Goal: Task Accomplishment & Management: Use online tool/utility

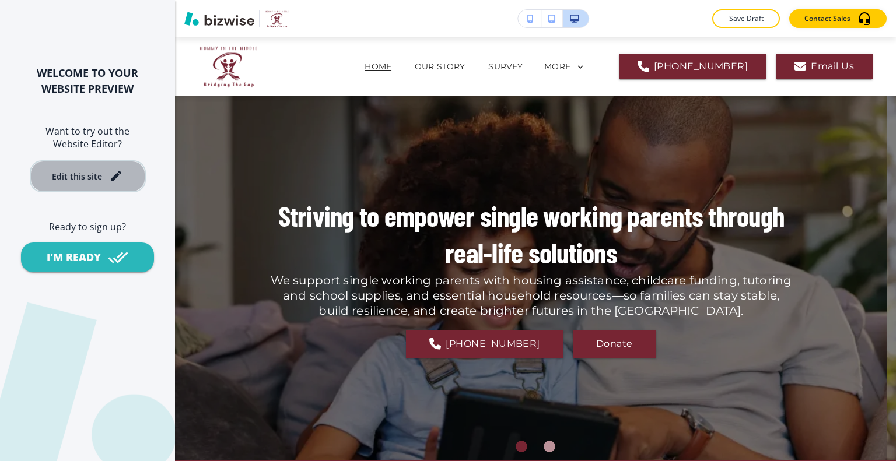
click at [106, 174] on div "Edit this site" at bounding box center [87, 176] width 71 height 14
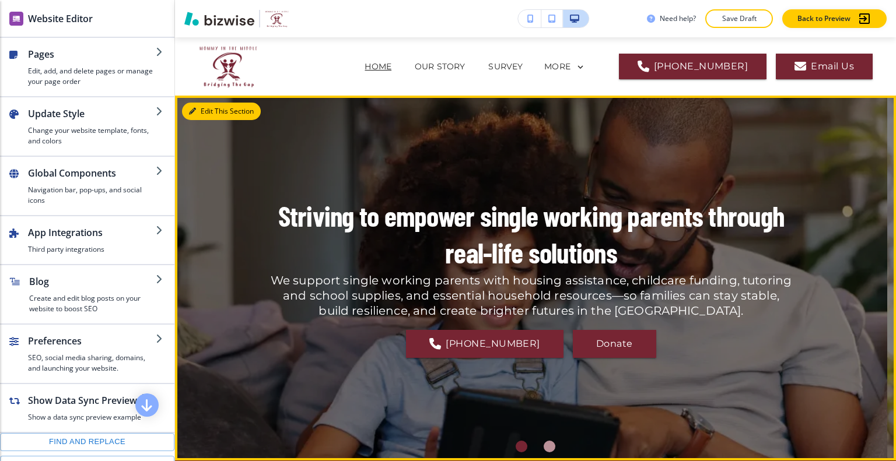
click at [206, 111] on button "Edit This Section" at bounding box center [221, 111] width 79 height 17
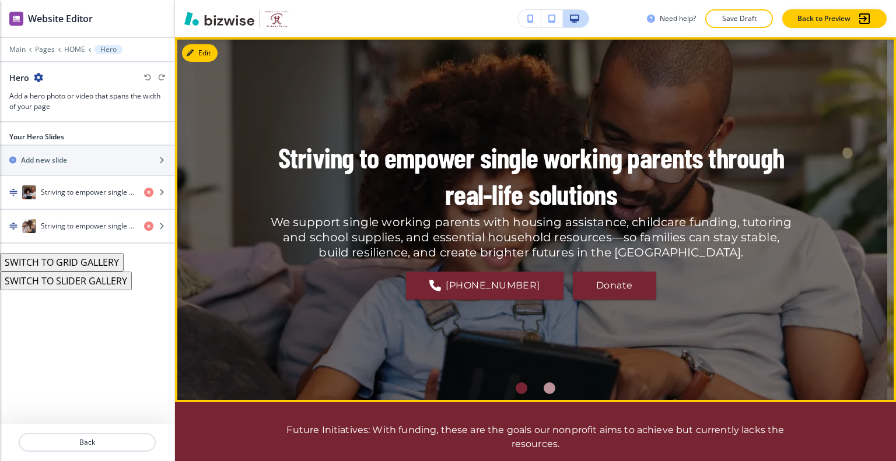
click at [520, 387] on div "Go to slide 1" at bounding box center [522, 389] width 12 height 12
click at [519, 387] on div "Go to slide 1" at bounding box center [522, 389] width 12 height 12
click at [544, 390] on div "Go to slide 2" at bounding box center [550, 389] width 12 height 12
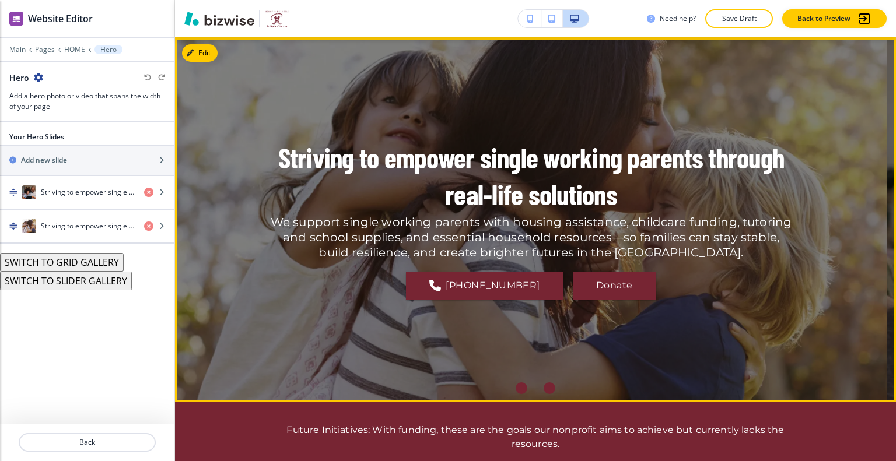
click at [516, 387] on div "Go to slide 1" at bounding box center [522, 389] width 12 height 12
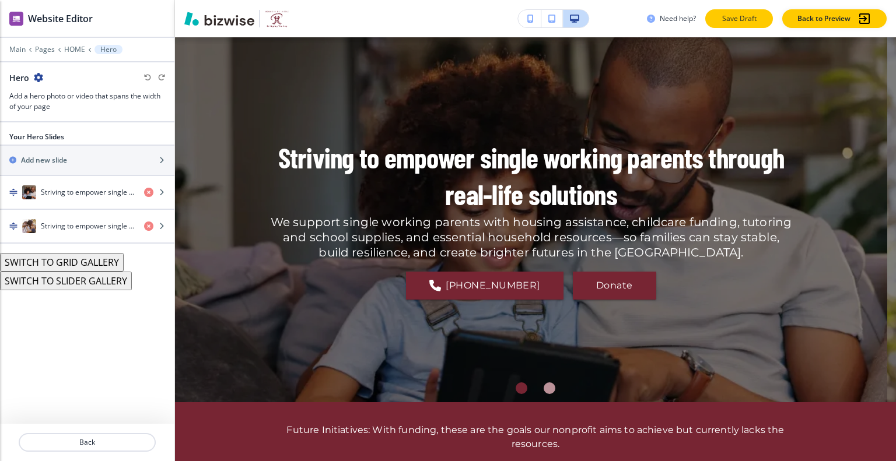
click at [724, 27] on button "Save Draft" at bounding box center [739, 18] width 68 height 19
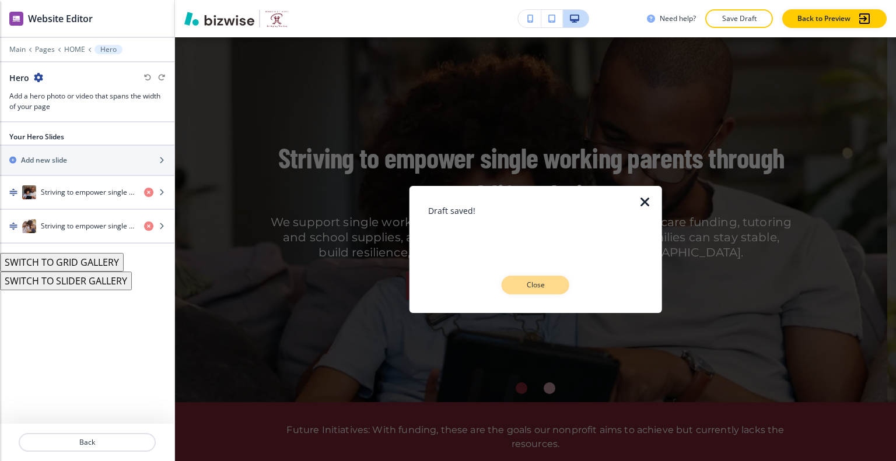
click at [558, 284] on button "Close" at bounding box center [536, 285] width 68 height 19
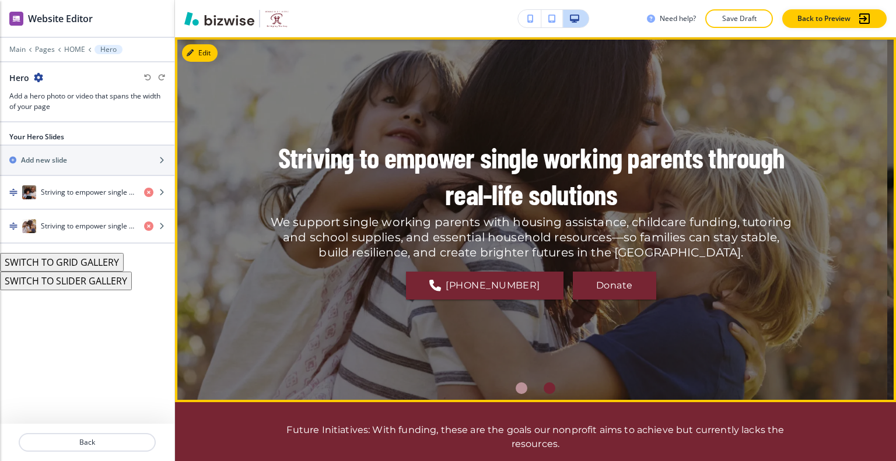
scroll to position [0, 0]
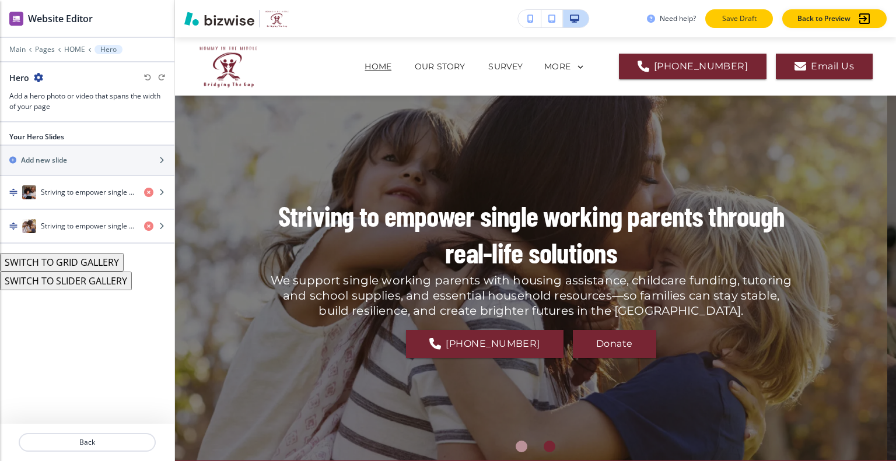
click at [726, 26] on button "Save Draft" at bounding box center [739, 18] width 68 height 19
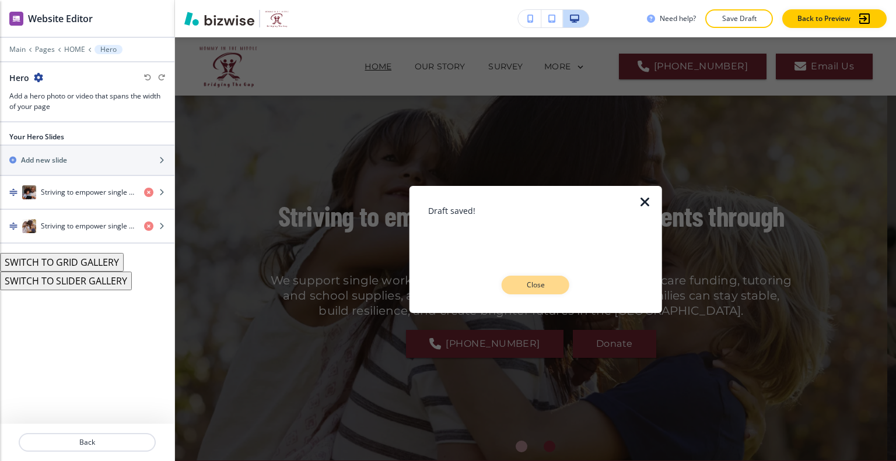
click at [551, 289] on p "Close" at bounding box center [535, 285] width 37 height 10
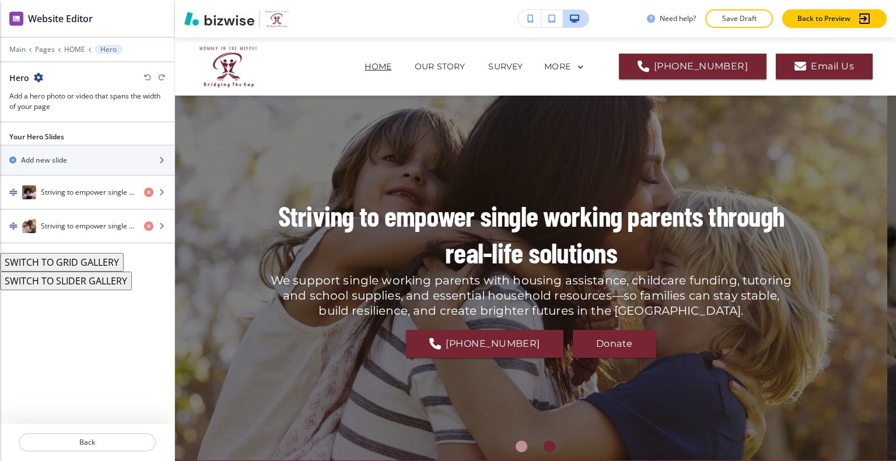
scroll to position [117, 0]
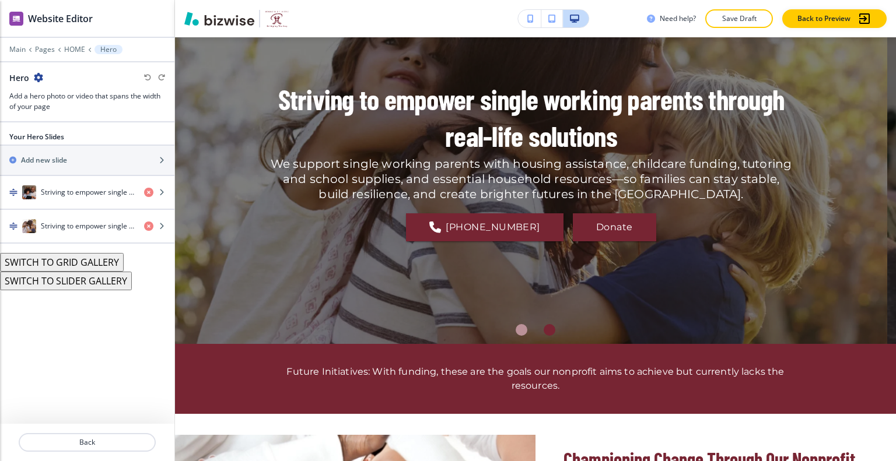
click at [542, 334] on li "Go to slide 2" at bounding box center [549, 330] width 28 height 28
click at [544, 334] on div "Go to slide 2" at bounding box center [550, 330] width 12 height 12
click at [549, 331] on div "Go to slide 2" at bounding box center [550, 330] width 12 height 12
click at [548, 332] on div "Go to slide 2" at bounding box center [550, 330] width 12 height 12
click at [548, 329] on div "Go to slide 2" at bounding box center [550, 330] width 12 height 12
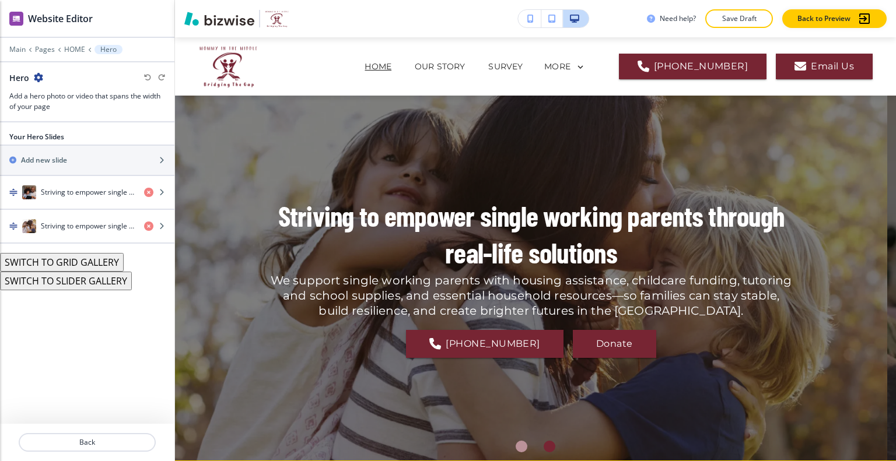
scroll to position [292, 0]
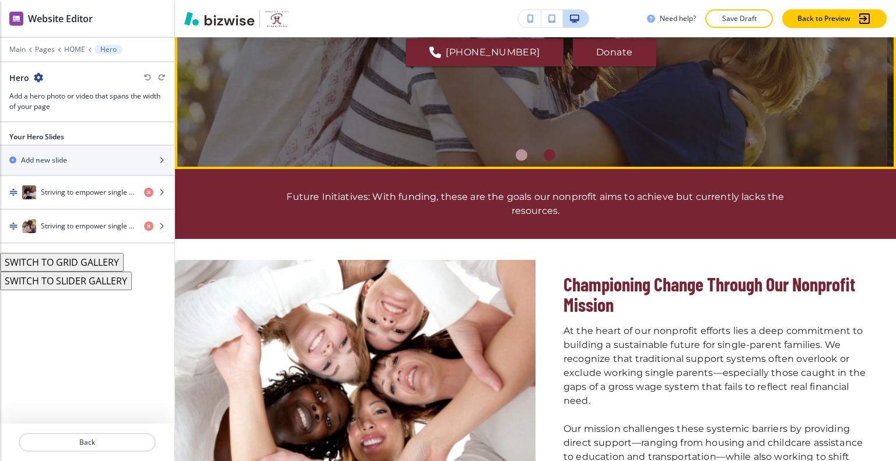
click at [544, 155] on div "Go to slide 2" at bounding box center [550, 155] width 12 height 12
click at [513, 160] on li "Go to slide 1" at bounding box center [521, 155] width 28 height 28
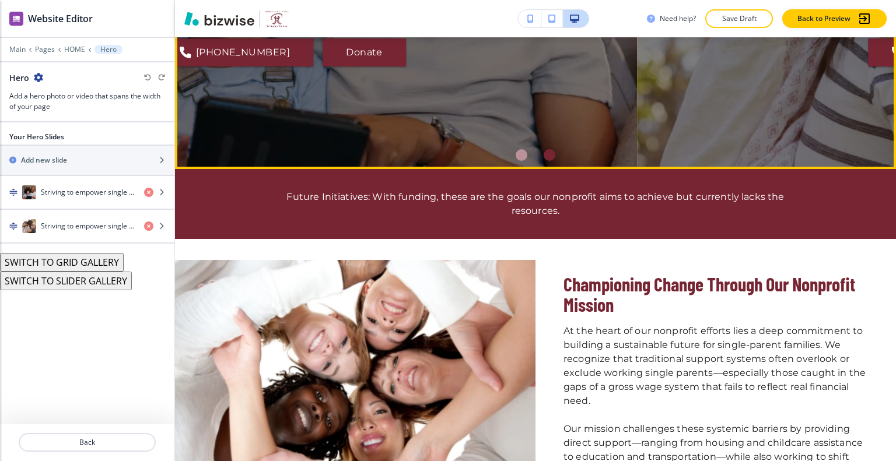
scroll to position [233, 0]
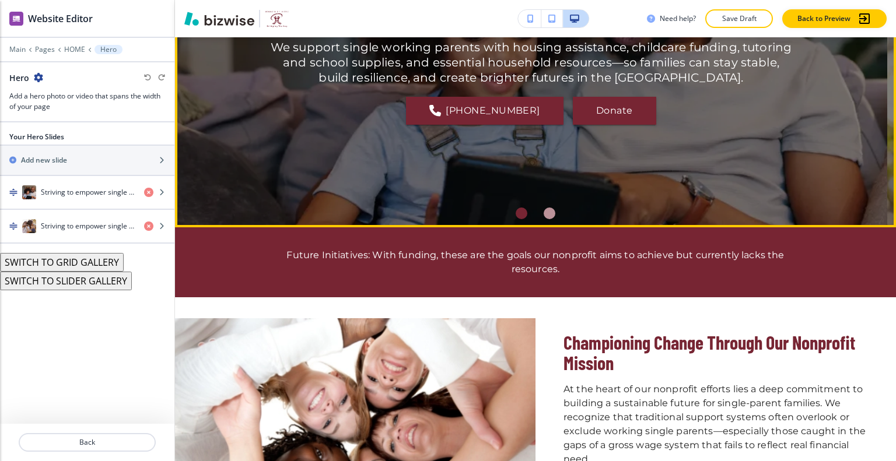
click at [516, 218] on div "Go to slide 1" at bounding box center [522, 214] width 12 height 12
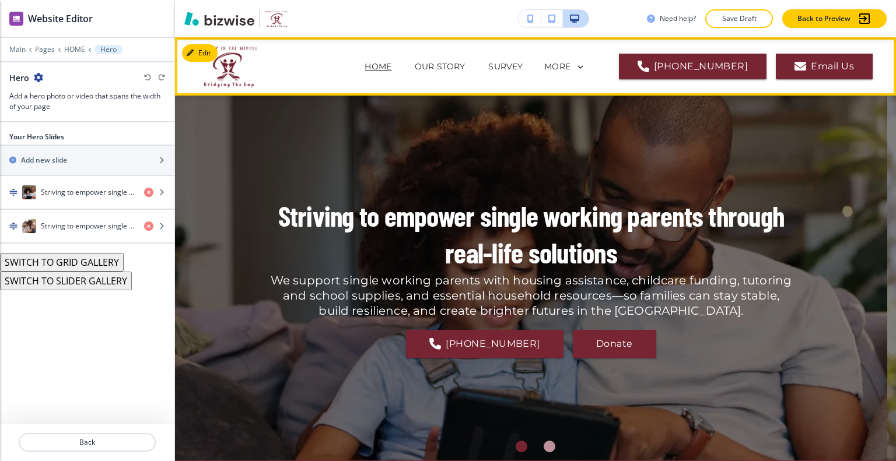
click at [391, 69] on p "HOME" at bounding box center [378, 67] width 27 height 12
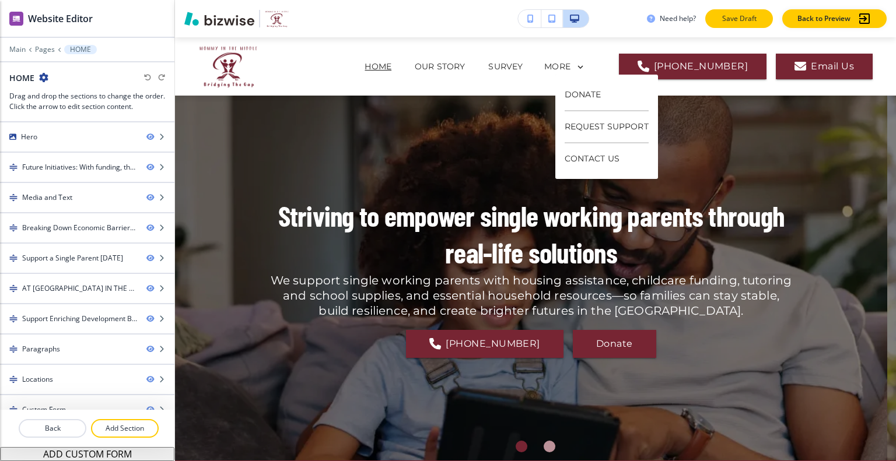
click at [716, 14] on button "Save Draft" at bounding box center [739, 18] width 68 height 19
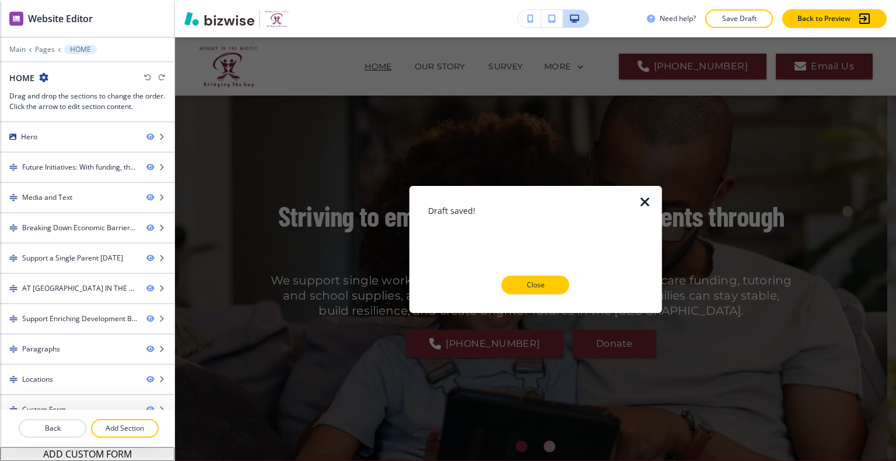
click at [531, 282] on p "Close" at bounding box center [535, 285] width 37 height 10
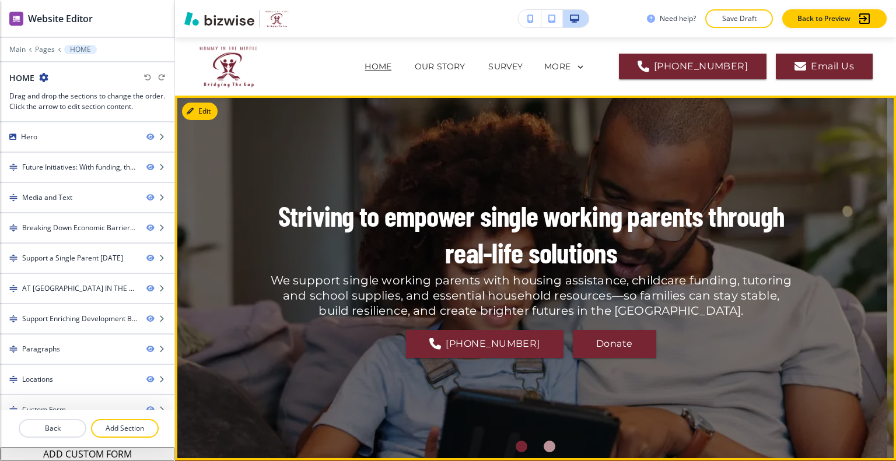
scroll to position [175, 0]
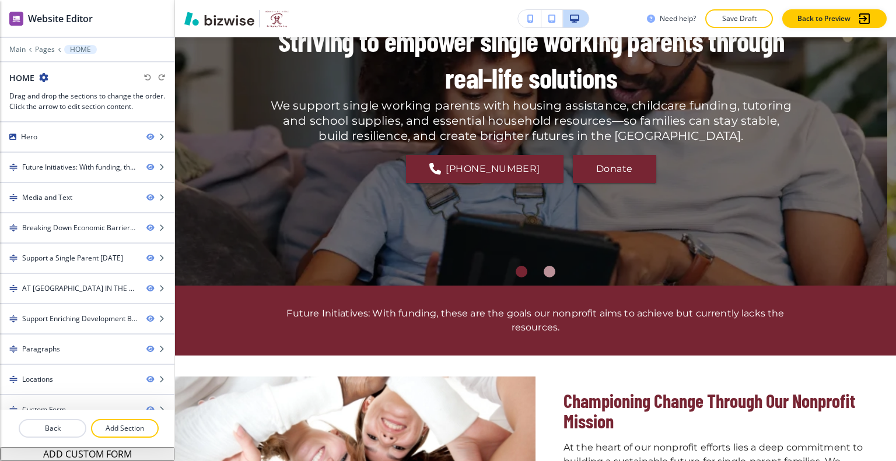
drag, startPoint x: 26, startPoint y: 53, endPoint x: 18, endPoint y: 55, distance: 7.9
click at [24, 54] on div "Main Pages HOME HOME Drag and drop the sections to change the order. Click the …" at bounding box center [87, 78] width 174 height 67
click at [18, 55] on div at bounding box center [87, 57] width 174 height 7
click at [19, 54] on div at bounding box center [87, 57] width 174 height 7
click at [21, 48] on p "Main" at bounding box center [17, 49] width 16 height 8
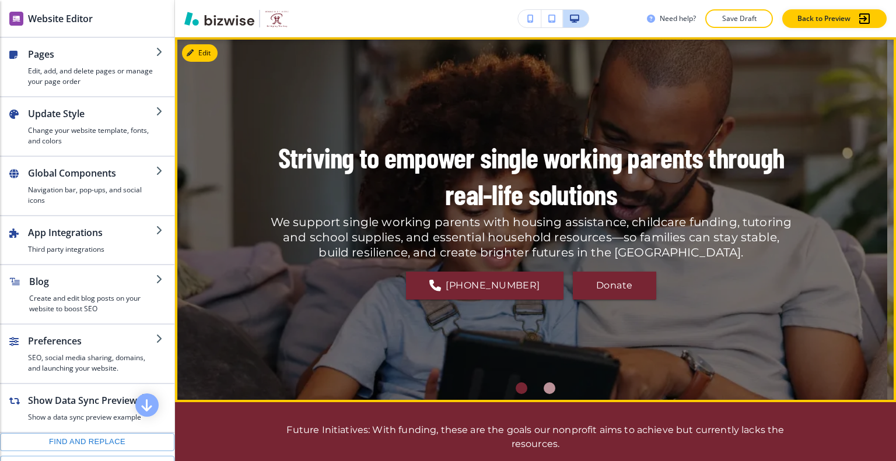
scroll to position [292, 0]
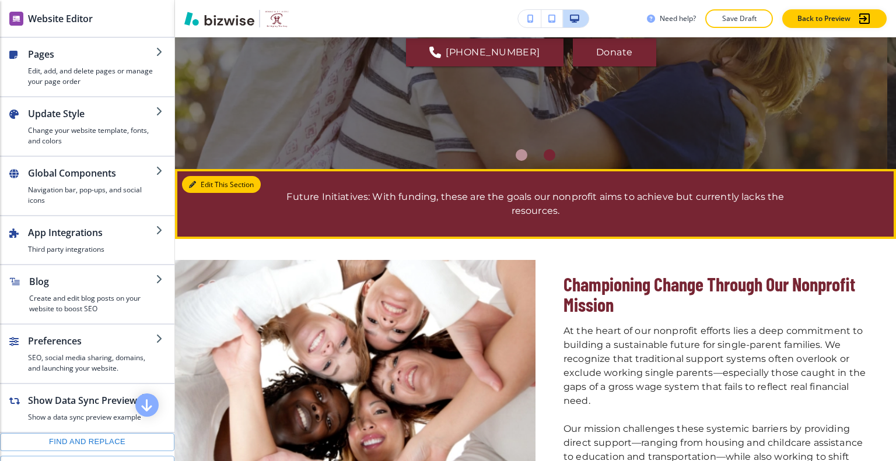
click at [205, 184] on button "Edit This Section" at bounding box center [221, 184] width 79 height 17
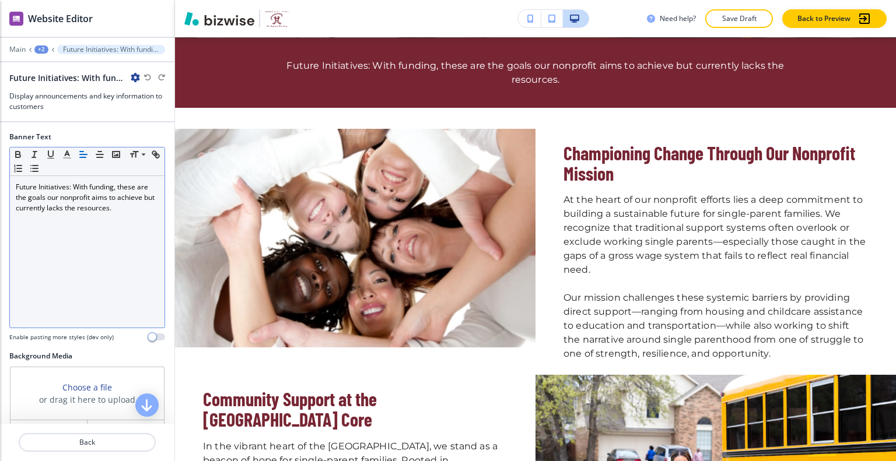
click at [106, 223] on div "Future Initiatives: With funding, these are the goals our nonprofit aims to ach…" at bounding box center [87, 252] width 155 height 152
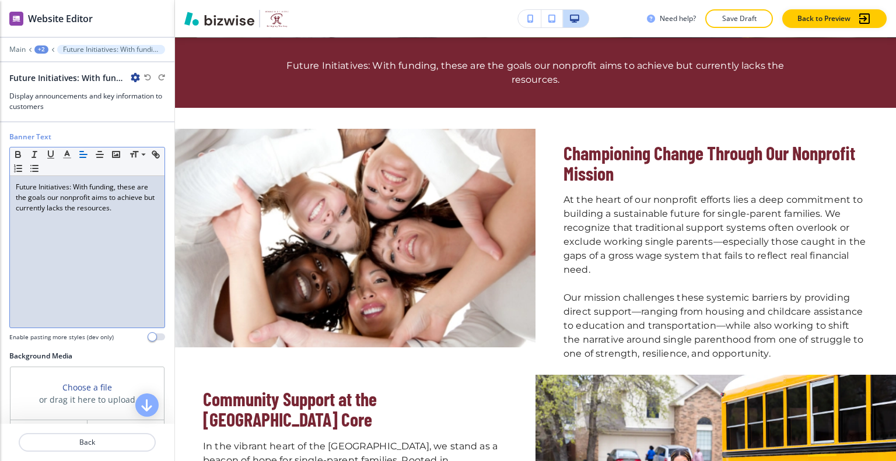
click at [124, 209] on p "Future Initiatives: With funding, these are the goals our nonprofit aims to ach…" at bounding box center [87, 197] width 143 height 31
drag, startPoint x: 133, startPoint y: 212, endPoint x: 42, endPoint y: 188, distance: 93.9
click at [3, 180] on div "Banner Text Small Normal Large Huge Future Initiatives: With funding, these are…" at bounding box center [87, 241] width 174 height 219
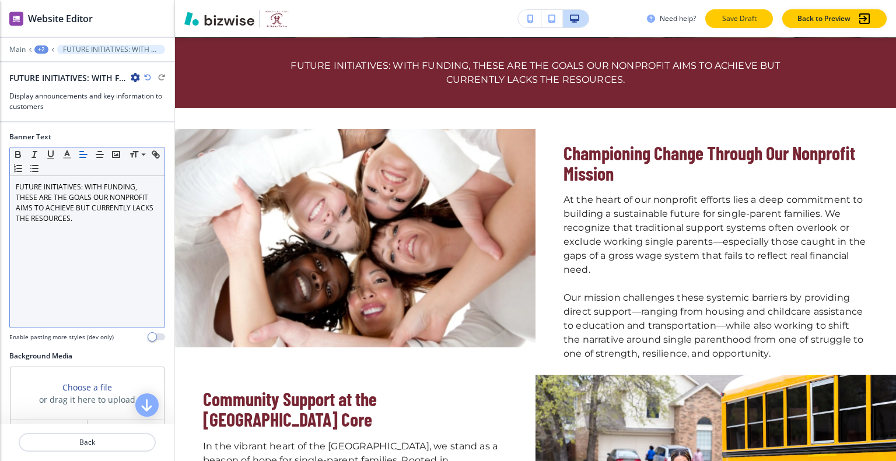
click at [736, 22] on p "Save Draft" at bounding box center [738, 18] width 37 height 10
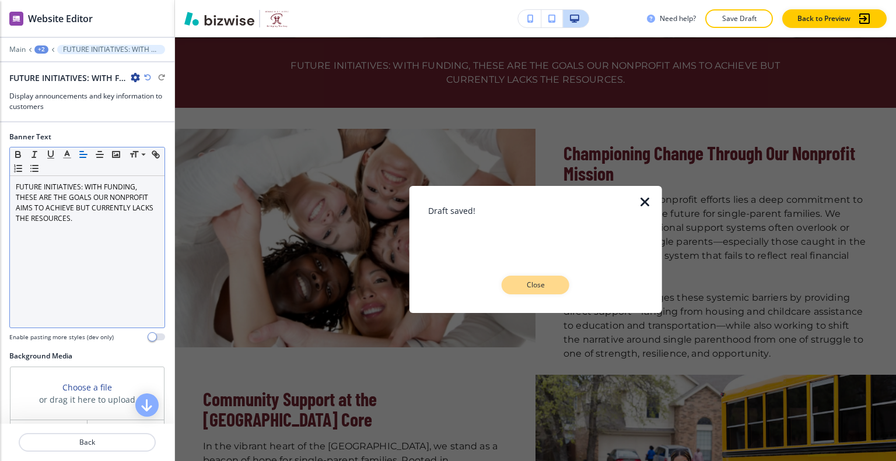
click at [548, 288] on p "Close" at bounding box center [535, 285] width 37 height 10
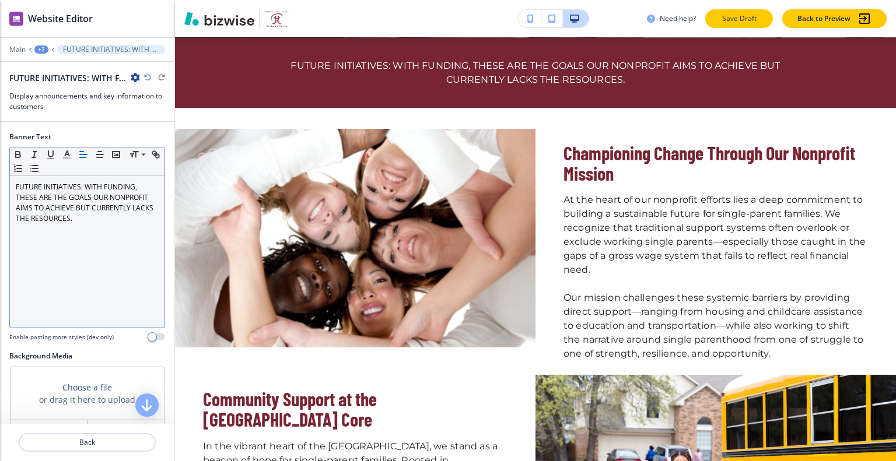
click at [741, 19] on p "Save Draft" at bounding box center [738, 18] width 37 height 10
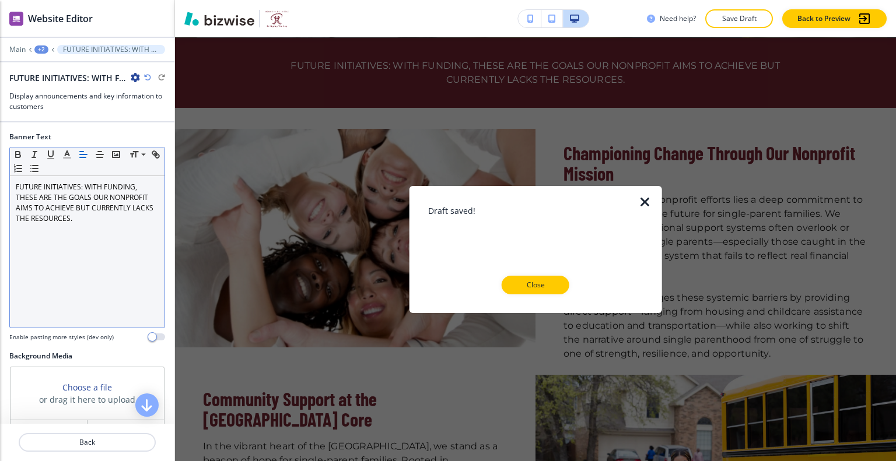
click at [555, 295] on div at bounding box center [535, 304] width 215 height 19
click at [556, 286] on button "Close" at bounding box center [536, 285] width 68 height 19
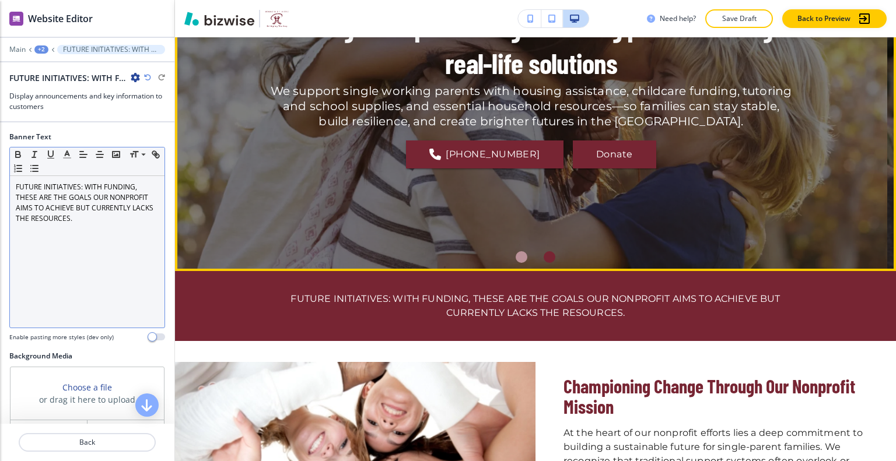
scroll to position [0, 0]
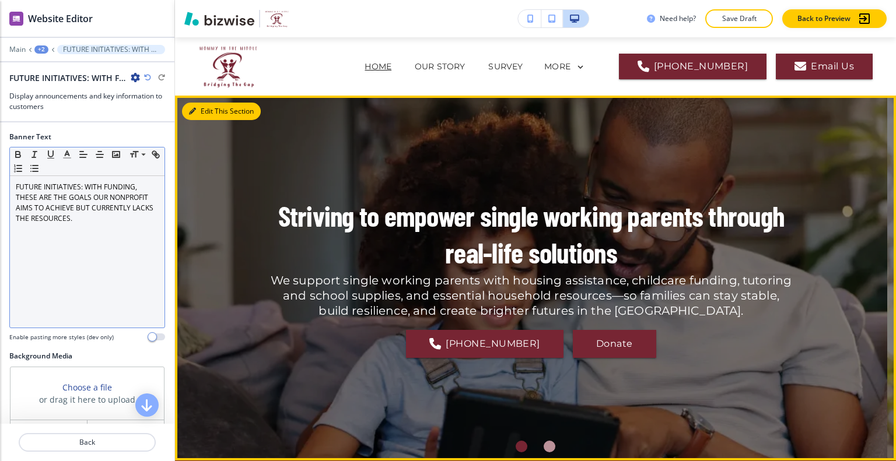
click at [203, 106] on button "Edit This Section" at bounding box center [221, 111] width 79 height 17
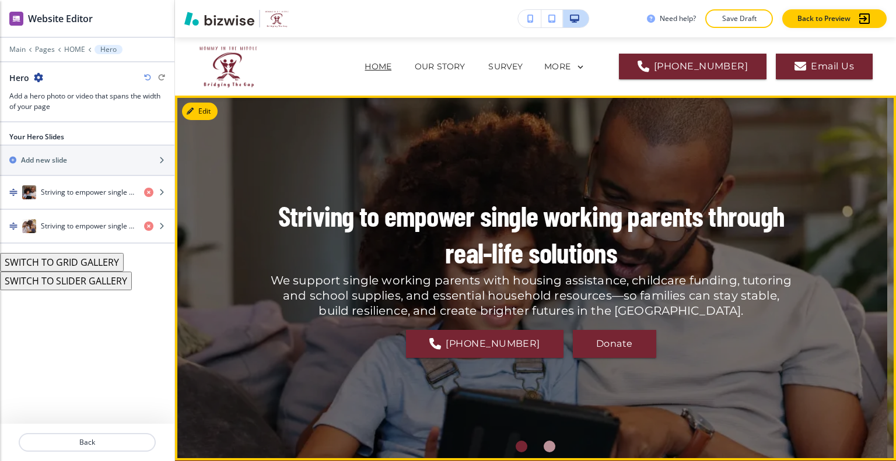
scroll to position [58, 0]
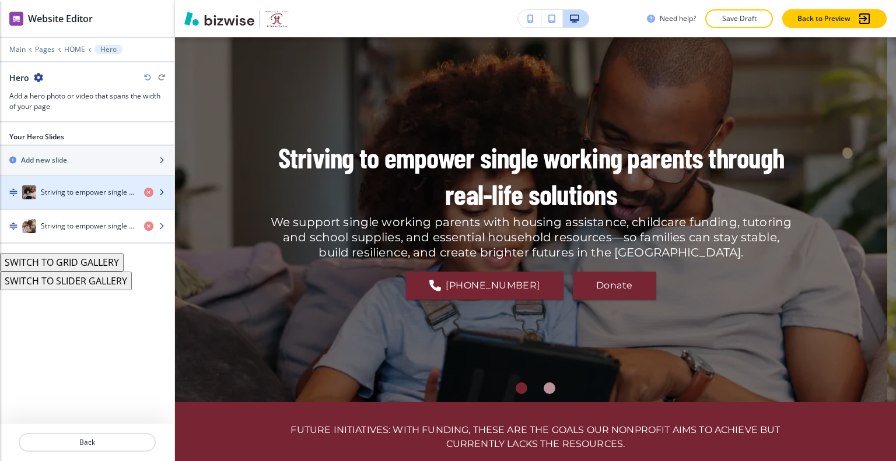
click at [89, 193] on h4 "Striving to empower single working parents through real-life solutions" at bounding box center [88, 192] width 94 height 10
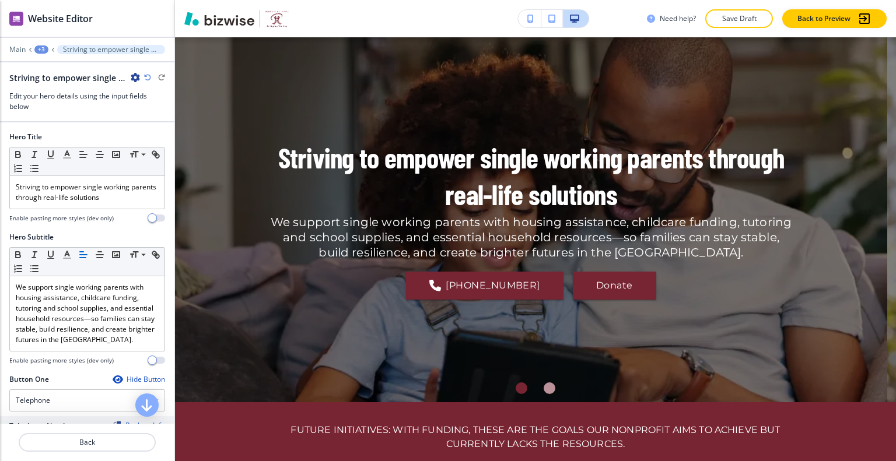
scroll to position [79, 0]
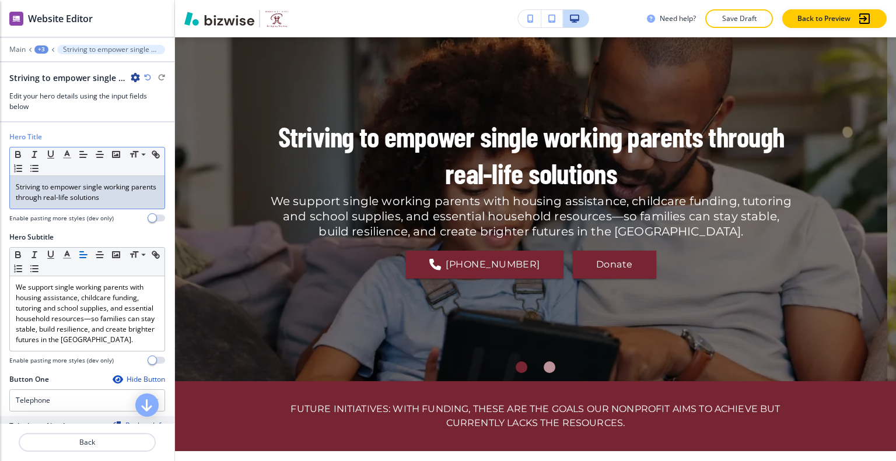
click at [128, 200] on p "Striving to empower single working parents through real-life solutions" at bounding box center [87, 192] width 143 height 21
drag, startPoint x: 126, startPoint y: 197, endPoint x: 7, endPoint y: 181, distance: 120.0
click at [2, 182] on div "Hero Title Small Normal Large Huge Striving to empower single working parents t…" at bounding box center [87, 182] width 174 height 100
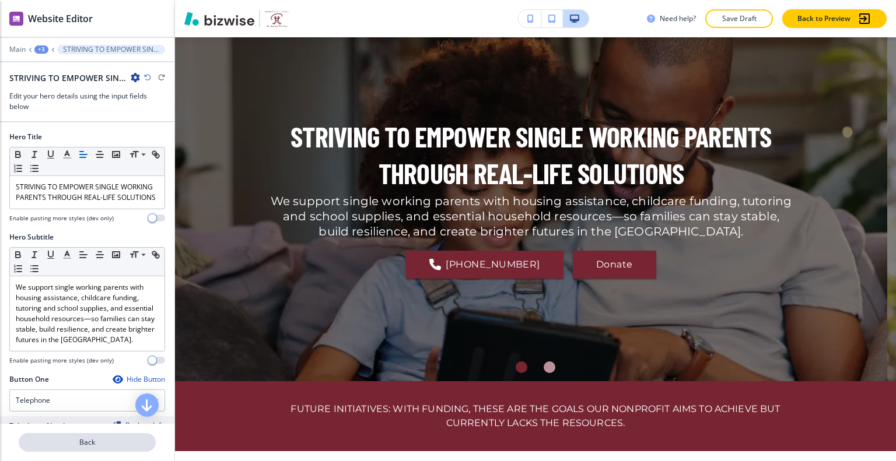
click at [98, 446] on p "Back" at bounding box center [87, 442] width 135 height 10
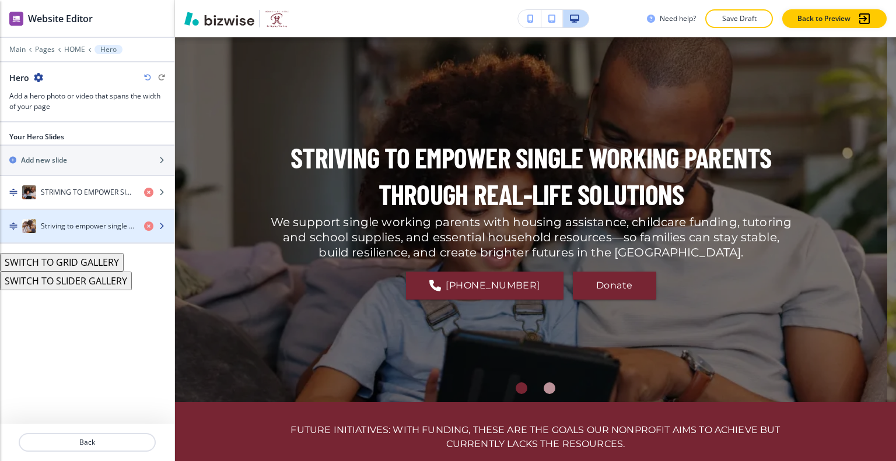
click at [88, 233] on div "button" at bounding box center [87, 237] width 174 height 9
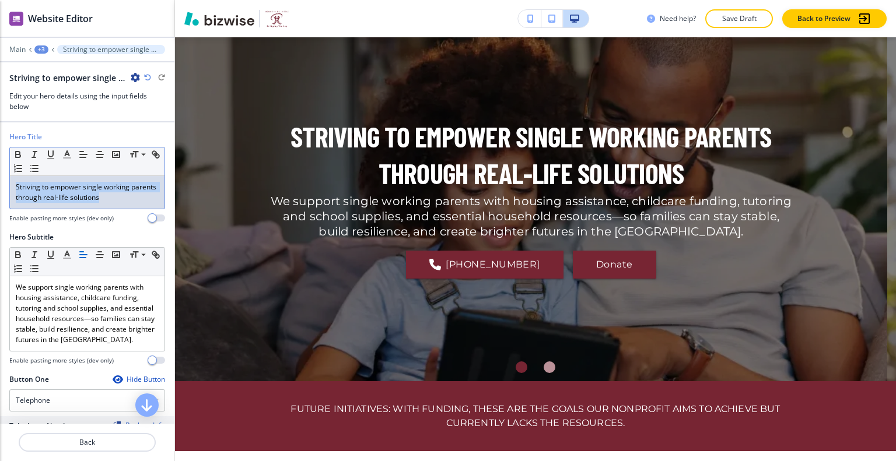
drag, startPoint x: 129, startPoint y: 197, endPoint x: 11, endPoint y: 182, distance: 119.3
click at [2, 181] on div "Hero Title Small Normal Large Huge Striving to empower single working parents t…" at bounding box center [87, 182] width 174 height 100
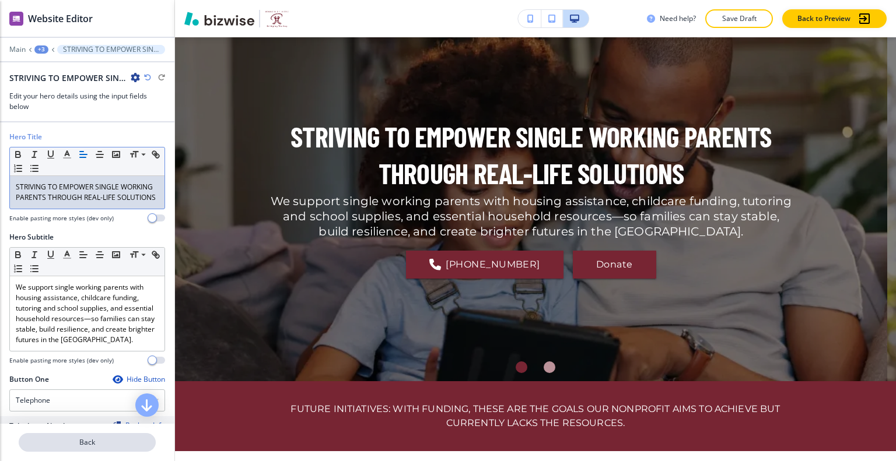
click at [114, 444] on p "Back" at bounding box center [87, 442] width 135 height 10
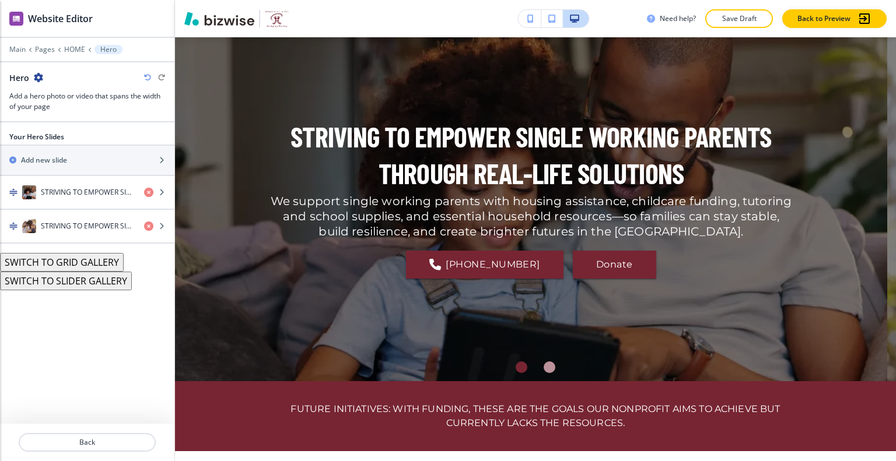
scroll to position [58, 0]
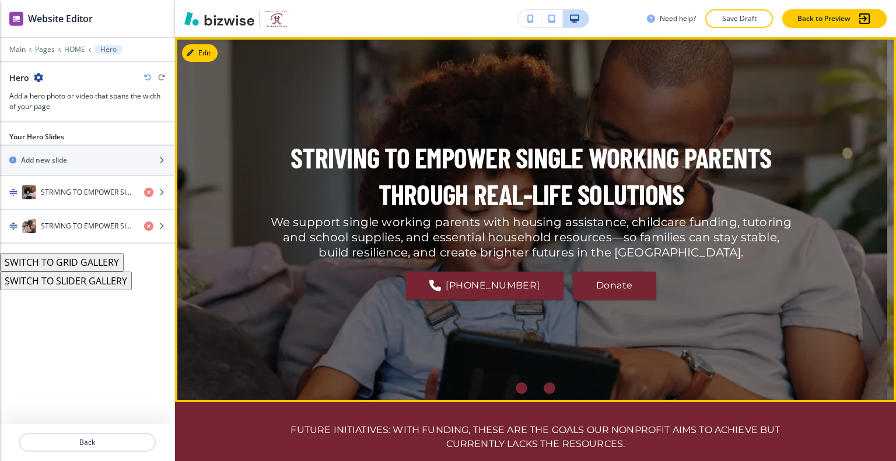
click at [544, 388] on div "Go to slide 2" at bounding box center [550, 389] width 12 height 12
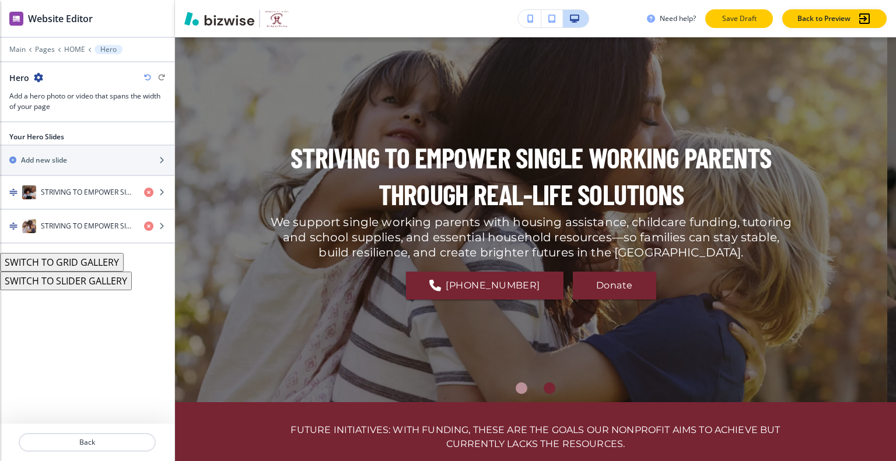
click at [726, 25] on button "Save Draft" at bounding box center [739, 18] width 68 height 19
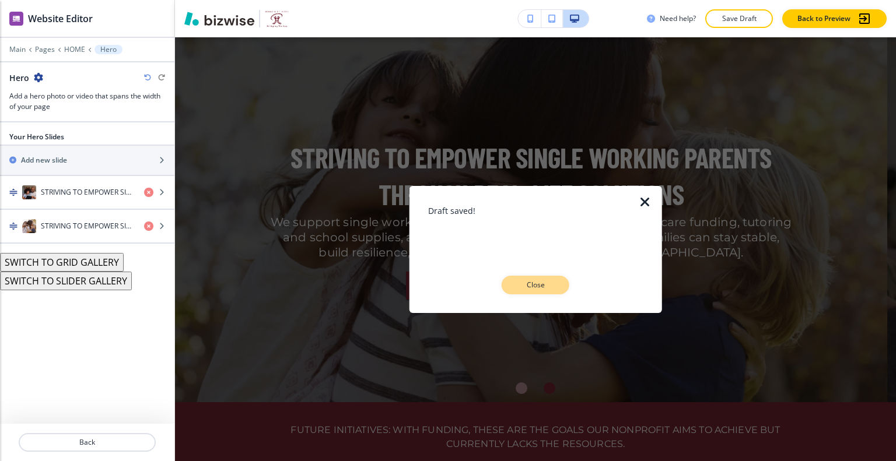
click at [537, 292] on button "Close" at bounding box center [536, 285] width 68 height 19
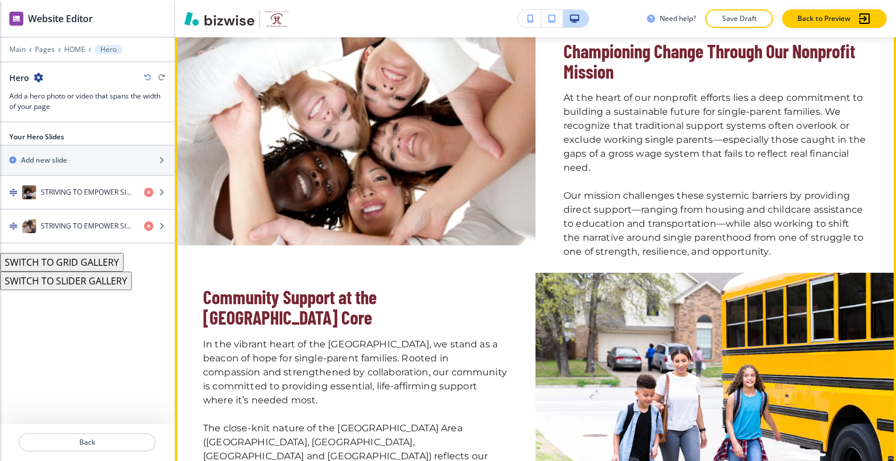
scroll to position [700, 0]
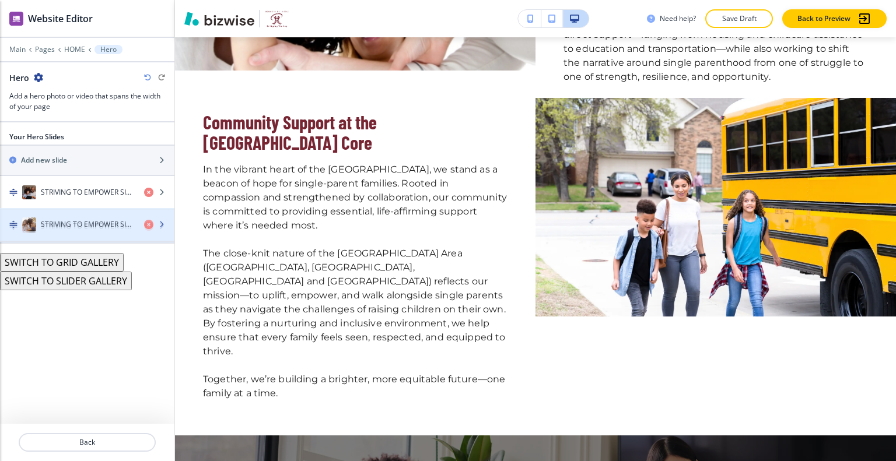
click at [99, 225] on h4 "STRIVING TO EMPOWER SINGLE WORKING PARENTS THROUGH REAL-LIFE SOLUTIONS" at bounding box center [88, 226] width 94 height 10
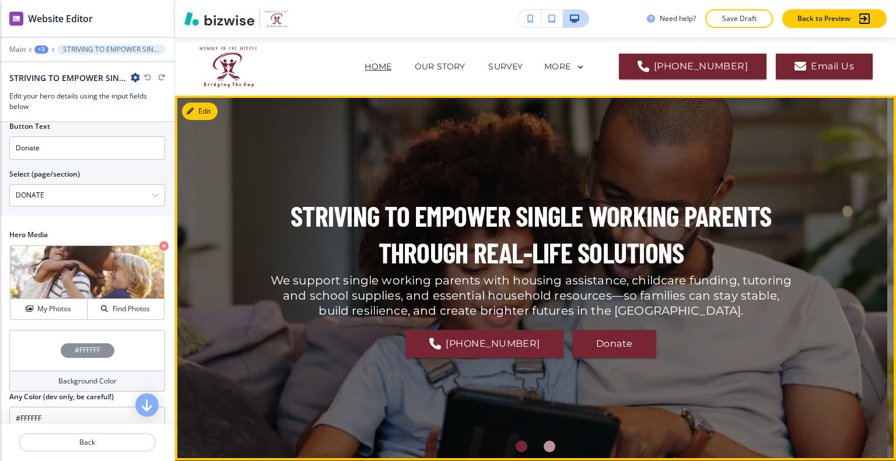
scroll to position [467, 0]
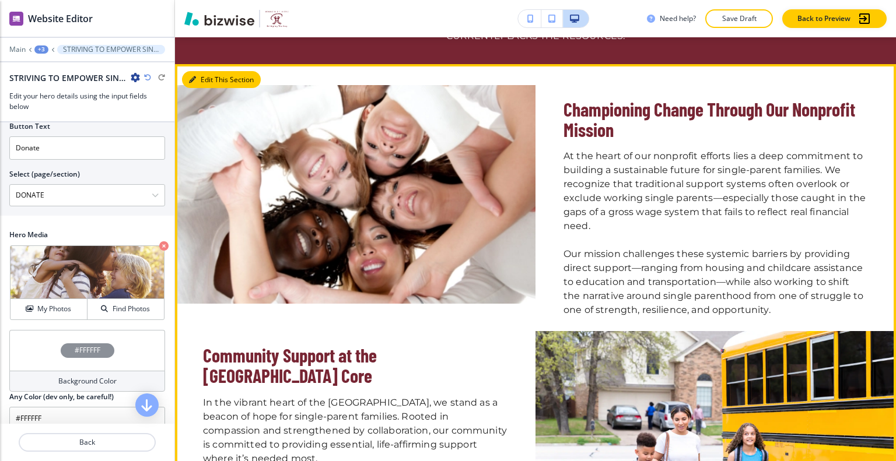
click at [212, 77] on button "Edit This Section" at bounding box center [221, 79] width 79 height 17
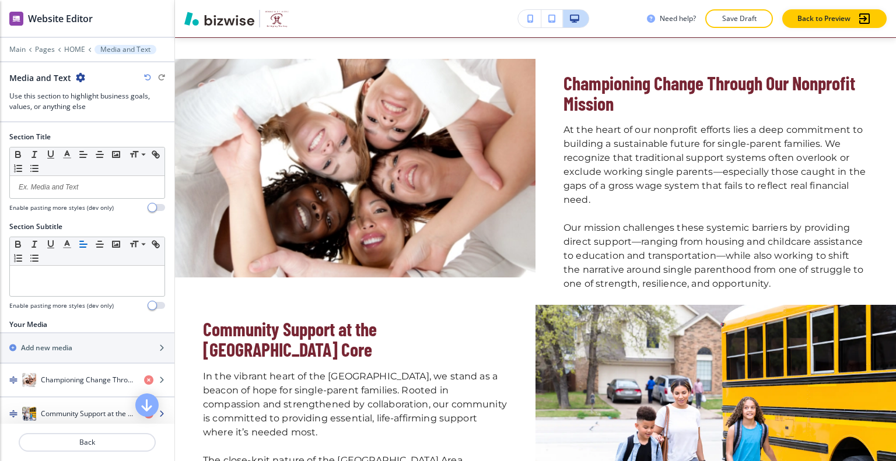
scroll to position [175, 0]
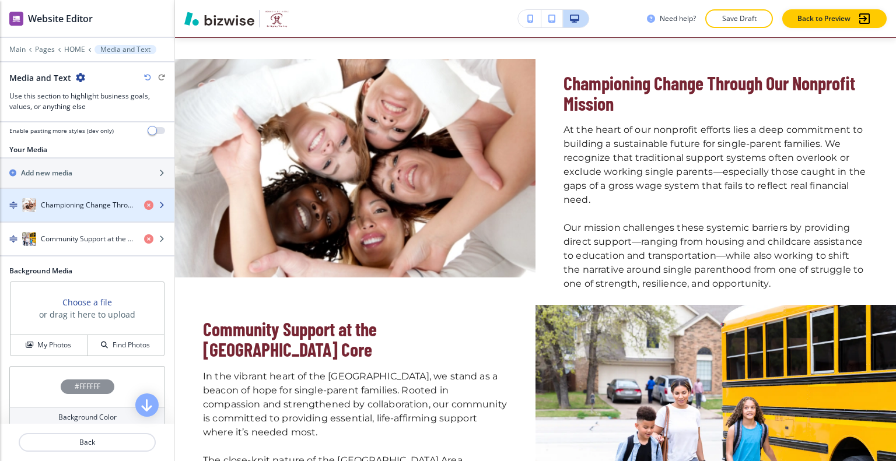
click at [76, 208] on h4 "Championing Change Through Our Nonprofit Mission" at bounding box center [88, 205] width 94 height 10
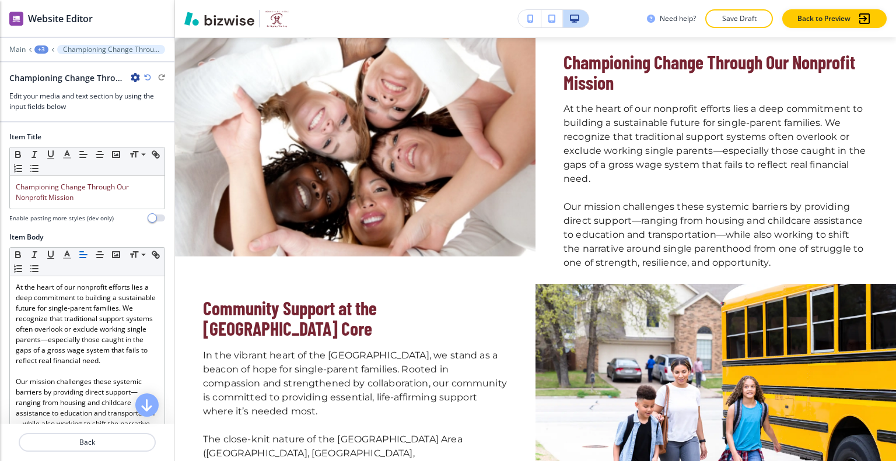
scroll to position [258, 0]
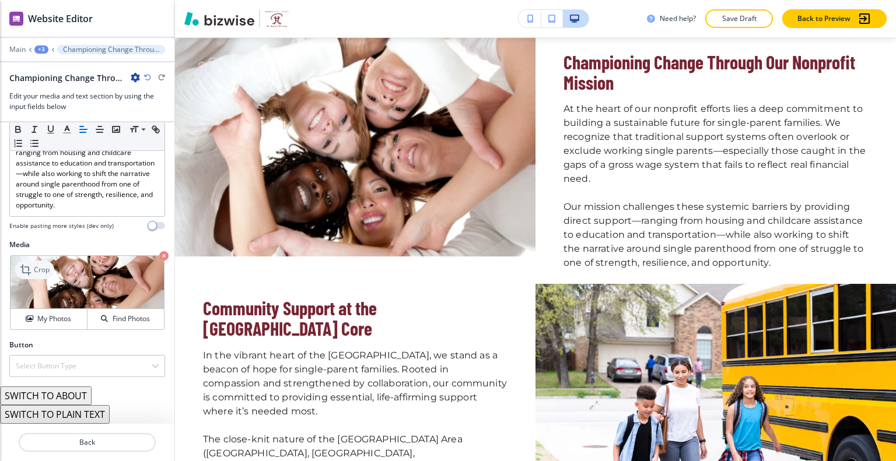
click at [39, 268] on p "Crop" at bounding box center [42, 270] width 16 height 10
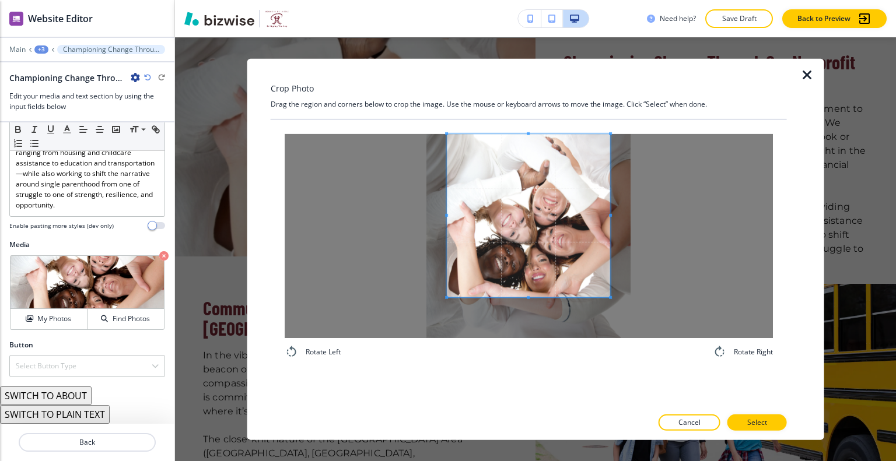
click at [524, 219] on span at bounding box center [528, 215] width 163 height 163
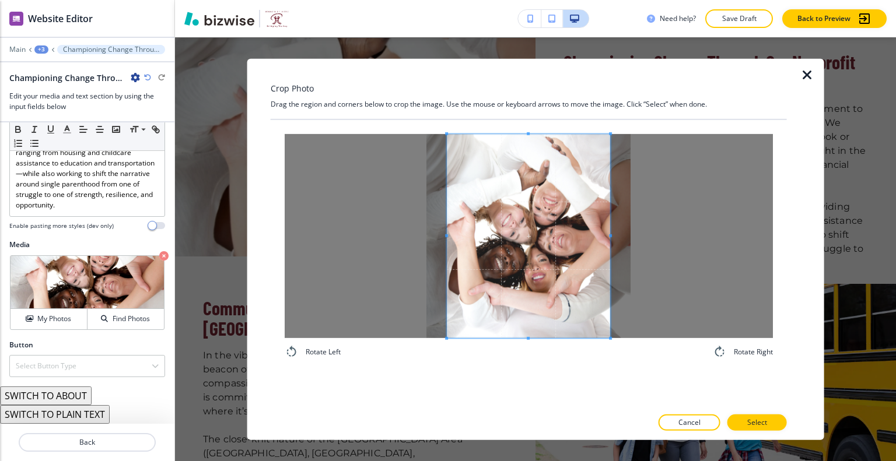
click at [530, 353] on div "Rotate Left Rotate Right" at bounding box center [529, 246] width 488 height 225
click at [529, 268] on span at bounding box center [530, 236] width 163 height 204
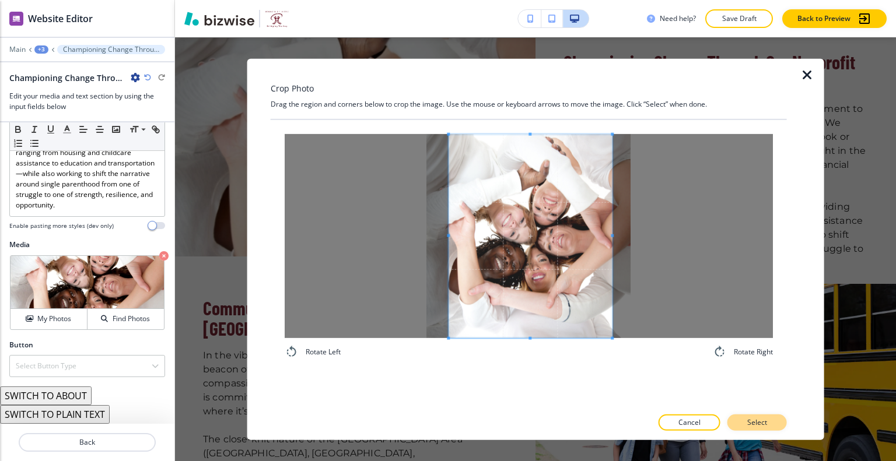
click at [760, 426] on p "Select" at bounding box center [757, 423] width 20 height 10
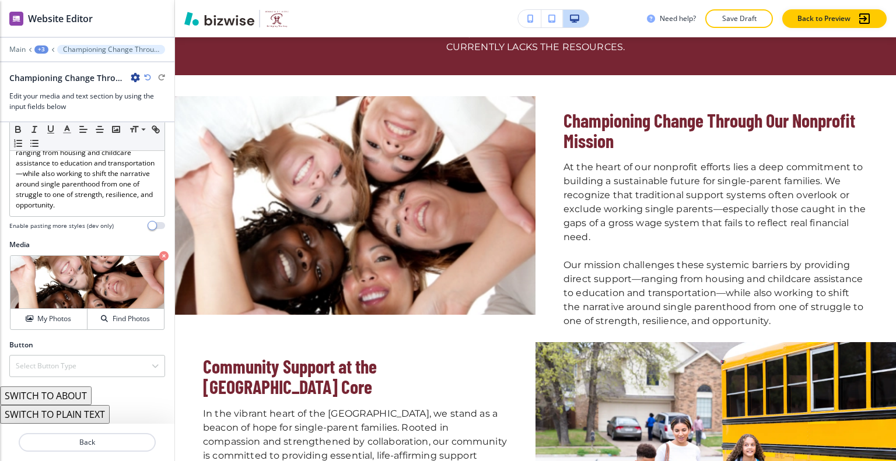
scroll to position [397, 0]
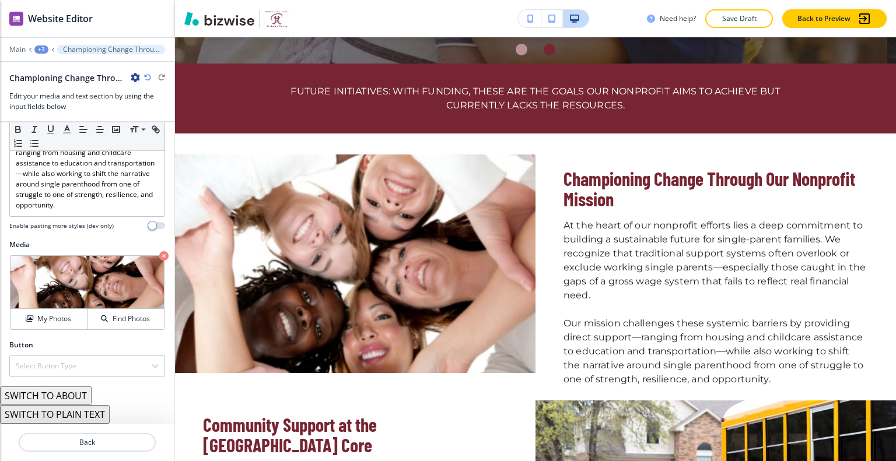
click at [146, 77] on icon "button" at bounding box center [147, 77] width 7 height 7
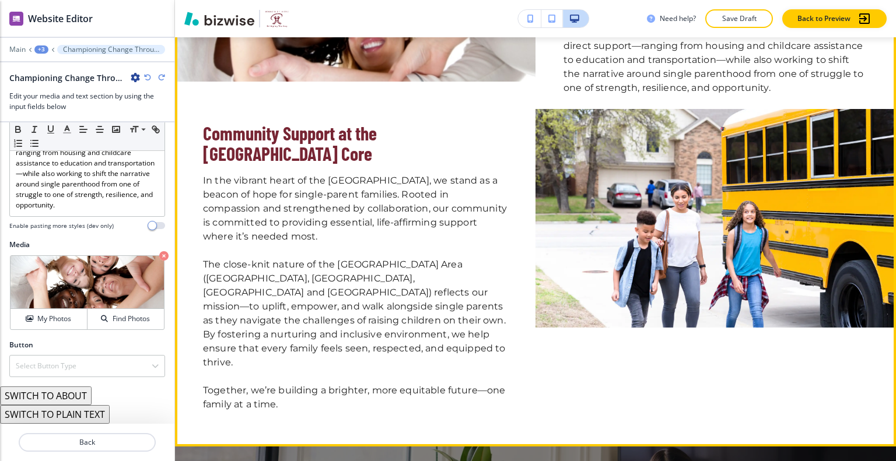
scroll to position [631, 0]
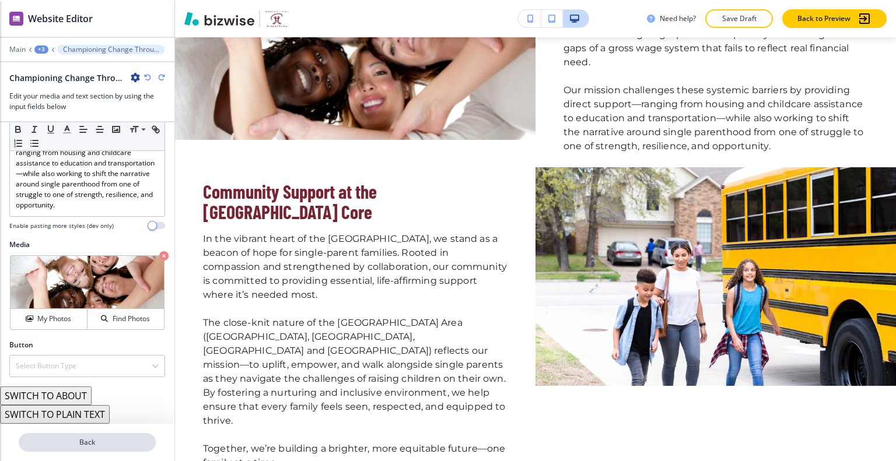
click at [108, 441] on p "Back" at bounding box center [87, 442] width 135 height 10
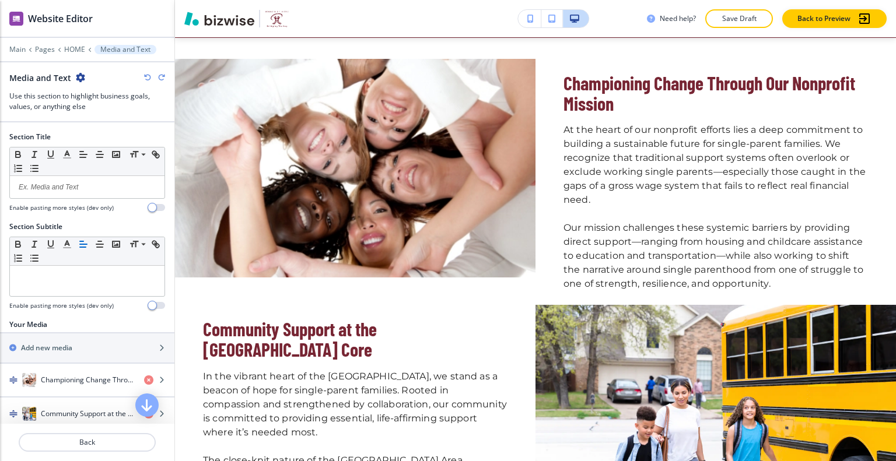
scroll to position [233, 0]
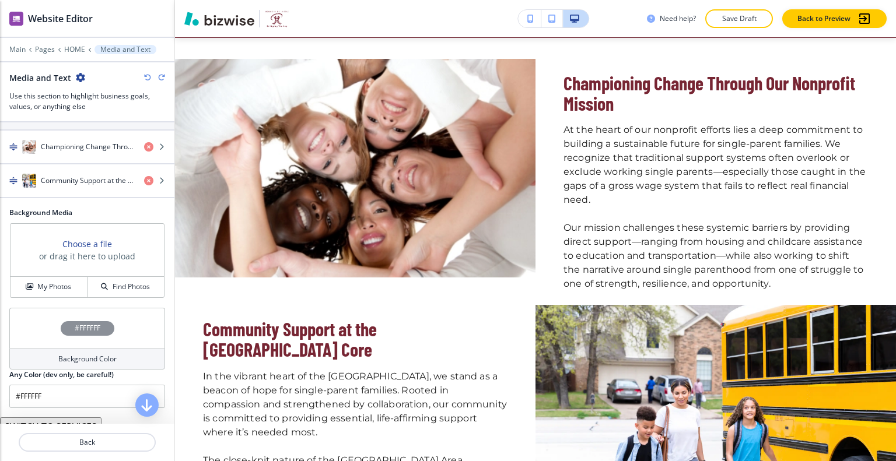
click at [58, 200] on div "Your Media Add new media Championing Change Through Our Nonprofit Mission Commu…" at bounding box center [87, 146] width 174 height 121
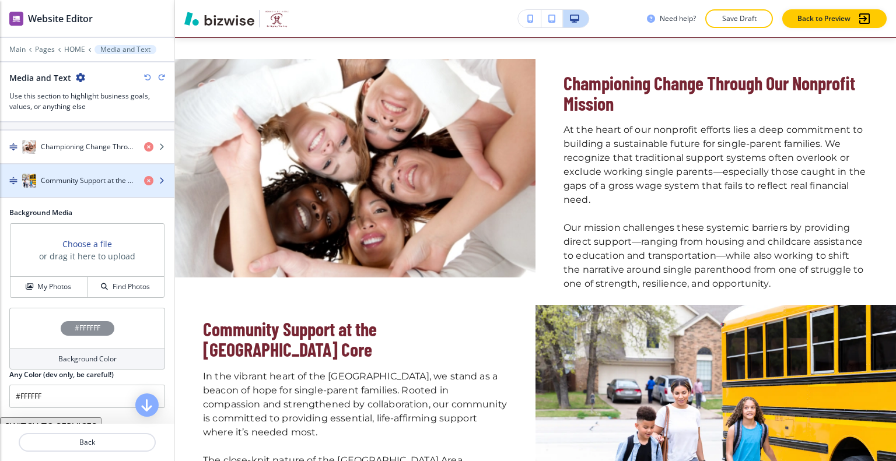
click at [61, 188] on div "button" at bounding box center [87, 192] width 174 height 9
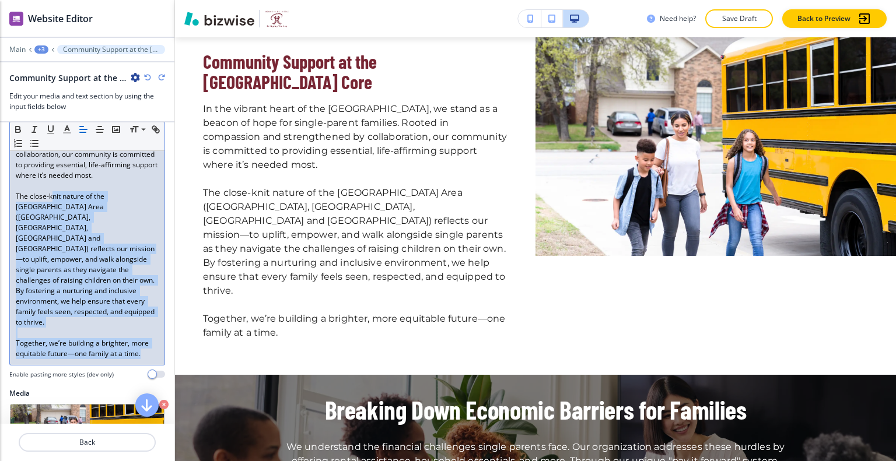
scroll to position [117, 0]
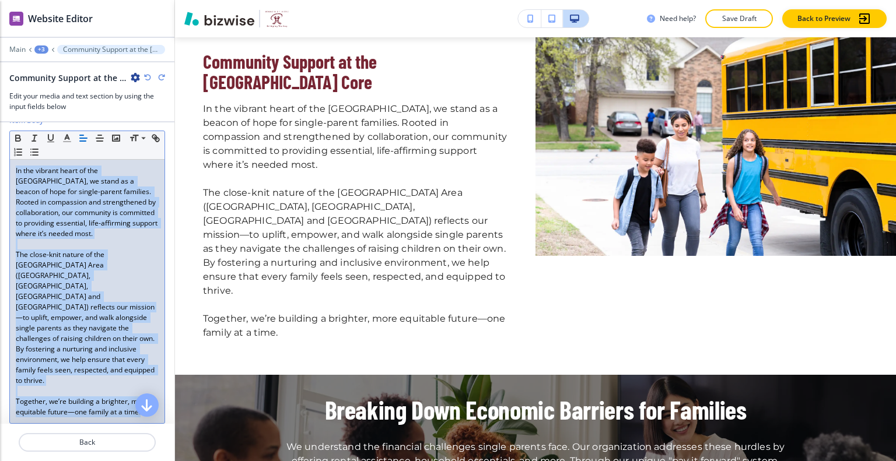
drag, startPoint x: 146, startPoint y: 342, endPoint x: 0, endPoint y: 170, distance: 226.4
click at [0, 170] on div "Item Body Small Normal Large Huge In the vibrant heart of the inner Bay Area, w…" at bounding box center [87, 280] width 174 height 331
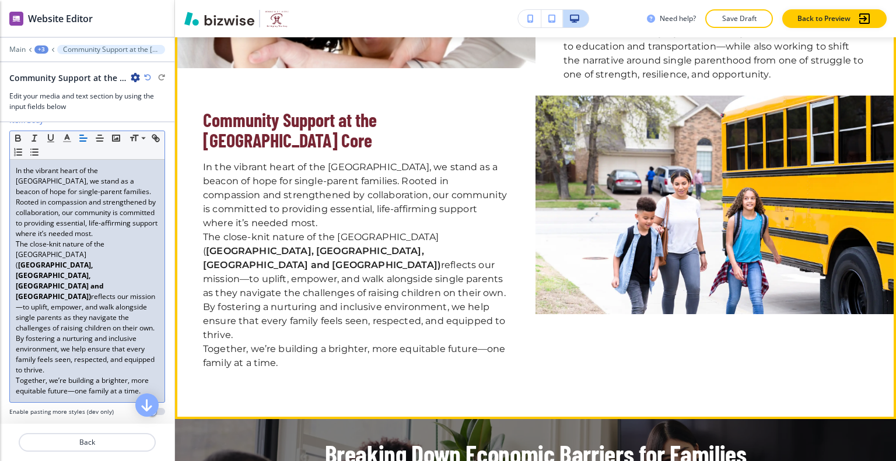
scroll to position [936, 0]
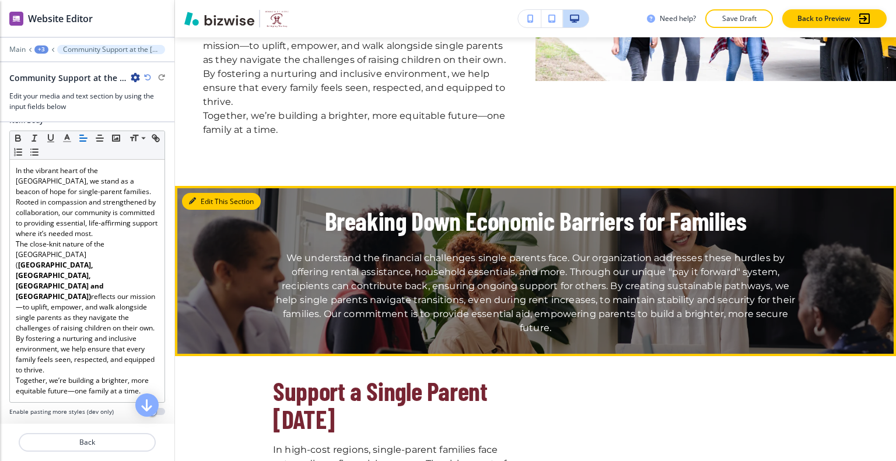
click at [205, 193] on button "Edit This Section" at bounding box center [221, 201] width 79 height 17
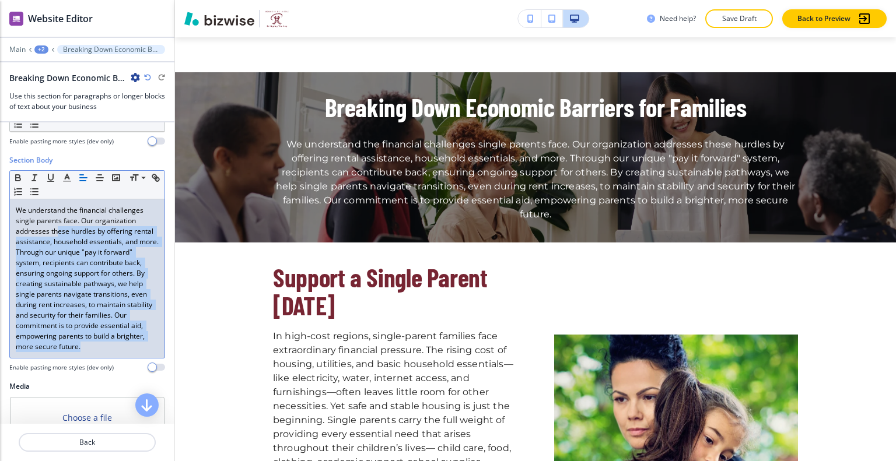
scroll to position [117, 0]
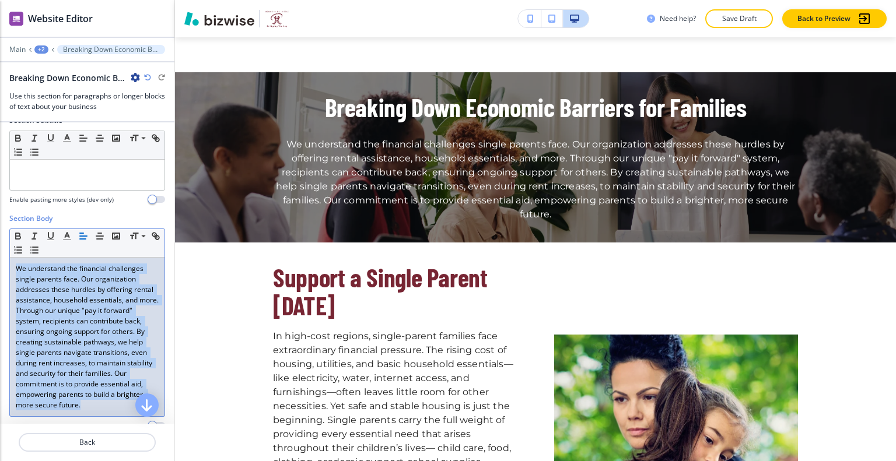
drag, startPoint x: 89, startPoint y: 296, endPoint x: 37, endPoint y: 286, distance: 52.4
click at [0, 253] on div "Section Body Small Normal Large Huge We understand the financial challenges sin…" at bounding box center [87, 326] width 174 height 226
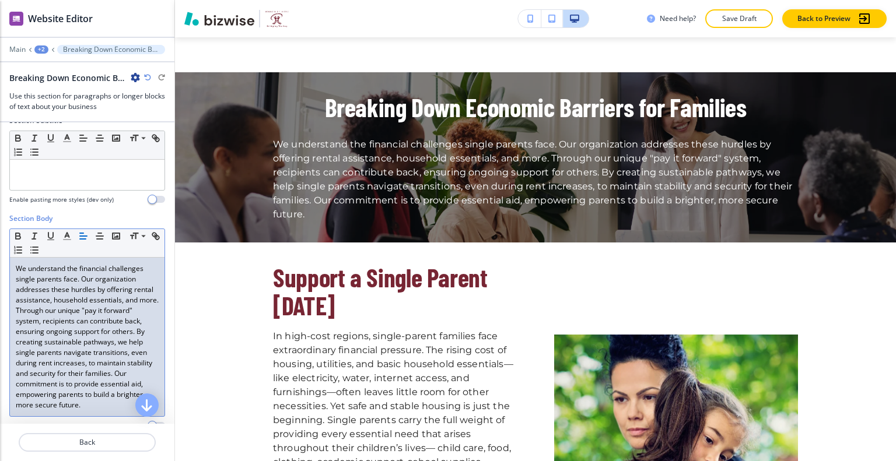
scroll to position [233, 0]
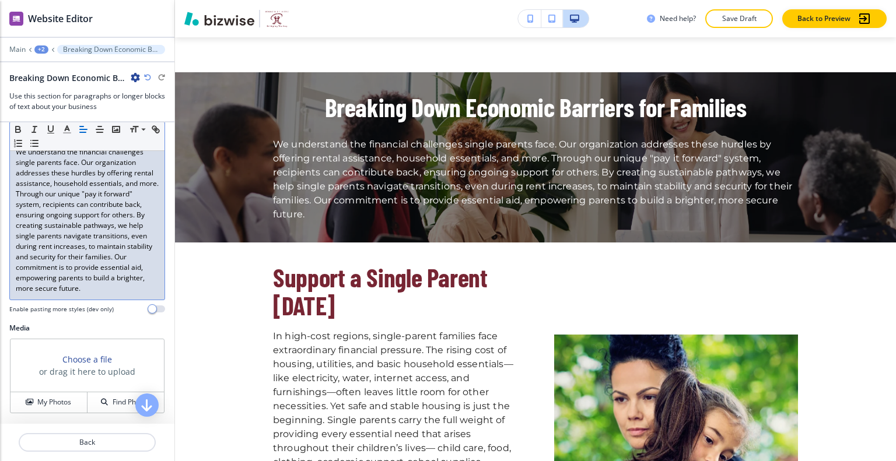
click at [79, 225] on p "We understand the financial challenges single parents face. Our organization ad…" at bounding box center [87, 220] width 143 height 147
click at [102, 267] on p "We understand the financial challenges single parents face. Our organization ad…" at bounding box center [87, 220] width 143 height 147
click at [52, 195] on p "We understand the financial challenges single parents face. Our organization ad…" at bounding box center [87, 220] width 143 height 147
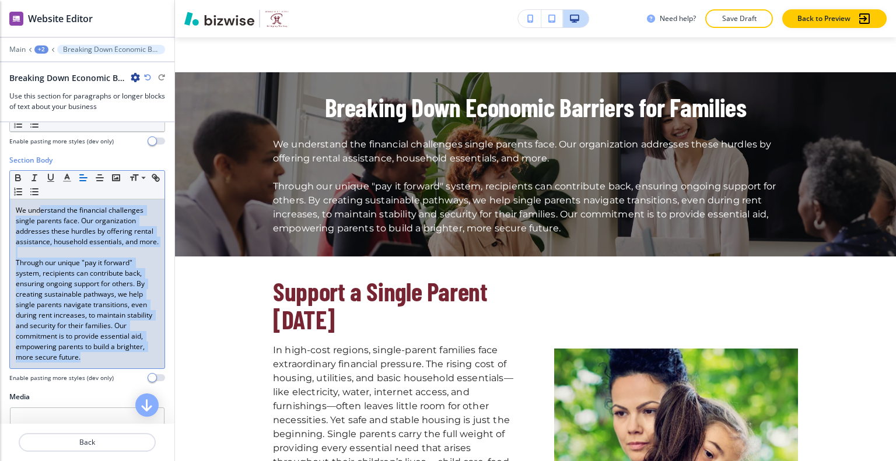
scroll to position [117, 0]
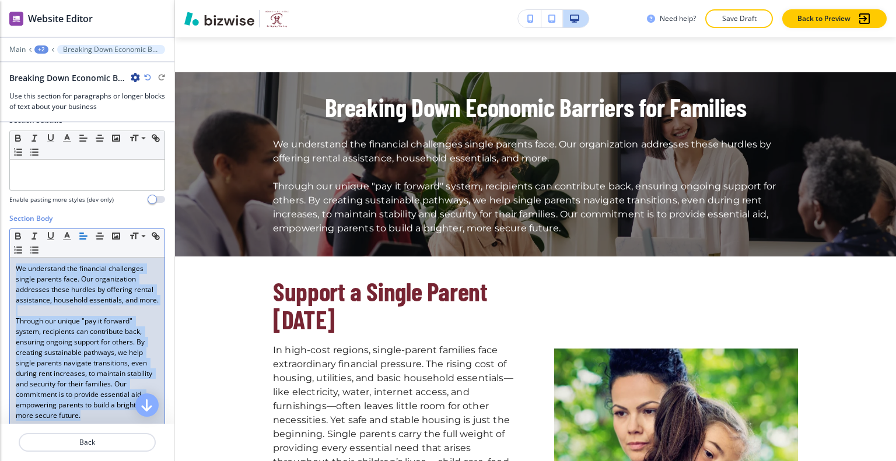
drag, startPoint x: 116, startPoint y: 309, endPoint x: 8, endPoint y: 240, distance: 128.8
click at [8, 240] on div "Section Body Small Normal Large Huge We understand the financial challenges sin…" at bounding box center [87, 331] width 174 height 237
click at [100, 239] on line "button" at bounding box center [100, 239] width 6 height 0
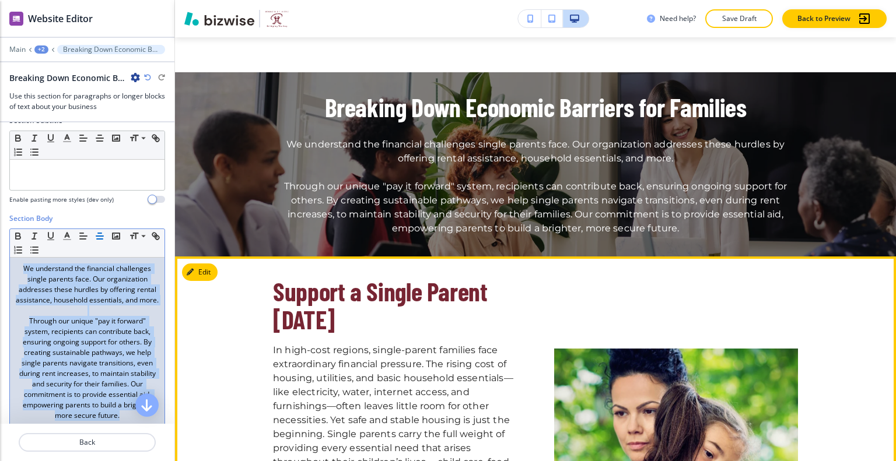
scroll to position [991, 0]
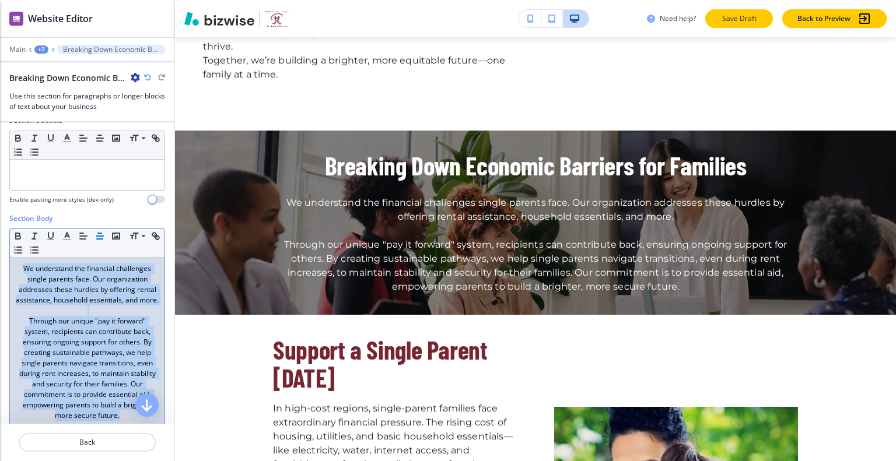
click at [744, 16] on p "Save Draft" at bounding box center [738, 18] width 37 height 10
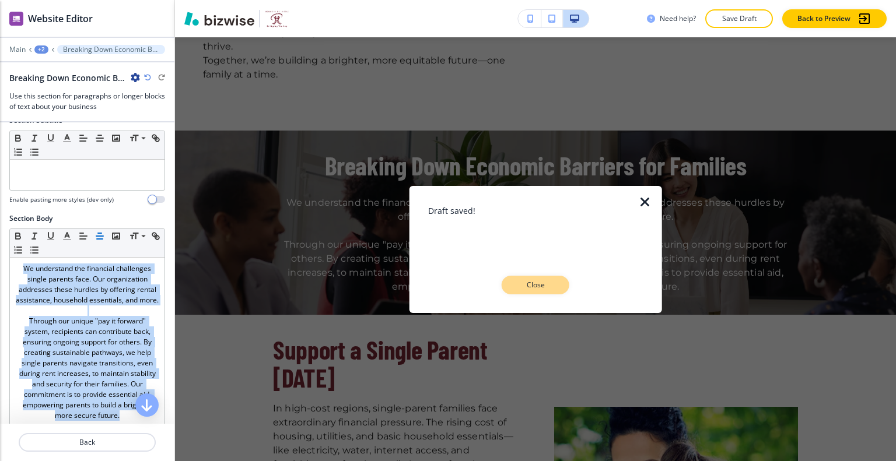
click at [549, 289] on p "Close" at bounding box center [535, 285] width 37 height 10
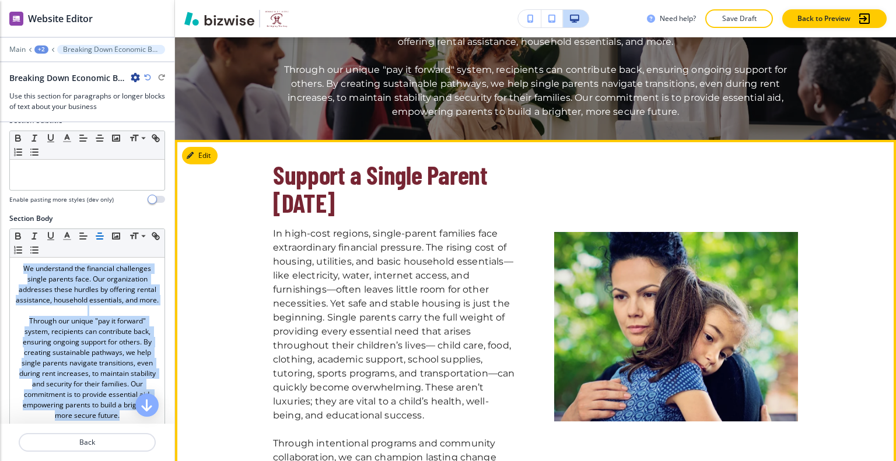
scroll to position [1224, 0]
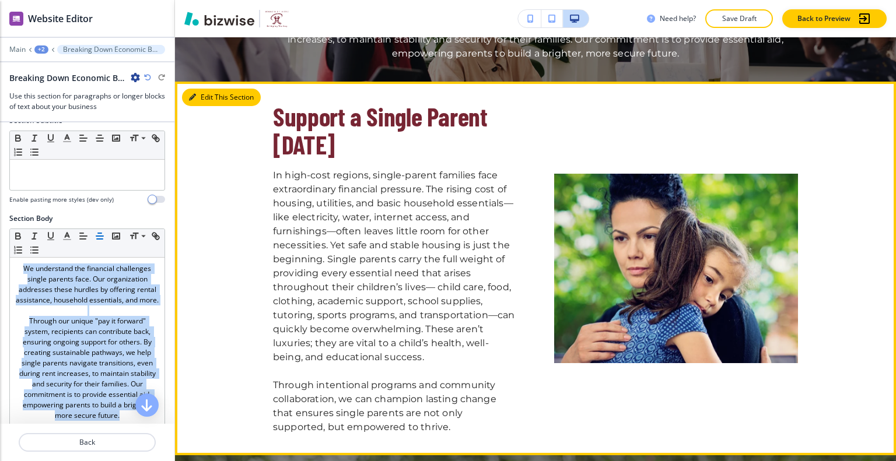
click at [195, 94] on icon "button" at bounding box center [192, 97] width 7 height 7
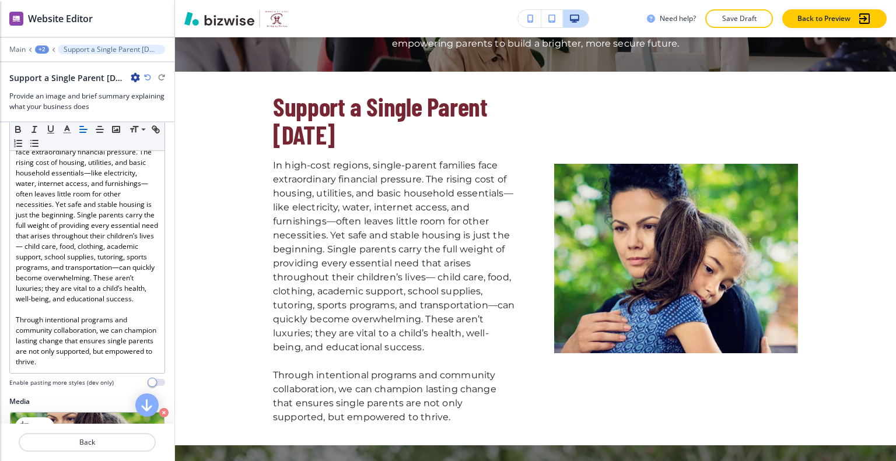
scroll to position [408, 0]
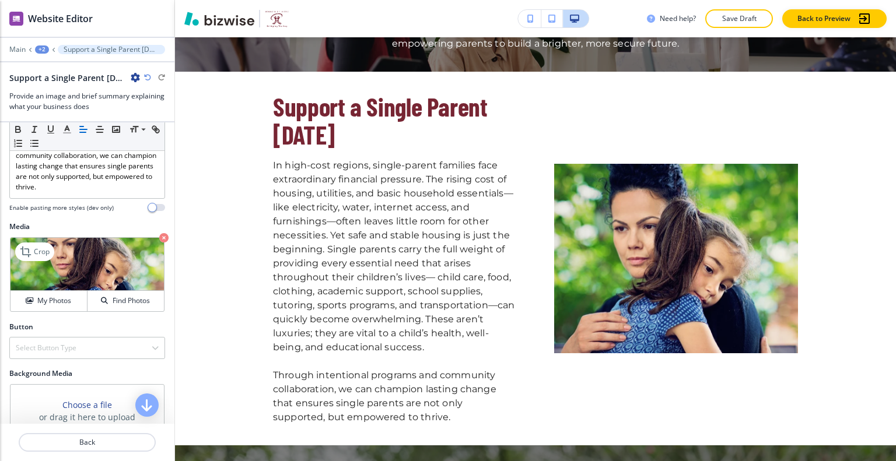
drag, startPoint x: 47, startPoint y: 274, endPoint x: 133, endPoint y: 263, distance: 87.0
click at [47, 257] on p "Crop" at bounding box center [42, 252] width 16 height 10
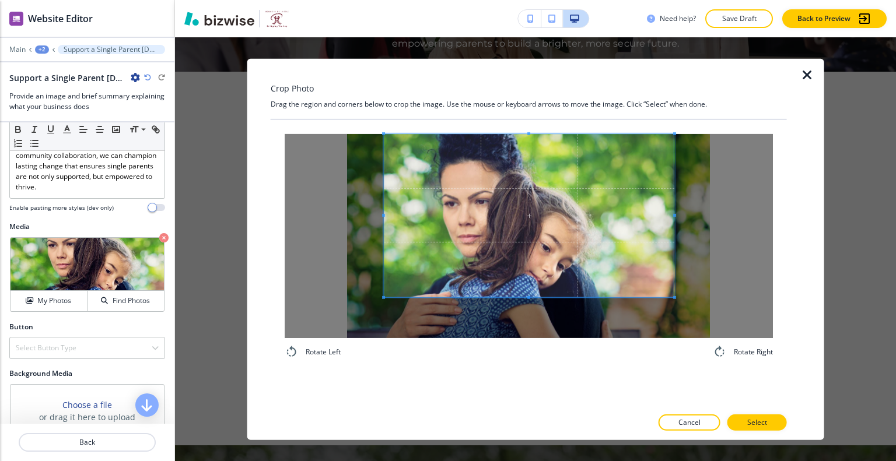
click at [564, 223] on span at bounding box center [529, 215] width 290 height 163
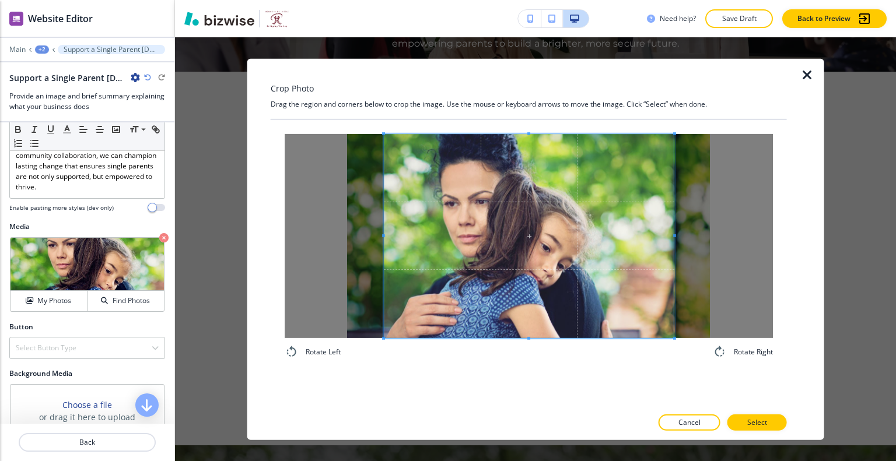
click at [523, 374] on div "Rotate Left Rotate Right" at bounding box center [529, 264] width 516 height 288
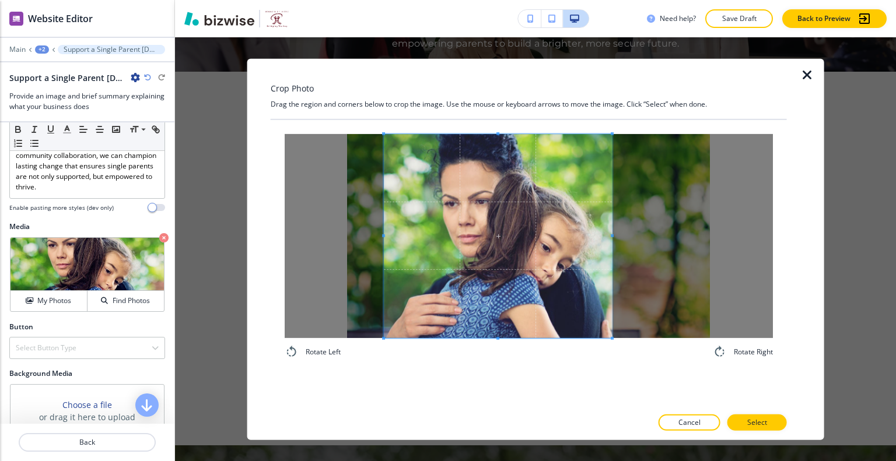
click at [611, 237] on div at bounding box center [498, 236] width 228 height 204
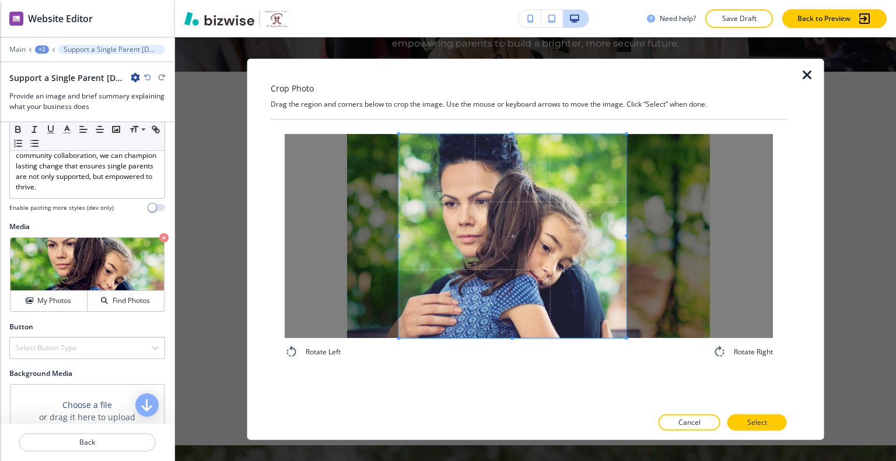
click at [540, 265] on span at bounding box center [512, 236] width 227 height 204
click at [759, 422] on p "Select" at bounding box center [757, 423] width 20 height 10
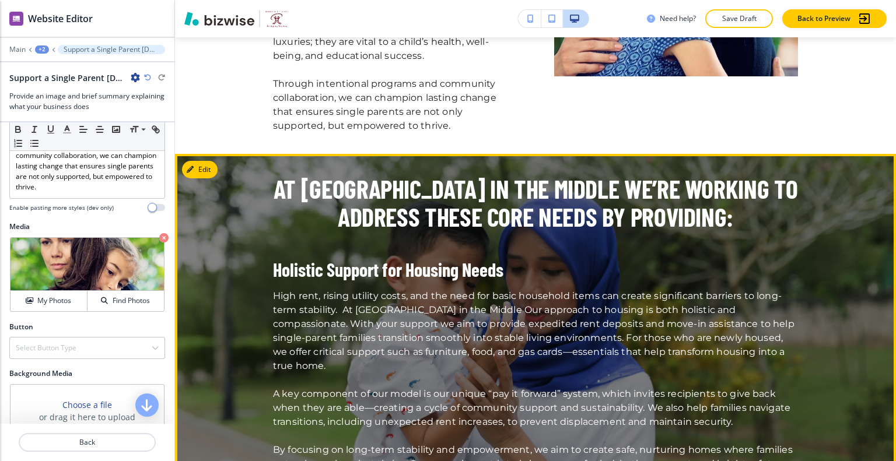
scroll to position [1584, 0]
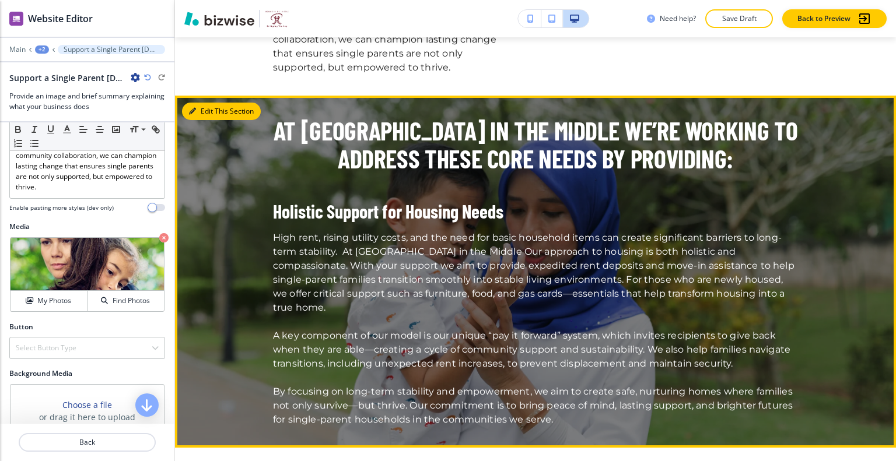
click at [199, 103] on button "Edit This Section" at bounding box center [221, 111] width 79 height 17
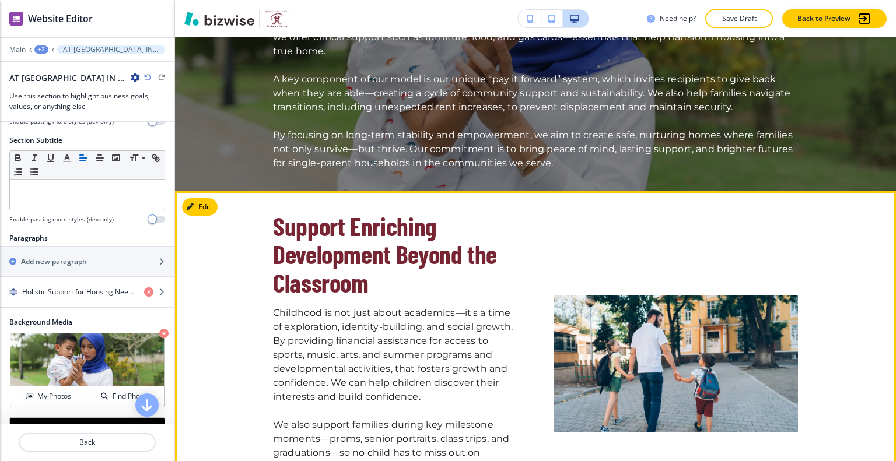
scroll to position [1957, 0]
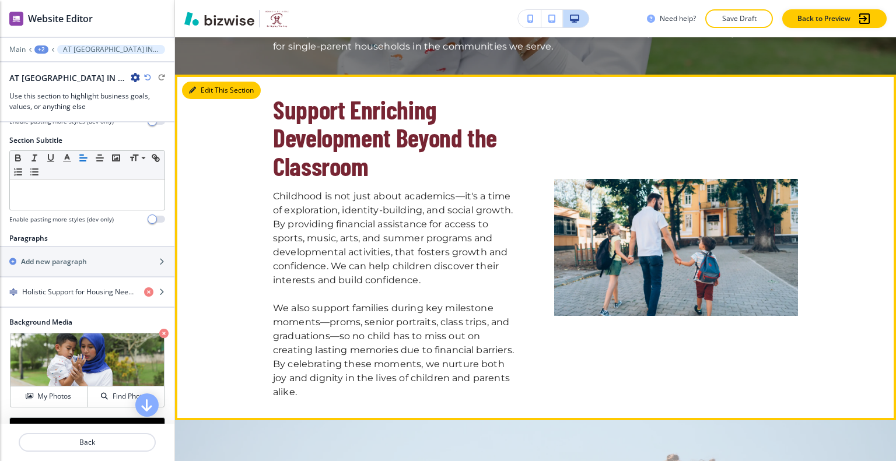
click at [212, 82] on button "Edit This Section" at bounding box center [221, 90] width 79 height 17
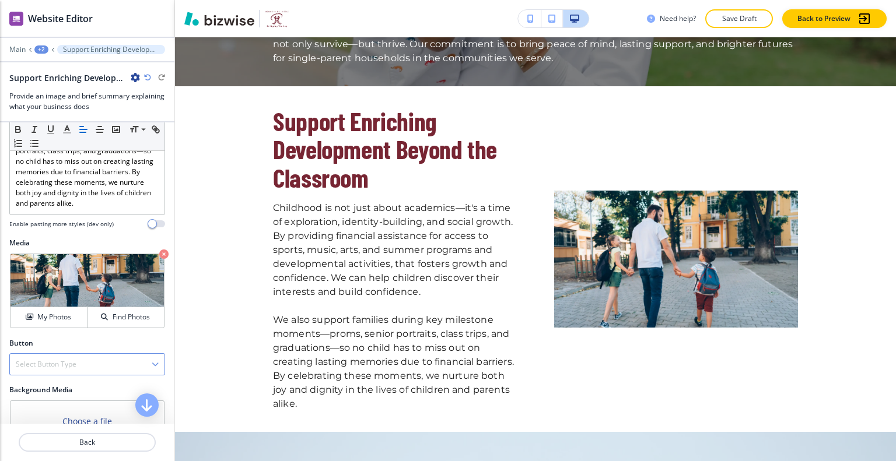
scroll to position [467, 0]
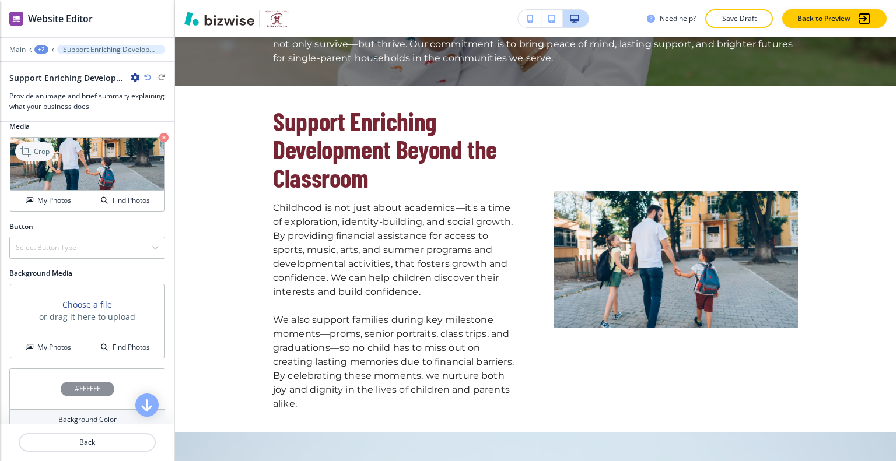
click at [45, 157] on p "Crop" at bounding box center [42, 151] width 16 height 10
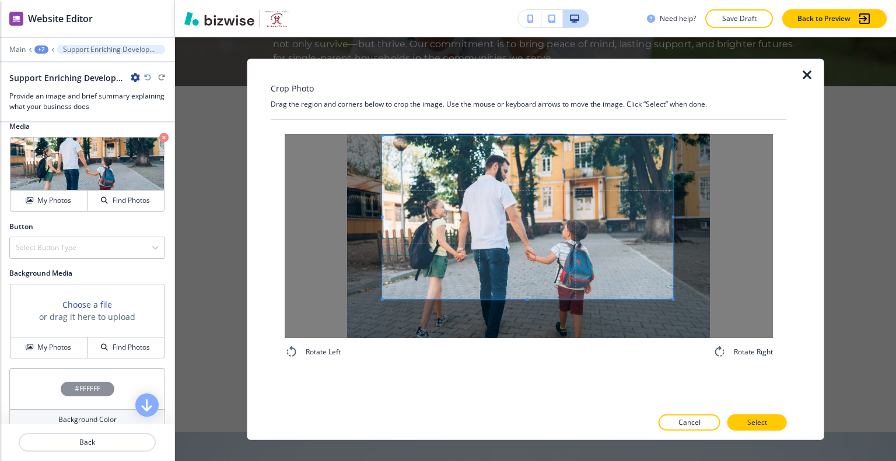
click at [557, 196] on span at bounding box center [528, 216] width 290 height 163
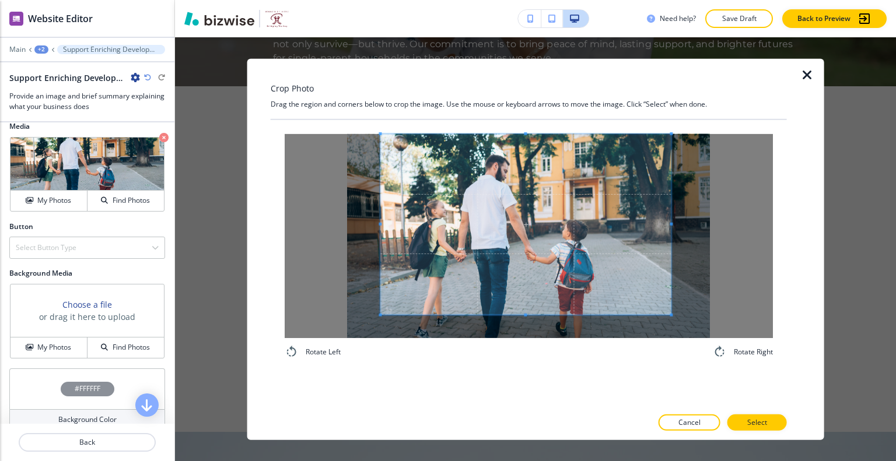
click at [520, 372] on div "Rotate Left Rotate Right" at bounding box center [529, 246] width 516 height 253
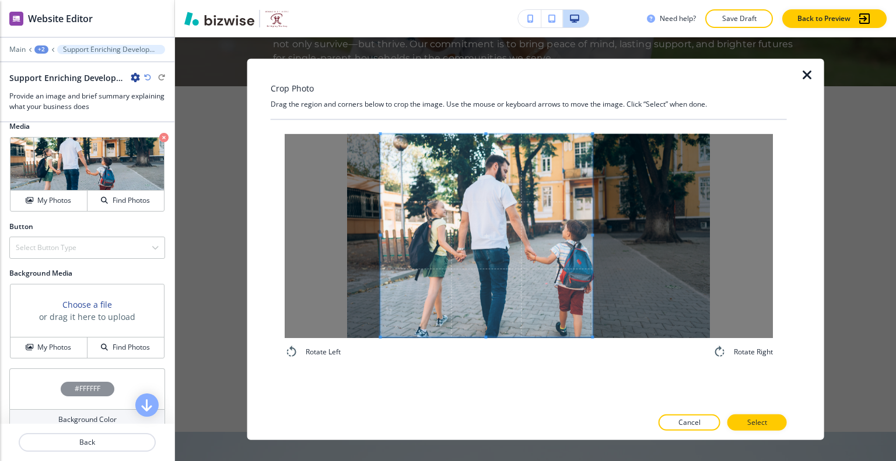
click at [590, 235] on div at bounding box center [486, 235] width 212 height 203
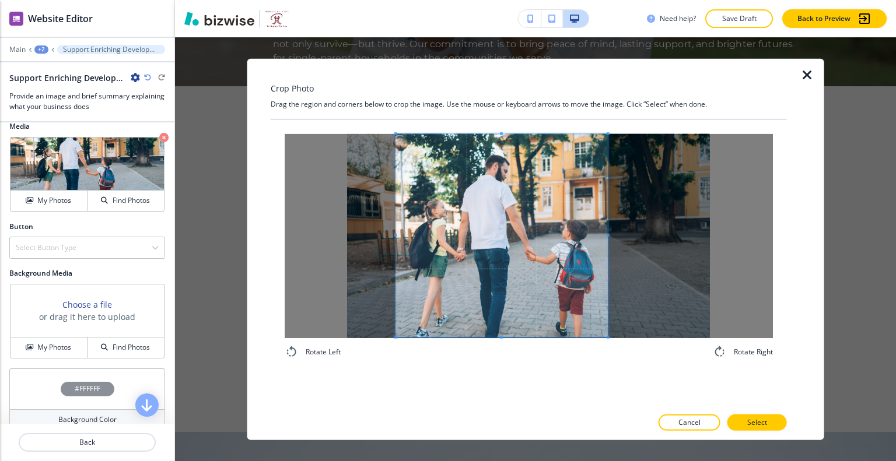
click at [552, 244] on span at bounding box center [502, 235] width 212 height 203
click at [752, 423] on p "Select" at bounding box center [757, 423] width 20 height 10
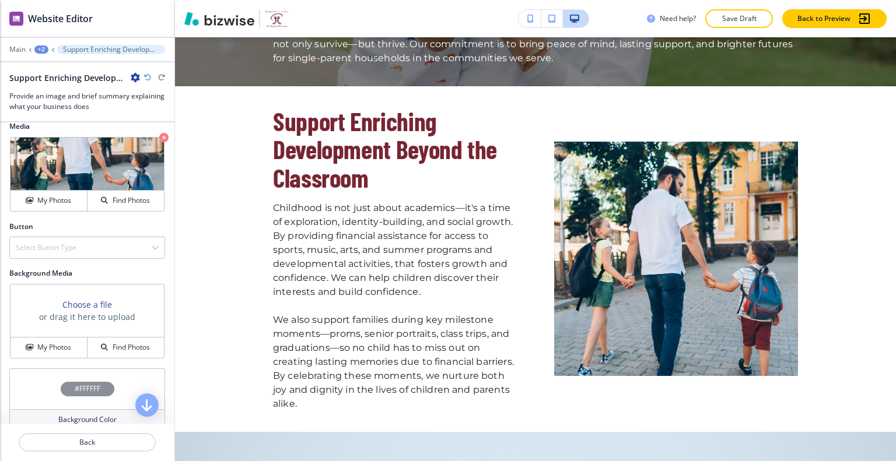
click at [765, 13] on button "Save Draft" at bounding box center [739, 18] width 68 height 19
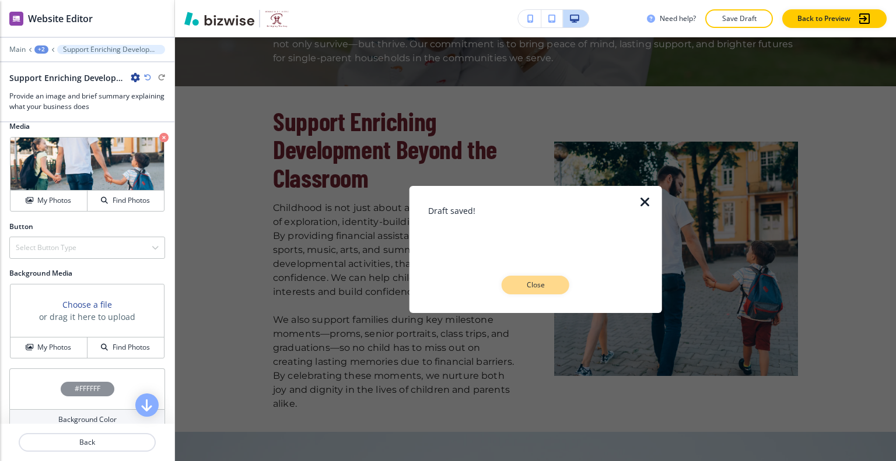
click at [547, 288] on p "Close" at bounding box center [535, 285] width 37 height 10
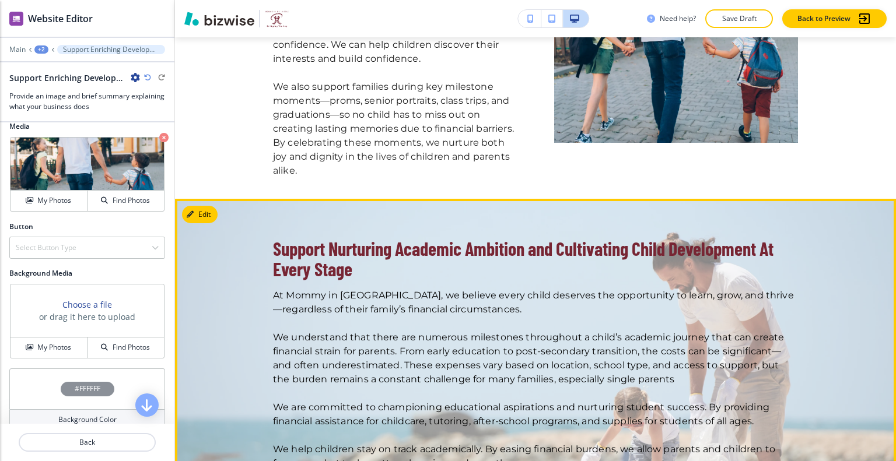
scroll to position [2237, 0]
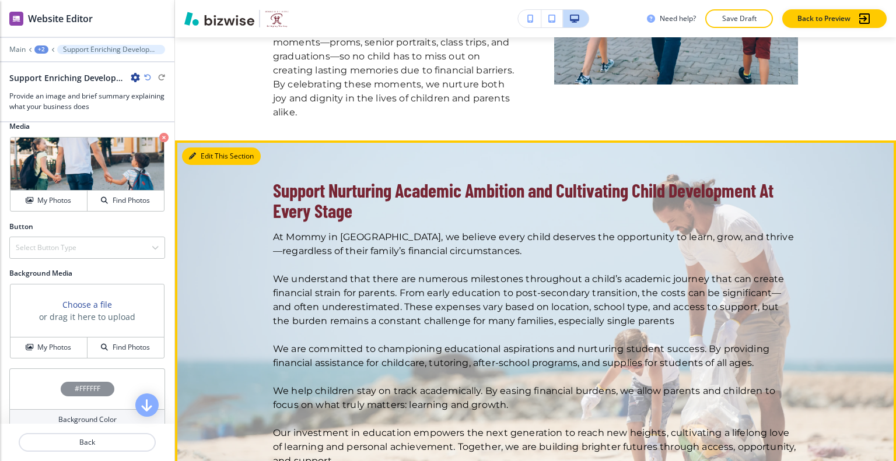
click at [205, 148] on button "Edit This Section" at bounding box center [221, 156] width 79 height 17
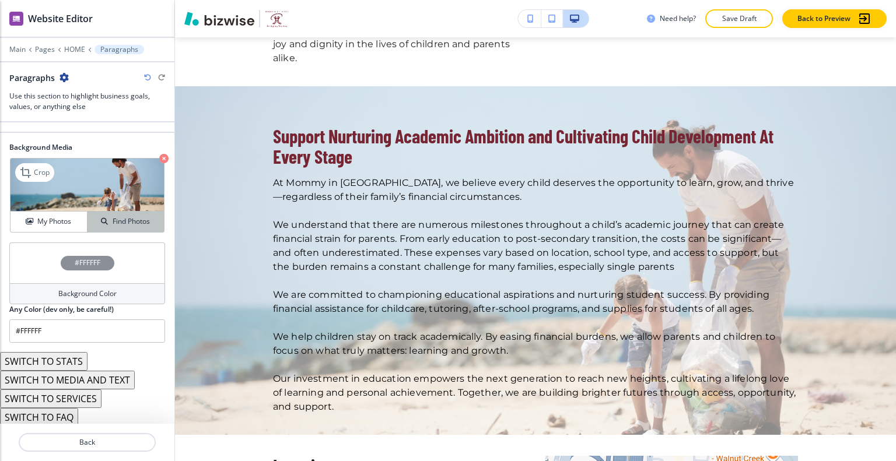
scroll to position [86, 0]
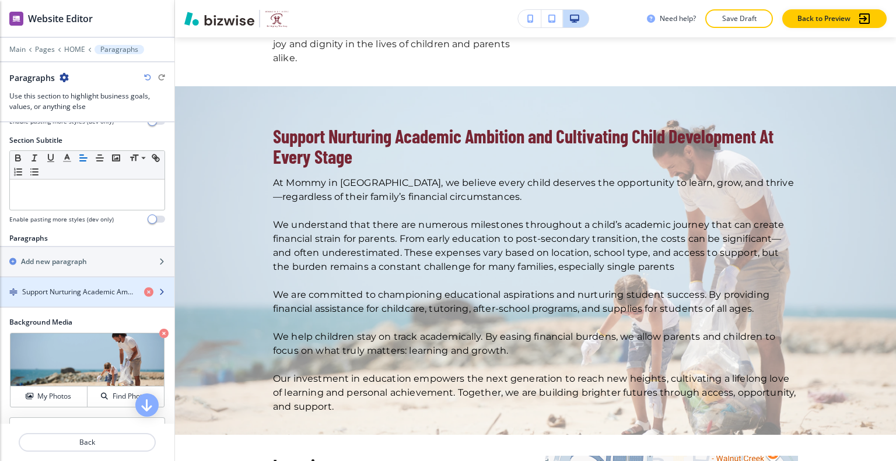
click at [82, 293] on h4 "Support Nurturing Academic Ambition and Cultivating Child Development At Every …" at bounding box center [78, 292] width 113 height 10
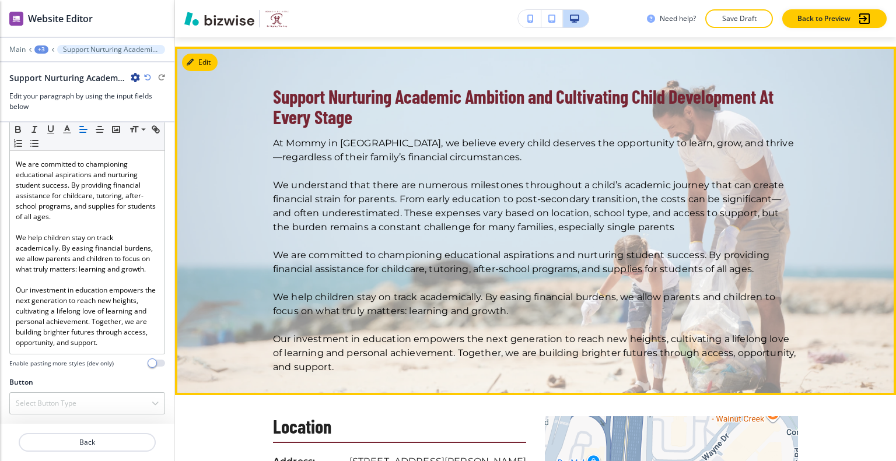
scroll to position [2565, 0]
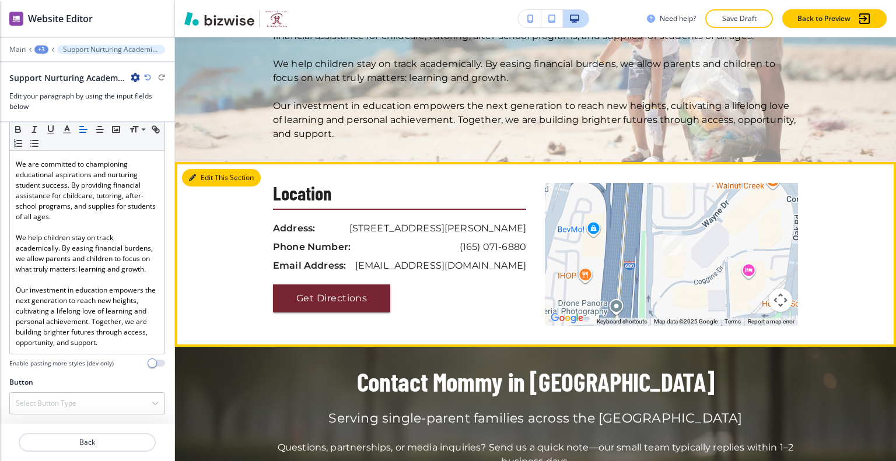
click at [208, 169] on button "Edit This Section" at bounding box center [221, 177] width 79 height 17
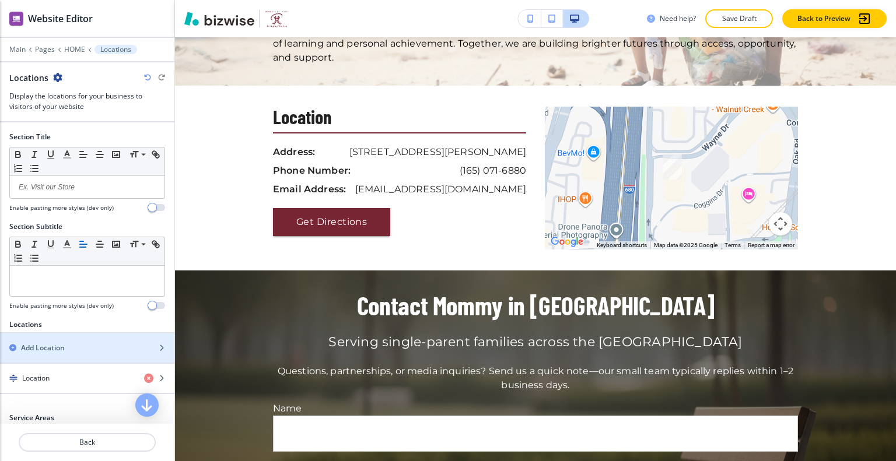
scroll to position [258, 0]
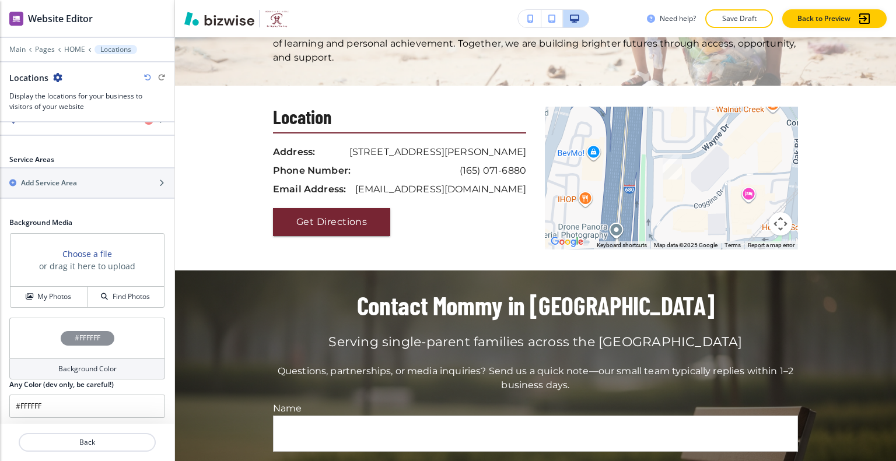
click at [43, 333] on div "#FFFFFF" at bounding box center [87, 338] width 156 height 41
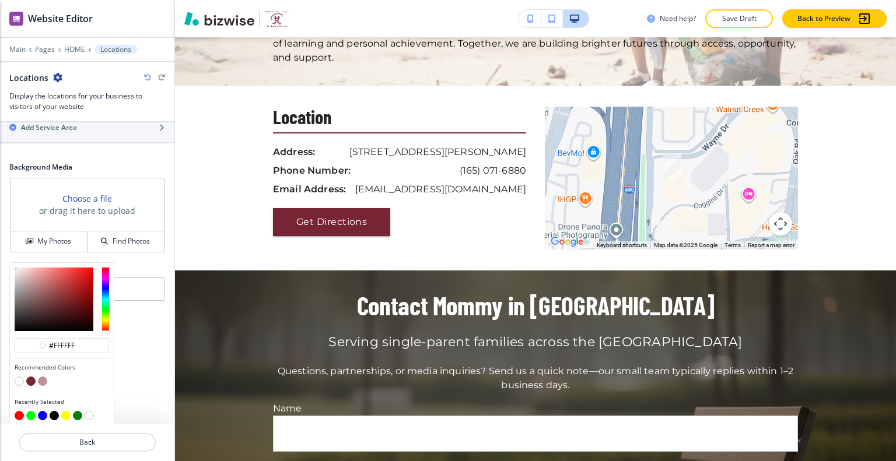
click at [44, 377] on button "button" at bounding box center [42, 381] width 9 height 9
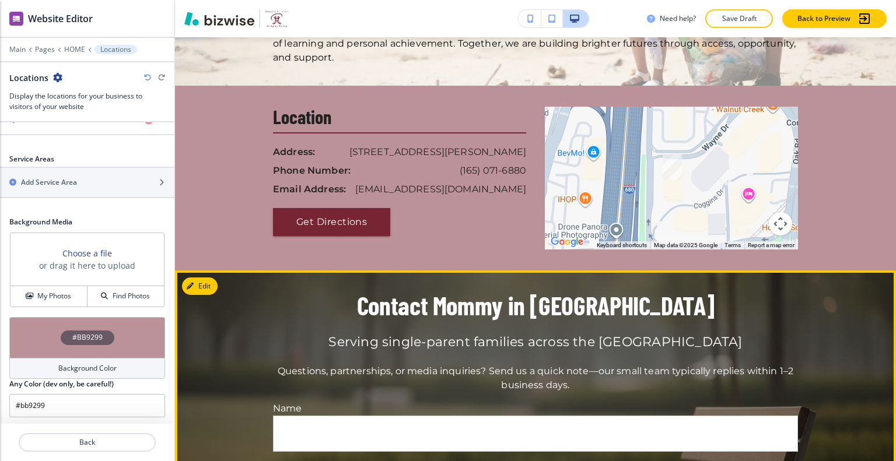
scroll to position [2466, 0]
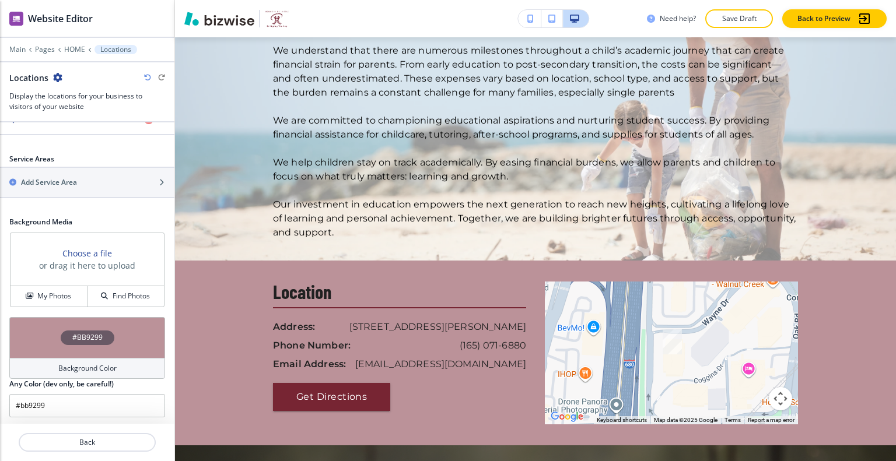
click at [147, 76] on icon "button" at bounding box center [147, 77] width 7 height 7
type input "#FFFFFF"
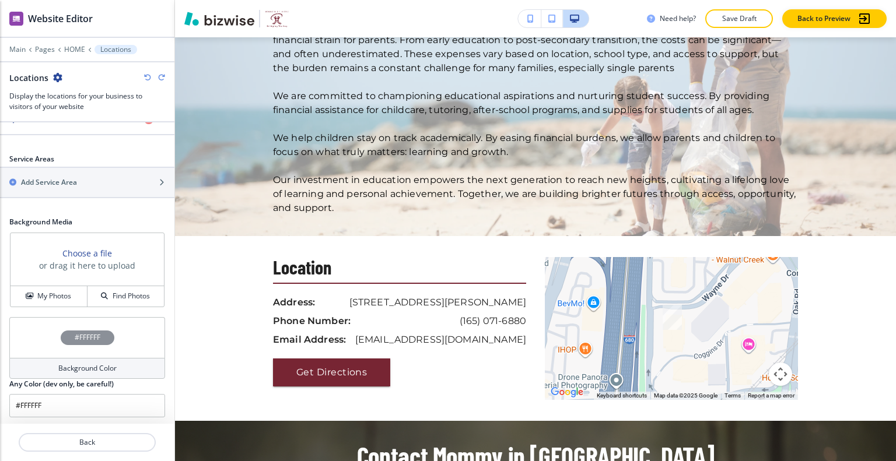
scroll to position [3040, 0]
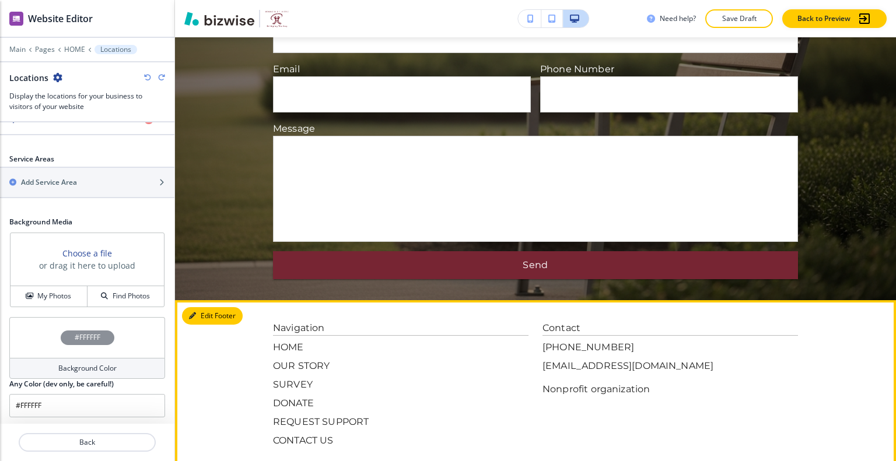
click at [206, 307] on button "Edit Footer" at bounding box center [212, 315] width 61 height 17
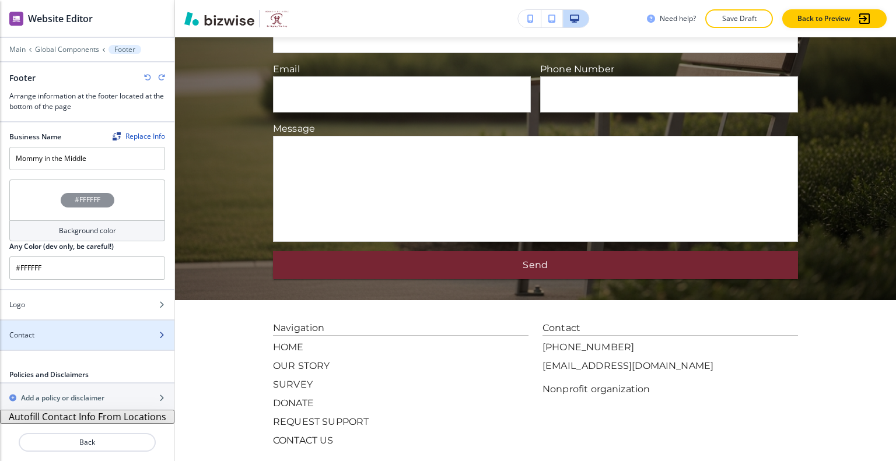
scroll to position [1, 0]
click at [33, 200] on div "#FFFFFF" at bounding box center [87, 199] width 156 height 41
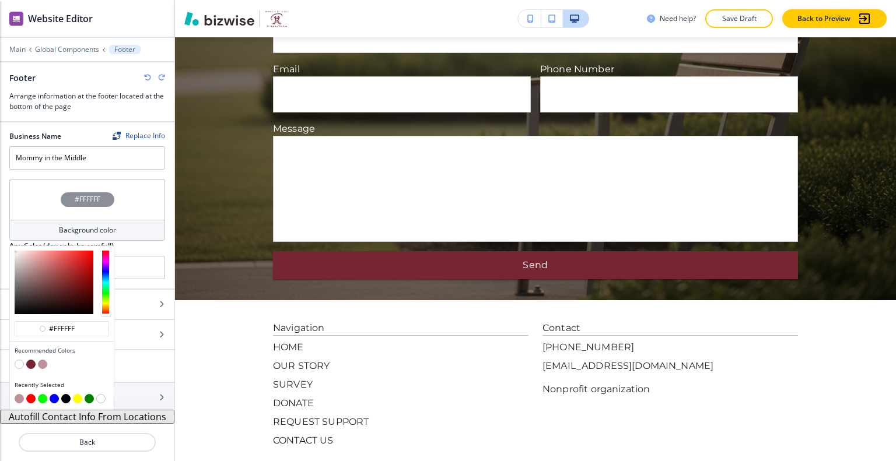
click at [29, 361] on button "button" at bounding box center [30, 364] width 9 height 9
type input "#772533"
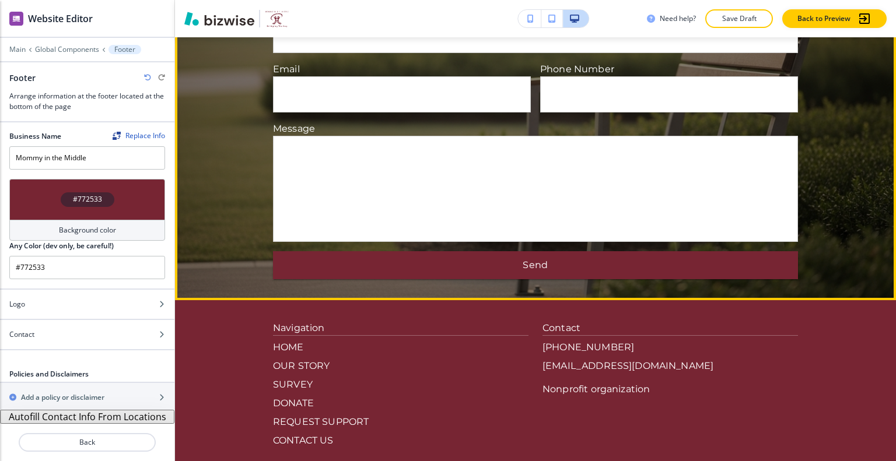
scroll to position [2923, 0]
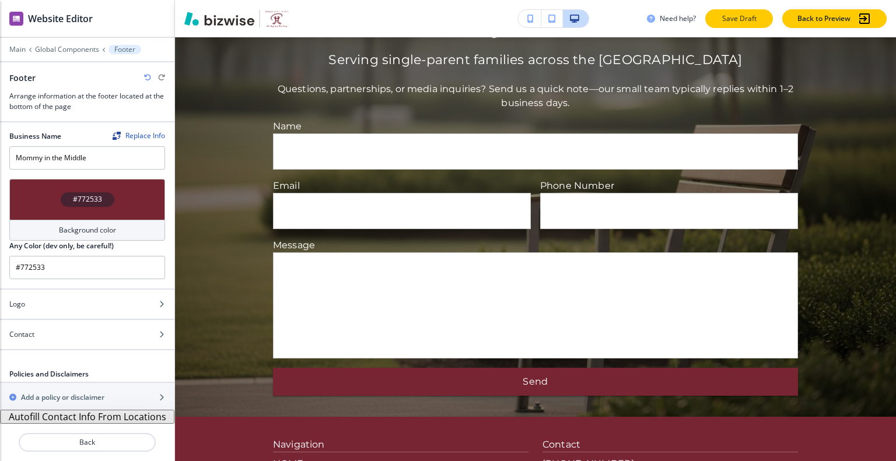
click at [740, 17] on p "Save Draft" at bounding box center [738, 18] width 37 height 10
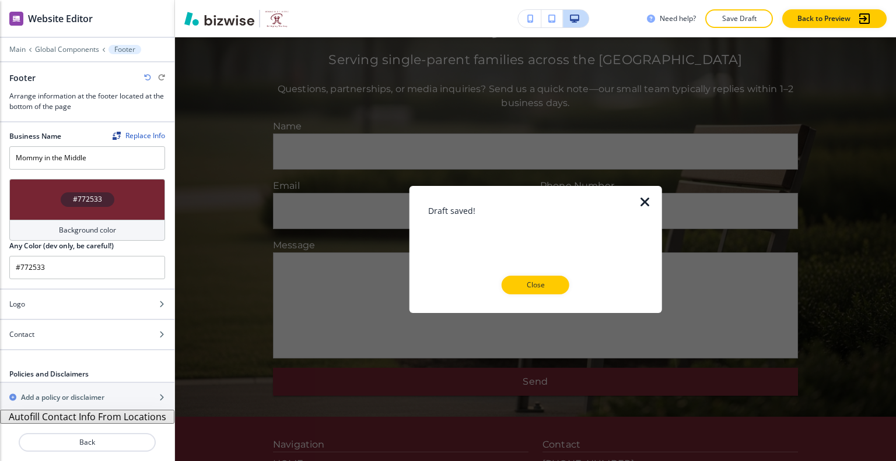
click at [539, 288] on p "Close" at bounding box center [535, 285] width 37 height 10
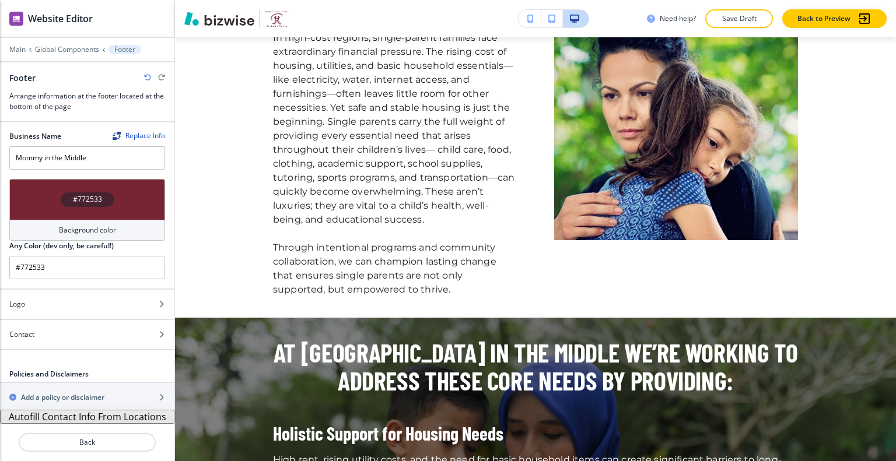
scroll to position [0, 0]
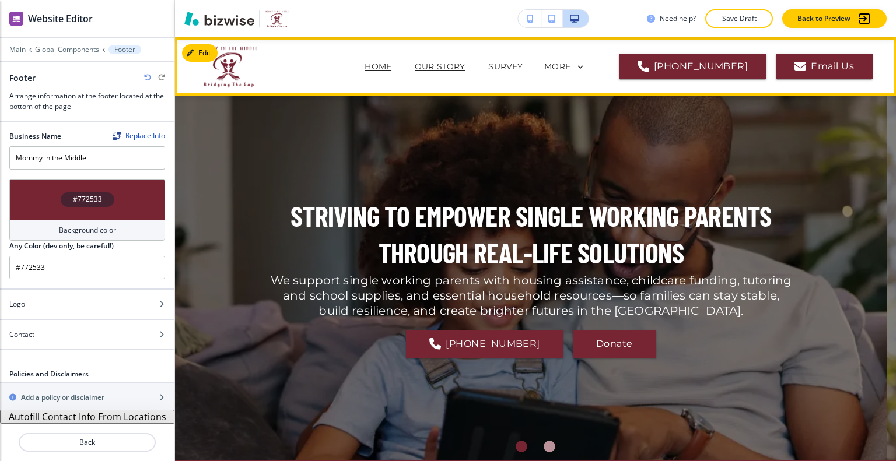
click at [452, 68] on p "OUR STORY" at bounding box center [440, 67] width 50 height 12
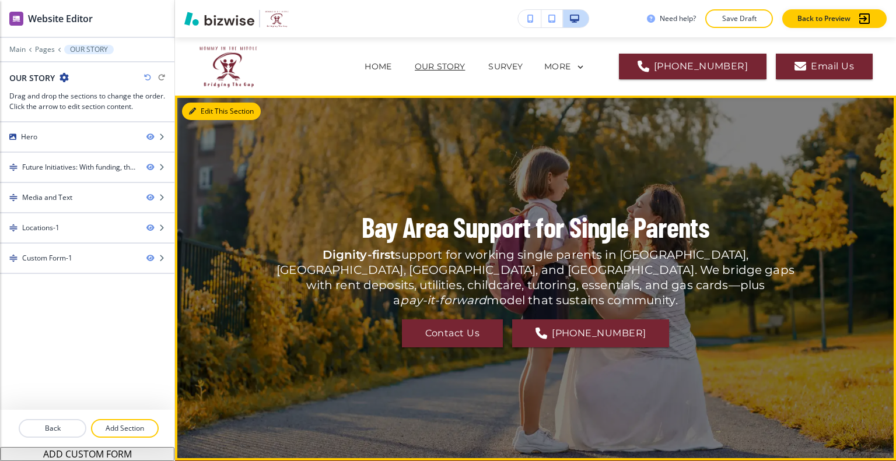
click at [203, 113] on button "Edit This Section" at bounding box center [221, 111] width 79 height 17
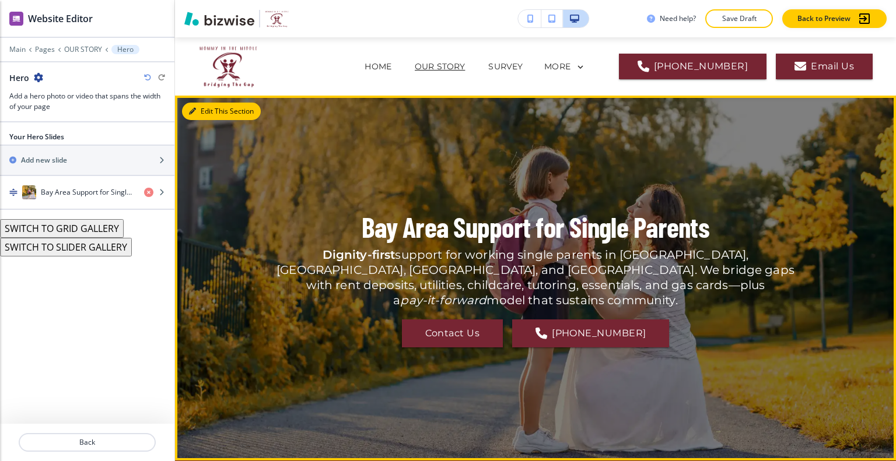
scroll to position [58, 0]
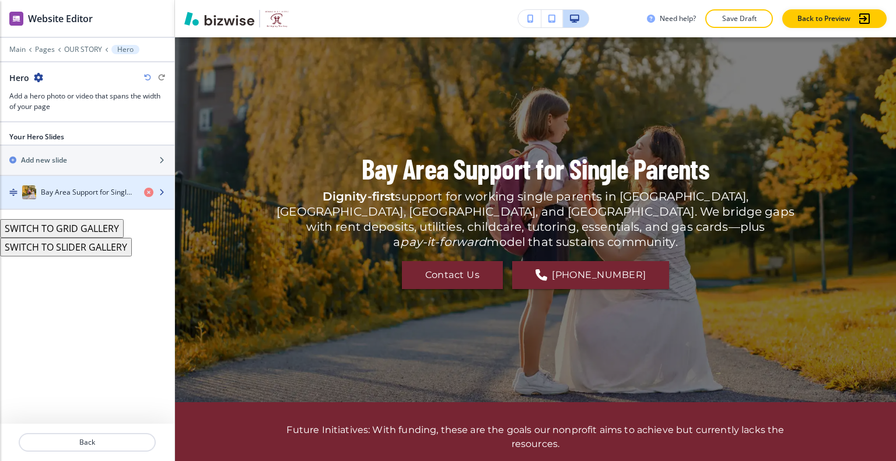
click at [84, 194] on h4 "Bay Area Support for Single Parents" at bounding box center [88, 192] width 94 height 10
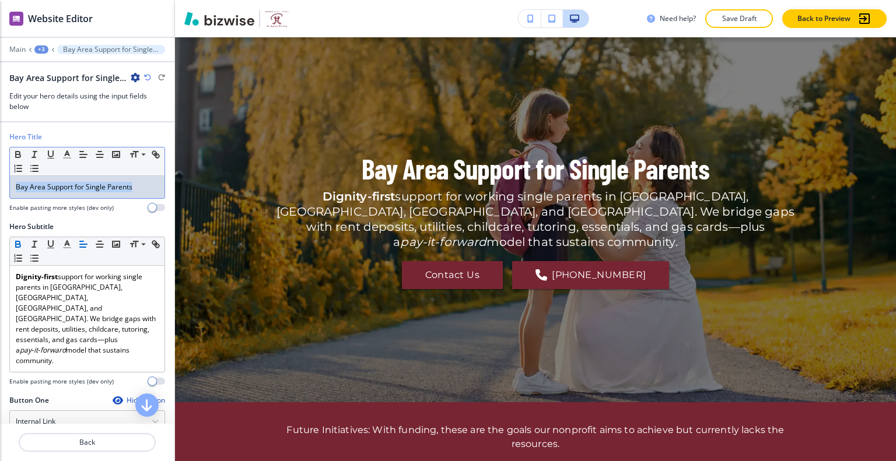
drag, startPoint x: 152, startPoint y: 178, endPoint x: 43, endPoint y: 177, distance: 109.1
click at [0, 173] on div "Hero Title Small Normal Large Huge Bay Area Support for Single Parents Enable p…" at bounding box center [87, 177] width 174 height 90
copy p "Bay Area Support for Single Parents"
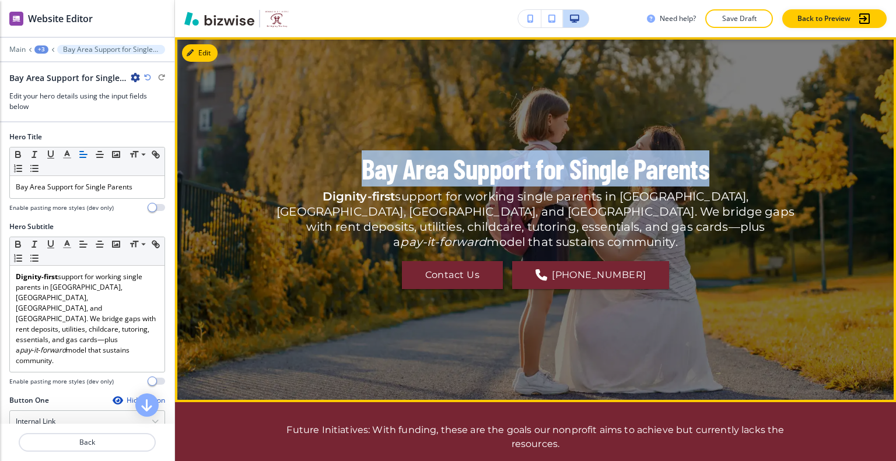
drag, startPoint x: 713, startPoint y: 184, endPoint x: 356, endPoint y: 173, distance: 356.6
click at [356, 173] on div "Bay Area Support for Single Parents Dignity-first support for working single pa…" at bounding box center [535, 219] width 525 height 323
copy p "Bay Area Support for Single Parents"
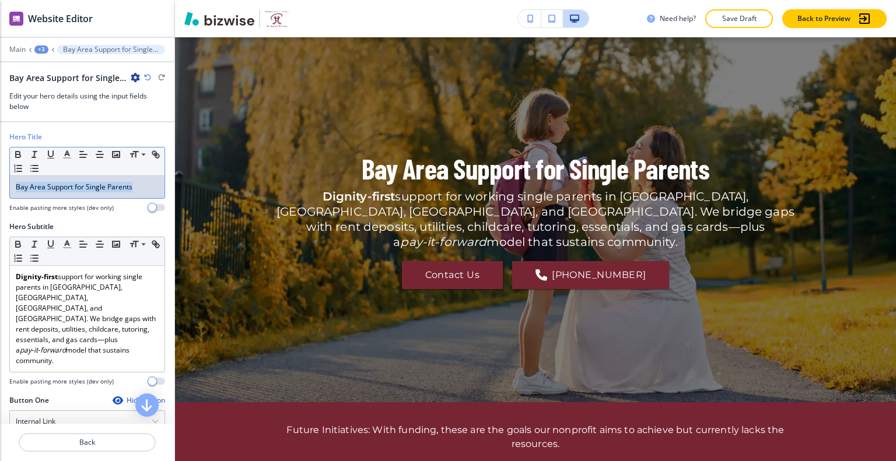
drag, startPoint x: 133, startPoint y: 181, endPoint x: 9, endPoint y: 181, distance: 124.2
click at [2, 181] on div "Hero Title Small Normal Large Huge Bay Area Support for Single Parents Enable p…" at bounding box center [87, 177] width 174 height 90
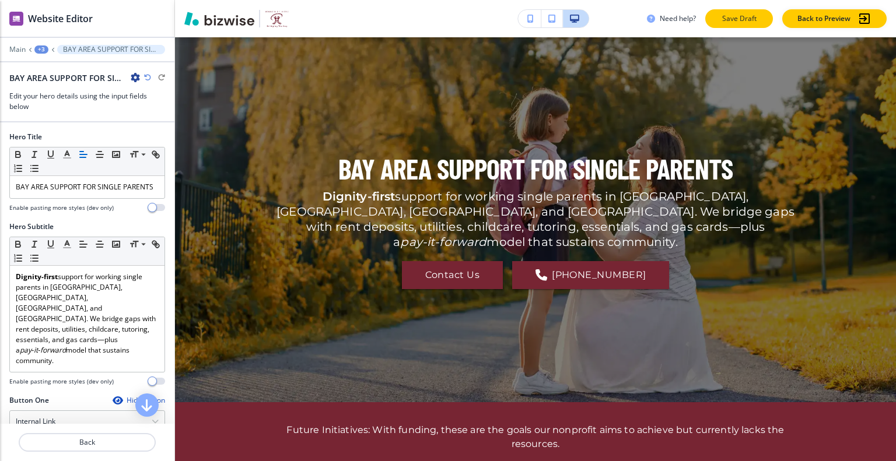
click at [718, 23] on button "Save Draft" at bounding box center [739, 18] width 68 height 19
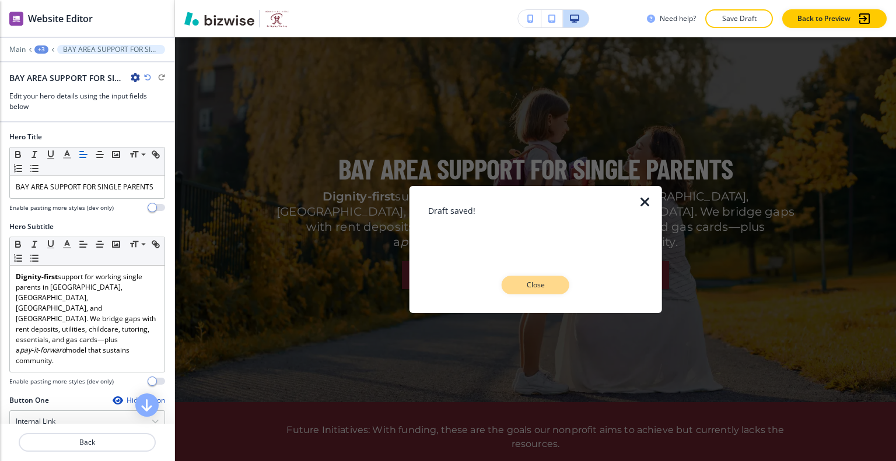
click at [537, 289] on p "Close" at bounding box center [535, 285] width 37 height 10
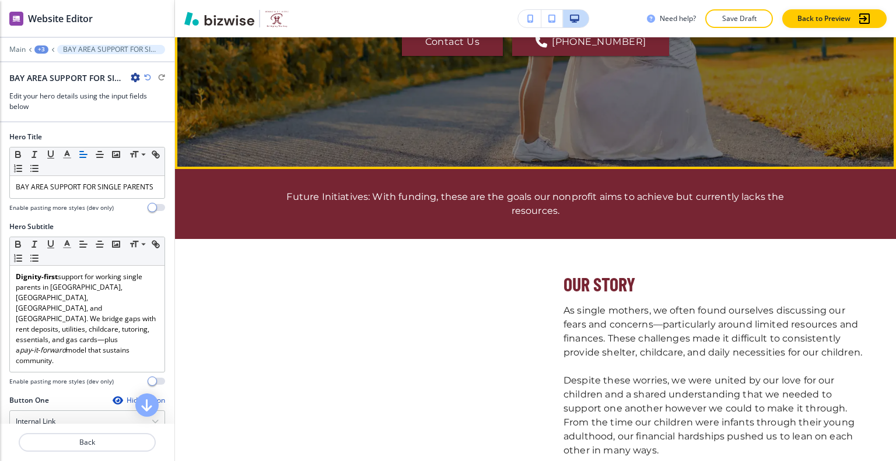
scroll to position [233, 0]
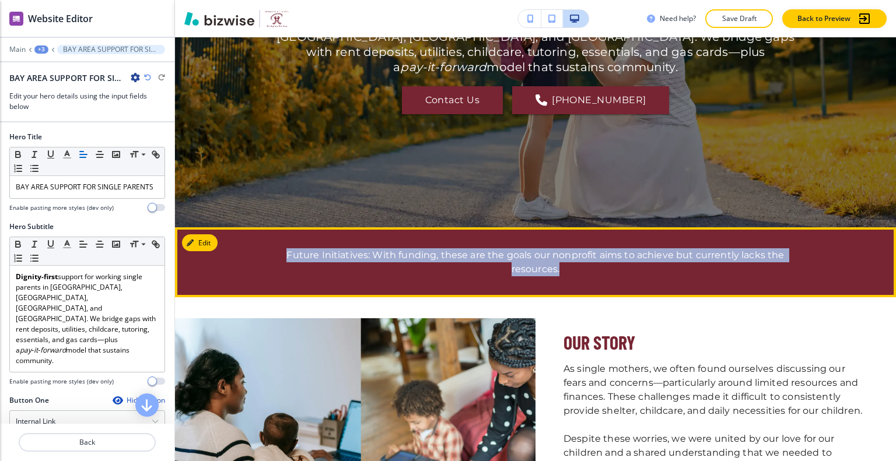
drag, startPoint x: 575, startPoint y: 278, endPoint x: 570, endPoint y: 269, distance: 10.2
click at [570, 269] on section "Future Initiatives: With funding, these are the goals our nonprofit aims to ach…" at bounding box center [535, 262] width 721 height 70
copy section "Future Initiatives: With funding, these are the goals our nonprofit aims to ach…"
click at [204, 238] on button "Edit This Section" at bounding box center [221, 242] width 79 height 17
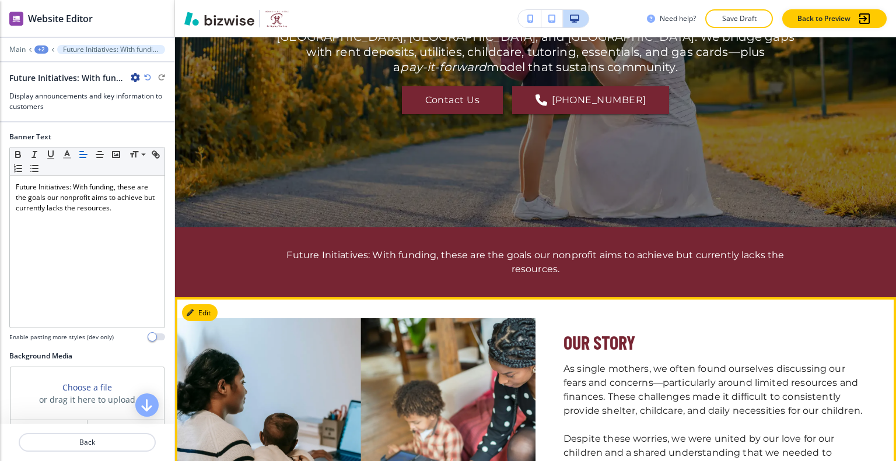
scroll to position [423, 0]
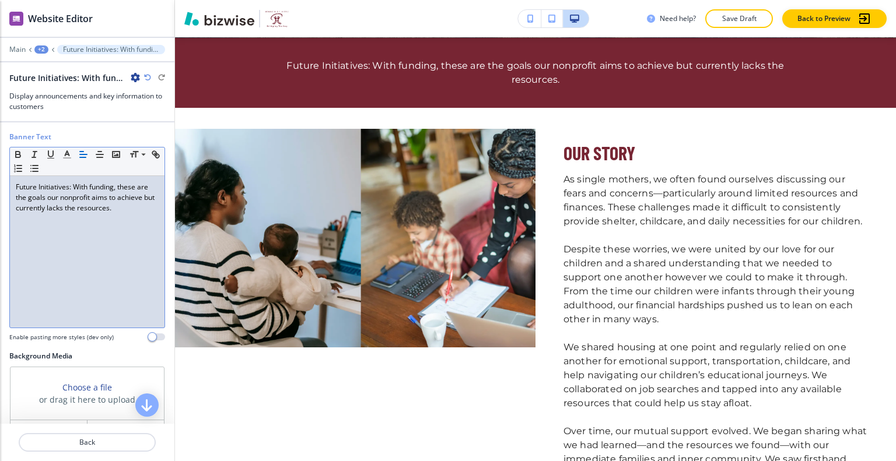
click at [130, 206] on p "Future Initiatives: With funding, these are the goals our nonprofit aims to ach…" at bounding box center [87, 197] width 143 height 31
drag, startPoint x: 140, startPoint y: 211, endPoint x: 9, endPoint y: 185, distance: 133.3
click at [1, 185] on div "Banner Text Small Normal Large Huge Future Initiatives: With funding, these are…" at bounding box center [87, 241] width 174 height 219
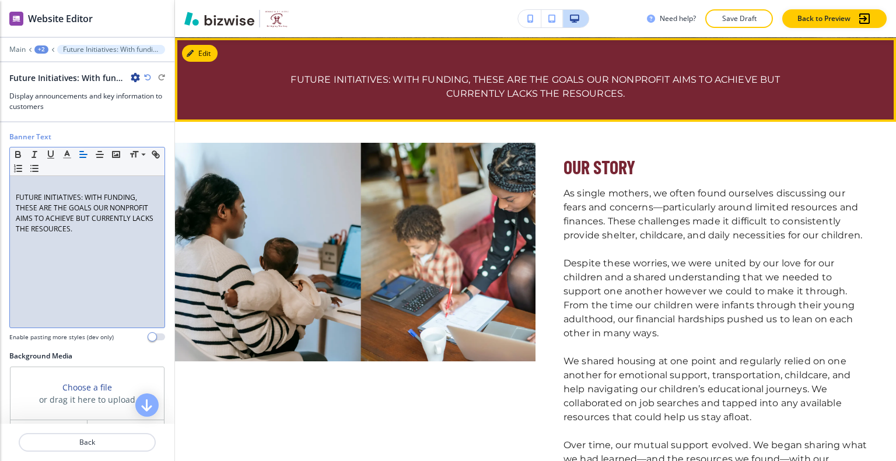
scroll to position [365, 0]
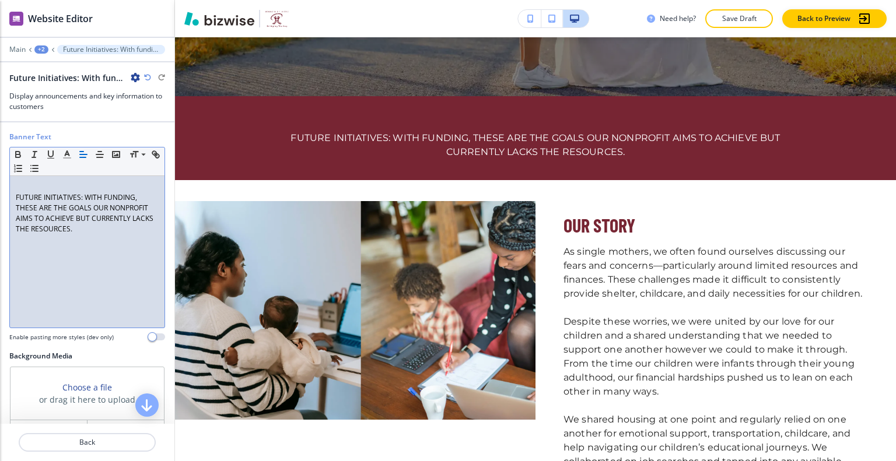
drag, startPoint x: 15, startPoint y: 194, endPoint x: 59, endPoint y: 218, distance: 49.6
click at [18, 197] on p "FUTURE INITIATIVES: WITH FUNDING, THESE ARE THE GOALS OUR NONPROFIT AIMS TO ACH…" at bounding box center [87, 213] width 143 height 42
click at [59, 211] on p "FUTURE INITIATIVES: WITH FUNDING, THESE ARE THE GOALS OUR NONPROFIT AIMS TO ACH…" at bounding box center [87, 213] width 143 height 42
click at [17, 195] on p "FUTURE INITIATIVES: WITH FUNDING, THESE ARE THE GOALS OUR NONPROFIT AIMS TO ACH…" at bounding box center [87, 213] width 143 height 42
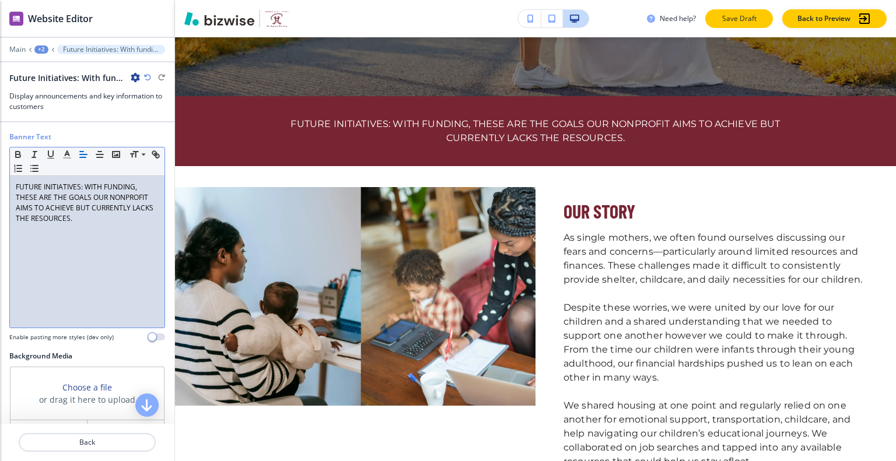
click at [744, 16] on p "Save Draft" at bounding box center [738, 18] width 37 height 10
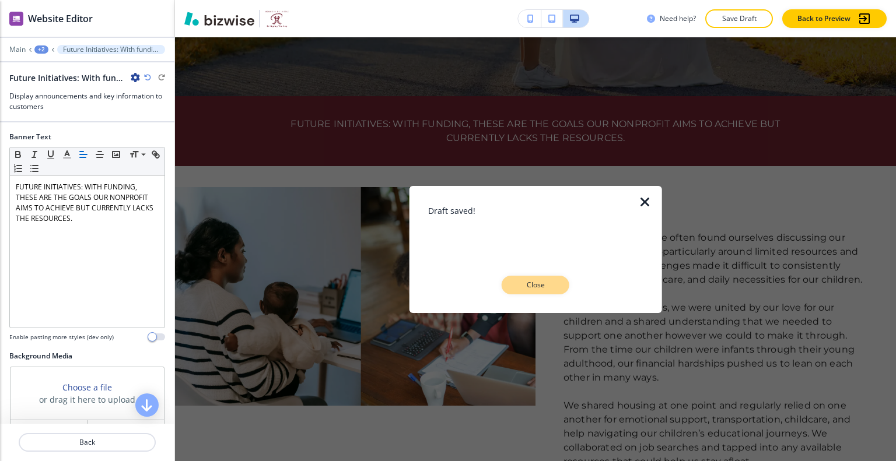
click at [538, 284] on p "Close" at bounding box center [535, 285] width 37 height 10
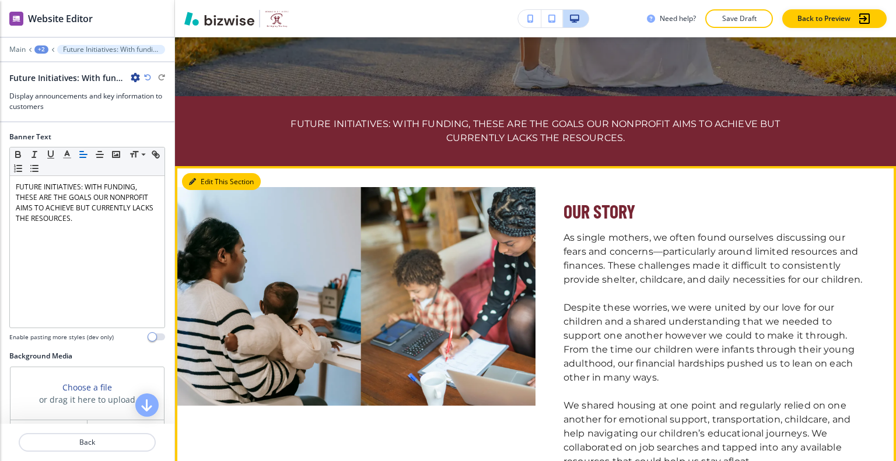
click at [211, 182] on button "Edit This Section" at bounding box center [221, 181] width 79 height 17
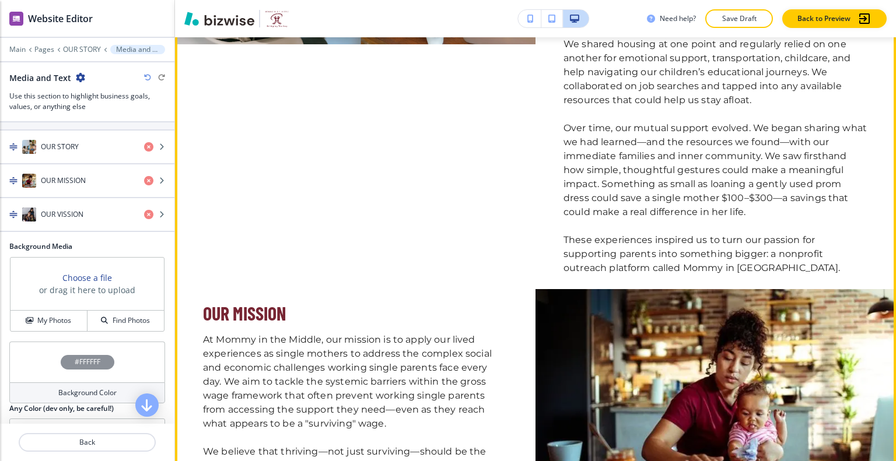
scroll to position [493, 0]
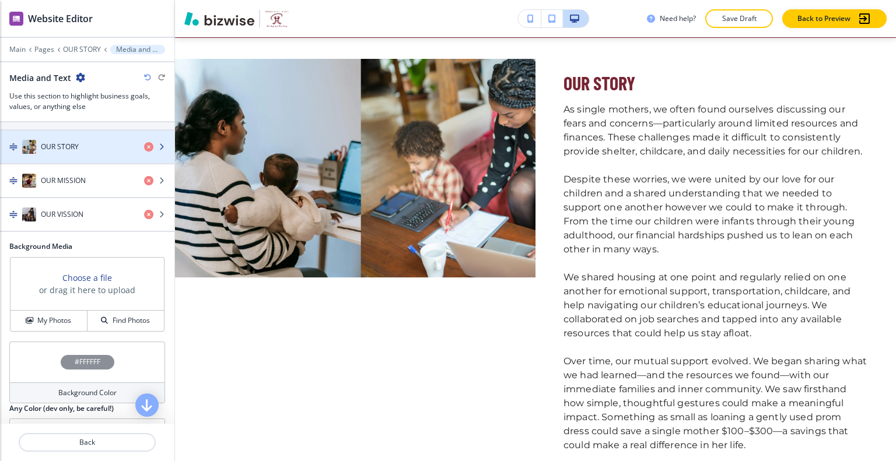
click at [86, 145] on div "OUR STORY" at bounding box center [67, 147] width 135 height 14
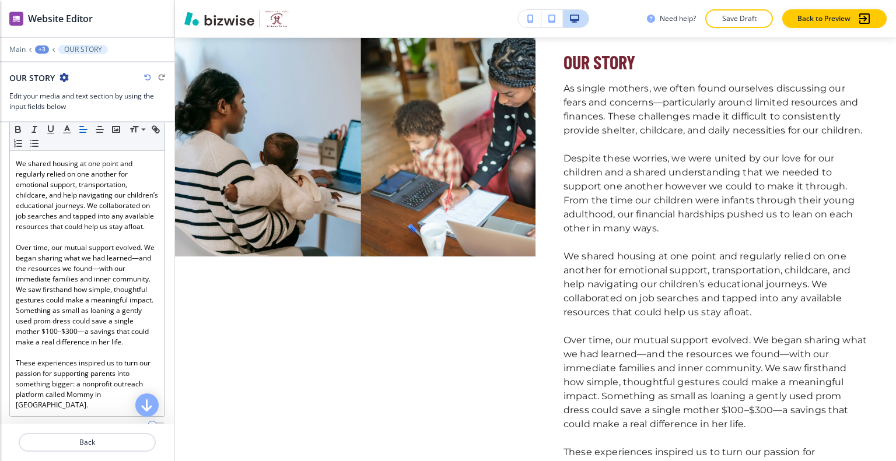
scroll to position [510, 0]
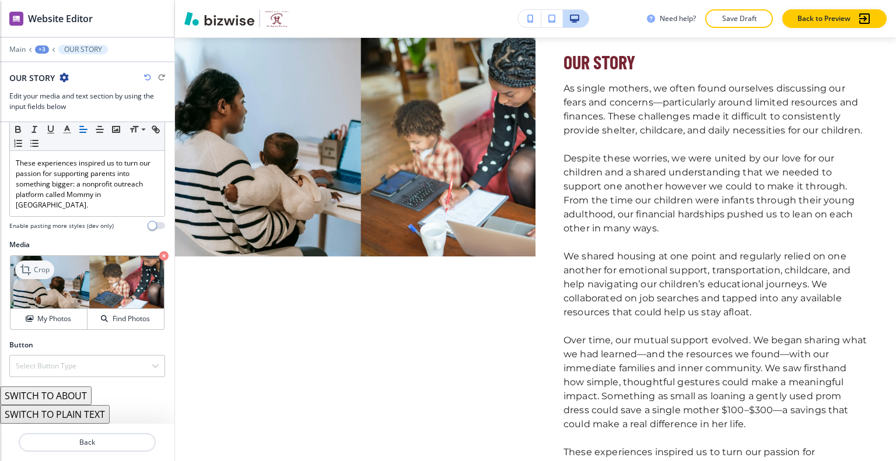
click at [27, 275] on icon at bounding box center [27, 270] width 14 height 14
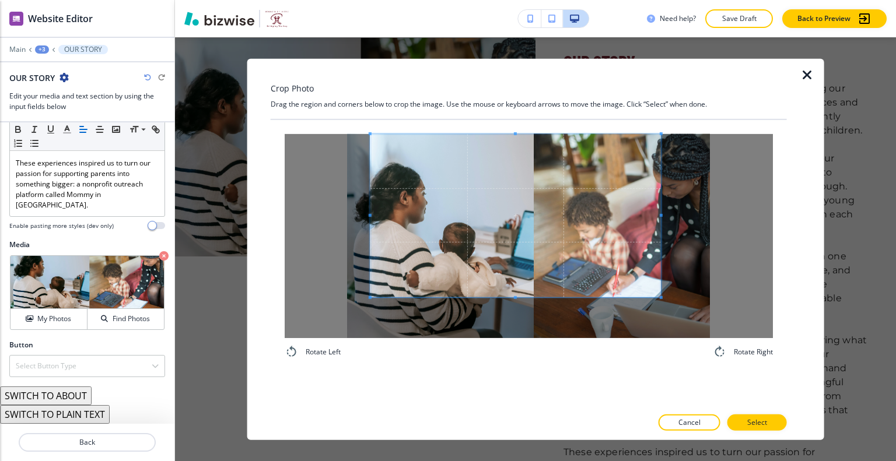
click at [500, 212] on span at bounding box center [515, 215] width 290 height 163
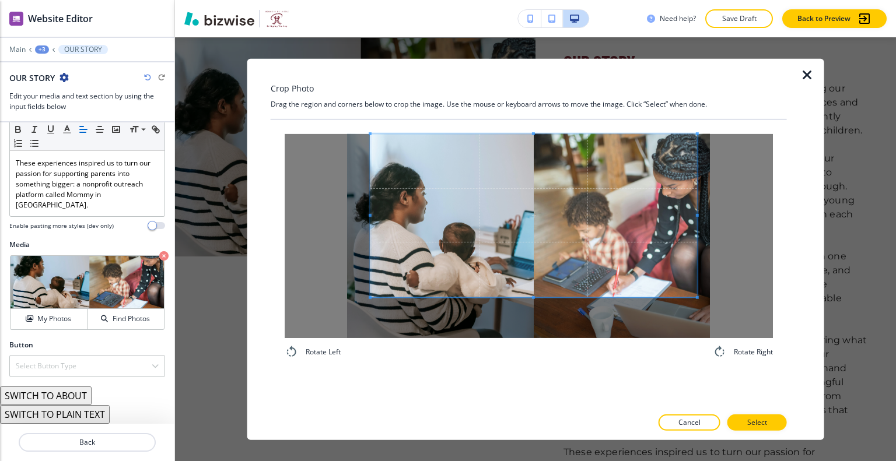
click at [699, 216] on span at bounding box center [697, 214] width 3 height 3
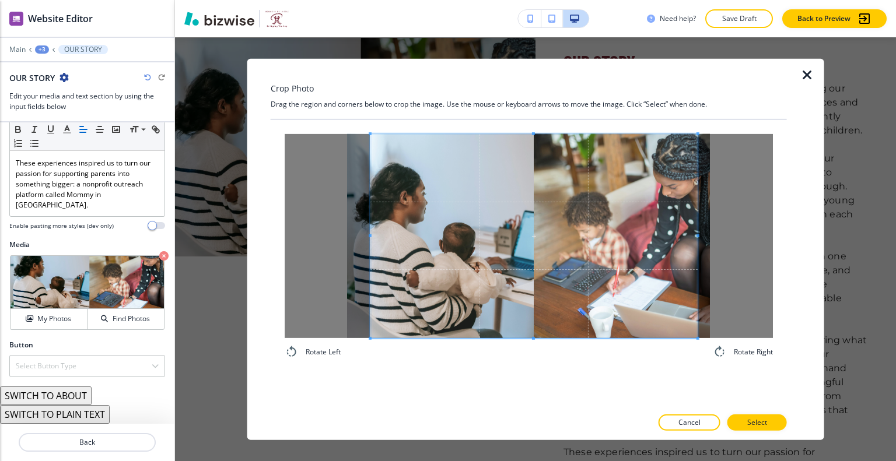
click at [541, 394] on div "Rotate Left Rotate Right" at bounding box center [529, 264] width 516 height 288
click at [782, 428] on button "Select" at bounding box center [756, 423] width 59 height 16
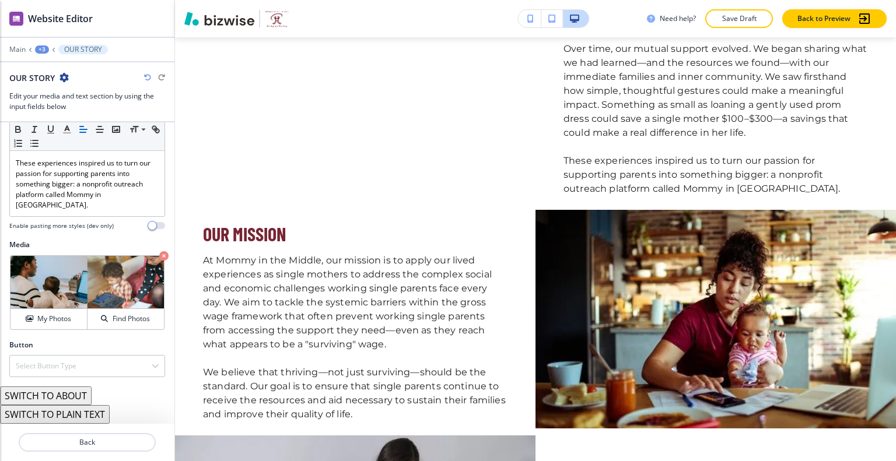
scroll to position [747, 0]
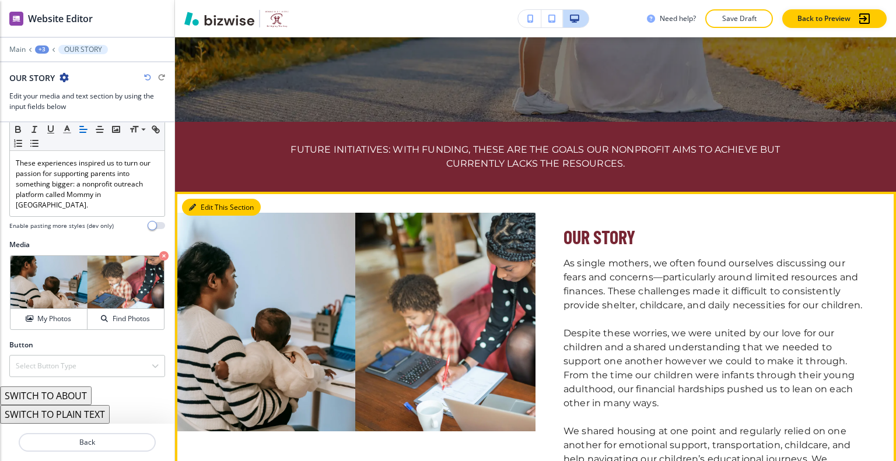
click at [205, 208] on button "Edit This Section" at bounding box center [221, 207] width 79 height 17
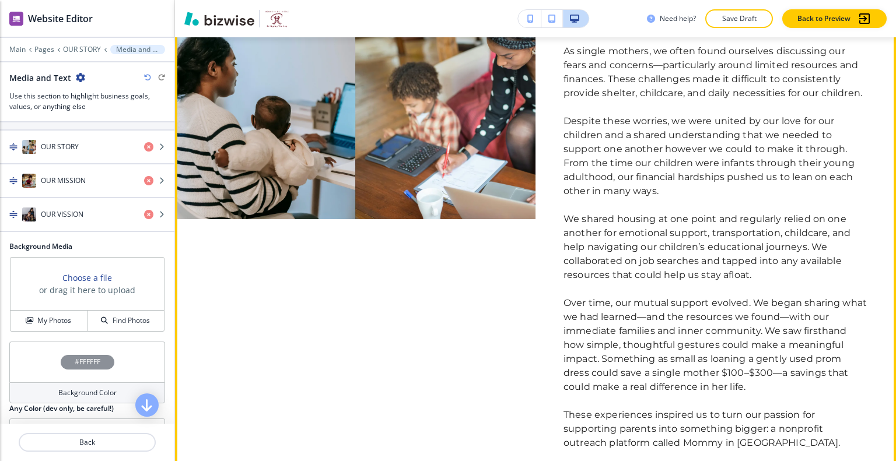
scroll to position [318, 0]
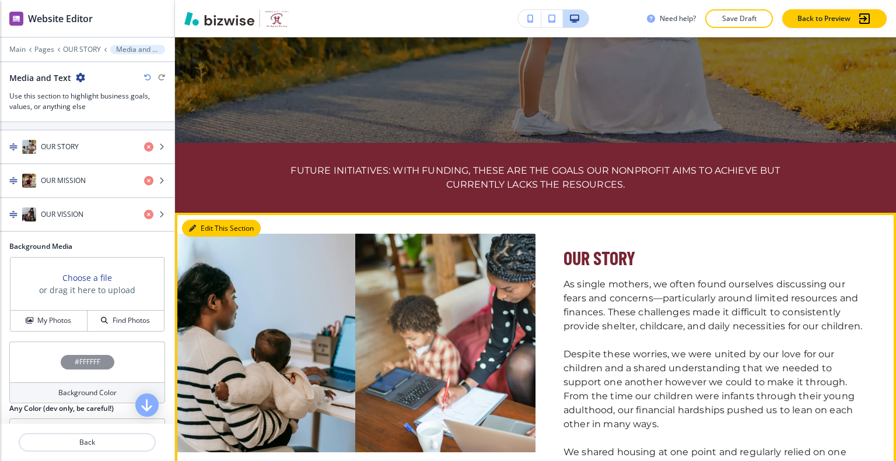
click at [205, 230] on button "Edit This Section" at bounding box center [221, 228] width 79 height 17
click at [208, 223] on button "Edit This Section" at bounding box center [221, 228] width 79 height 17
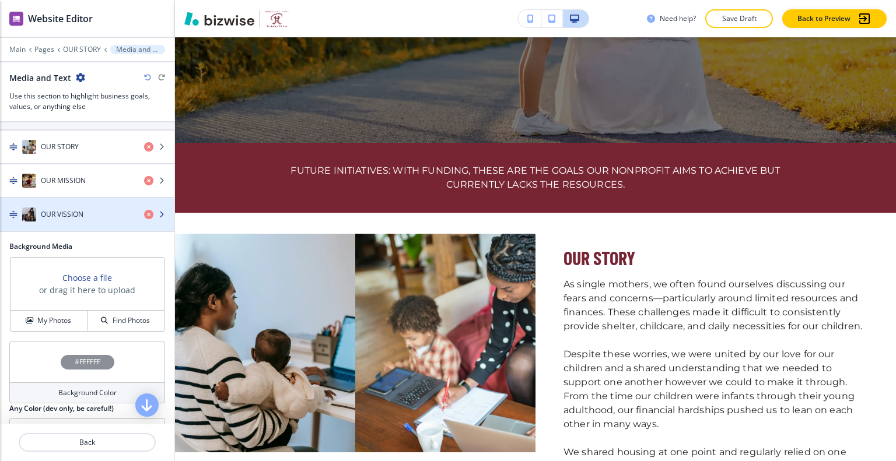
click at [100, 218] on div "OUR VISSION" at bounding box center [67, 215] width 135 height 14
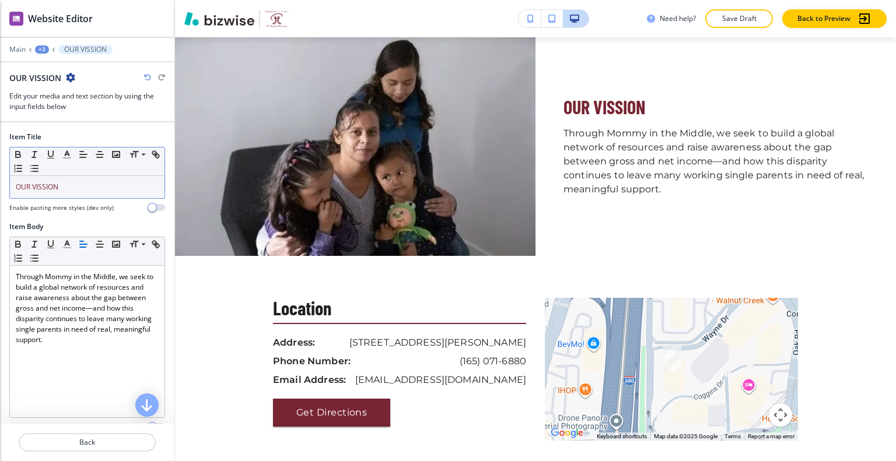
click at [48, 190] on span "OUR VISSION" at bounding box center [37, 187] width 43 height 10
drag, startPoint x: 42, startPoint y: 186, endPoint x: 52, endPoint y: 191, distance: 11.5
click at [42, 186] on span "OUR VISSION" at bounding box center [37, 187] width 43 height 10
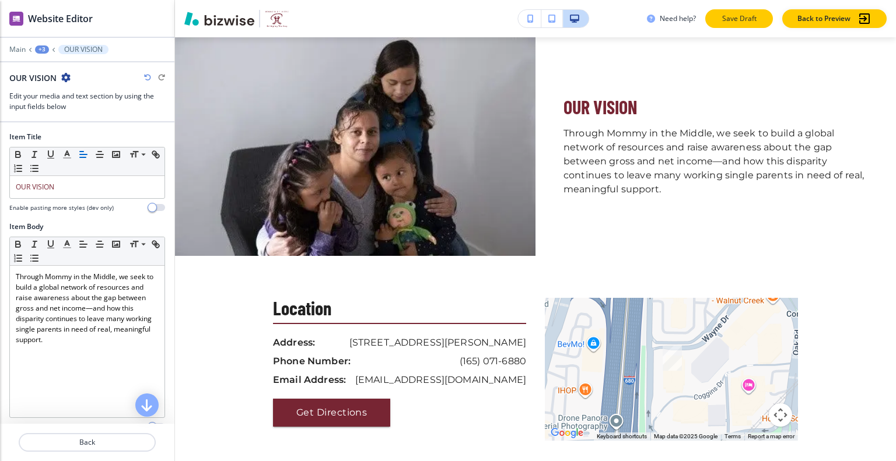
click at [726, 13] on button "Save Draft" at bounding box center [739, 18] width 68 height 19
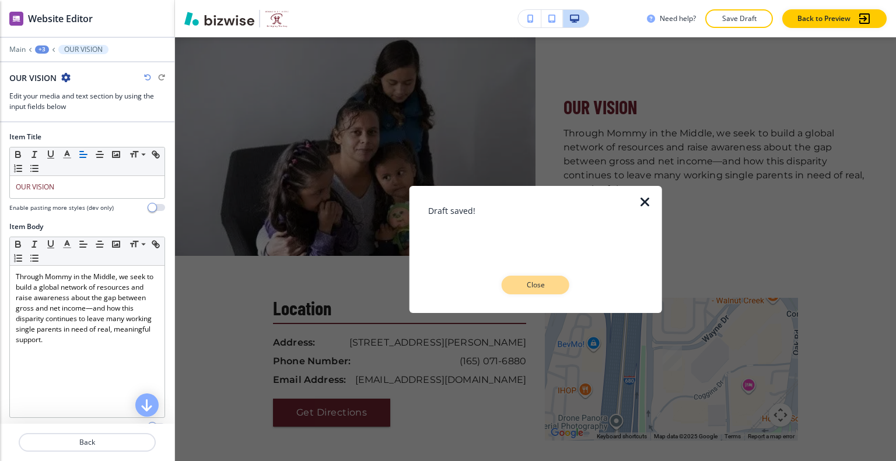
click at [514, 279] on button "Close" at bounding box center [536, 285] width 68 height 19
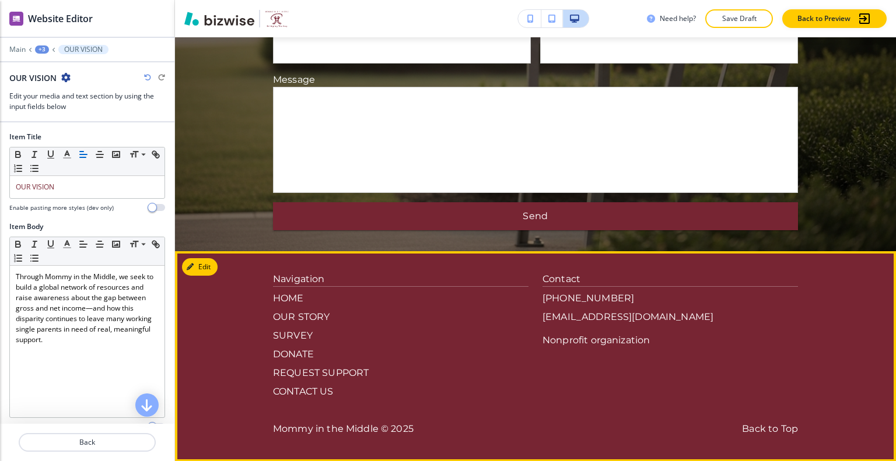
scroll to position [1610, 0]
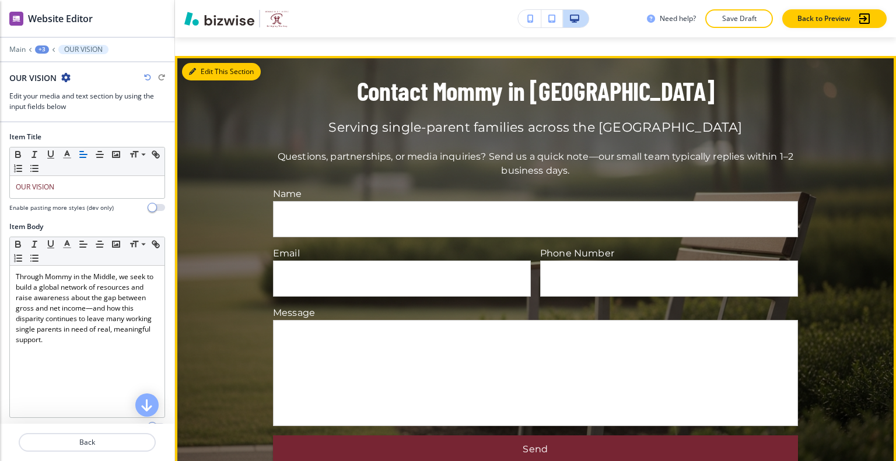
click at [201, 69] on button "Edit This Section" at bounding box center [221, 71] width 79 height 17
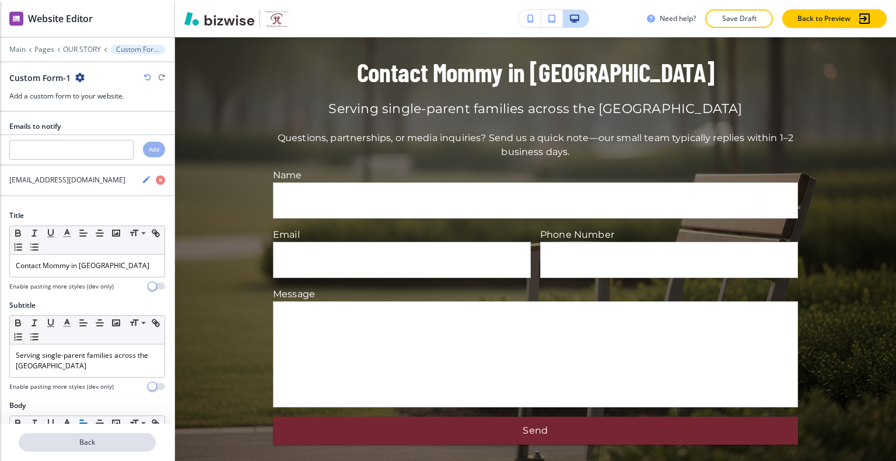
click at [87, 436] on button "Back" at bounding box center [87, 442] width 137 height 19
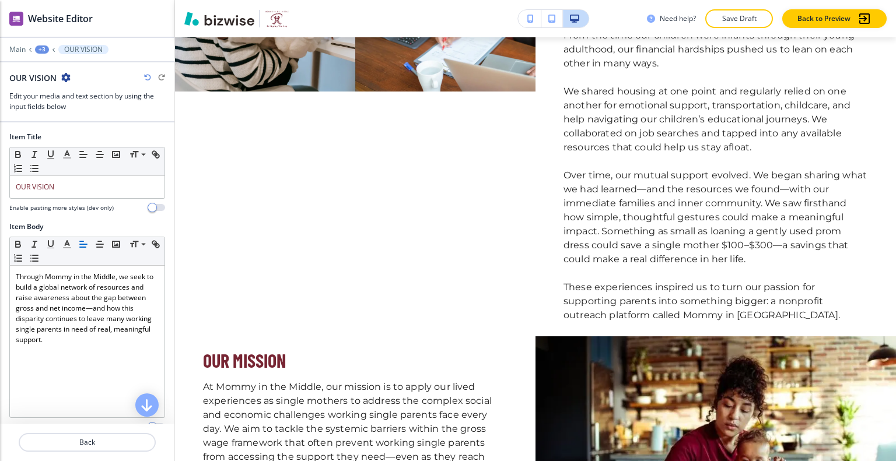
scroll to position [0, 0]
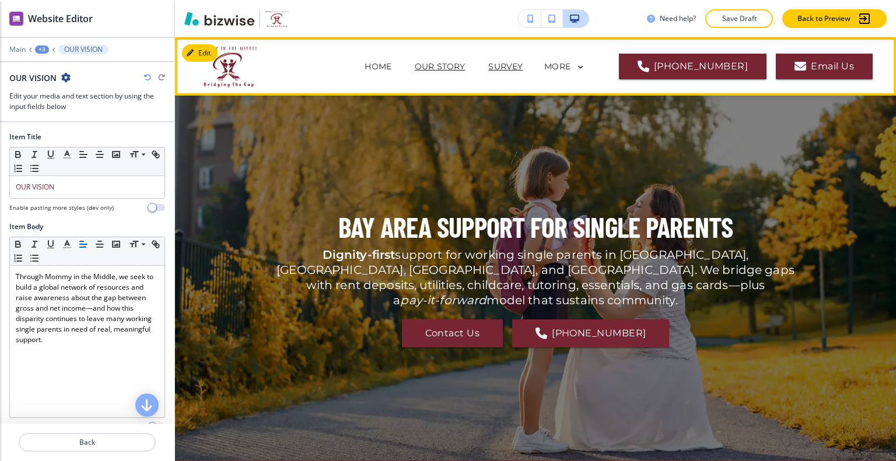
click at [523, 64] on p "SURVEY" at bounding box center [505, 67] width 34 height 12
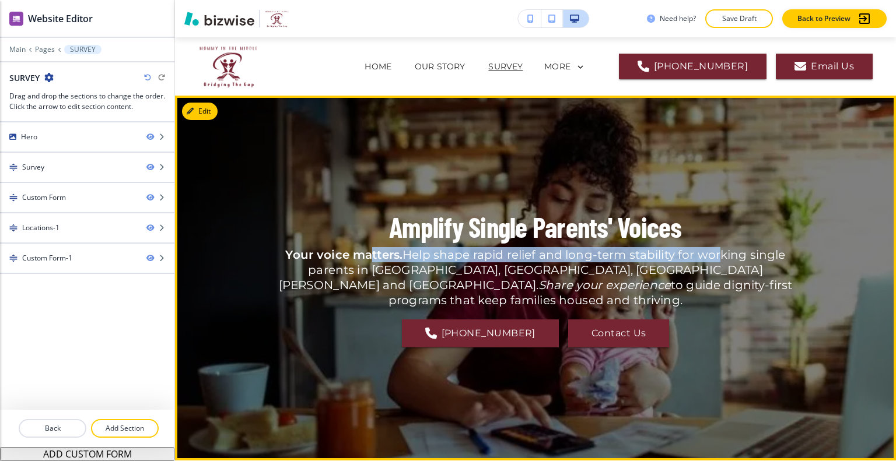
drag, startPoint x: 700, startPoint y: 237, endPoint x: 412, endPoint y: 231, distance: 288.2
click at [364, 235] on div "Amplify Single Parents' Voices Your voice matters. Help shape rapid relief and …" at bounding box center [535, 278] width 525 height 323
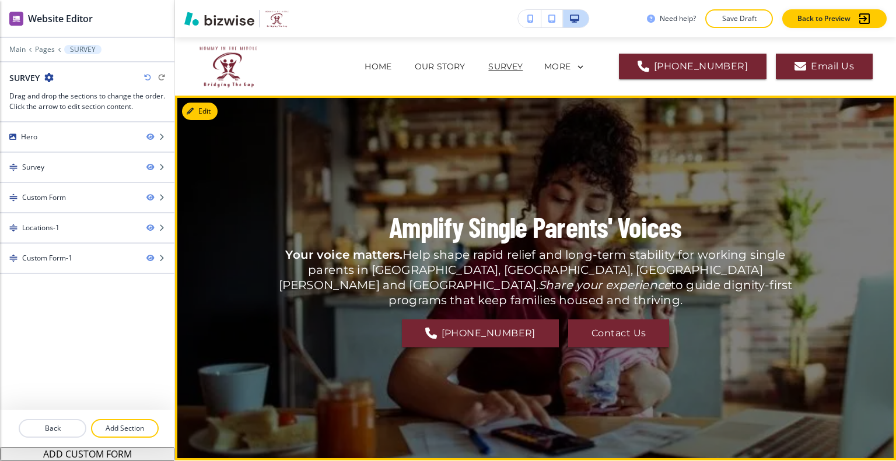
click at [414, 230] on p "Amplify Single Parents' Voices" at bounding box center [535, 227] width 293 height 36
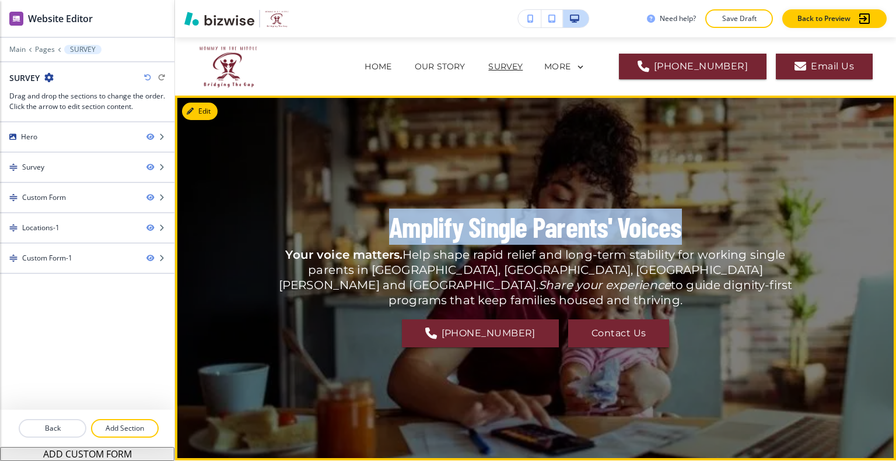
drag, startPoint x: 674, startPoint y: 232, endPoint x: 412, endPoint y: 233, distance: 262.5
click at [366, 233] on div "Amplify Single Parents' Voices Your voice matters. Help shape rapid relief and …" at bounding box center [535, 278] width 525 height 323
copy p "Amplify Single Parents' Voices"
click at [205, 114] on button "Edit This Section" at bounding box center [221, 111] width 79 height 17
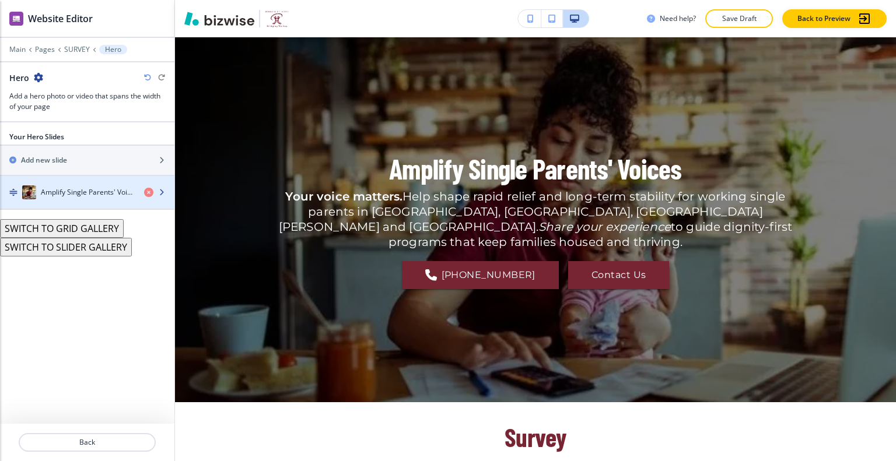
click at [72, 199] on div "button" at bounding box center [87, 203] width 174 height 9
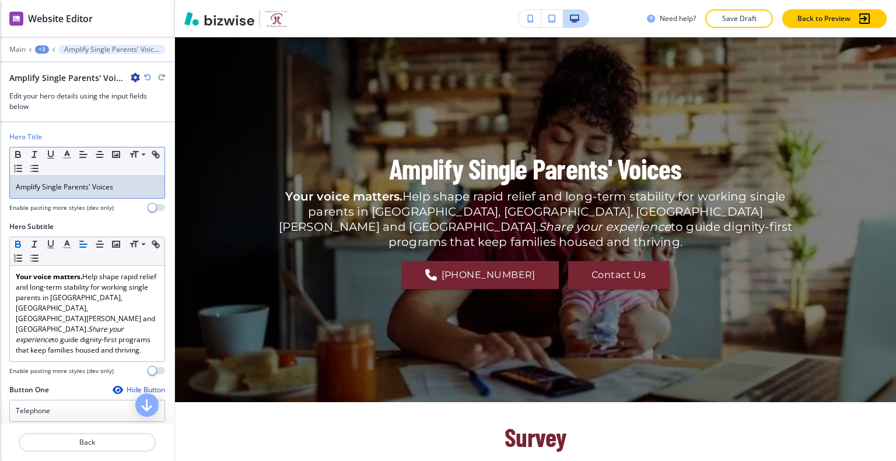
click at [76, 195] on div "Amplify Single Parents' Voices" at bounding box center [87, 187] width 155 height 22
click at [112, 191] on p "Amplify Single Parents' Voices" at bounding box center [87, 187] width 143 height 10
drag, startPoint x: 127, startPoint y: 188, endPoint x: 37, endPoint y: 176, distance: 90.7
click at [0, 172] on div "Hero Title Small Normal Large Huge Amplify Single Parents' Voices Enable pastin…" at bounding box center [87, 177] width 174 height 90
drag, startPoint x: 40, startPoint y: 177, endPoint x: 35, endPoint y: 184, distance: 8.4
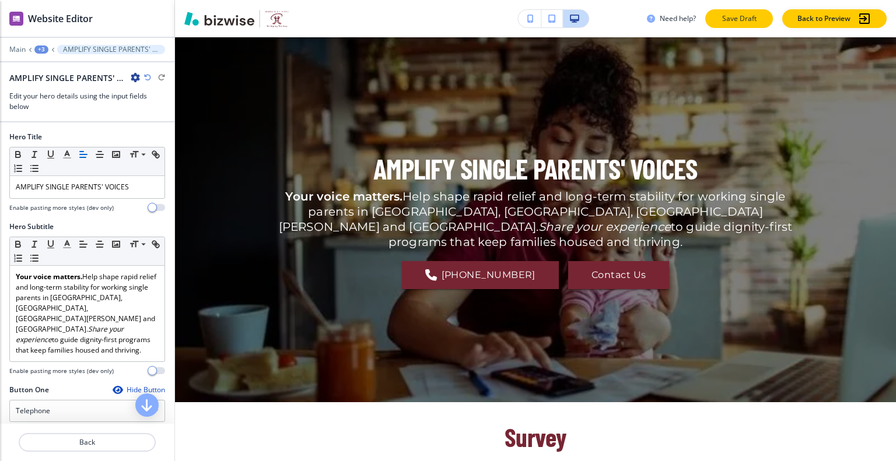
click at [740, 17] on p "Save Draft" at bounding box center [738, 18] width 37 height 10
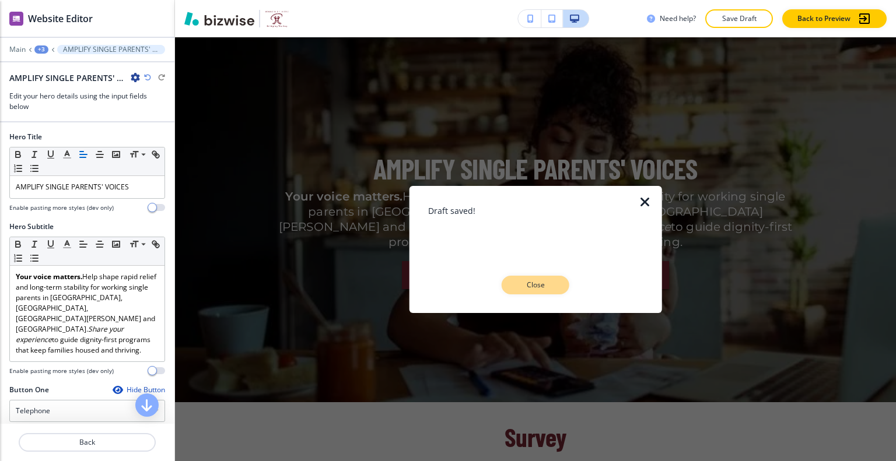
click at [551, 286] on p "Close" at bounding box center [535, 285] width 37 height 10
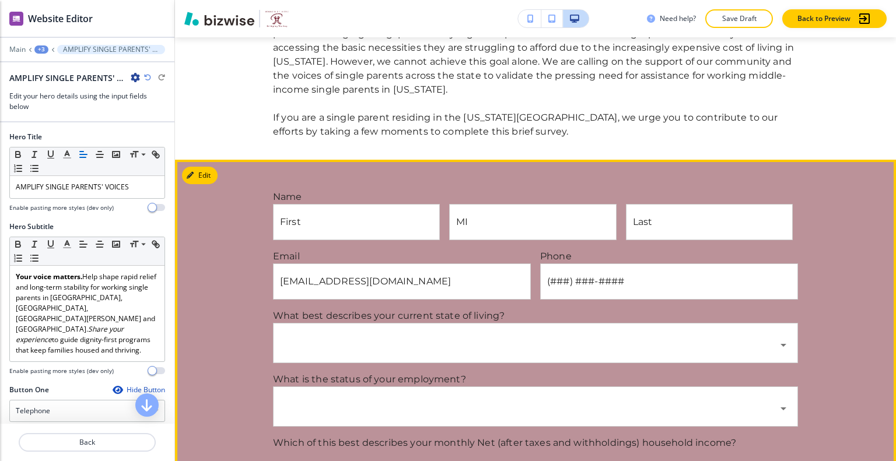
scroll to position [700, 0]
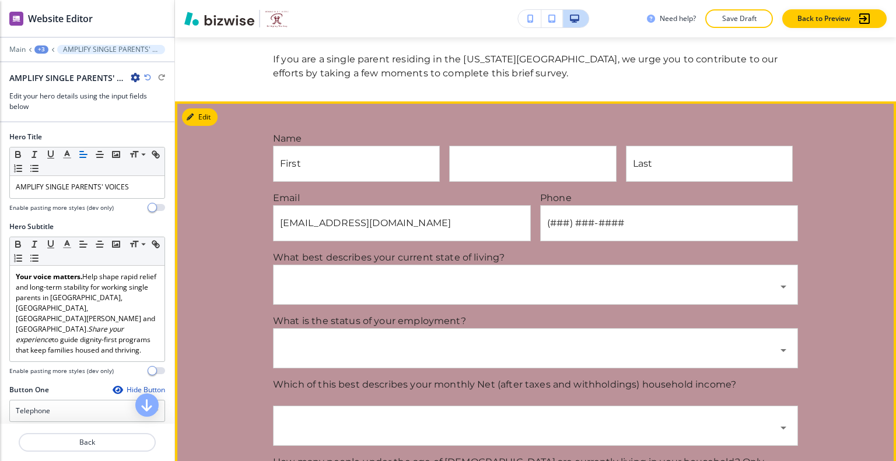
click at [465, 152] on input "MI" at bounding box center [533, 163] width 166 height 35
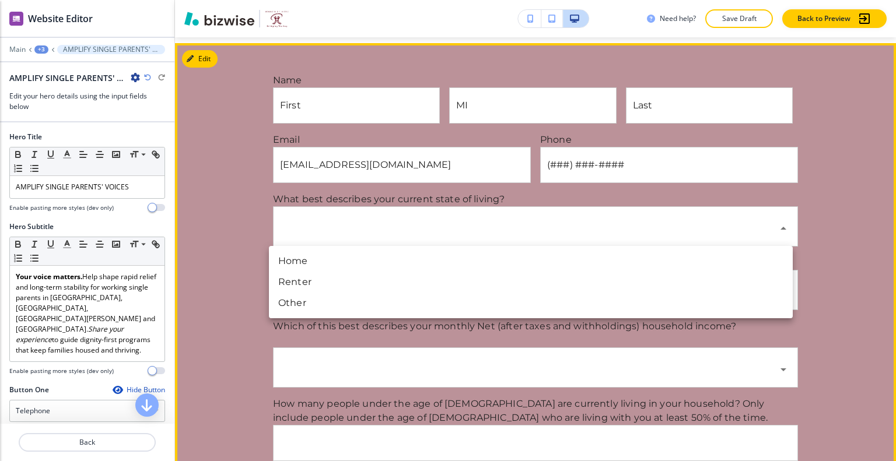
click at [434, 0] on body "WELCOME TO YOUR WEBSITE PREVIEW Want to try out the Website Editor? Edit this s…" at bounding box center [448, 0] width 896 height 0
click at [434, 222] on div at bounding box center [448, 230] width 896 height 461
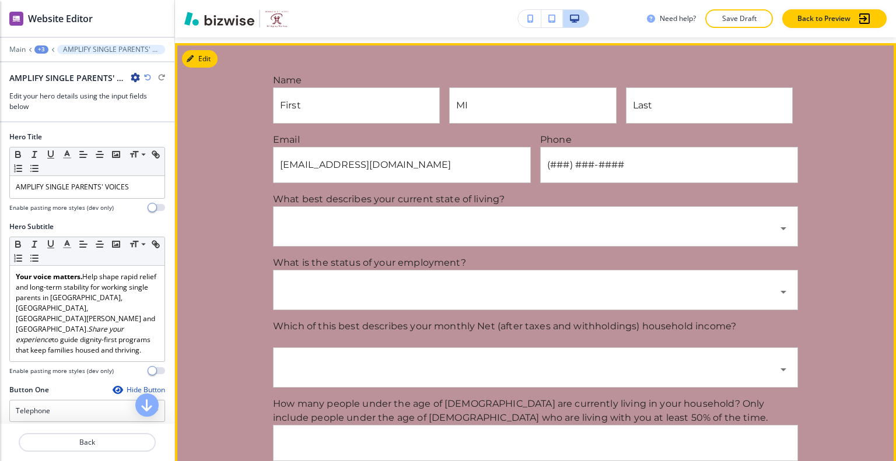
scroll to position [817, 0]
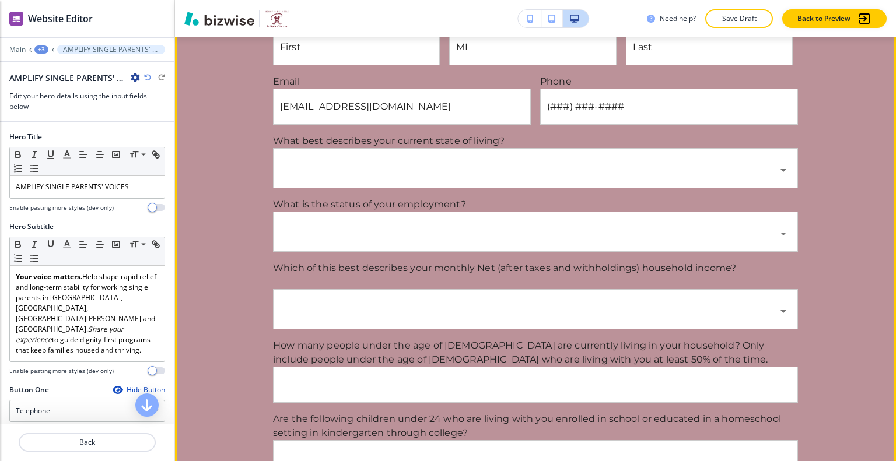
click at [434, 0] on body "WELCOME TO YOUR WEBSITE PREVIEW Want to try out the Website Editor? Edit this s…" at bounding box center [448, 0] width 896 height 0
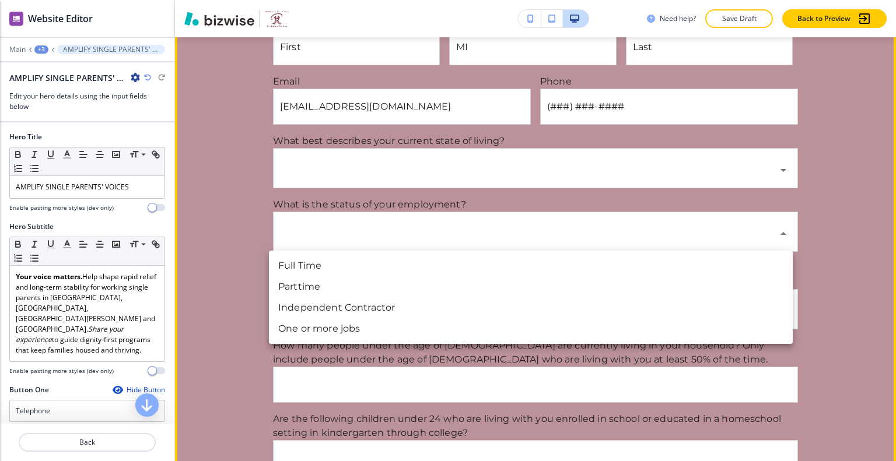
click at [208, 200] on div at bounding box center [448, 230] width 896 height 461
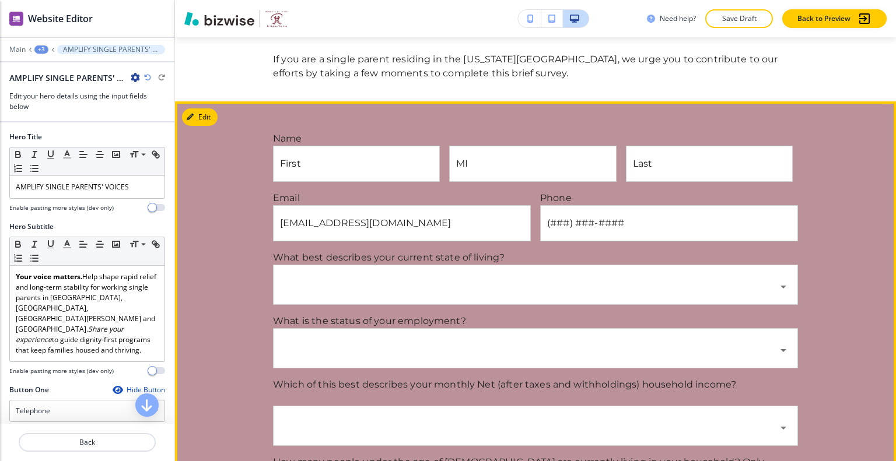
scroll to position [583, 0]
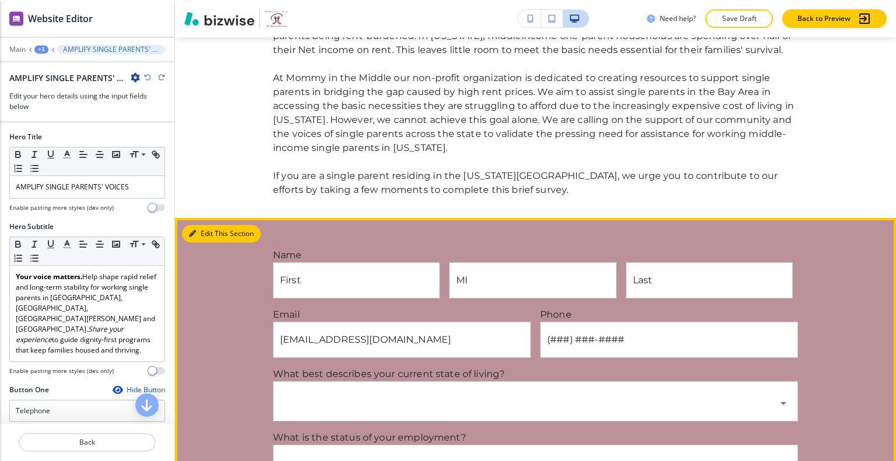
click at [200, 239] on button "Edit This Section" at bounding box center [221, 233] width 79 height 17
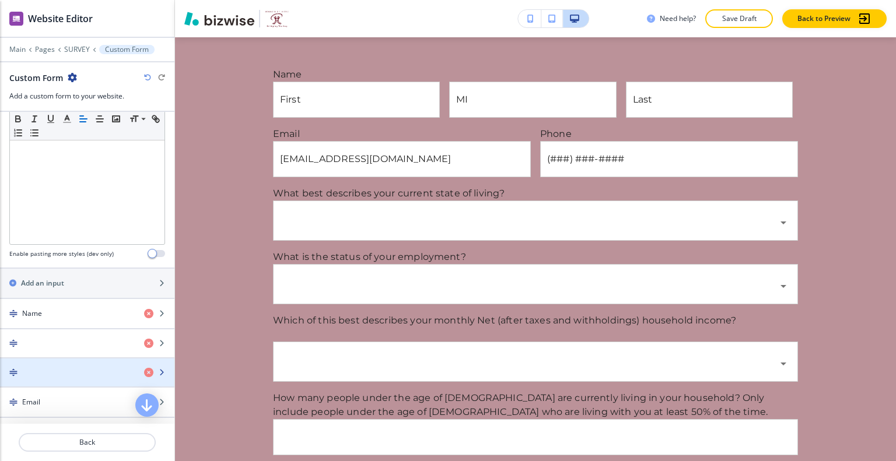
scroll to position [408, 0]
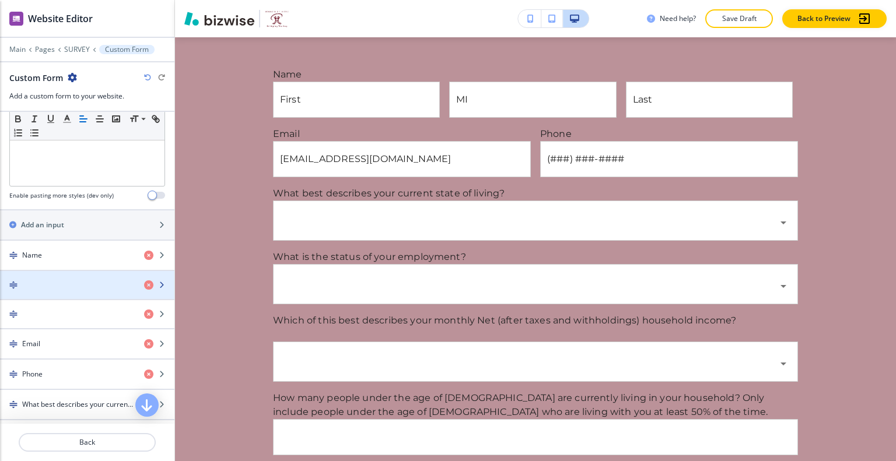
click at [75, 291] on div "button" at bounding box center [87, 294] width 174 height 9
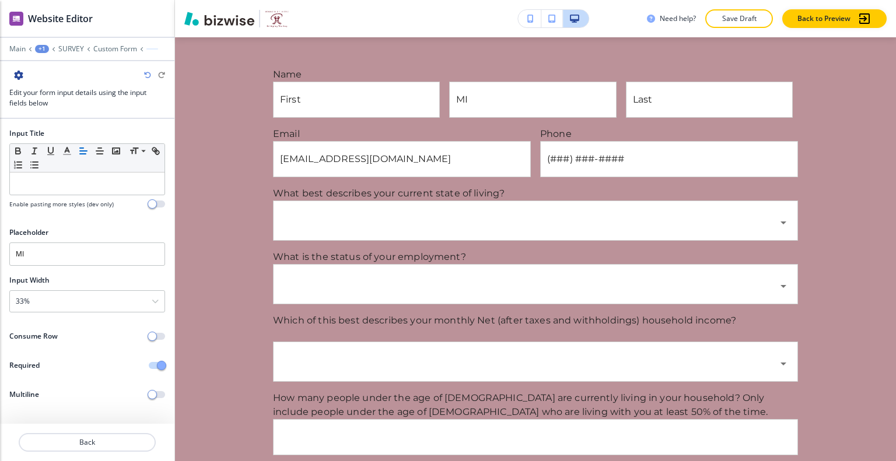
scroll to position [794, 0]
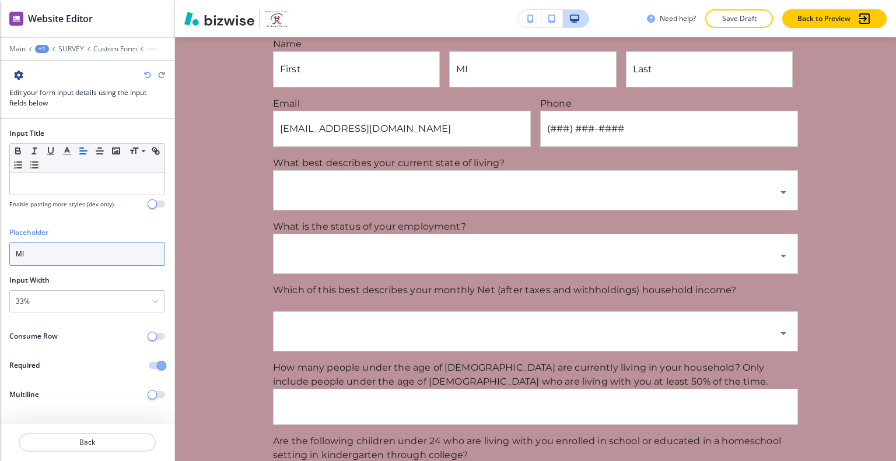
drag, startPoint x: 49, startPoint y: 253, endPoint x: 17, endPoint y: 252, distance: 31.5
click at [16, 252] on input "MI" at bounding box center [87, 254] width 156 height 23
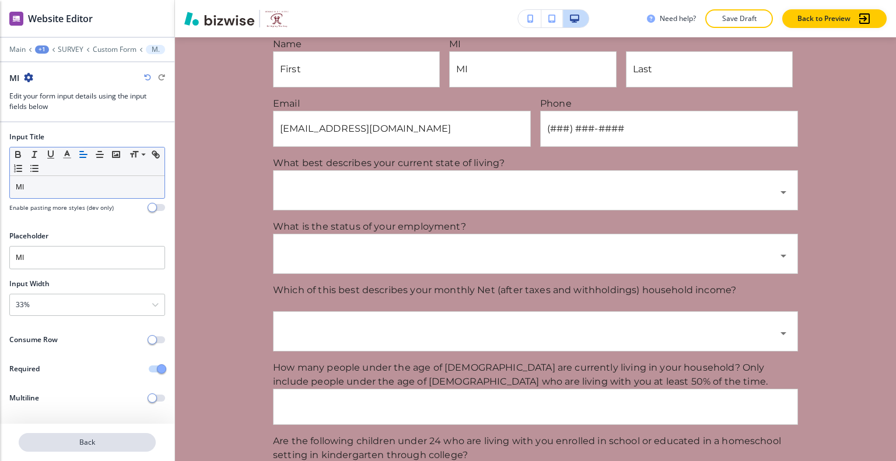
click at [93, 447] on p "Back" at bounding box center [87, 442] width 135 height 10
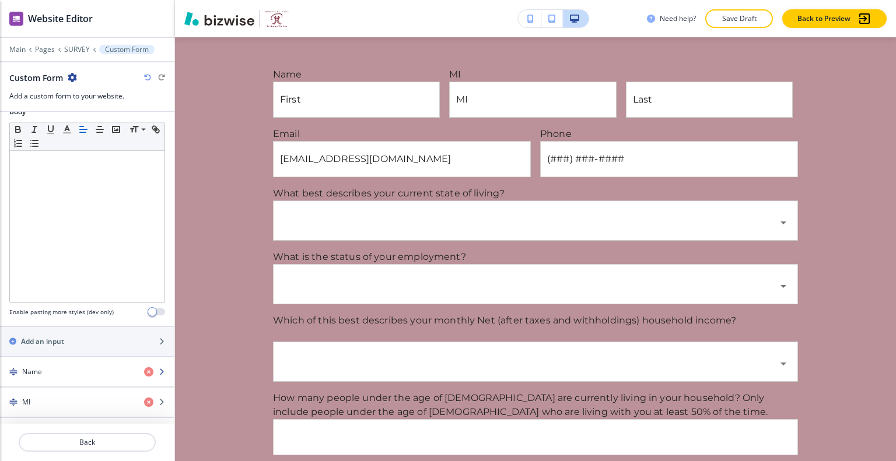
scroll to position [350, 0]
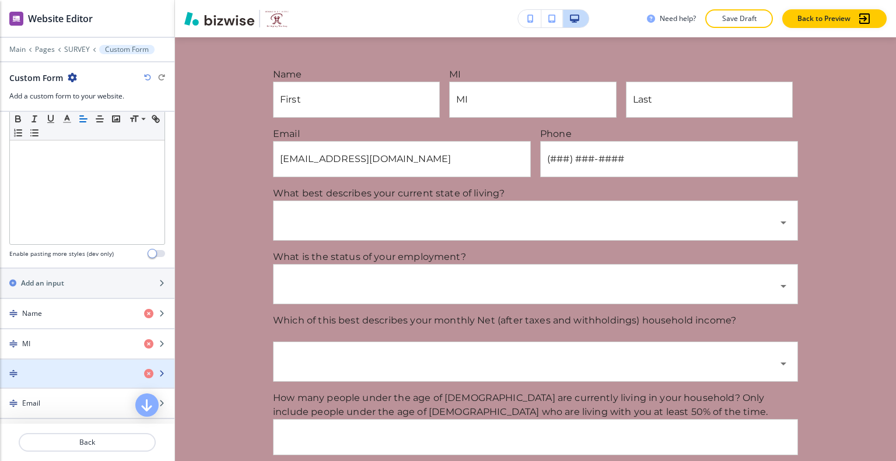
click at [57, 379] on div "button" at bounding box center [87, 383] width 174 height 9
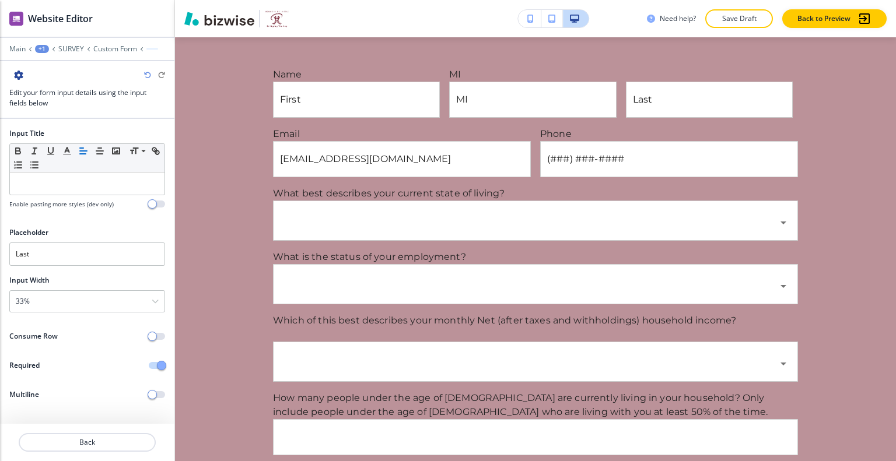
scroll to position [794, 0]
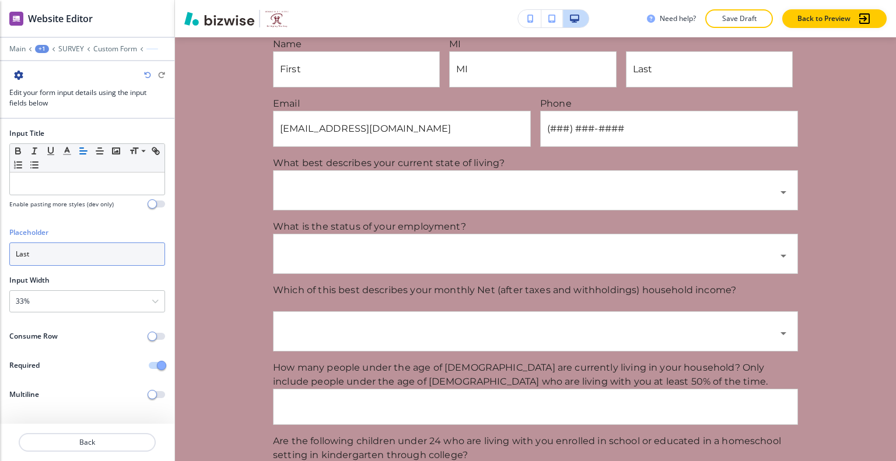
drag, startPoint x: 52, startPoint y: 263, endPoint x: 15, endPoint y: 261, distance: 37.4
click at [2, 261] on div "Placeholder Last" at bounding box center [87, 251] width 174 height 48
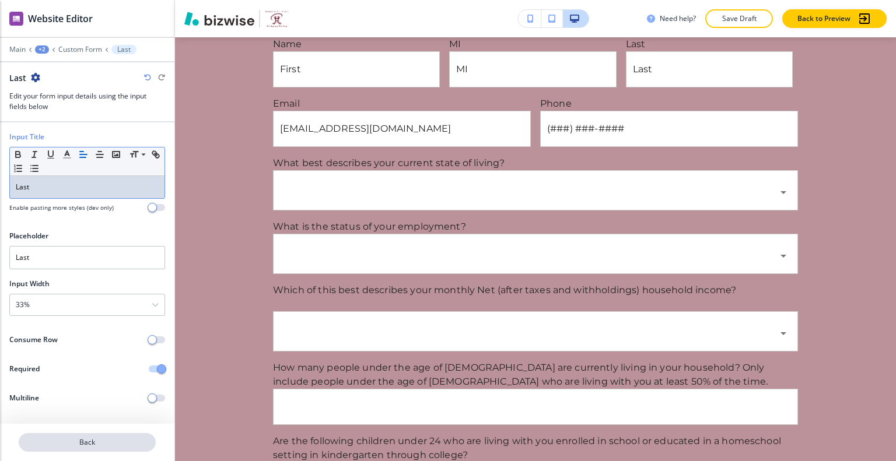
click at [93, 442] on p "Back" at bounding box center [87, 442] width 135 height 10
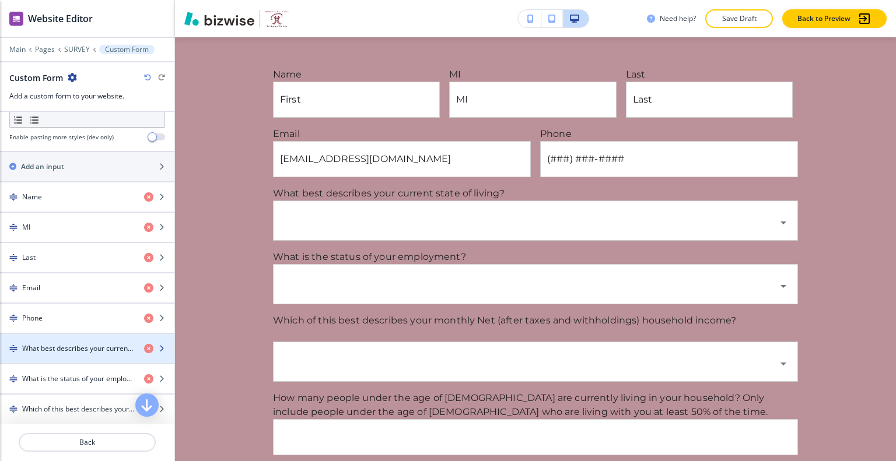
scroll to position [525, 0]
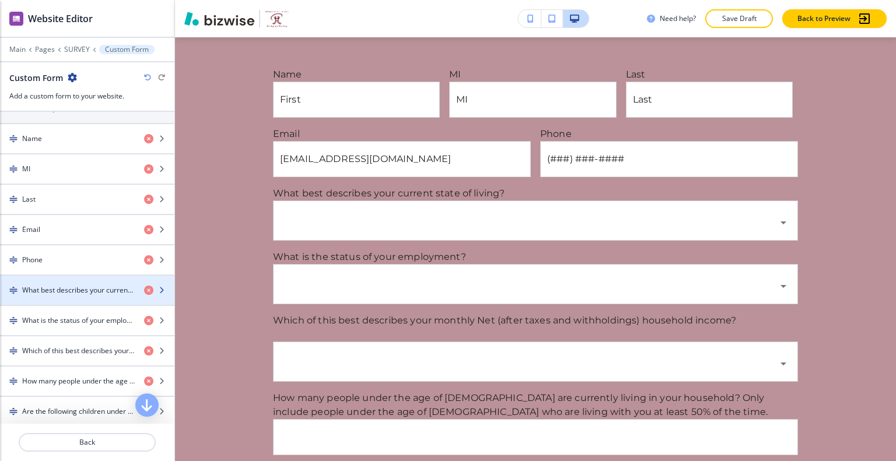
click at [68, 286] on h4 "What best describes your current state of living?" at bounding box center [78, 290] width 113 height 10
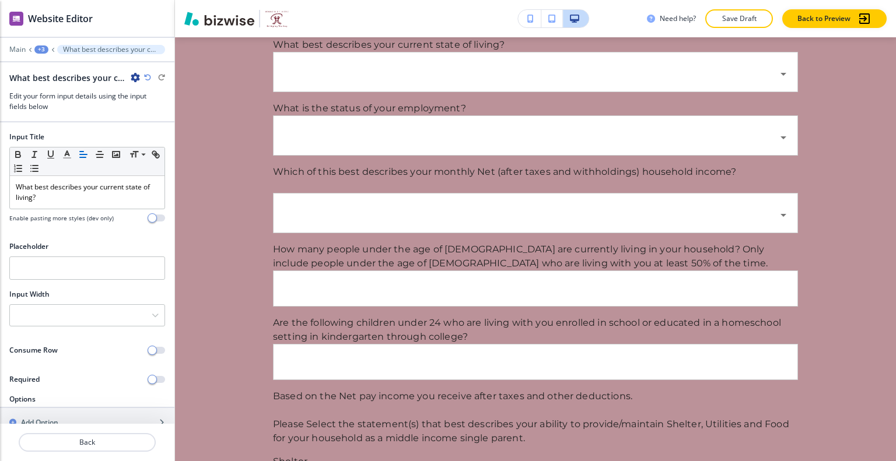
scroll to position [103, 0]
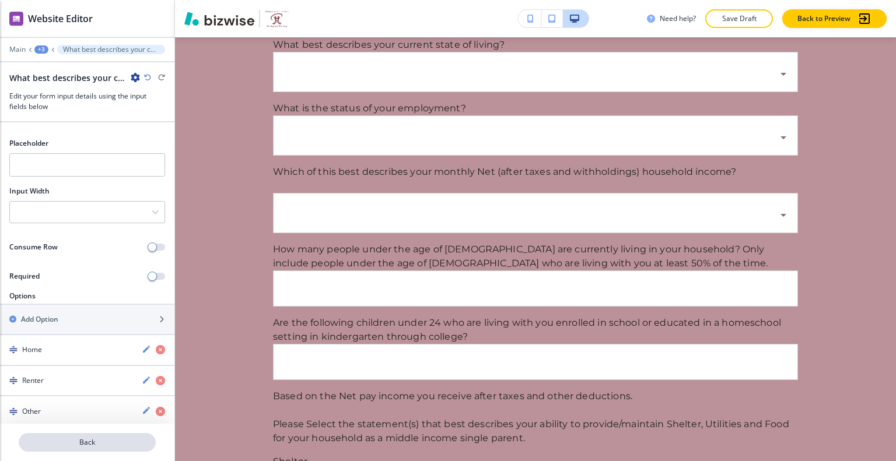
click at [79, 443] on p "Back" at bounding box center [87, 442] width 135 height 10
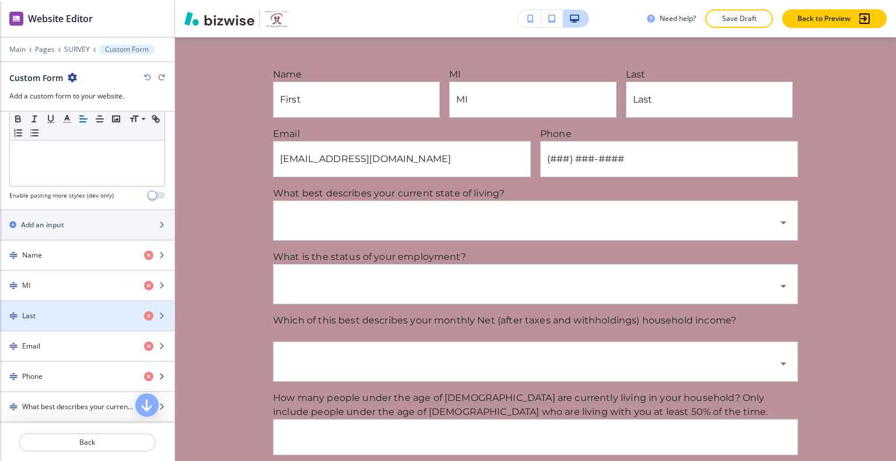
scroll to position [467, 0]
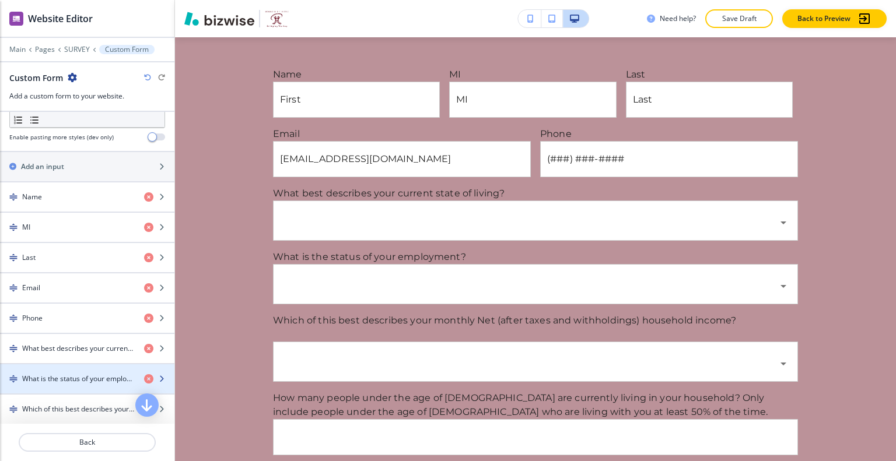
click at [65, 377] on h4 "What is the status of your employment?" at bounding box center [78, 379] width 113 height 10
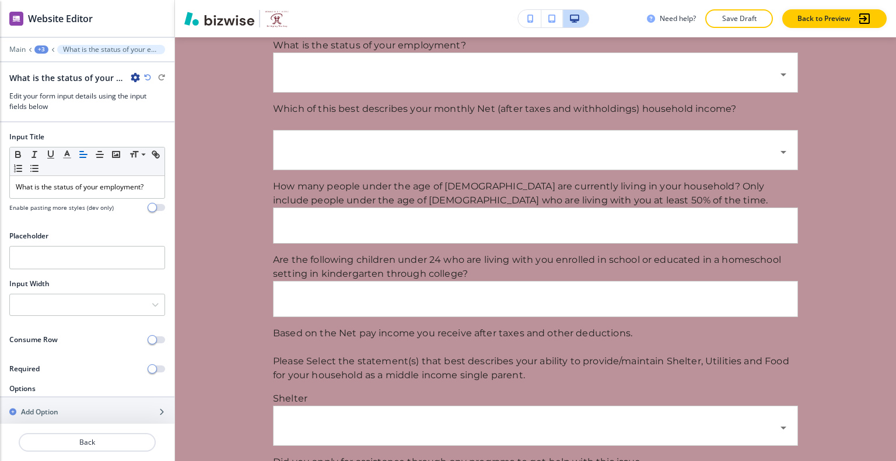
scroll to position [124, 0]
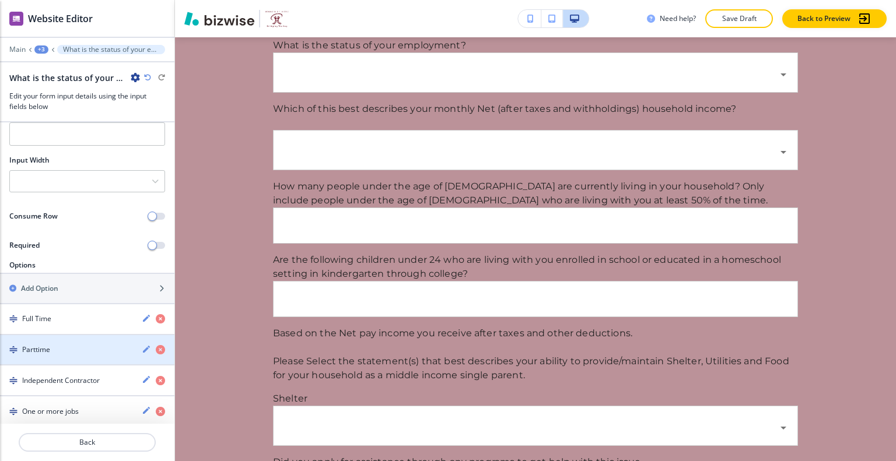
click at [143, 348] on icon "button" at bounding box center [146, 349] width 7 height 7
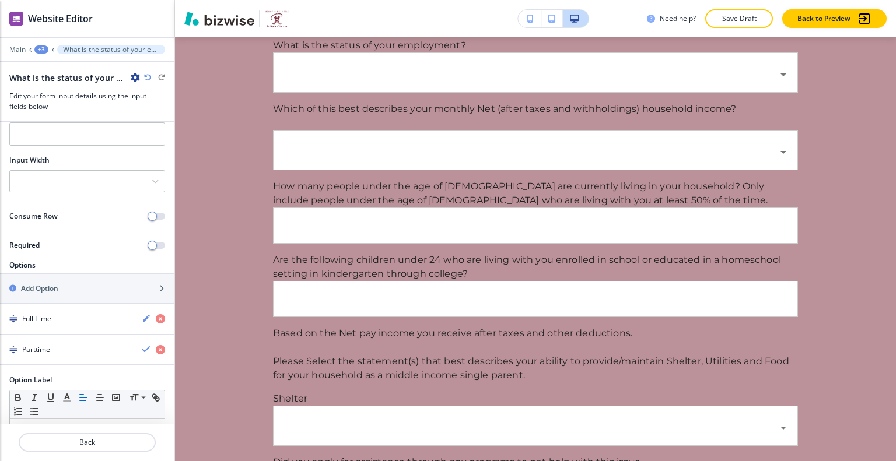
scroll to position [232, 0]
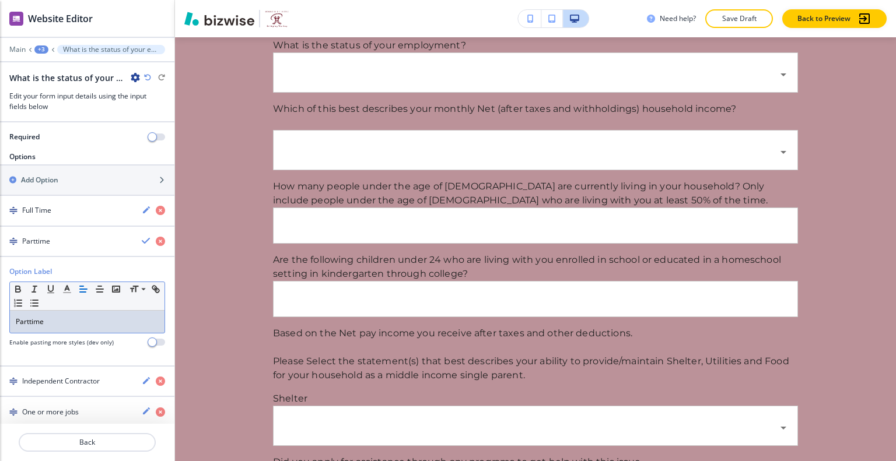
click at [30, 321] on p "Parttime" at bounding box center [87, 322] width 143 height 10
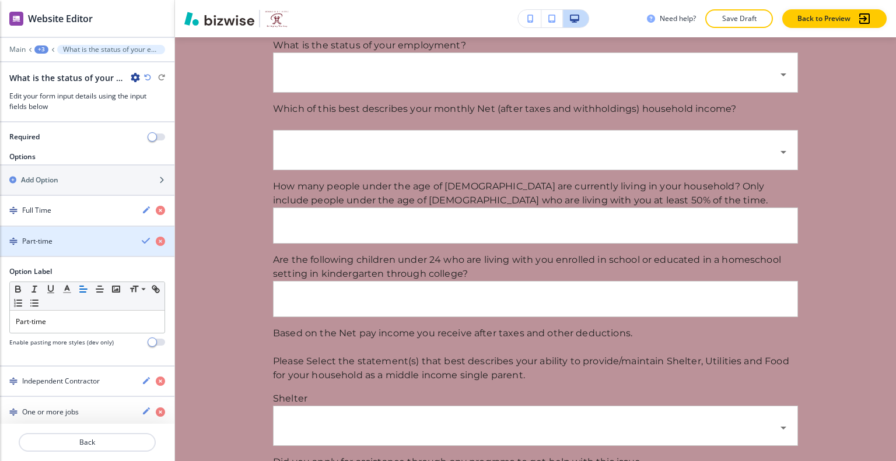
click at [142, 239] on icon "button" at bounding box center [146, 240] width 9 height 9
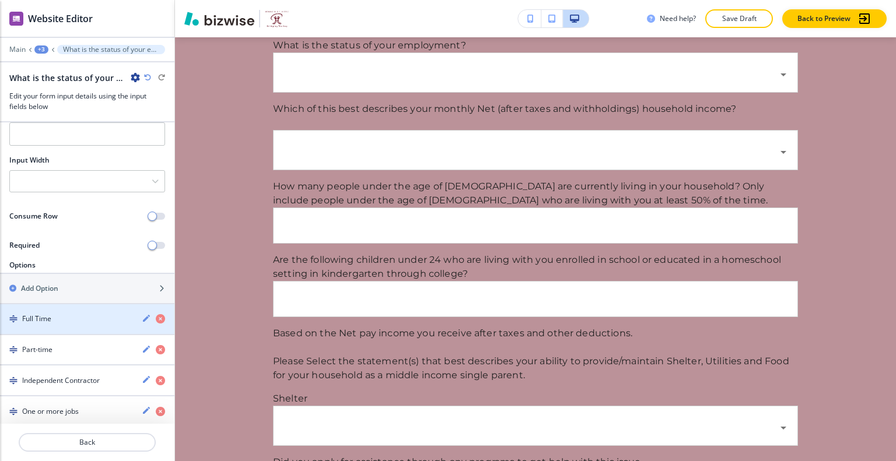
click at [75, 320] on div "Full Time" at bounding box center [66, 319] width 132 height 10
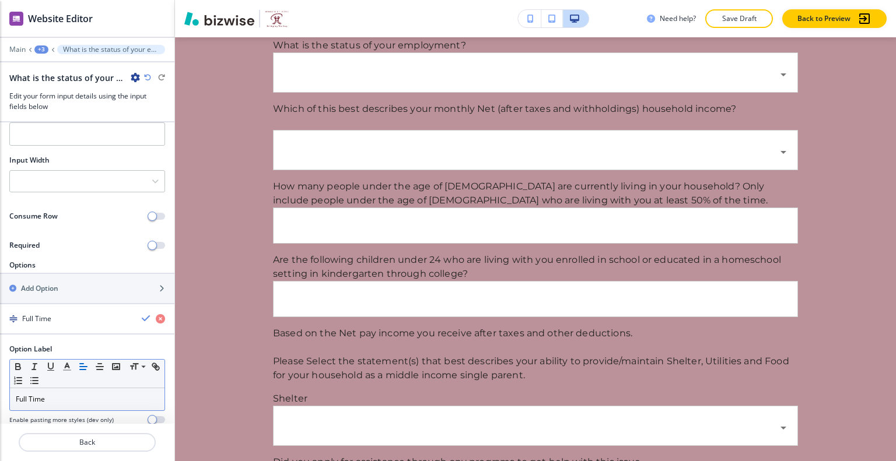
click at [29, 398] on p "Full Time" at bounding box center [87, 399] width 143 height 10
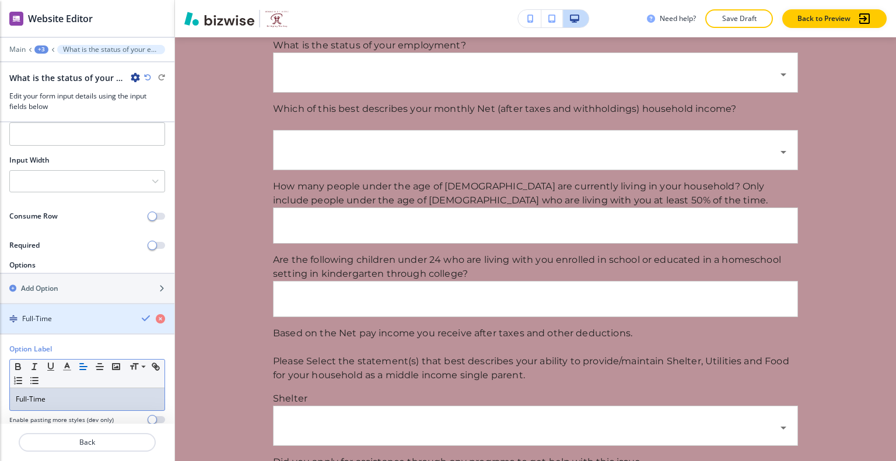
click at [142, 316] on icon "button" at bounding box center [146, 318] width 9 height 9
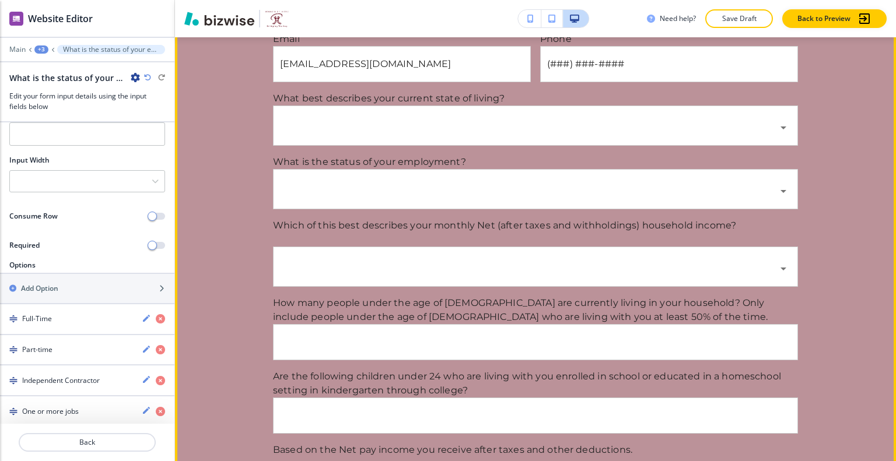
scroll to position [801, 0]
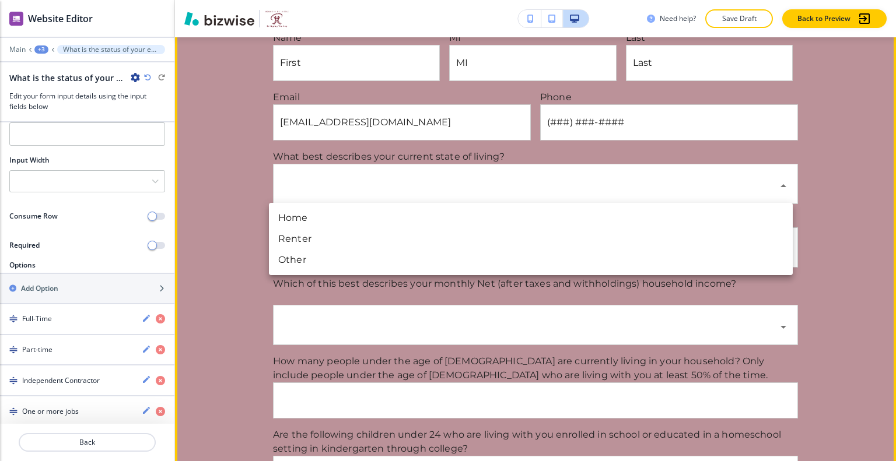
click at [526, 0] on body "WELCOME TO YOUR WEBSITE PREVIEW Want to try out the Website Editor? Edit this s…" at bounding box center [448, 0] width 896 height 0
click at [526, 181] on div at bounding box center [448, 230] width 896 height 461
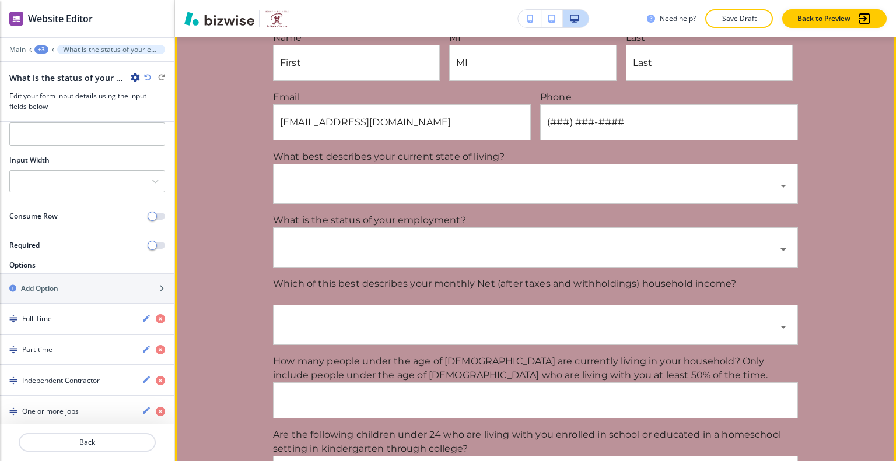
click at [518, 286] on p "Which of this best describes your monthly Net (after taxes and withholdings) ho…" at bounding box center [535, 284] width 525 height 14
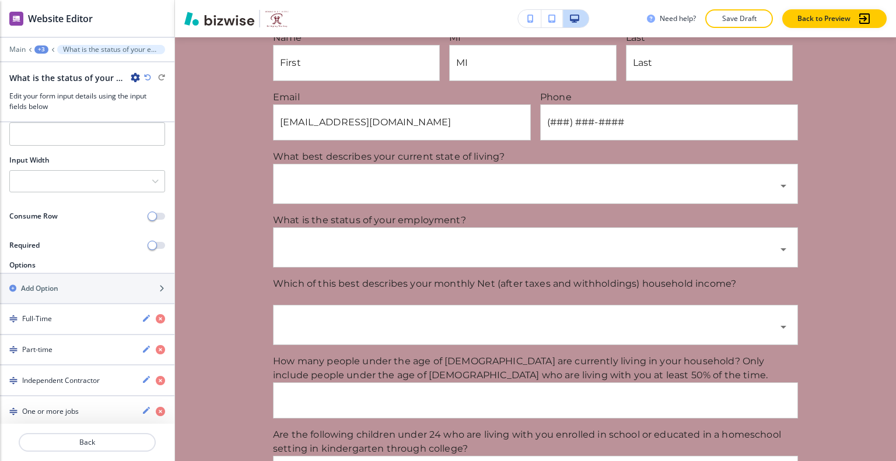
click at [515, 0] on body "WELCOME TO YOUR WEBSITE PREVIEW Want to try out the Website Editor? Edit this s…" at bounding box center [448, 0] width 896 height 0
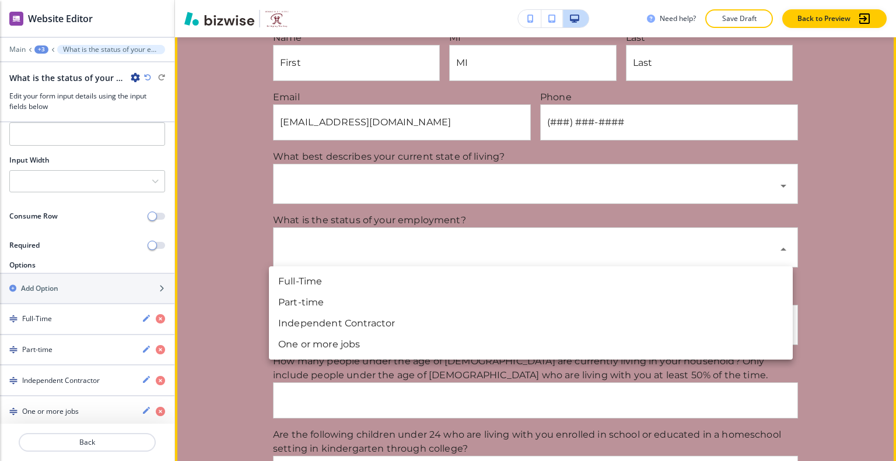
click at [515, 253] on div at bounding box center [448, 230] width 896 height 461
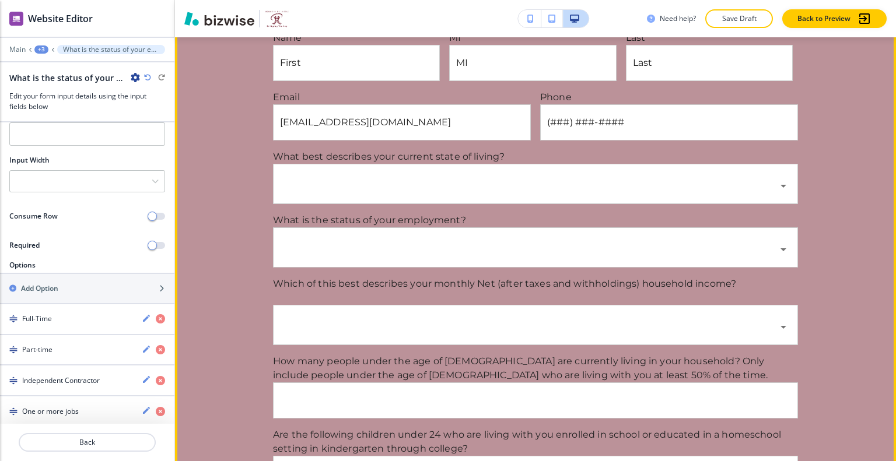
click at [388, 0] on body "WELCOME TO YOUR WEBSITE PREVIEW Want to try out the Website Editor? Edit this s…" at bounding box center [448, 0] width 896 height 0
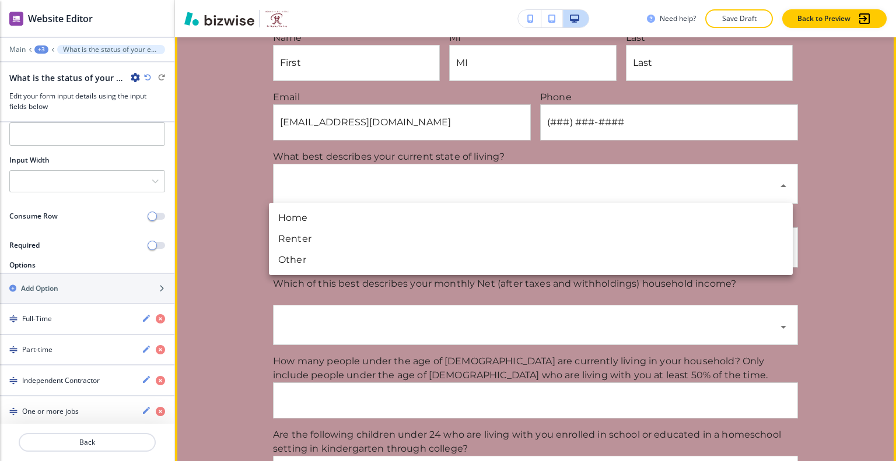
click at [390, 171] on div at bounding box center [448, 230] width 896 height 461
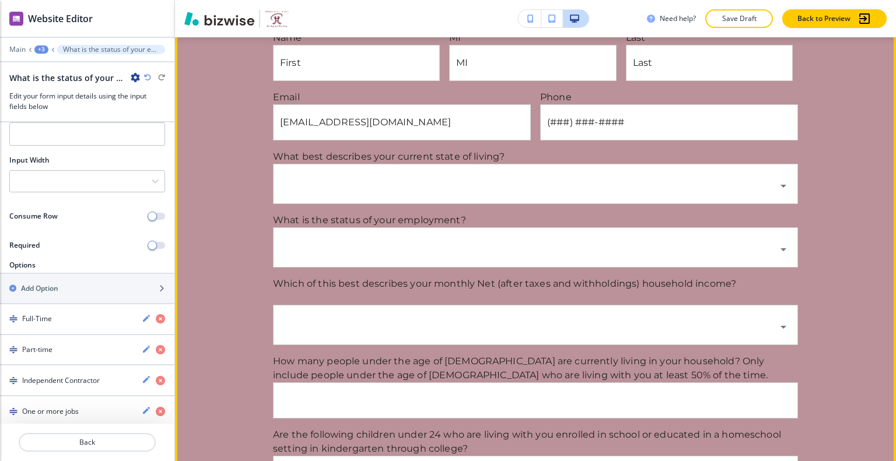
scroll to position [918, 0]
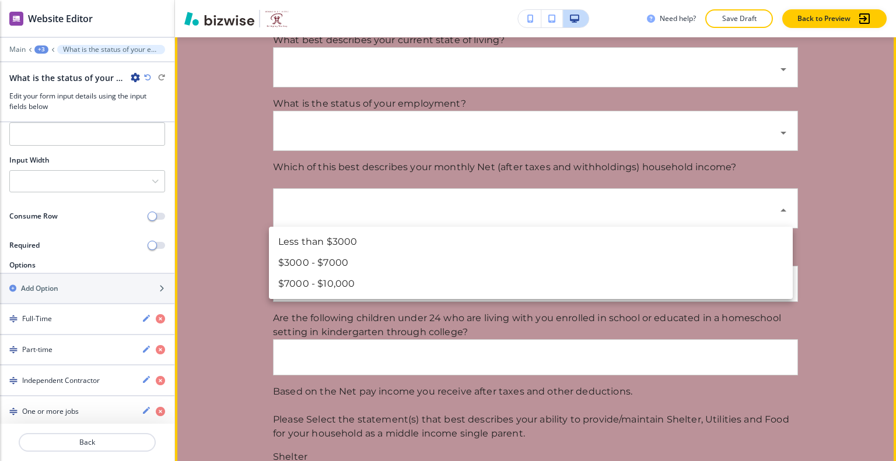
click at [418, 0] on body "WELCOME TO YOUR WEBSITE PREVIEW Want to try out the Website Editor? Edit this s…" at bounding box center [448, 0] width 896 height 0
click at [418, 211] on div at bounding box center [448, 230] width 896 height 461
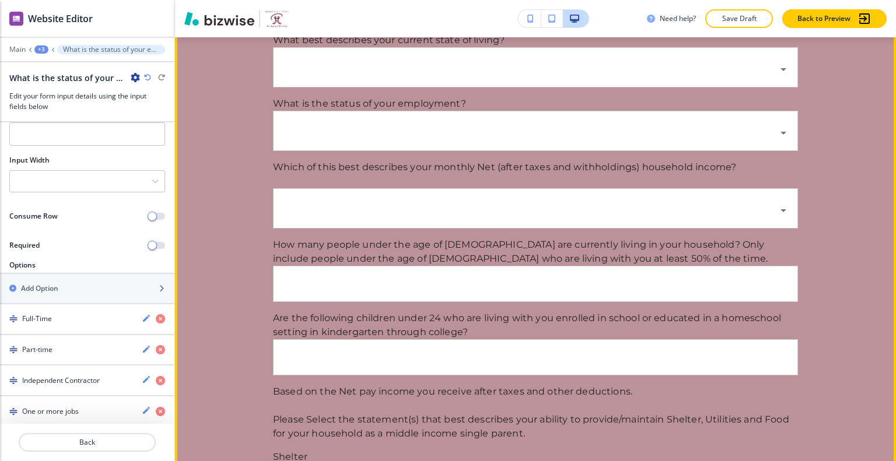
click at [418, 0] on body "WELCOME TO YOUR WEBSITE PREVIEW Want to try out the Website Editor? Edit this s…" at bounding box center [448, 0] width 896 height 0
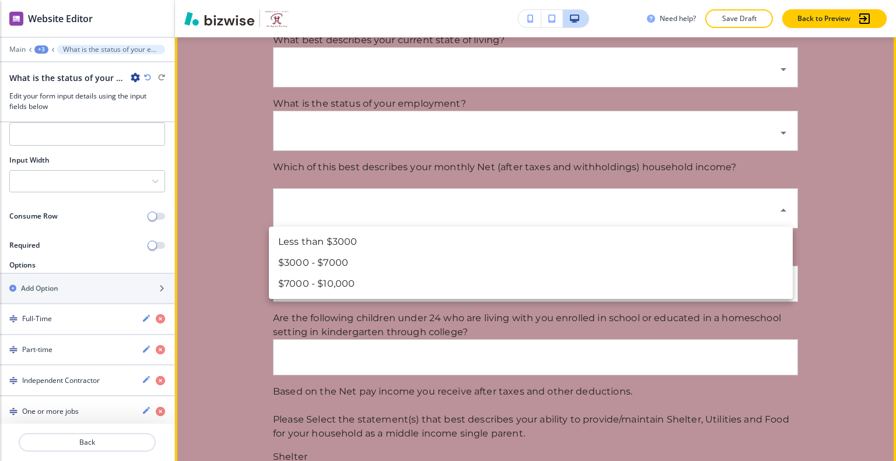
click at [223, 291] on div at bounding box center [448, 230] width 896 height 461
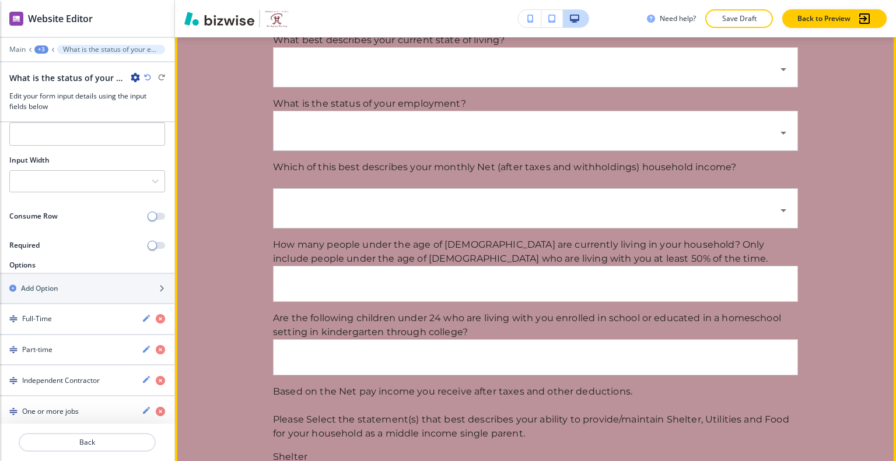
click at [351, 282] on input "text" at bounding box center [536, 284] width 524 height 35
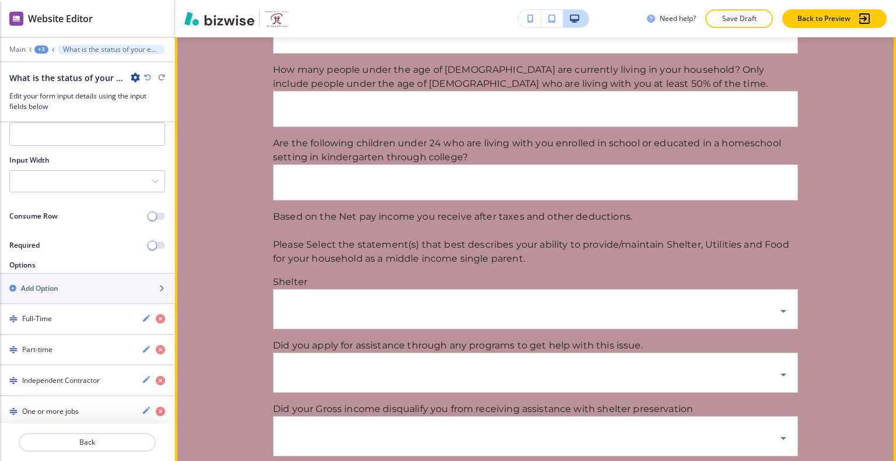
scroll to position [1151, 0]
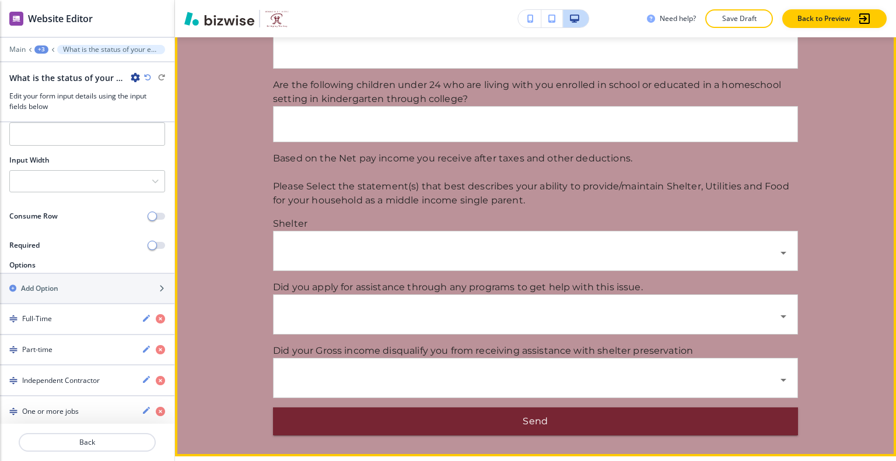
click at [362, 0] on body "WELCOME TO YOUR WEBSITE PREVIEW Want to try out the Website Editor? Edit this s…" at bounding box center [448, 0] width 896 height 0
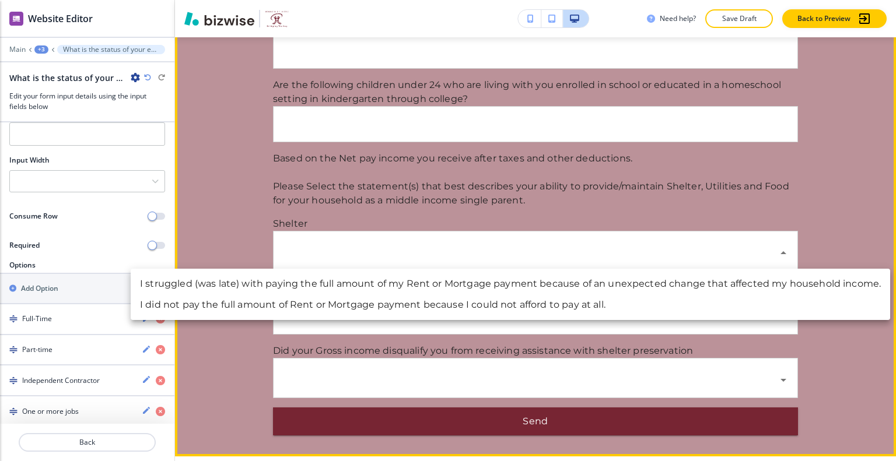
click at [362, 242] on div at bounding box center [448, 230] width 896 height 461
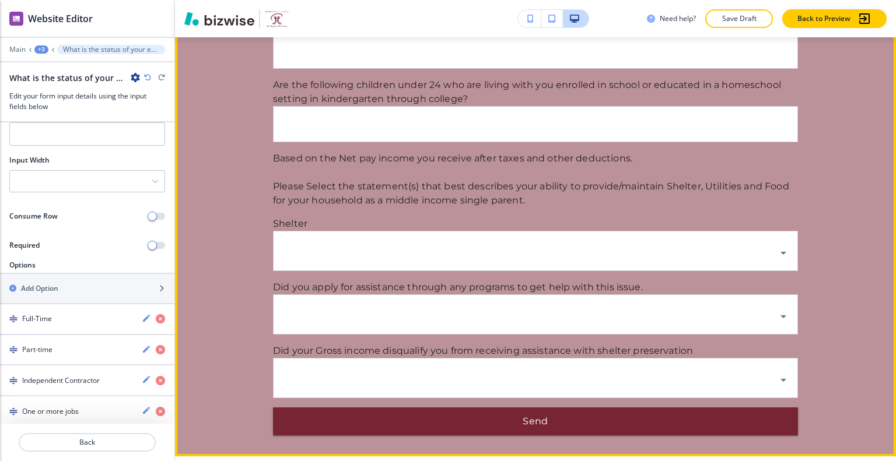
click at [778, 0] on body "WELCOME TO YOUR WEBSITE PREVIEW Want to try out the Website Editor? Edit this s…" at bounding box center [448, 0] width 896 height 0
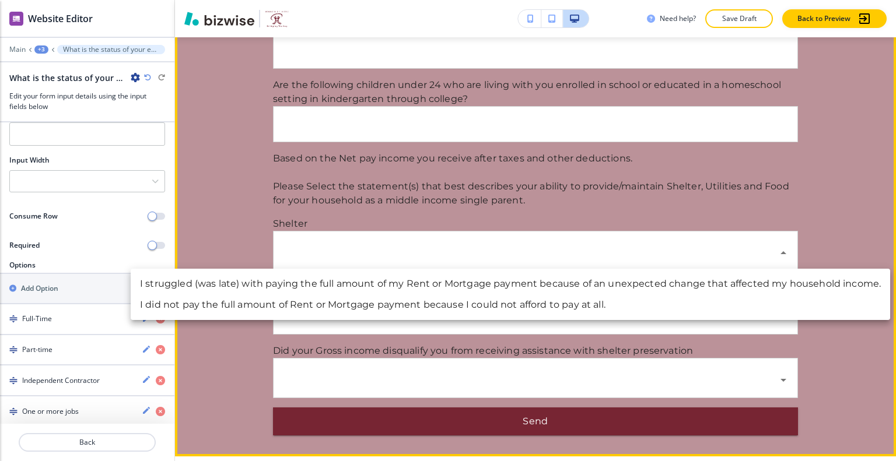
click at [635, 251] on div at bounding box center [448, 230] width 896 height 461
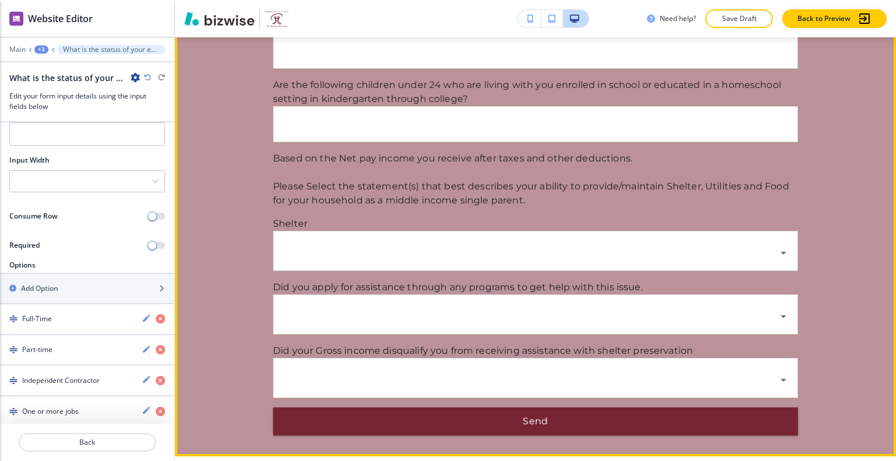
scroll to position [1267, 0]
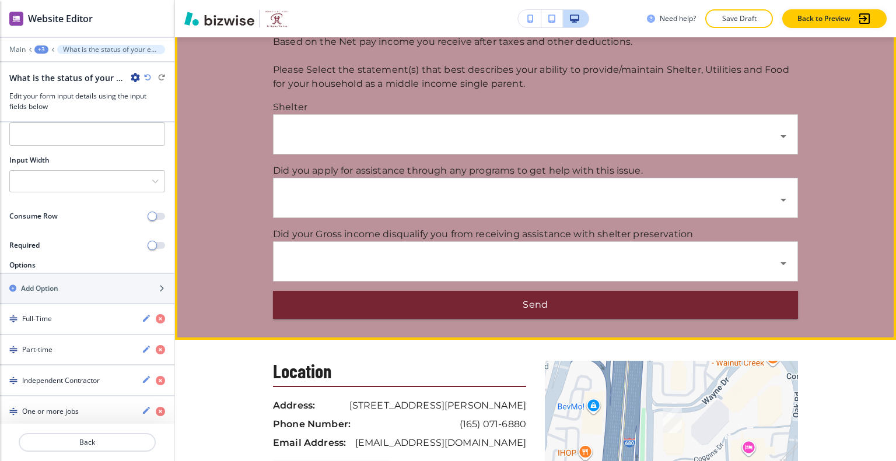
click at [397, 0] on body "WELCOME TO YOUR WEBSITE PREVIEW Want to try out the Website Editor? Edit this s…" at bounding box center [448, 0] width 896 height 0
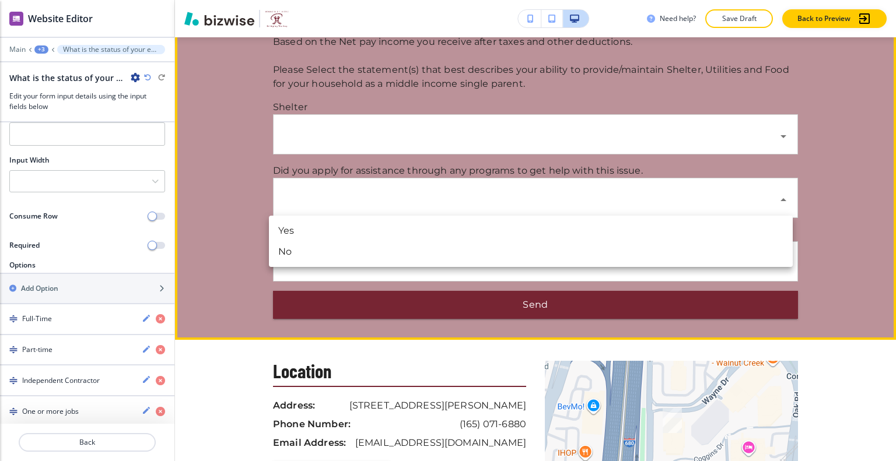
click at [401, 188] on div at bounding box center [448, 230] width 896 height 461
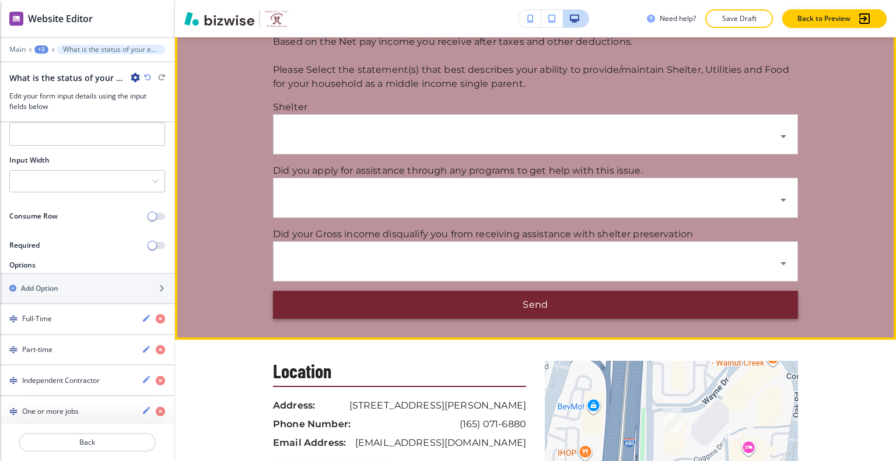
scroll to position [1384, 0]
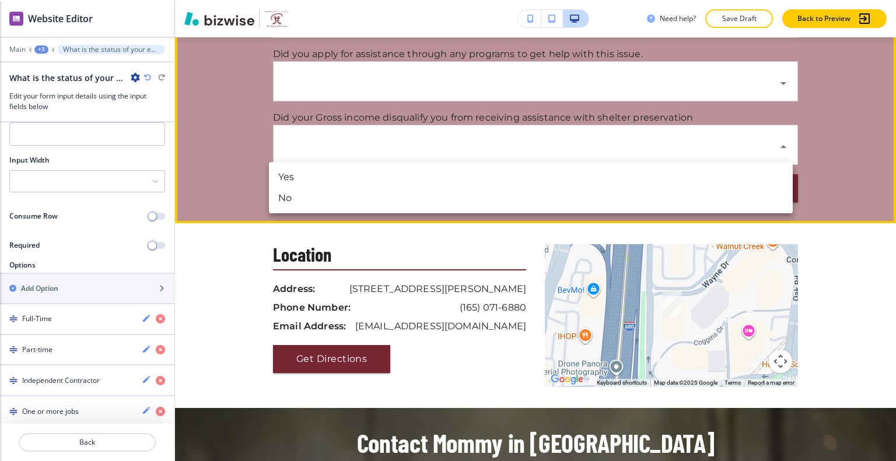
click at [410, 0] on body "WELCOME TO YOUR WEBSITE PREVIEW Want to try out the Website Editor? Edit this s…" at bounding box center [448, 0] width 896 height 0
click at [410, 127] on div at bounding box center [448, 230] width 896 height 461
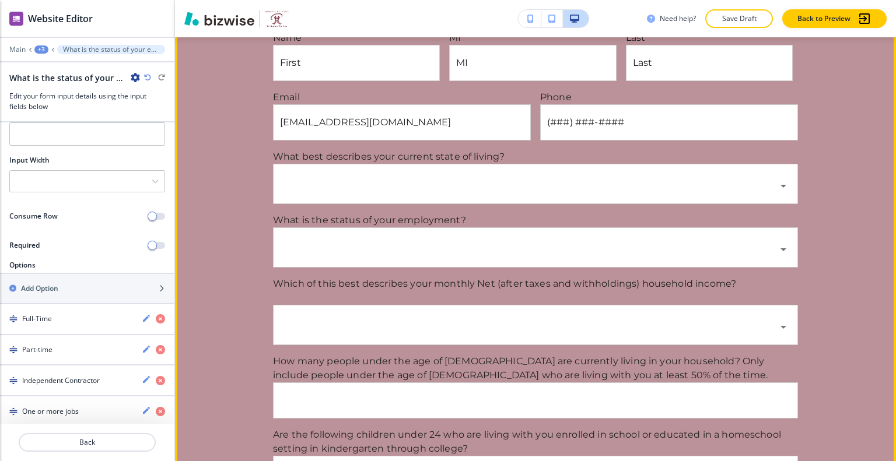
scroll to position [626, 0]
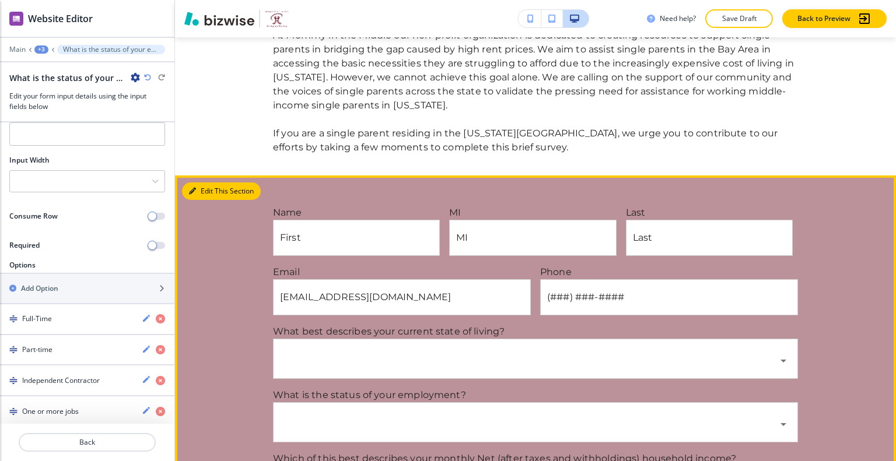
click at [208, 191] on button "Edit This Section" at bounding box center [221, 191] width 79 height 17
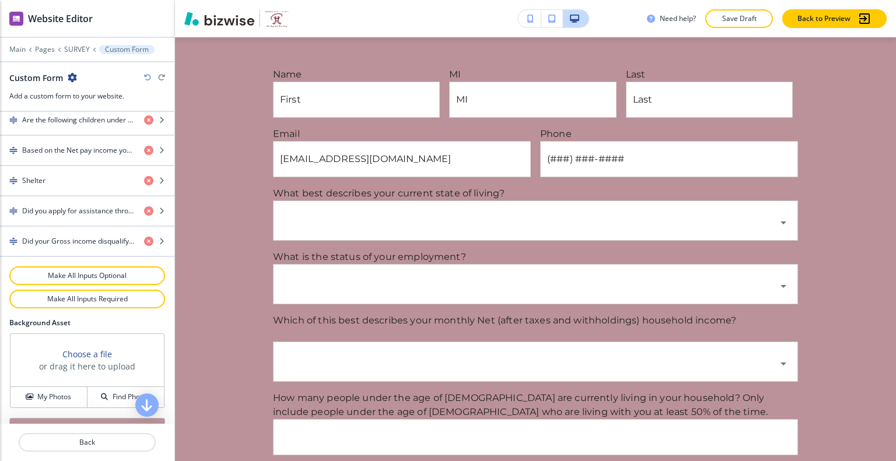
scroll to position [913, 0]
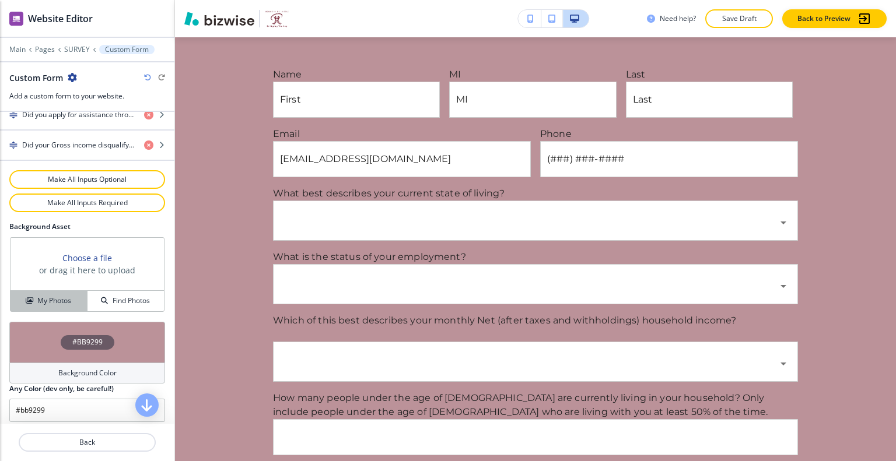
click at [37, 298] on h4 "My Photos" at bounding box center [54, 301] width 34 height 10
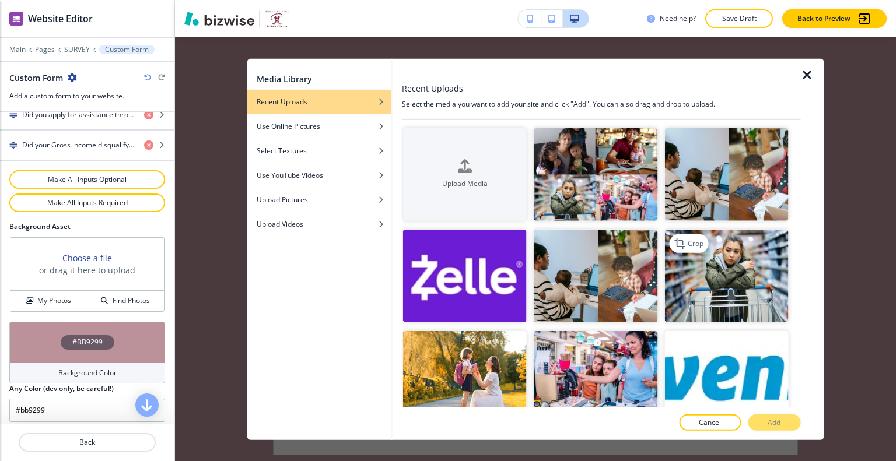
scroll to position [175, 0]
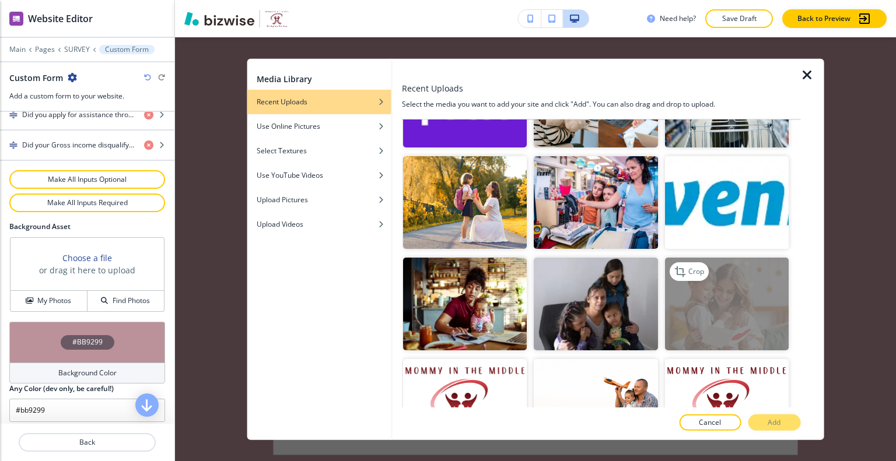
click at [725, 307] on img "button" at bounding box center [726, 304] width 124 height 93
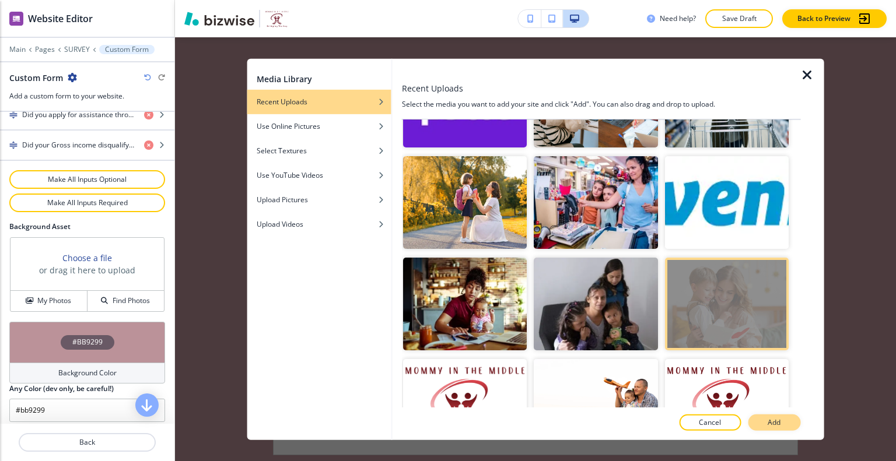
click at [777, 421] on p "Add" at bounding box center [774, 423] width 13 height 10
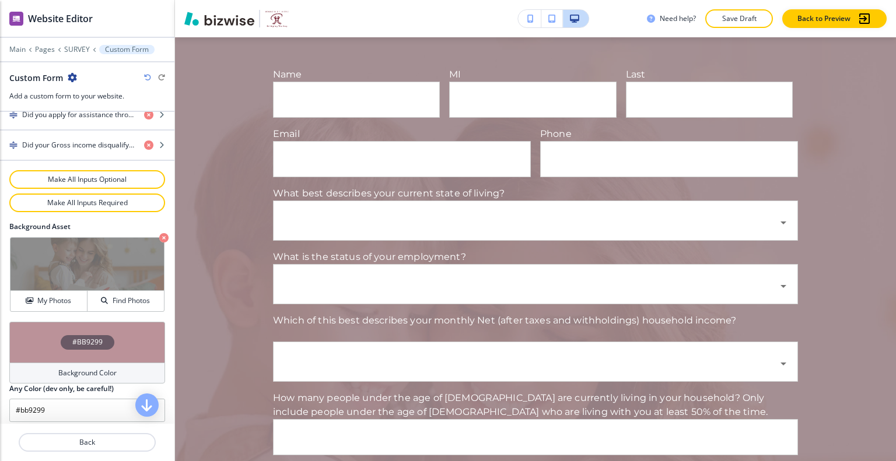
click at [42, 326] on div "#BB9299" at bounding box center [87, 342] width 156 height 41
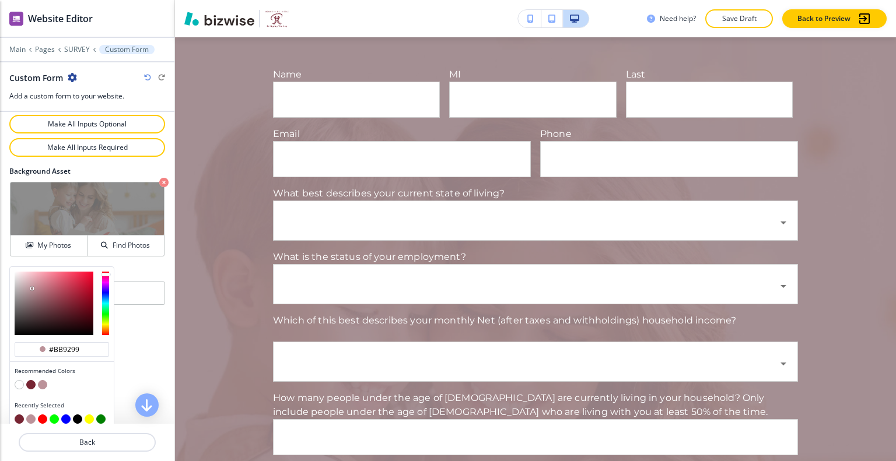
click at [32, 380] on button "button" at bounding box center [30, 384] width 9 height 9
type input "#772533"
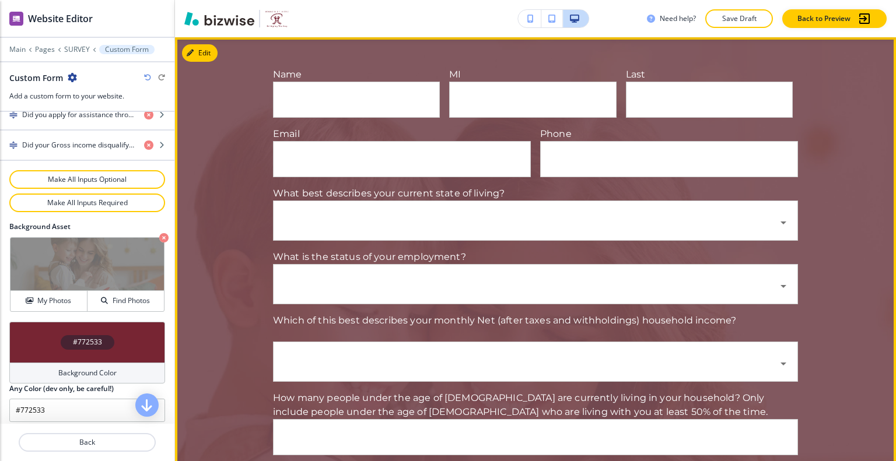
scroll to position [706, 0]
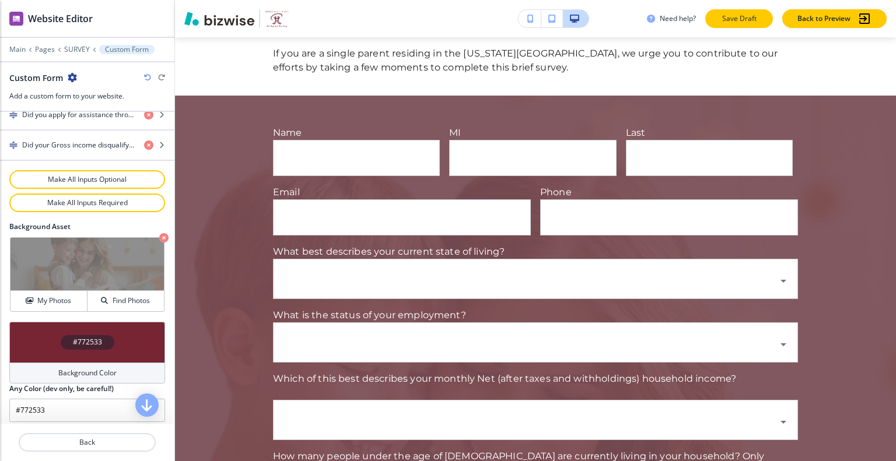
click at [741, 23] on p "Save Draft" at bounding box center [738, 18] width 37 height 10
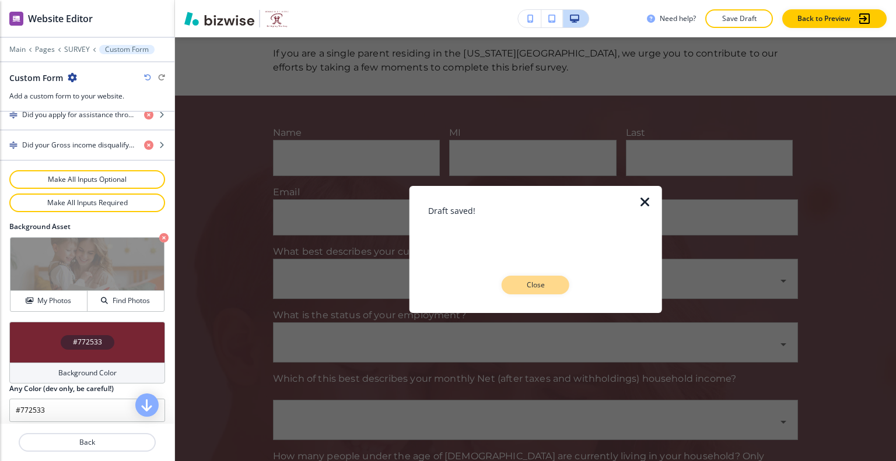
click at [538, 292] on button "Close" at bounding box center [536, 285] width 68 height 19
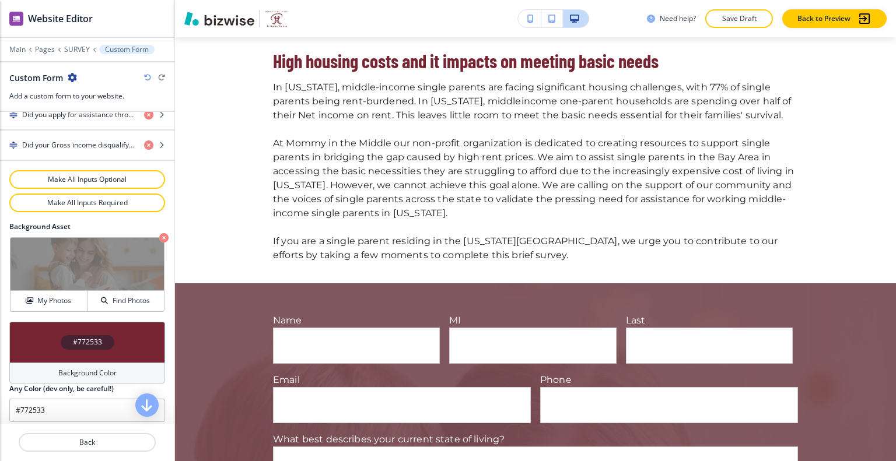
scroll to position [0, 0]
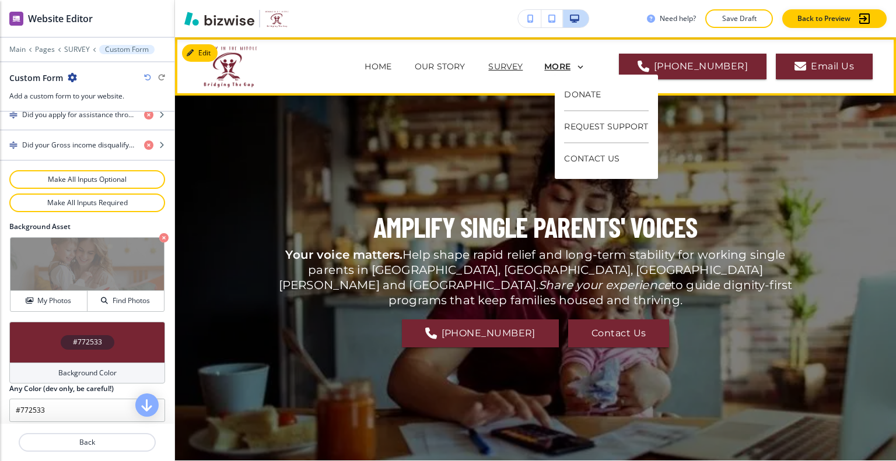
click at [566, 64] on p "MORE" at bounding box center [557, 66] width 26 height 9
click at [588, 97] on p "DONATE" at bounding box center [607, 95] width 84 height 32
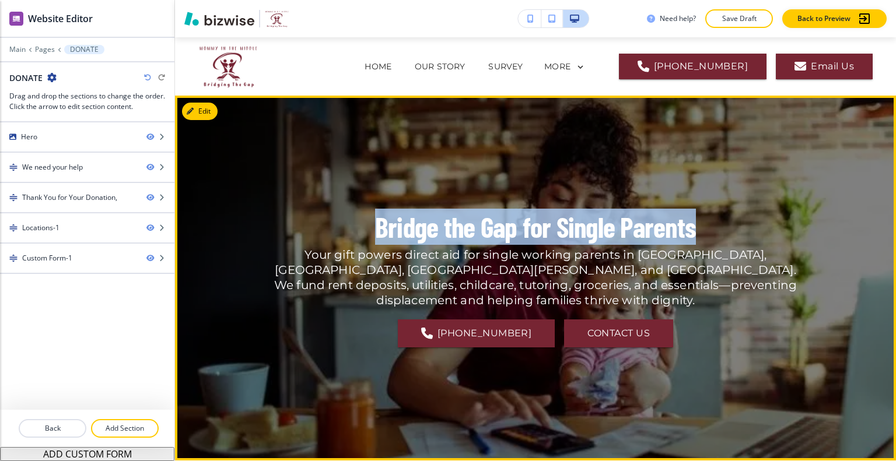
drag, startPoint x: 698, startPoint y: 240, endPoint x: 386, endPoint y: 236, distance: 311.5
click at [362, 241] on div "Bridge the Gap for Single Parents Your gift powers direct aid for single workin…" at bounding box center [535, 278] width 525 height 323
copy p "Bridge the Gap for Single Parents"
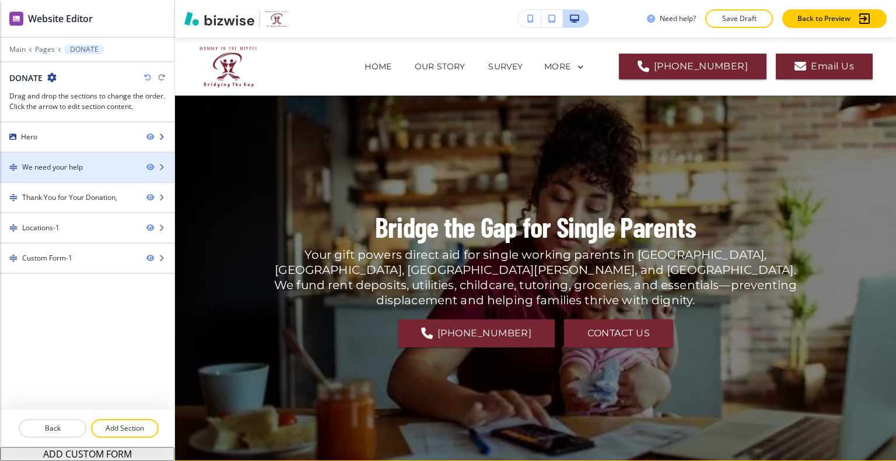
click at [68, 144] on div at bounding box center [87, 146] width 174 height 9
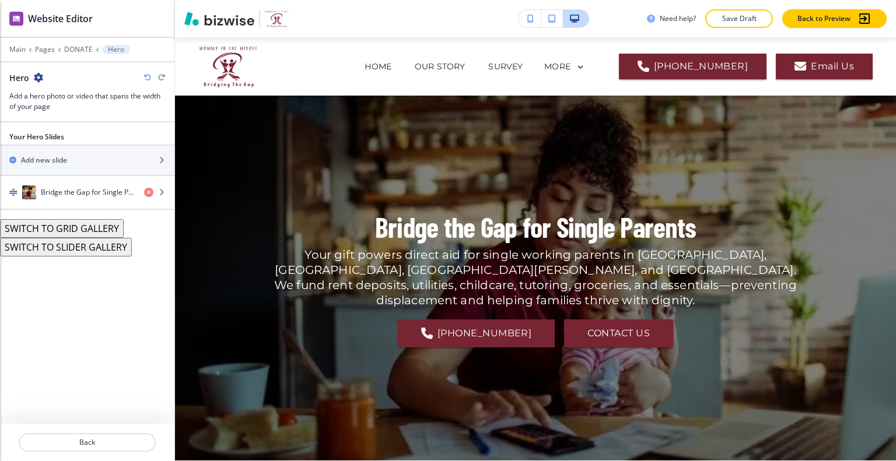
scroll to position [58, 0]
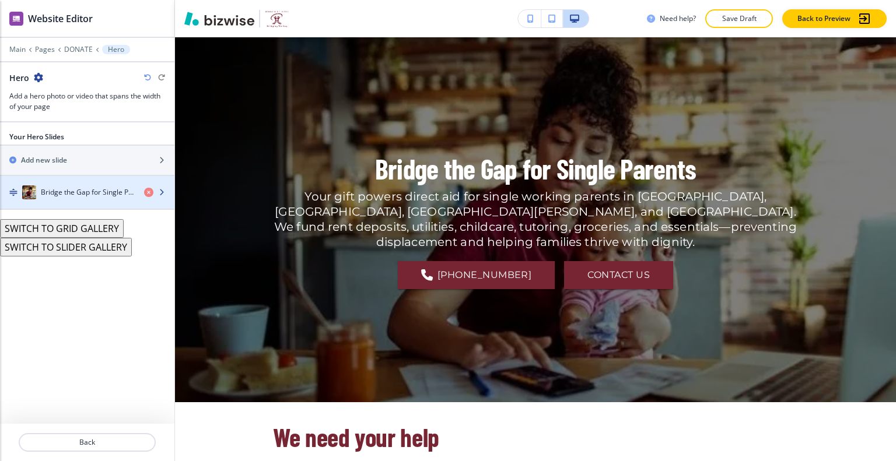
click at [100, 194] on h4 "Bridge the Gap for Single Parents" at bounding box center [88, 192] width 94 height 10
click at [100, 192] on h4 "Bridge the Gap for Single Parents" at bounding box center [88, 192] width 94 height 10
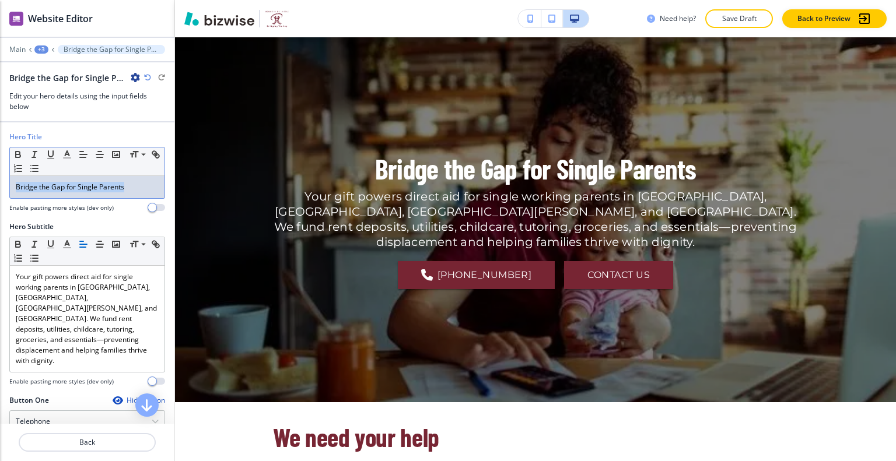
drag, startPoint x: 132, startPoint y: 184, endPoint x: 13, endPoint y: 185, distance: 119.6
click at [5, 186] on div "Hero Title Small Normal Large Huge Bridge the Gap for Single Parents Enable pas…" at bounding box center [87, 177] width 174 height 90
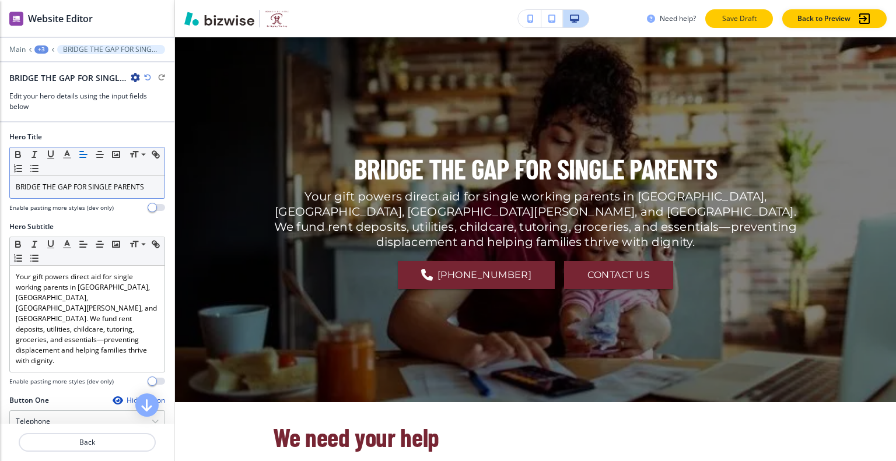
click at [723, 19] on p "Save Draft" at bounding box center [738, 18] width 37 height 10
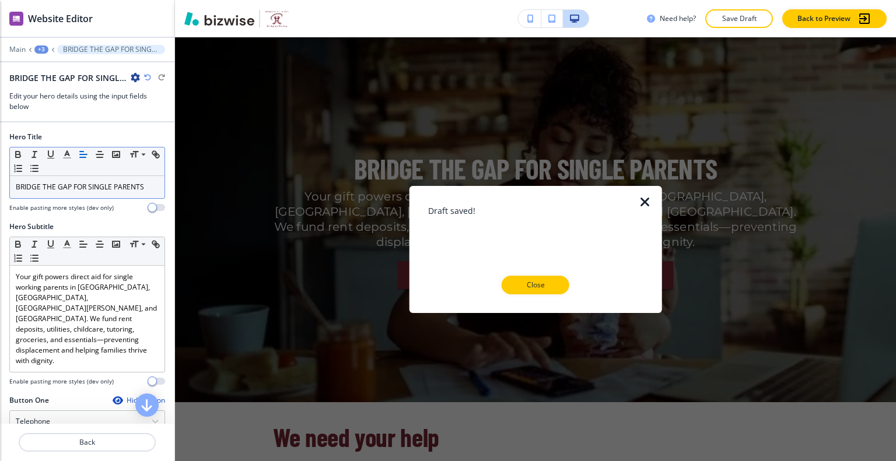
click at [555, 284] on button "Close" at bounding box center [536, 285] width 68 height 19
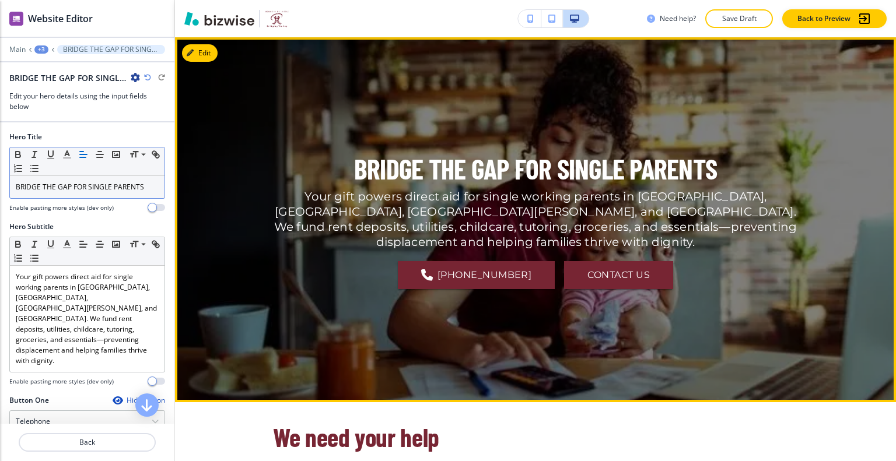
scroll to position [292, 0]
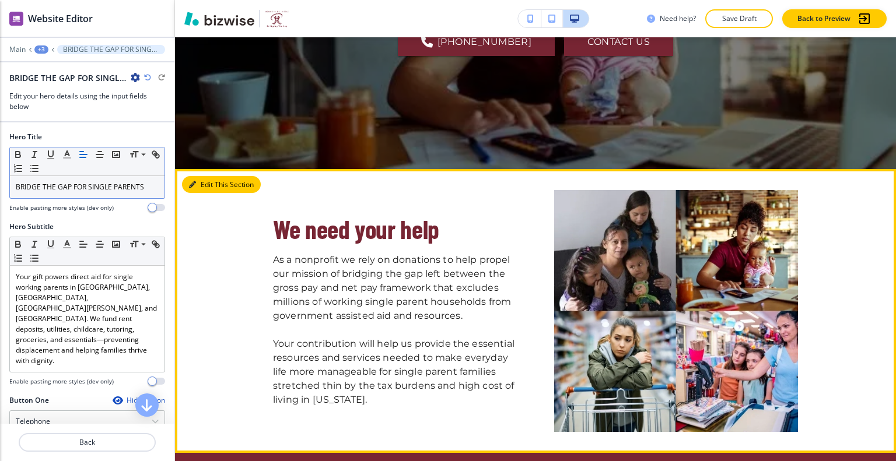
click at [198, 188] on button "Edit This Section" at bounding box center [221, 184] width 79 height 17
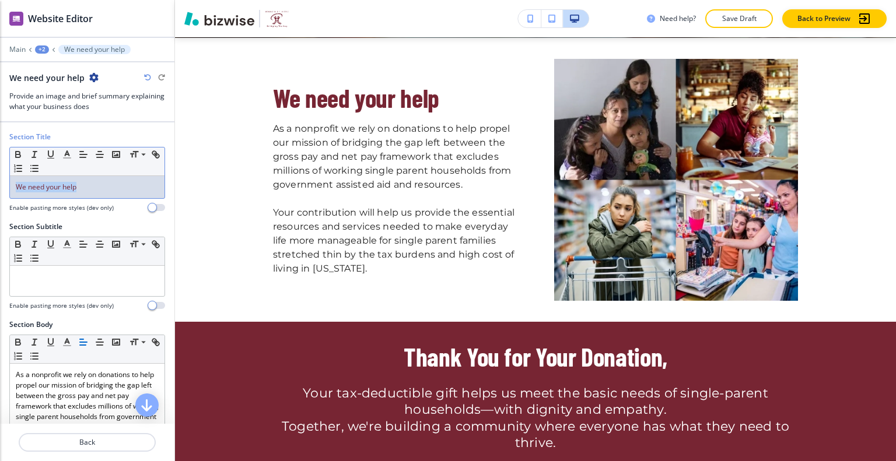
drag, startPoint x: 119, startPoint y: 186, endPoint x: 9, endPoint y: 186, distance: 110.2
click at [2, 187] on div "Section Title Small Normal Large Huge We need your help Enable pasting more sty…" at bounding box center [87, 177] width 174 height 90
drag, startPoint x: 86, startPoint y: 181, endPoint x: 14, endPoint y: 184, distance: 72.4
click at [10, 183] on div "We need your help" at bounding box center [87, 187] width 155 height 22
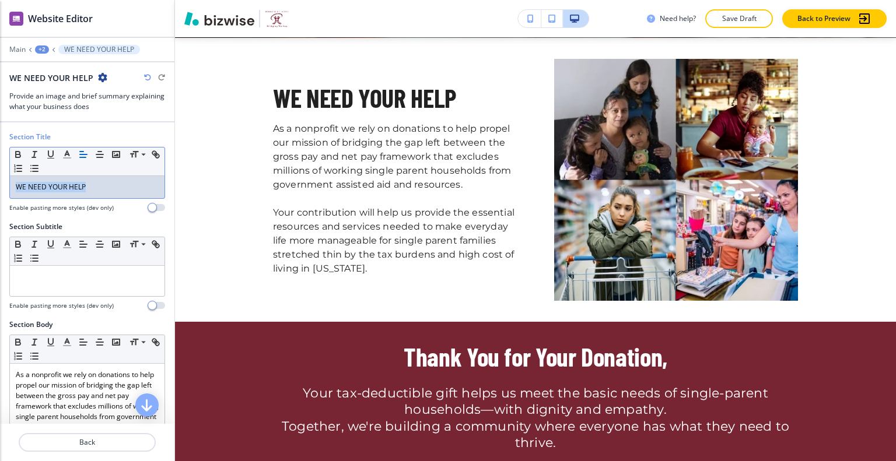
drag, startPoint x: 103, startPoint y: 184, endPoint x: 0, endPoint y: 181, distance: 102.7
click at [0, 181] on div "Section Title Small Normal Large Huge WE NEED YOUR HELP Enable pasting more sty…" at bounding box center [87, 177] width 174 height 90
click at [66, 153] on polyline "button" at bounding box center [67, 153] width 4 height 5
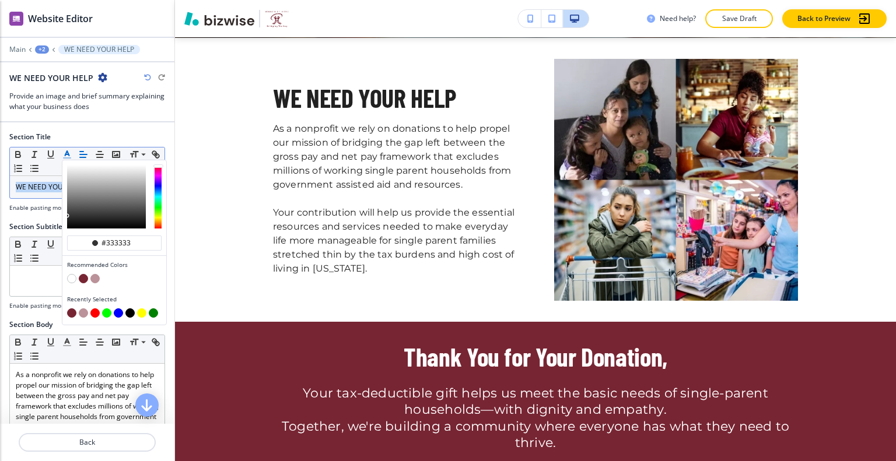
click at [79, 275] on button "button" at bounding box center [83, 278] width 9 height 9
type input "#772533"
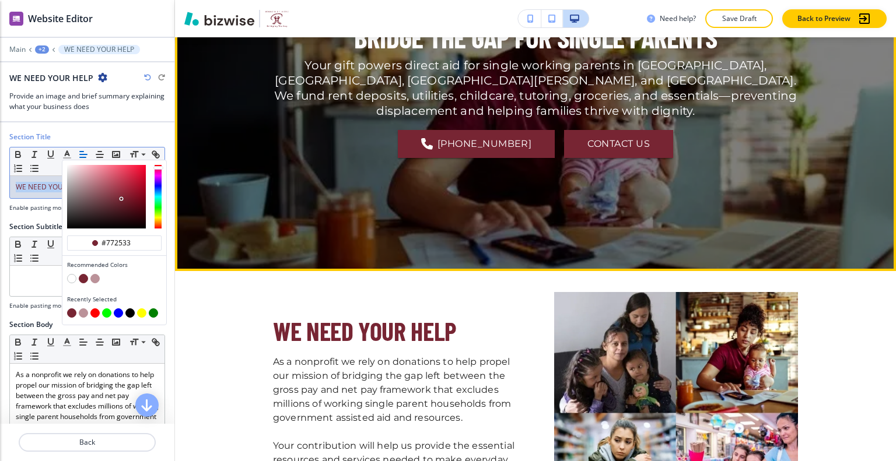
scroll to position [0, 0]
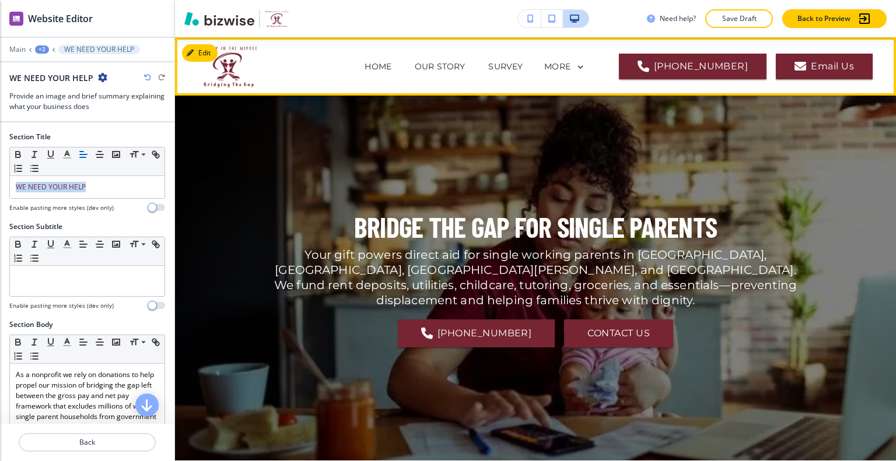
click at [586, 70] on icon at bounding box center [580, 67] width 10 height 10
click at [584, 65] on div "MORE" at bounding box center [564, 67] width 41 height 10
click at [749, 18] on p "Save Draft" at bounding box center [738, 18] width 37 height 10
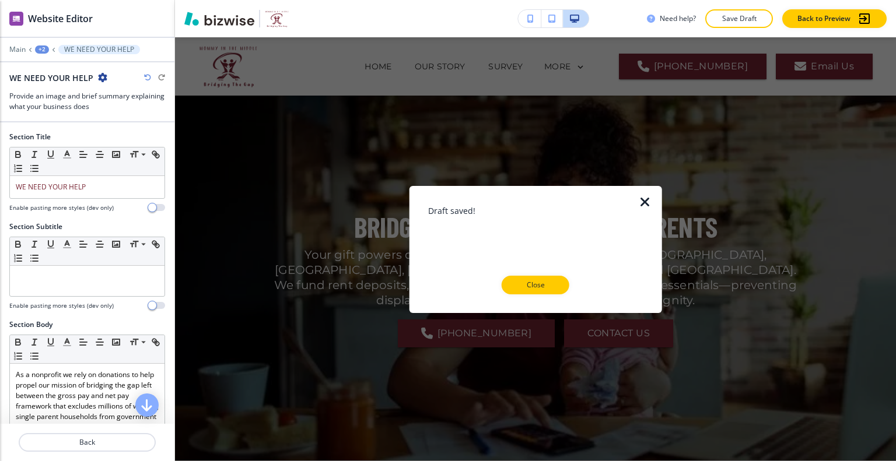
click at [544, 284] on p "Close" at bounding box center [535, 285] width 37 height 10
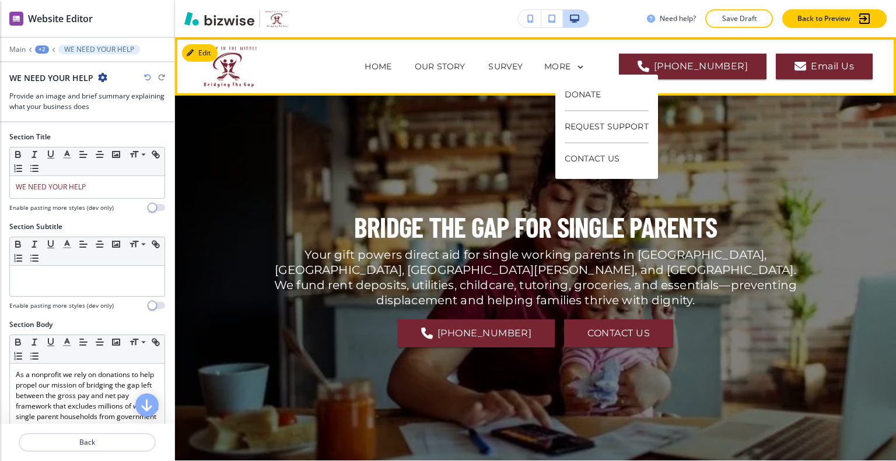
click at [586, 55] on div "MORE" at bounding box center [572, 65] width 57 height 23
click at [597, 124] on p "REQUEST SUPPORT" at bounding box center [607, 127] width 84 height 32
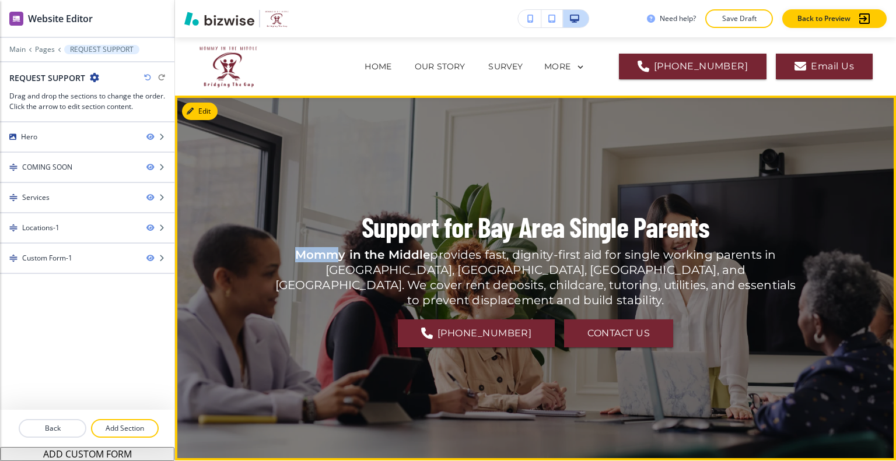
drag, startPoint x: 703, startPoint y: 233, endPoint x: 360, endPoint y: 229, distance: 343.0
click at [325, 229] on div "Support for Bay Area Single Parents Mommy in the Middle provides fast, dignity-…" at bounding box center [535, 278] width 525 height 323
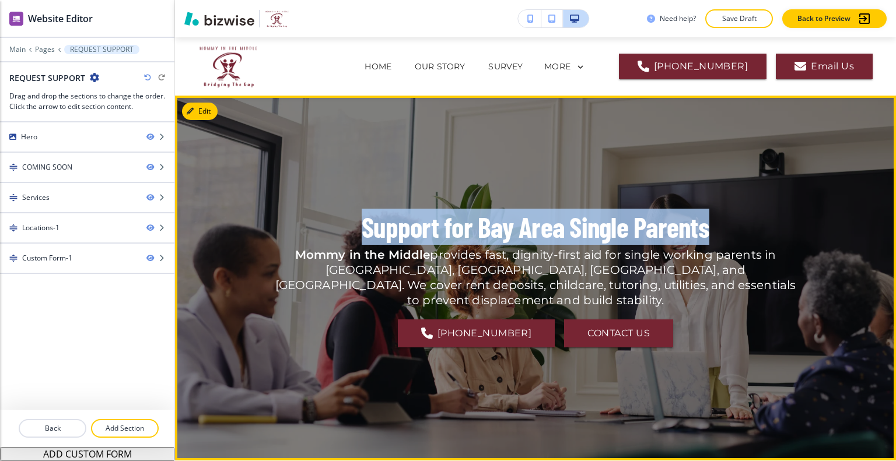
drag, startPoint x: 359, startPoint y: 230, endPoint x: 670, endPoint y: 228, distance: 310.9
click at [715, 233] on div "Support for Bay Area Single Parents Mommy in the Middle provides fast, dignity-…" at bounding box center [535, 278] width 525 height 323
copy p "Support for Bay Area Single Parents"
click at [205, 113] on button "Edit This Section" at bounding box center [221, 111] width 79 height 17
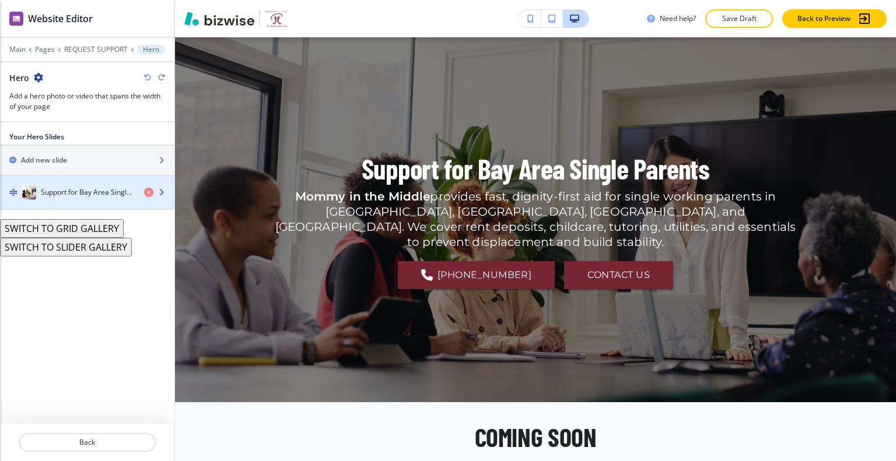
click at [98, 191] on h4 "Support for Bay Area Single Parents" at bounding box center [88, 192] width 94 height 10
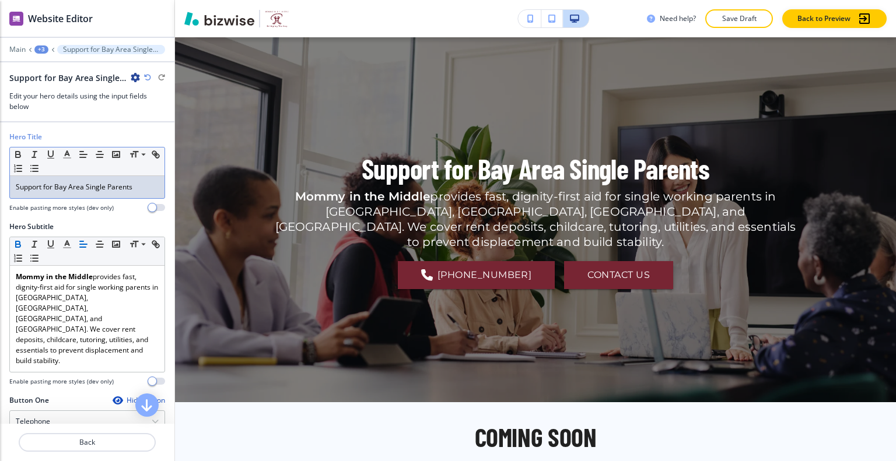
click at [98, 191] on p "Support for Bay Area Single Parents" at bounding box center [87, 187] width 143 height 10
drag, startPoint x: 153, startPoint y: 186, endPoint x: 1, endPoint y: 186, distance: 152.2
click at [1, 186] on div "Hero Title Small Normal Large Huge Support for Bay Area Single Parents Enable p…" at bounding box center [87, 177] width 174 height 90
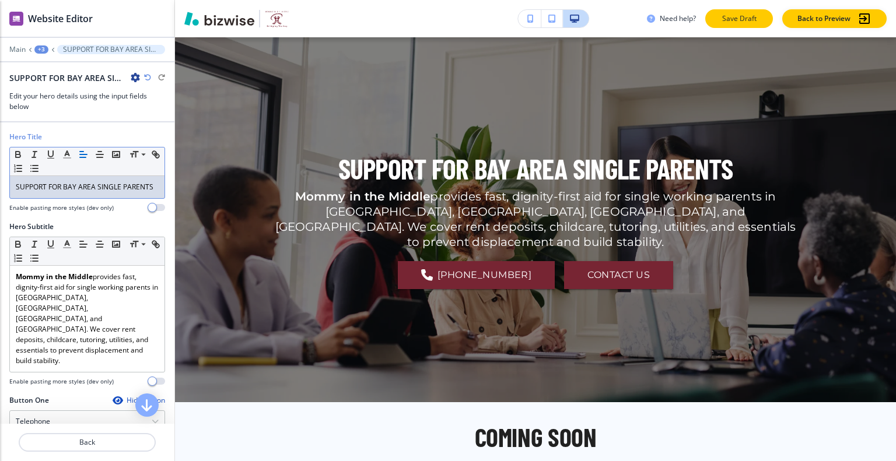
click at [730, 23] on p "Save Draft" at bounding box center [738, 18] width 37 height 10
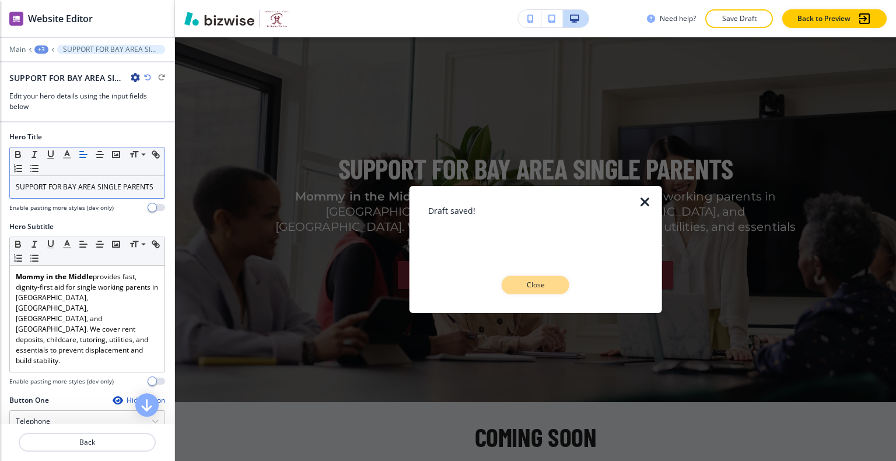
click at [525, 277] on button "Close" at bounding box center [536, 285] width 68 height 19
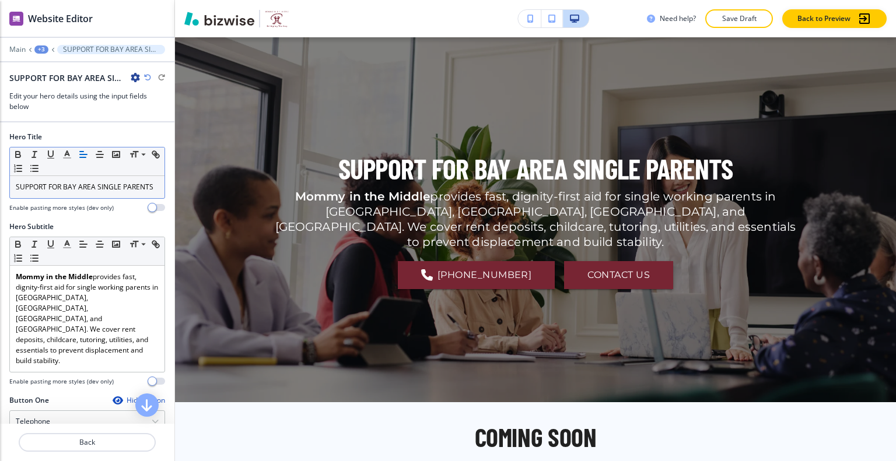
scroll to position [292, 0]
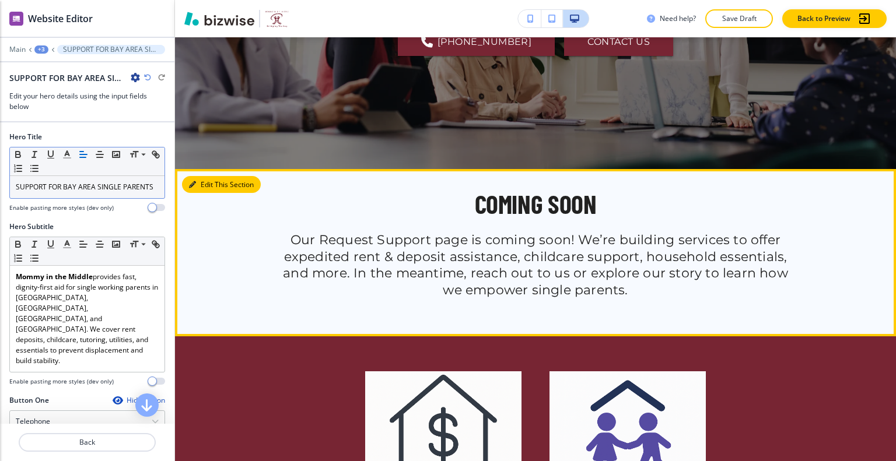
click at [195, 183] on icon "button" at bounding box center [192, 184] width 7 height 7
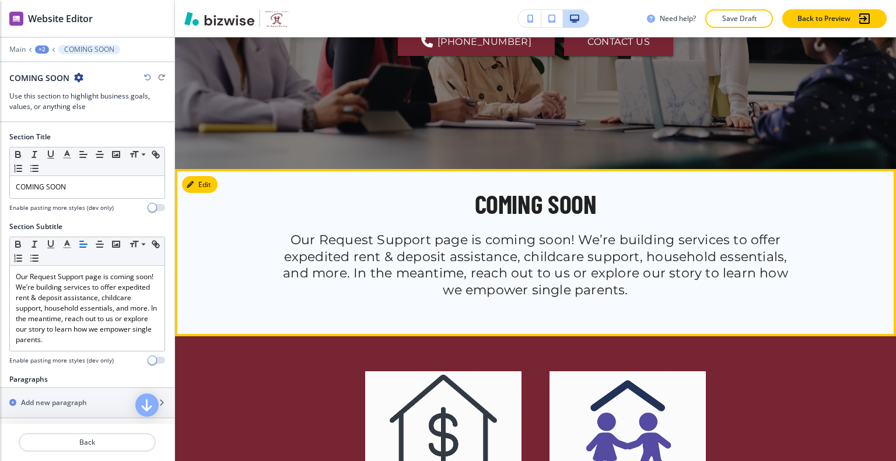
scroll to position [423, 0]
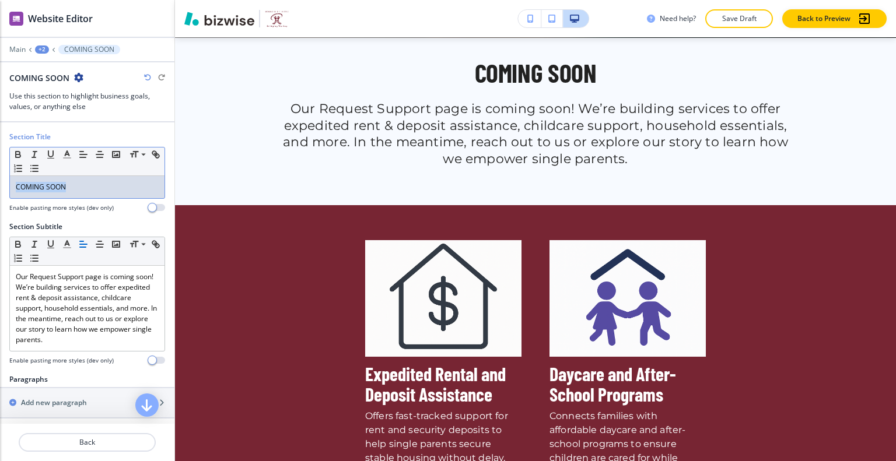
drag, startPoint x: 85, startPoint y: 187, endPoint x: 74, endPoint y: 158, distance: 31.0
click at [0, 166] on div "Section Title Small Normal Large Huge COMING SOON Enable pasting more styles (d…" at bounding box center [87, 177] width 174 height 90
click at [149, 197] on span at bounding box center [142, 199] width 26 height 14
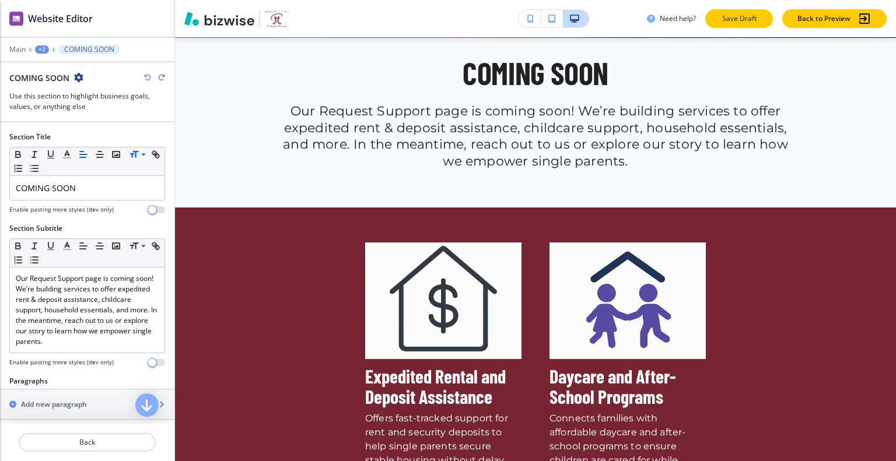
click at [747, 19] on p "Save Draft" at bounding box center [738, 18] width 37 height 10
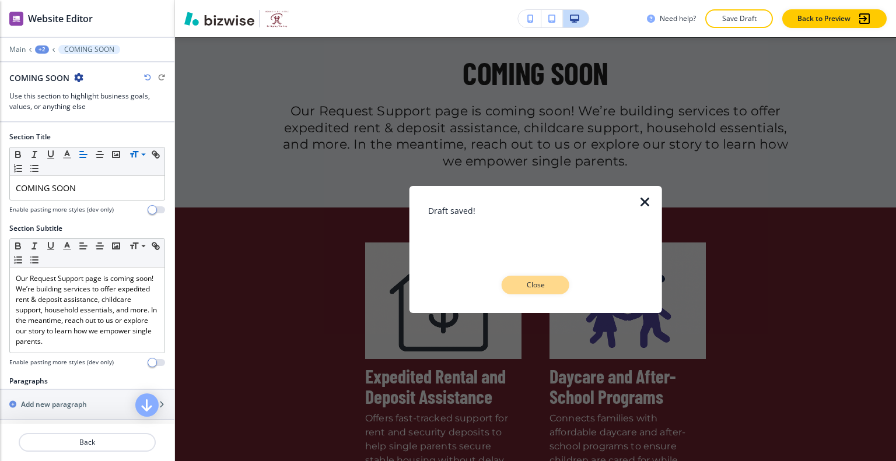
click at [560, 285] on button "Close" at bounding box center [536, 285] width 68 height 19
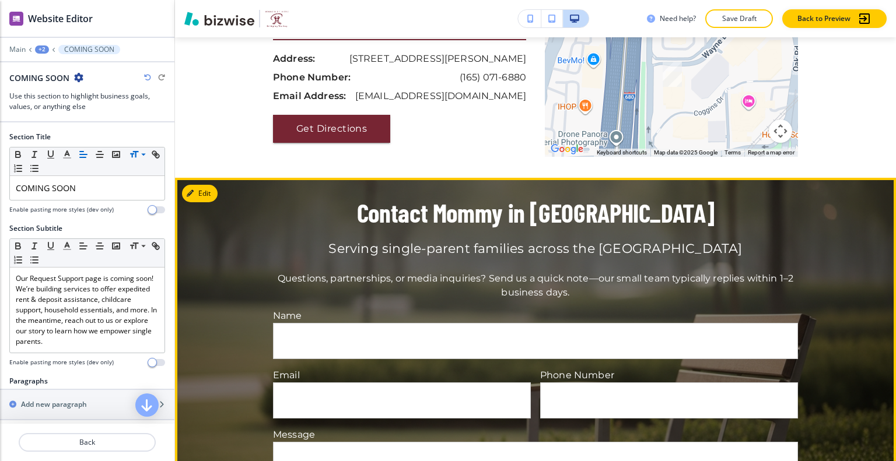
scroll to position [1356, 0]
click at [204, 197] on button "Edit This Section" at bounding box center [221, 193] width 79 height 17
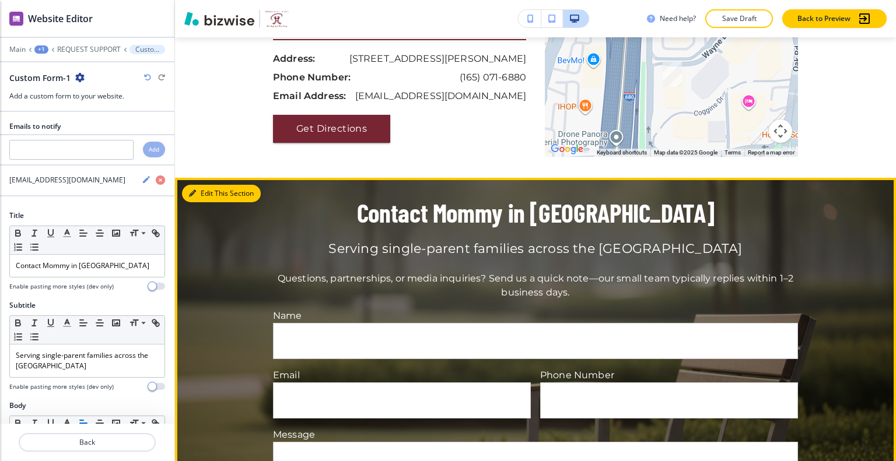
scroll to position [1379, 0]
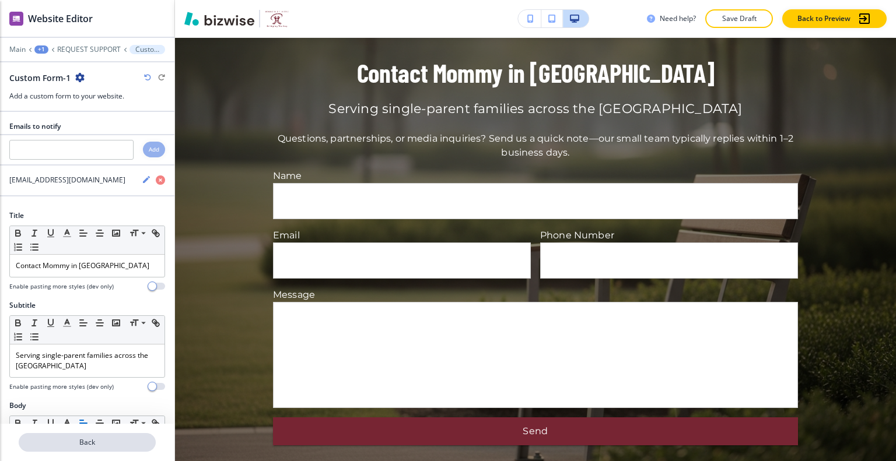
click at [92, 436] on button "Back" at bounding box center [87, 442] width 137 height 19
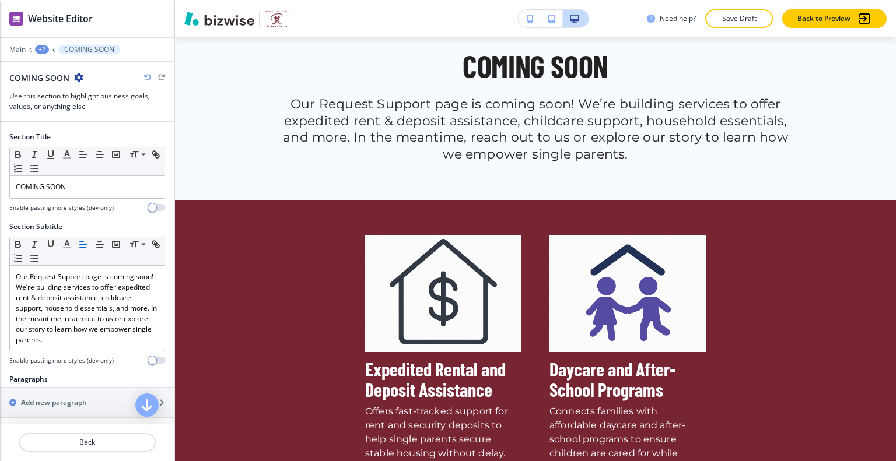
scroll to position [0, 0]
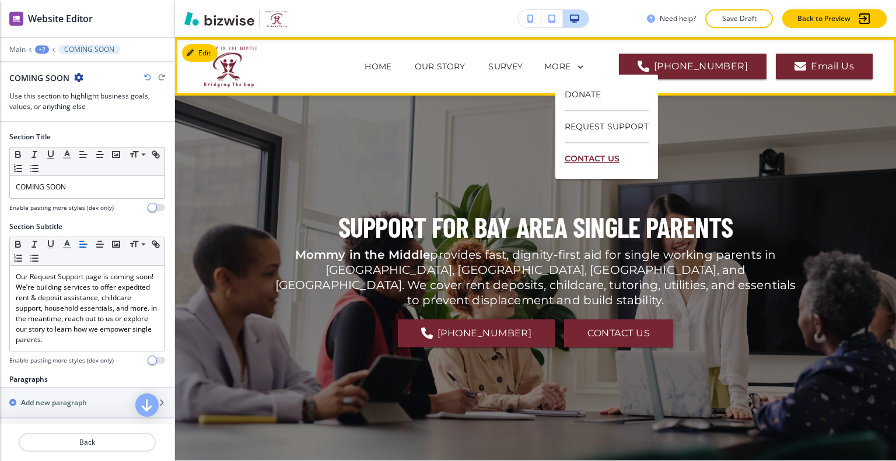
click at [609, 156] on p "CONTACT US" at bounding box center [607, 158] width 84 height 31
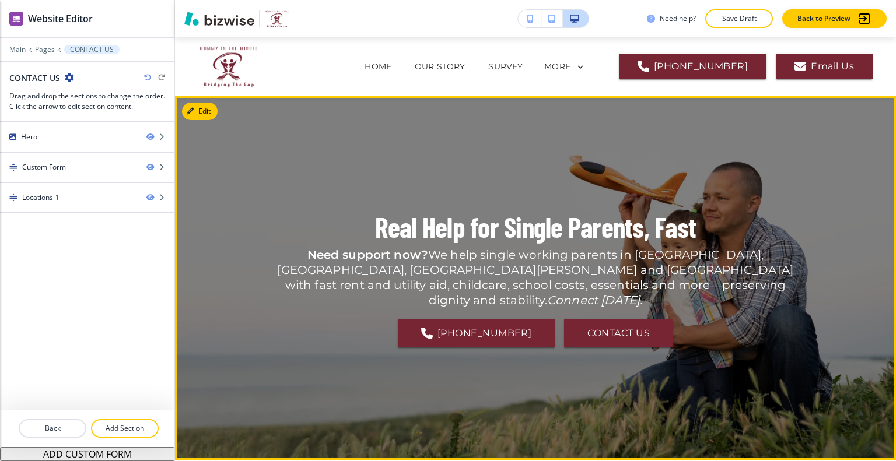
scroll to position [58, 0]
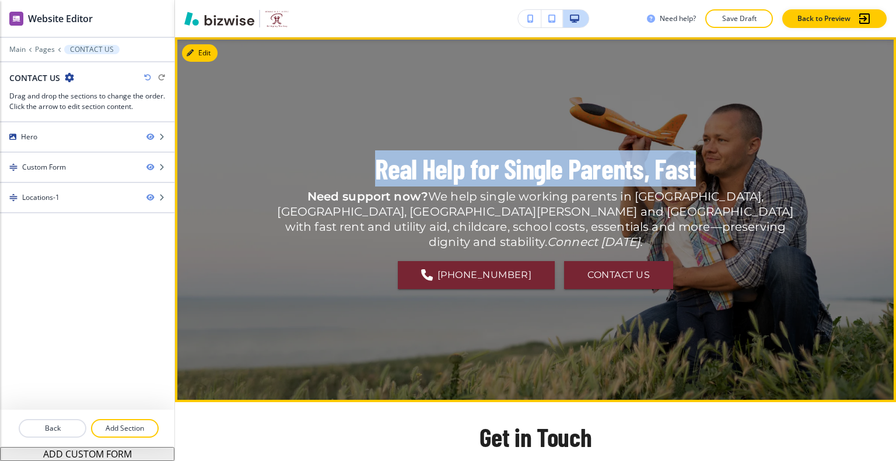
drag, startPoint x: 700, startPoint y: 172, endPoint x: 352, endPoint y: 169, distance: 348.2
click at [352, 169] on div "Real Help for Single Parents, Fast Need support now? We help single working par…" at bounding box center [535, 219] width 525 height 323
copy p "Real Help for Single Parents, Fast"
click at [198, 50] on button "Edit This Section" at bounding box center [221, 52] width 79 height 17
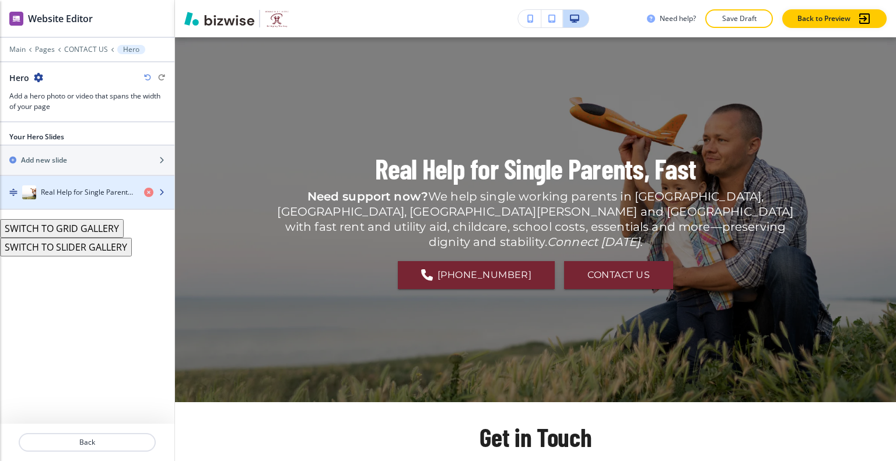
click at [90, 193] on h4 "Real Help for Single Parents, Fast" at bounding box center [88, 192] width 94 height 10
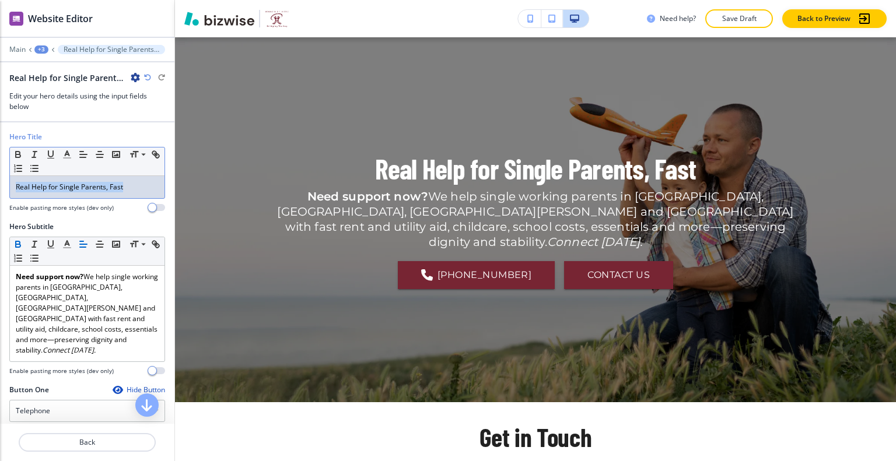
drag, startPoint x: 148, startPoint y: 176, endPoint x: 0, endPoint y: 163, distance: 148.7
click at [0, 163] on div "Hero Title Small Normal Large Huge Real Help for Single Parents, Fast Enable pa…" at bounding box center [87, 177] width 174 height 90
drag, startPoint x: 33, startPoint y: 173, endPoint x: 13, endPoint y: 184, distance: 22.7
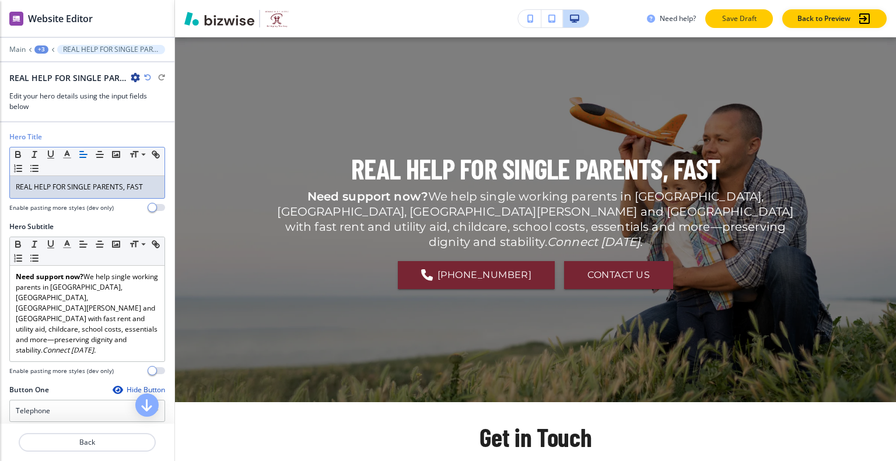
click at [747, 18] on p "Save Draft" at bounding box center [738, 18] width 37 height 10
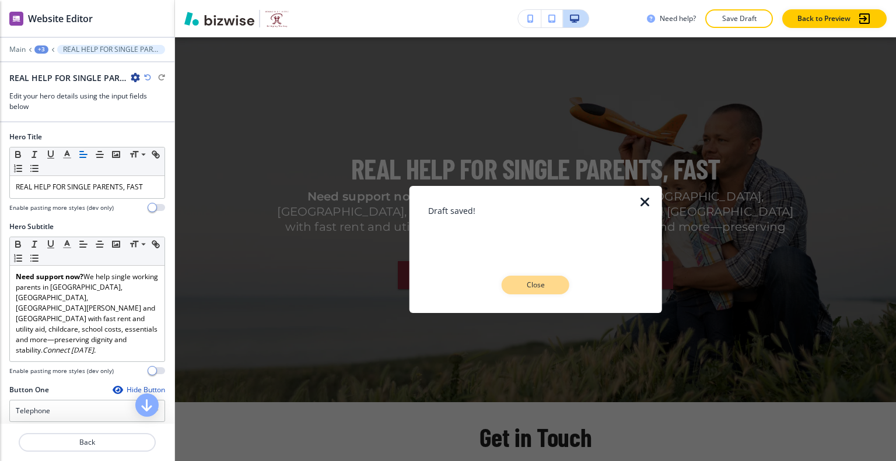
click at [544, 285] on p "Close" at bounding box center [535, 285] width 37 height 10
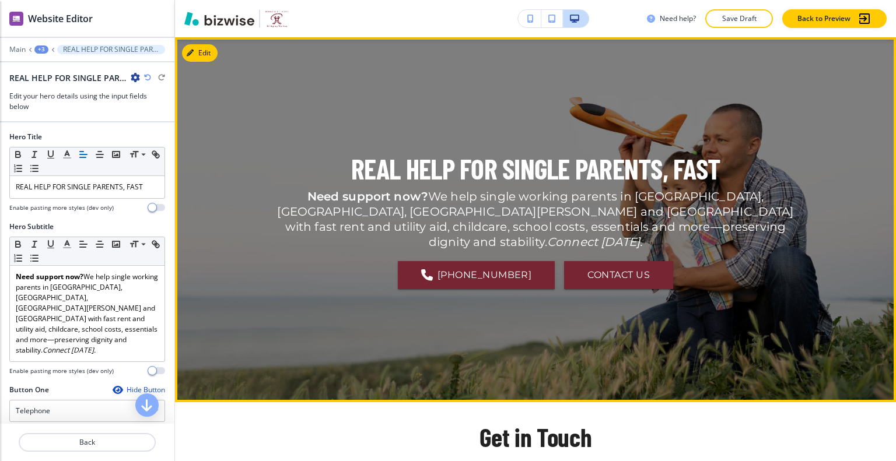
scroll to position [0, 0]
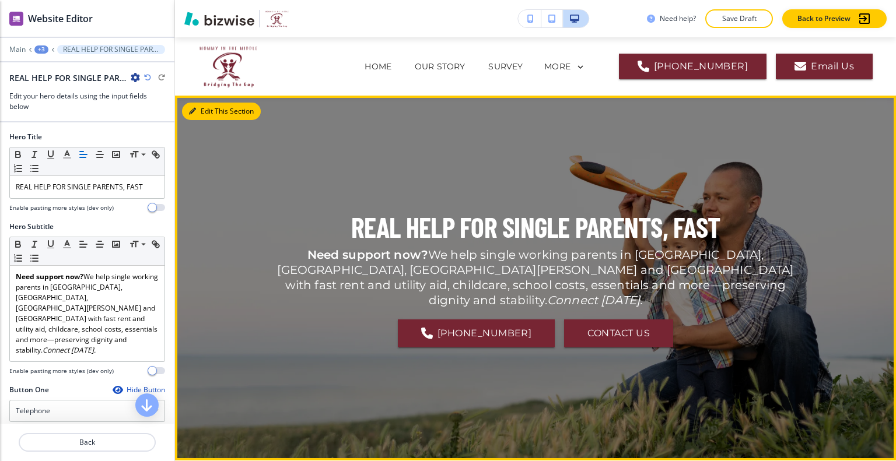
click at [208, 109] on button "Edit This Section" at bounding box center [221, 111] width 79 height 17
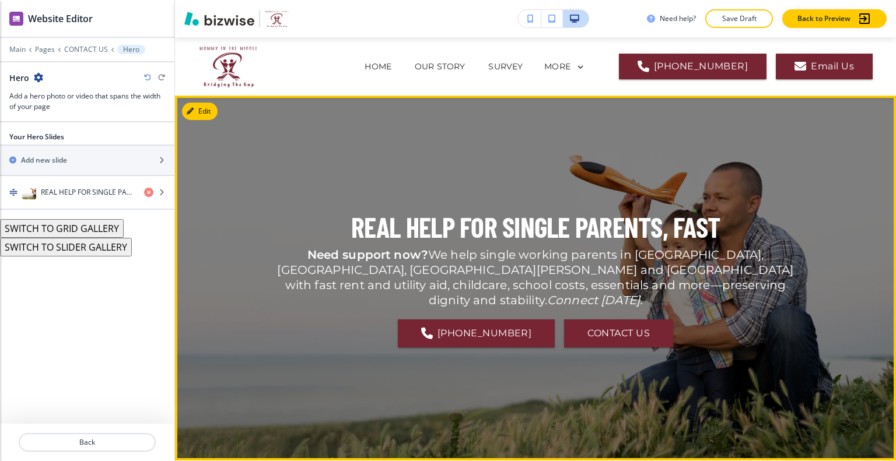
scroll to position [58, 0]
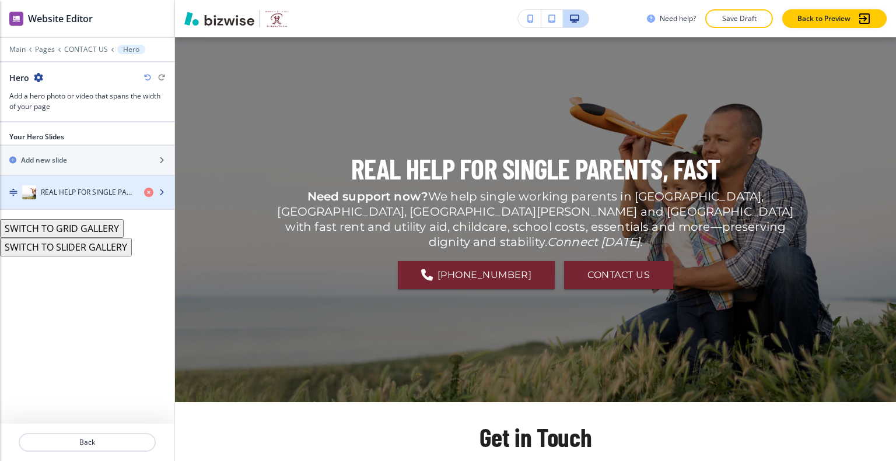
click at [104, 188] on h4 "REAL HELP FOR SINGLE PARENTS, FAST" at bounding box center [88, 192] width 94 height 10
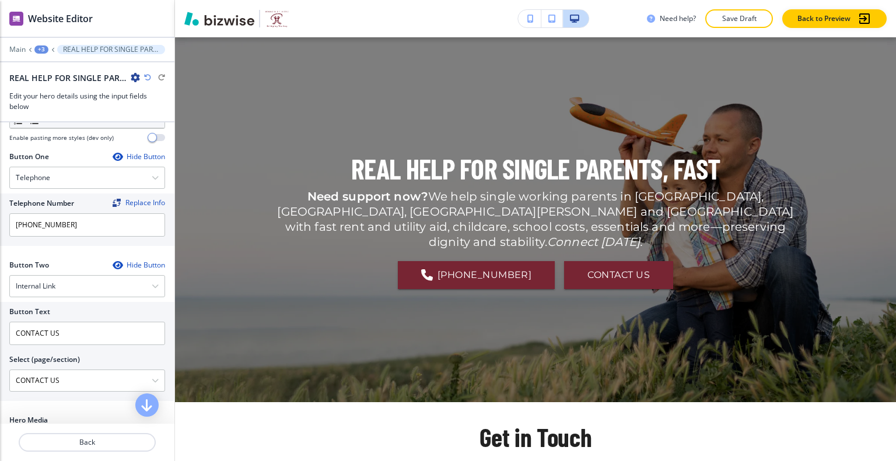
scroll to position [350, 0]
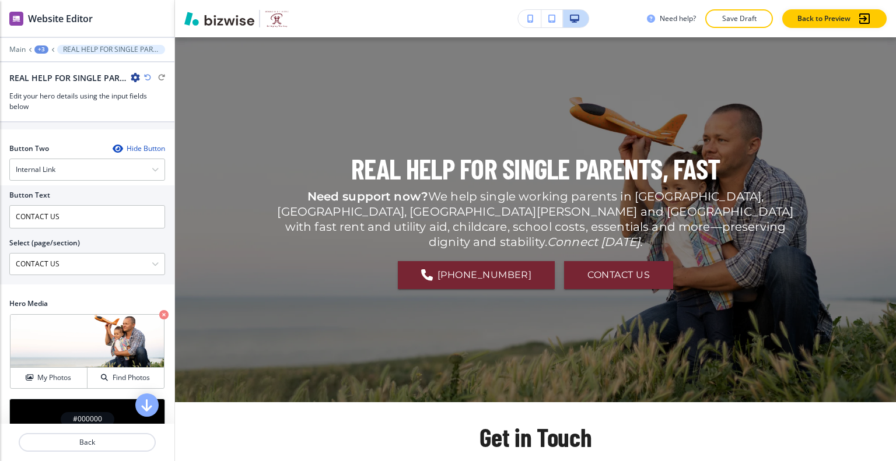
click at [129, 144] on div "Hide Button" at bounding box center [139, 148] width 52 height 9
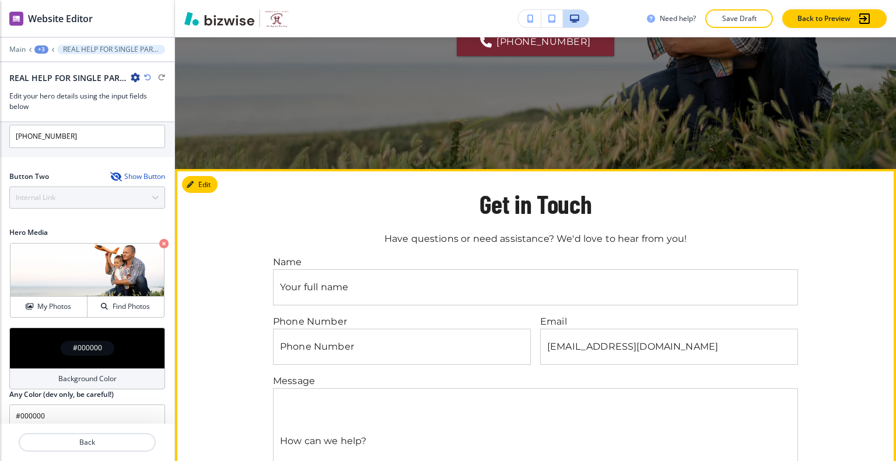
scroll to position [408, 0]
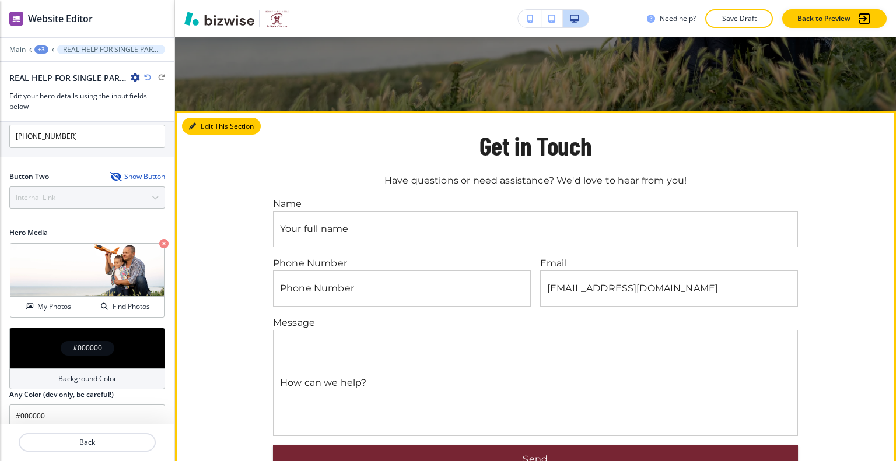
click at [217, 126] on button "Edit This Section" at bounding box center [221, 126] width 79 height 17
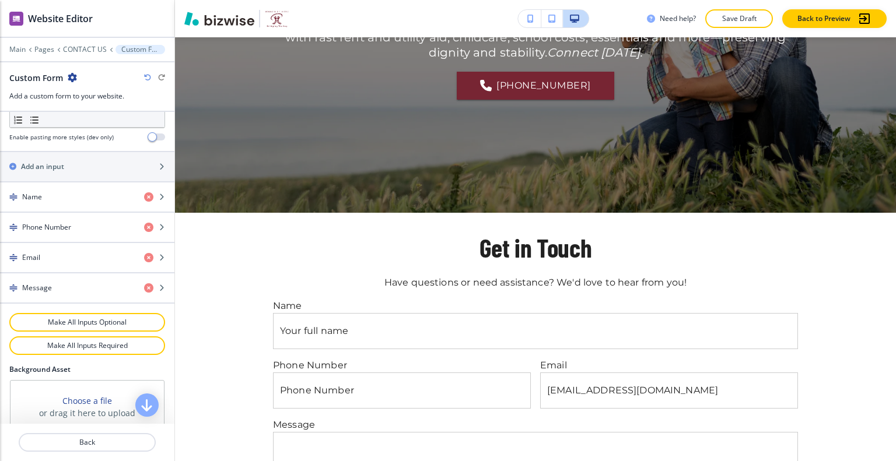
scroll to position [612, 0]
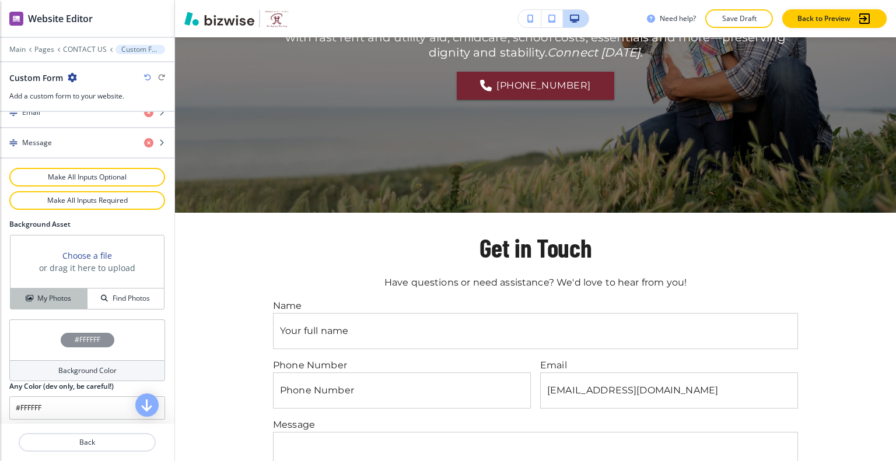
click at [51, 300] on button "My Photos" at bounding box center [48, 299] width 77 height 20
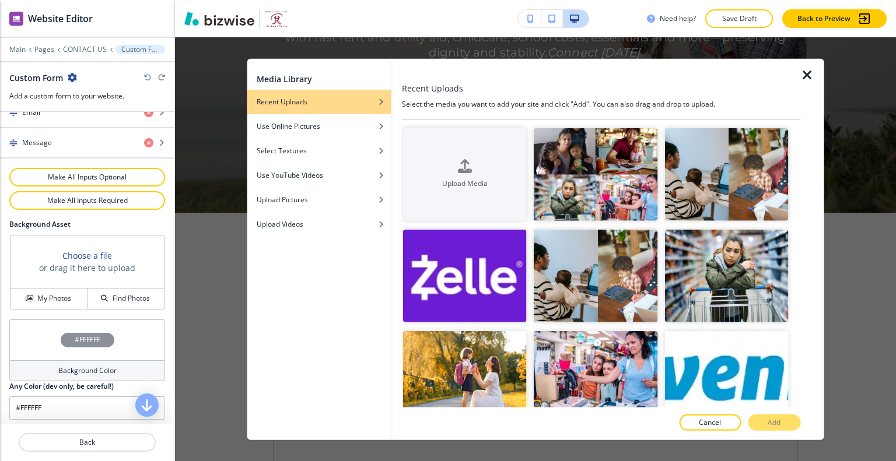
scroll to position [233, 0]
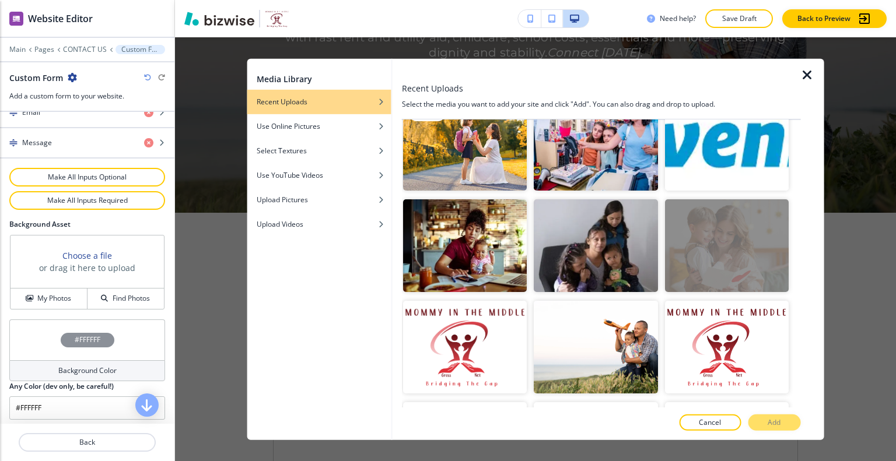
click at [505, 183] on img "button" at bounding box center [465, 144] width 124 height 93
click at [786, 422] on button "Add" at bounding box center [774, 423] width 52 height 16
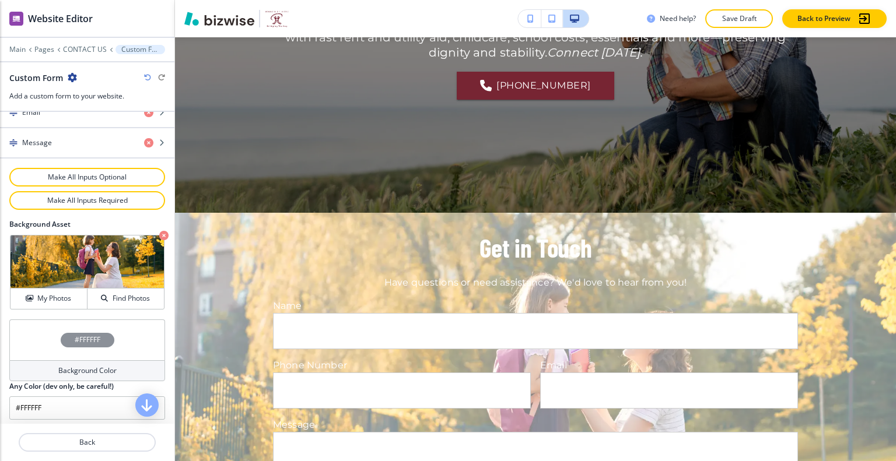
click at [46, 334] on div "#FFFFFF" at bounding box center [87, 340] width 156 height 41
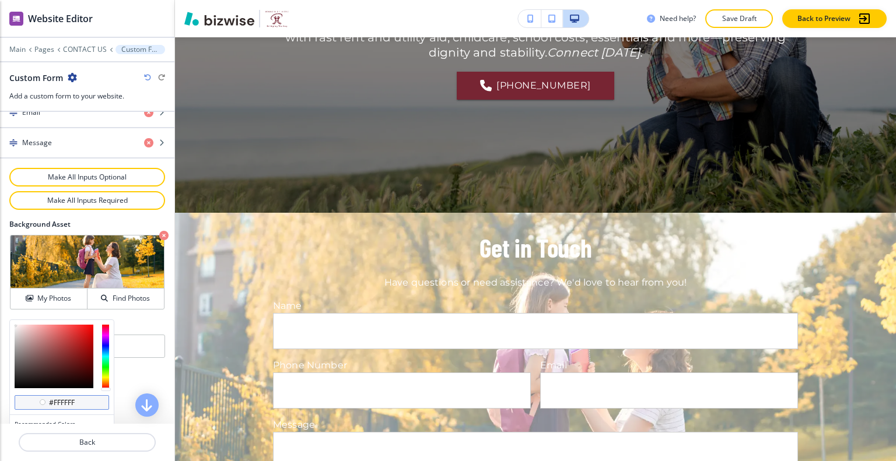
scroll to position [667, 0]
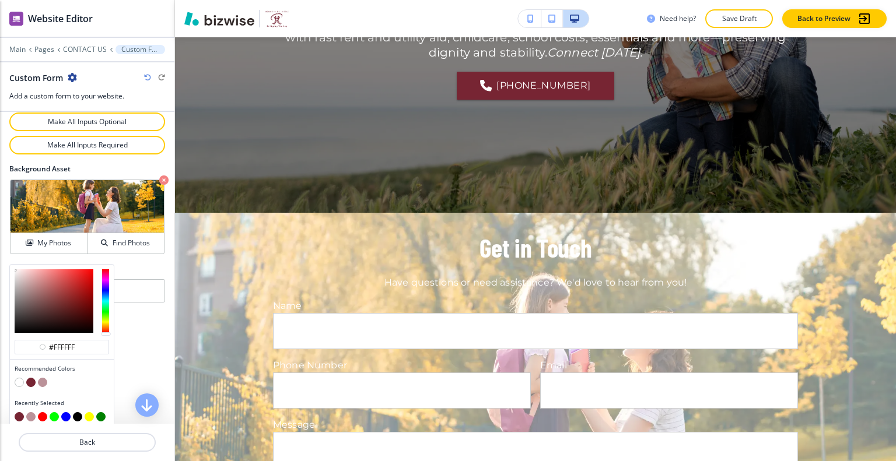
click at [43, 378] on button "button" at bounding box center [42, 382] width 9 height 9
type input "#bb9299"
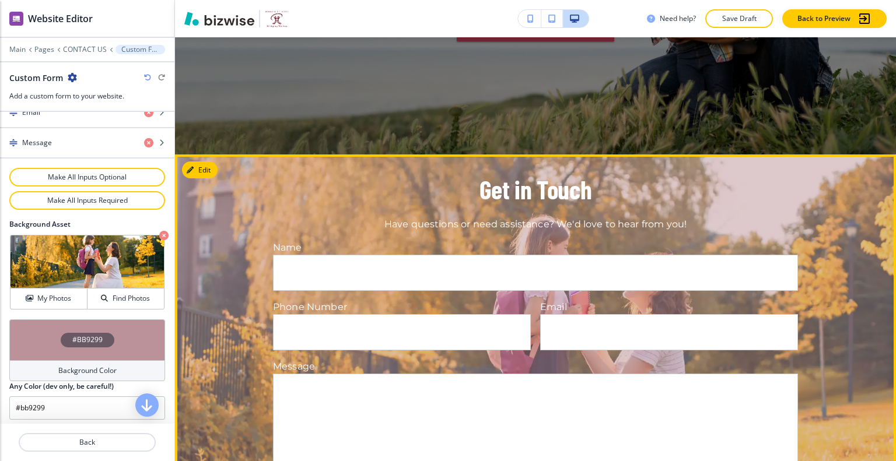
scroll to position [0, 0]
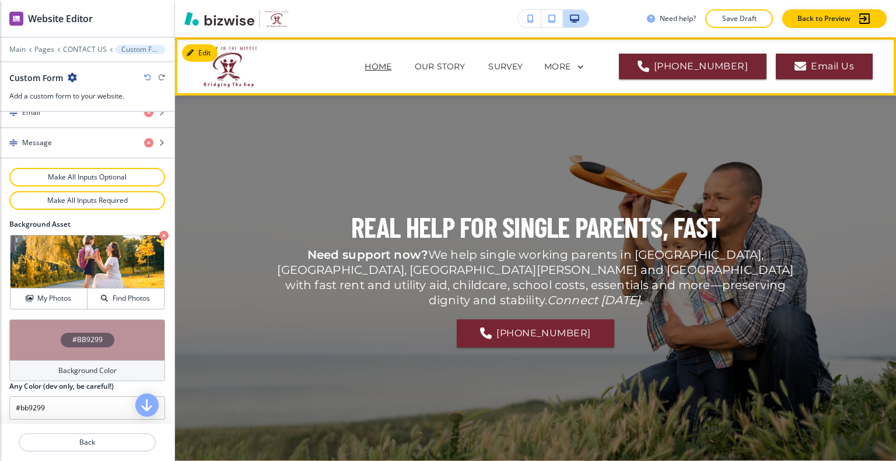
click at [391, 67] on p "HOME" at bounding box center [378, 67] width 27 height 12
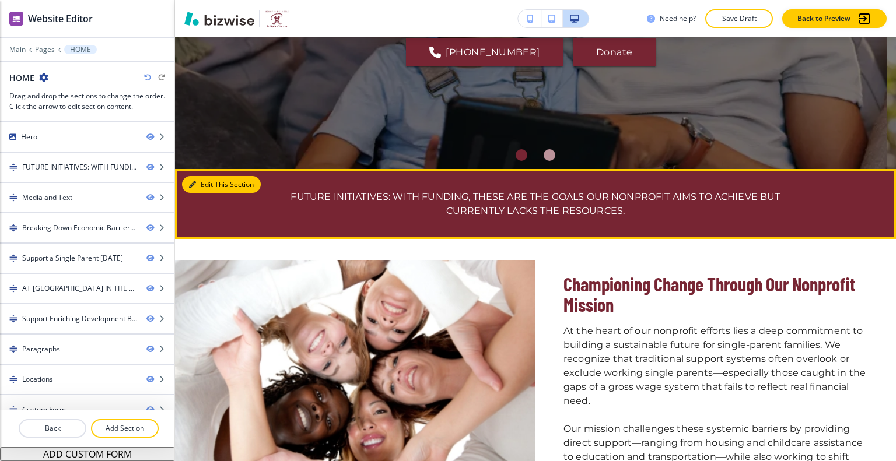
click at [195, 184] on icon "button" at bounding box center [192, 184] width 7 height 7
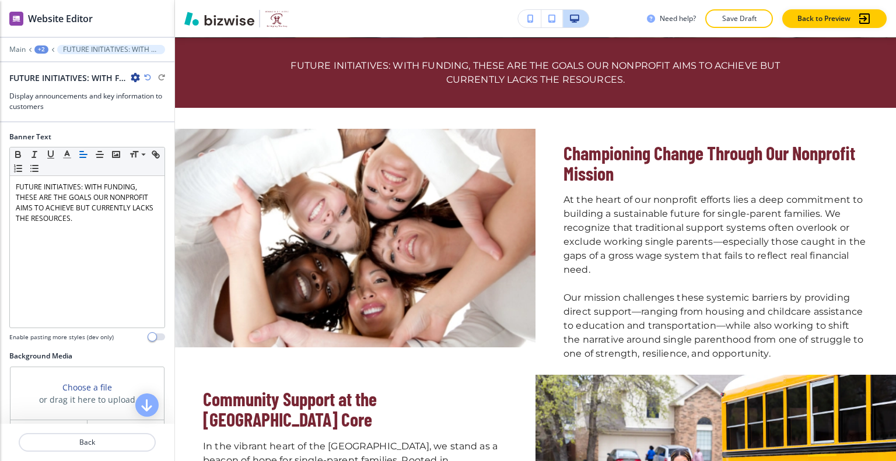
click at [136, 74] on icon "button" at bounding box center [135, 77] width 9 height 9
click at [149, 113] on p "Duplicate Section" at bounding box center [167, 118] width 59 height 10
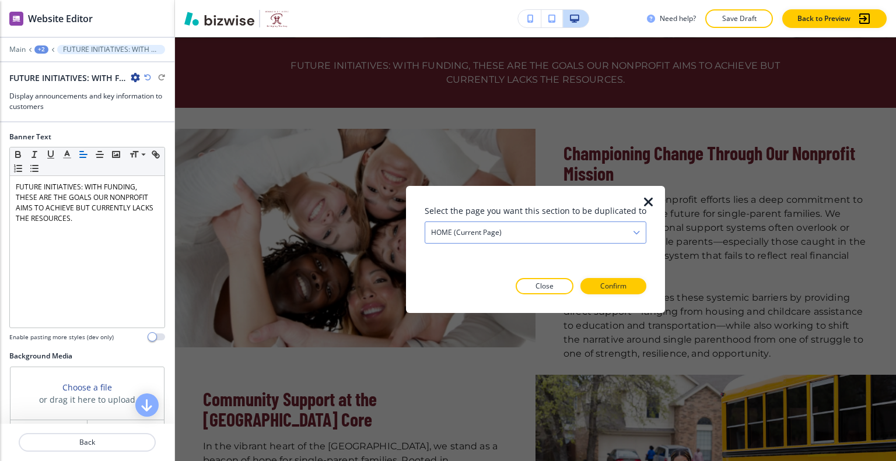
click at [532, 233] on div "HOME (current page)" at bounding box center [535, 232] width 220 height 21
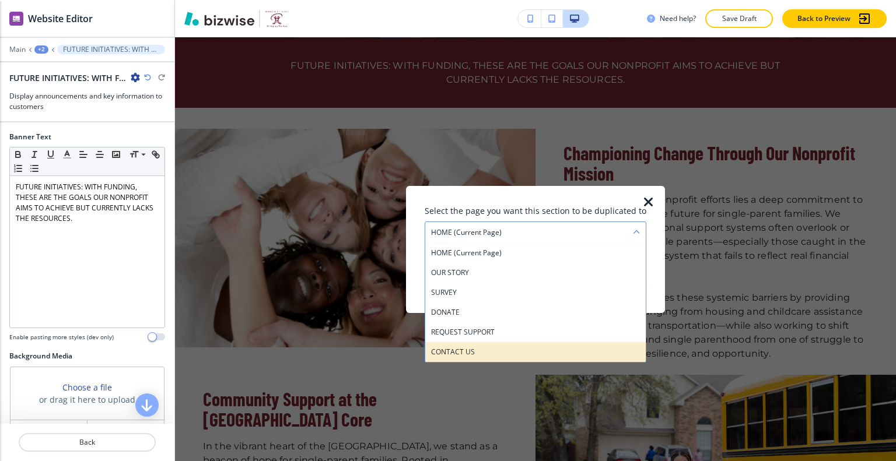
click at [491, 345] on div "CONTACT US" at bounding box center [535, 352] width 220 height 20
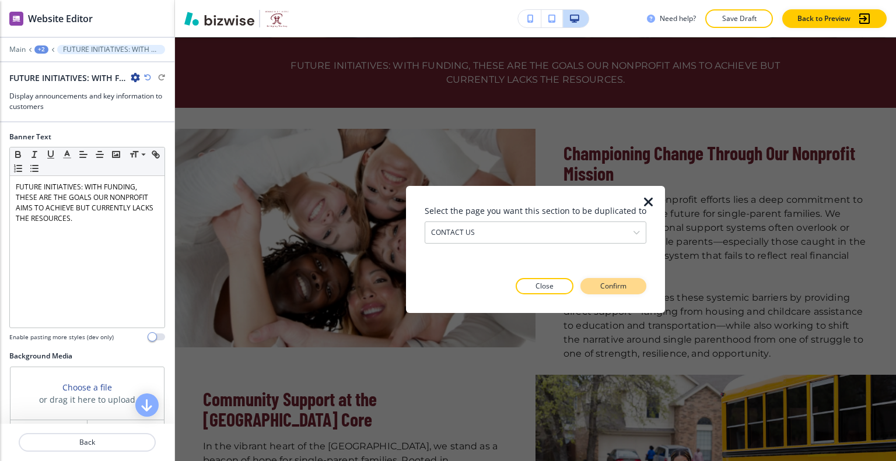
click at [623, 290] on p "Confirm" at bounding box center [613, 286] width 26 height 10
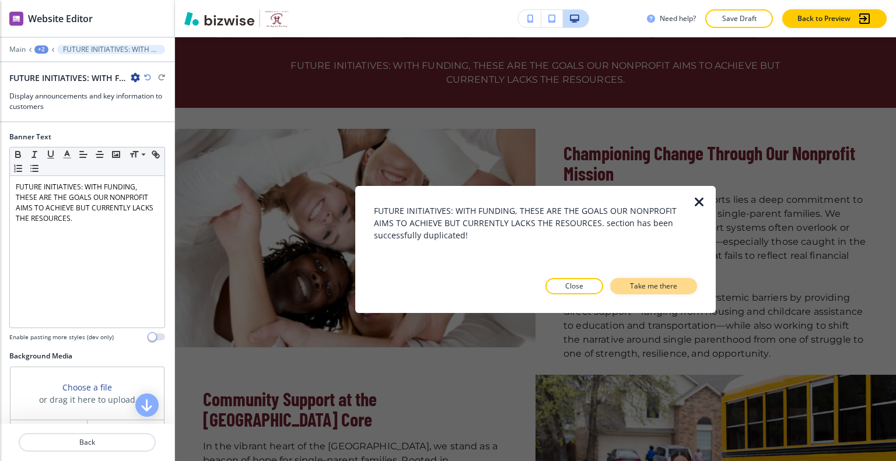
click at [647, 288] on p "Take me there" at bounding box center [653, 286] width 47 height 10
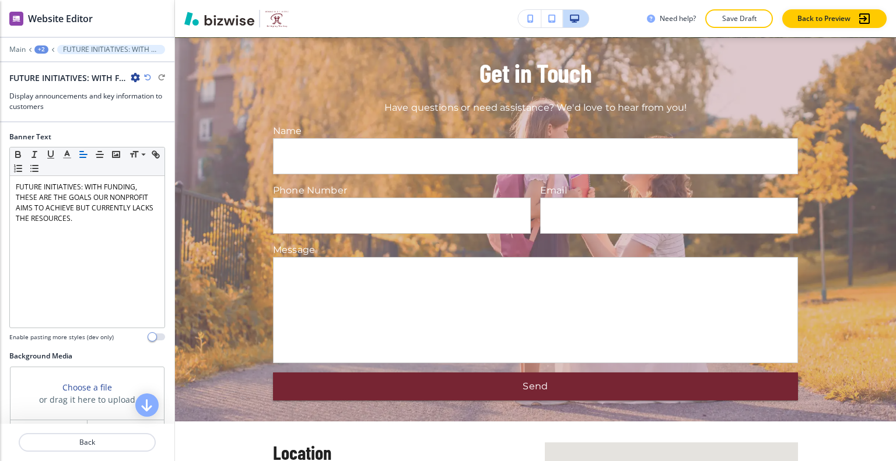
scroll to position [848, 0]
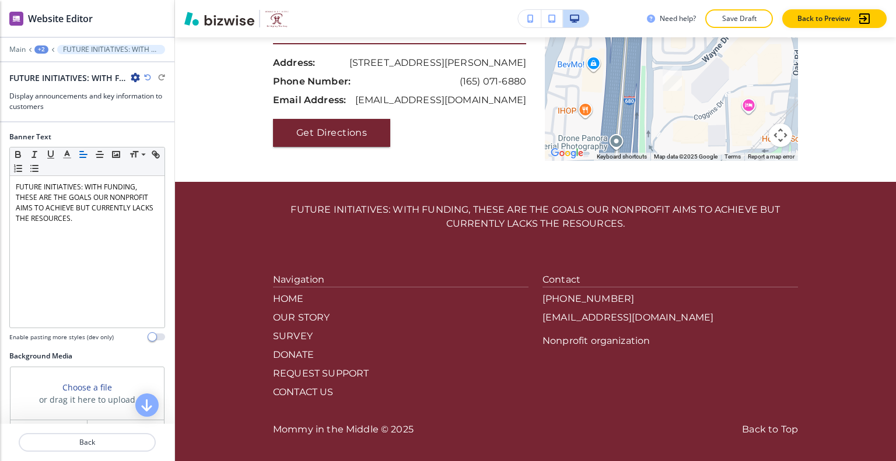
click at [40, 51] on div "+2" at bounding box center [41, 49] width 14 height 8
click at [55, 94] on button "CONTACT US" at bounding box center [71, 88] width 75 height 21
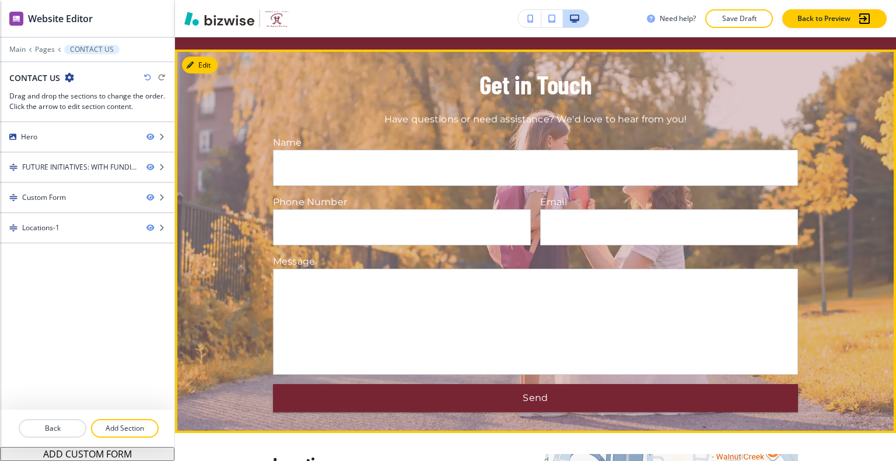
scroll to position [365, 0]
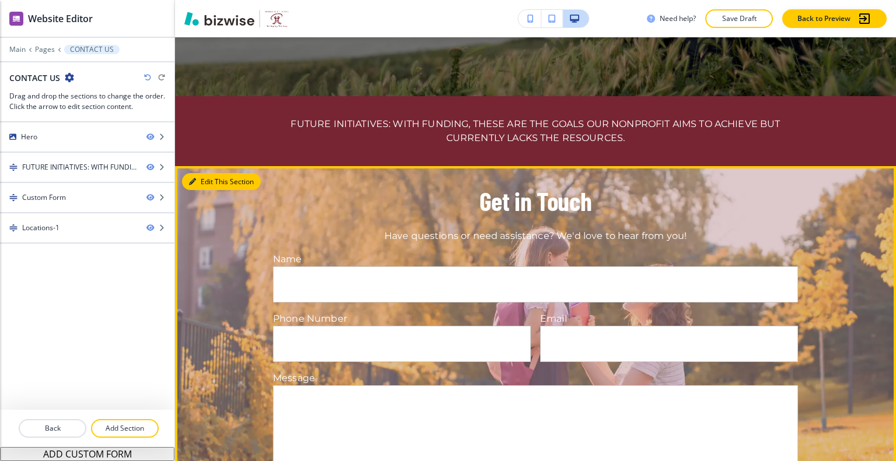
click at [205, 180] on button "Edit This Section" at bounding box center [221, 181] width 79 height 17
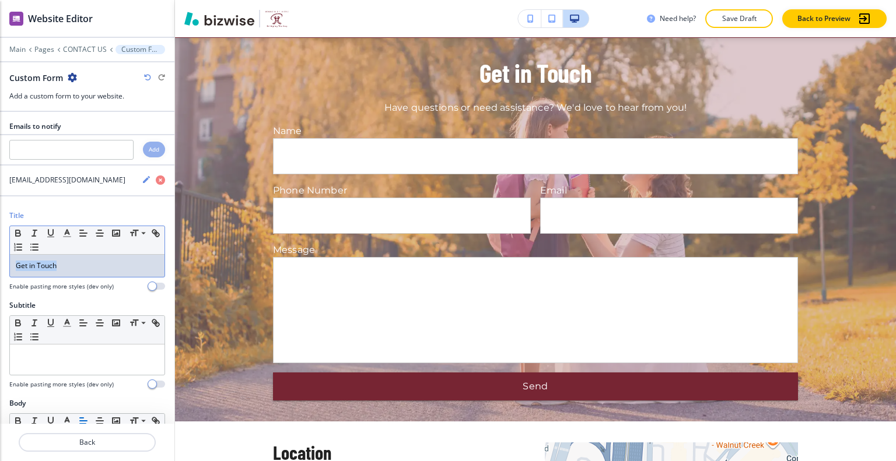
drag, startPoint x: 76, startPoint y: 260, endPoint x: 70, endPoint y: 240, distance: 20.8
click at [3, 249] on div "Title Small Normal Large Huge Get in Touch Enable pasting more styles (dev only)" at bounding box center [87, 256] width 174 height 90
click at [70, 232] on icon "button" at bounding box center [67, 233] width 10 height 10
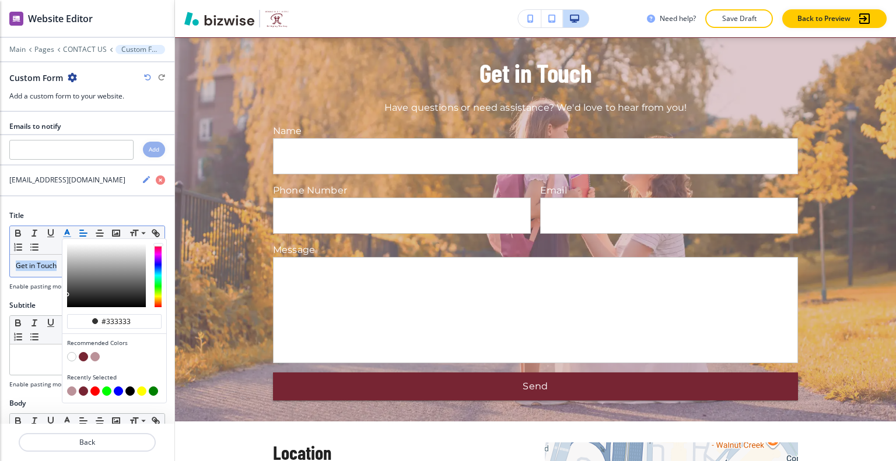
click at [82, 356] on button "button" at bounding box center [83, 356] width 9 height 9
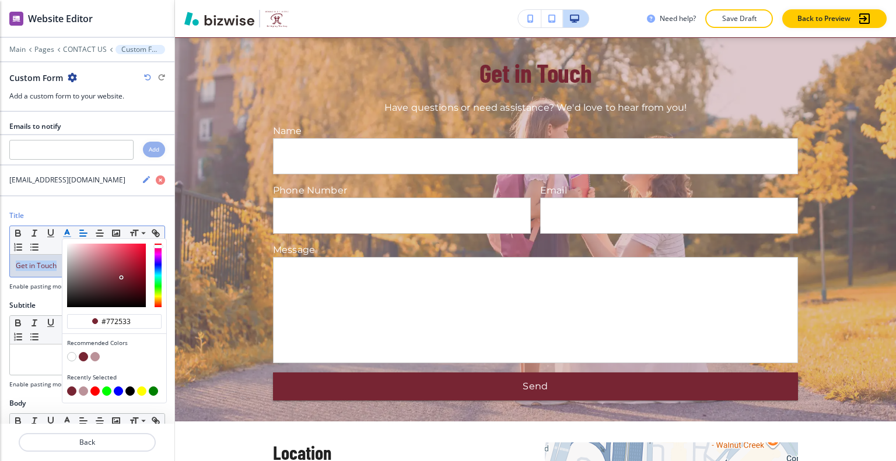
click at [130, 388] on button "button" at bounding box center [129, 391] width 9 height 9
type input "#000000"
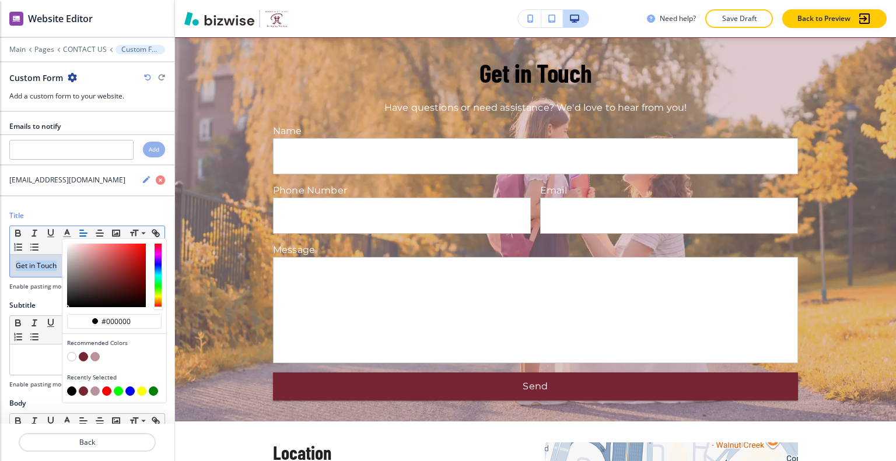
click at [148, 79] on icon "button" at bounding box center [147, 77] width 7 height 7
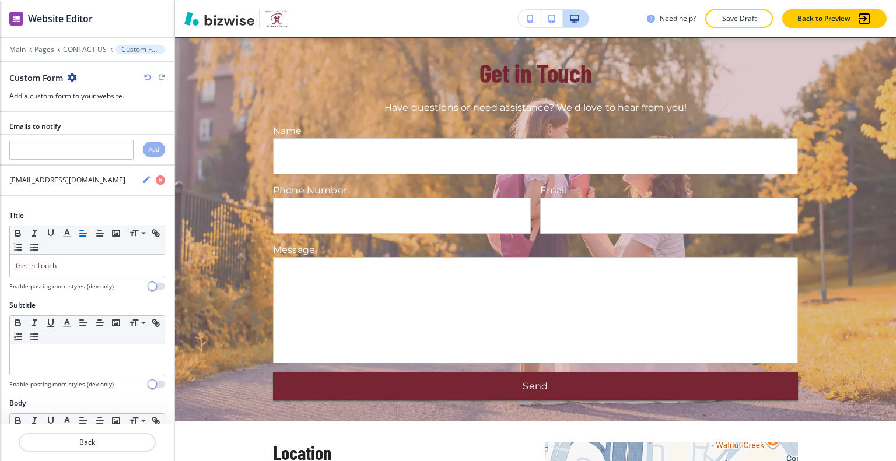
click at [149, 76] on icon "button" at bounding box center [147, 77] width 7 height 7
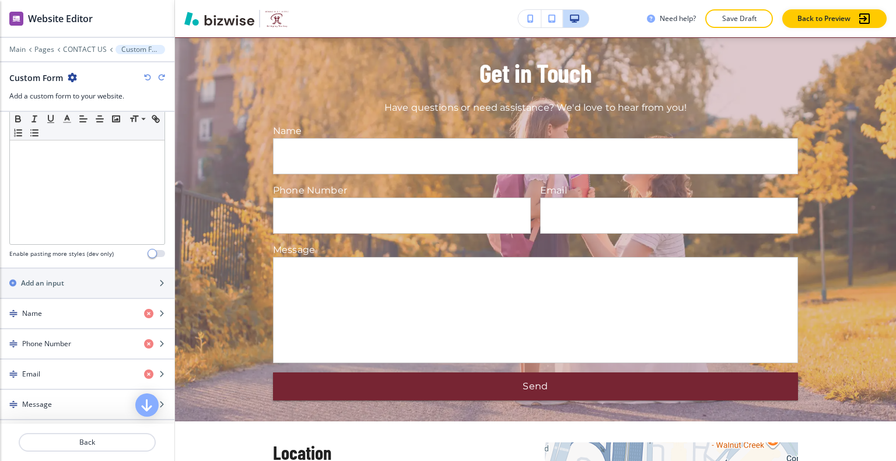
scroll to position [612, 0]
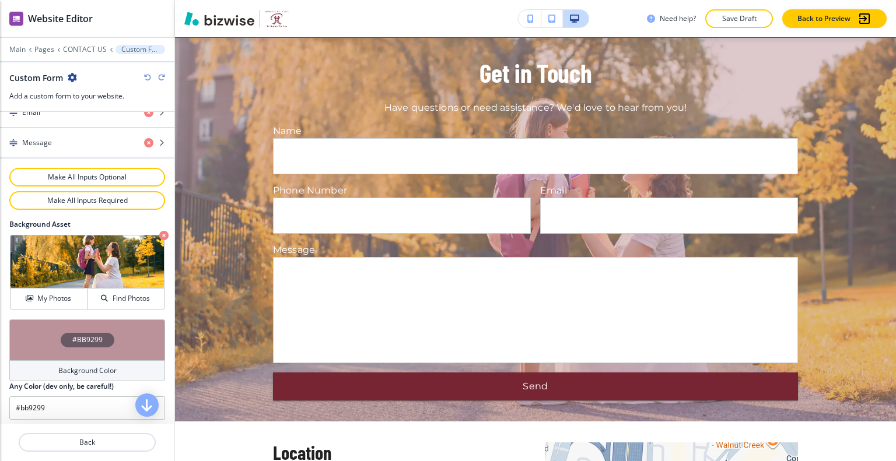
click at [31, 331] on div "#BB9299" at bounding box center [87, 340] width 156 height 41
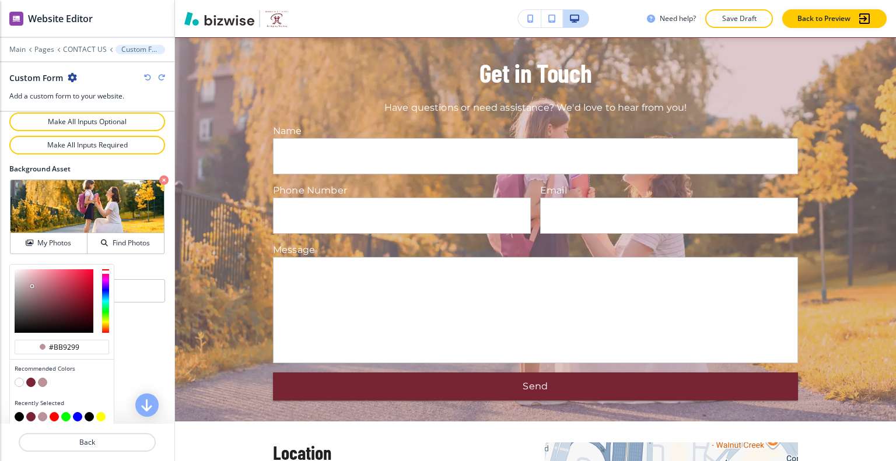
click at [19, 412] on button "button" at bounding box center [19, 416] width 9 height 9
type input "#000000"
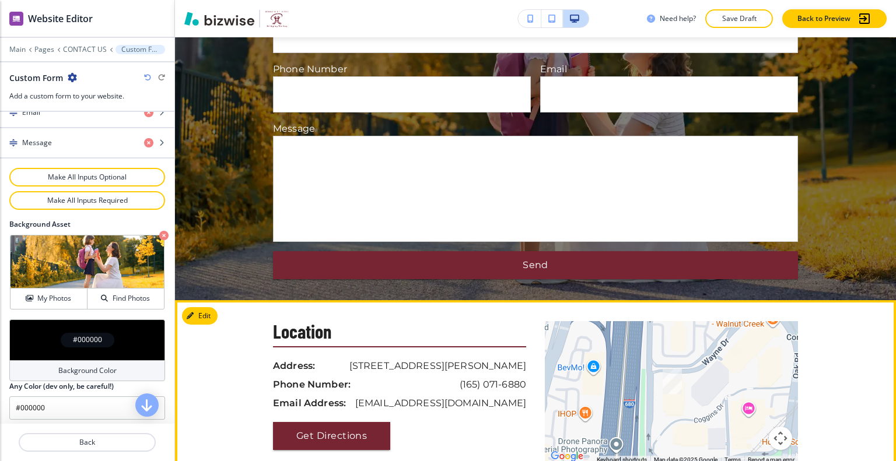
scroll to position [556, 0]
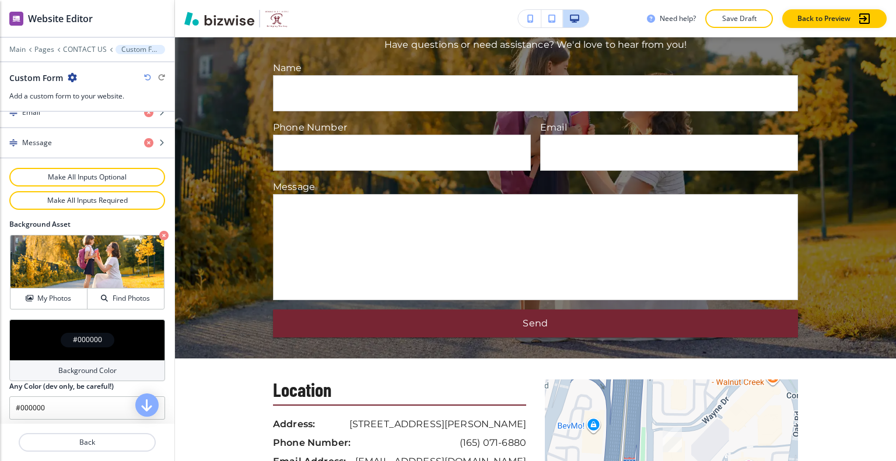
click at [765, 29] on div "Need help? Save Draft Back to Preview" at bounding box center [535, 18] width 721 height 37
click at [756, 20] on p "Save Draft" at bounding box center [738, 18] width 37 height 10
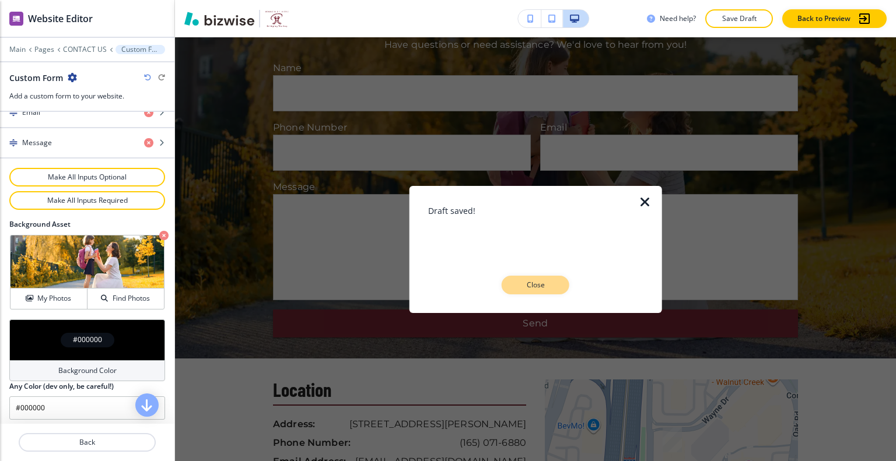
click at [539, 292] on button "Close" at bounding box center [536, 285] width 68 height 19
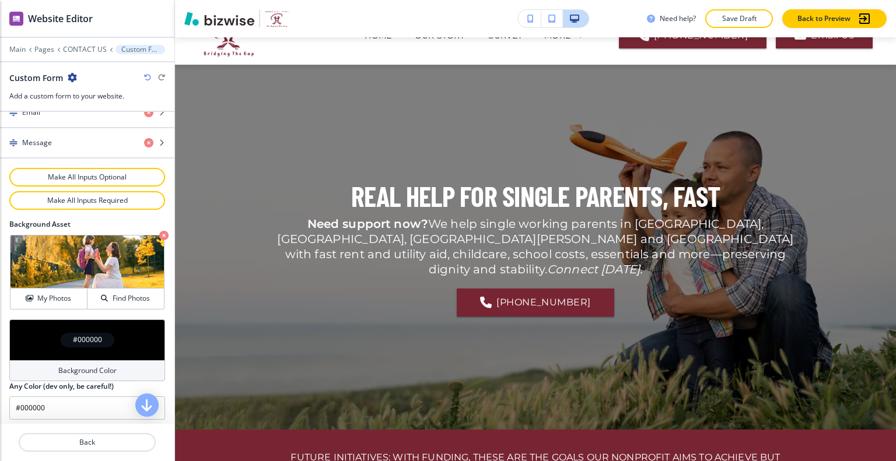
scroll to position [0, 0]
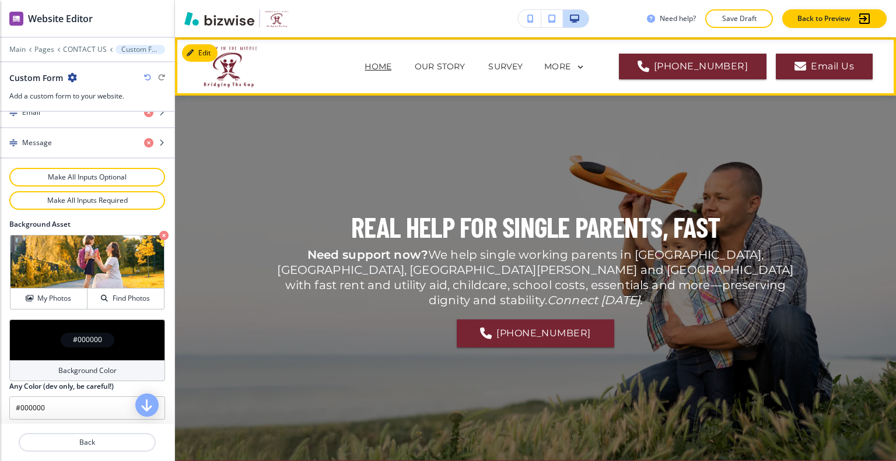
click at [383, 65] on p "HOME" at bounding box center [378, 67] width 27 height 12
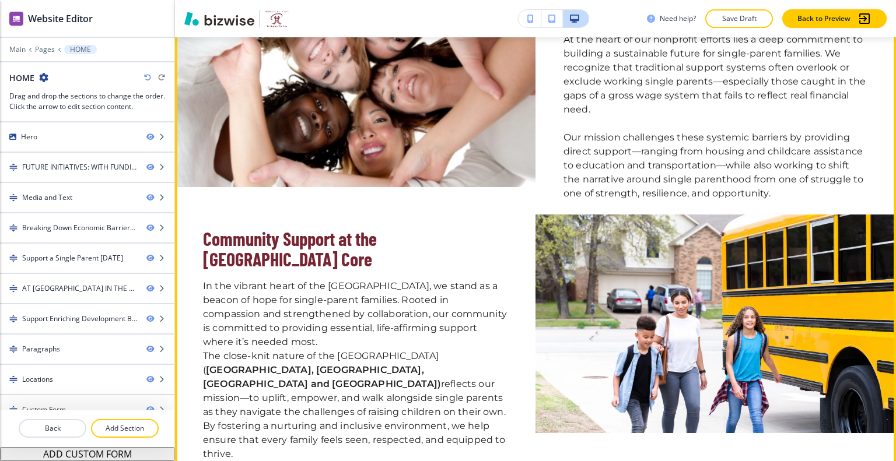
scroll to position [467, 0]
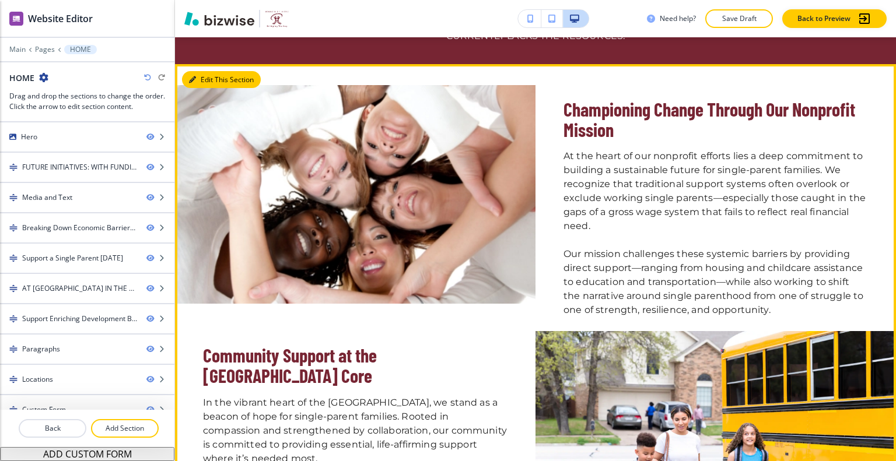
click at [206, 81] on button "Edit This Section" at bounding box center [221, 79] width 79 height 17
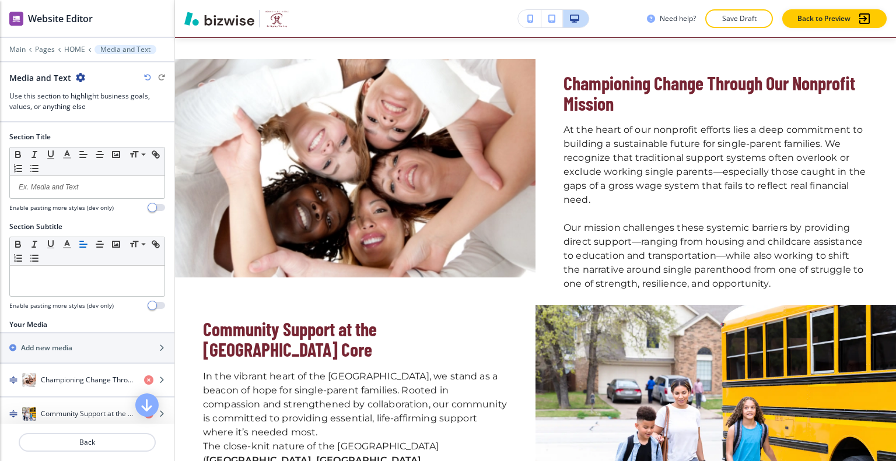
click at [78, 76] on icon "button" at bounding box center [80, 77] width 9 height 9
click at [107, 117] on p "Duplicate Section" at bounding box center [111, 118] width 59 height 10
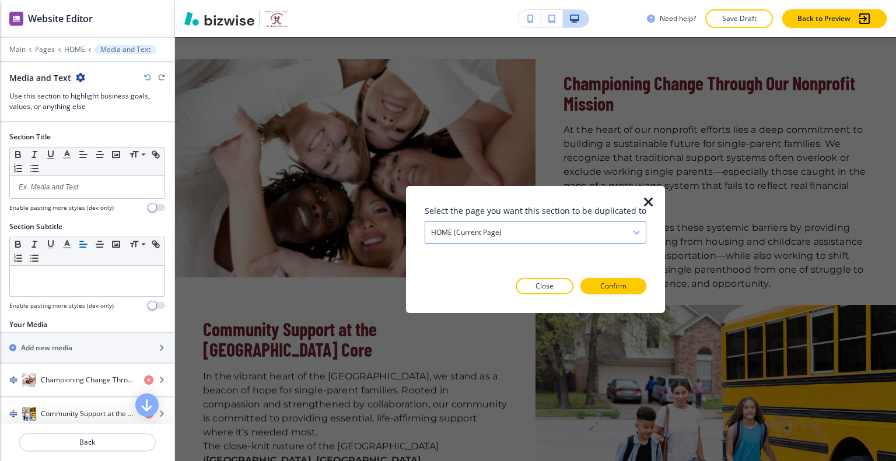
click at [542, 234] on div "HOME (current page)" at bounding box center [535, 232] width 220 height 21
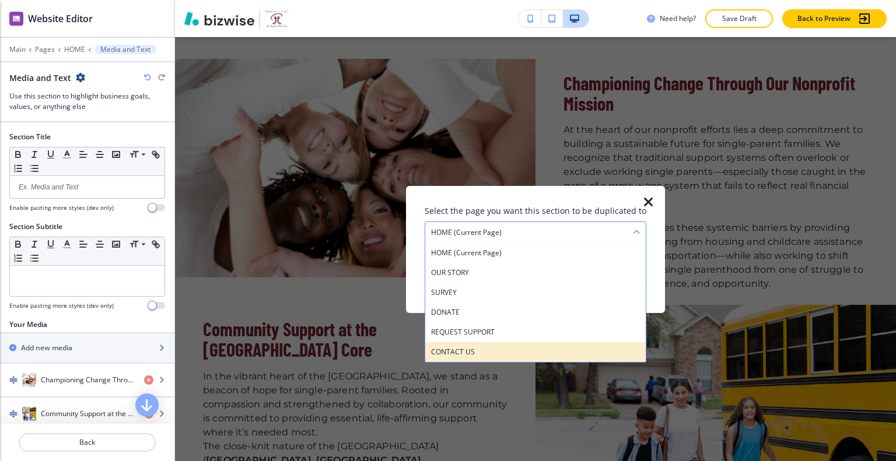
click at [530, 354] on h4 "CONTACT US" at bounding box center [535, 351] width 209 height 10
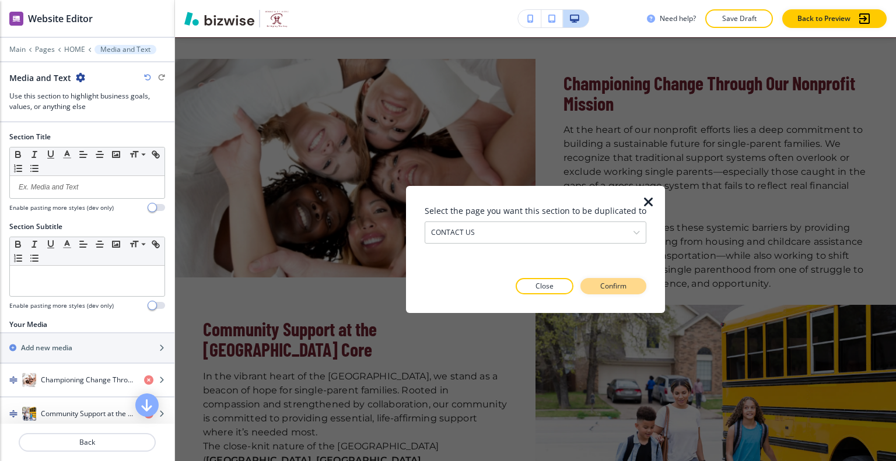
click at [603, 282] on p "Confirm" at bounding box center [613, 286] width 26 height 10
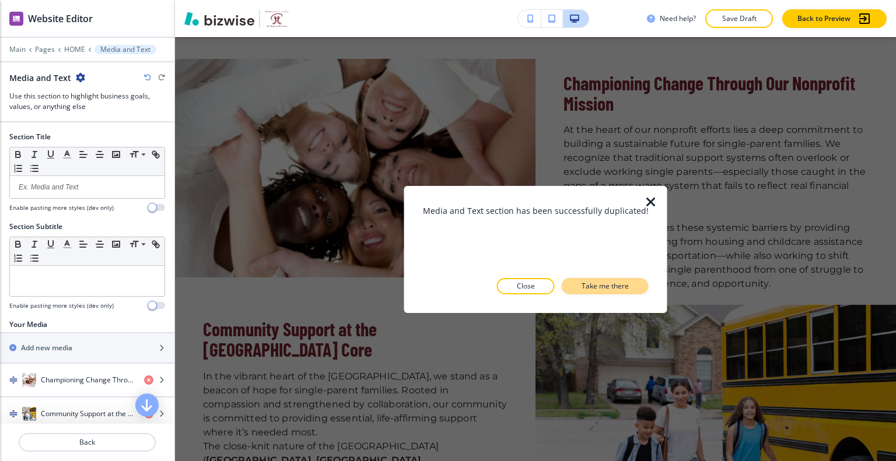
click at [611, 287] on p "Take me there" at bounding box center [605, 286] width 47 height 10
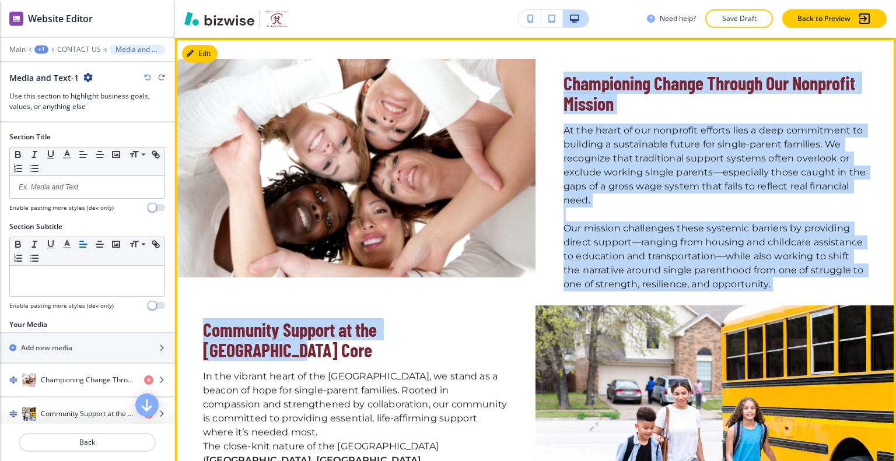
scroll to position [1178, 0]
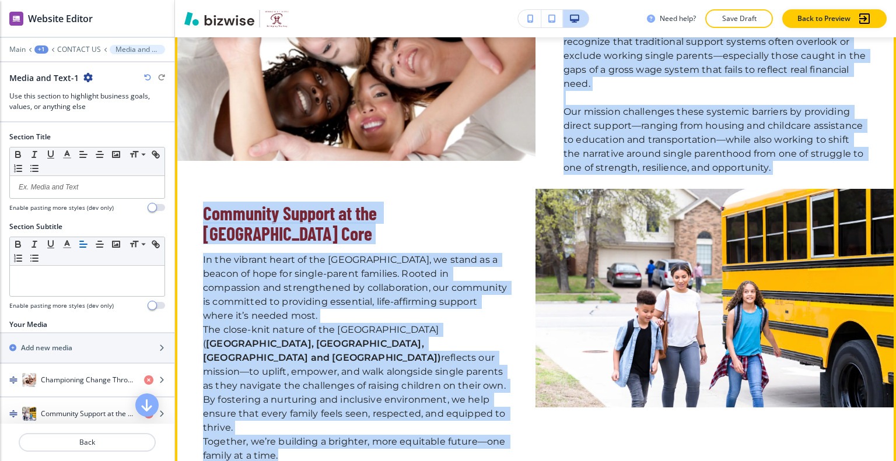
drag, startPoint x: 566, startPoint y: 82, endPoint x: 439, endPoint y: 386, distance: 328.9
click at [476, 427] on div "Championing Change Through Our Nonprofit Mission At the heart of our nonprofit …" at bounding box center [535, 216] width 721 height 549
copy div "Championing Change Through Our Nonprofit Mission At the heart of our nonprofit …"
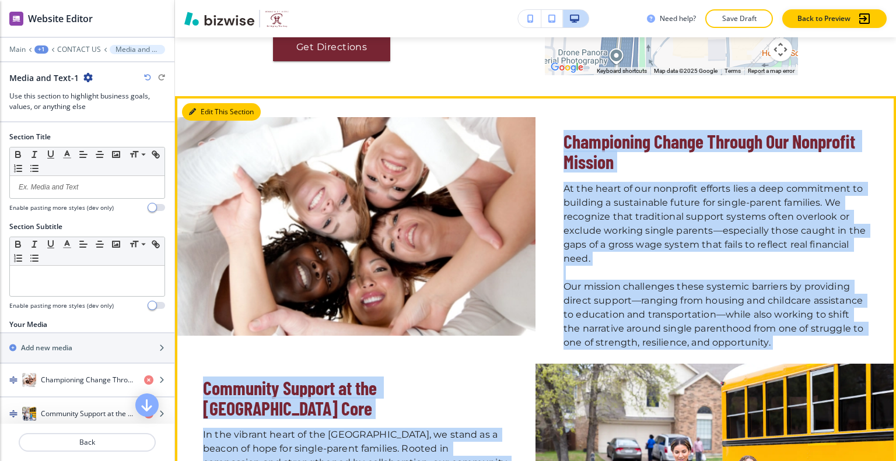
click at [212, 104] on button "Edit This Section" at bounding box center [221, 111] width 79 height 17
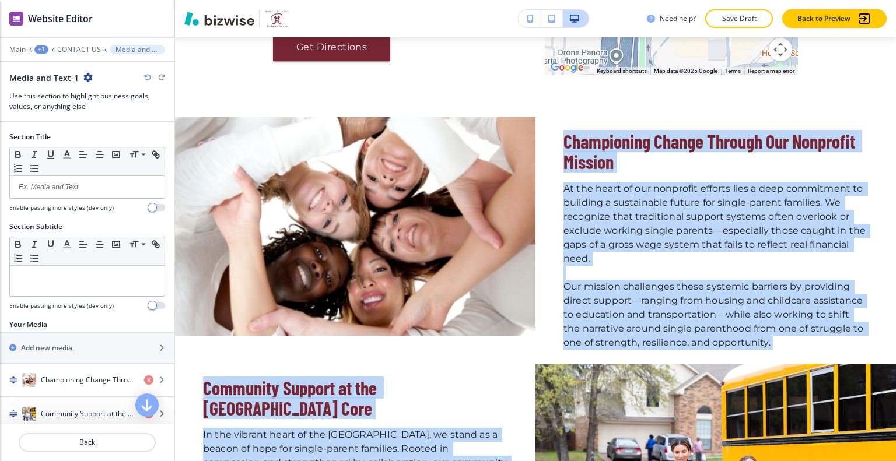
scroll to position [117, 0]
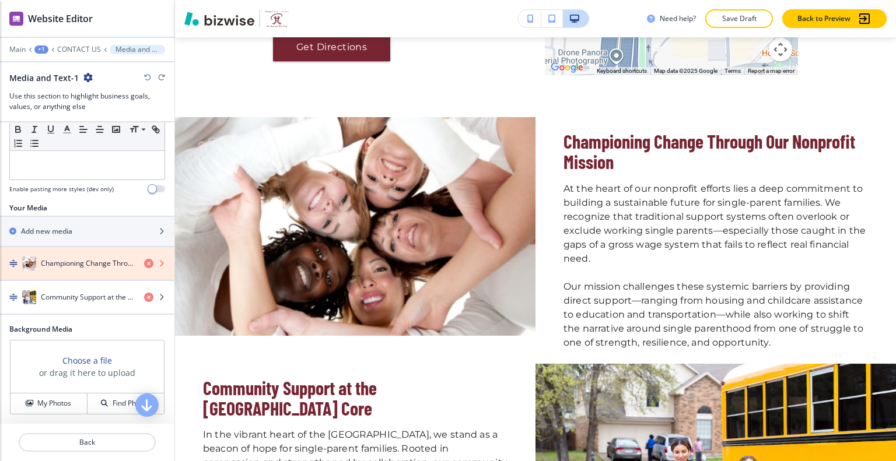
click at [144, 263] on icon "button" at bounding box center [148, 263] width 9 height 9
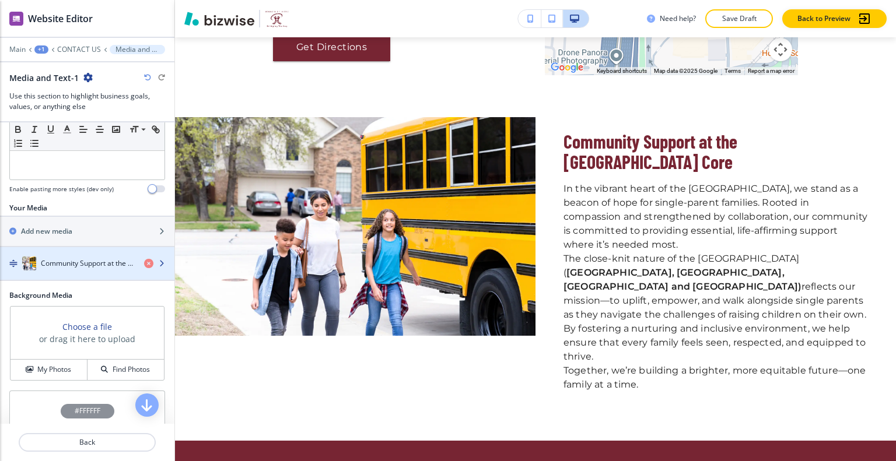
click at [84, 258] on h4 "Community Support at the BAY AREA Core" at bounding box center [88, 263] width 94 height 10
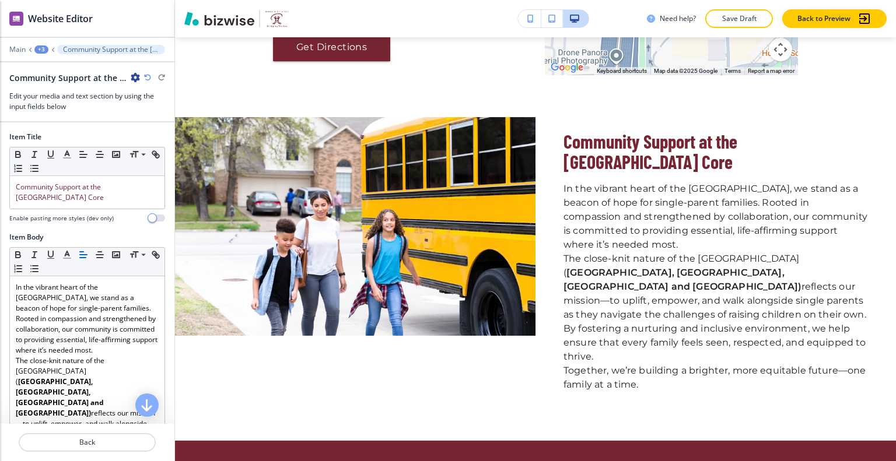
scroll to position [1083, 0]
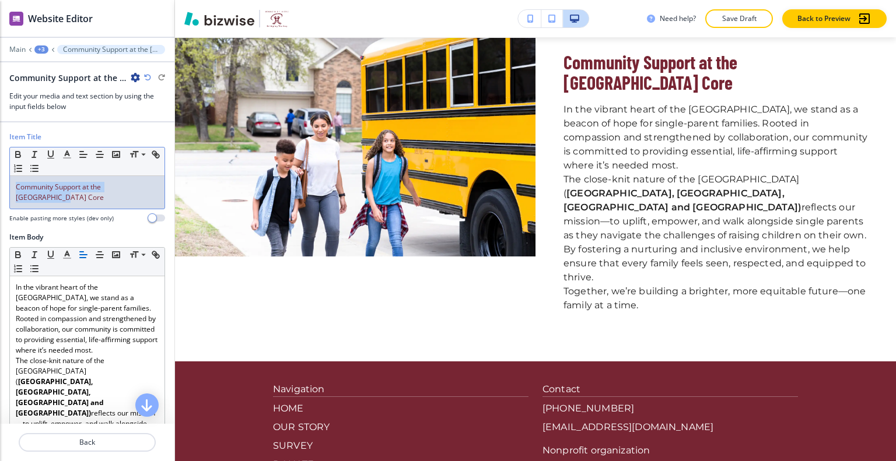
drag, startPoint x: 91, startPoint y: 201, endPoint x: 0, endPoint y: 179, distance: 93.7
click at [0, 179] on div "Item Title Small Normal Large Huge Community Support at the BAY AREA Core Enabl…" at bounding box center [87, 182] width 174 height 100
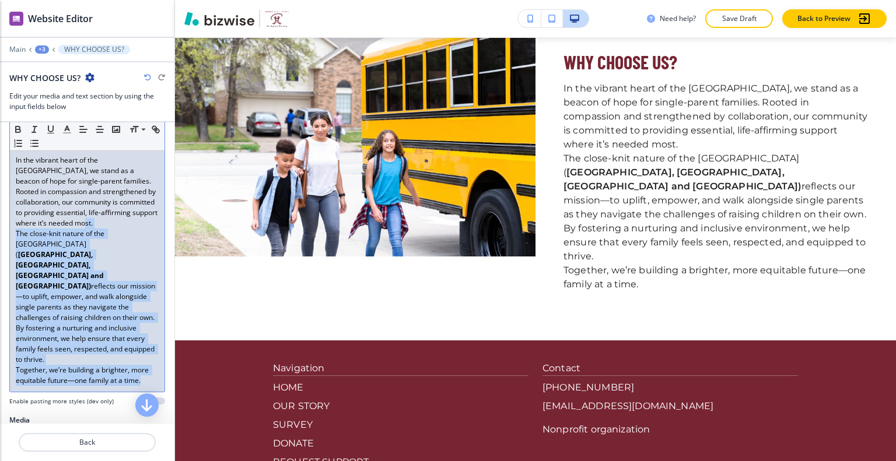
scroll to position [58, 0]
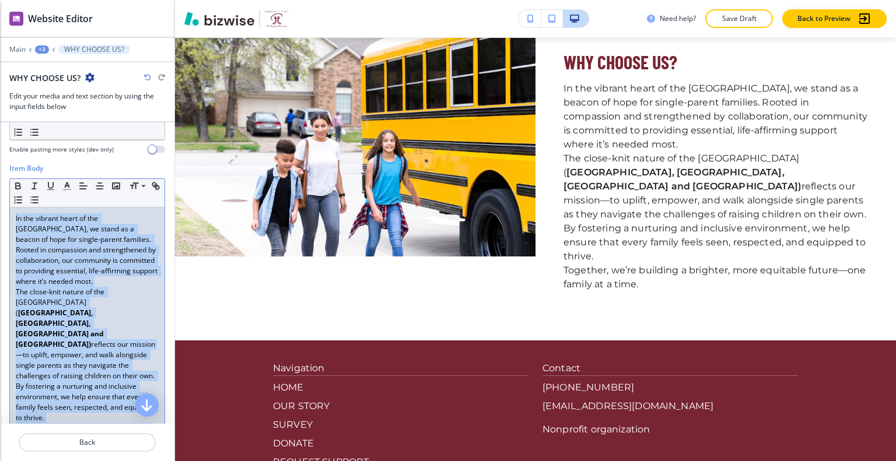
drag, startPoint x: 146, startPoint y: 314, endPoint x: 0, endPoint y: 193, distance: 189.8
click at [0, 193] on div "Item Body Small Normal Large Huge In the vibrant heart of the inner Bay Area, w…" at bounding box center [87, 318] width 174 height 310
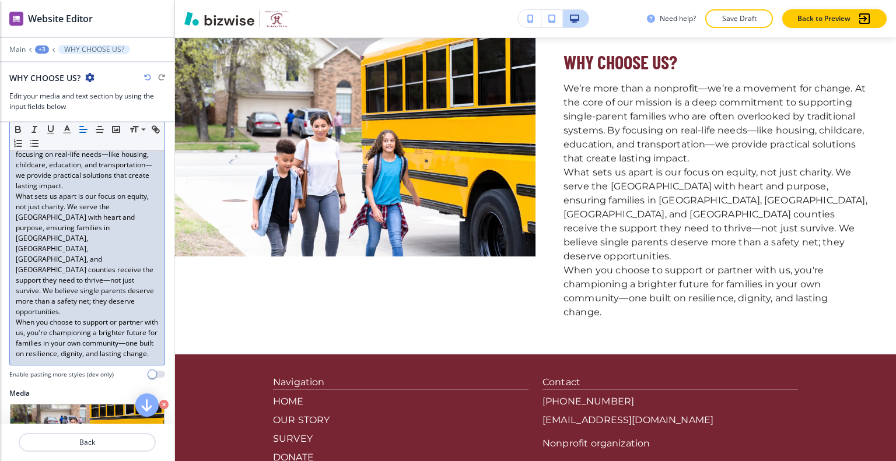
scroll to position [117, 0]
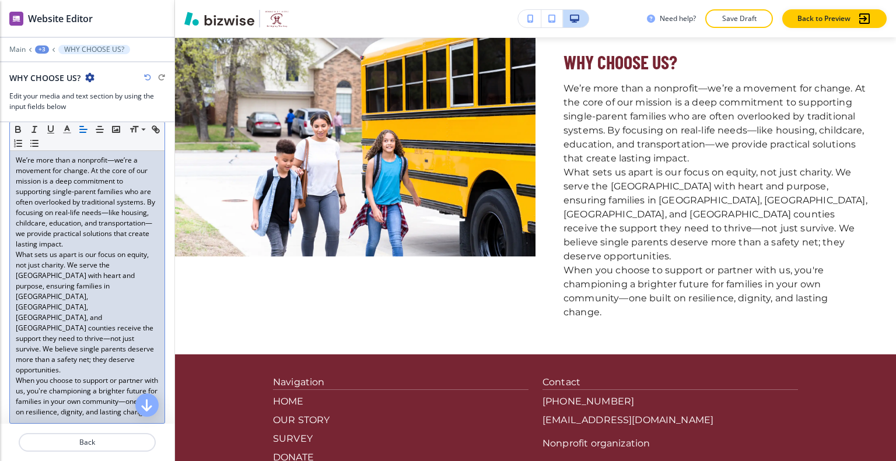
click at [139, 246] on p "We’re more than a nonprofit—we’re a movement for change. At the core of our mis…" at bounding box center [87, 202] width 143 height 94
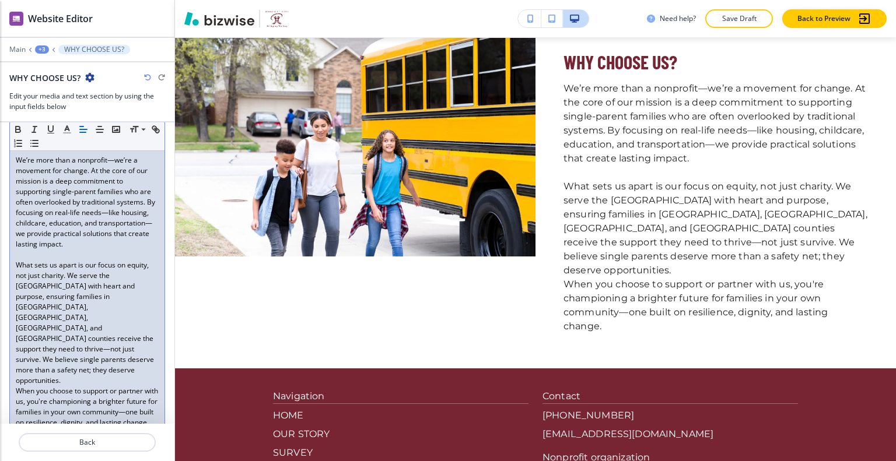
scroll to position [311, 0]
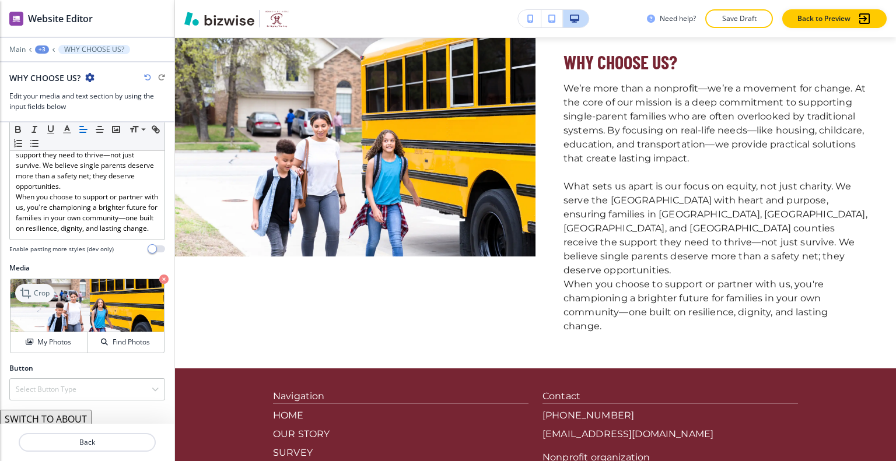
click at [44, 284] on div "Crop" at bounding box center [34, 293] width 39 height 19
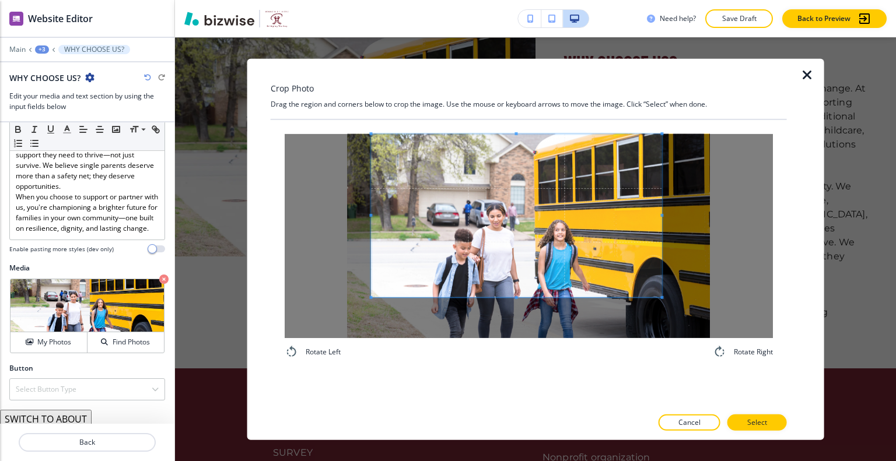
click at [523, 207] on span at bounding box center [516, 215] width 290 height 163
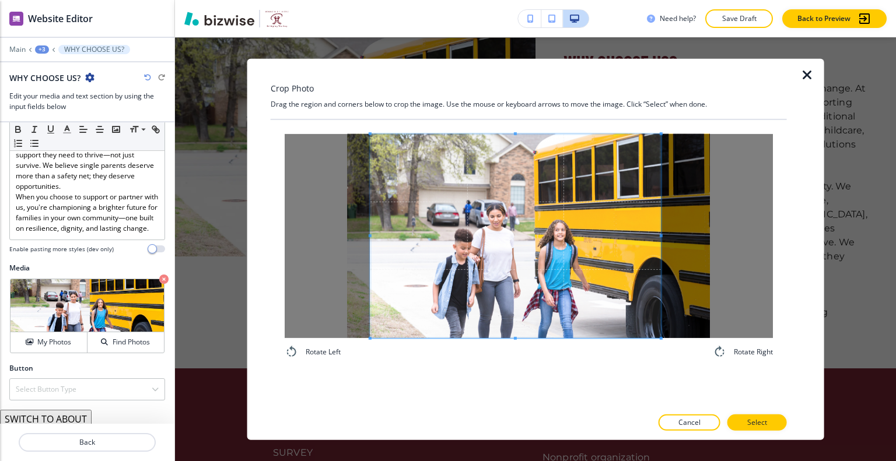
click at [510, 346] on div "Rotate Left Rotate Right" at bounding box center [529, 246] width 488 height 225
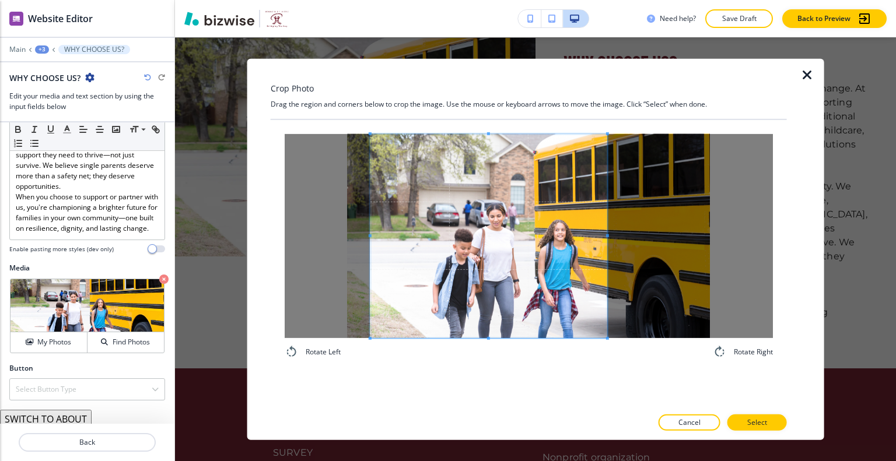
click at [593, 249] on div at bounding box center [488, 236] width 237 height 204
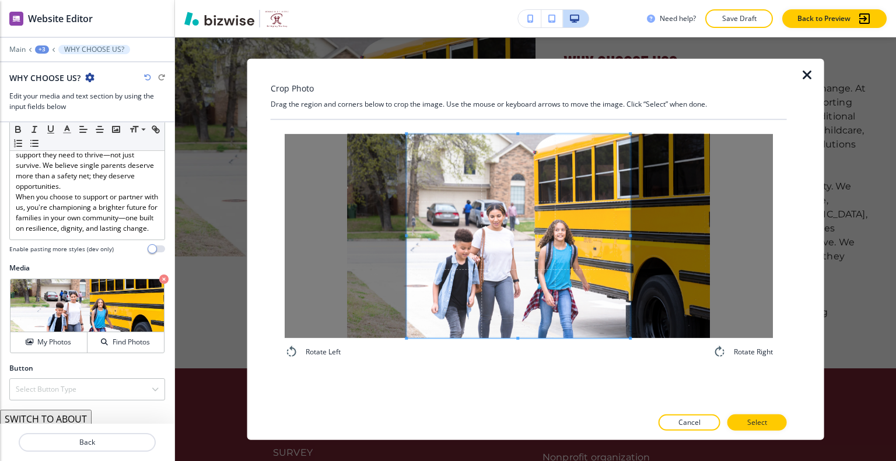
click at [548, 267] on span at bounding box center [518, 236] width 223 height 204
click at [614, 241] on span at bounding box center [614, 236] width 3 height 204
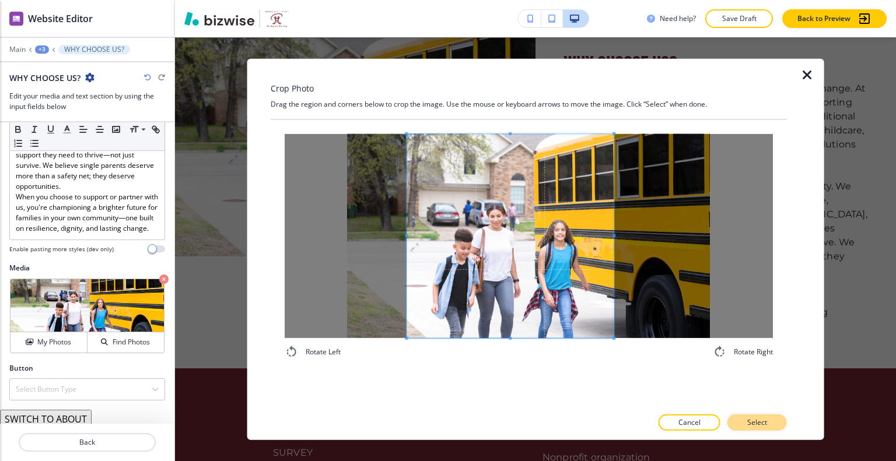
click at [757, 422] on button "Select" at bounding box center [756, 423] width 59 height 16
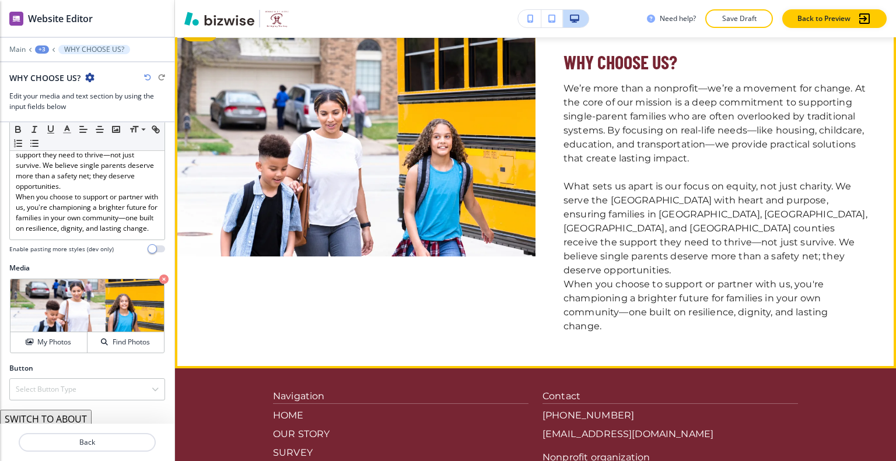
scroll to position [966, 0]
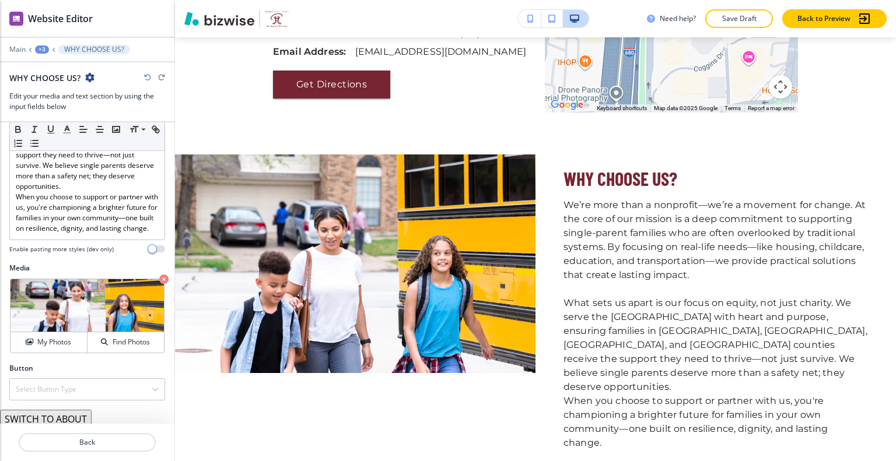
click at [148, 76] on icon "button" at bounding box center [147, 77] width 7 height 7
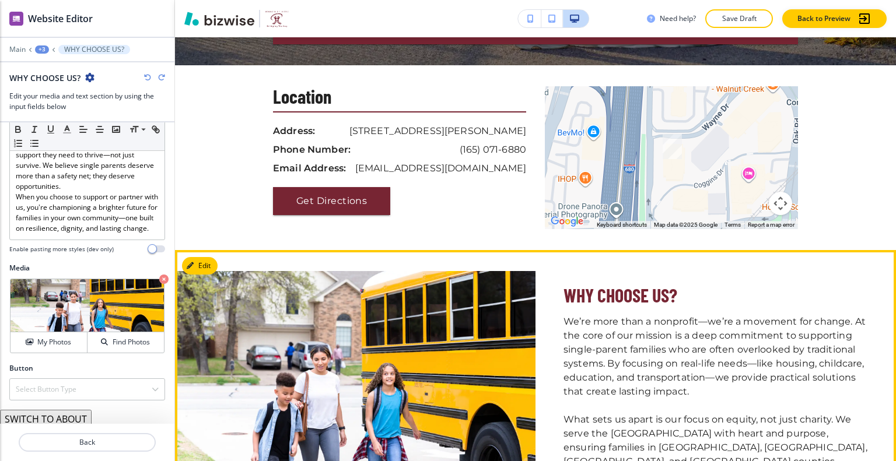
scroll to position [1083, 0]
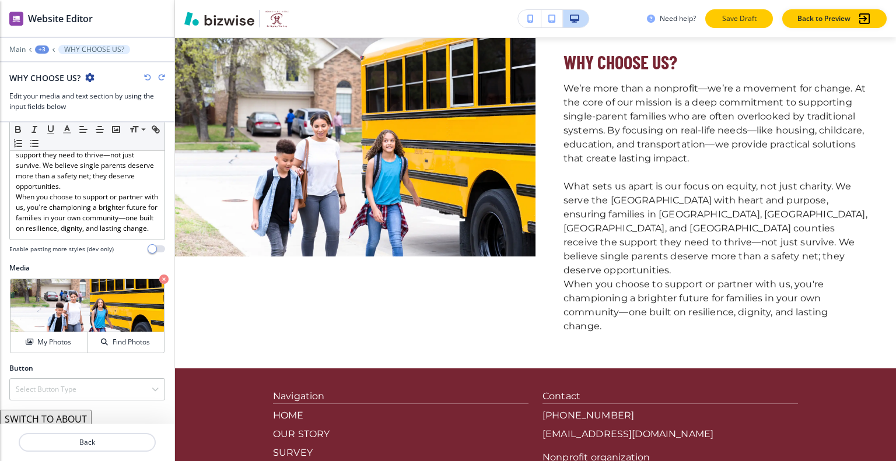
click at [753, 20] on p "Save Draft" at bounding box center [738, 18] width 37 height 10
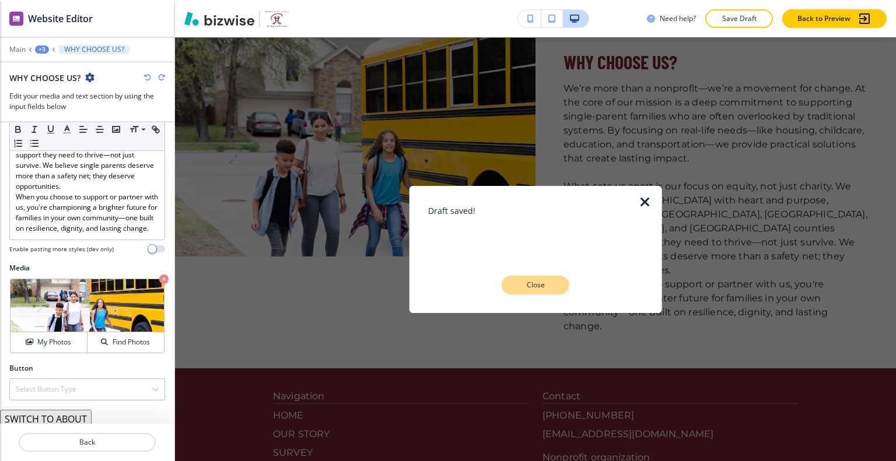
click at [553, 290] on button "Close" at bounding box center [536, 285] width 68 height 19
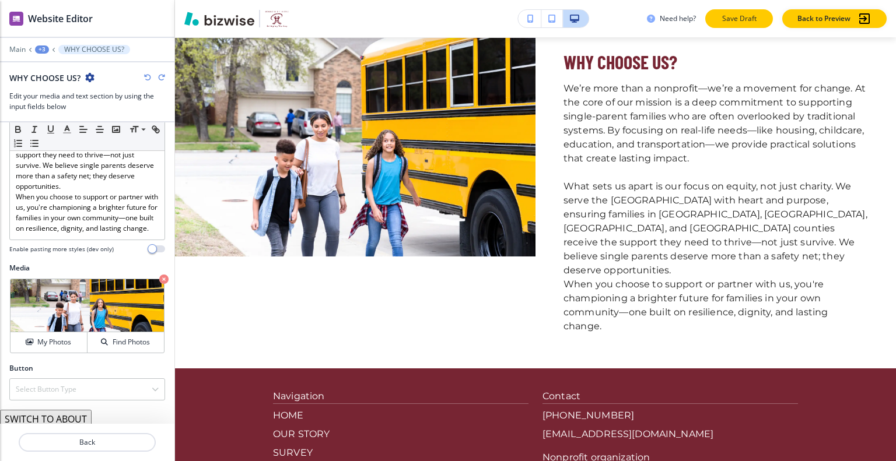
click at [731, 22] on p "Save Draft" at bounding box center [738, 18] width 37 height 10
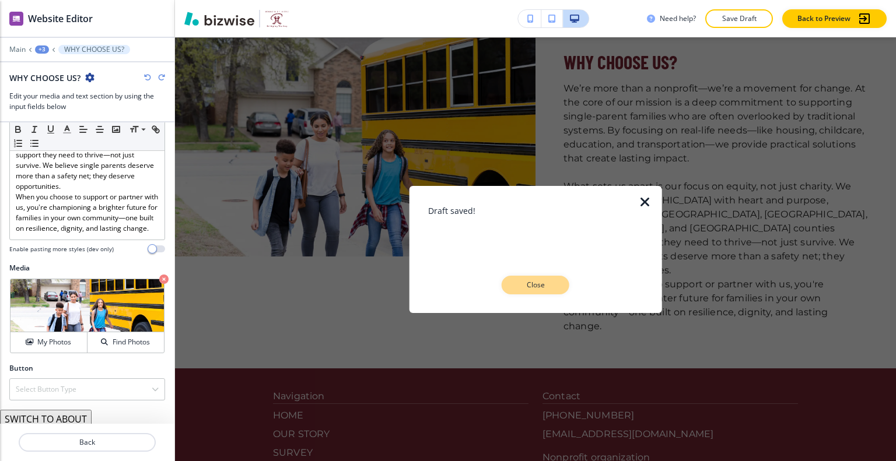
click at [552, 288] on p "Close" at bounding box center [535, 285] width 37 height 10
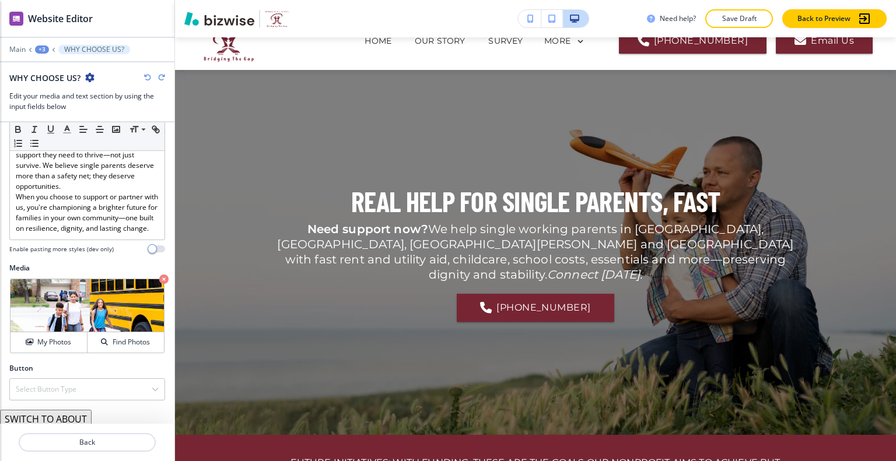
scroll to position [0, 0]
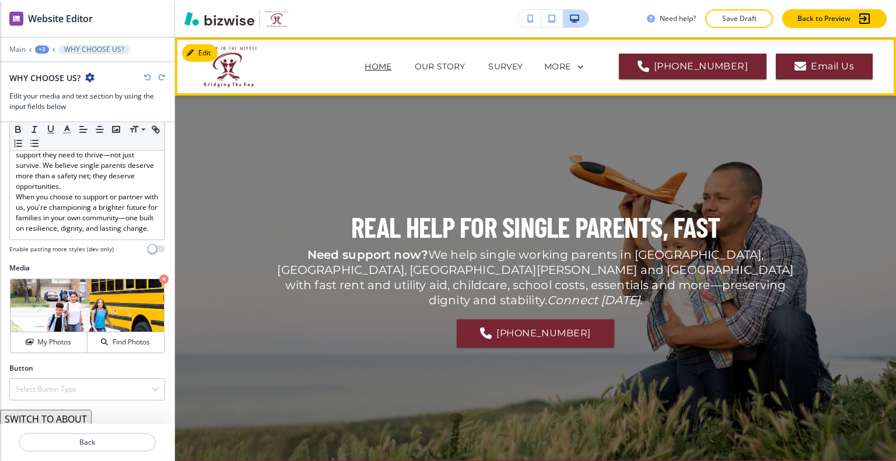
click at [380, 63] on p "HOME" at bounding box center [378, 67] width 27 height 12
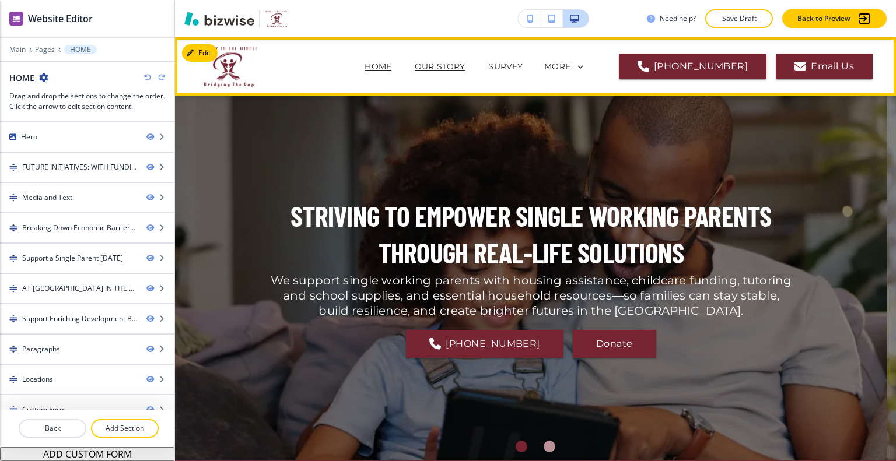
click at [465, 68] on p "OUR STORY" at bounding box center [440, 67] width 50 height 12
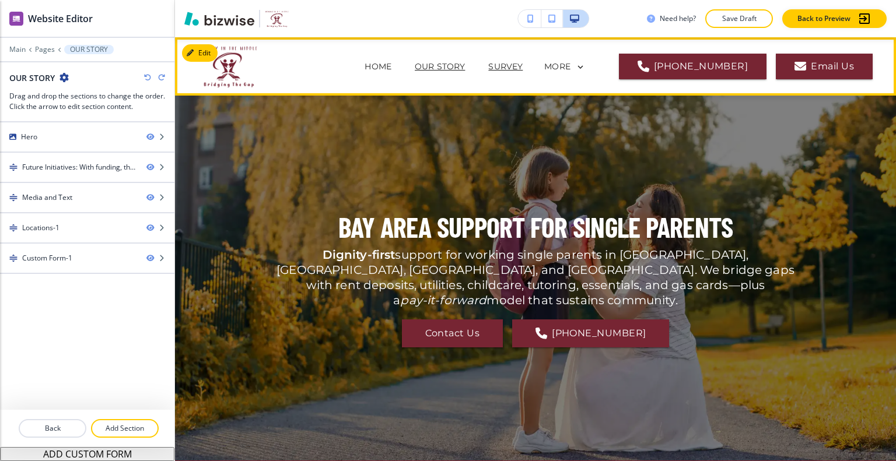
click at [523, 67] on p "SURVEY" at bounding box center [505, 67] width 34 height 12
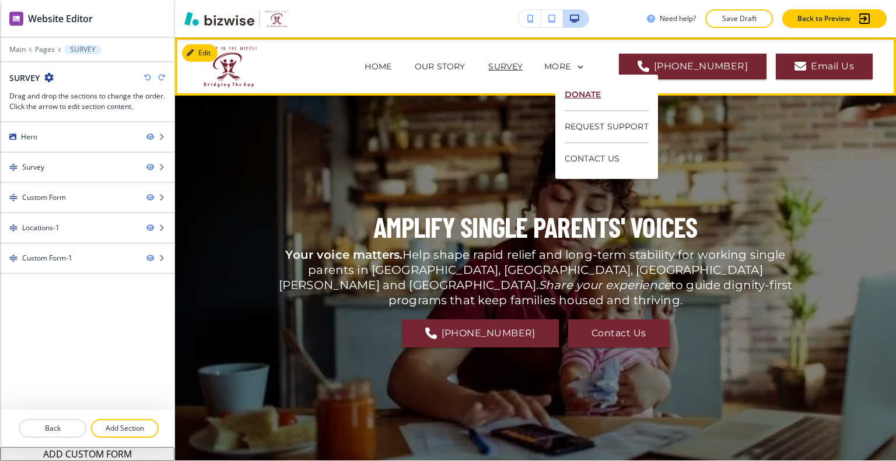
click at [604, 95] on p "DONATE" at bounding box center [607, 95] width 84 height 32
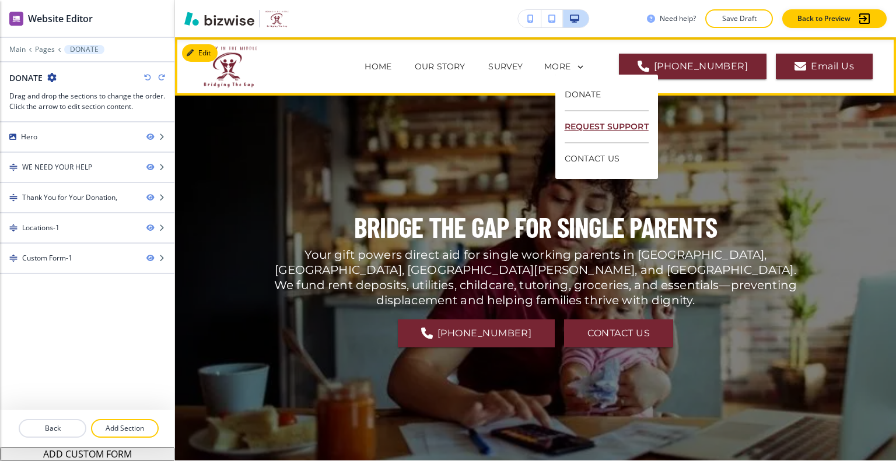
click at [588, 114] on p "REQUEST SUPPORT" at bounding box center [607, 127] width 84 height 32
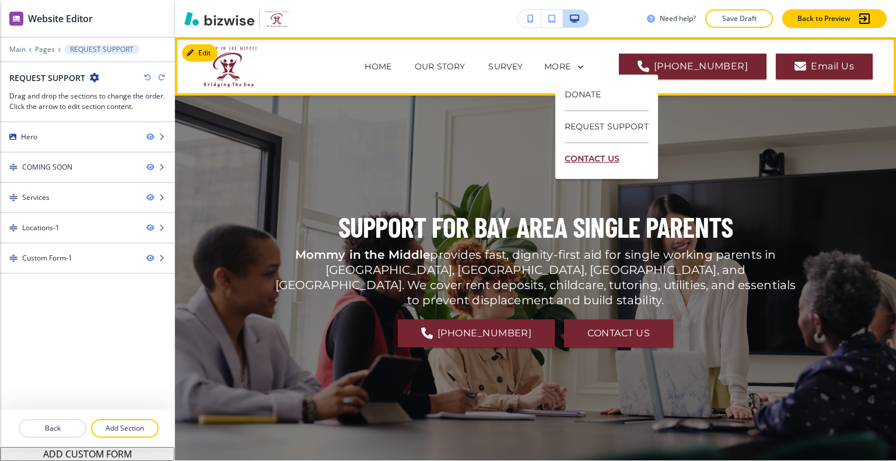
click at [586, 147] on p "CONTACT US" at bounding box center [607, 158] width 84 height 31
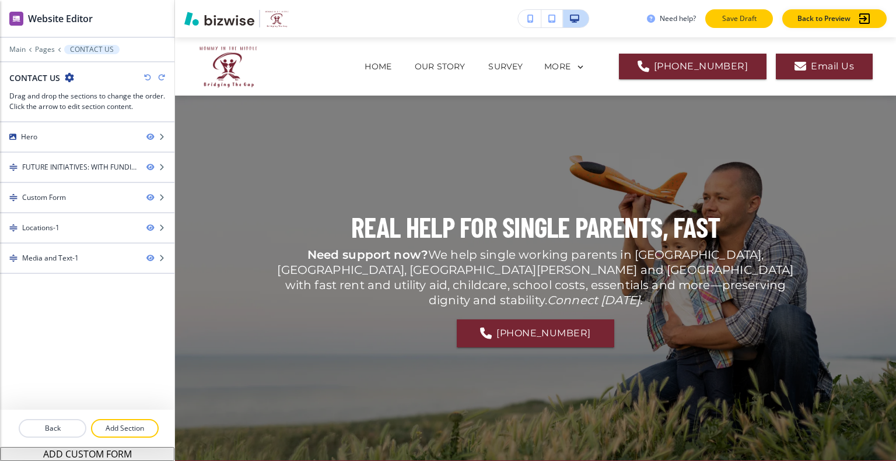
click at [725, 23] on p "Save Draft" at bounding box center [738, 18] width 37 height 10
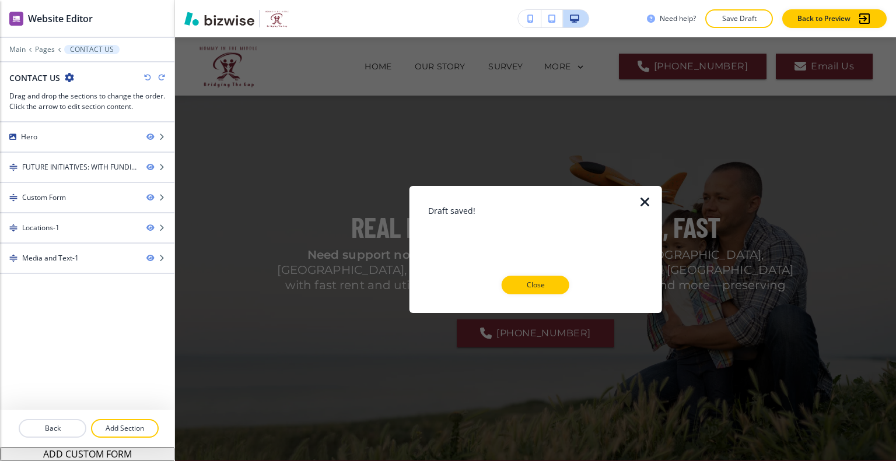
click at [642, 203] on icon "button" at bounding box center [645, 202] width 14 height 14
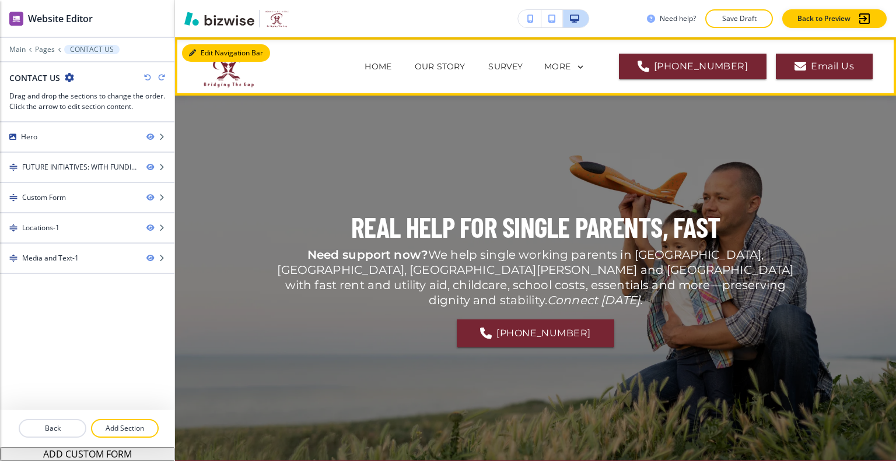
click at [216, 55] on button "Edit Navigation Bar" at bounding box center [226, 52] width 88 height 17
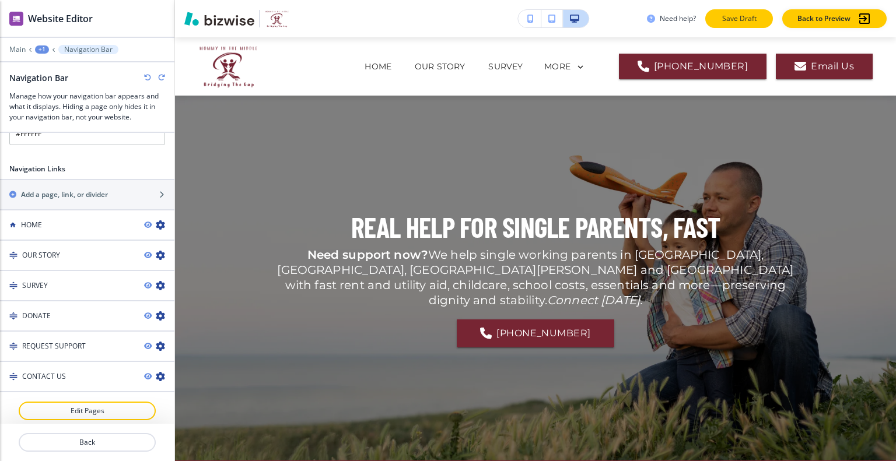
click at [755, 10] on button "Save Draft" at bounding box center [739, 18] width 68 height 19
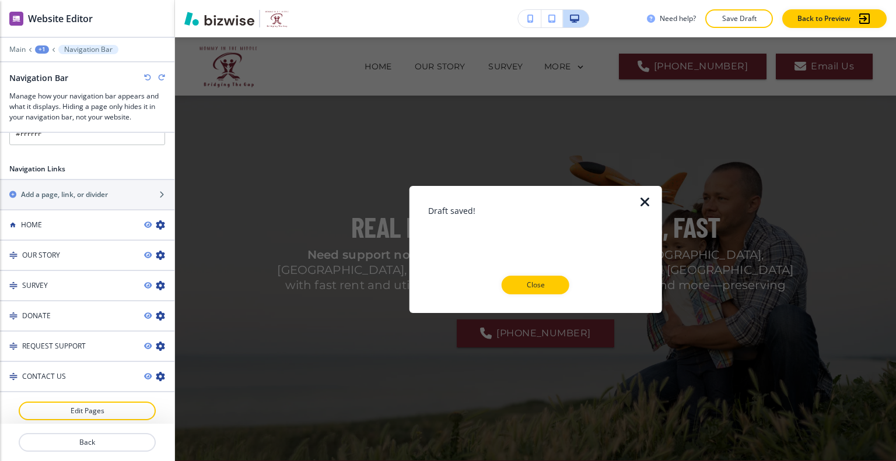
click at [649, 198] on icon "button" at bounding box center [645, 202] width 14 height 14
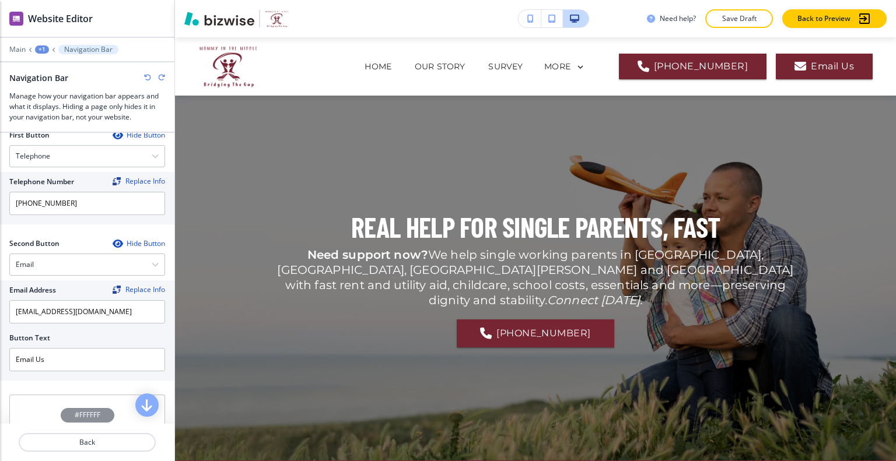
scroll to position [180, 0]
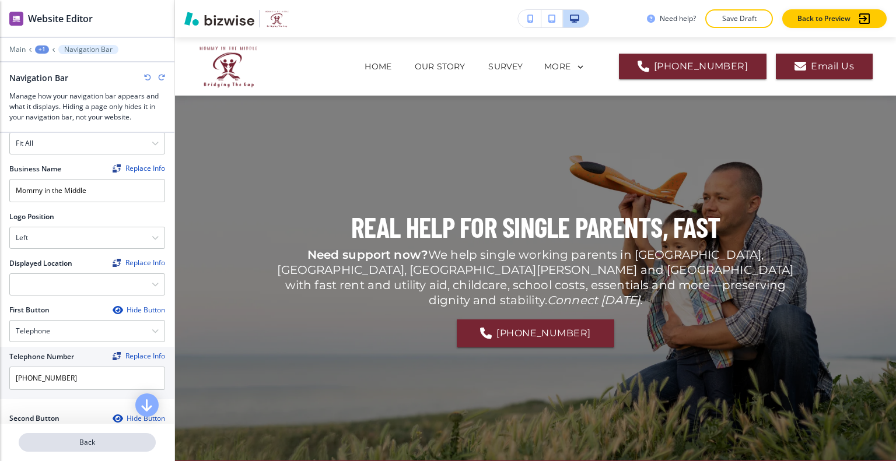
click at [94, 436] on button "Back" at bounding box center [87, 442] width 137 height 19
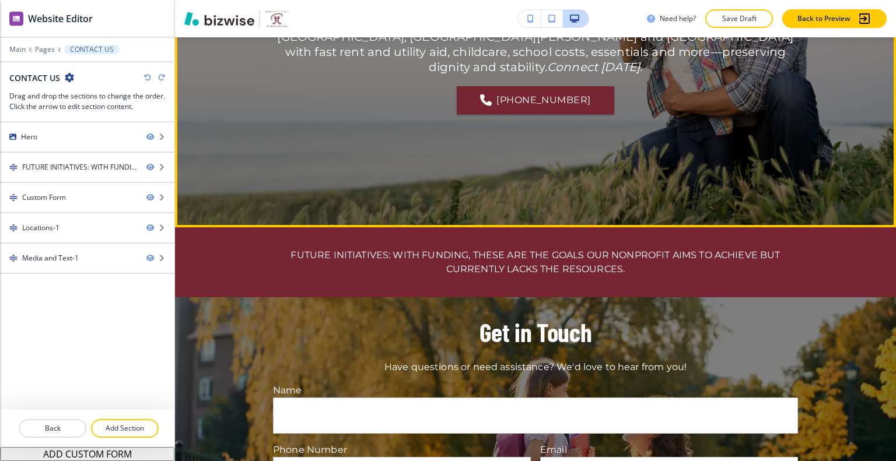
scroll to position [292, 0]
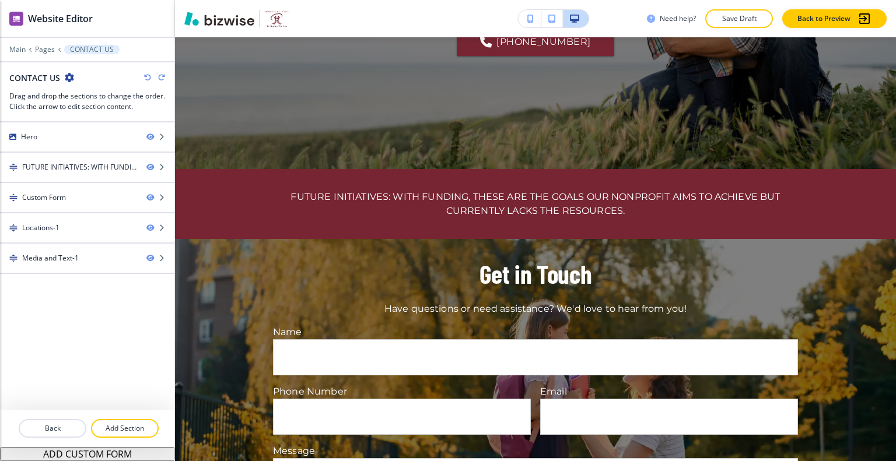
click at [736, 29] on div "Need help? Save Draft Back to Preview" at bounding box center [535, 18] width 721 height 37
click at [738, 26] on button "Save Draft" at bounding box center [739, 18] width 68 height 19
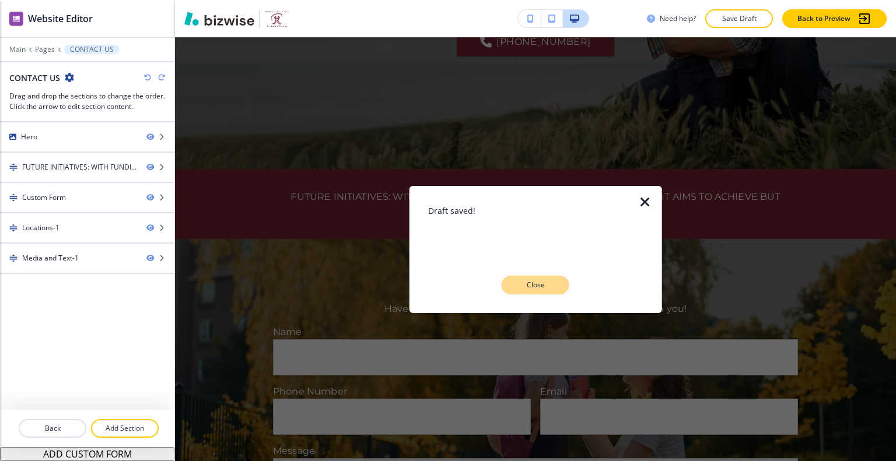
click at [534, 282] on p "Close" at bounding box center [535, 285] width 37 height 10
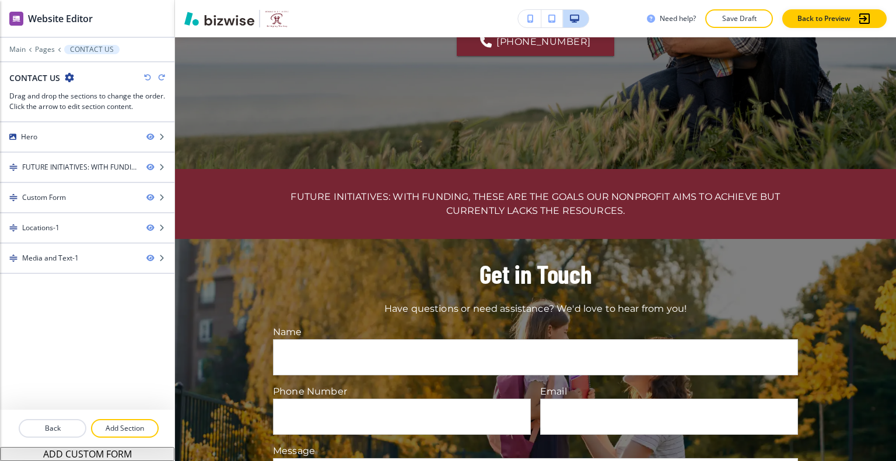
scroll to position [0, 0]
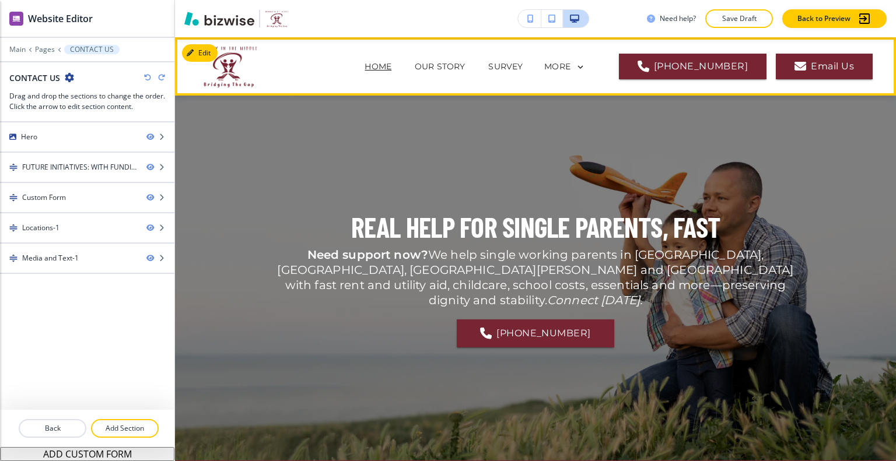
click at [391, 68] on p "HOME" at bounding box center [378, 67] width 27 height 12
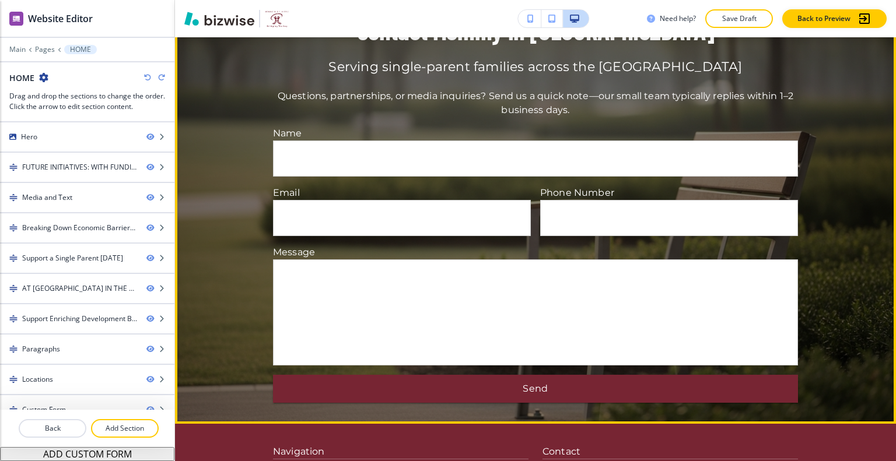
scroll to position [3040, 0]
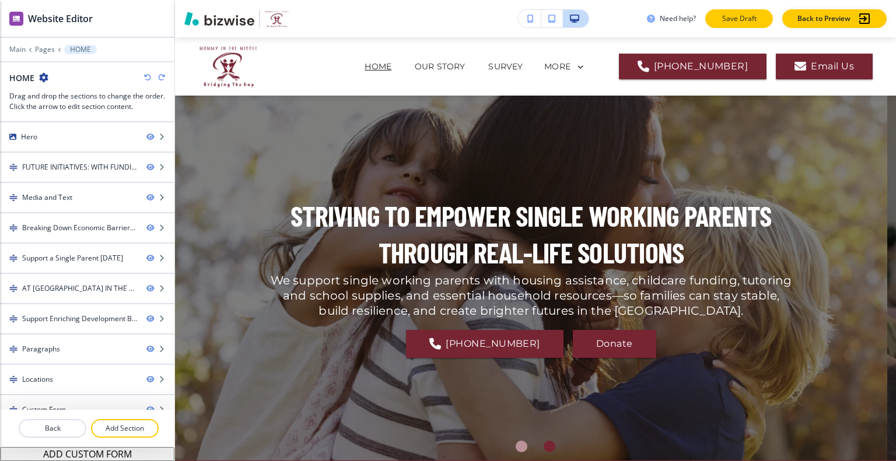
click at [765, 20] on button "Save Draft" at bounding box center [739, 18] width 68 height 19
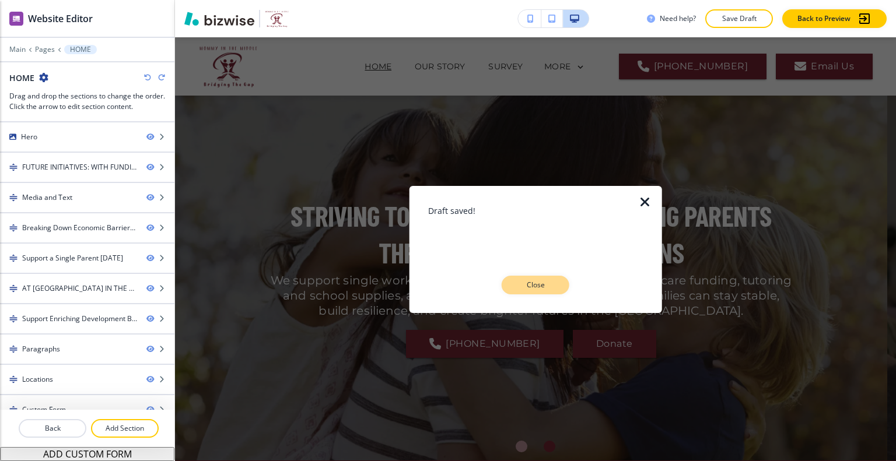
click at [548, 286] on p "Close" at bounding box center [535, 285] width 37 height 10
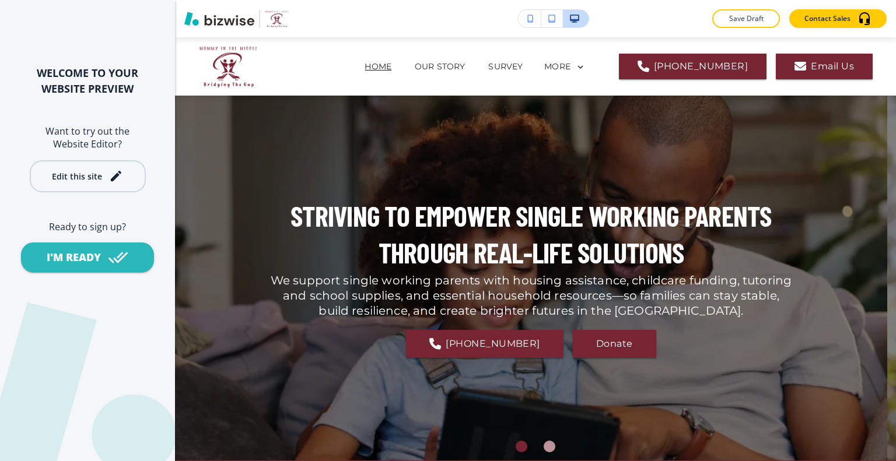
click at [96, 177] on div "Edit this site" at bounding box center [77, 176] width 50 height 9
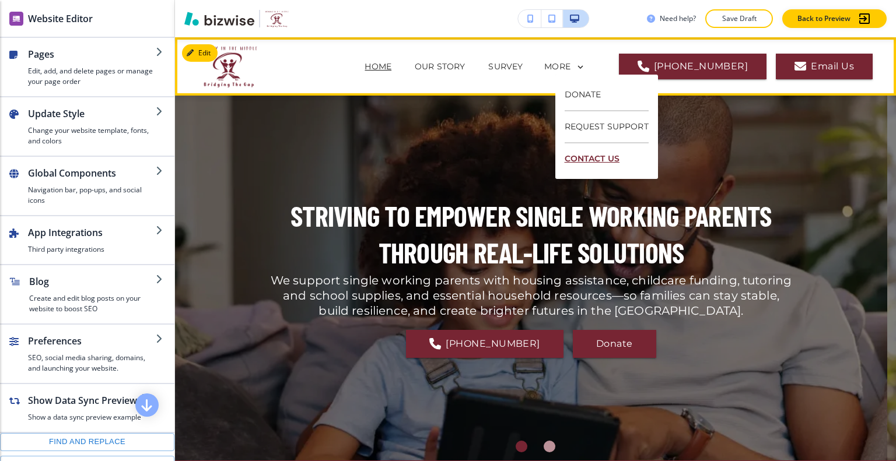
click at [607, 153] on p "CONTACT US" at bounding box center [607, 158] width 84 height 31
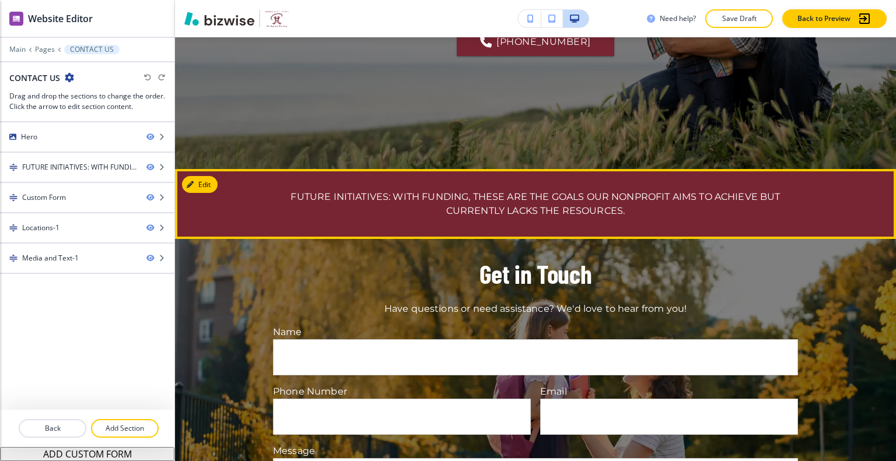
scroll to position [350, 0]
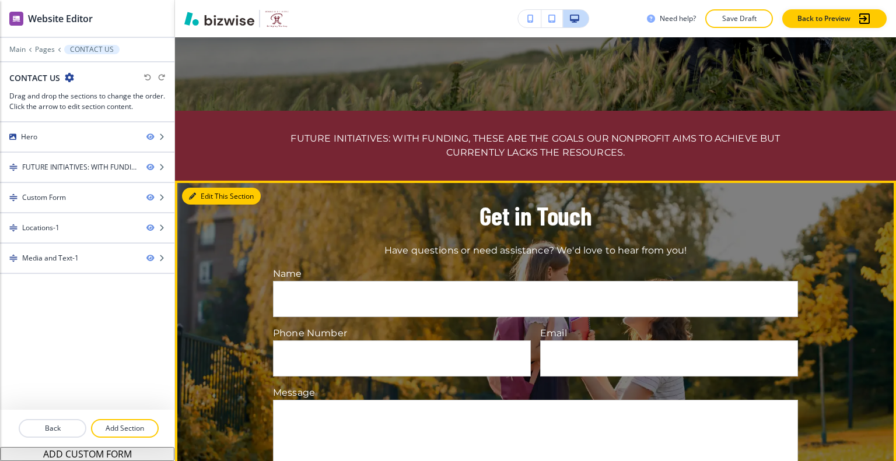
click at [213, 194] on button "Edit This Section" at bounding box center [221, 196] width 79 height 17
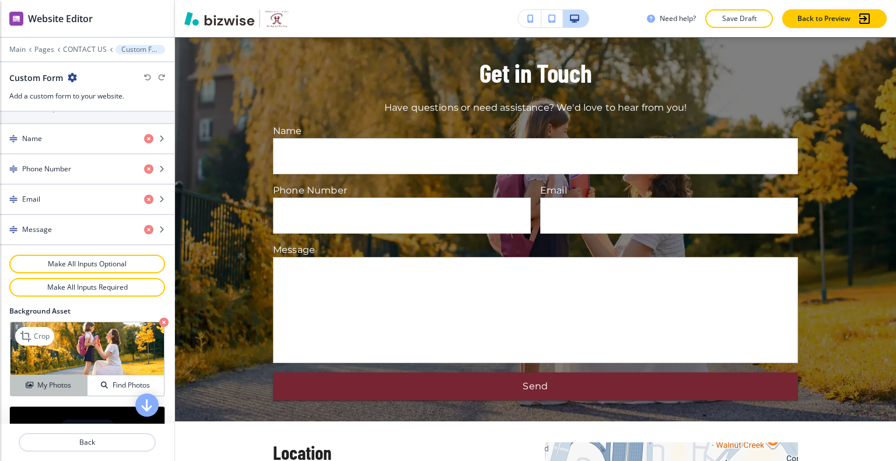
scroll to position [612, 0]
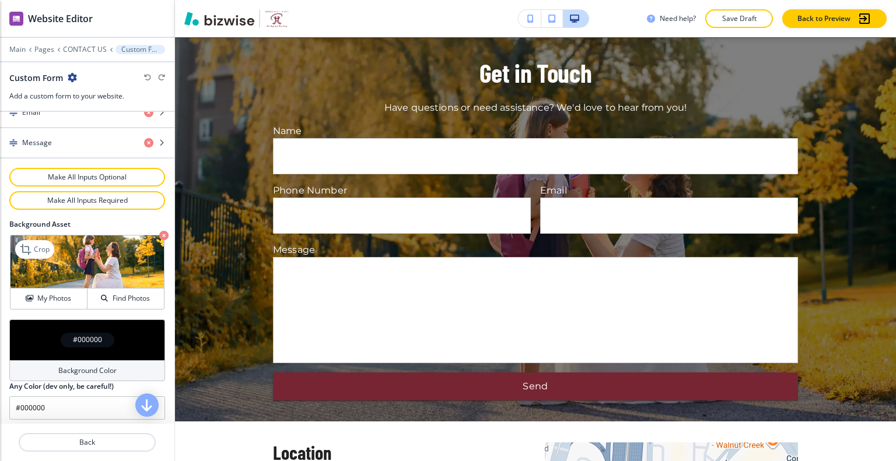
click at [159, 231] on icon "button" at bounding box center [163, 235] width 9 height 9
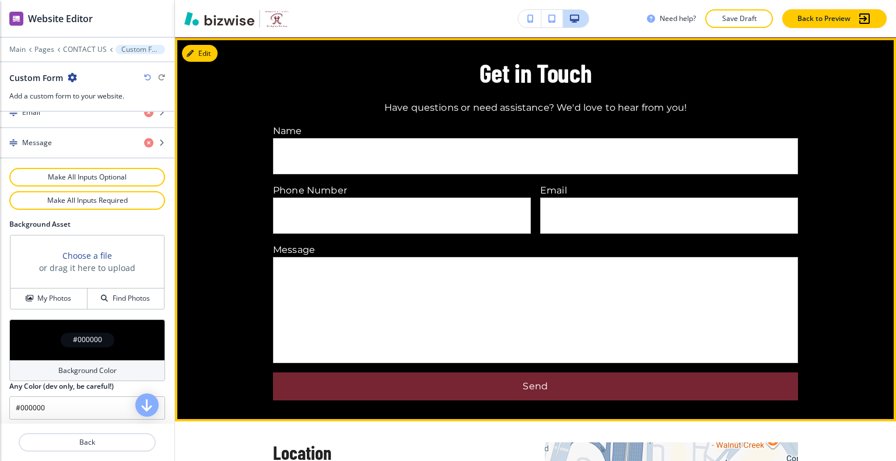
scroll to position [318, 0]
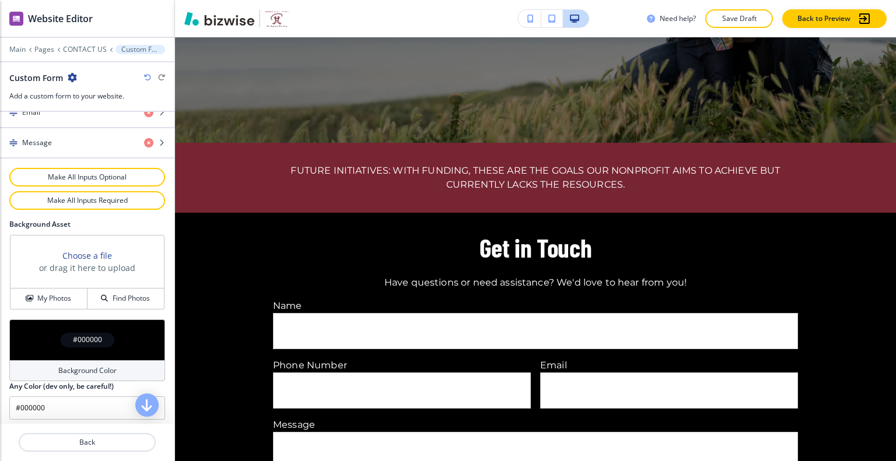
click at [49, 329] on div "#000000" at bounding box center [87, 340] width 156 height 41
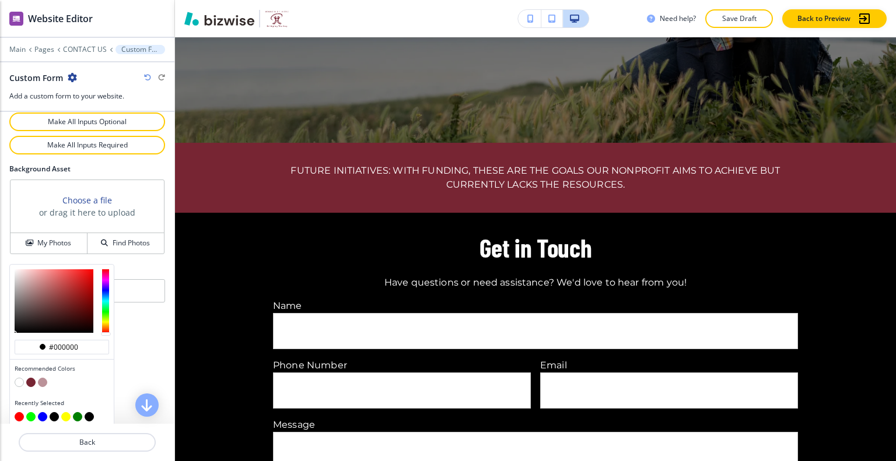
click at [44, 379] on button "button" at bounding box center [42, 382] width 9 height 9
type input "#bb9299"
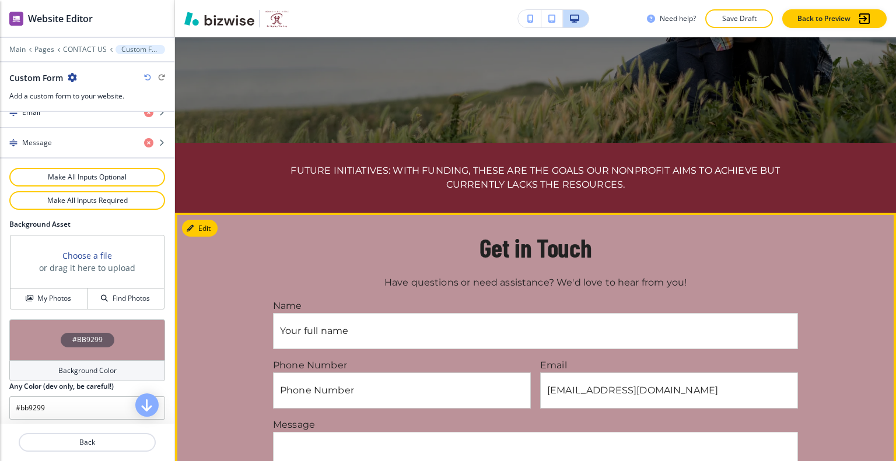
scroll to position [493, 0]
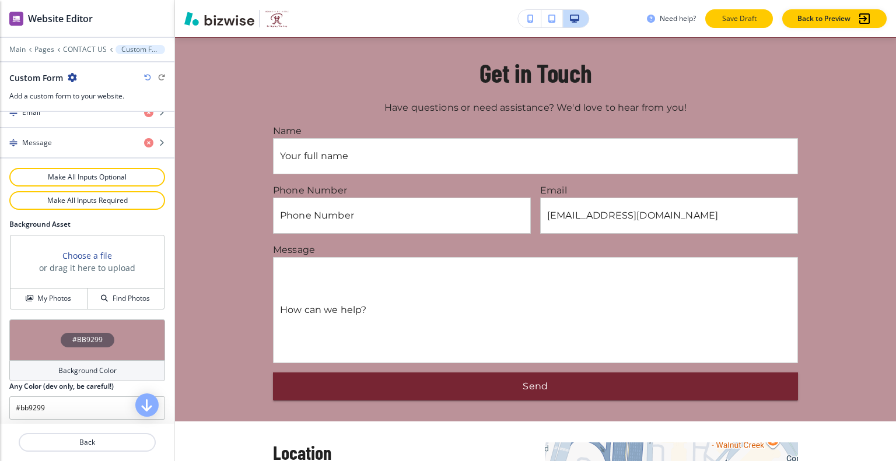
click at [752, 18] on p "Save Draft" at bounding box center [738, 18] width 37 height 10
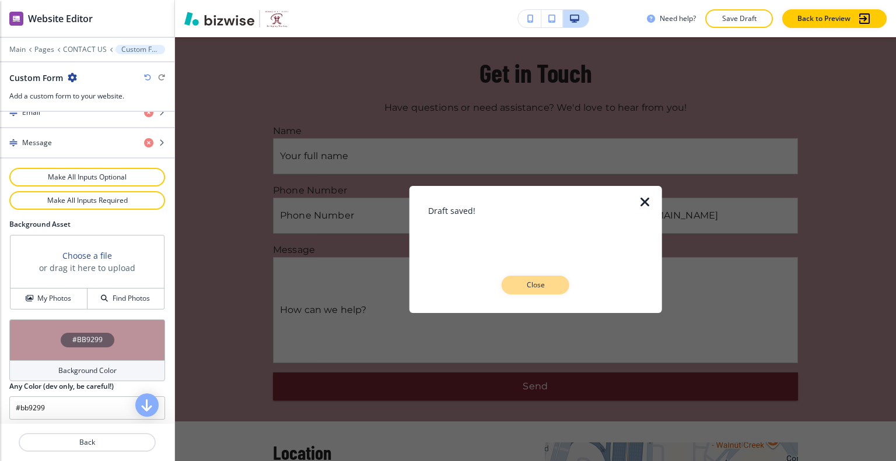
click at [548, 277] on button "Close" at bounding box center [536, 285] width 68 height 19
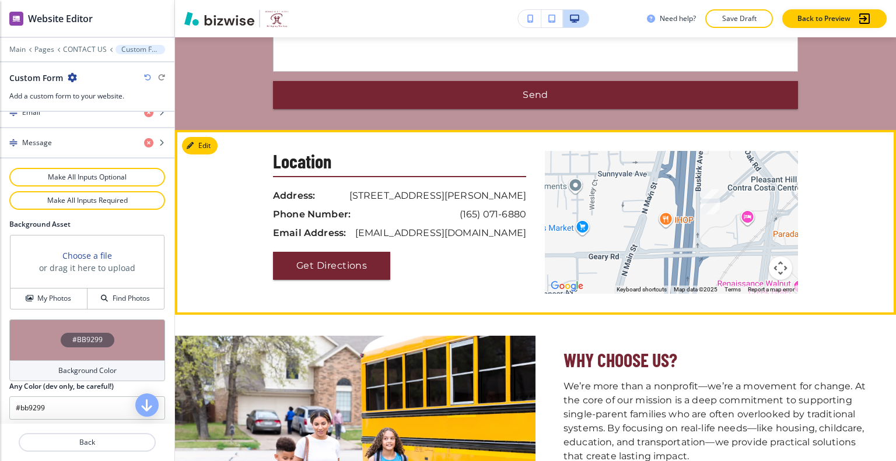
scroll to position [551, 0]
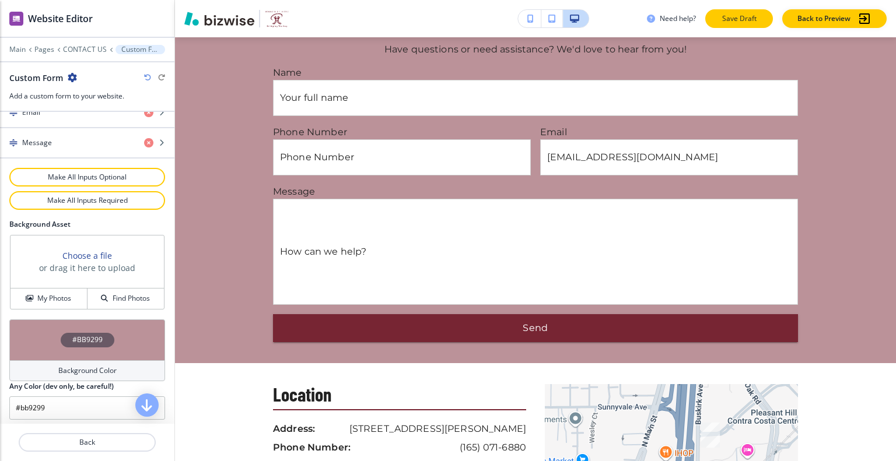
click at [741, 13] on p "Save Draft" at bounding box center [738, 18] width 37 height 10
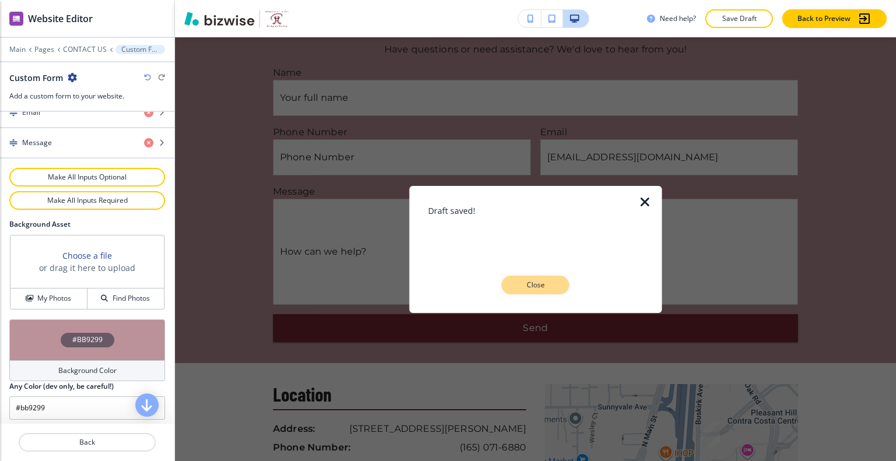
click at [538, 281] on p "Close" at bounding box center [535, 285] width 37 height 10
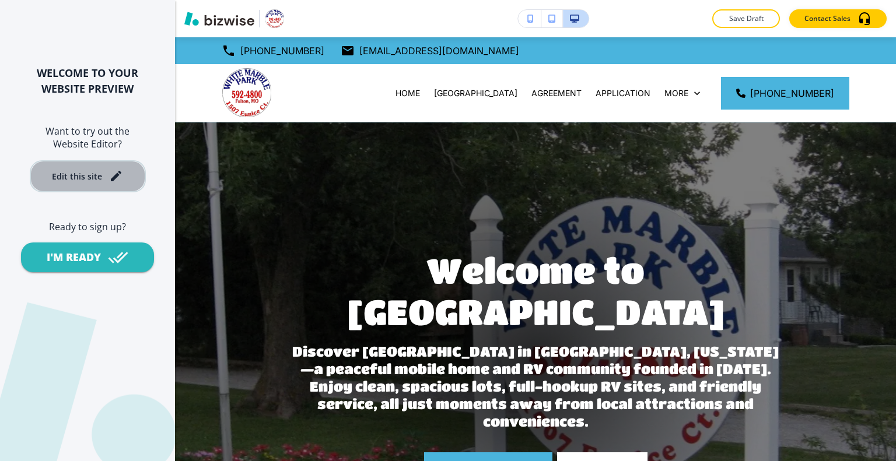
click at [93, 185] on button "Edit this site" at bounding box center [88, 176] width 116 height 32
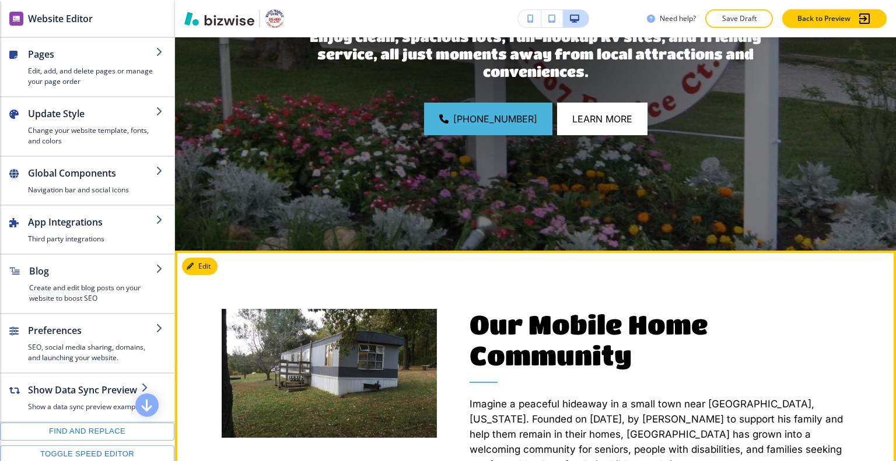
scroll to position [583, 0]
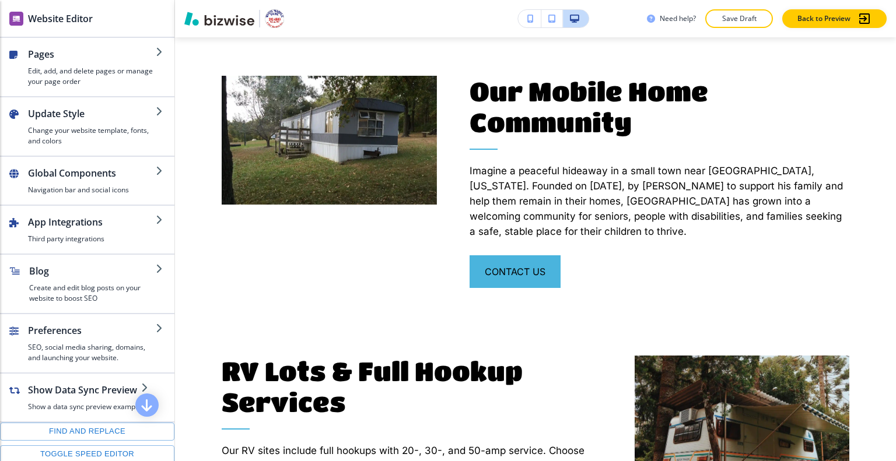
click at [752, 25] on button "Save Draft" at bounding box center [739, 18] width 68 height 19
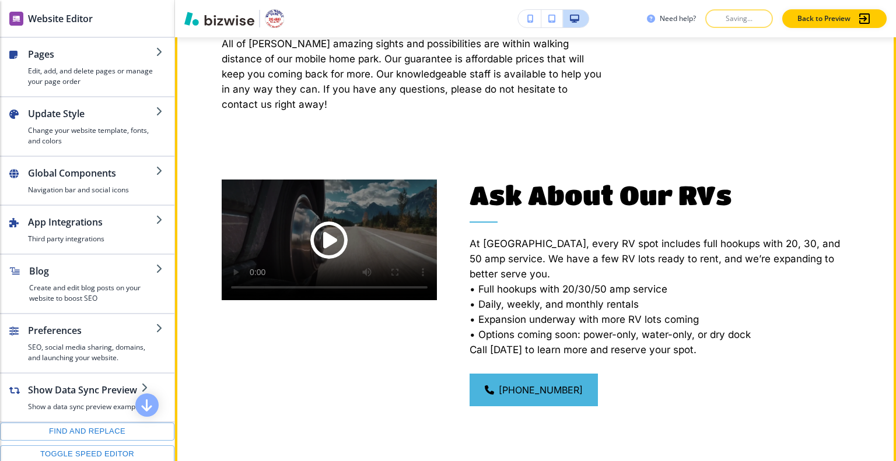
scroll to position [1692, 0]
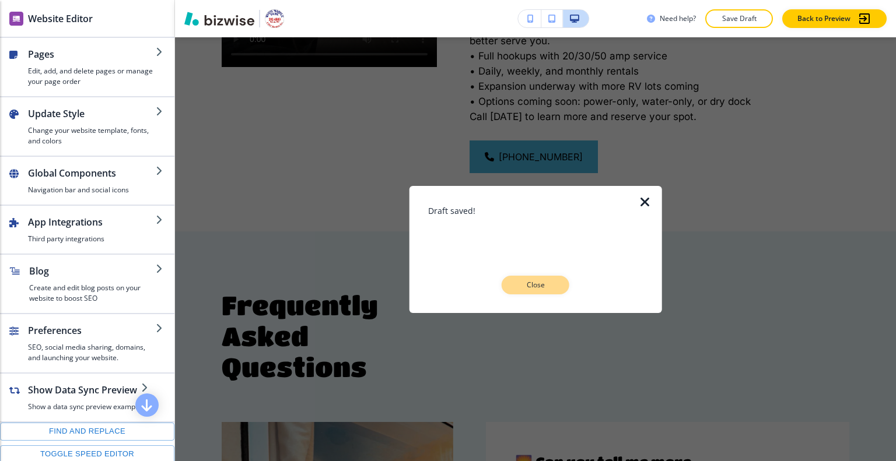
click at [565, 279] on button "Close" at bounding box center [536, 285] width 68 height 19
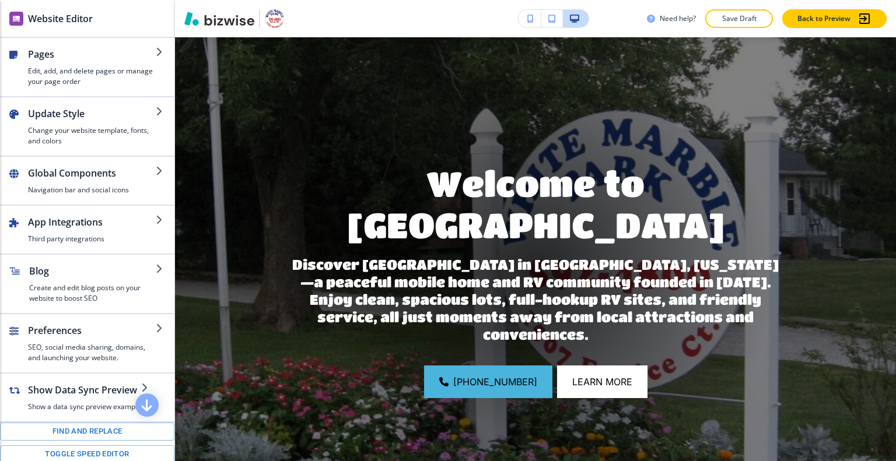
scroll to position [0, 0]
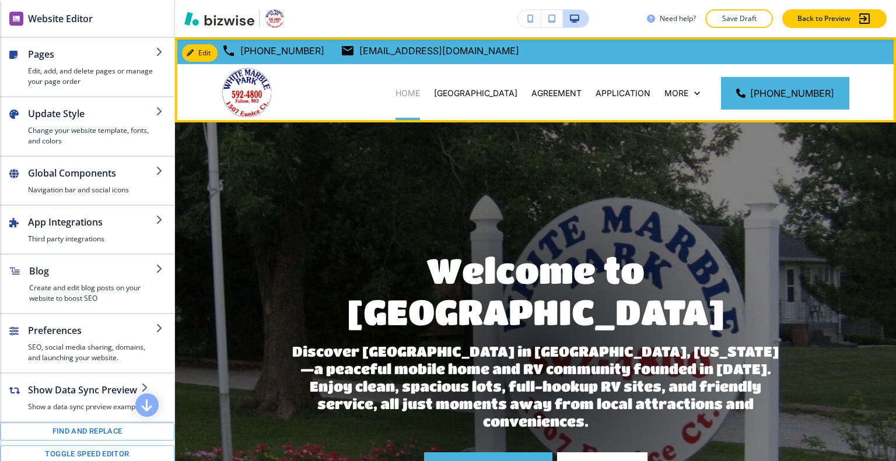
click at [395, 97] on p "HOME" at bounding box center [407, 93] width 24 height 12
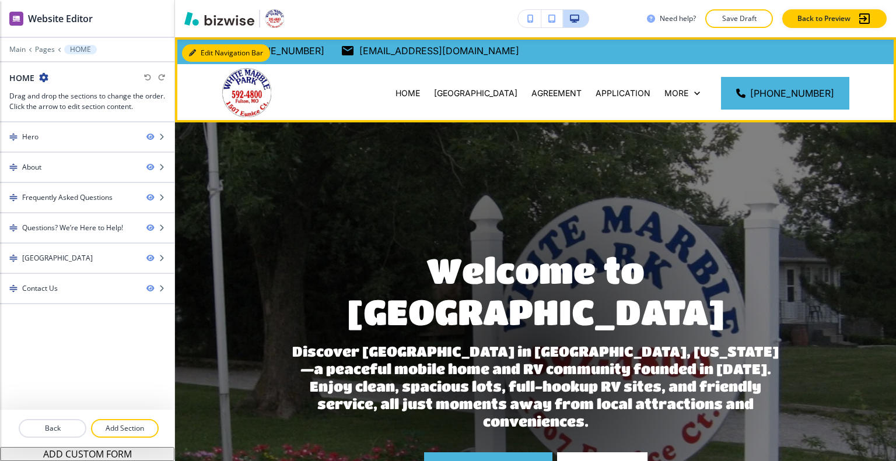
click at [205, 48] on button "Edit Navigation Bar" at bounding box center [226, 52] width 88 height 17
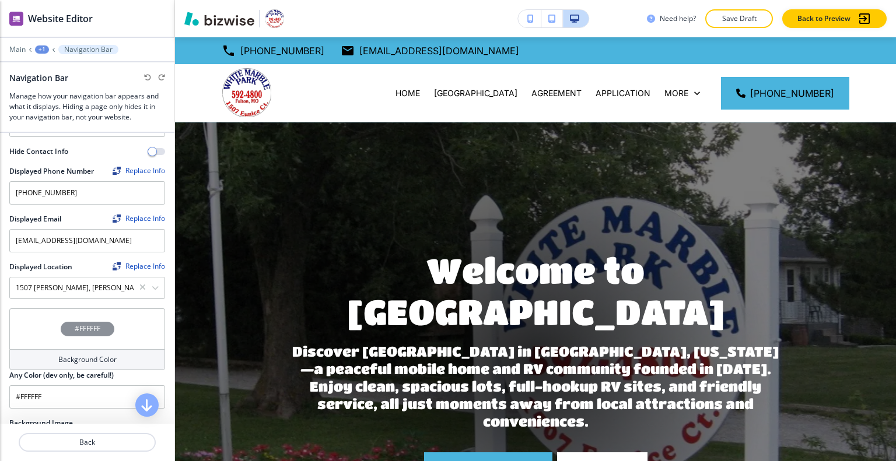
scroll to position [408, 0]
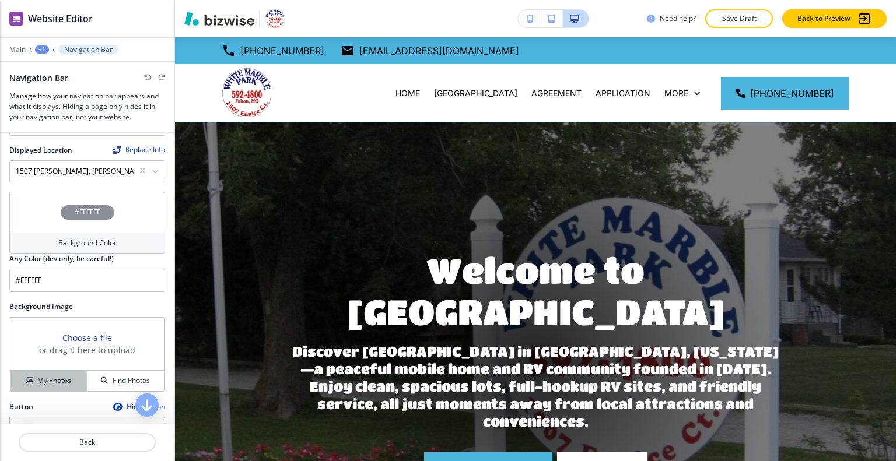
click at [64, 376] on h4 "My Photos" at bounding box center [54, 381] width 34 height 10
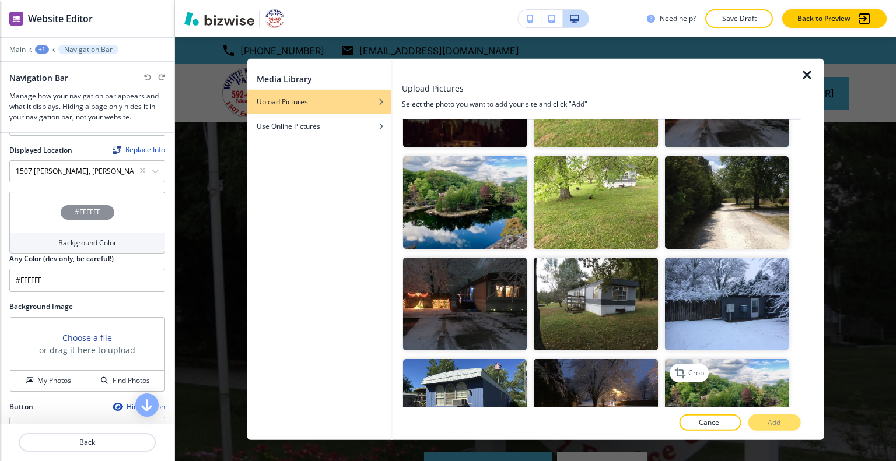
scroll to position [350, 0]
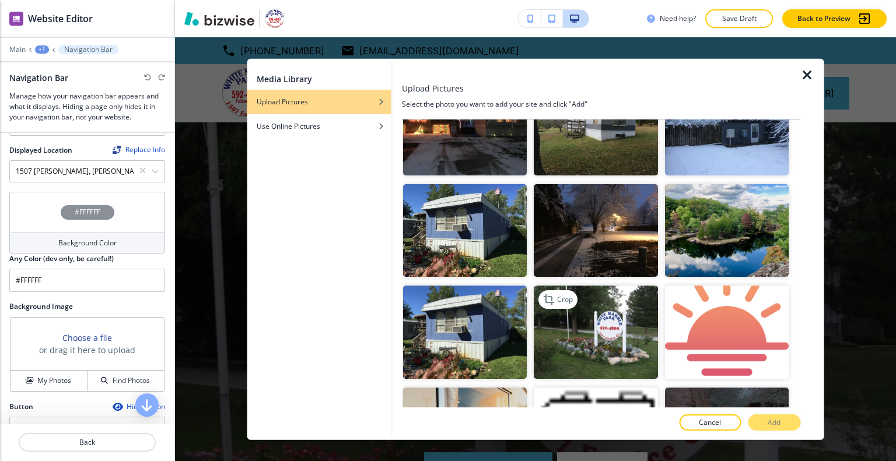
click at [601, 310] on img "button" at bounding box center [596, 332] width 124 height 93
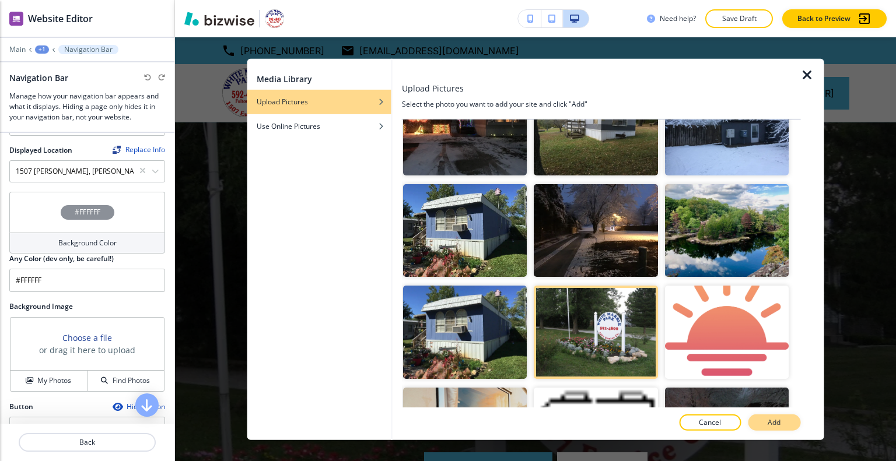
click at [776, 421] on p "Add" at bounding box center [774, 423] width 13 height 10
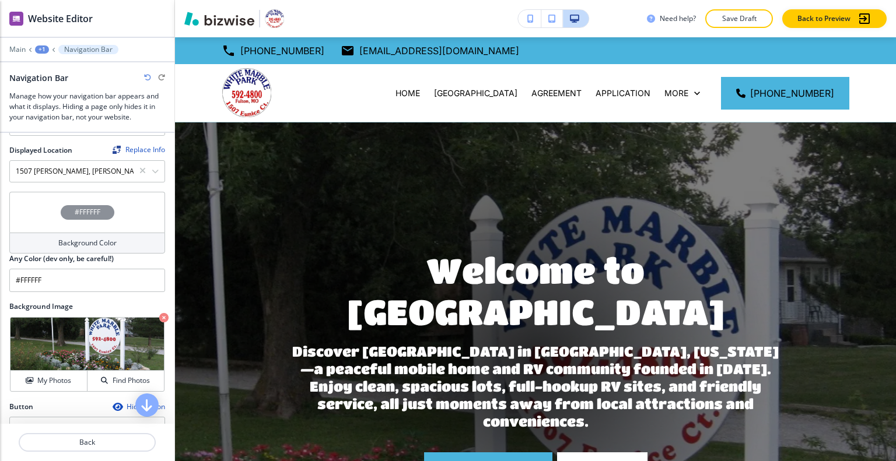
drag, startPoint x: 390, startPoint y: 396, endPoint x: 622, endPoint y: 253, distance: 272.6
click at [391, 394] on p "Discover White Marble Park in Fulton, Missouri—a peaceful mobile home and RV co…" at bounding box center [535, 386] width 499 height 87
click at [750, 20] on p "Save Draft" at bounding box center [738, 18] width 37 height 10
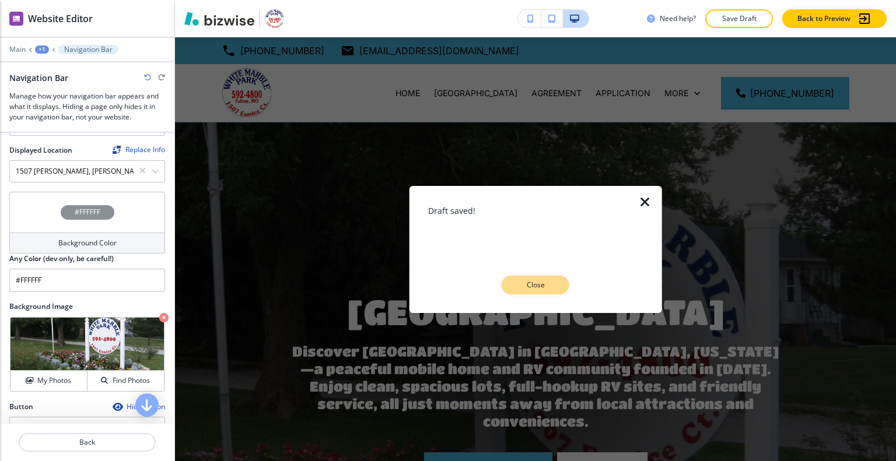
click at [544, 280] on p "Close" at bounding box center [535, 285] width 37 height 10
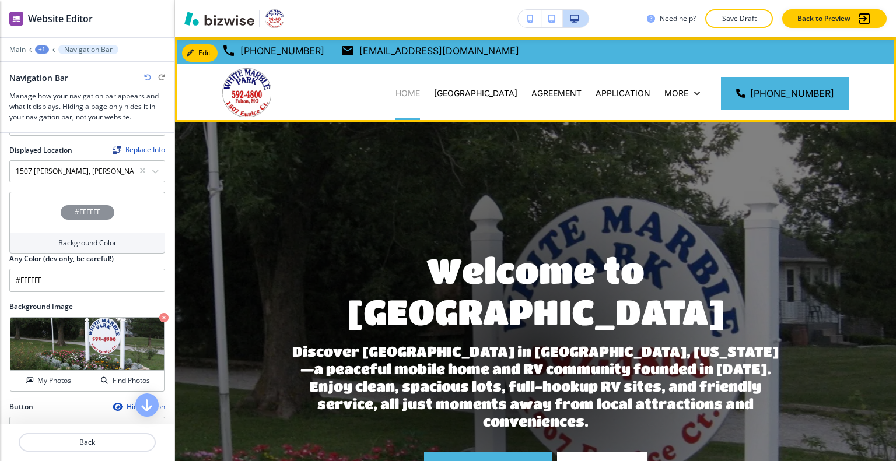
click at [395, 94] on p "HOME" at bounding box center [407, 93] width 24 height 12
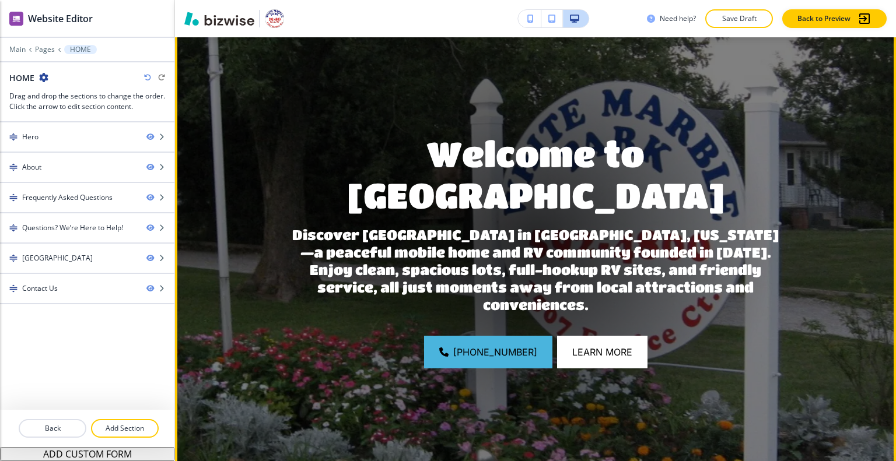
scroll to position [0, 0]
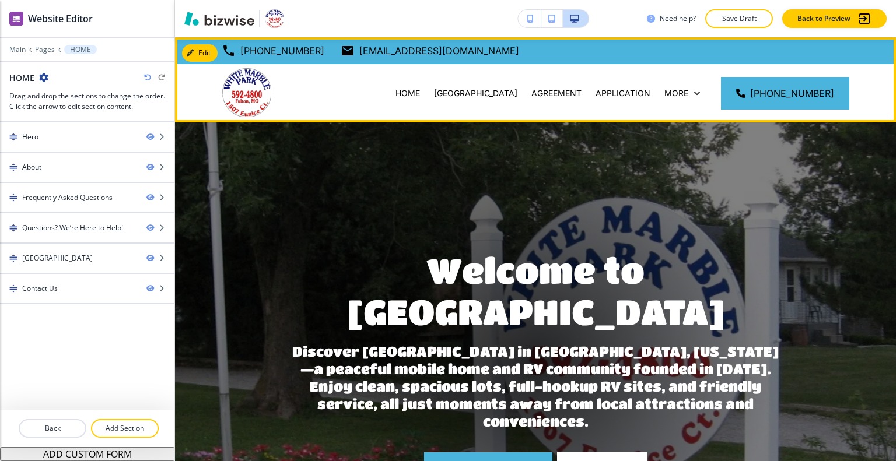
click at [427, 100] on div "MOBILE HOME PARK" at bounding box center [475, 93] width 97 height 58
click at [434, 95] on p "MOBILE HOME PARK" at bounding box center [475, 93] width 83 height 12
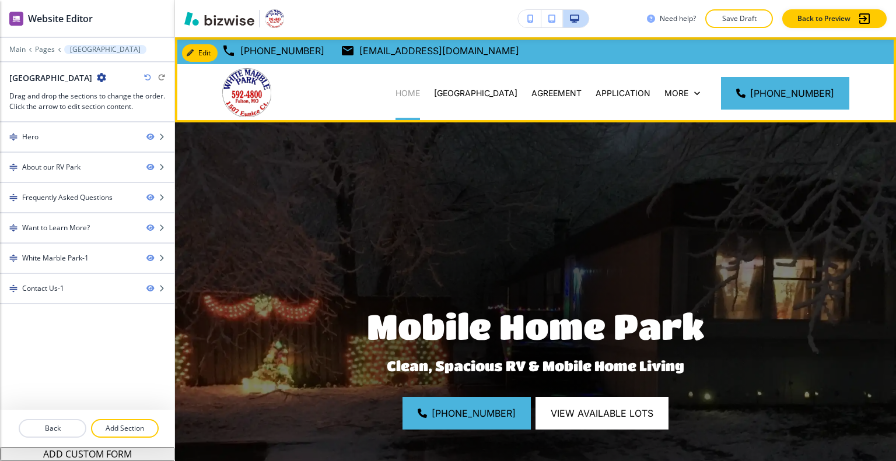
click at [395, 93] on p "HOME" at bounding box center [407, 93] width 24 height 12
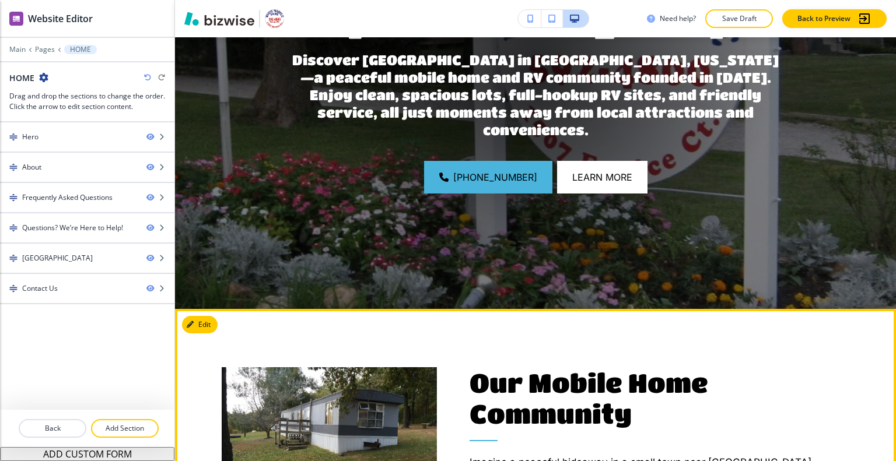
scroll to position [117, 0]
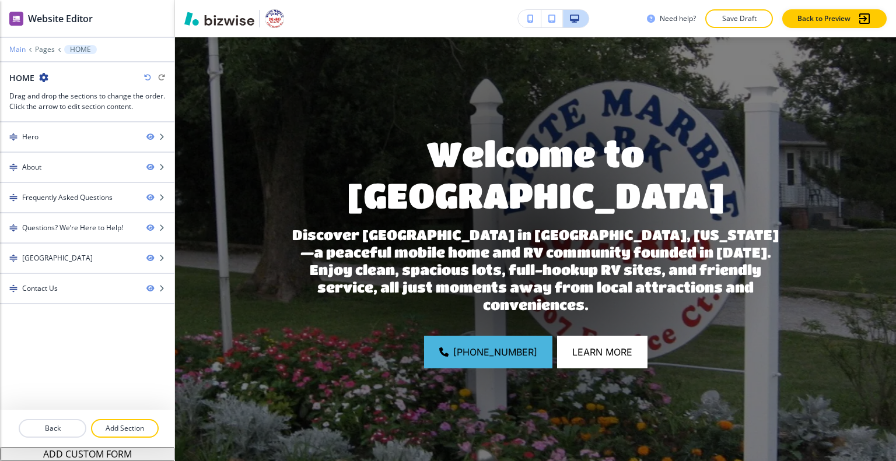
click at [25, 50] on p "Main" at bounding box center [17, 49] width 16 height 8
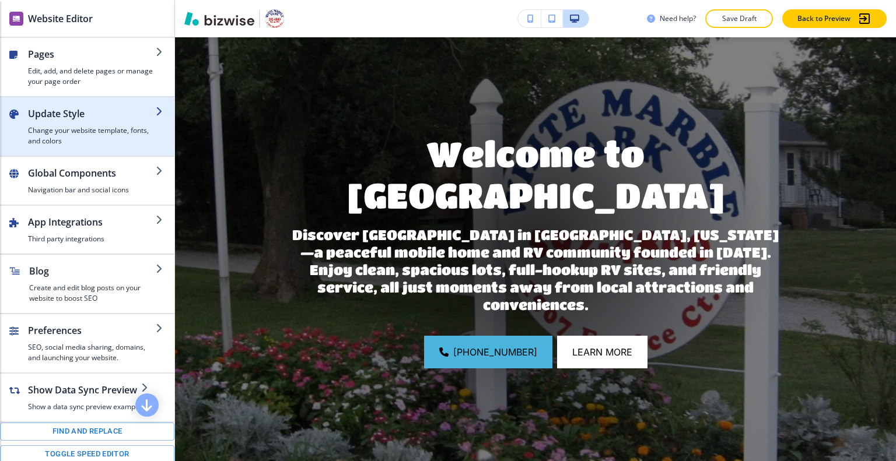
click at [96, 109] on h2 "Update Style" at bounding box center [92, 114] width 128 height 14
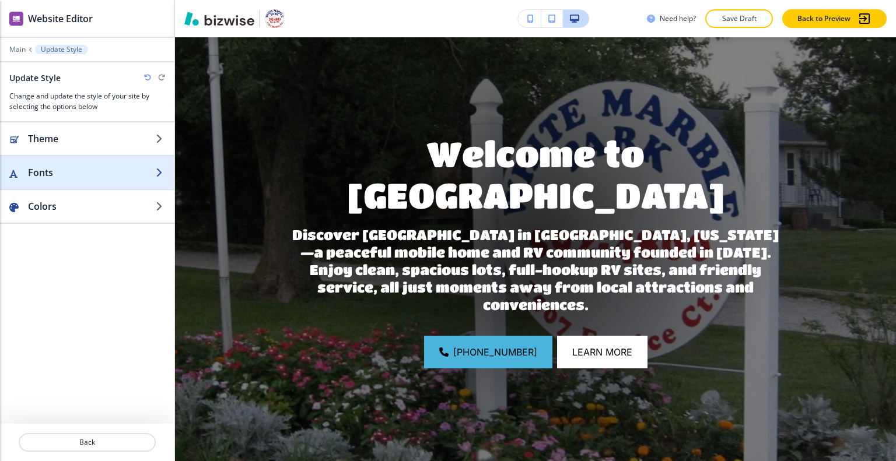
click at [82, 178] on h2 "Fonts" at bounding box center [92, 173] width 128 height 14
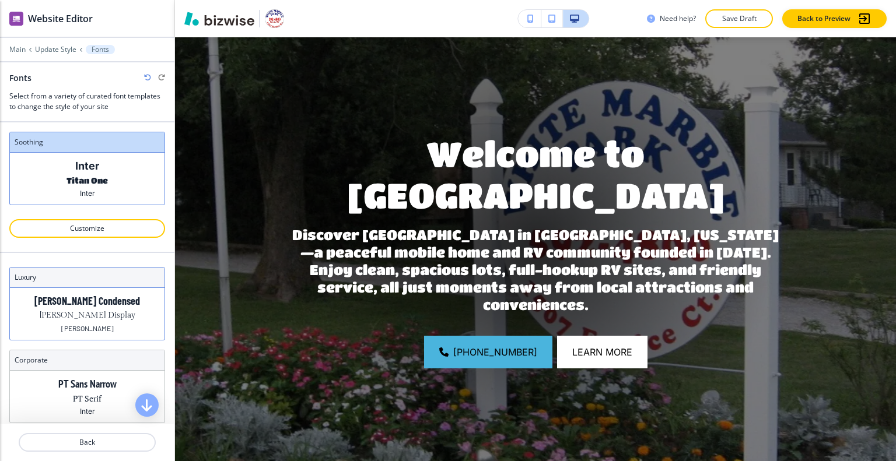
click at [110, 299] on p "Barlow Condensed" at bounding box center [87, 301] width 106 height 12
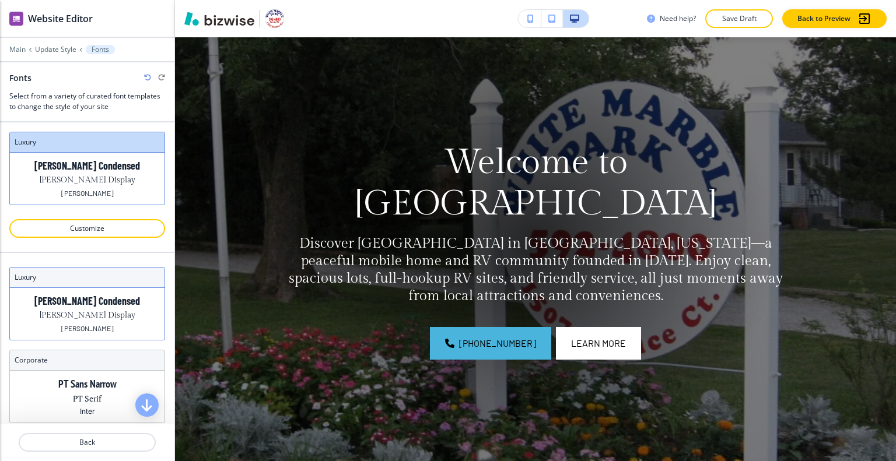
scroll to position [58, 0]
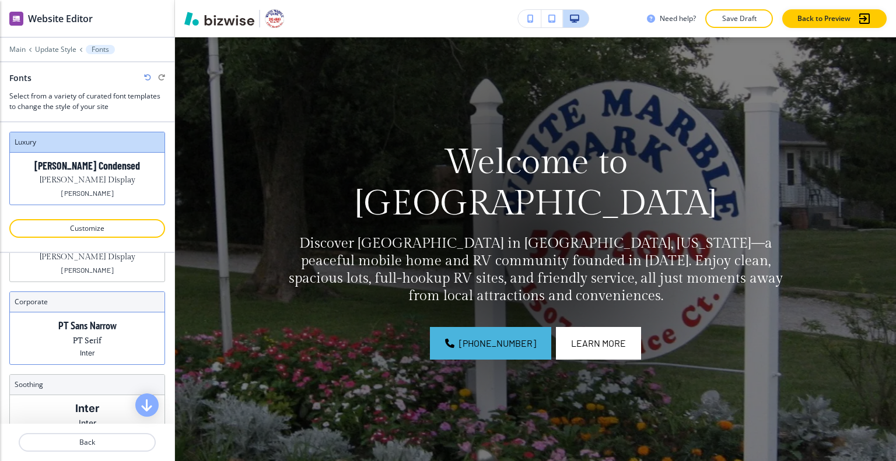
click at [76, 325] on p "PT Sans Narrow" at bounding box center [87, 326] width 58 height 12
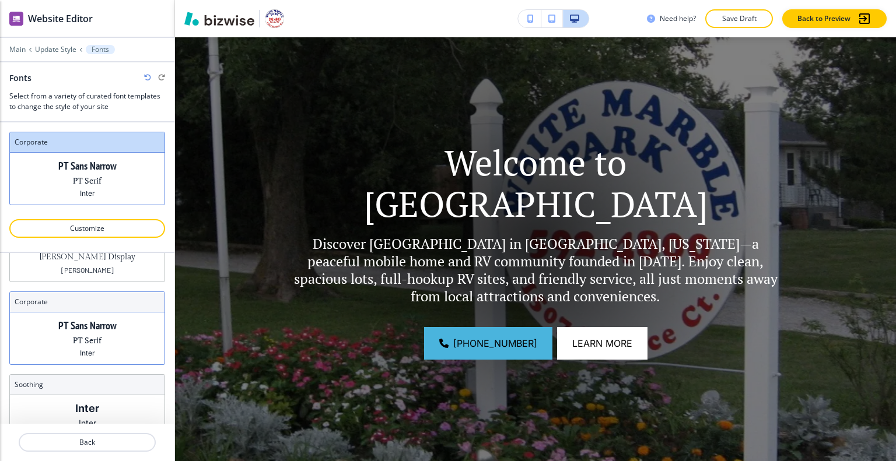
scroll to position [103, 0]
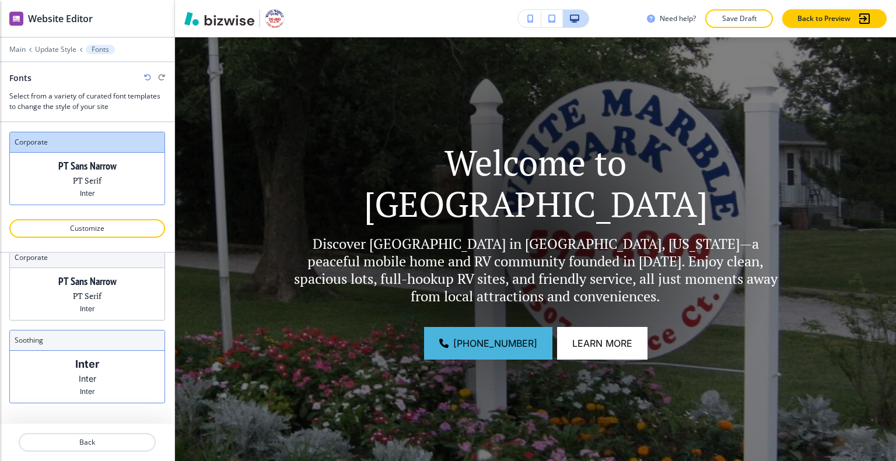
click at [93, 366] on p "Inter" at bounding box center [87, 364] width 24 height 12
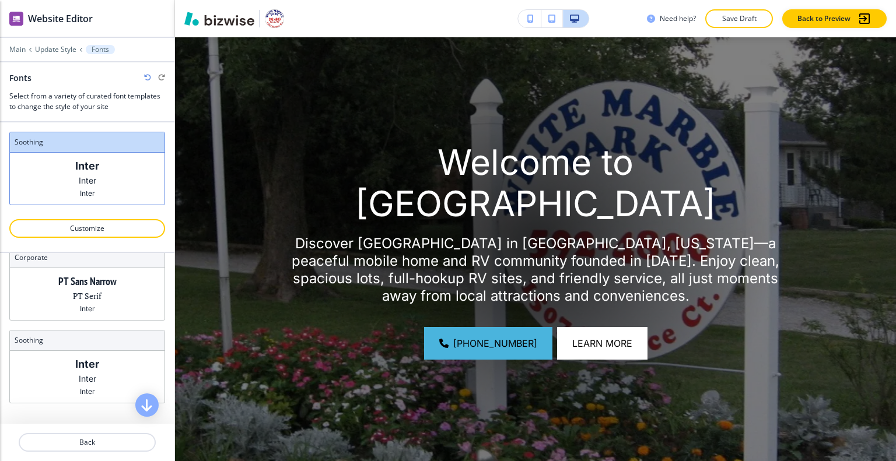
scroll to position [0, 0]
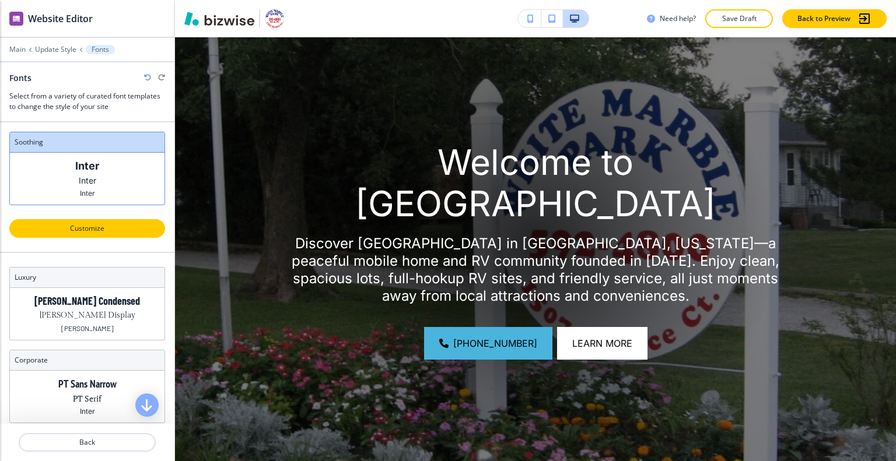
click at [94, 230] on p "Customize" at bounding box center [86, 228] width 125 height 10
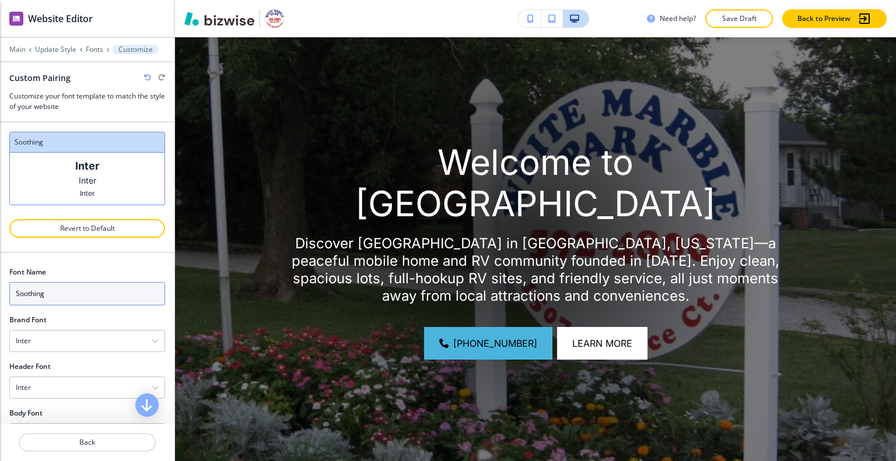
scroll to position [33, 0]
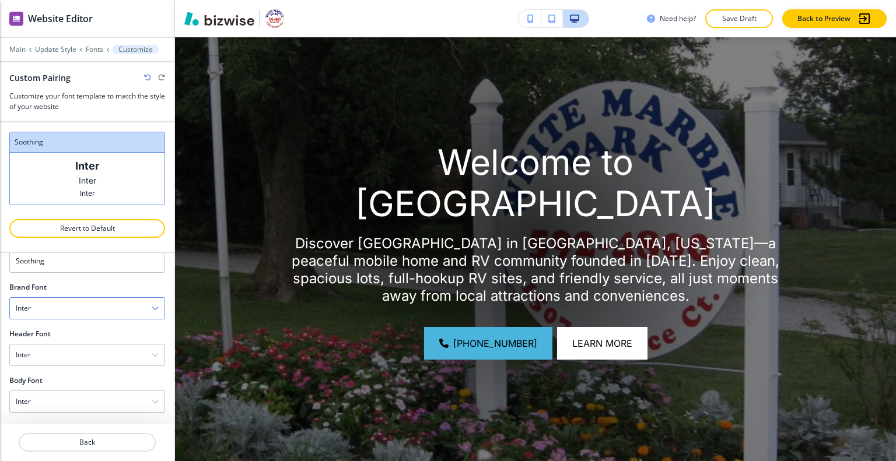
click at [86, 303] on div "Inter" at bounding box center [87, 308] width 155 height 21
click at [89, 350] on div "Inter" at bounding box center [87, 355] width 155 height 21
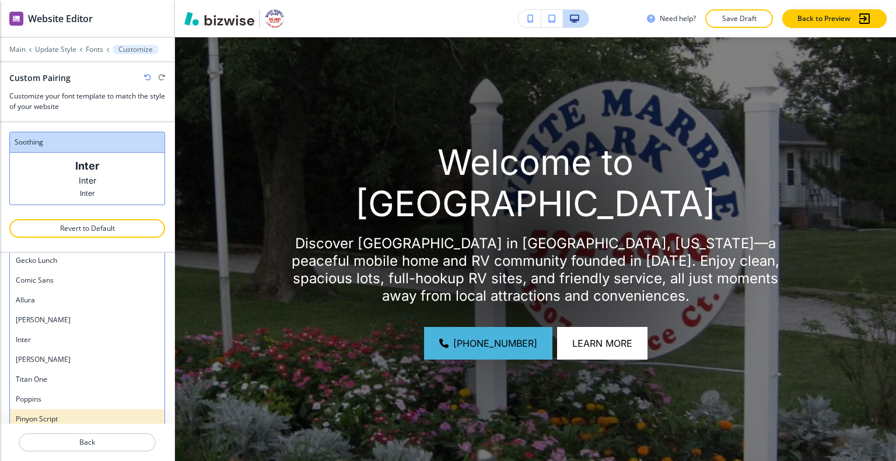
scroll to position [991, 0]
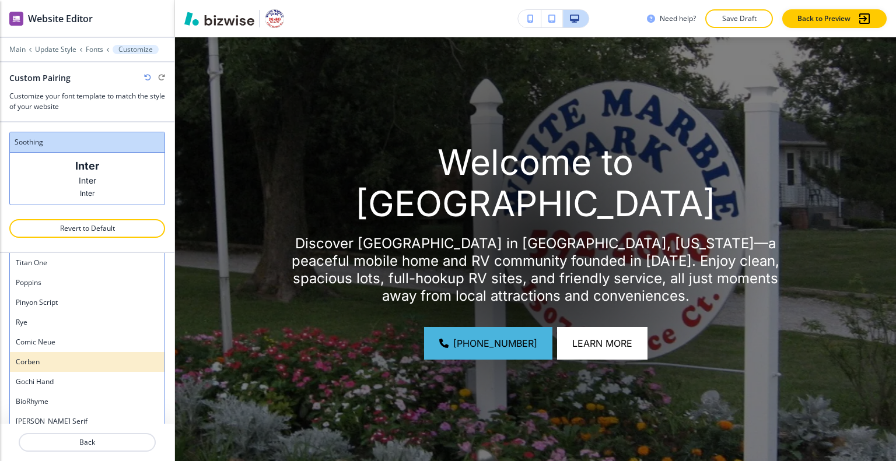
click at [82, 352] on div "Corben" at bounding box center [87, 362] width 155 height 20
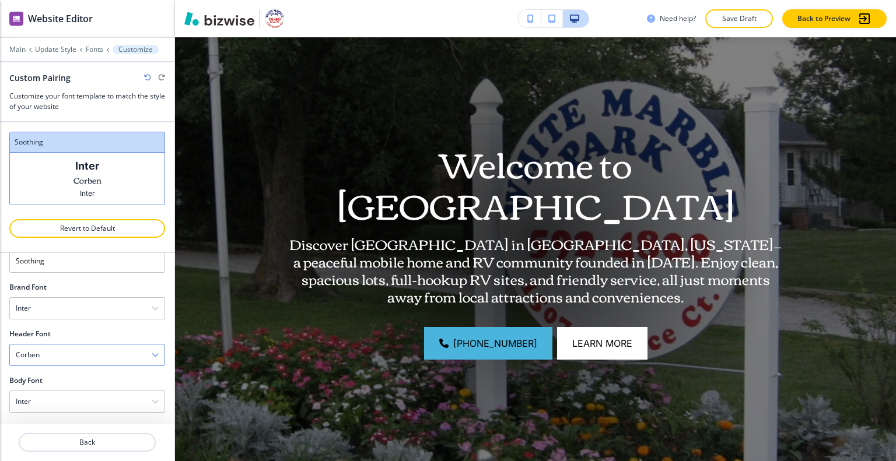
click at [79, 350] on div "Corben" at bounding box center [87, 355] width 155 height 21
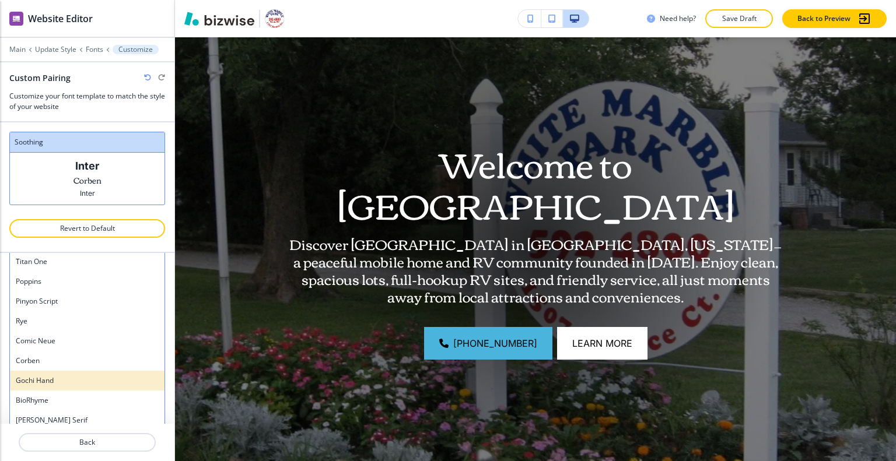
scroll to position [1015, 0]
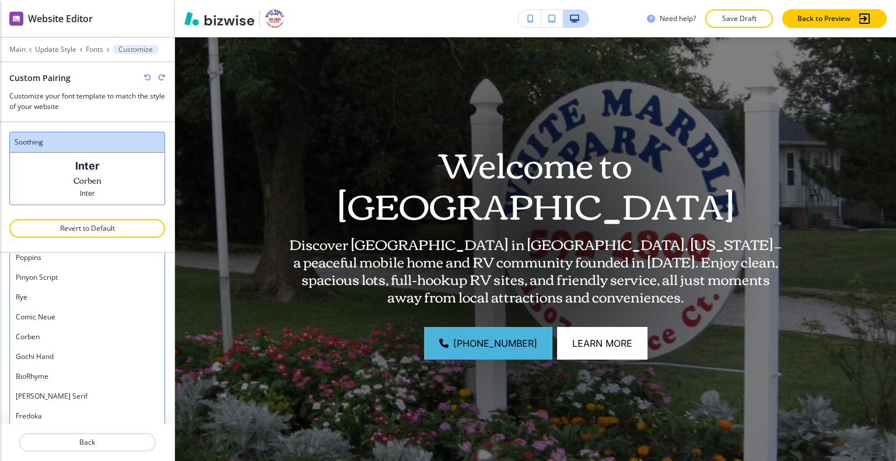
click at [79, 352] on h4 "Gochi Hand" at bounding box center [87, 357] width 143 height 10
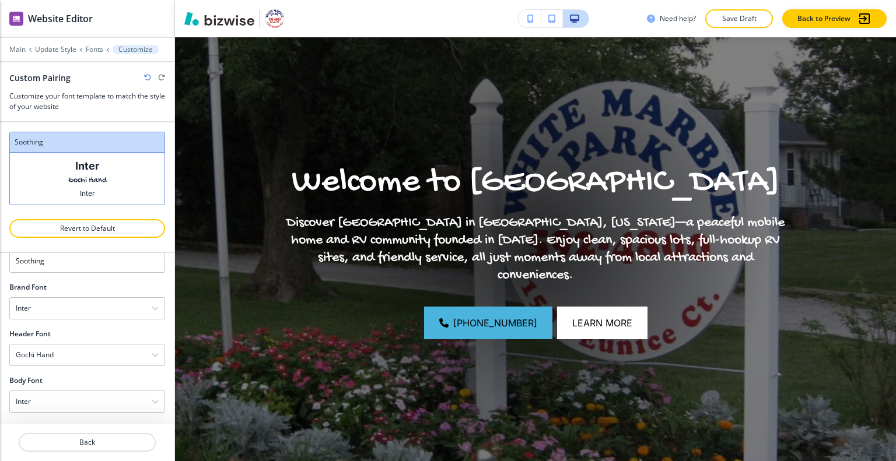
drag, startPoint x: 97, startPoint y: 332, endPoint x: 93, endPoint y: 339, distance: 8.6
click at [96, 333] on div "Header Font" at bounding box center [87, 334] width 156 height 10
click at [88, 355] on div "Gochi Hand" at bounding box center [87, 355] width 155 height 21
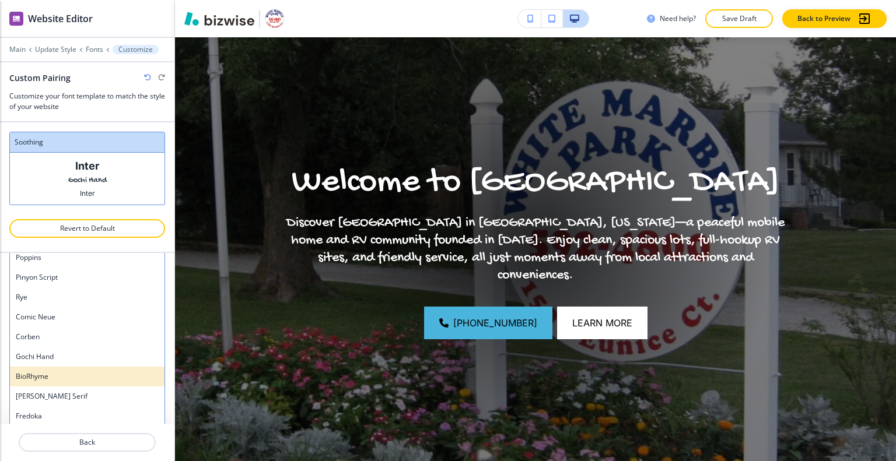
click at [69, 372] on h4 "BioRhyme" at bounding box center [87, 377] width 143 height 10
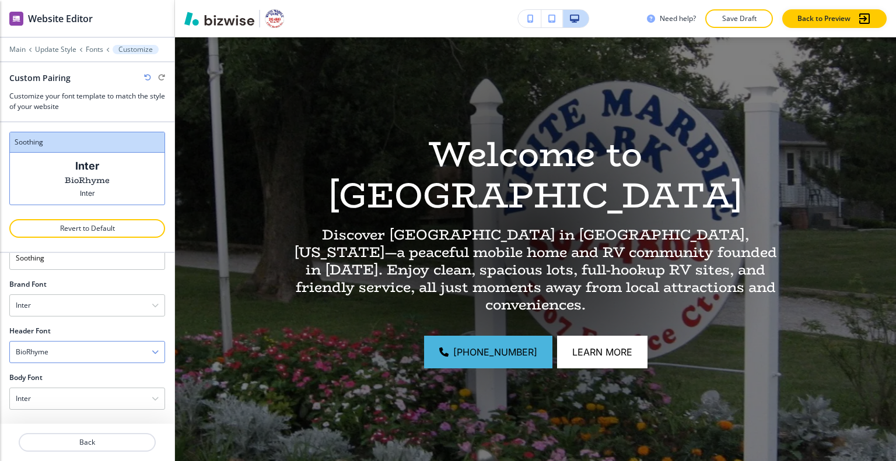
scroll to position [33, 0]
click at [97, 353] on div "BioRhyme" at bounding box center [87, 355] width 155 height 21
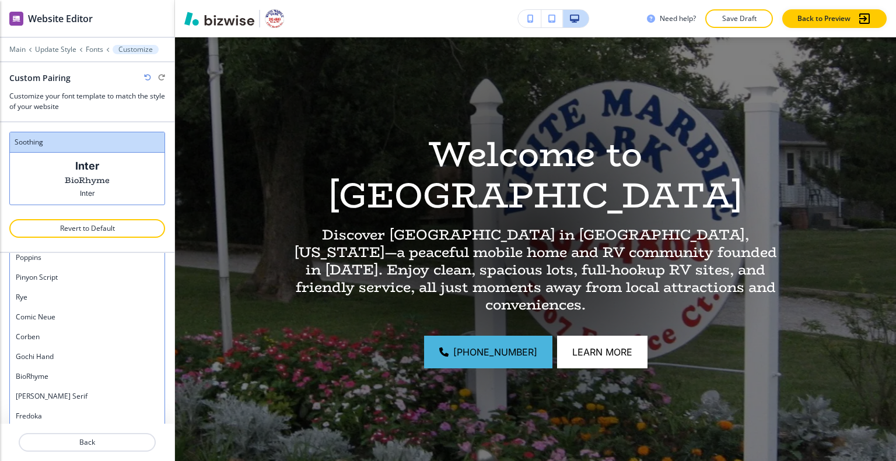
scroll to position [723, 0]
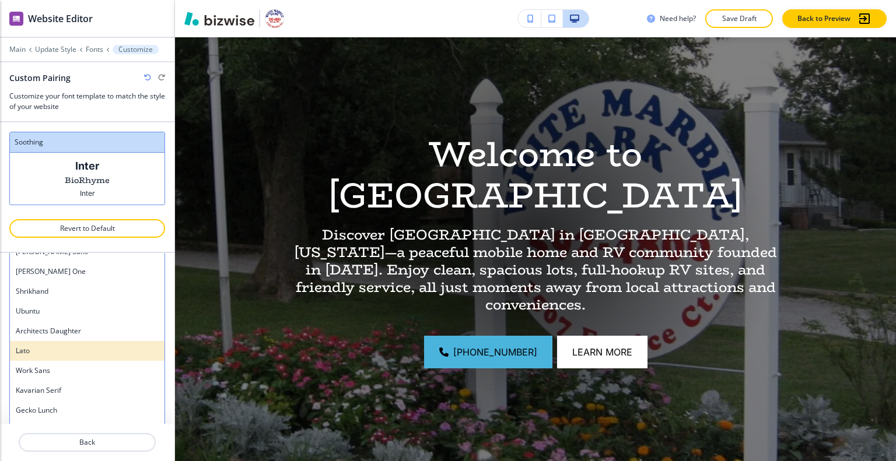
click at [89, 355] on div "Lato" at bounding box center [87, 351] width 155 height 20
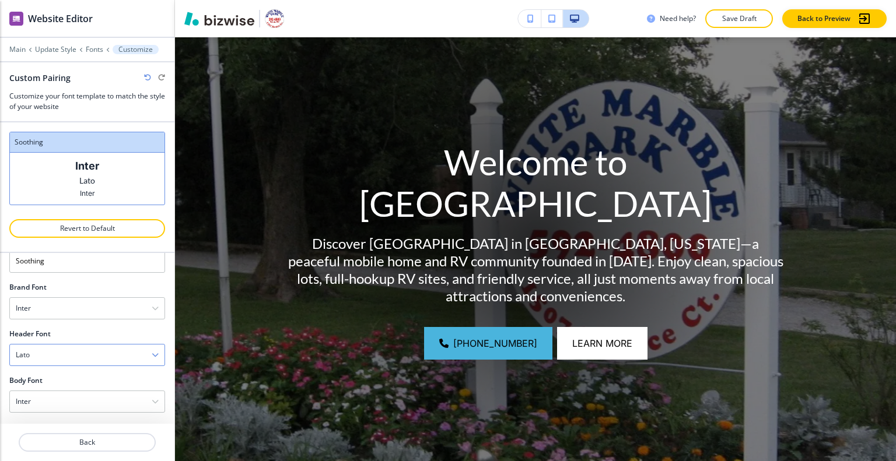
click at [100, 353] on div "Lato" at bounding box center [87, 355] width 155 height 21
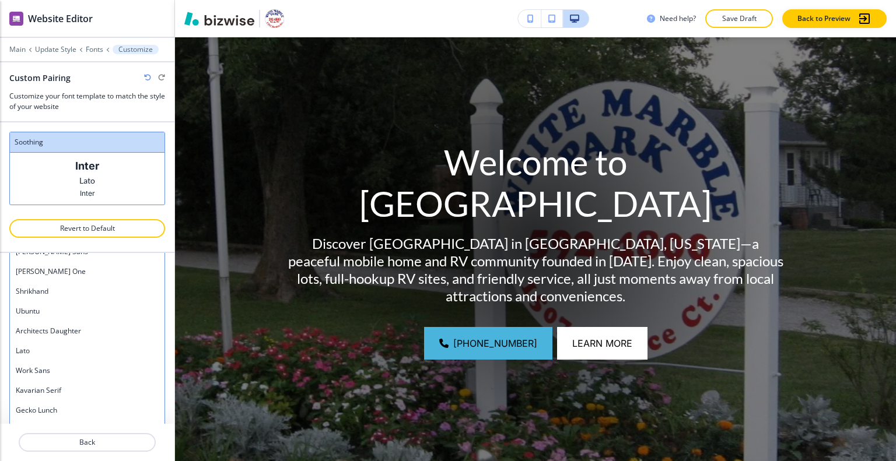
scroll to position [548, 0]
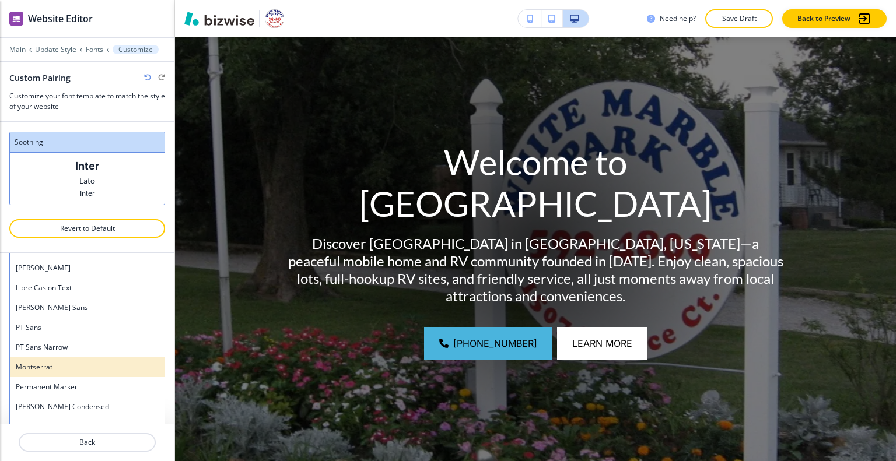
click at [86, 362] on h4 "Montserrat" at bounding box center [87, 367] width 143 height 10
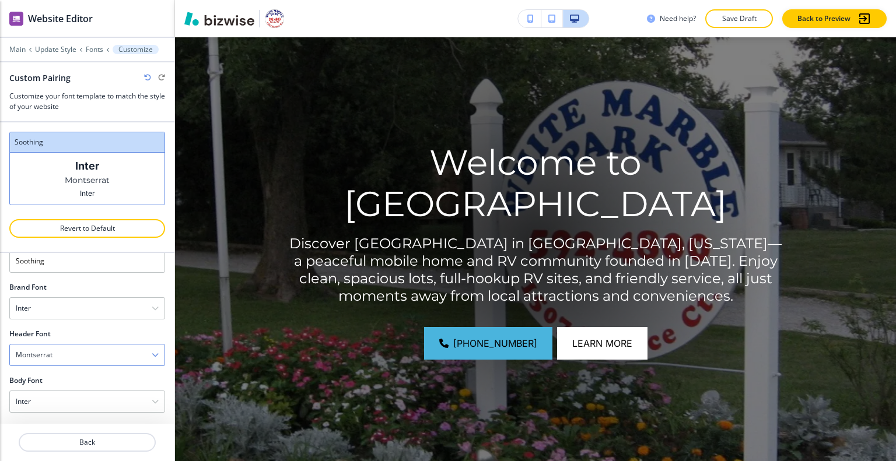
click at [118, 351] on div "Montserrat" at bounding box center [87, 355] width 155 height 21
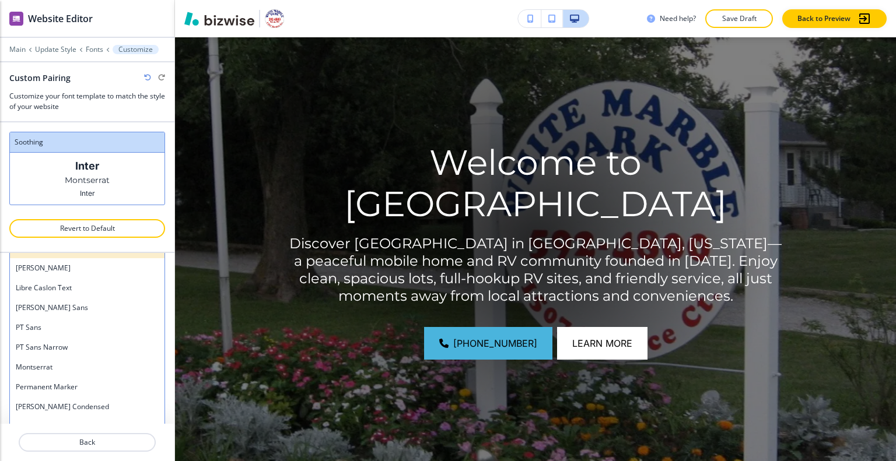
scroll to position [0, 0]
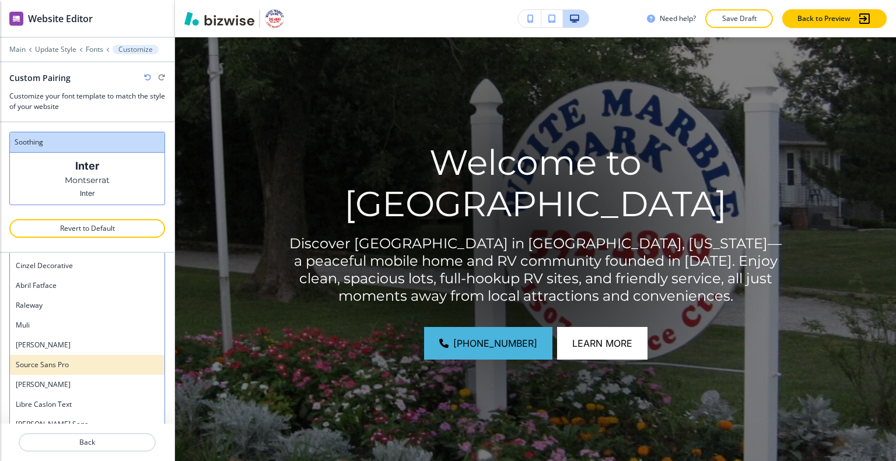
click at [89, 355] on div "Source Sans Pro" at bounding box center [87, 365] width 155 height 20
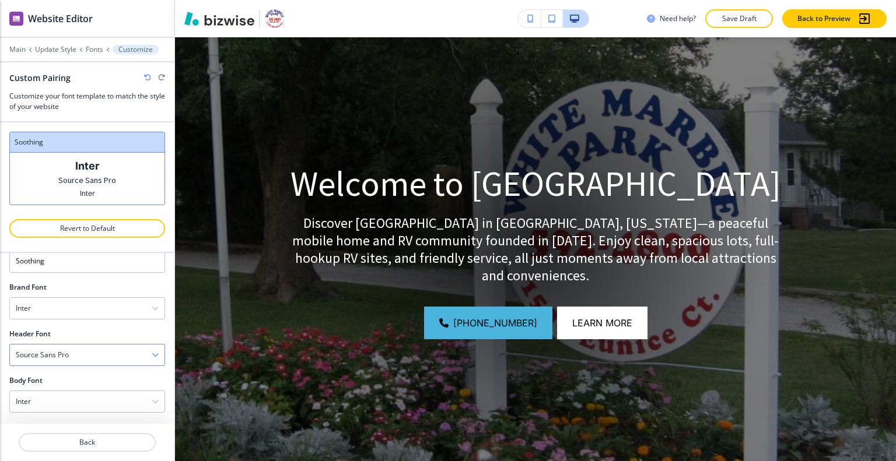
click at [122, 351] on div "Source Sans Pro" at bounding box center [87, 355] width 155 height 21
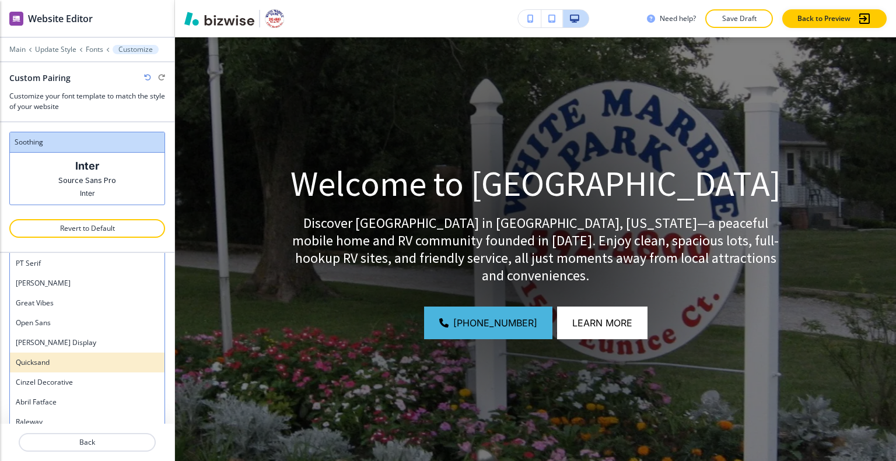
click at [107, 359] on h4 "Quicksand" at bounding box center [87, 363] width 143 height 10
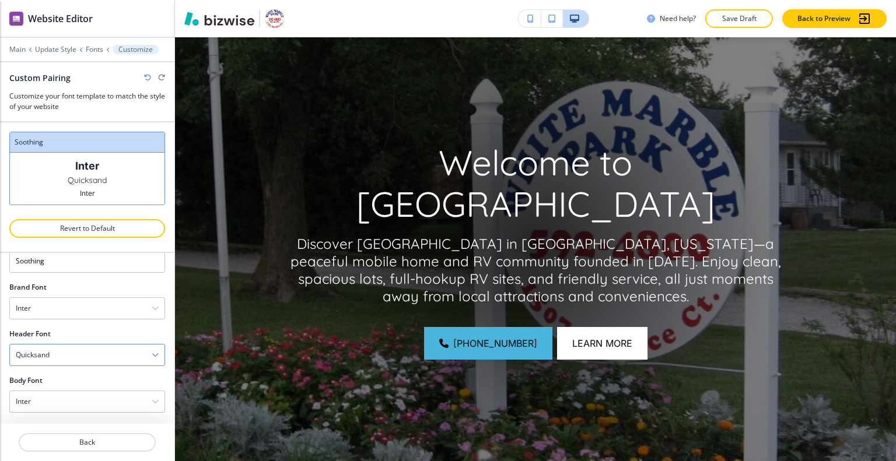
click at [114, 363] on div "Quicksand" at bounding box center [87, 355] width 155 height 21
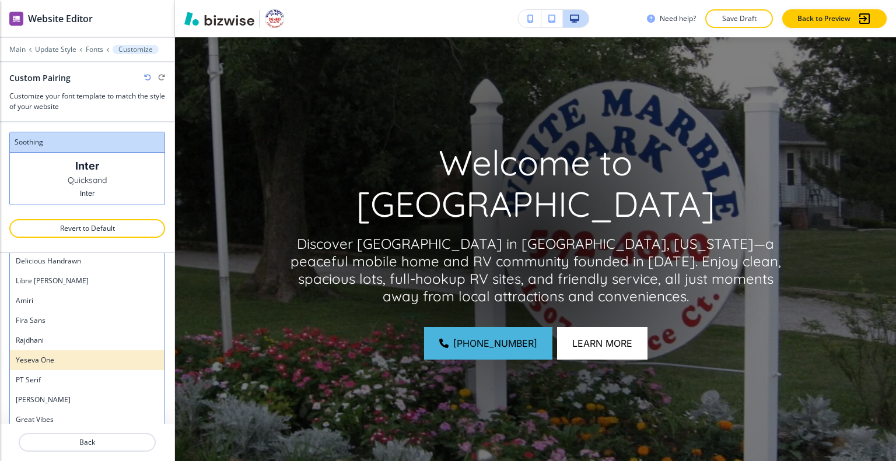
click at [104, 361] on h4 "Yeseva One" at bounding box center [87, 360] width 143 height 10
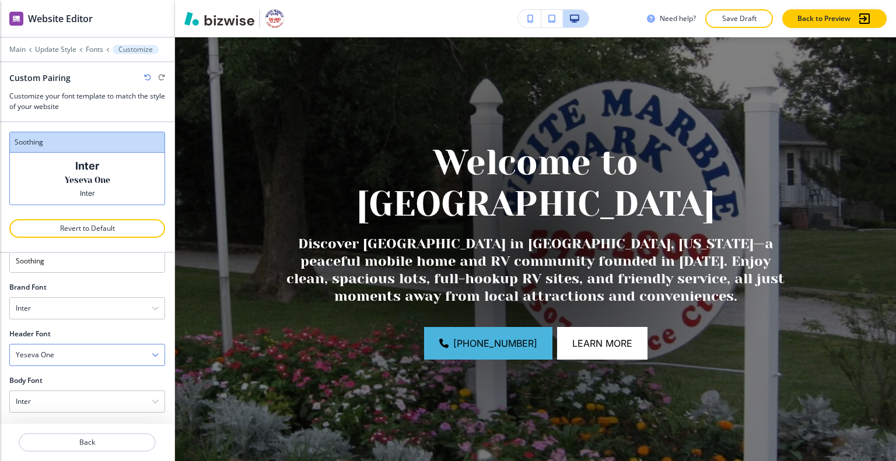
click at [106, 355] on div "Yeseva One" at bounding box center [87, 355] width 155 height 21
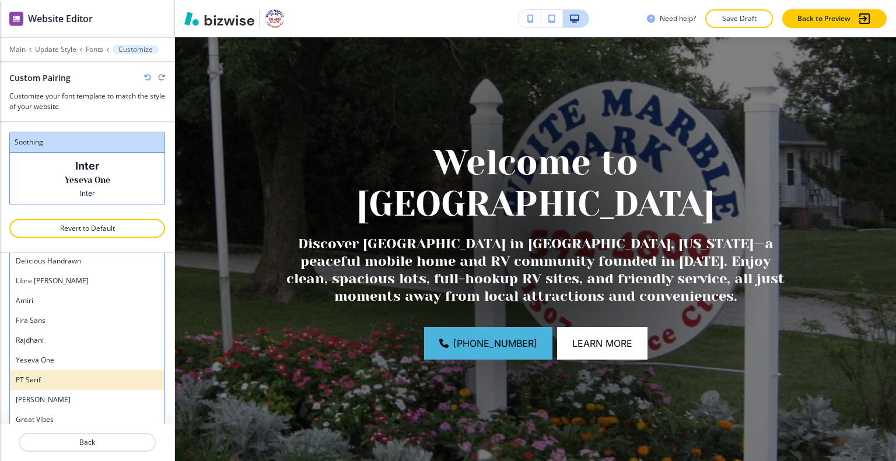
click at [84, 371] on div "PT Serif" at bounding box center [87, 380] width 155 height 20
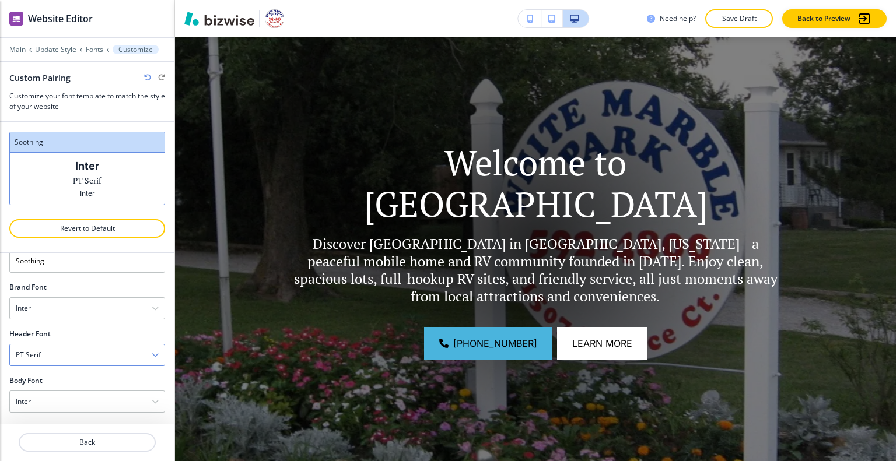
click at [113, 349] on div "PT Serif" at bounding box center [87, 355] width 155 height 21
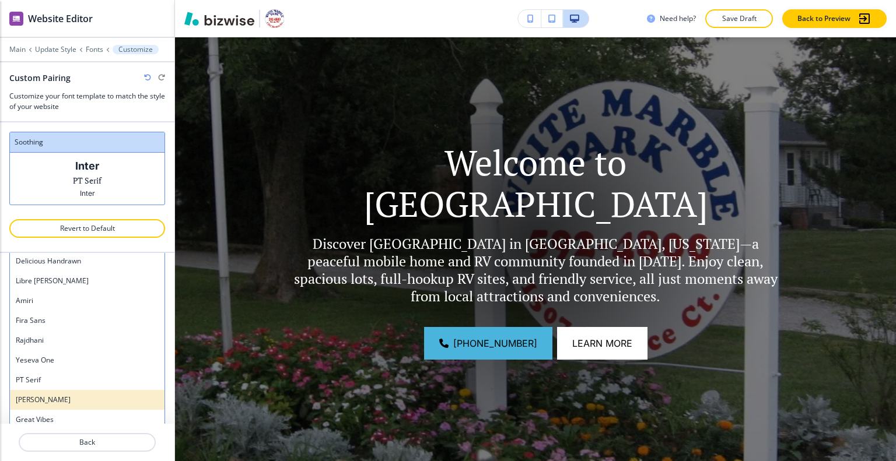
click at [76, 390] on div "Lora" at bounding box center [87, 400] width 155 height 20
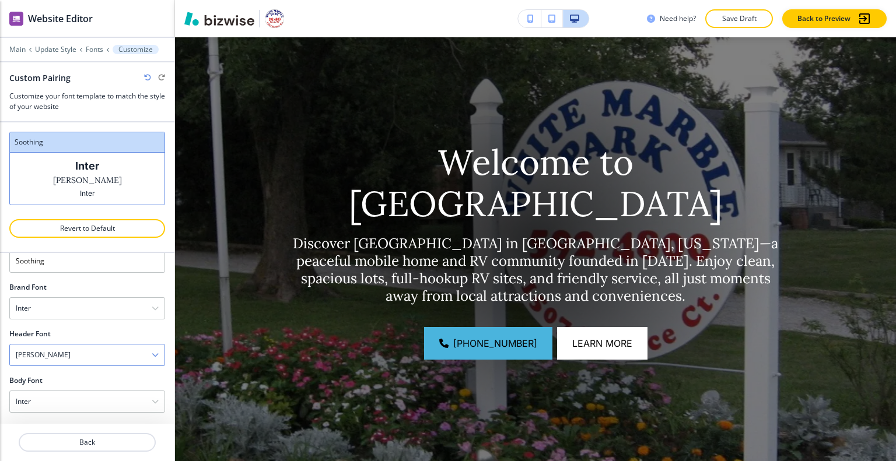
click at [107, 353] on div "Lora" at bounding box center [87, 355] width 155 height 21
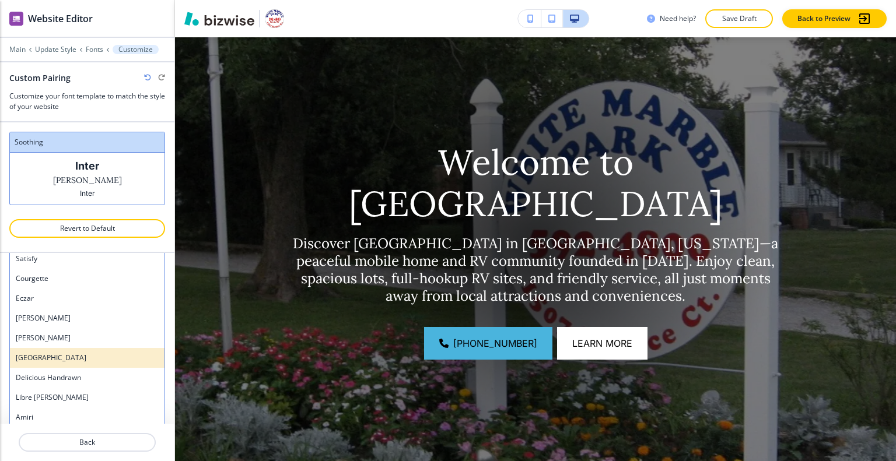
click at [100, 362] on div "Sacramento" at bounding box center [87, 358] width 155 height 20
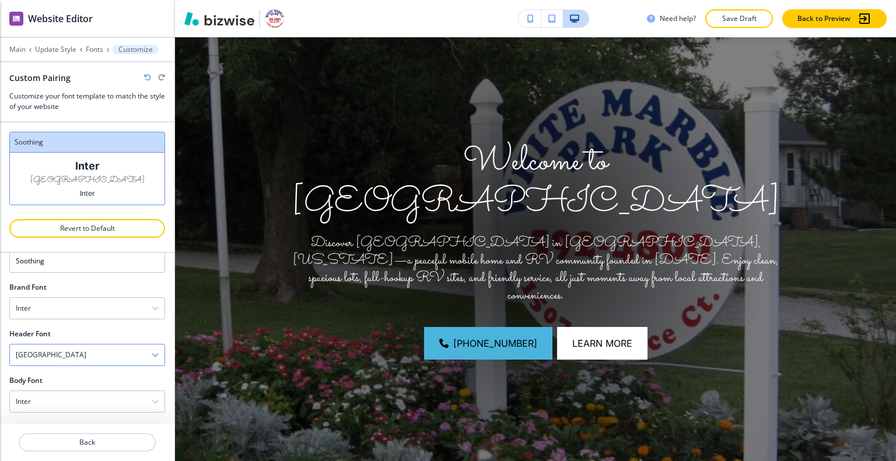
click at [109, 349] on div "Sacramento" at bounding box center [87, 355] width 155 height 21
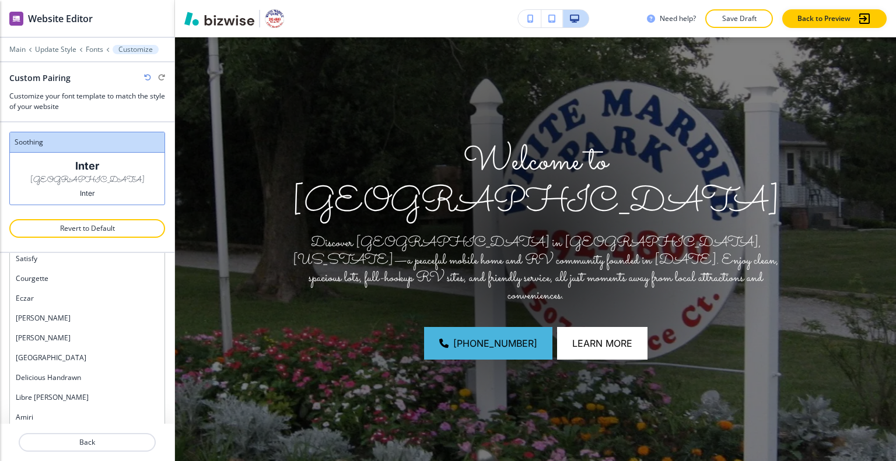
click at [85, 374] on h4 "Delicious Handrawn" at bounding box center [87, 378] width 143 height 10
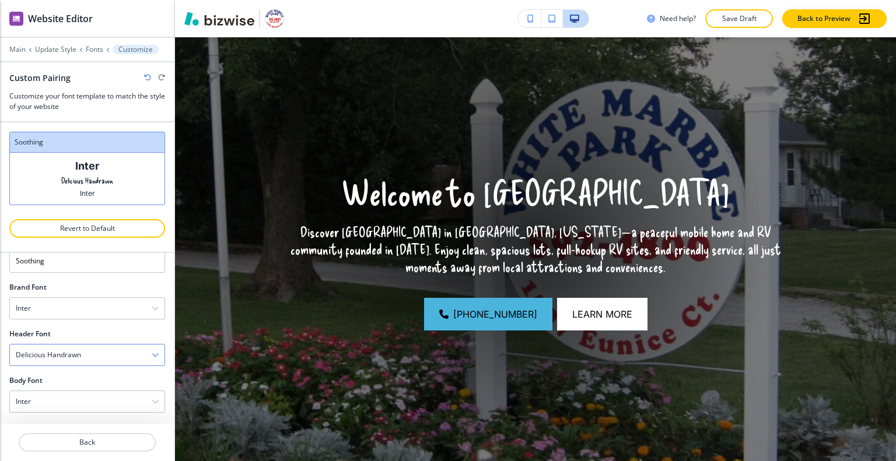
click at [107, 356] on div "Delicious Handrawn" at bounding box center [87, 355] width 155 height 21
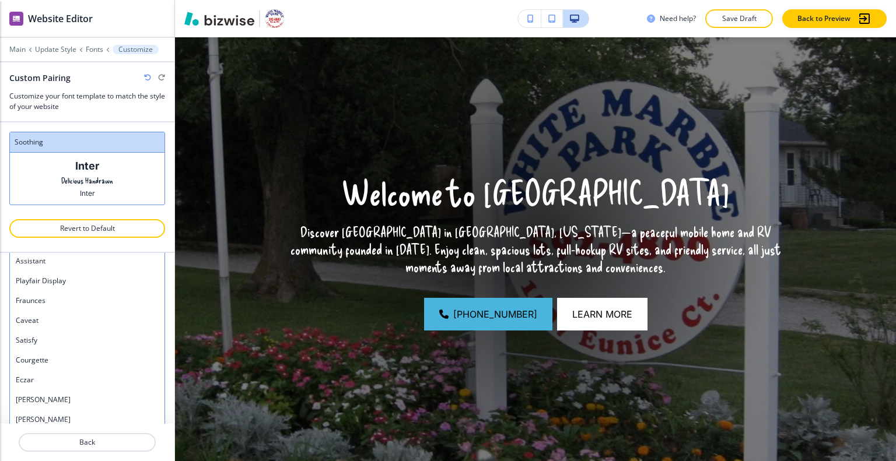
click at [86, 359] on h4 "Courgette" at bounding box center [87, 360] width 143 height 10
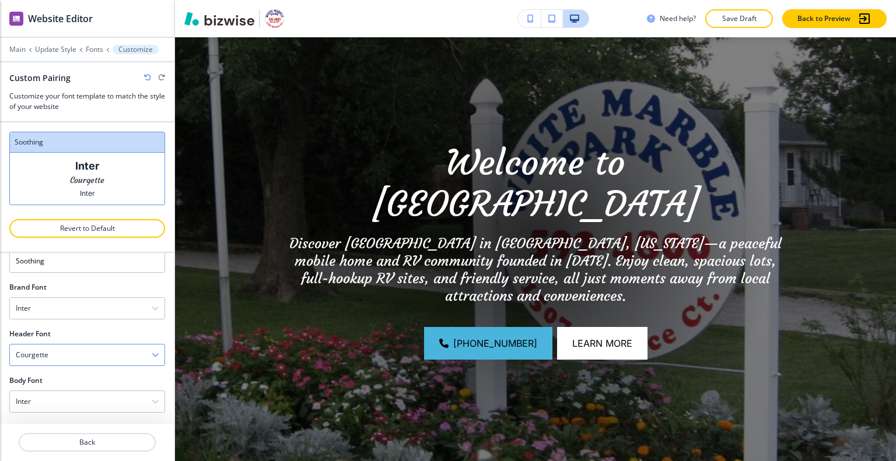
click at [106, 355] on div "Courgette" at bounding box center [87, 355] width 155 height 21
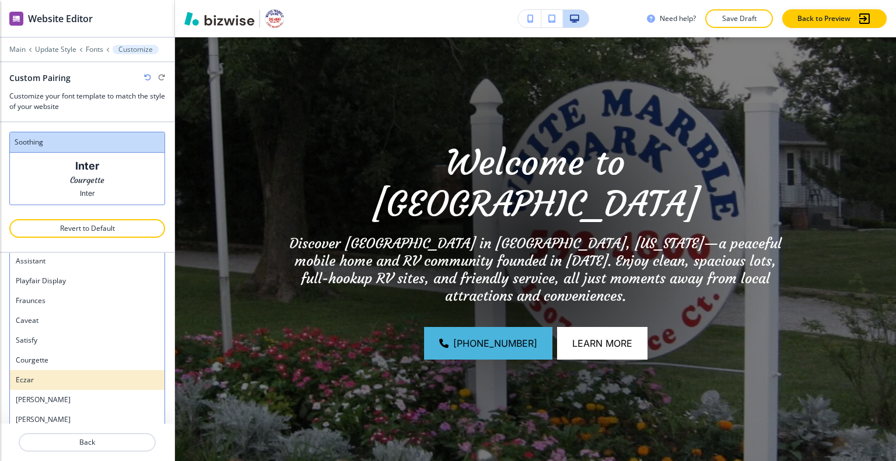
click at [83, 375] on h4 "Eczar" at bounding box center [87, 380] width 143 height 10
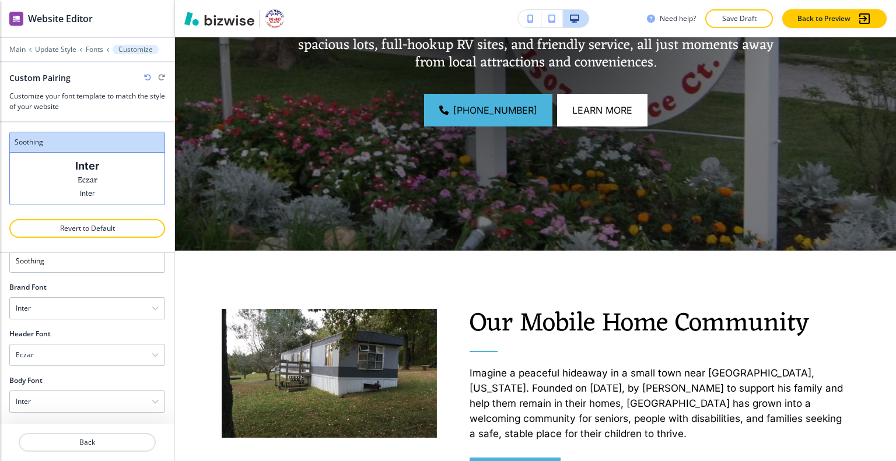
click at [87, 366] on div at bounding box center [87, 370] width 156 height 9
click at [84, 356] on div "Eczar" at bounding box center [87, 355] width 155 height 21
click at [83, 373] on h4 "Assistant" at bounding box center [87, 378] width 143 height 10
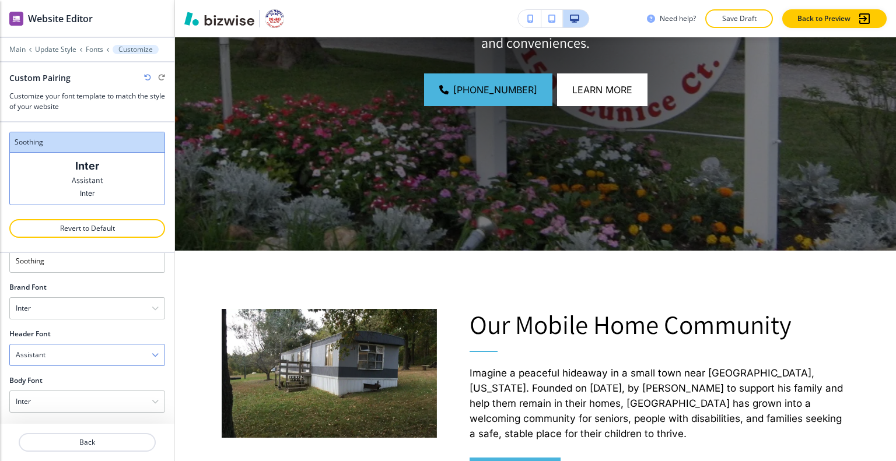
click at [89, 352] on div "Assistant" at bounding box center [87, 355] width 155 height 21
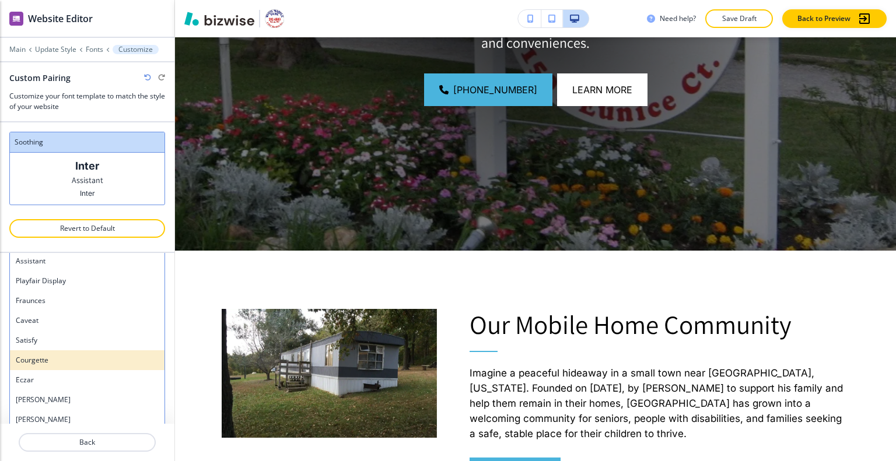
click at [76, 355] on h4 "Courgette" at bounding box center [87, 360] width 143 height 10
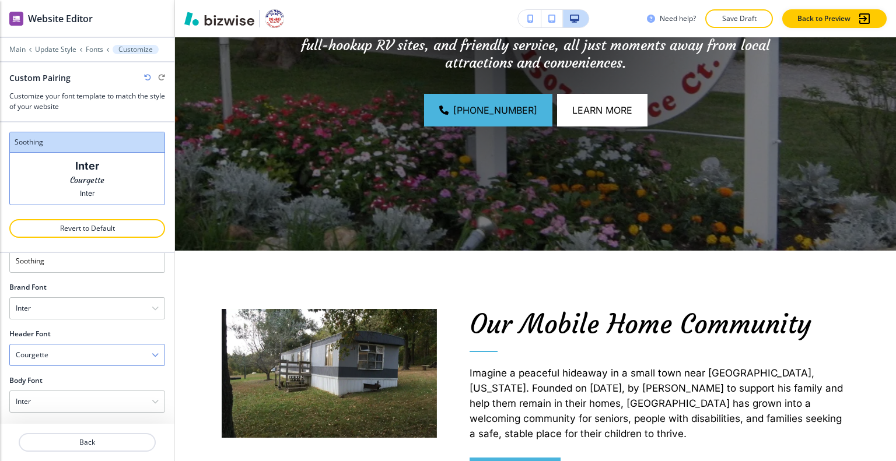
click at [75, 348] on div "Courgette" at bounding box center [87, 355] width 155 height 21
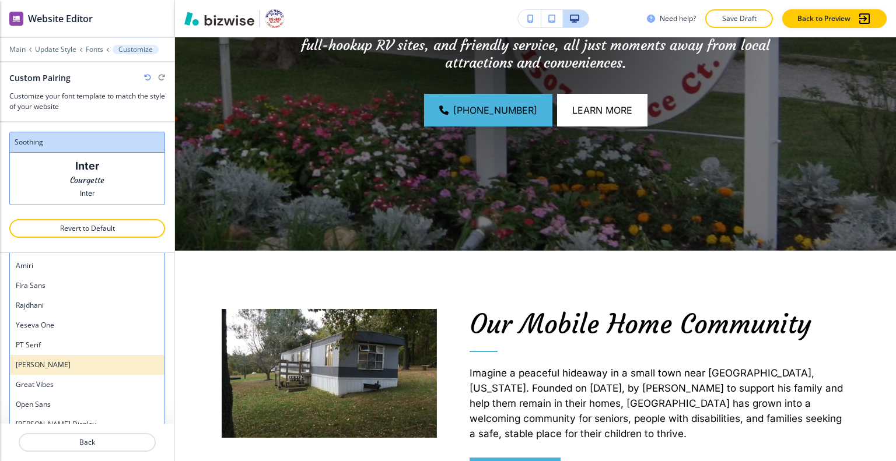
click at [66, 355] on div "Lora" at bounding box center [87, 365] width 155 height 20
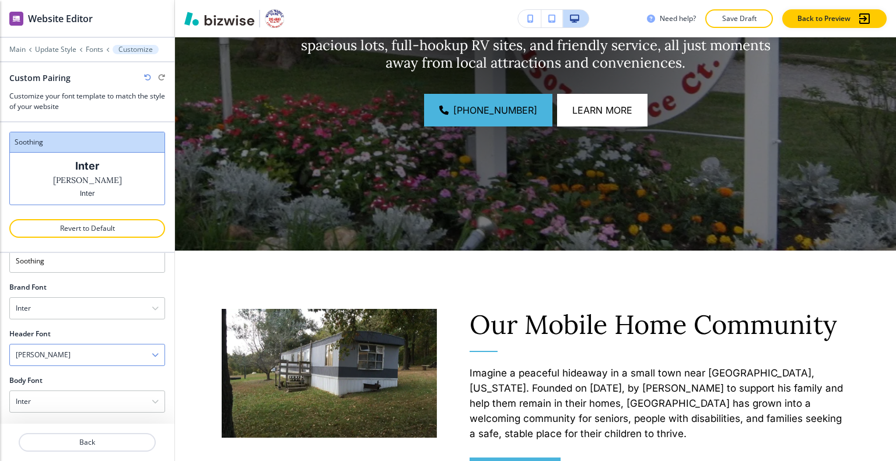
click at [70, 349] on div "Lora" at bounding box center [87, 355] width 155 height 21
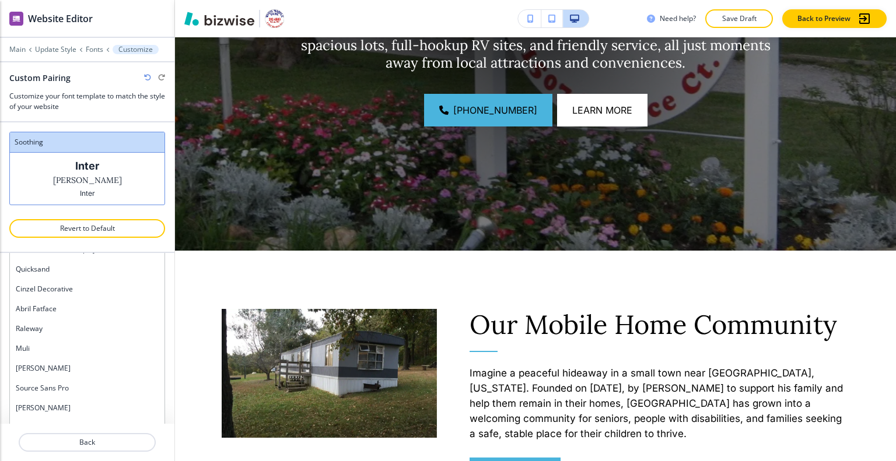
click at [66, 312] on h4 "Abril Fatface" at bounding box center [87, 309] width 143 height 10
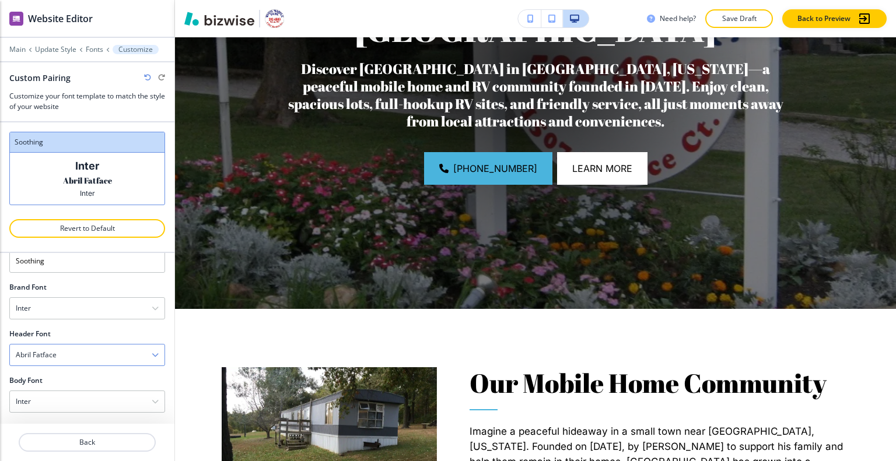
click at [89, 355] on div "Abril Fatface" at bounding box center [87, 355] width 155 height 21
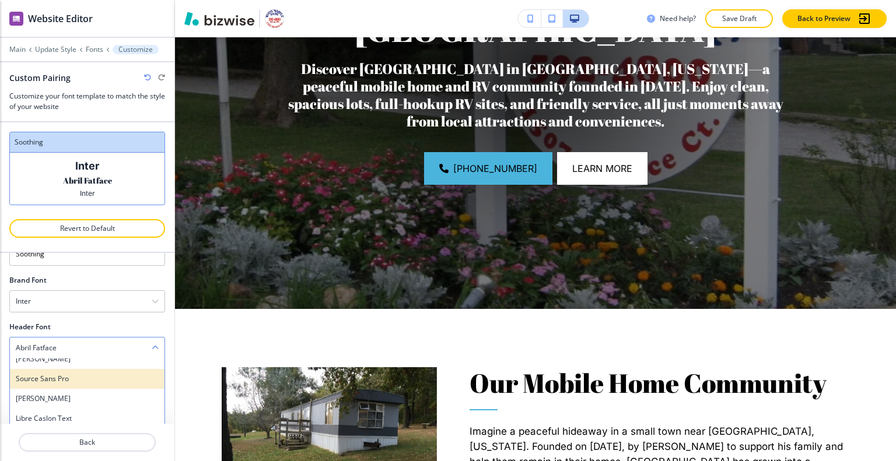
click at [74, 374] on h4 "Source Sans Pro" at bounding box center [87, 379] width 143 height 10
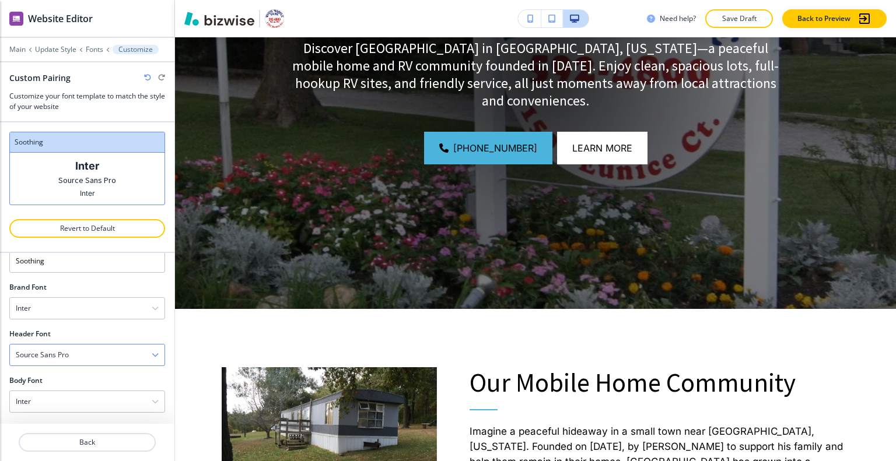
click at [96, 353] on div "Source Sans Pro" at bounding box center [87, 355] width 155 height 21
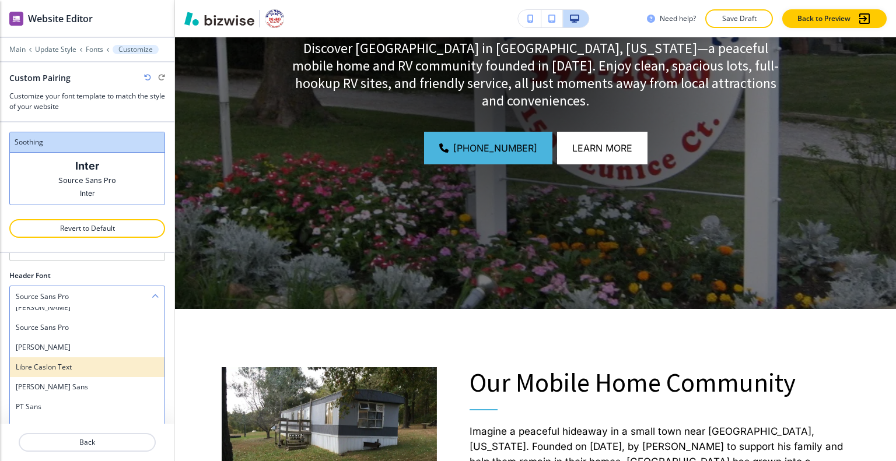
click at [82, 370] on h4 "Libre Caslon Text" at bounding box center [87, 367] width 143 height 10
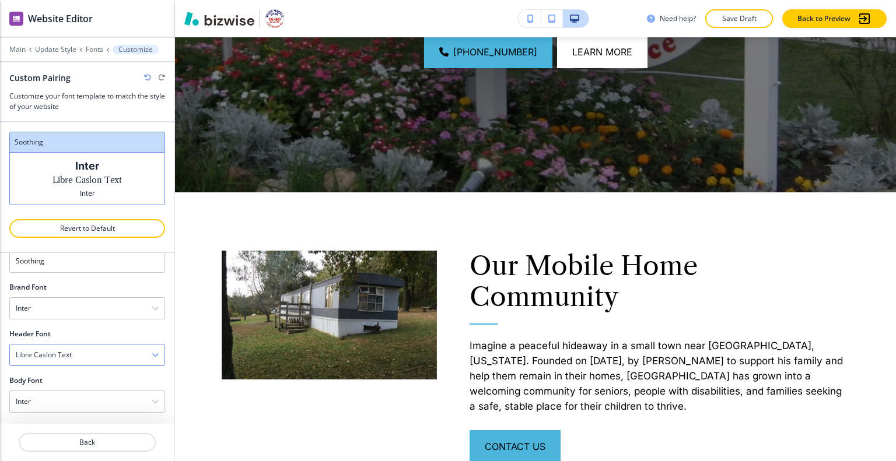
click at [97, 352] on div "Libre Caslon Text" at bounding box center [87, 355] width 155 height 21
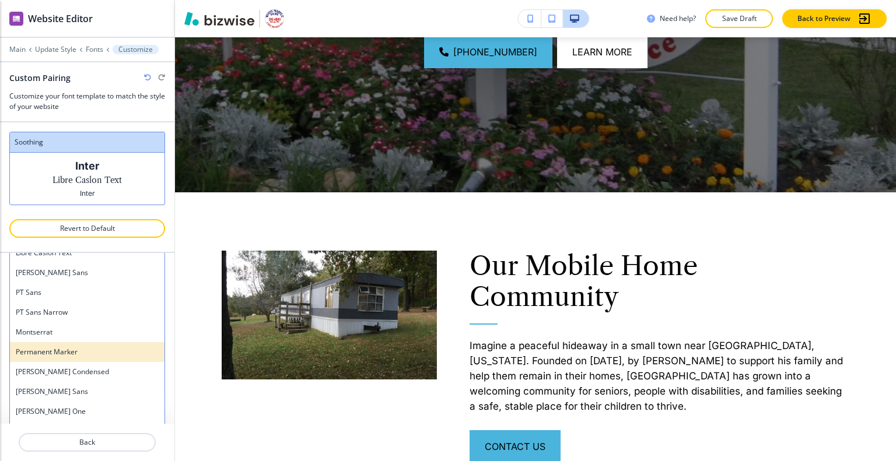
click at [89, 354] on h4 "Permanent Marker" at bounding box center [87, 352] width 143 height 10
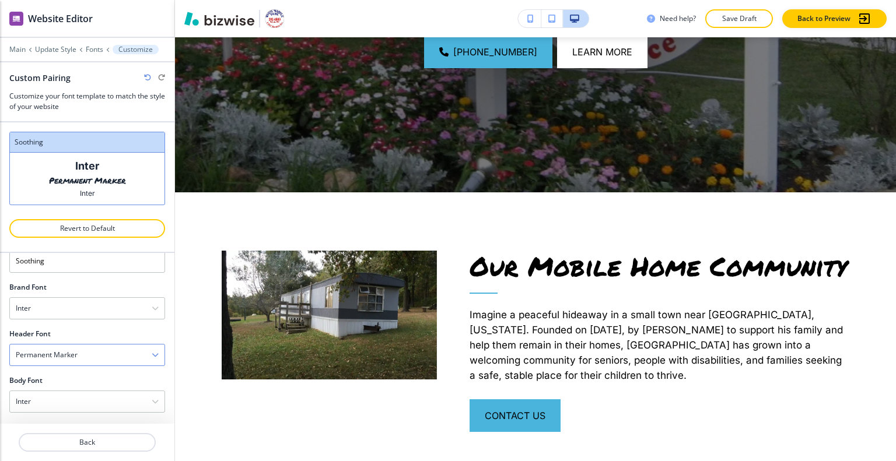
click at [98, 352] on div "Permanent Marker" at bounding box center [87, 355] width 155 height 21
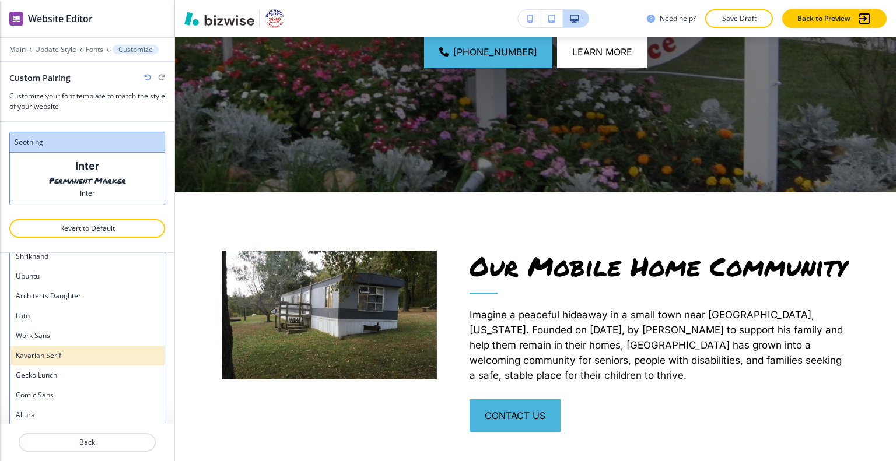
click at [80, 356] on h4 "Kavarian Serif" at bounding box center [87, 356] width 143 height 10
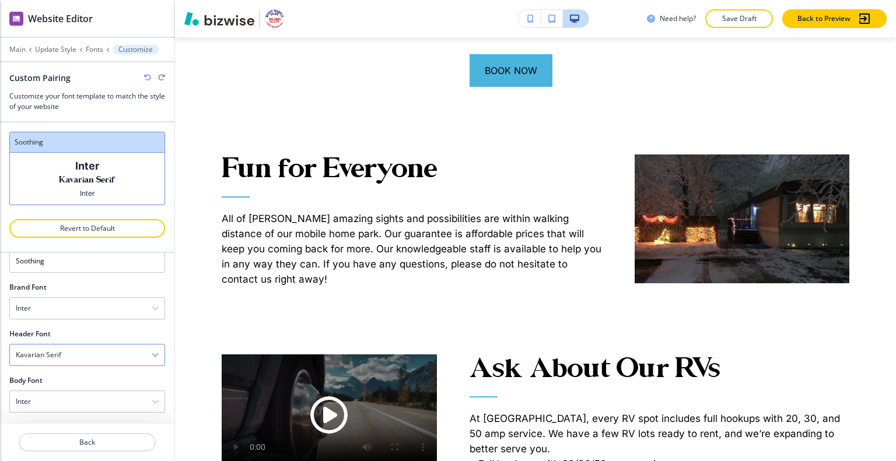
click at [98, 352] on div "Kavarian Serif" at bounding box center [87, 355] width 155 height 21
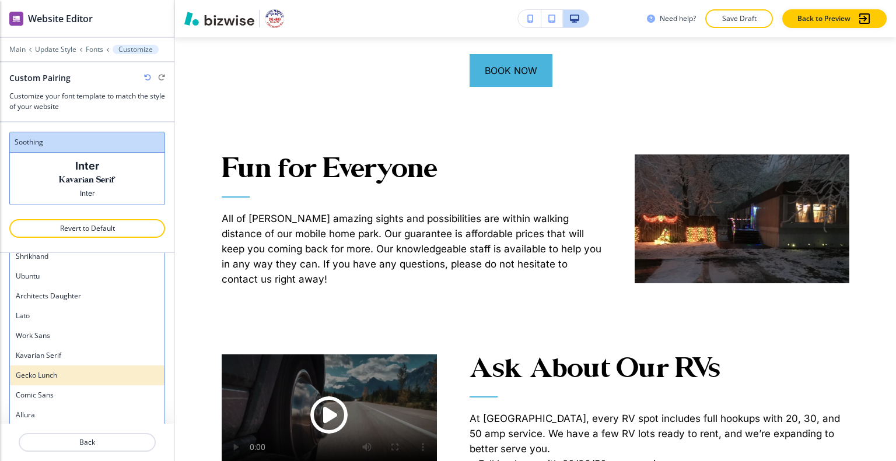
click at [84, 374] on h4 "Gecko Lunch" at bounding box center [87, 375] width 143 height 10
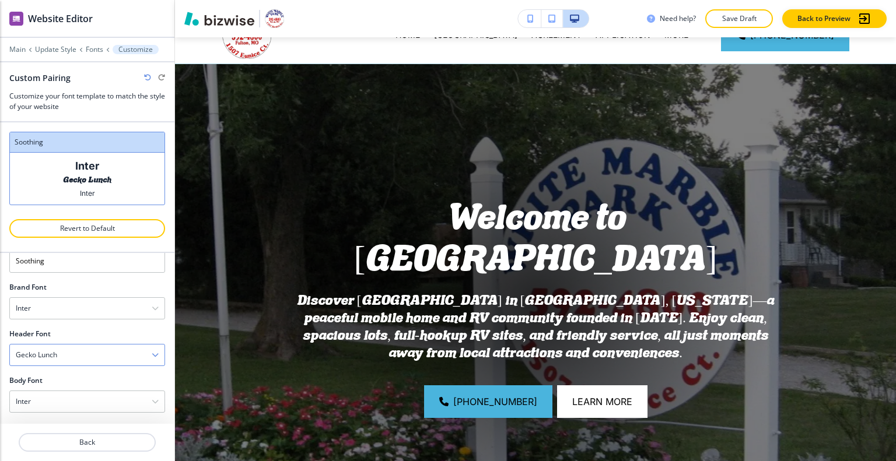
click at [96, 353] on div "Gecko Lunch" at bounding box center [87, 355] width 155 height 21
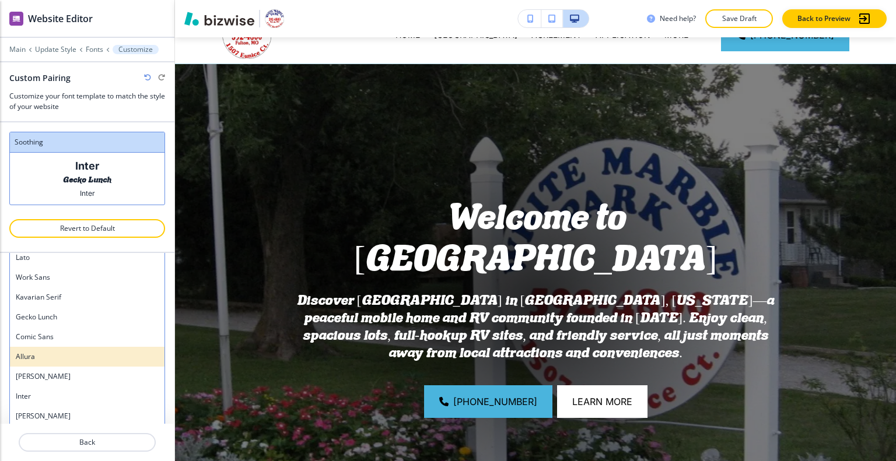
click at [87, 359] on h4 "Allura" at bounding box center [87, 357] width 143 height 10
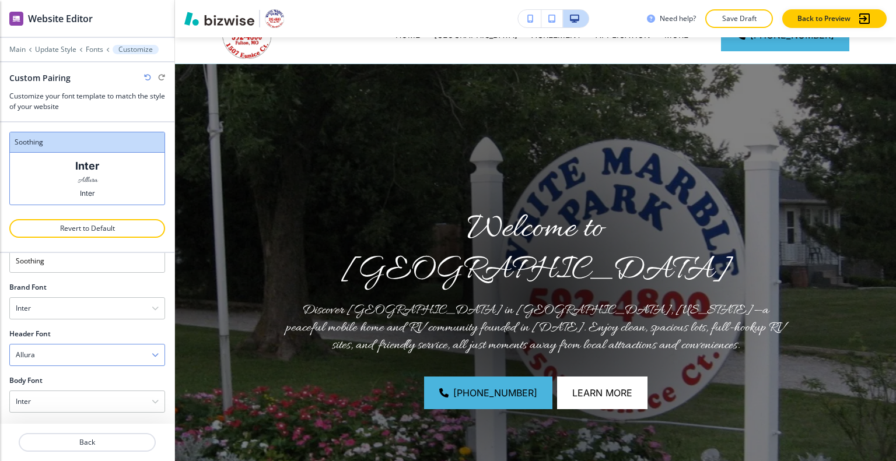
click at [99, 356] on div "Allura" at bounding box center [87, 355] width 155 height 21
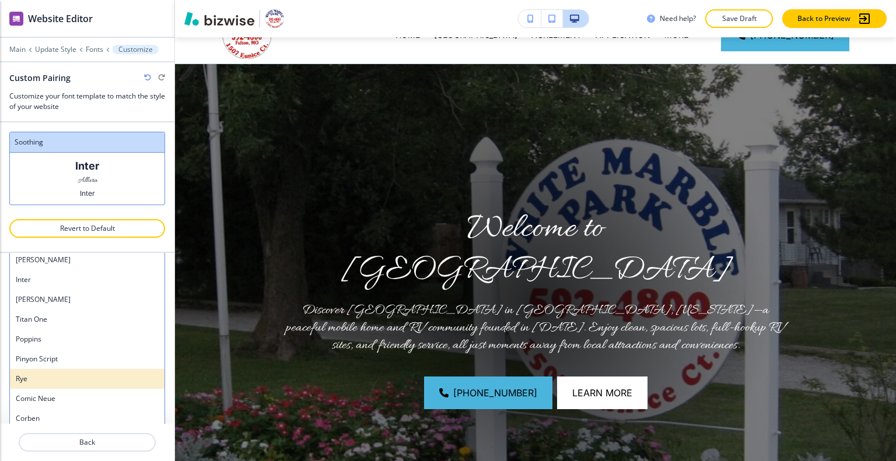
click at [86, 379] on h4 "Rye" at bounding box center [87, 379] width 143 height 10
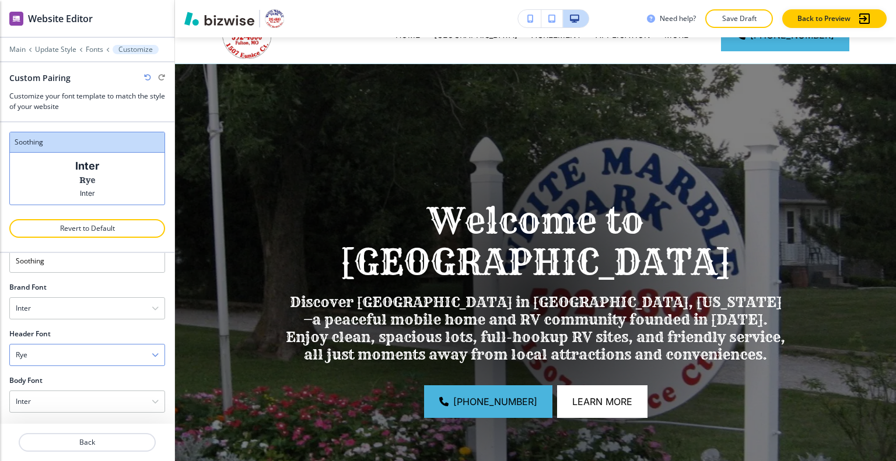
click at [96, 347] on div "Rye" at bounding box center [87, 355] width 155 height 21
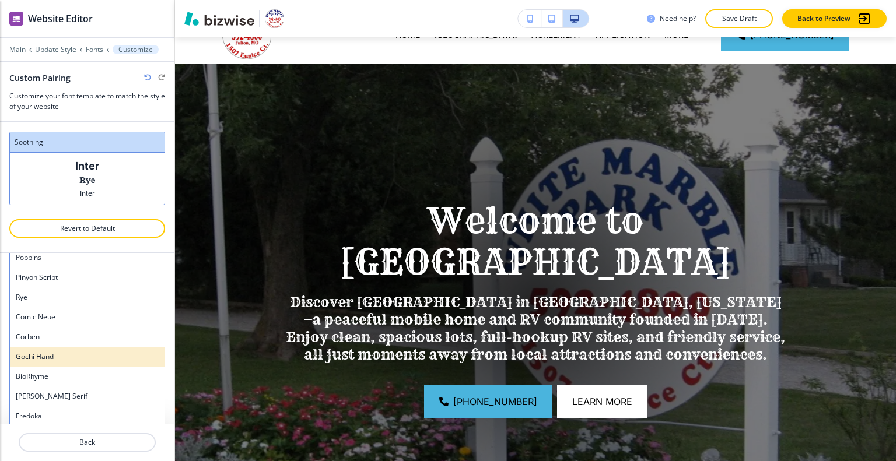
click at [91, 352] on h4 "Gochi Hand" at bounding box center [87, 357] width 143 height 10
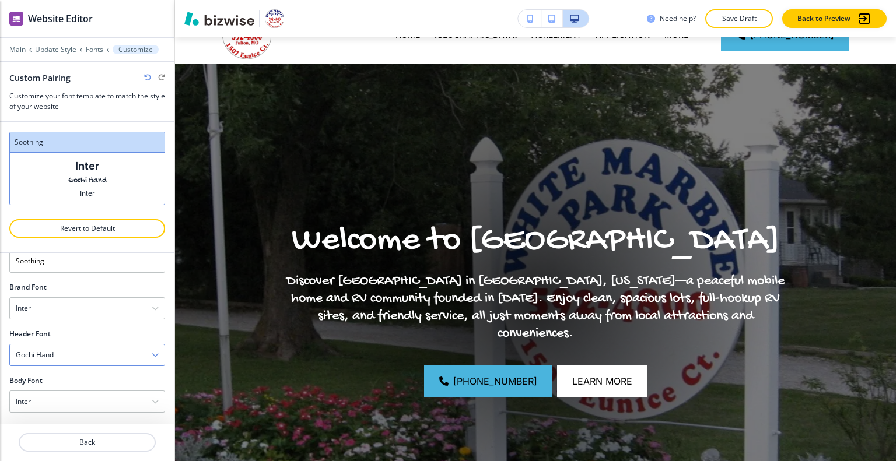
click at [93, 351] on div "Gochi Hand" at bounding box center [87, 355] width 155 height 21
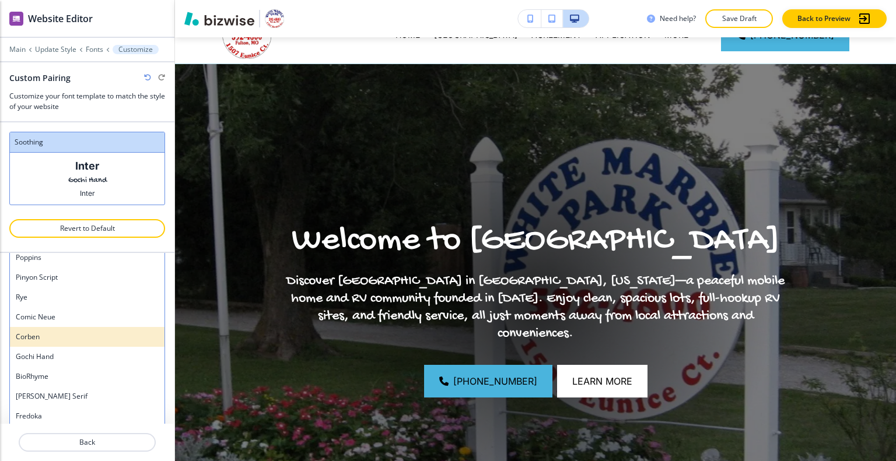
click at [88, 335] on h4 "Corben" at bounding box center [87, 337] width 143 height 10
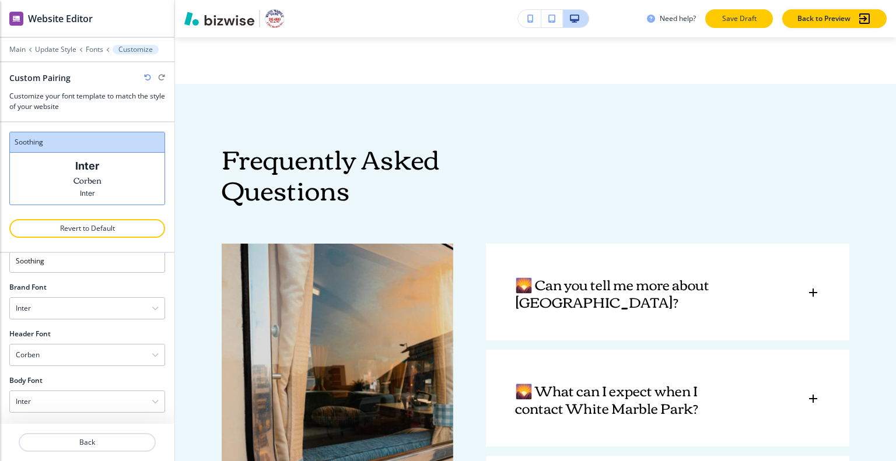
click at [734, 12] on button "Save Draft" at bounding box center [739, 18] width 68 height 19
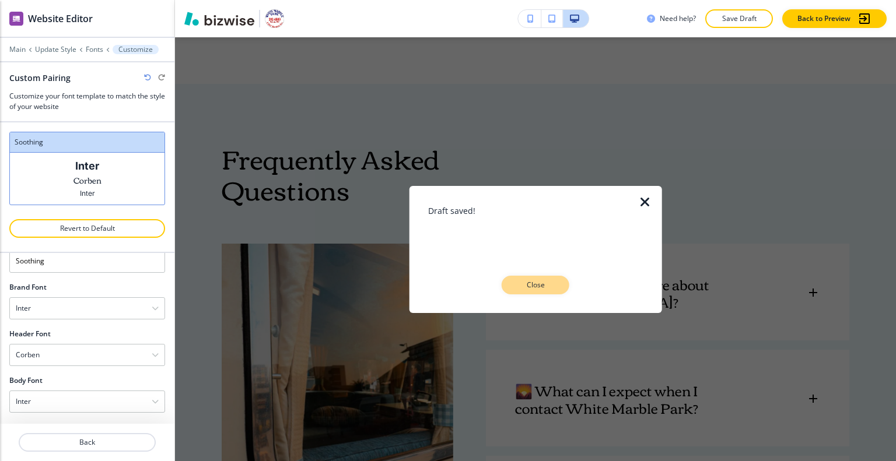
click at [555, 286] on button "Close" at bounding box center [536, 285] width 68 height 19
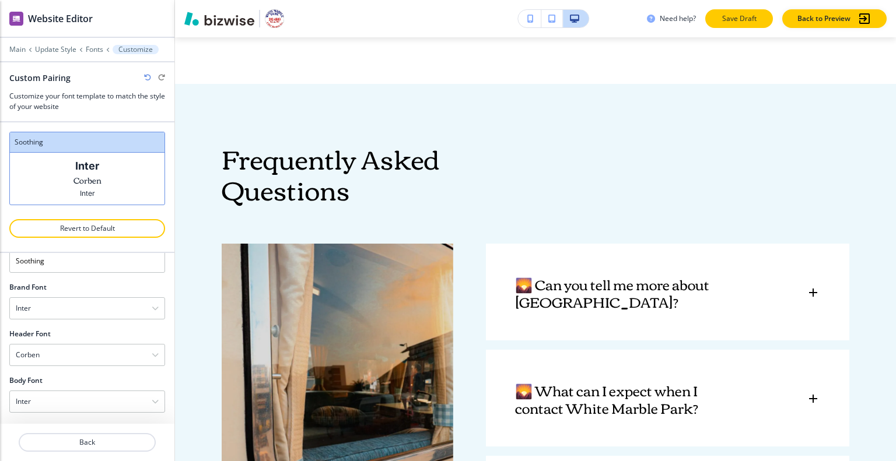
click at [721, 21] on p "Save Draft" at bounding box center [738, 18] width 37 height 10
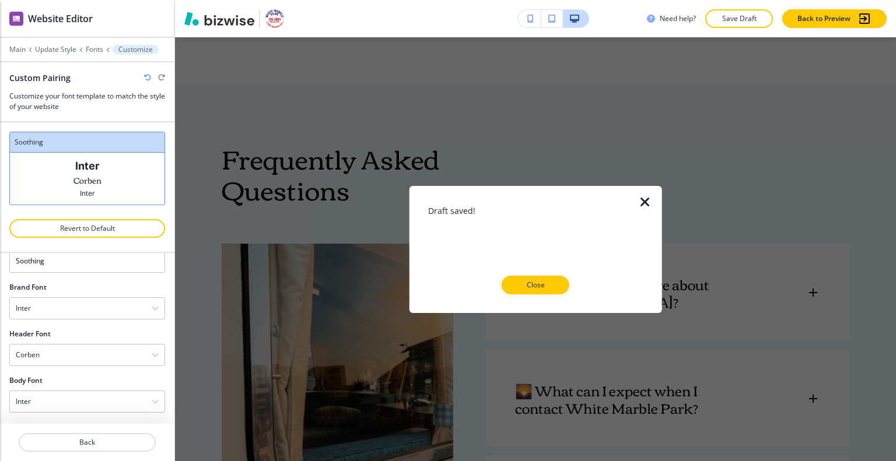
drag, startPoint x: 540, startPoint y: 290, endPoint x: 548, endPoint y: 283, distance: 10.4
click at [541, 290] on p "Close" at bounding box center [535, 285] width 37 height 10
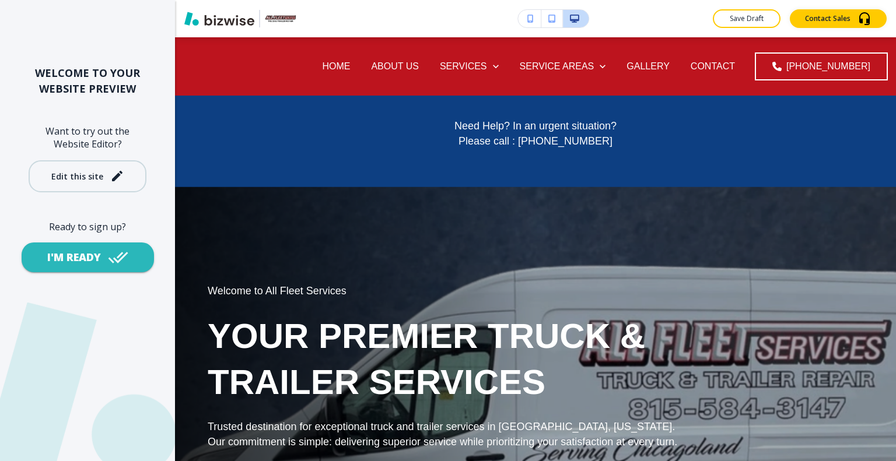
click at [89, 180] on div "Edit this site" at bounding box center [77, 176] width 52 height 9
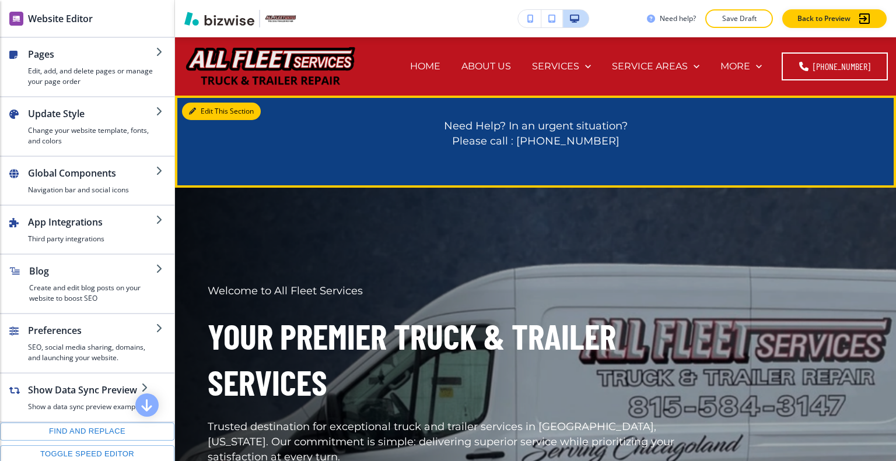
click at [205, 115] on button "Edit This Section" at bounding box center [221, 111] width 79 height 17
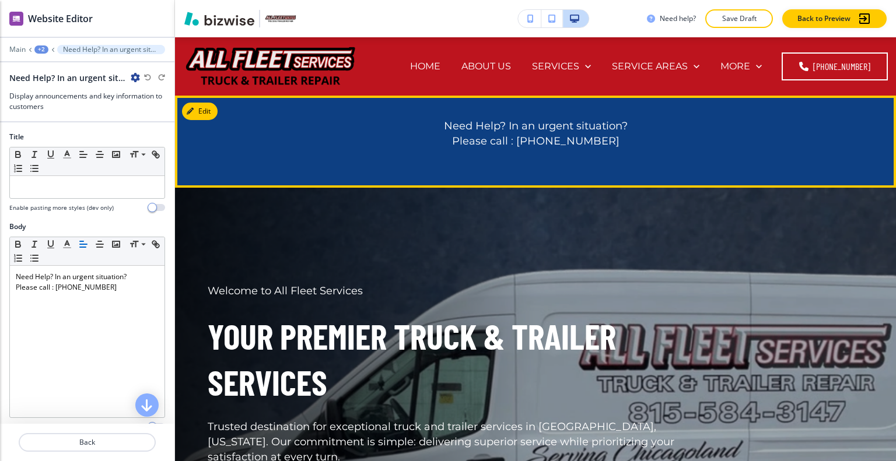
scroll to position [58, 0]
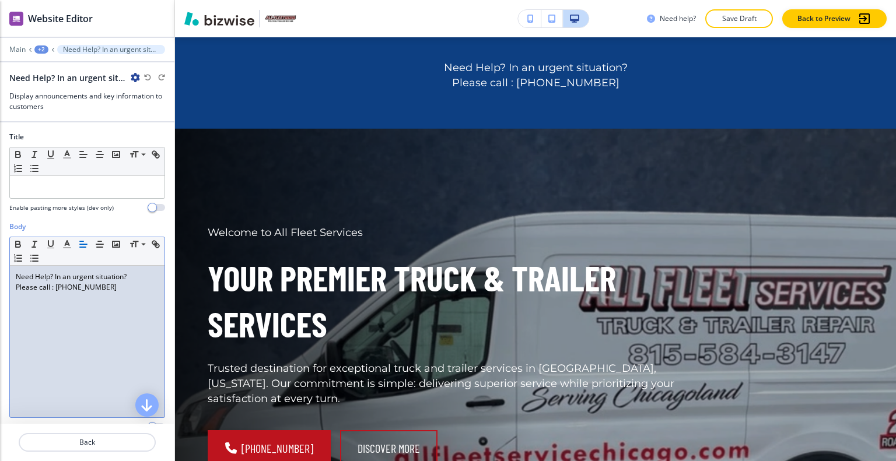
drag, startPoint x: 114, startPoint y: 296, endPoint x: 118, endPoint y: 282, distance: 14.0
click at [114, 295] on div "Need Help? In an urgent situation? Please call : (815) 584-3147" at bounding box center [87, 342] width 155 height 152
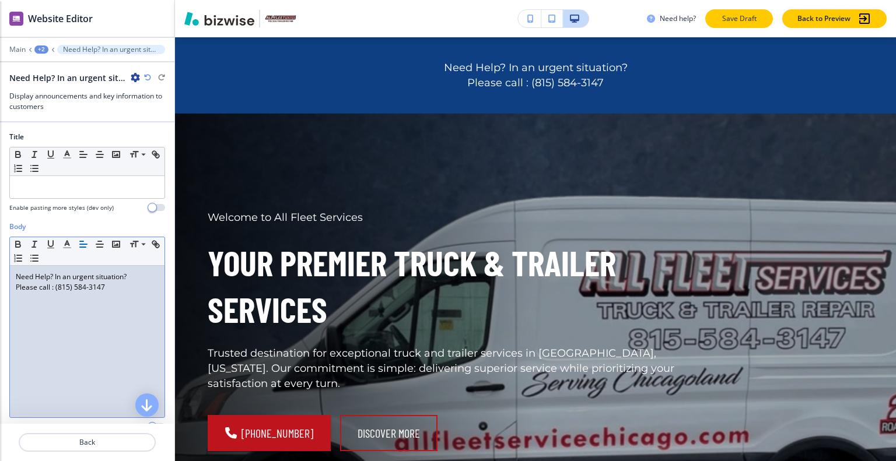
click at [738, 16] on p "Save Draft" at bounding box center [738, 18] width 37 height 10
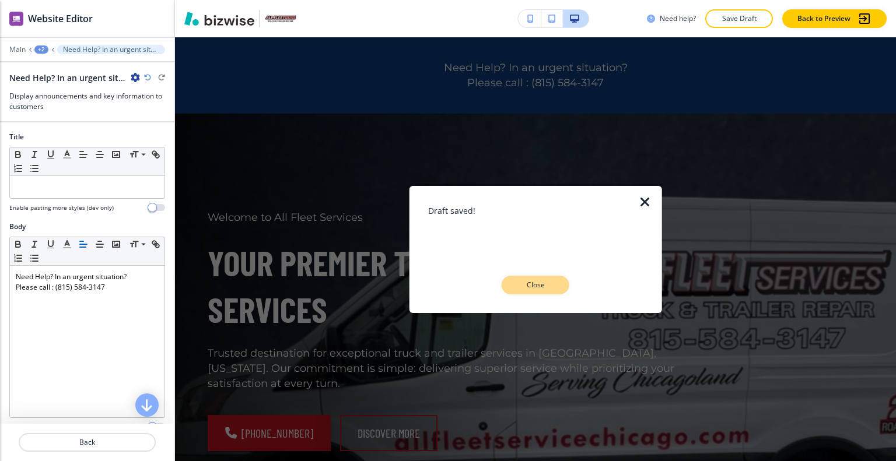
click at [534, 277] on button "Close" at bounding box center [536, 285] width 68 height 19
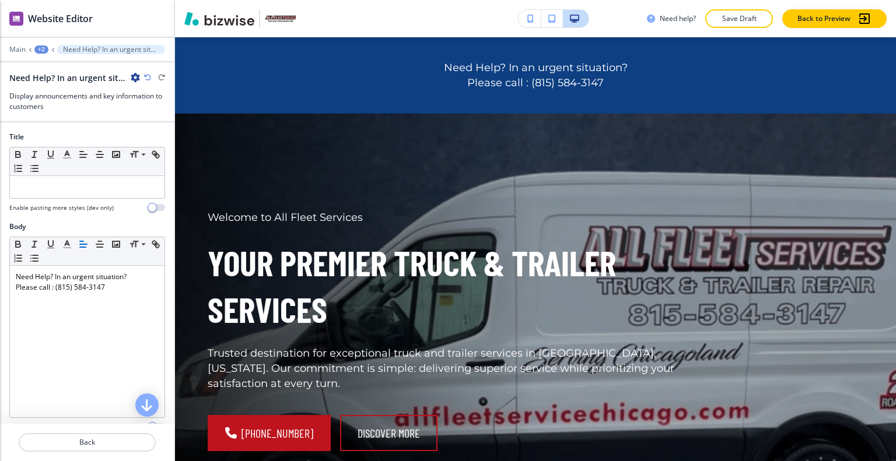
scroll to position [0, 0]
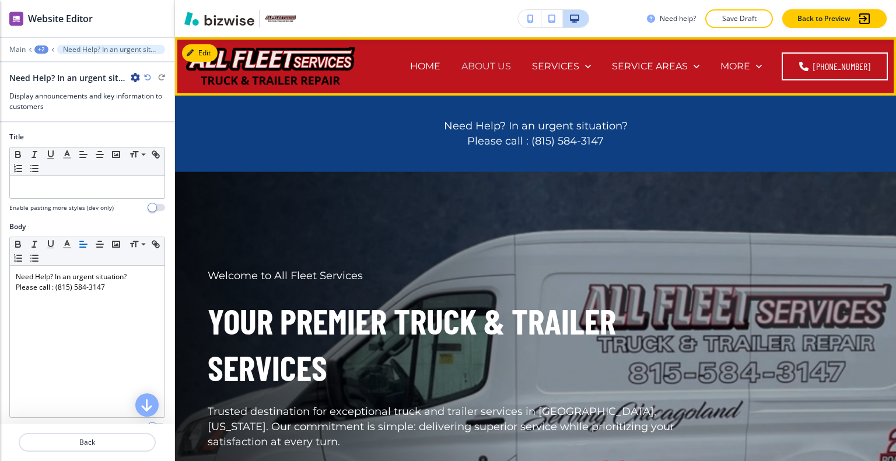
click at [496, 65] on p "ABOUT US" at bounding box center [486, 65] width 50 height 13
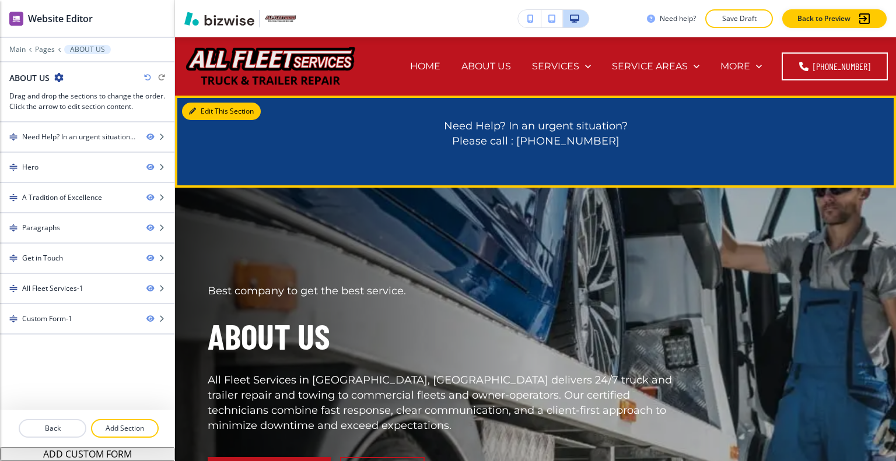
click at [198, 114] on button "Edit This Section" at bounding box center [221, 111] width 79 height 17
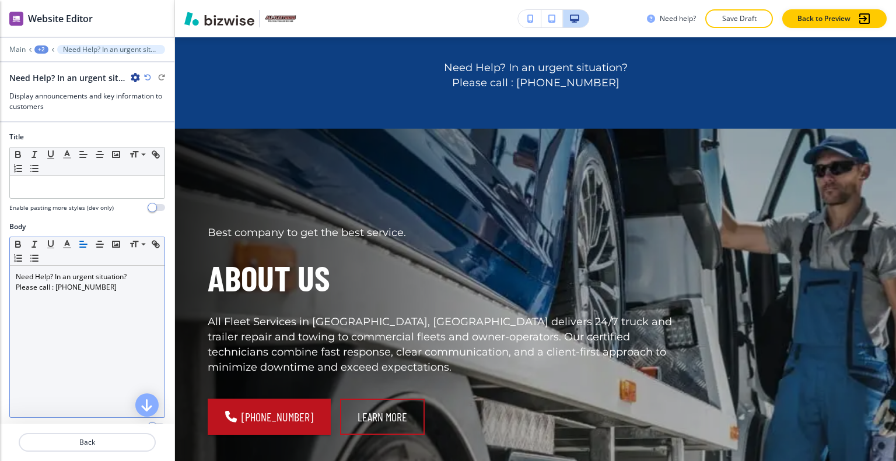
click at [128, 308] on div "Need Help? In an urgent situation? Please call : [PHONE_NUMBER]" at bounding box center [87, 342] width 155 height 152
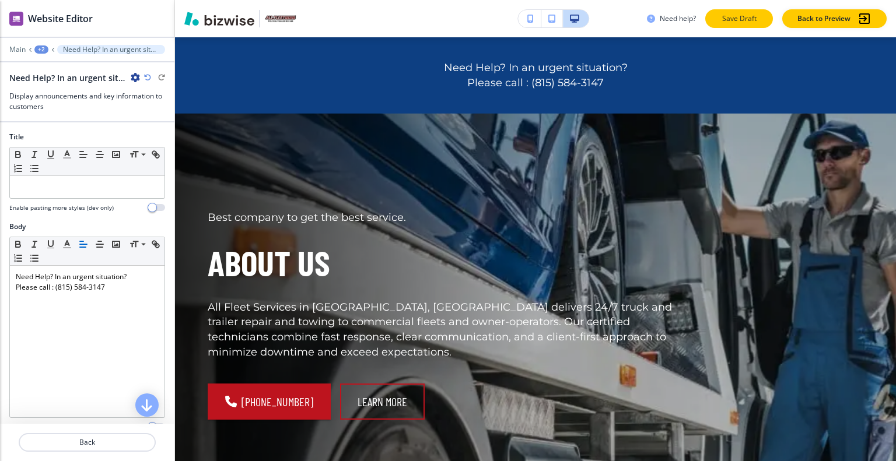
click at [748, 21] on p "Save Draft" at bounding box center [738, 18] width 37 height 10
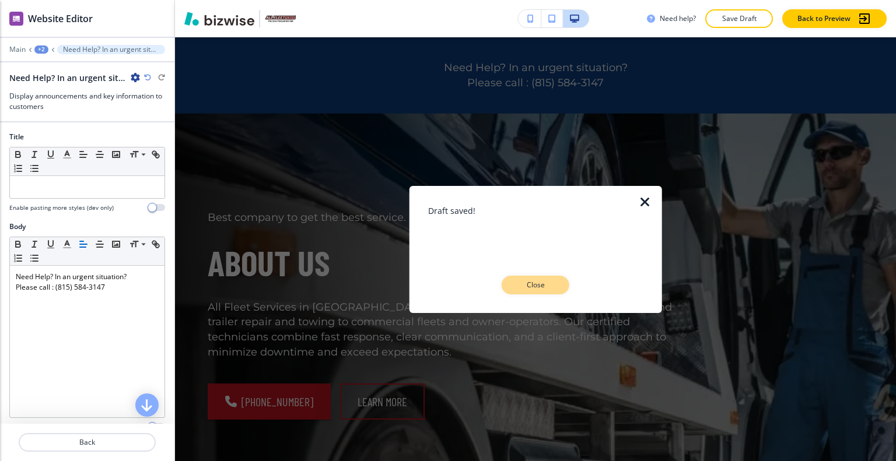
click at [545, 284] on p "Close" at bounding box center [535, 285] width 37 height 10
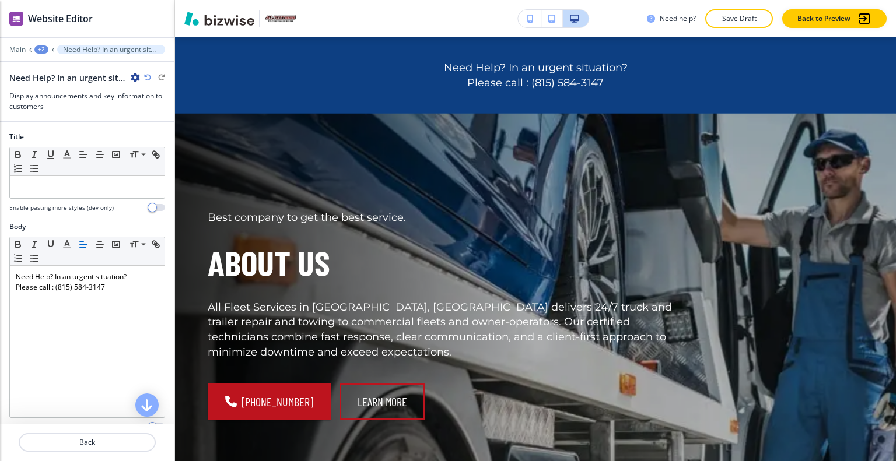
scroll to position [0, 0]
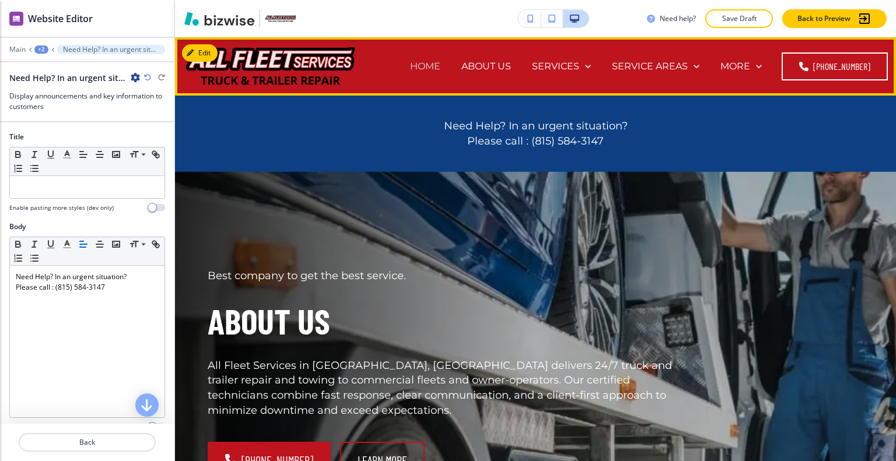
click at [427, 72] on p "HOME" at bounding box center [425, 65] width 30 height 13
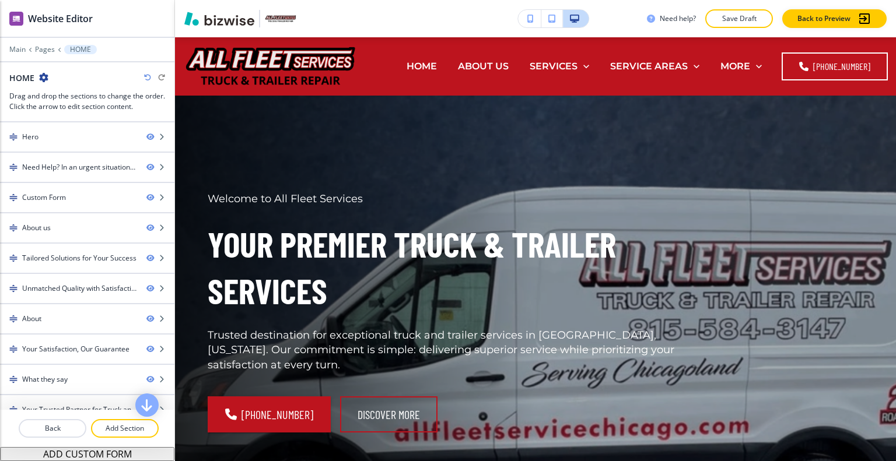
click at [747, 13] on button "Save Draft" at bounding box center [739, 18] width 68 height 19
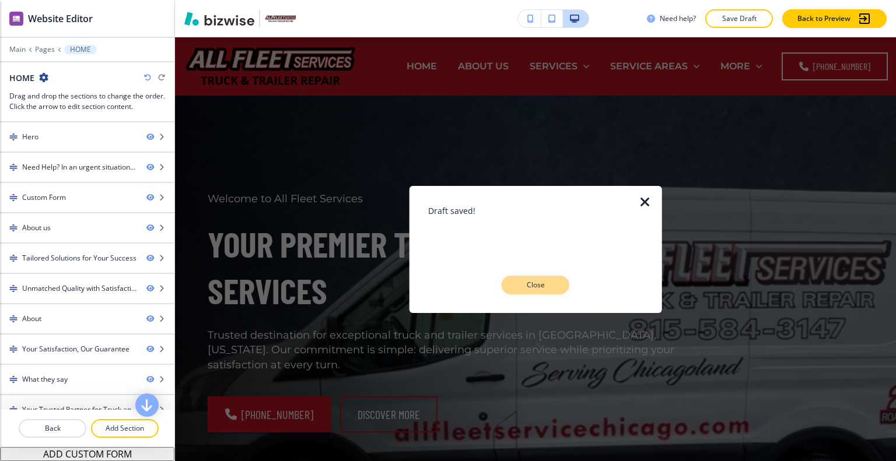
click at [519, 290] on button "Close" at bounding box center [536, 285] width 68 height 19
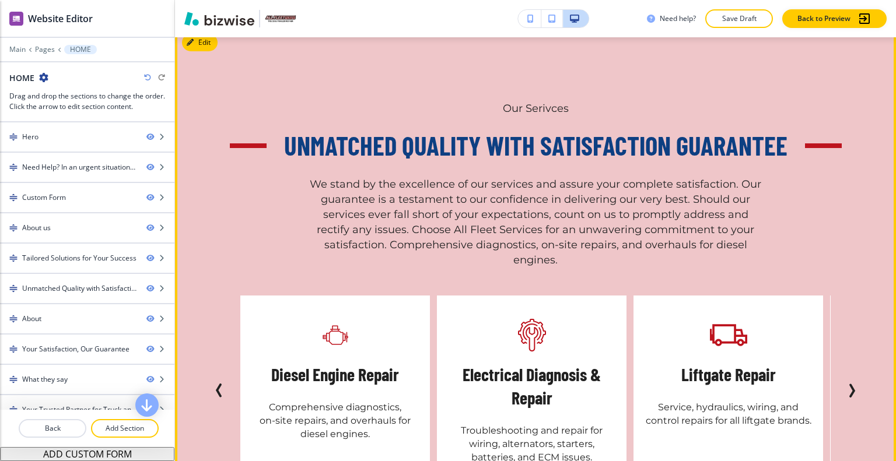
scroll to position [2566, 0]
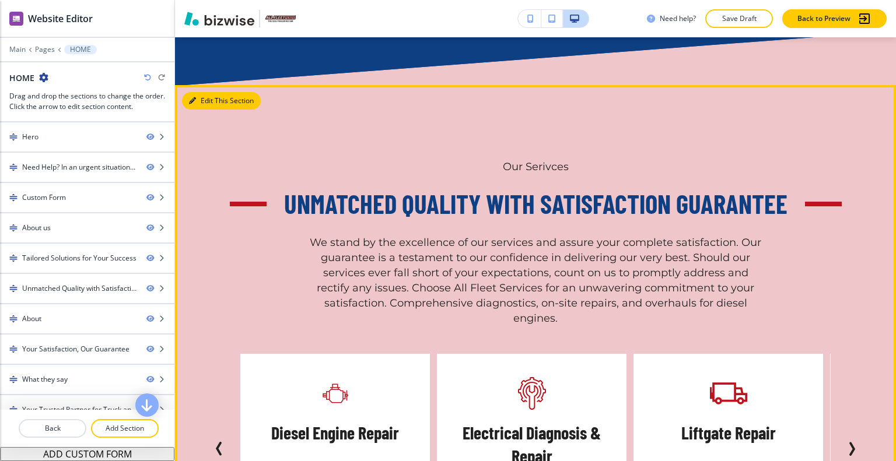
click at [201, 104] on button "Edit This Section" at bounding box center [221, 100] width 79 height 17
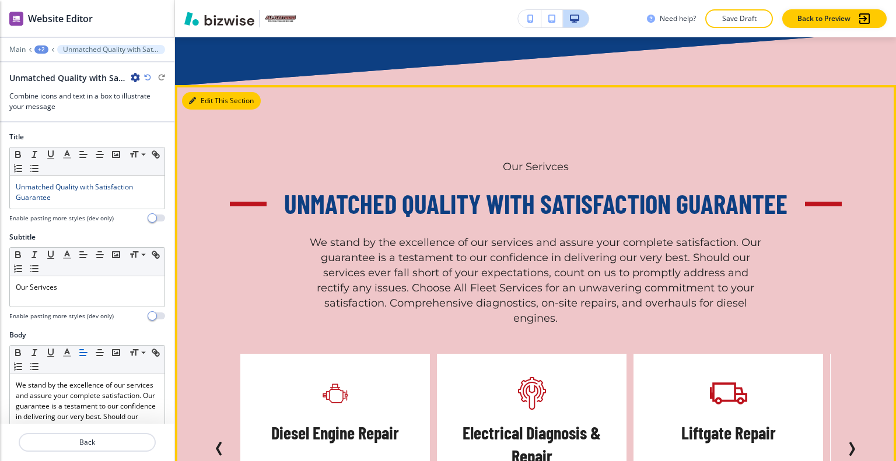
scroll to position [2622, 0]
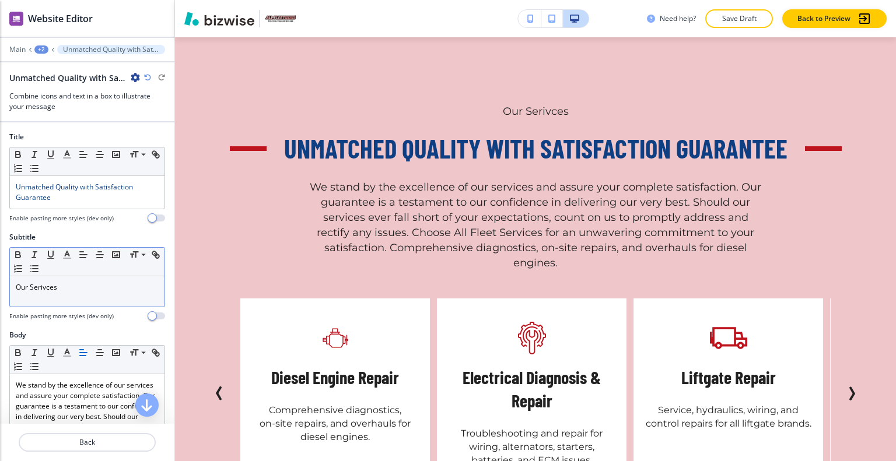
click at [87, 292] on div "Our Serivces" at bounding box center [87, 291] width 155 height 30
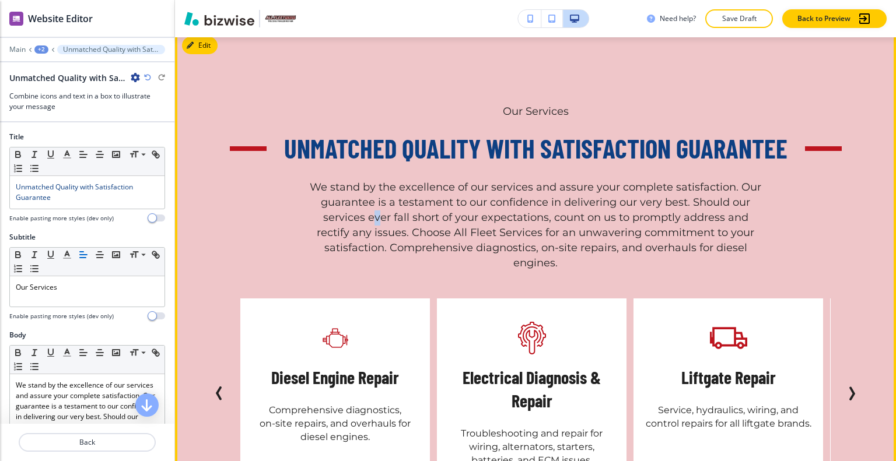
click at [373, 222] on p "We stand by the excellence of our services and assure your complete satisfactio…" at bounding box center [535, 225] width 455 height 90
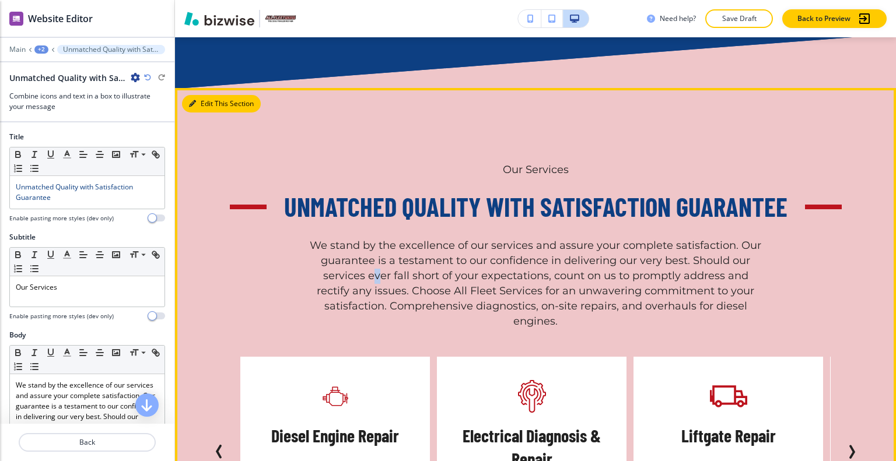
click at [210, 111] on button "Edit This Section" at bounding box center [221, 103] width 79 height 17
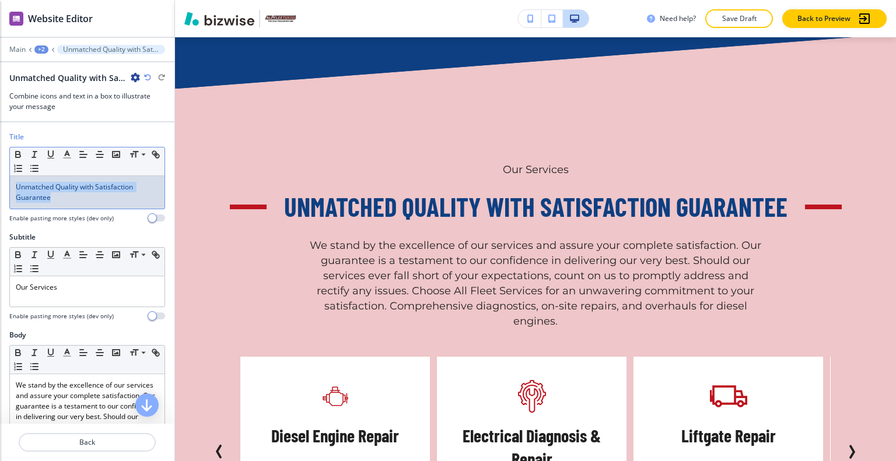
drag, startPoint x: 68, startPoint y: 194, endPoint x: 65, endPoint y: 167, distance: 26.9
click at [2, 184] on div "Title Small Normal Large Huge Unmatched Quality with Satisfaction Guarantee Ena…" at bounding box center [87, 182] width 174 height 100
click at [75, 156] on button "button" at bounding box center [67, 155] width 16 height 14
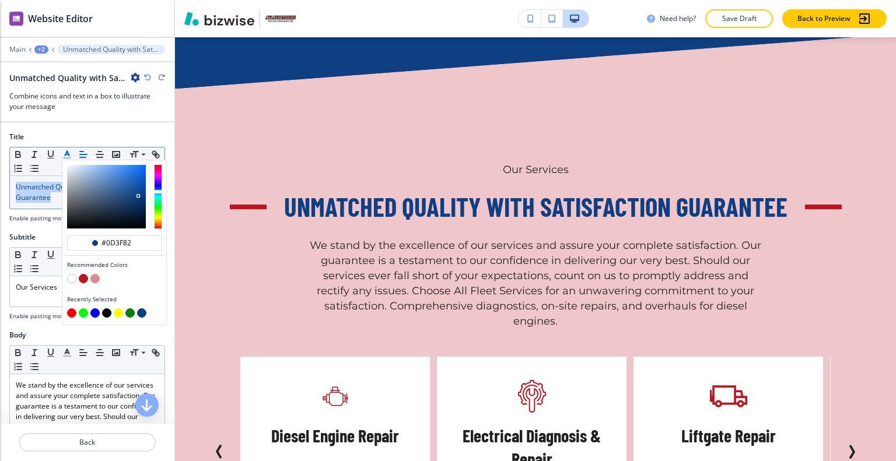
click at [84, 277] on button "button" at bounding box center [83, 278] width 9 height 9
type input "#bd141e"
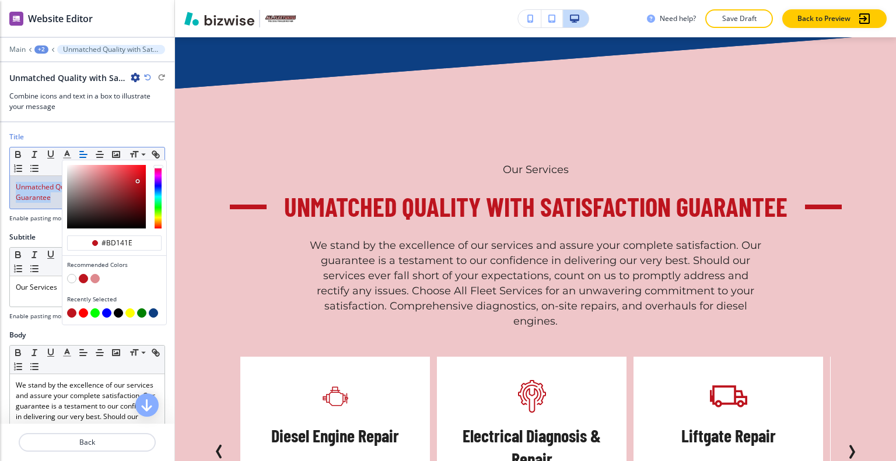
click at [758, 18] on button "Save Draft" at bounding box center [739, 18] width 68 height 19
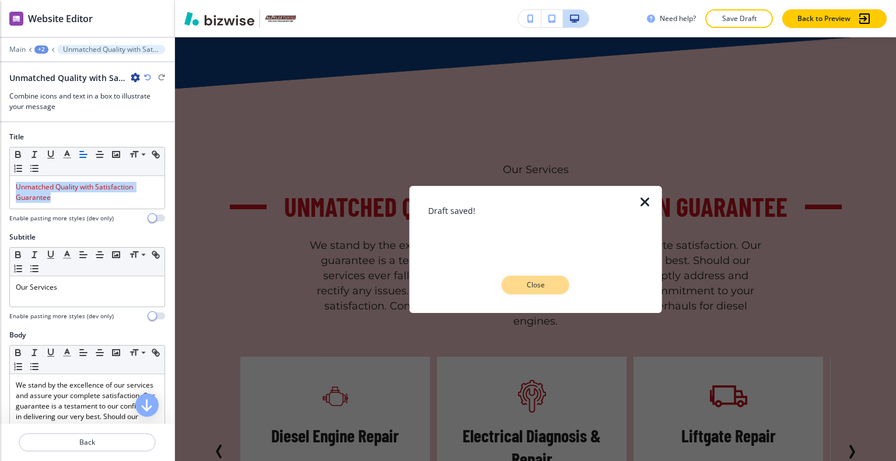
click at [547, 288] on p "Close" at bounding box center [535, 285] width 37 height 10
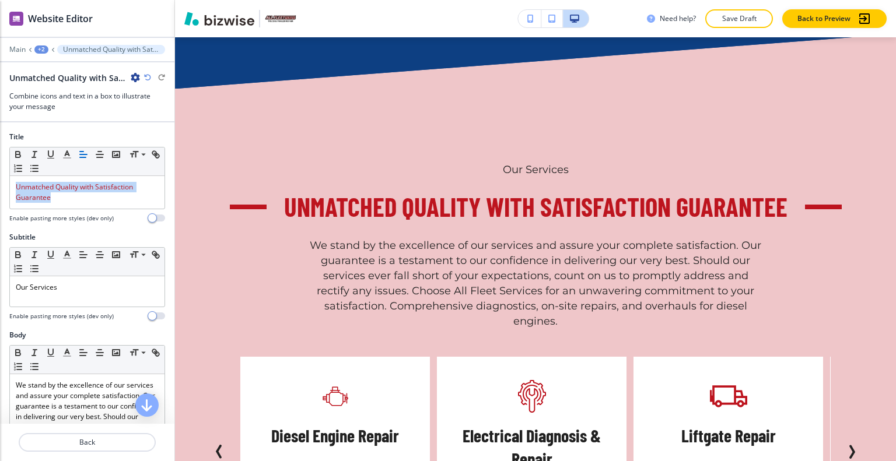
scroll to position [2797, 0]
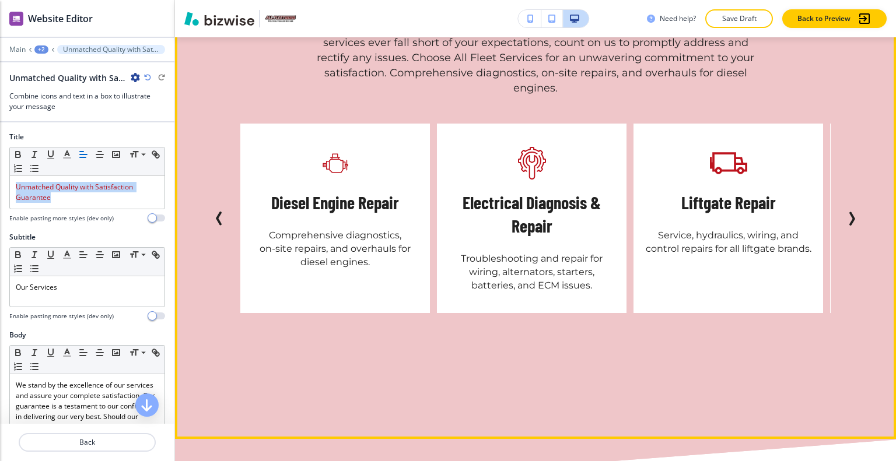
click at [848, 225] on icon "Next Slide" at bounding box center [852, 219] width 14 height 14
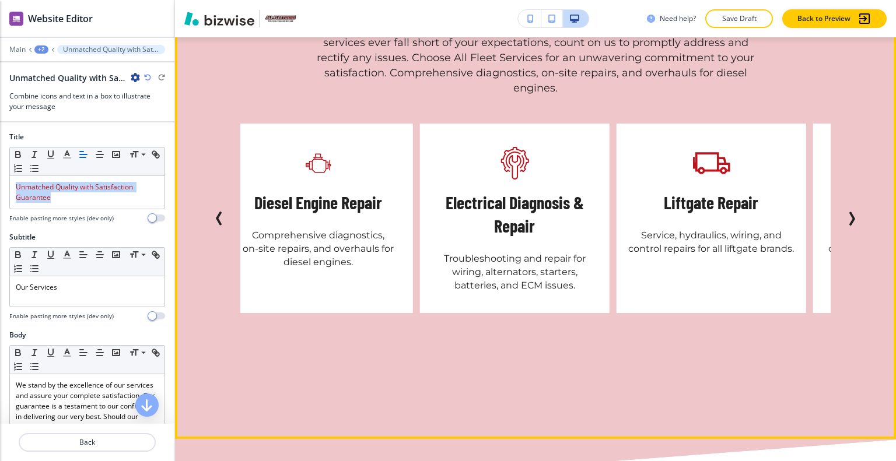
click at [848, 225] on icon "Next Slide" at bounding box center [852, 219] width 14 height 14
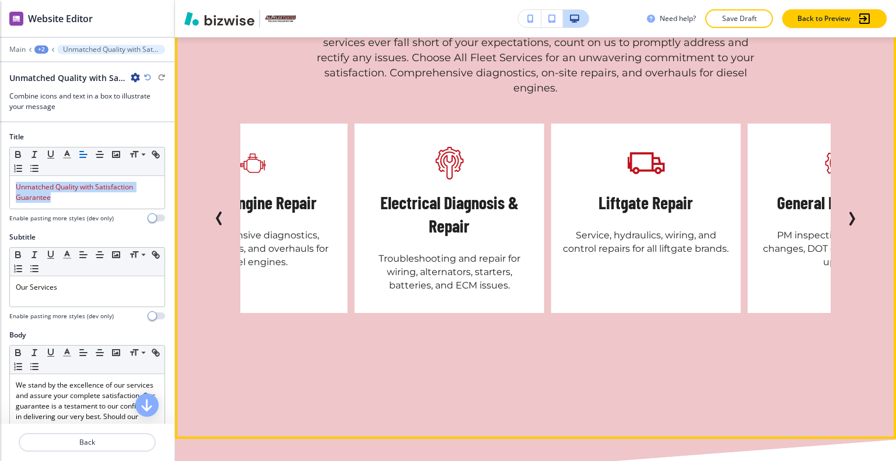
click at [848, 225] on icon "Next Slide" at bounding box center [852, 219] width 14 height 14
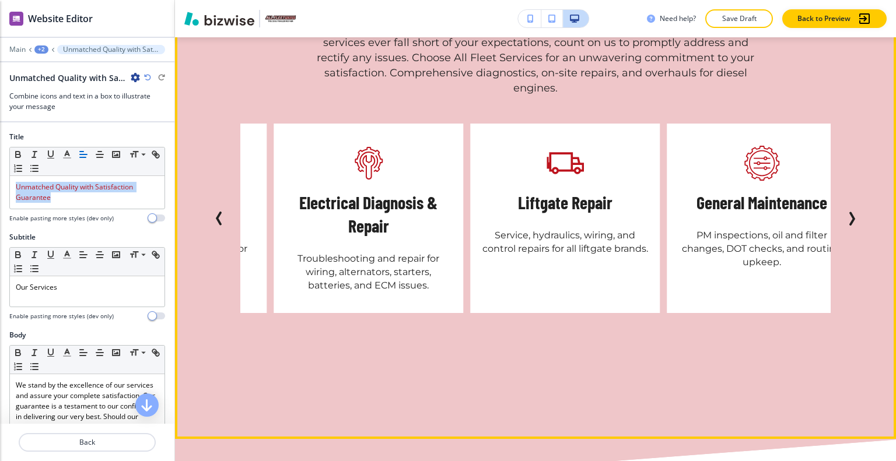
click at [848, 225] on icon "Next Slide" at bounding box center [852, 219] width 14 height 14
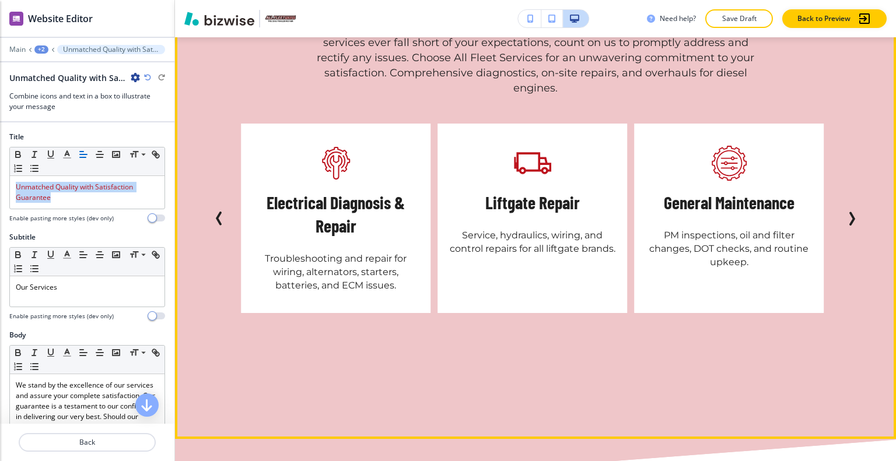
click at [848, 225] on icon "Next Slide" at bounding box center [852, 219] width 14 height 14
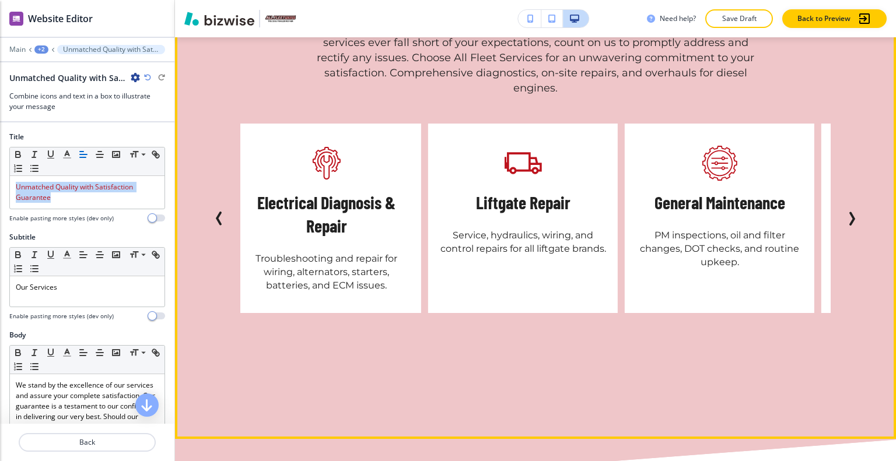
click at [848, 225] on icon "Next Slide" at bounding box center [852, 219] width 14 height 14
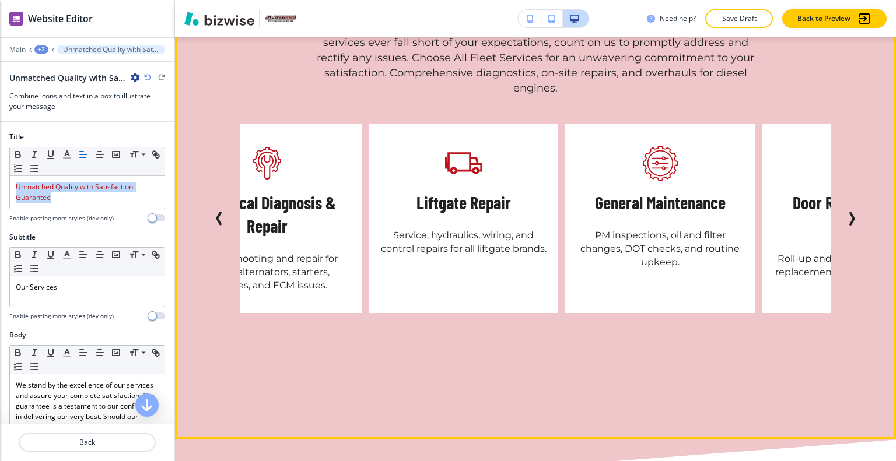
click at [848, 225] on icon "Next Slide" at bounding box center [852, 219] width 14 height 14
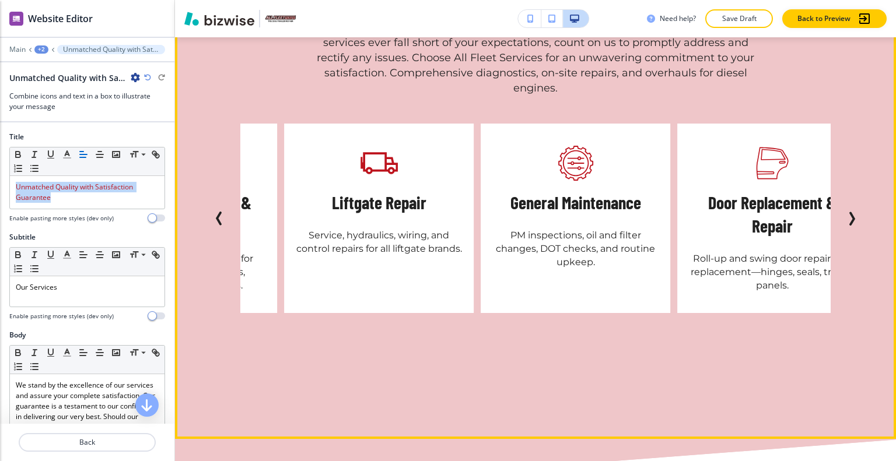
click at [848, 225] on icon "Next Slide" at bounding box center [852, 219] width 14 height 14
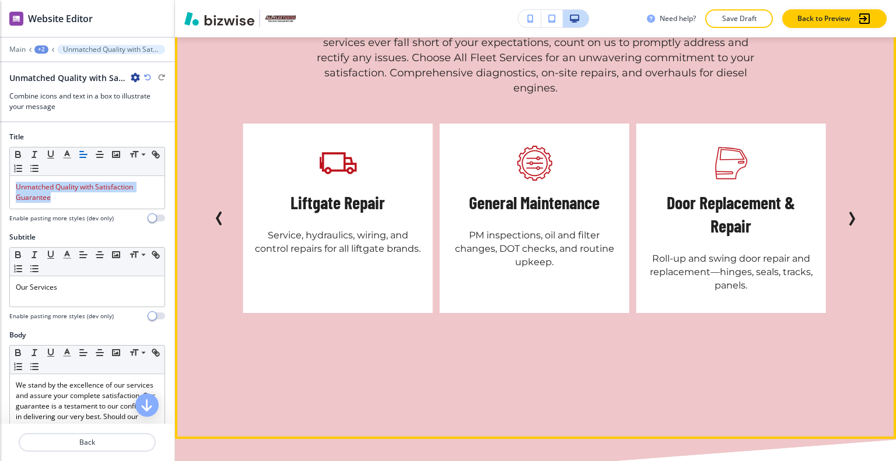
click at [848, 225] on icon "Next Slide" at bounding box center [852, 219] width 14 height 14
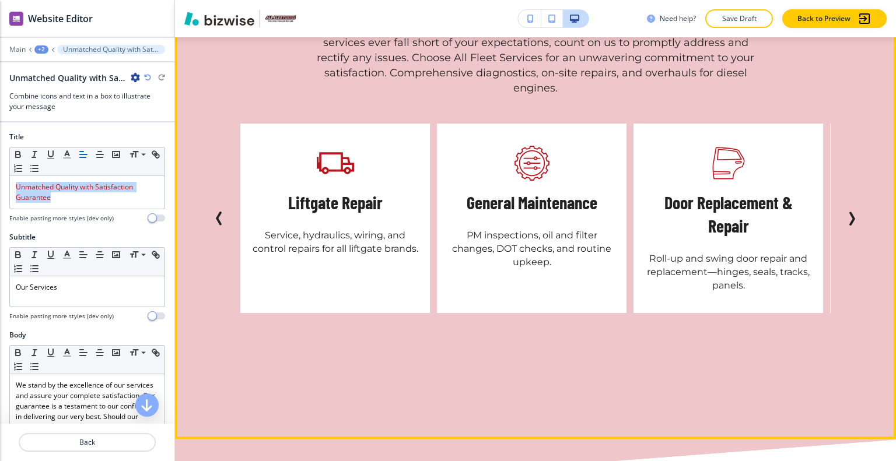
click at [848, 225] on icon "Next Slide" at bounding box center [852, 219] width 14 height 14
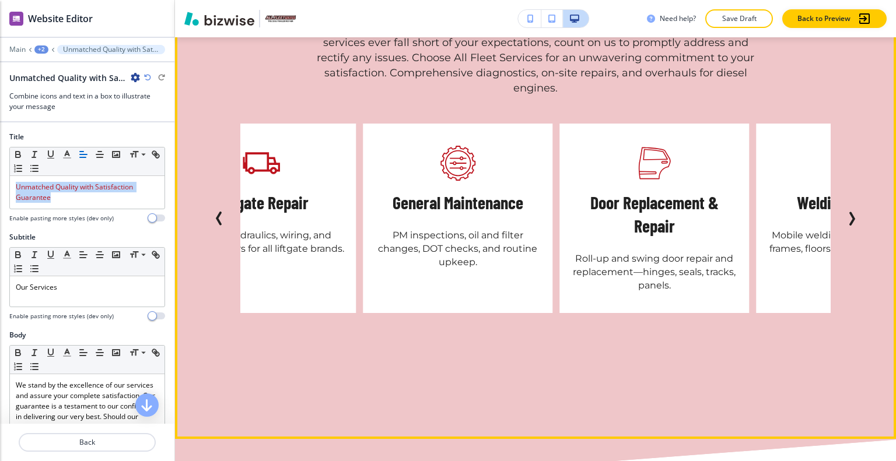
click at [848, 225] on icon "Next Slide" at bounding box center [852, 219] width 14 height 14
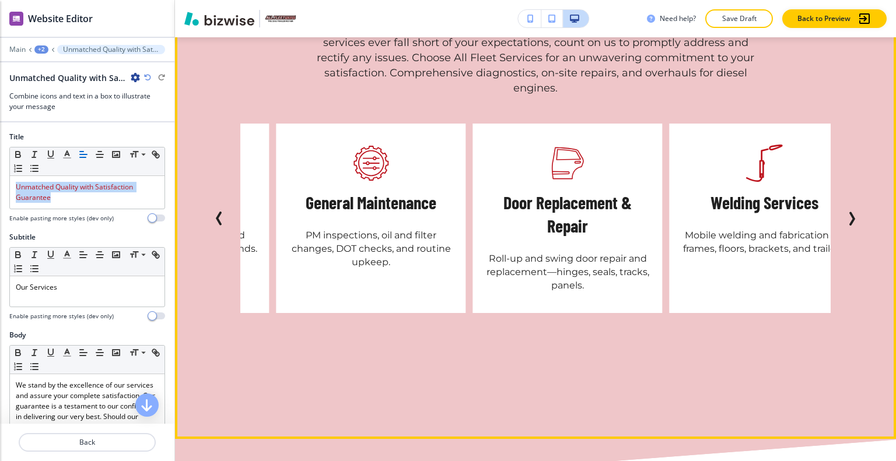
click at [848, 225] on icon "Next Slide" at bounding box center [852, 219] width 14 height 14
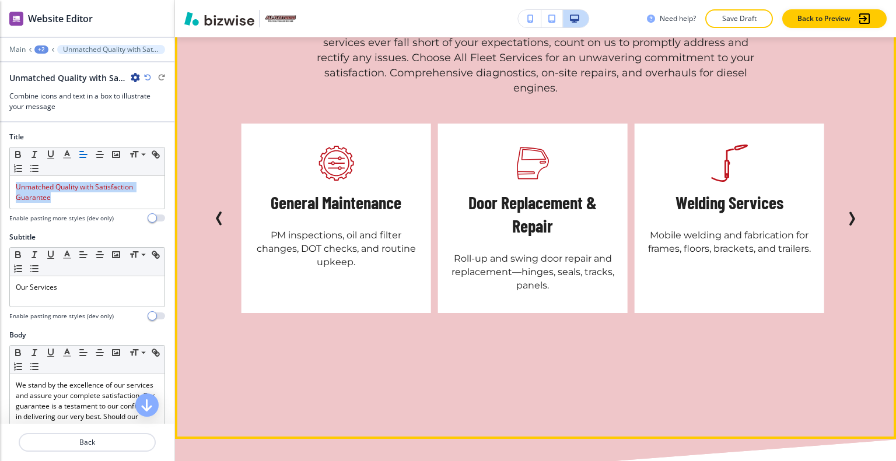
click at [848, 225] on icon "Next Slide" at bounding box center [852, 219] width 14 height 14
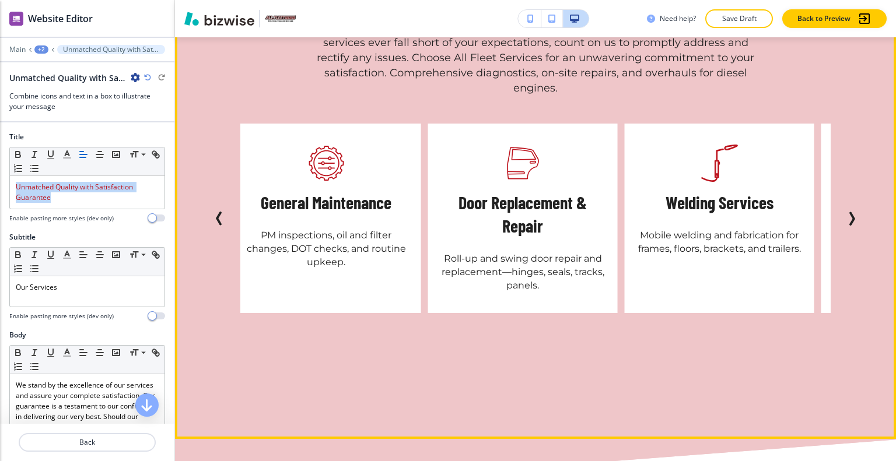
click at [848, 225] on icon "Next Slide" at bounding box center [852, 219] width 14 height 14
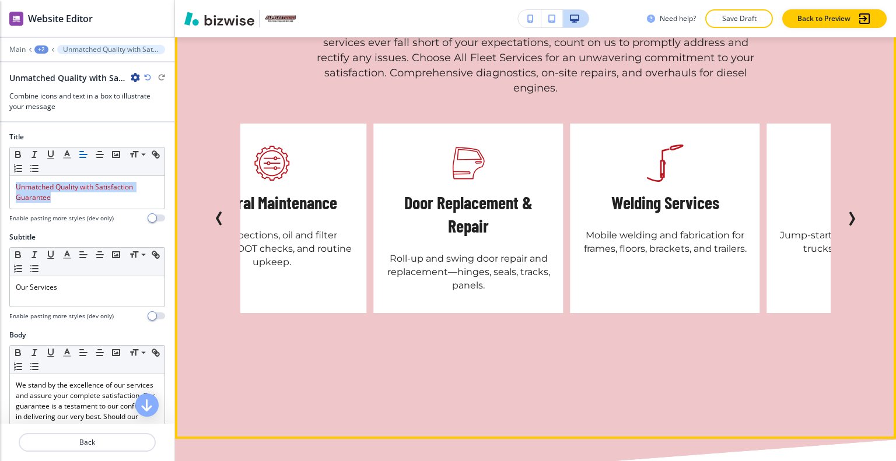
click at [848, 225] on icon "Next Slide" at bounding box center [852, 219] width 14 height 14
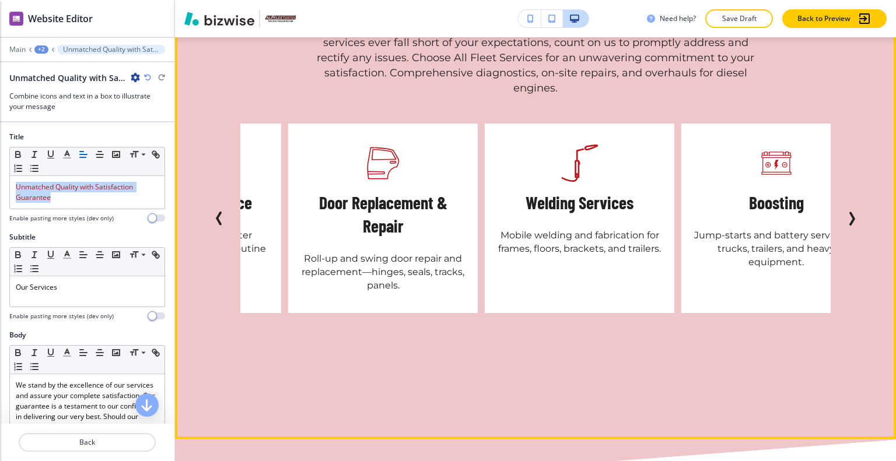
click at [848, 225] on icon "Next Slide" at bounding box center [852, 219] width 14 height 14
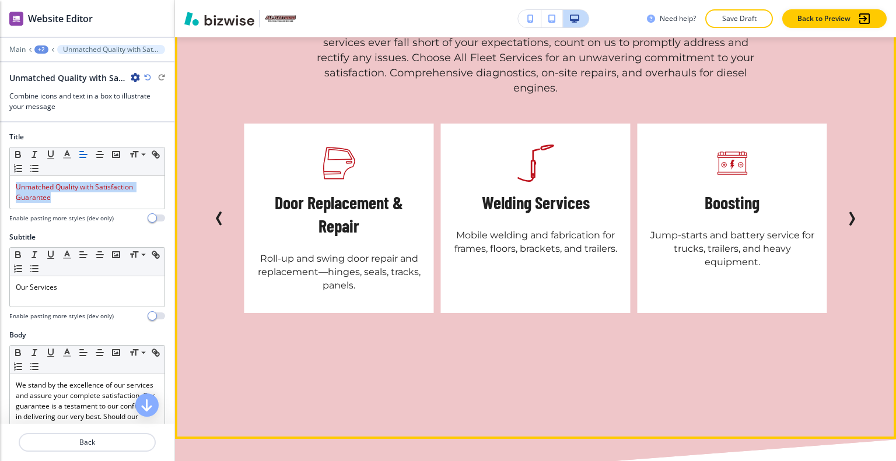
click at [848, 225] on icon "Next Slide" at bounding box center [852, 219] width 14 height 14
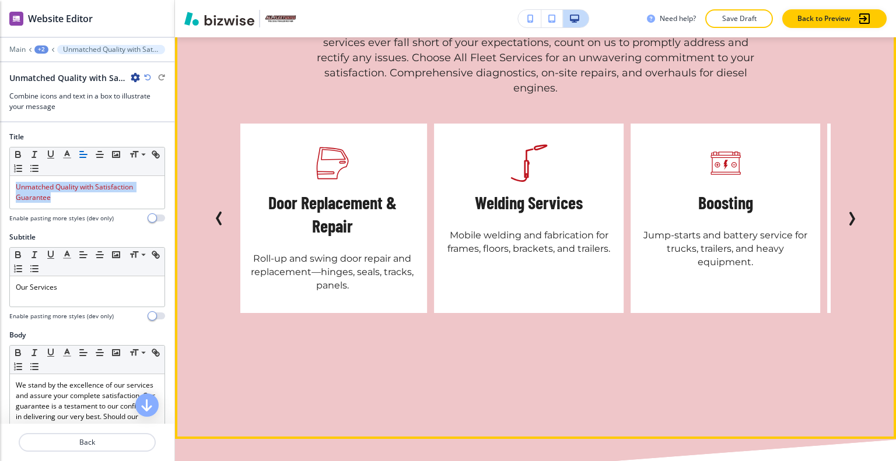
click at [848, 225] on icon "Next Slide" at bounding box center [852, 219] width 14 height 14
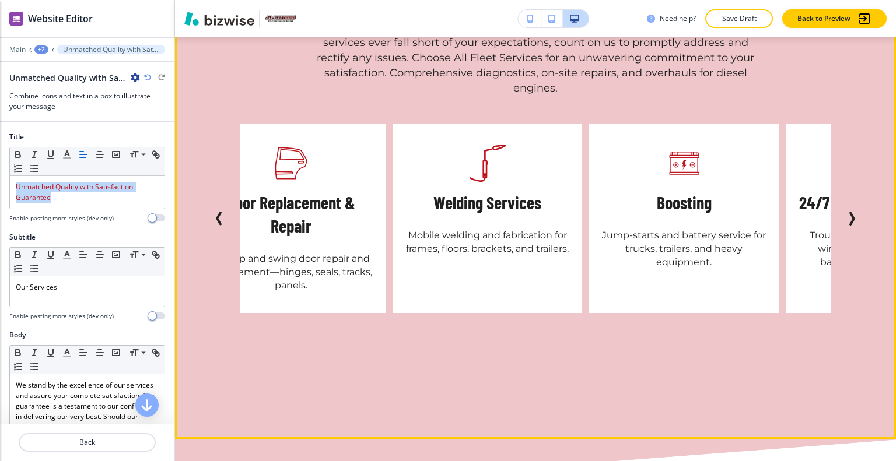
click at [848, 225] on icon "Next Slide" at bounding box center [852, 219] width 14 height 14
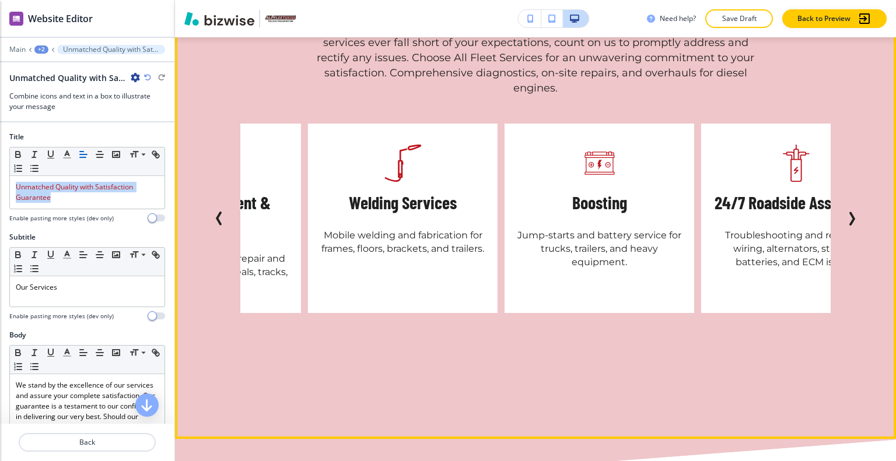
click at [848, 225] on icon "Next Slide" at bounding box center [852, 219] width 14 height 14
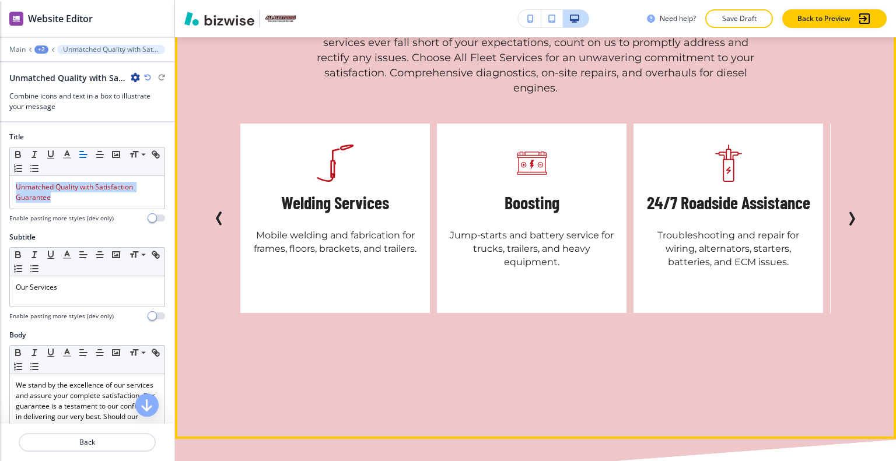
click at [848, 225] on icon "Next Slide" at bounding box center [852, 219] width 14 height 14
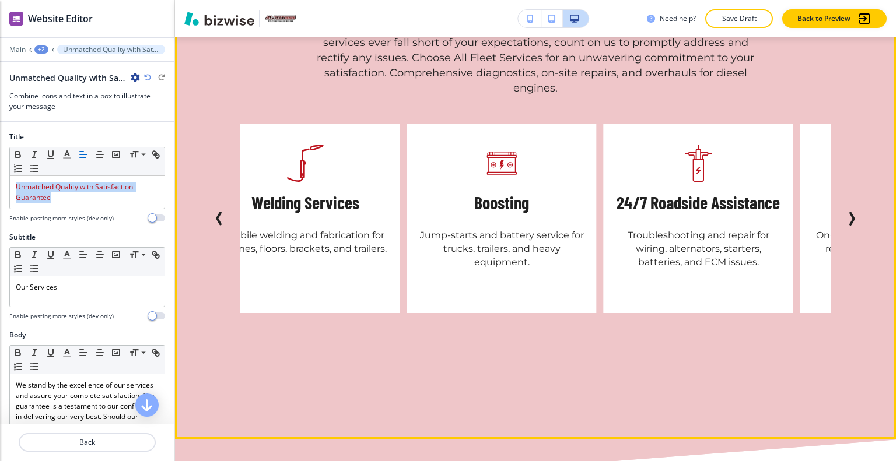
click at [848, 225] on icon "Next Slide" at bounding box center [852, 219] width 14 height 14
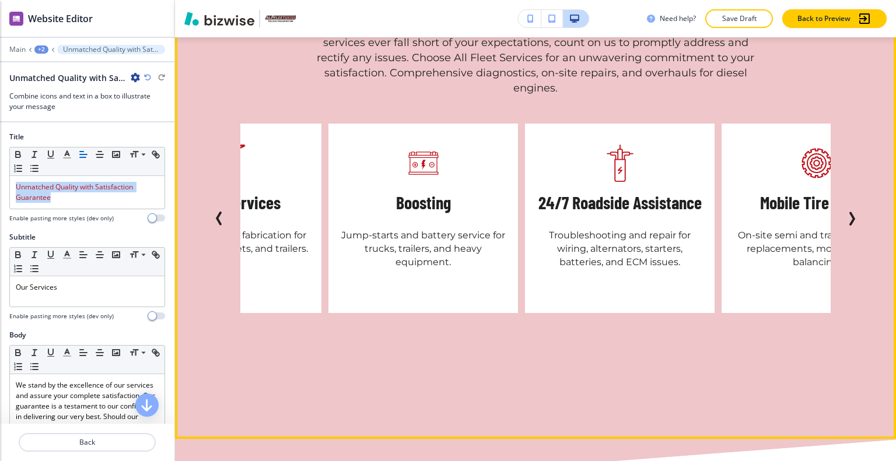
click at [848, 225] on icon "Next Slide" at bounding box center [852, 219] width 14 height 14
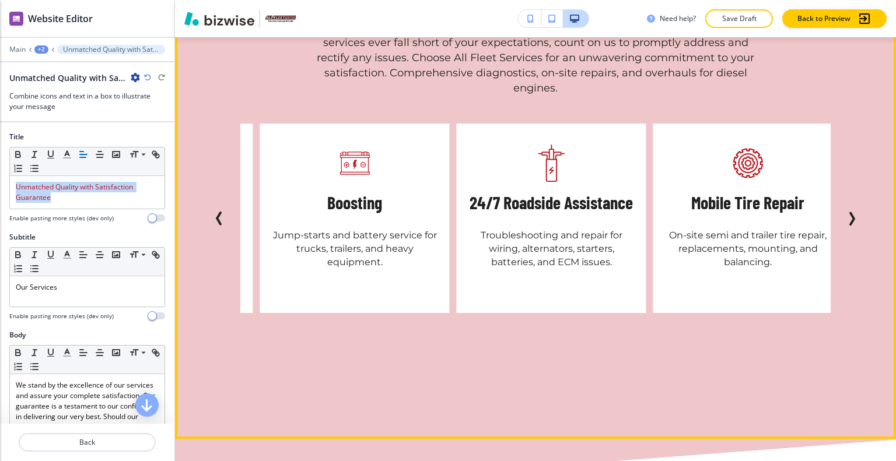
click at [848, 225] on icon "Next Slide" at bounding box center [852, 219] width 14 height 14
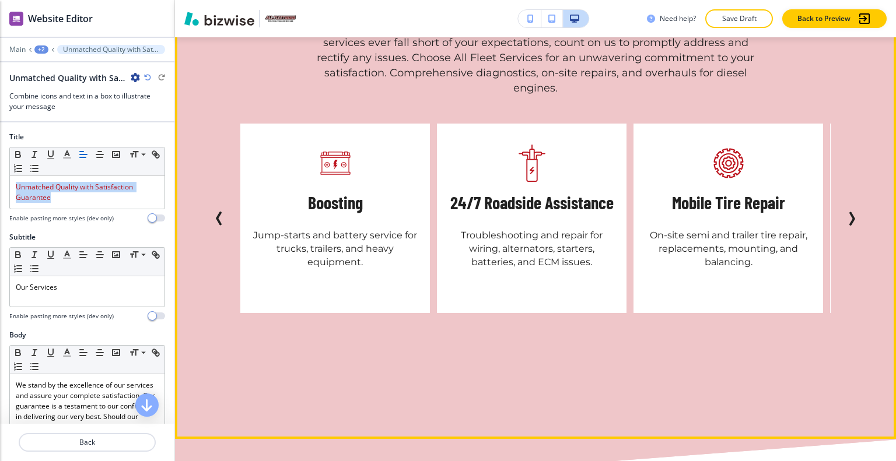
click at [848, 225] on icon "Next Slide" at bounding box center [852, 219] width 14 height 14
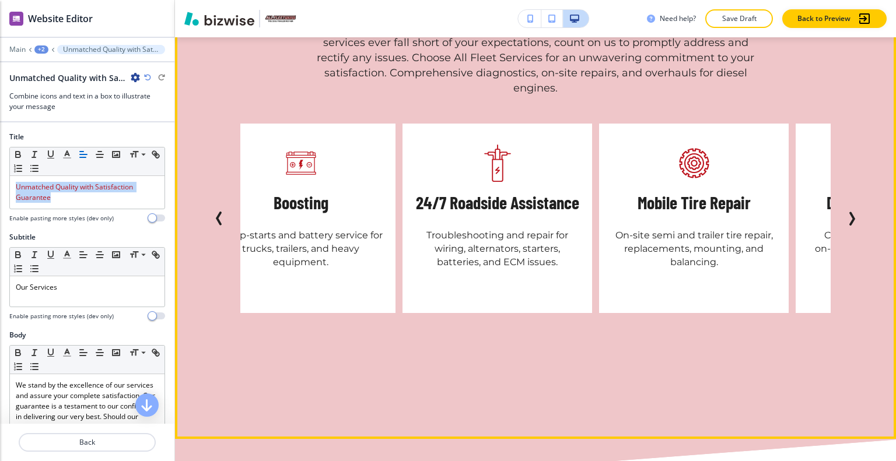
click at [848, 225] on icon "Next Slide" at bounding box center [852, 219] width 14 height 14
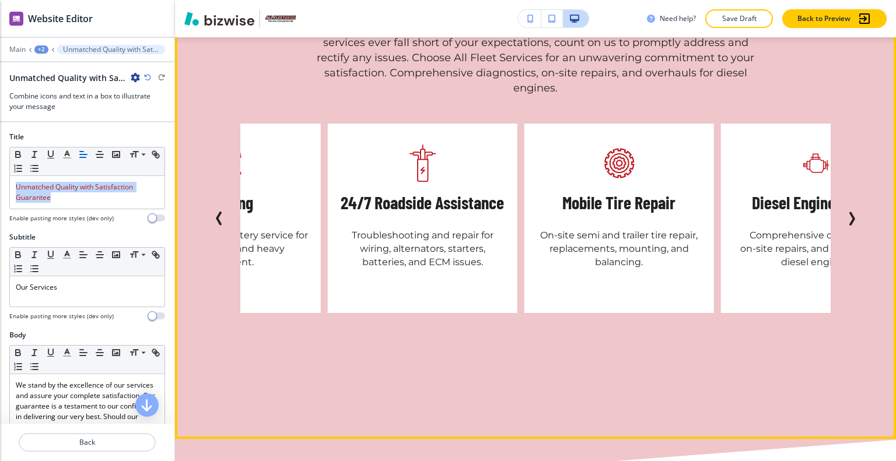
click at [848, 225] on icon "Next Slide" at bounding box center [852, 219] width 14 height 14
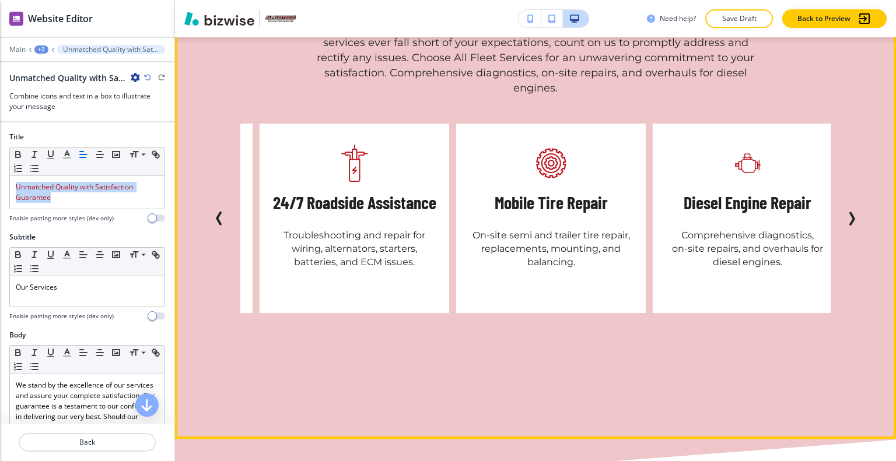
click at [848, 225] on icon "Next Slide" at bounding box center [852, 219] width 14 height 14
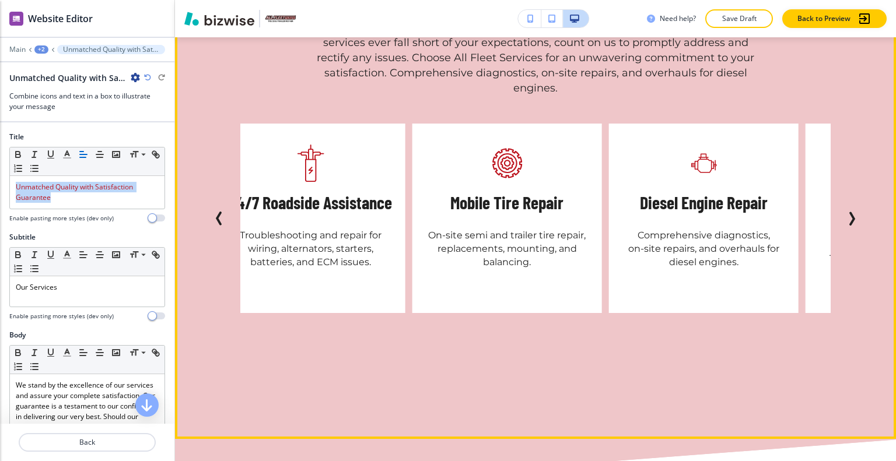
click at [848, 225] on icon "Next Slide" at bounding box center [852, 219] width 14 height 14
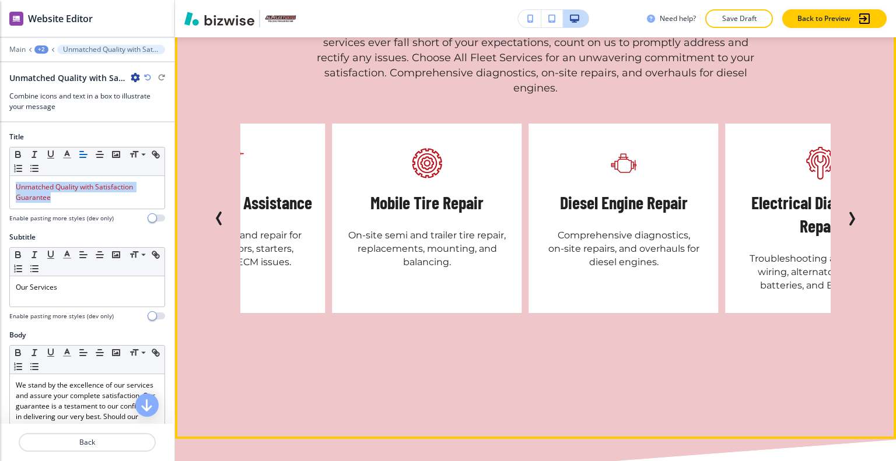
click at [848, 225] on icon "Next Slide" at bounding box center [852, 219] width 14 height 14
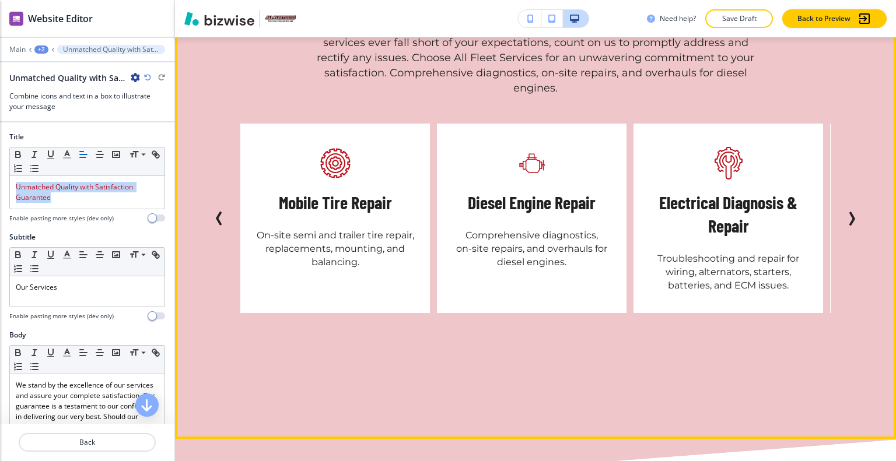
click at [848, 225] on icon "Next Slide" at bounding box center [852, 219] width 14 height 14
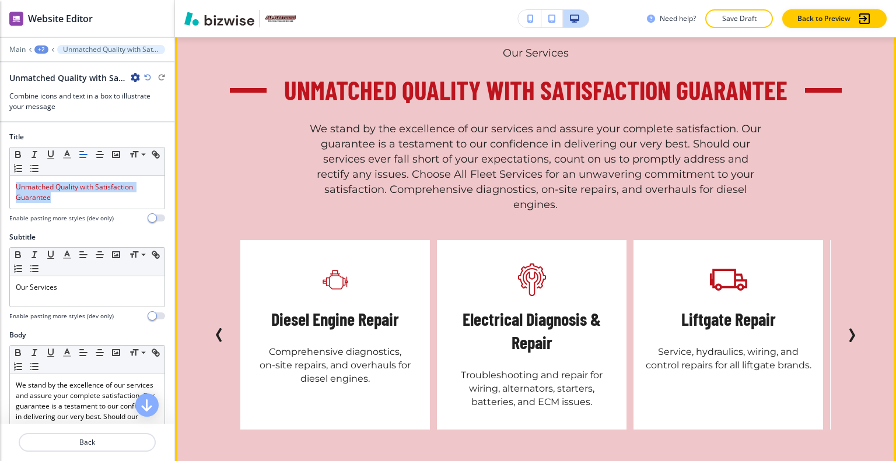
scroll to position [2622, 0]
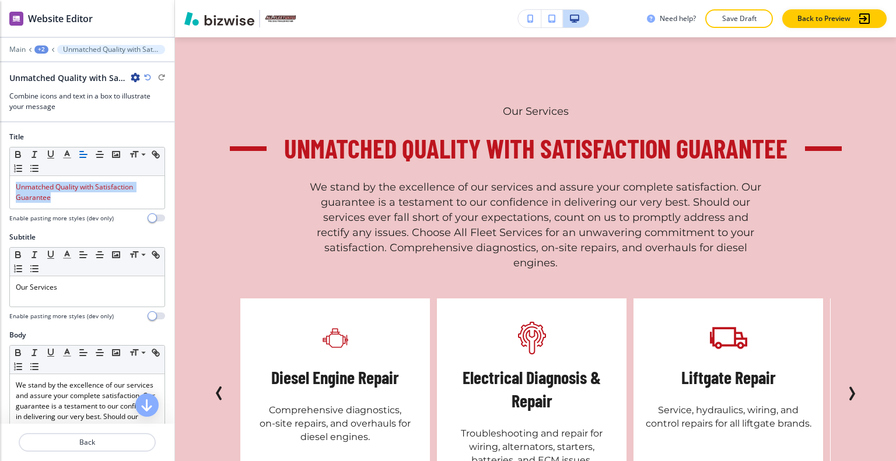
click at [217, 53] on div "Edit Our Services Unmatched Quality with Satisfaction Guarantee We stand by the…" at bounding box center [535, 322] width 721 height 584
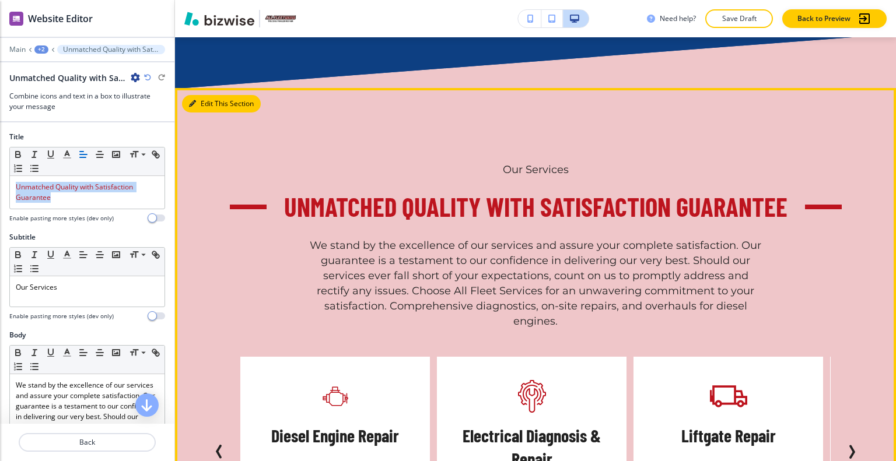
click at [199, 113] on button "Edit This Section" at bounding box center [221, 103] width 79 height 17
click at [202, 111] on button "Edit This Section" at bounding box center [221, 103] width 79 height 17
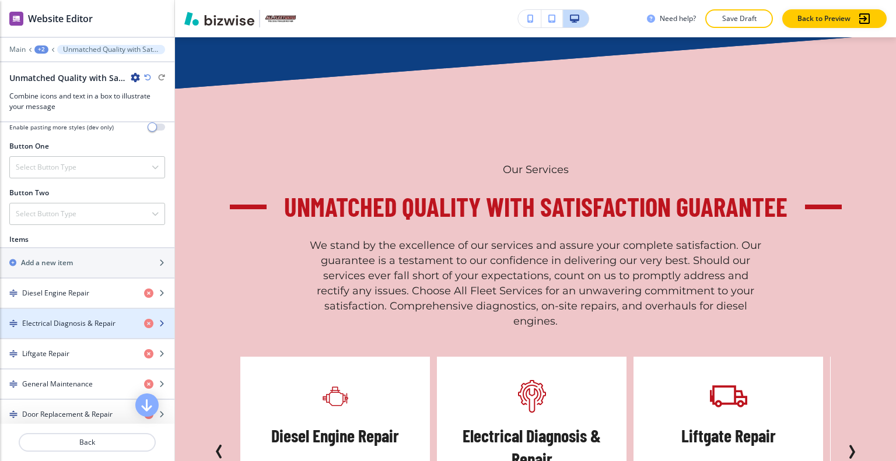
scroll to position [467, 0]
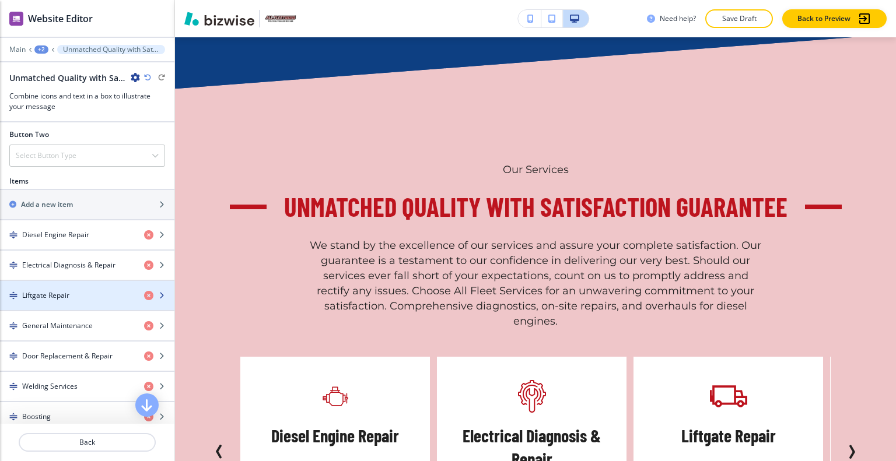
click at [77, 296] on div "Liftgate Repair" at bounding box center [67, 295] width 135 height 10
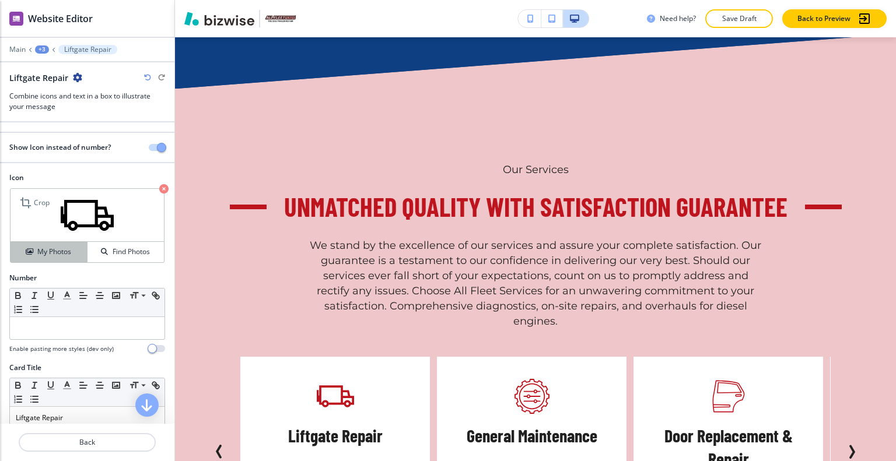
click at [72, 258] on button "My Photos" at bounding box center [48, 252] width 77 height 20
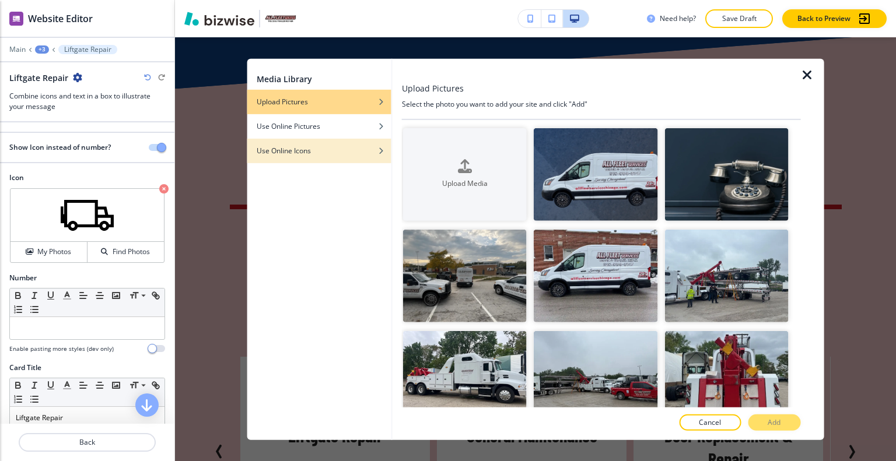
click at [313, 153] on div "Use Online Icons" at bounding box center [319, 150] width 144 height 10
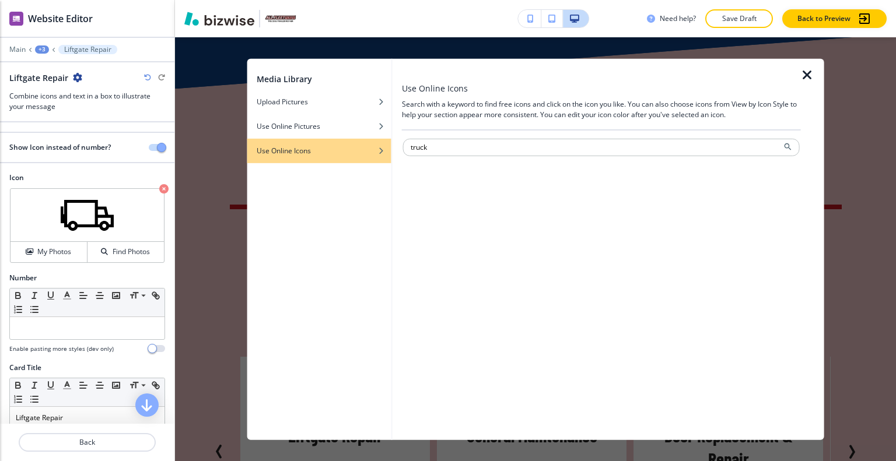
type input "truck"
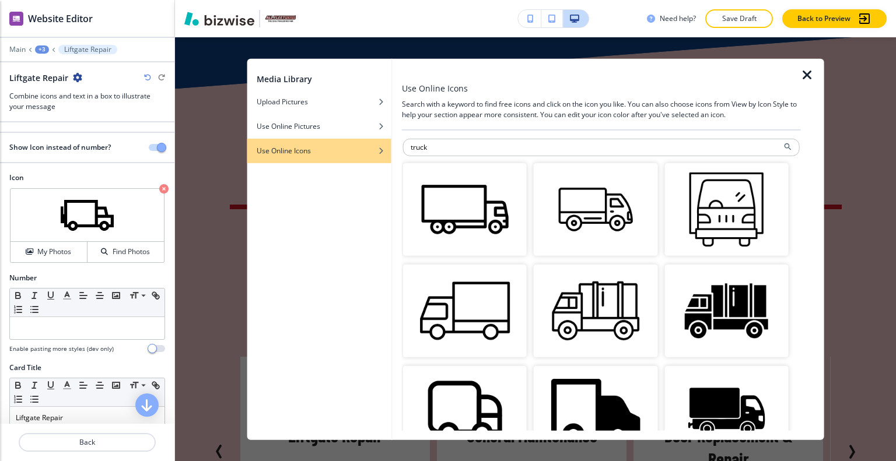
click at [572, 219] on img "button" at bounding box center [596, 209] width 124 height 93
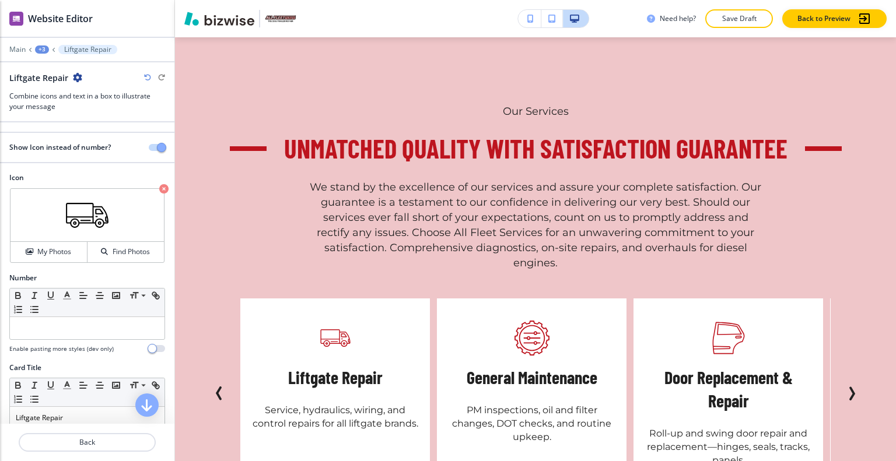
scroll to position [2680, 0]
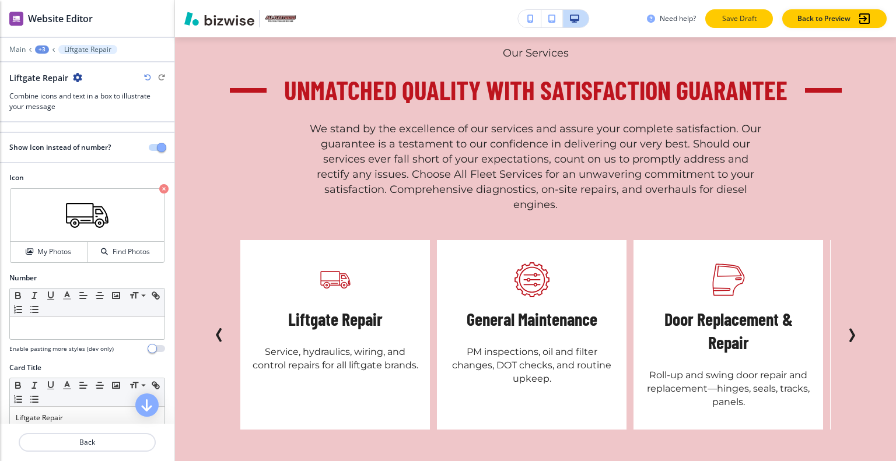
click at [749, 16] on p "Save Draft" at bounding box center [738, 18] width 37 height 10
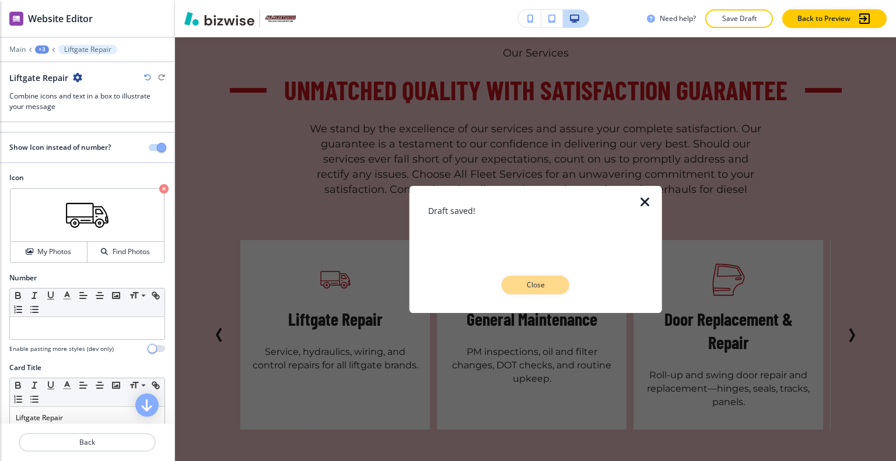
click at [543, 291] on button "Close" at bounding box center [536, 285] width 68 height 19
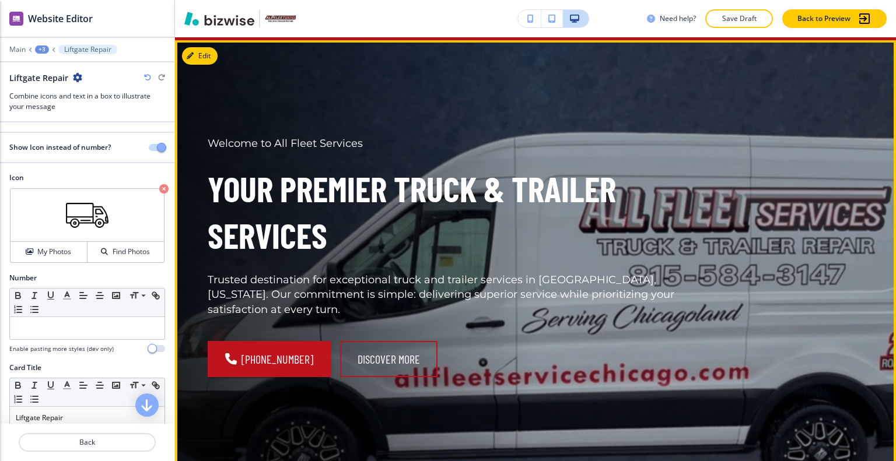
scroll to position [0, 0]
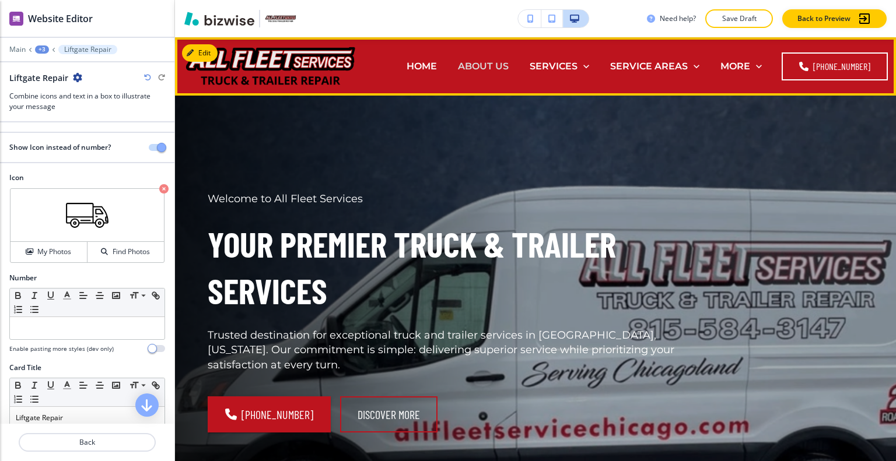
click at [485, 66] on p "ABOUT US" at bounding box center [483, 65] width 51 height 13
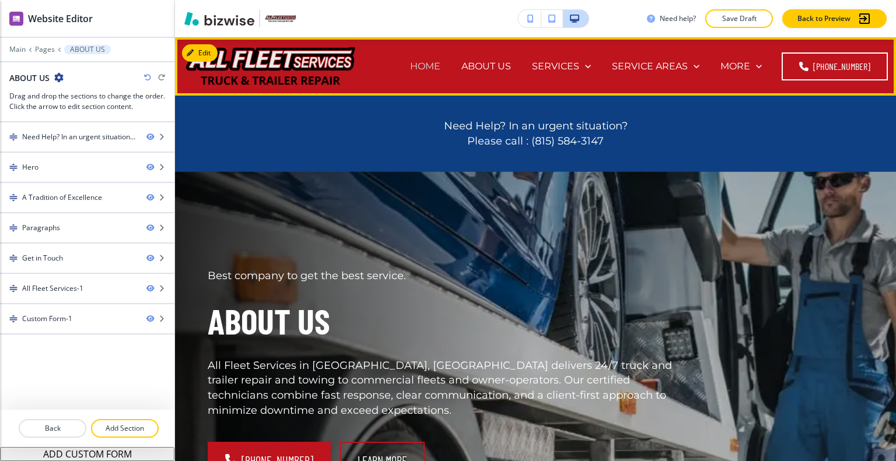
click at [439, 71] on p "HOME" at bounding box center [425, 65] width 30 height 13
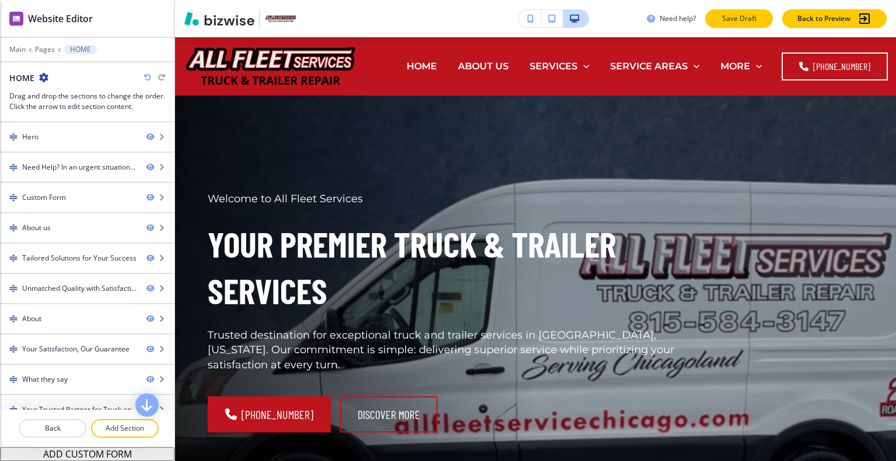
click at [739, 27] on button "Save Draft" at bounding box center [739, 18] width 68 height 19
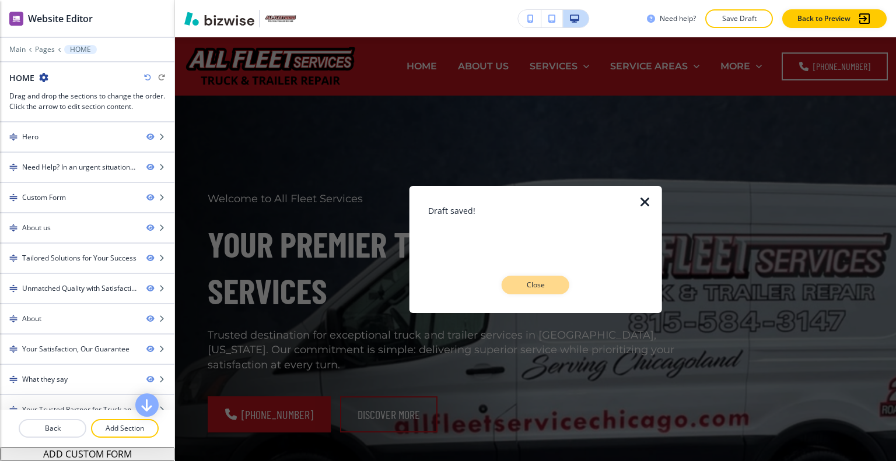
click at [549, 290] on button "Close" at bounding box center [536, 285] width 68 height 19
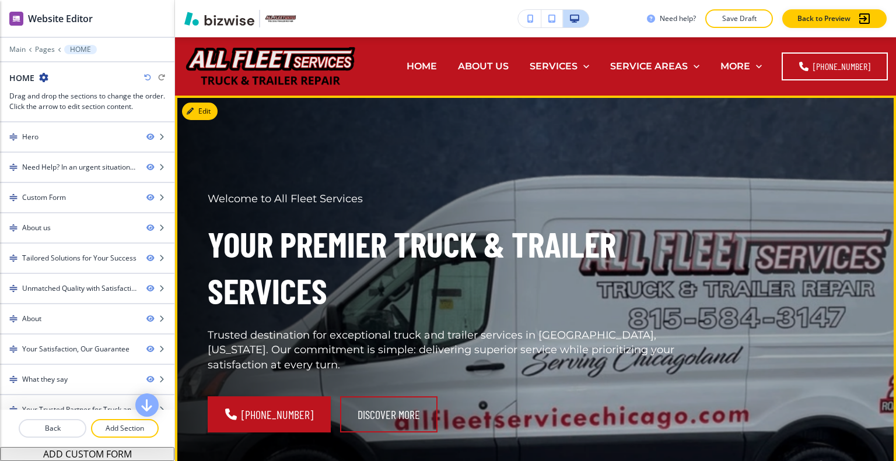
scroll to position [117, 0]
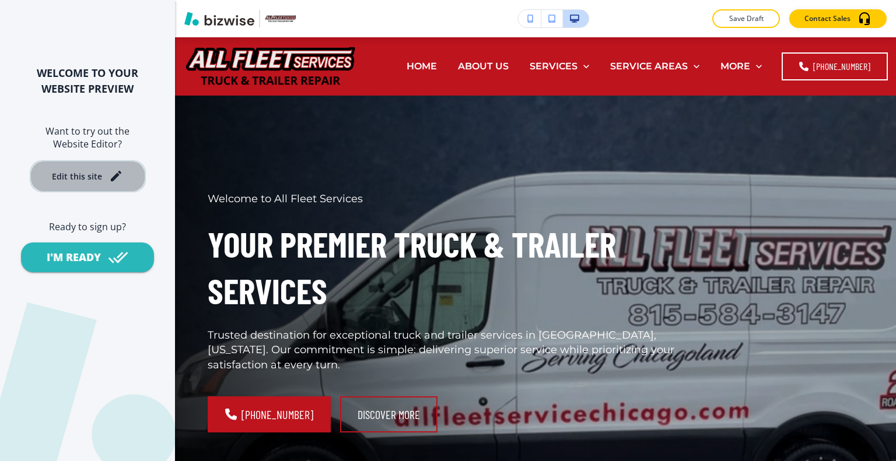
click at [96, 173] on div "Edit this site" at bounding box center [77, 176] width 50 height 9
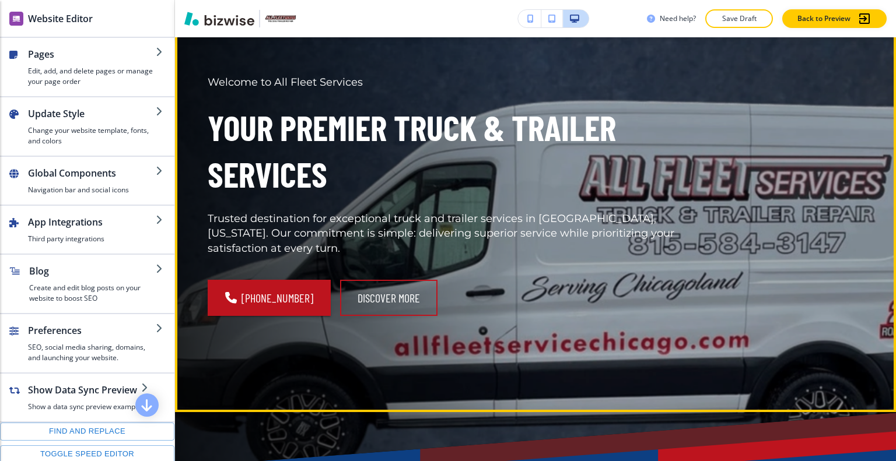
scroll to position [58, 0]
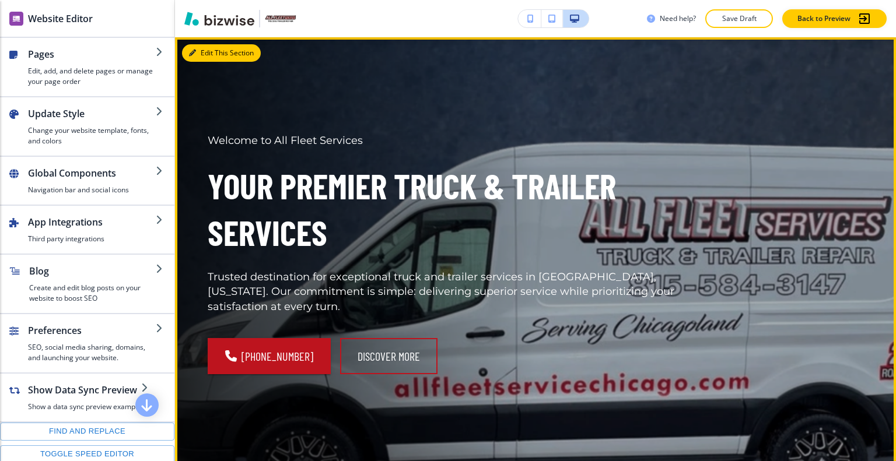
click at [217, 53] on button "Edit This Section" at bounding box center [221, 52] width 79 height 17
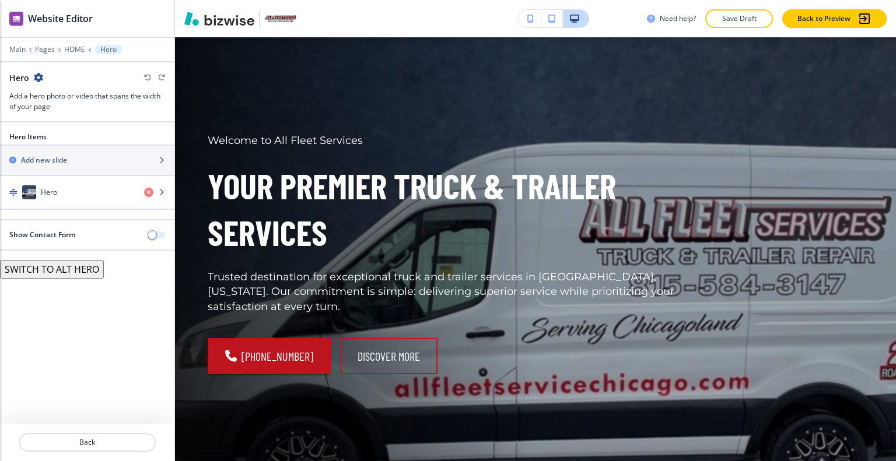
click at [156, 231] on span "button" at bounding box center [152, 234] width 9 height 9
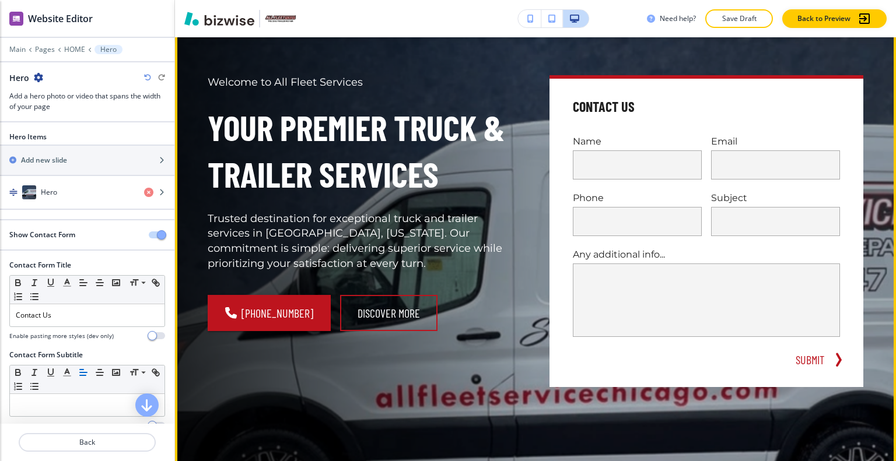
scroll to position [0, 0]
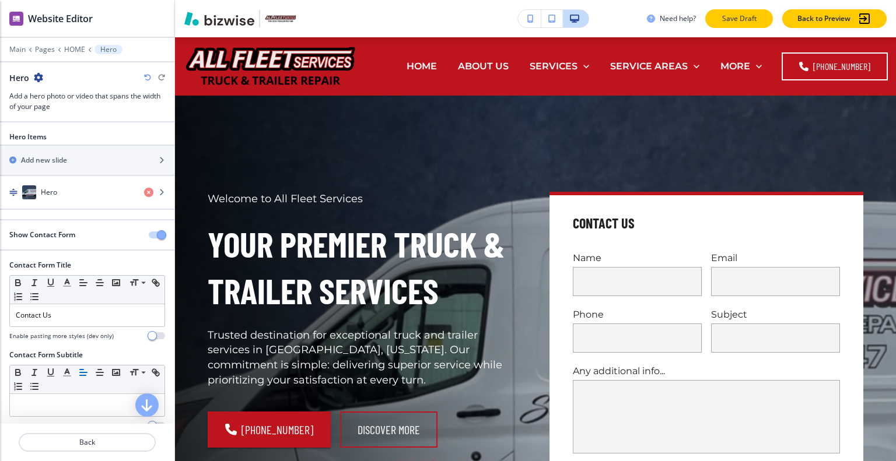
click at [747, 25] on button "Save Draft" at bounding box center [739, 18] width 68 height 19
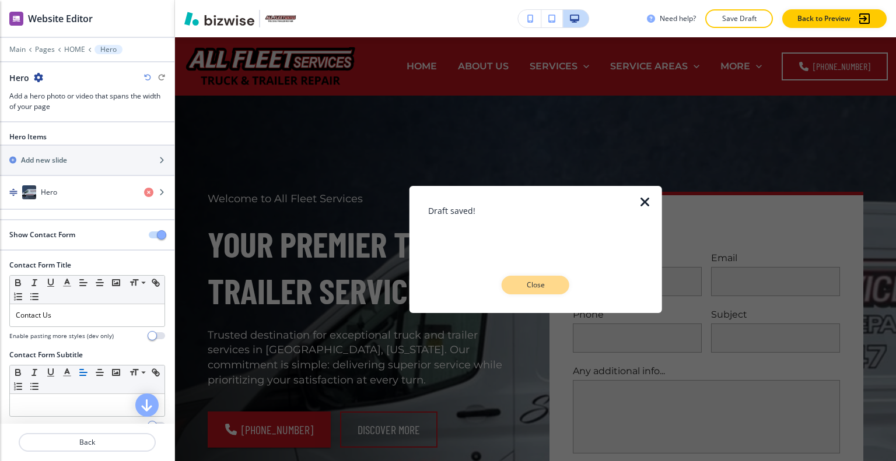
click at [535, 290] on button "Close" at bounding box center [536, 285] width 68 height 19
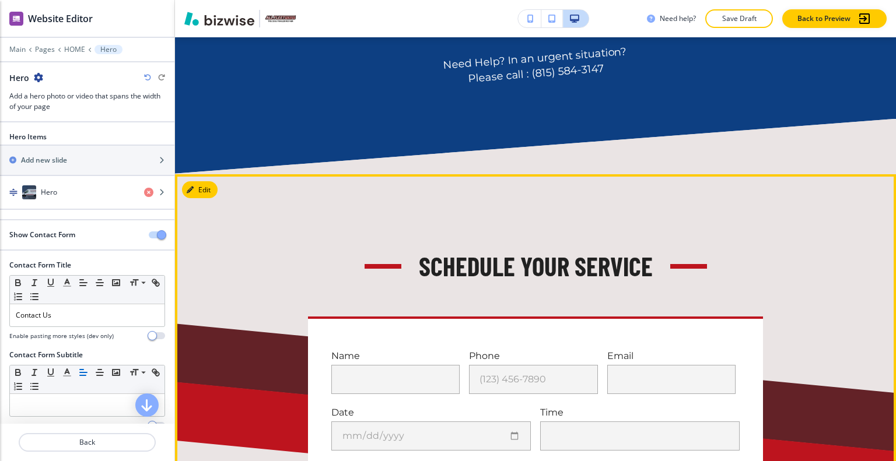
scroll to position [408, 0]
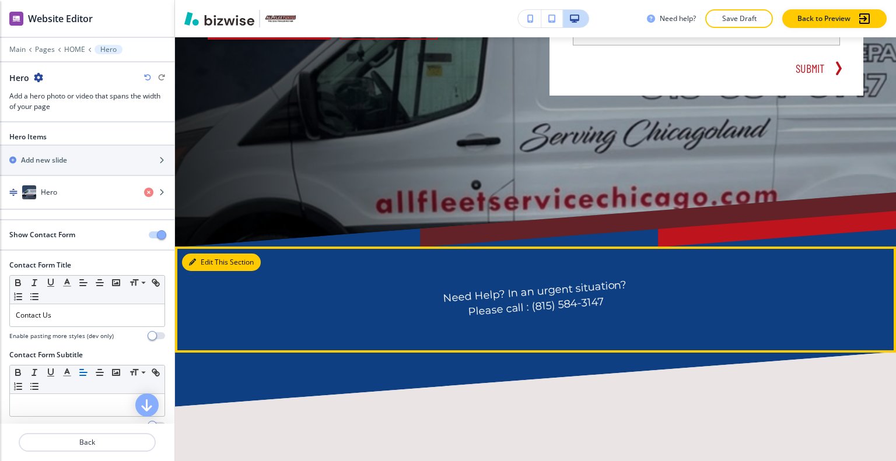
click at [212, 260] on button "Edit This Section" at bounding box center [221, 262] width 79 height 17
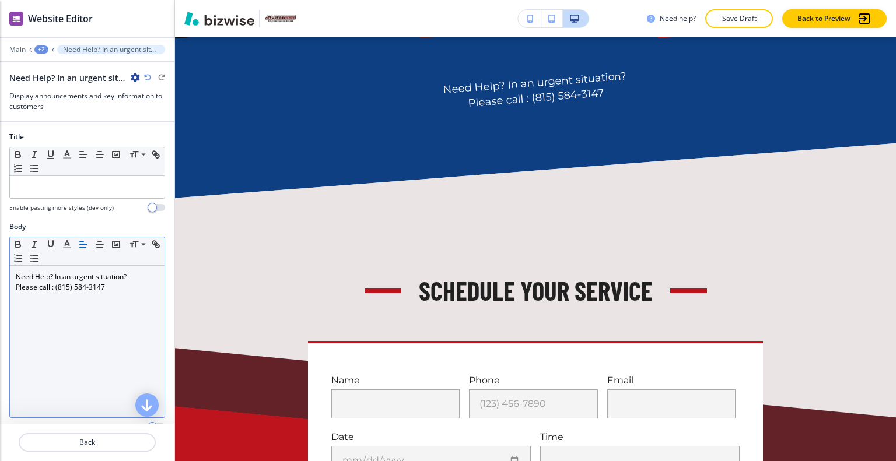
click at [126, 287] on p "Please call : (815) [PHONE_NUMBER]" at bounding box center [87, 287] width 143 height 10
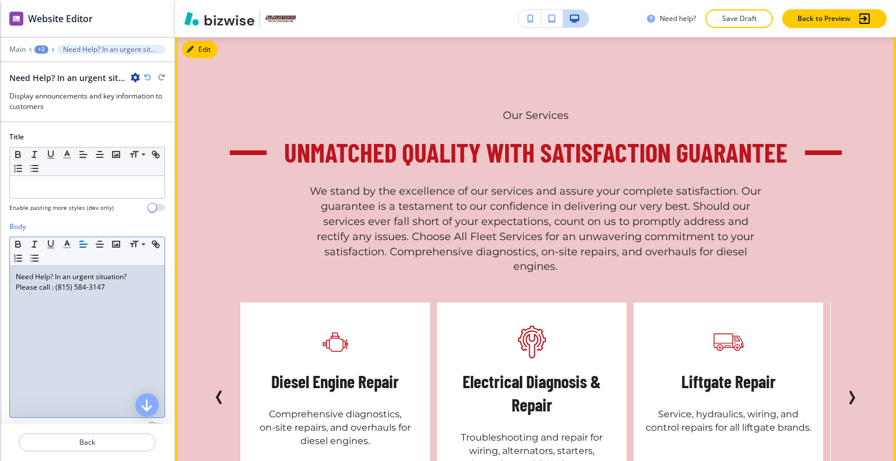
scroll to position [2759, 0]
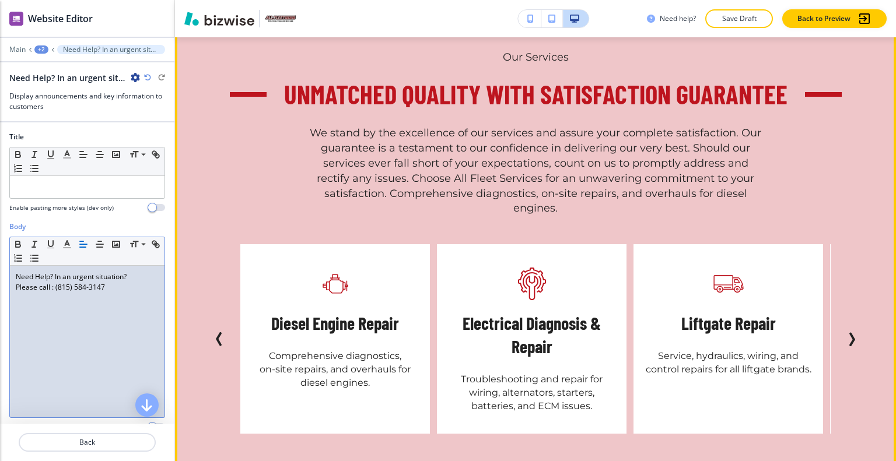
click at [847, 334] on icon "Next Slide" at bounding box center [852, 339] width 14 height 14
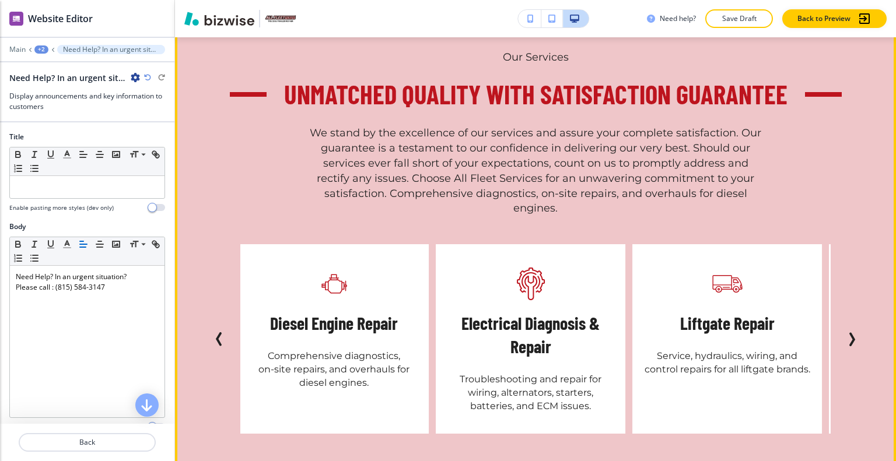
click at [847, 334] on icon "Next Slide" at bounding box center [852, 339] width 14 height 14
click at [845, 334] on icon "Next Slide" at bounding box center [852, 339] width 14 height 14
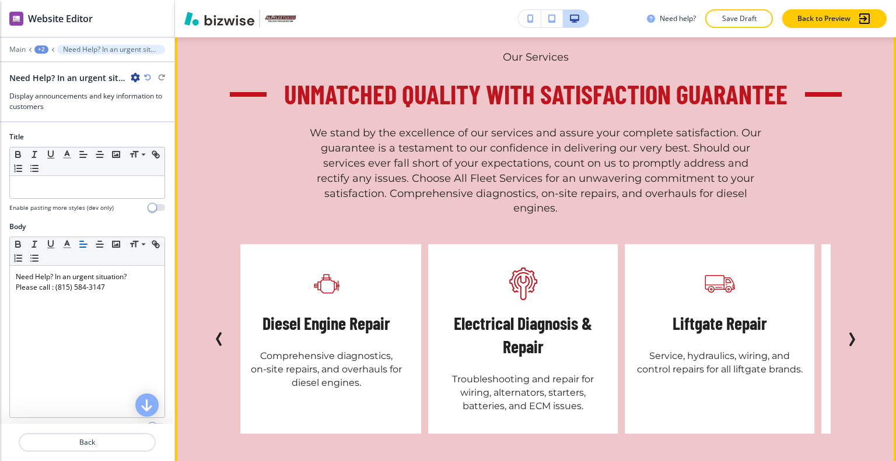
click at [845, 334] on icon "Next Slide" at bounding box center [852, 339] width 14 height 14
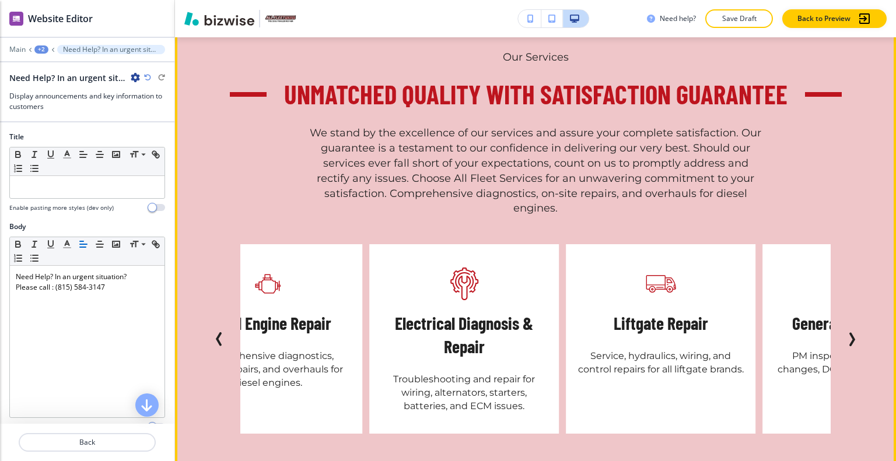
click at [845, 334] on icon "Next Slide" at bounding box center [852, 339] width 14 height 14
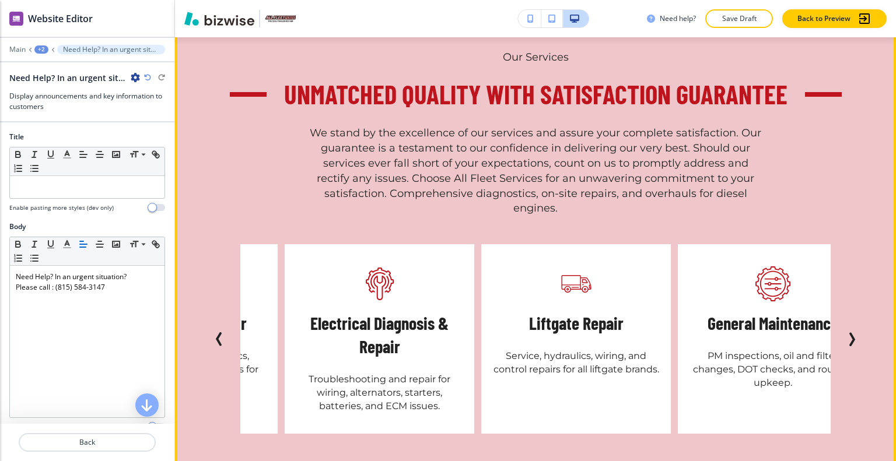
click at [845, 334] on icon "Next Slide" at bounding box center [852, 339] width 14 height 14
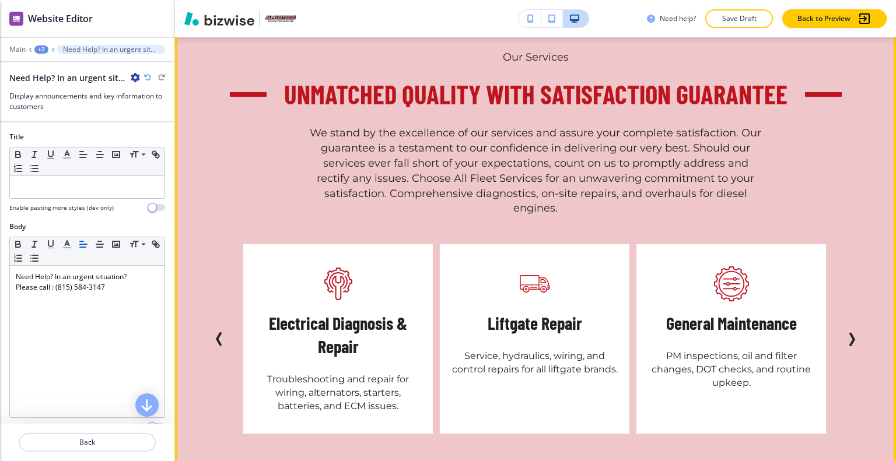
click at [845, 334] on icon "Next Slide" at bounding box center [852, 339] width 14 height 14
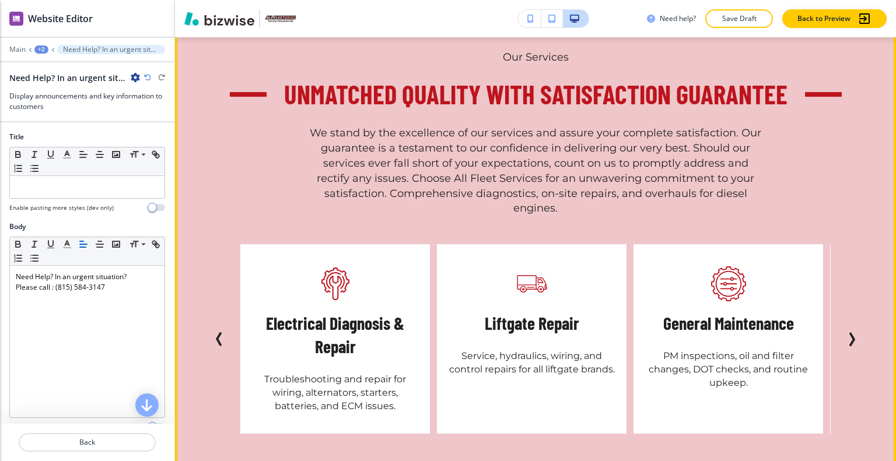
click at [845, 334] on icon "Next Slide" at bounding box center [852, 339] width 14 height 14
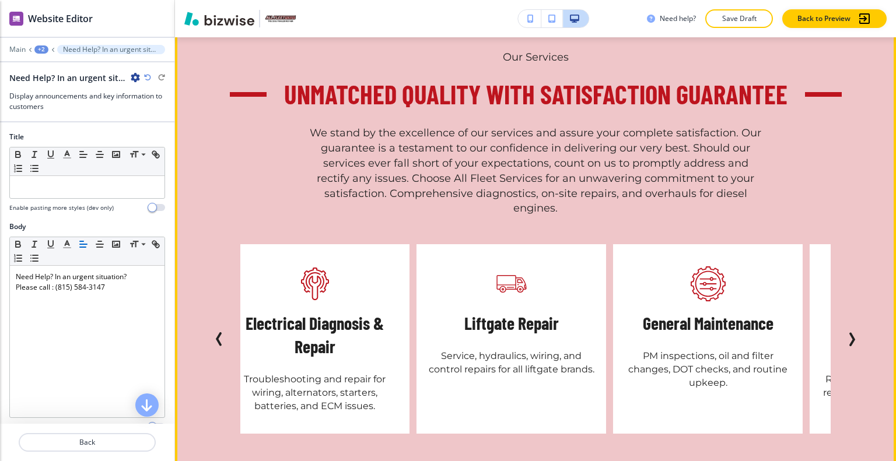
click at [845, 334] on icon "Next Slide" at bounding box center [852, 339] width 14 height 14
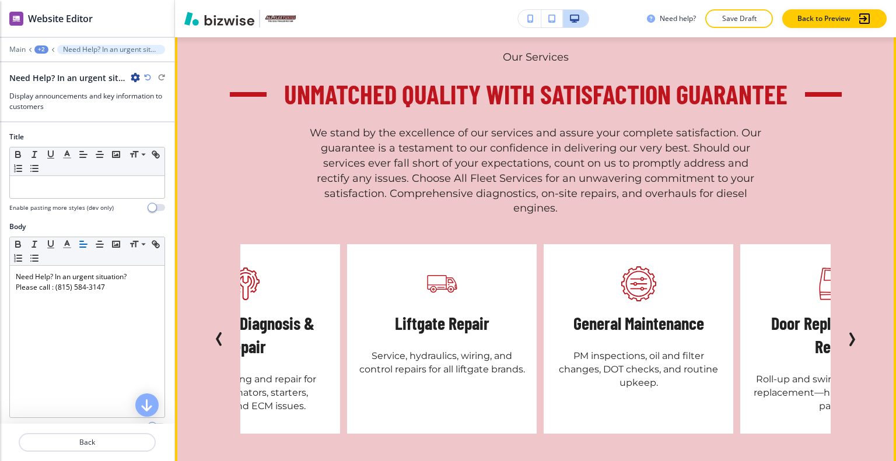
drag, startPoint x: 843, startPoint y: 334, endPoint x: 737, endPoint y: 293, distance: 113.2
click at [845, 335] on icon "Next Slide" at bounding box center [852, 339] width 14 height 14
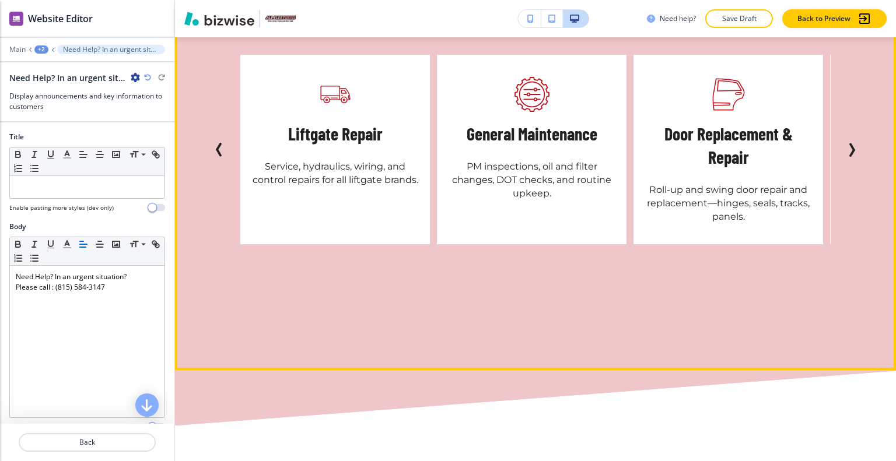
scroll to position [0, 0]
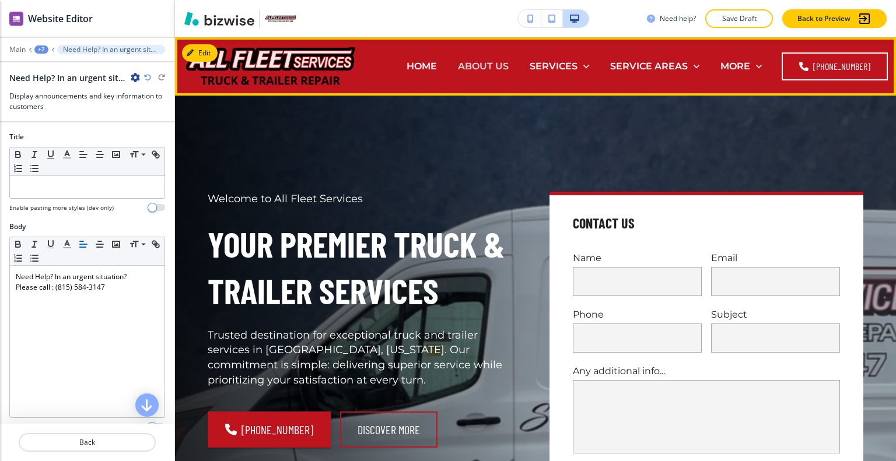
click at [507, 63] on p "ABOUT US" at bounding box center [483, 65] width 51 height 13
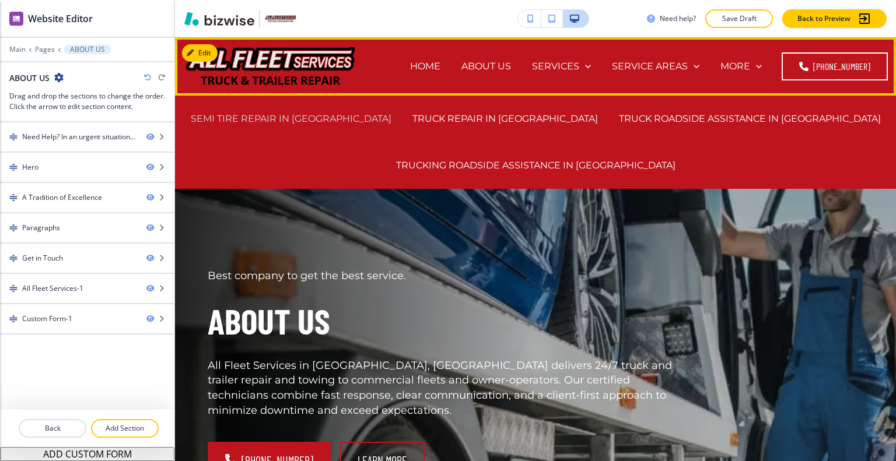
click at [351, 115] on p "SEMI TIRE REPAIR IN [GEOGRAPHIC_DATA]" at bounding box center [291, 118] width 201 height 13
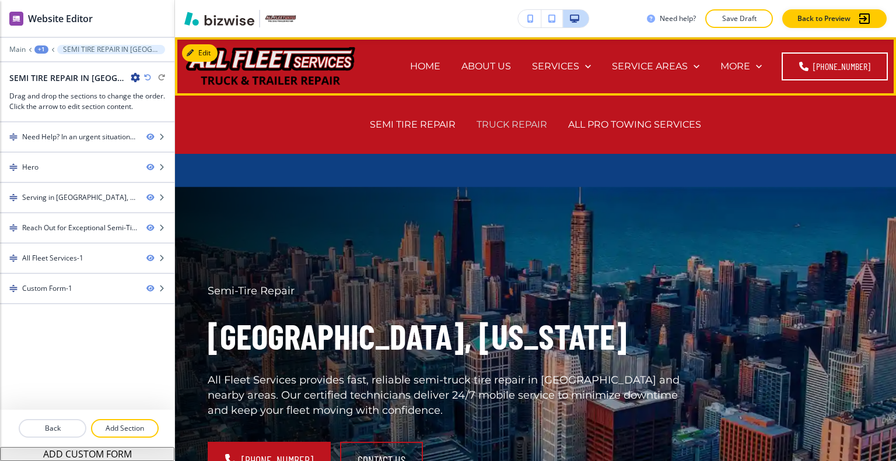
click at [514, 118] on p "TRUCK REPAIR" at bounding box center [512, 124] width 71 height 13
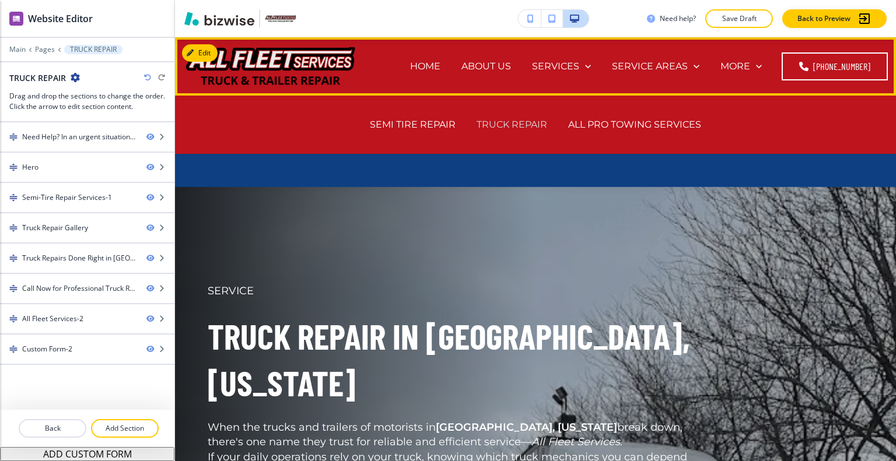
click at [514, 121] on p "TRUCK REPAIR" at bounding box center [512, 124] width 71 height 13
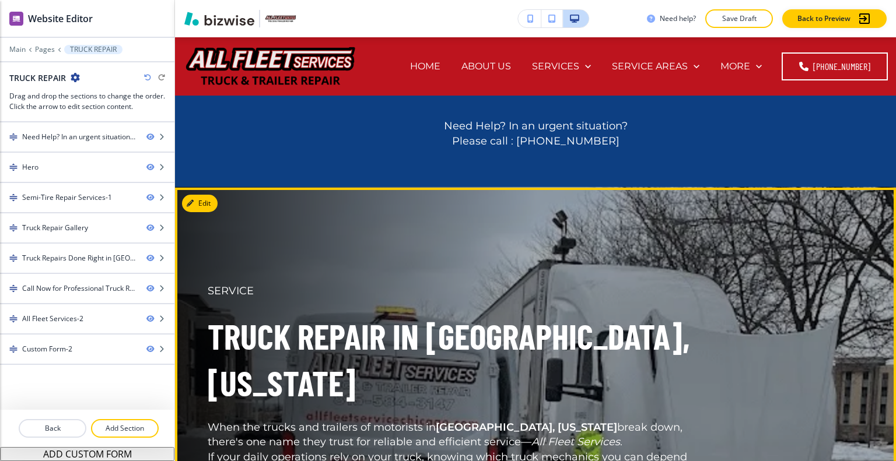
click at [681, 271] on div "SERVICE Truck Repair in [GEOGRAPHIC_DATA], [US_STATE] When the trucks and trail…" at bounding box center [436, 440] width 513 height 368
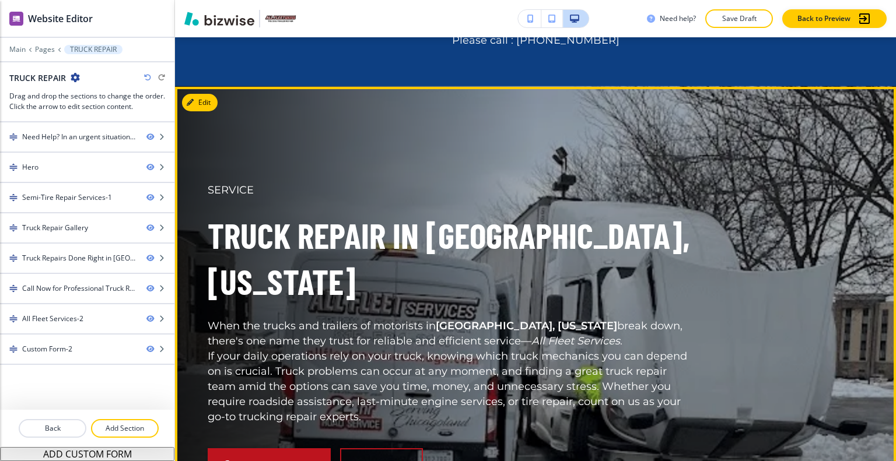
scroll to position [334, 0]
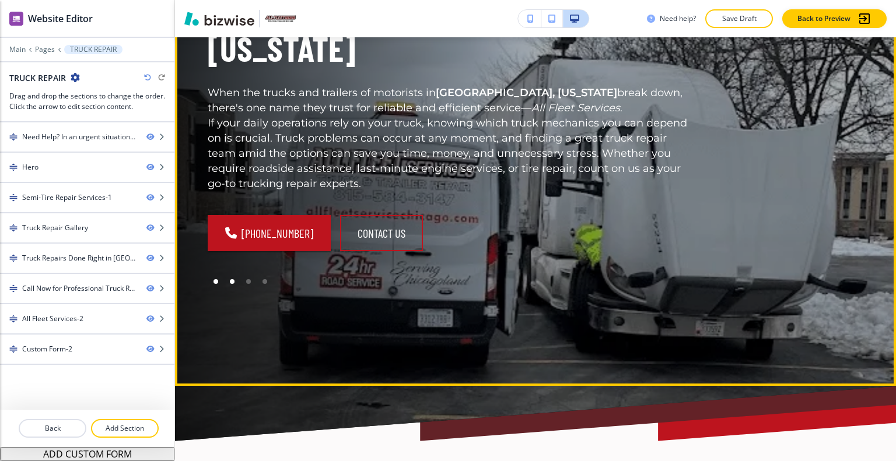
click at [234, 282] on div at bounding box center [232, 282] width 16 height 16
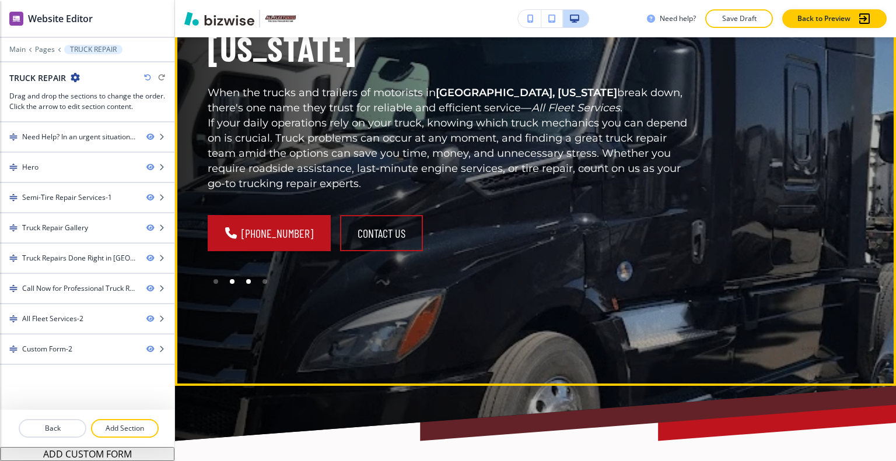
click at [244, 281] on div at bounding box center [248, 282] width 16 height 16
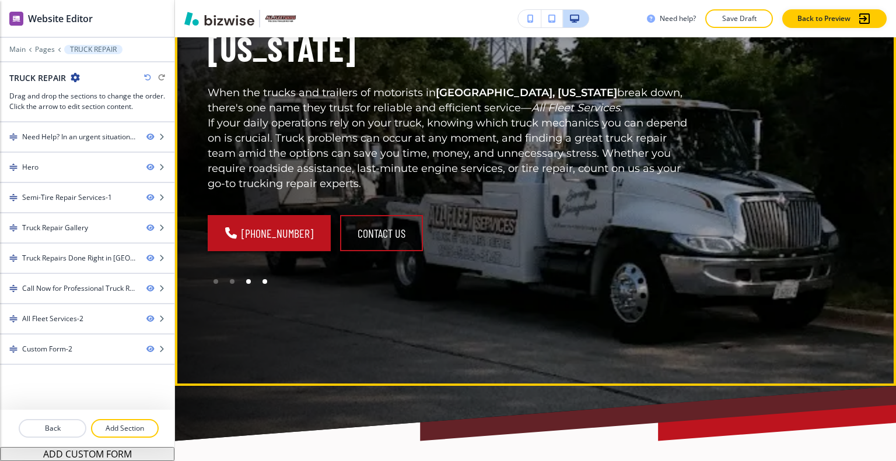
click at [265, 282] on div at bounding box center [264, 281] width 5 height 5
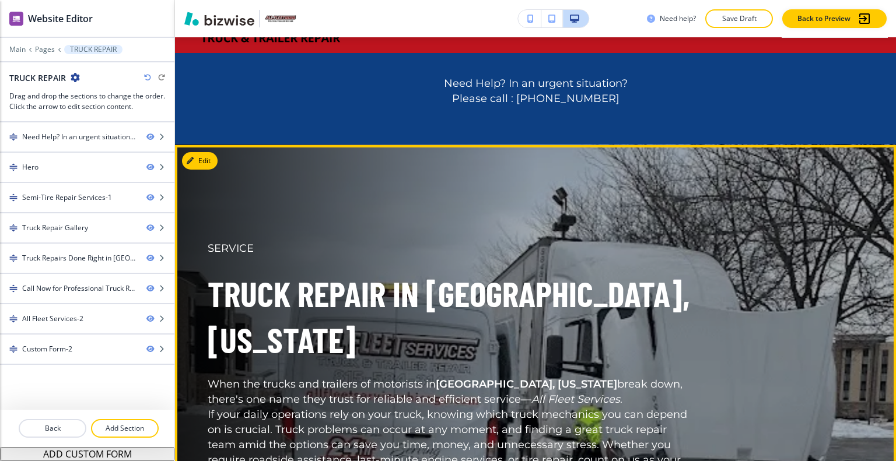
scroll to position [0, 0]
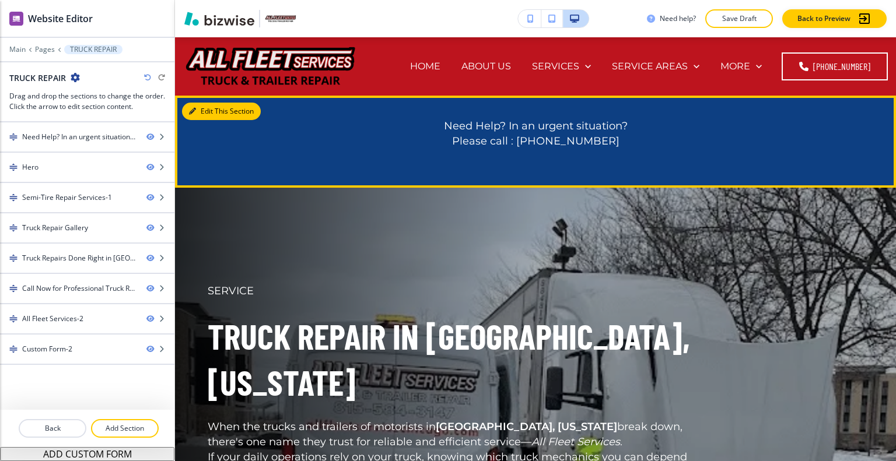
click at [203, 109] on button "Edit This Section" at bounding box center [221, 111] width 79 height 17
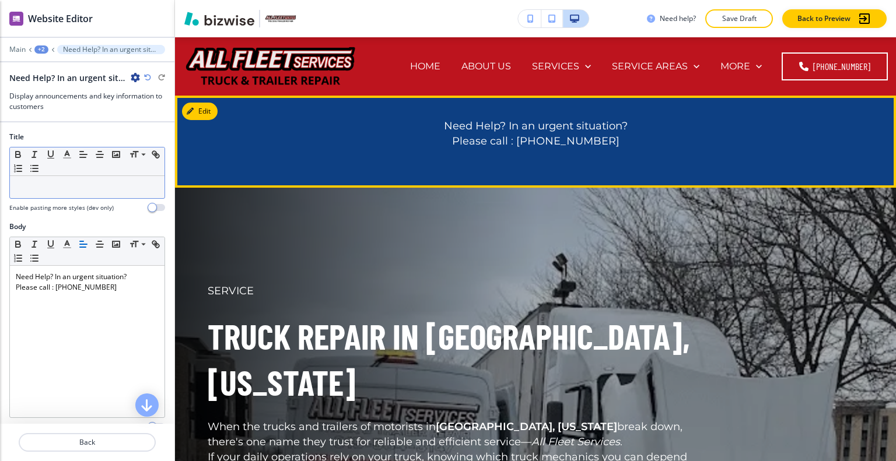
scroll to position [58, 0]
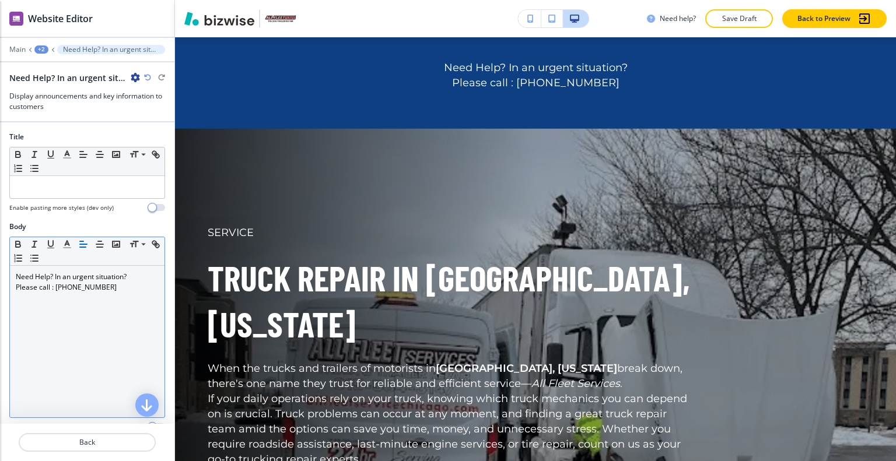
click at [132, 295] on div "Need Help? In an urgent situation? Please call : [PHONE_NUMBER]" at bounding box center [87, 342] width 155 height 152
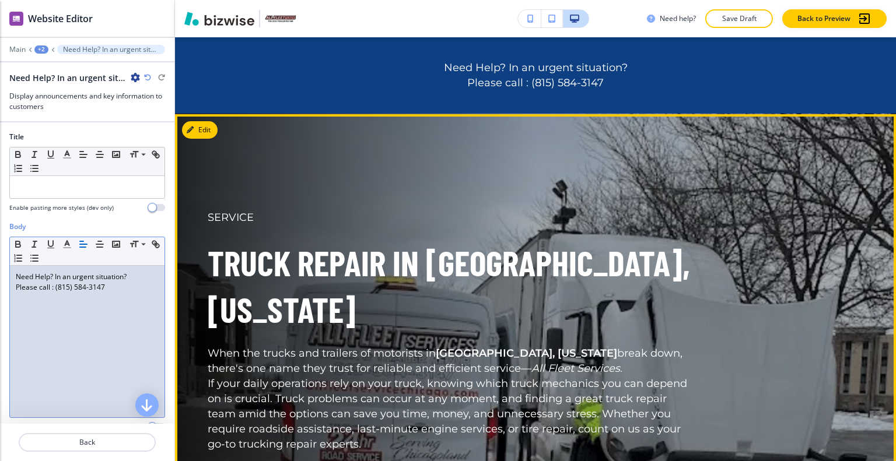
scroll to position [0, 0]
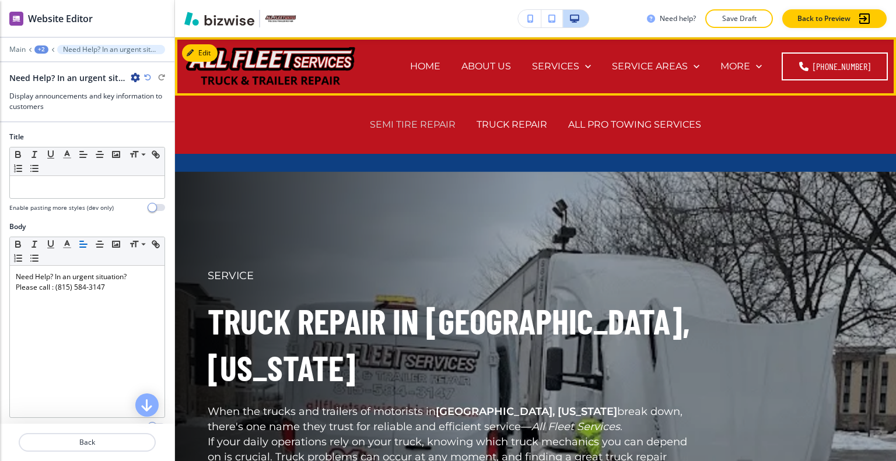
click at [422, 122] on p "SEMI TIRE REPAIR" at bounding box center [413, 124] width 86 height 13
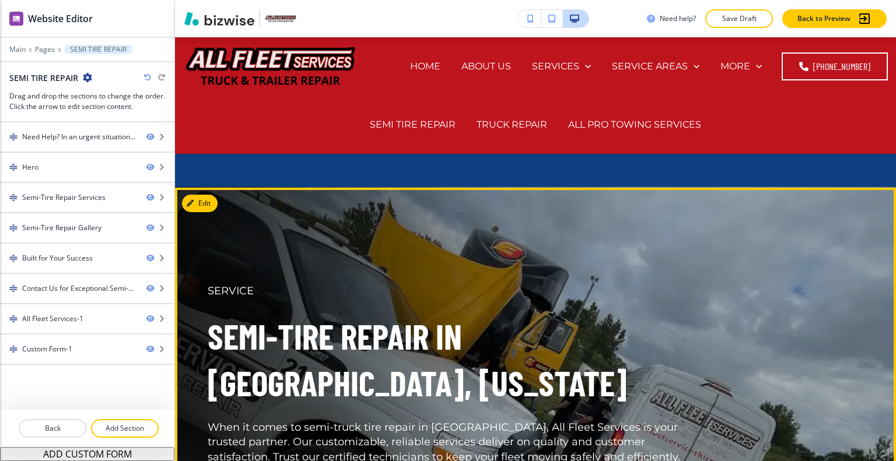
click at [514, 210] on div "SERVICE Semi-Tire Repair in [GEOGRAPHIC_DATA], [US_STATE] When it comes to semi…" at bounding box center [522, 409] width 684 height 401
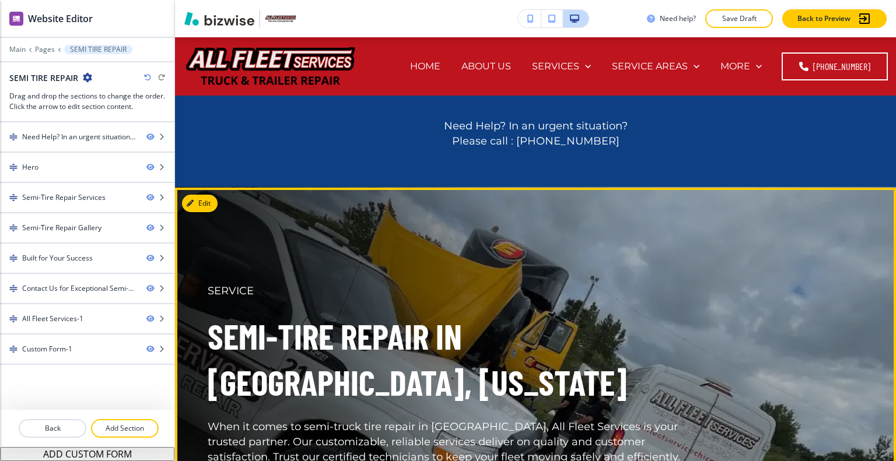
click at [289, 259] on div "SERVICE Semi-Tire Repair in [GEOGRAPHIC_DATA], [US_STATE] When it comes to semi…" at bounding box center [436, 409] width 513 height 307
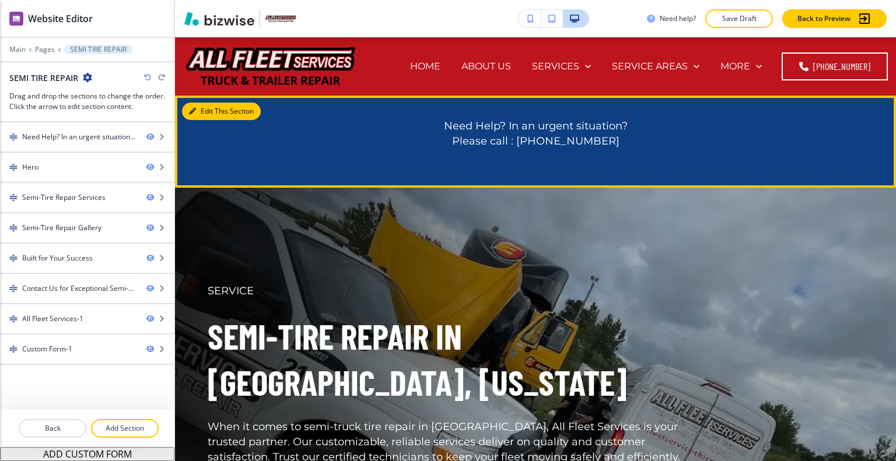
click at [192, 113] on icon "button" at bounding box center [192, 111] width 7 height 7
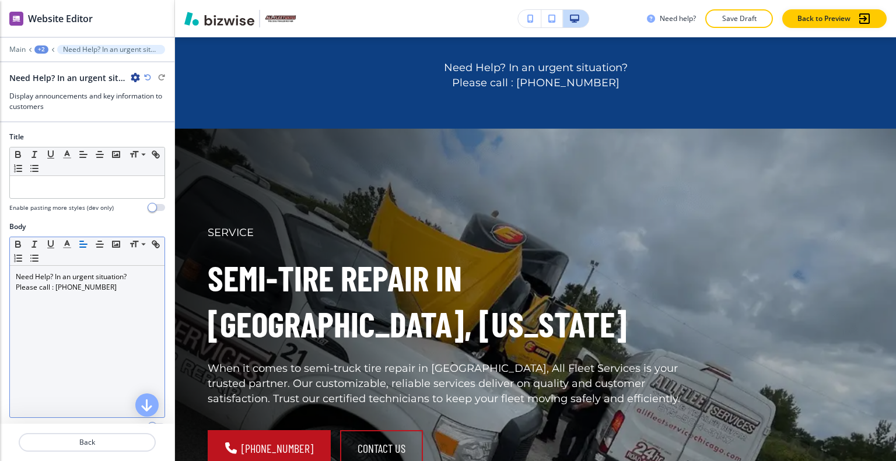
click at [134, 293] on div "Need Help? In an urgent situation? Please call : [PHONE_NUMBER]" at bounding box center [87, 342] width 155 height 152
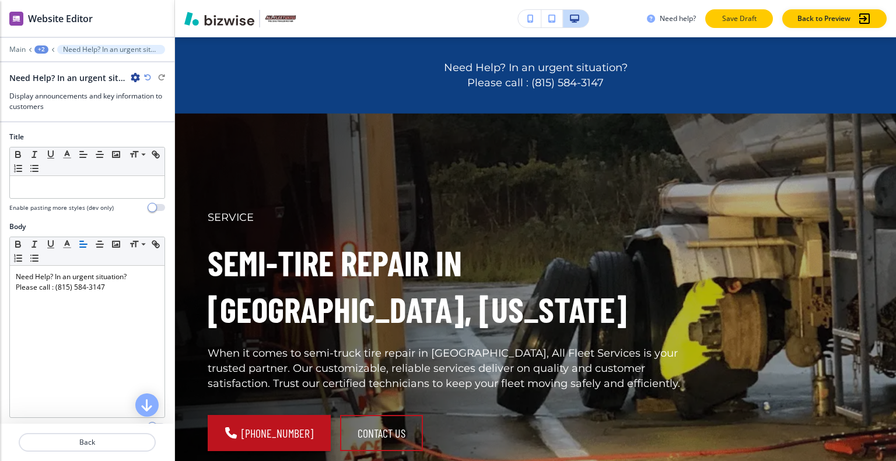
click at [749, 18] on p "Save Draft" at bounding box center [738, 18] width 37 height 10
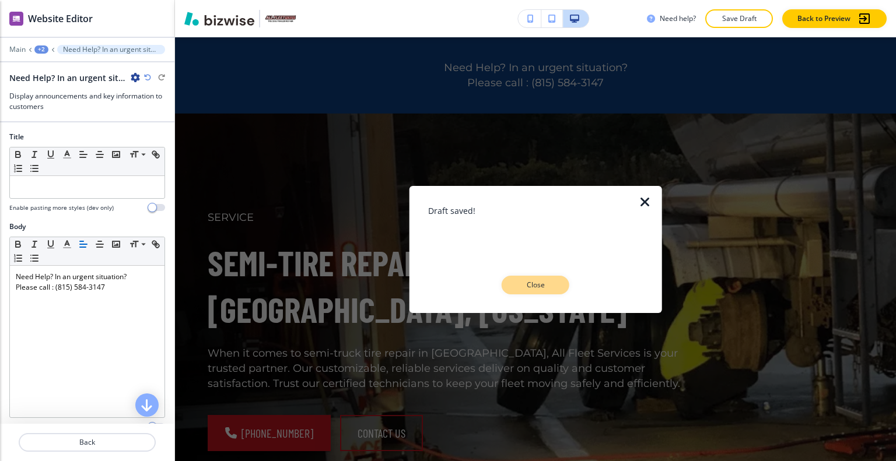
click at [534, 288] on p "Close" at bounding box center [535, 285] width 37 height 10
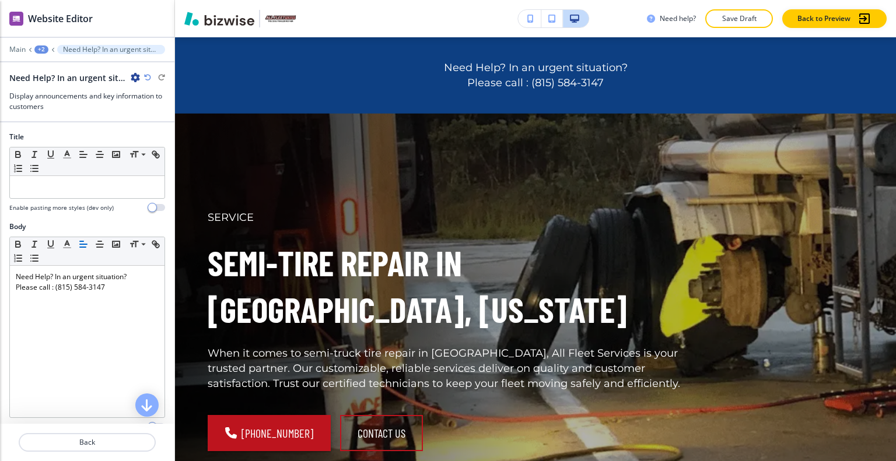
scroll to position [0, 0]
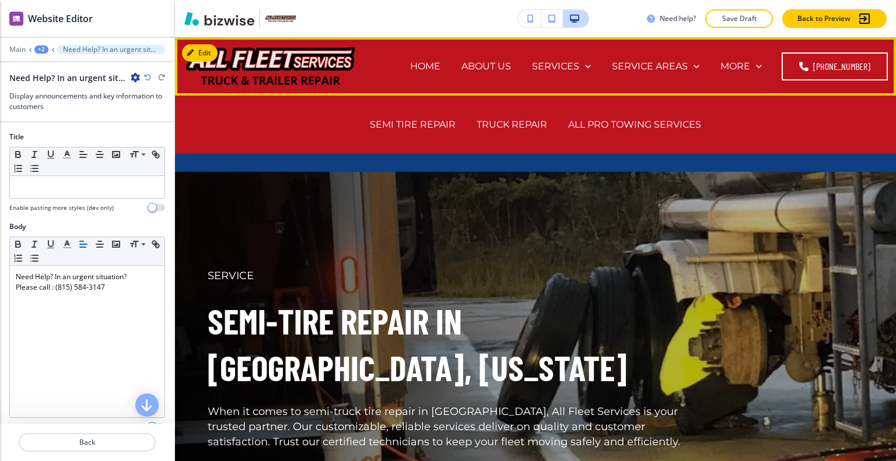
click at [423, 117] on div "SEMI TIRE REPAIR" at bounding box center [412, 124] width 107 height 47
click at [423, 121] on p "SEMI TIRE REPAIR" at bounding box center [413, 124] width 86 height 13
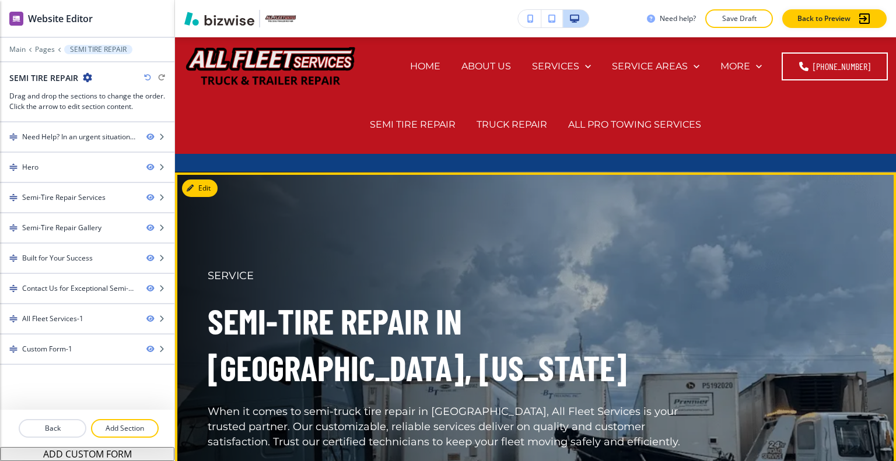
click at [507, 241] on div "SERVICE Semi-Tire Repair in Westchester, Illinois When it comes to semi-truck t…" at bounding box center [436, 394] width 513 height 307
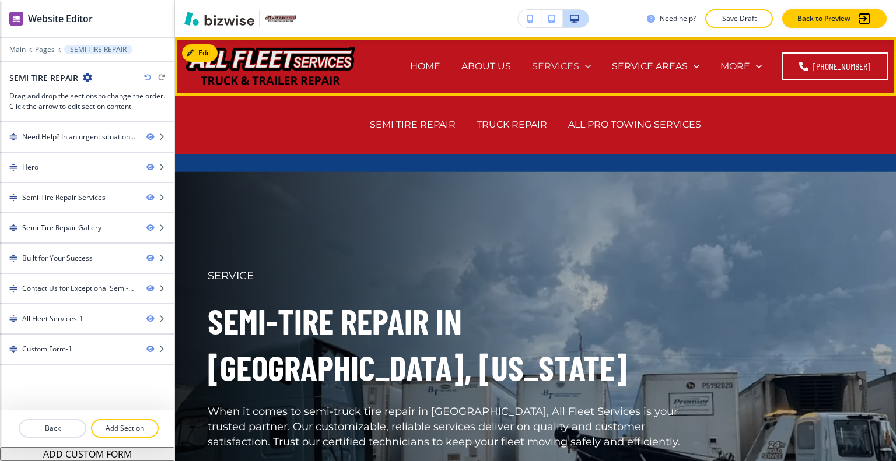
click at [594, 69] on icon at bounding box center [588, 67] width 12 height 12
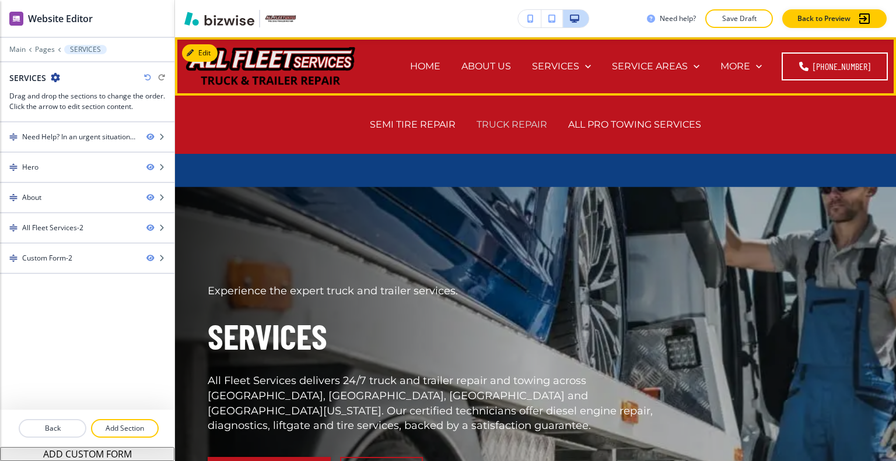
click at [489, 132] on div "TRUCK REPAIR" at bounding box center [512, 124] width 92 height 47
click at [497, 121] on p "TRUCK REPAIR" at bounding box center [512, 124] width 71 height 13
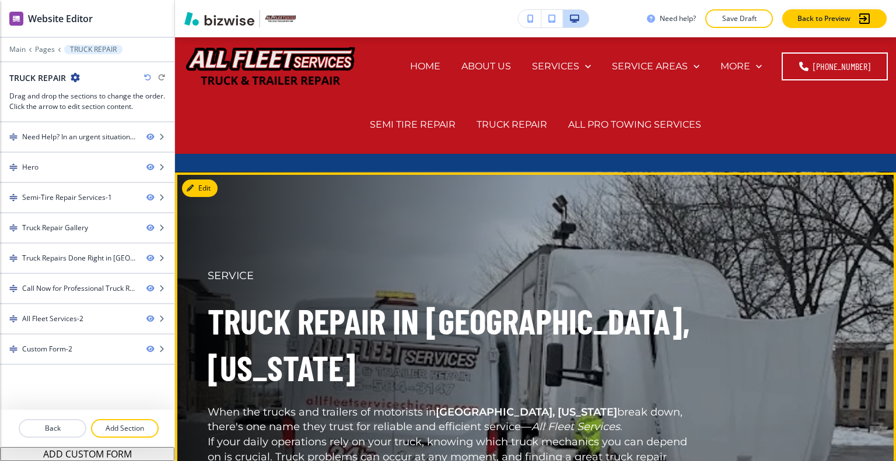
click at [520, 239] on div "SERVICE Truck Repair in Westchester, Illinois When the trucks and trailers of m…" at bounding box center [522, 424] width 684 height 461
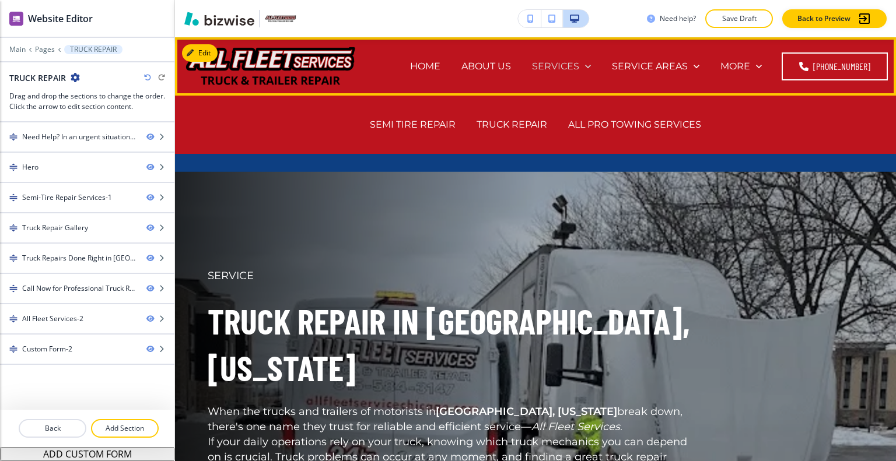
click at [579, 72] on p "SERVICES" at bounding box center [555, 65] width 47 height 13
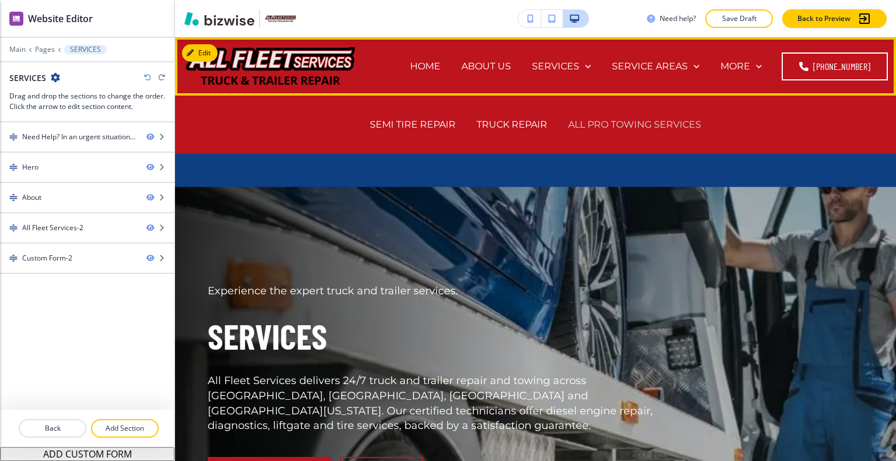
click at [624, 124] on p "ALL PRO TOWING SERVICES" at bounding box center [634, 124] width 133 height 13
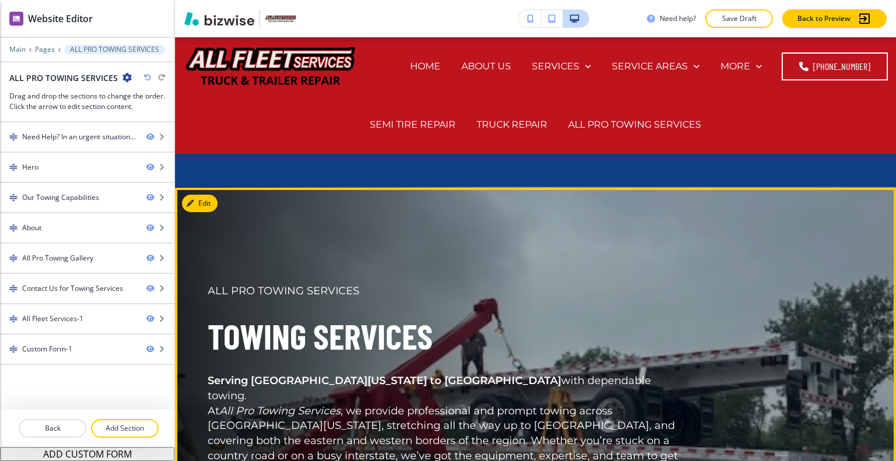
click at [624, 246] on div "ALL PRO TOWING SERVICES Towing Services Serving Central Illinois to South Chica…" at bounding box center [522, 416] width 684 height 415
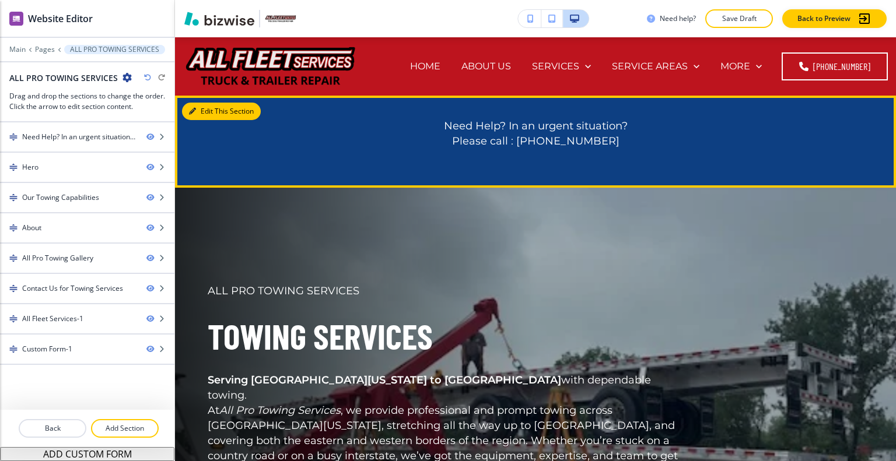
click at [210, 108] on button "Edit This Section" at bounding box center [221, 111] width 79 height 17
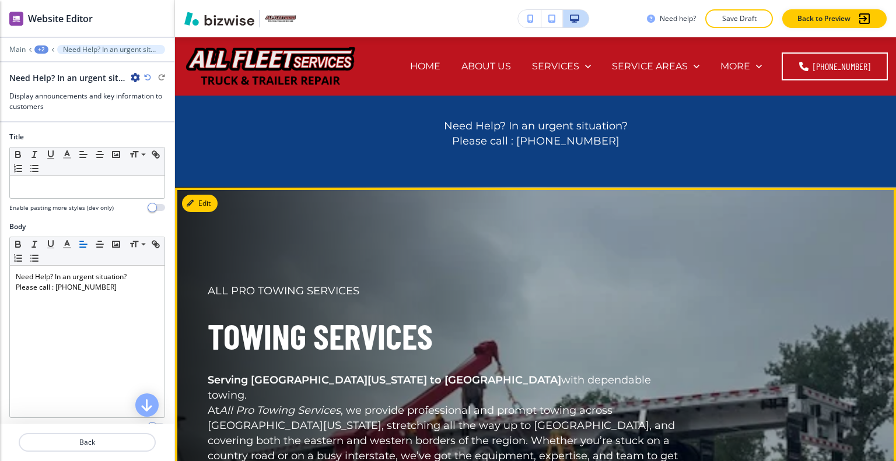
scroll to position [58, 0]
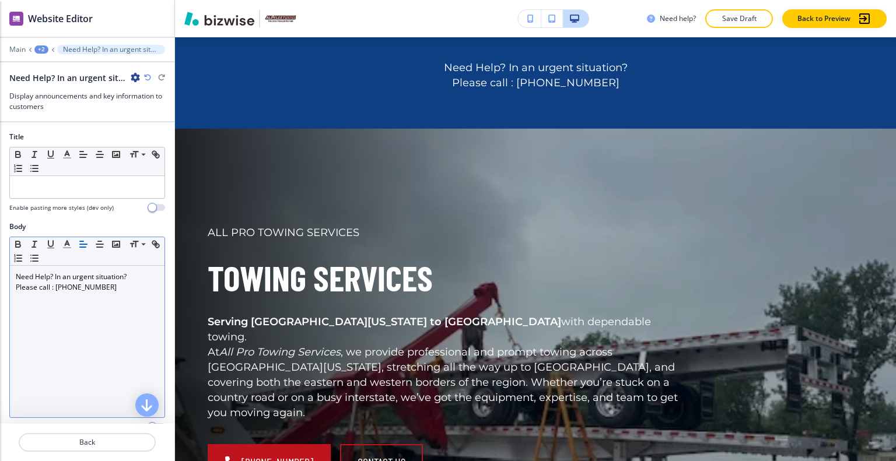
click at [124, 302] on div "Need Help? In an urgent situation? Please call : (815) 584-3147" at bounding box center [87, 342] width 155 height 152
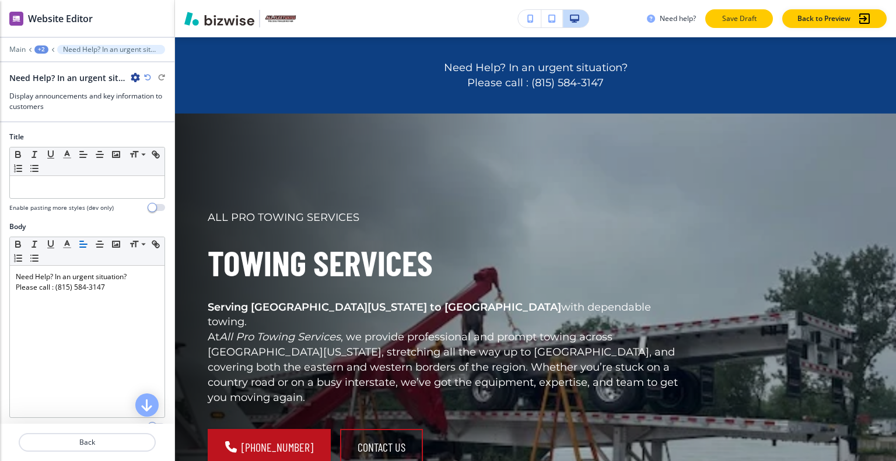
click at [741, 20] on p "Save Draft" at bounding box center [738, 18] width 37 height 10
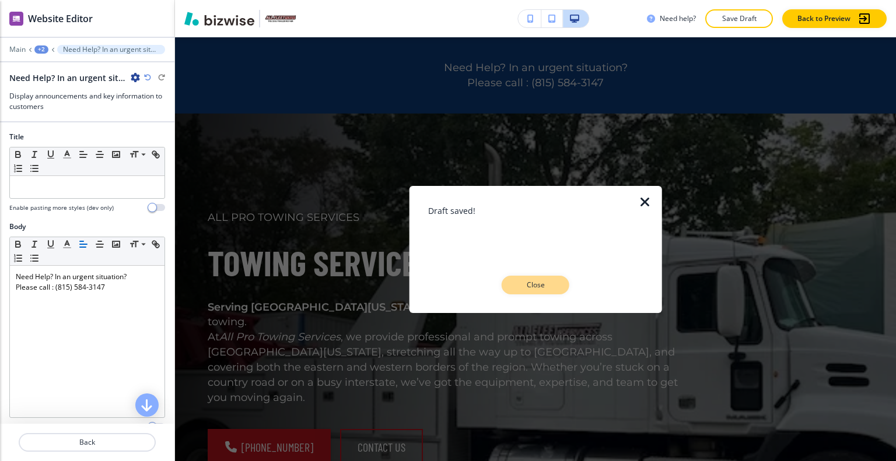
click at [545, 282] on p "Close" at bounding box center [535, 285] width 37 height 10
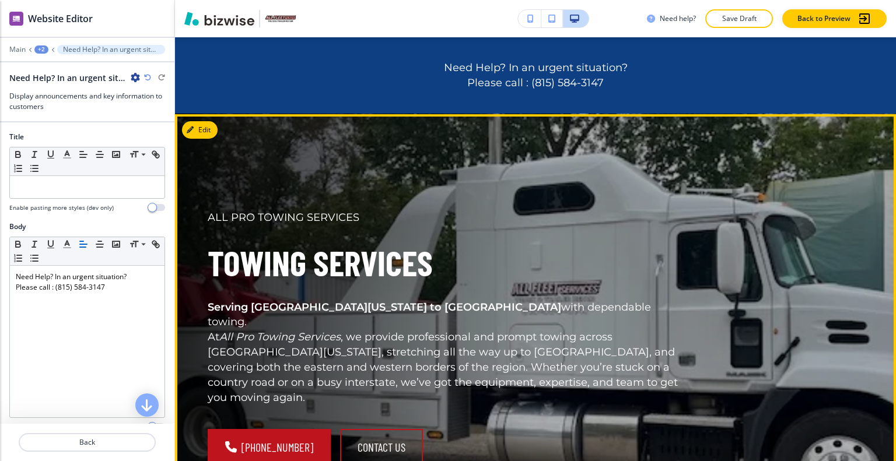
scroll to position [0, 0]
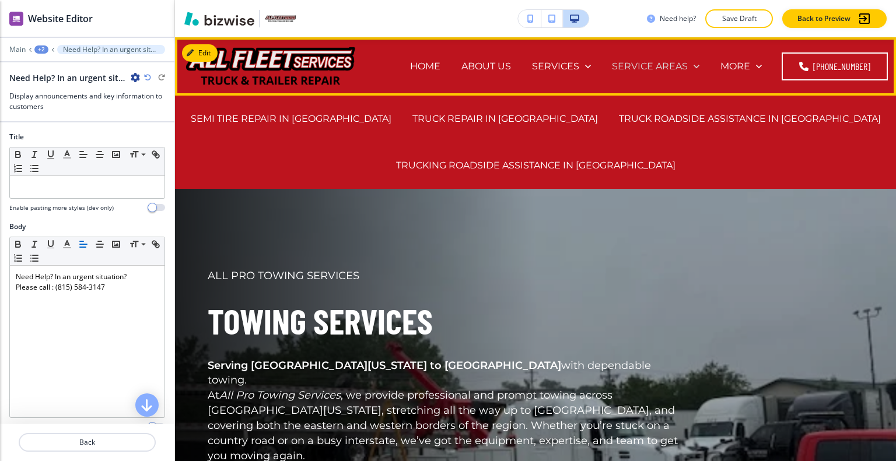
click at [674, 65] on p "SERVICE AREAS" at bounding box center [650, 65] width 76 height 13
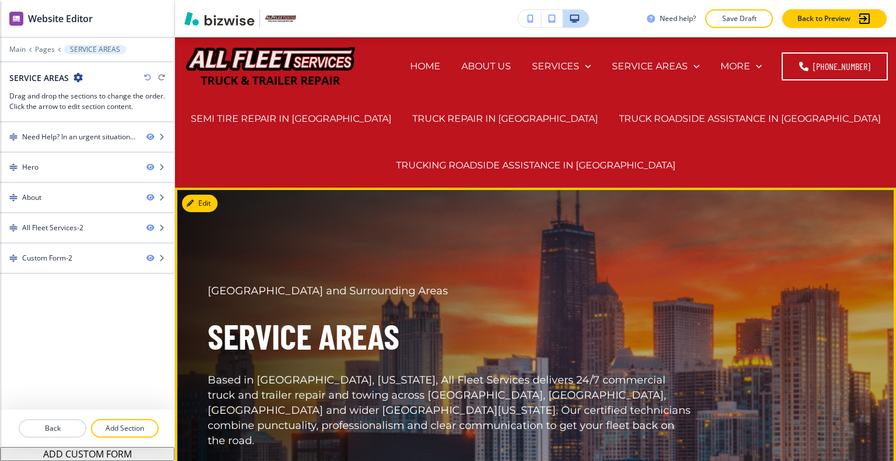
click at [499, 392] on p "Based in Westchester, Illinois, All Fleet Services delivers 24/7 commercial tru…" at bounding box center [450, 411] width 485 height 76
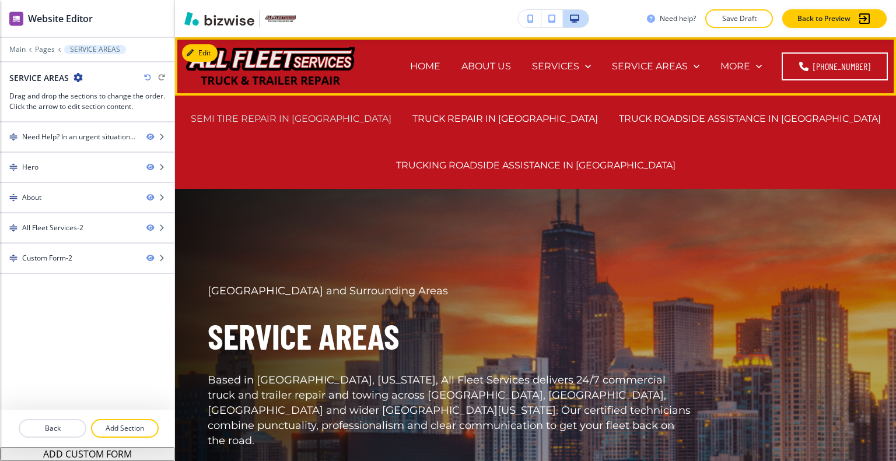
click at [362, 116] on p "SEMI TIRE REPAIR IN WESTCHESTER" at bounding box center [291, 118] width 201 height 13
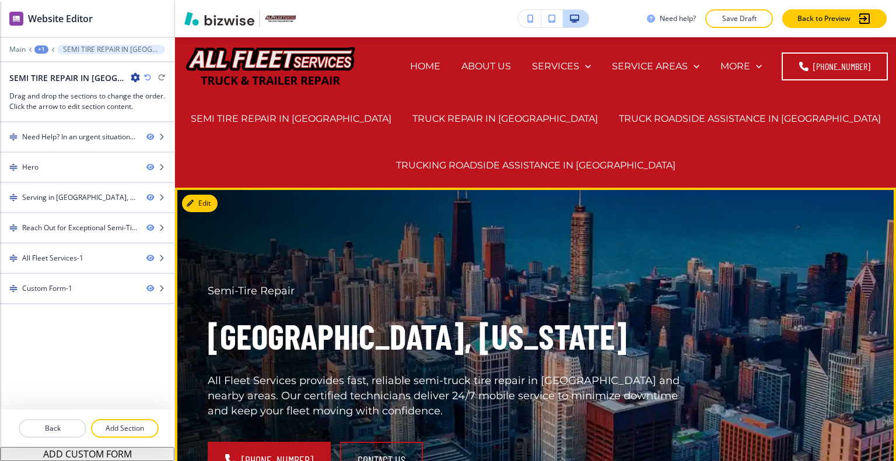
click at [406, 258] on div "Semi-Tire Repair Westchester, Illinois All Fleet Services provides fast, reliab…" at bounding box center [436, 367] width 513 height 222
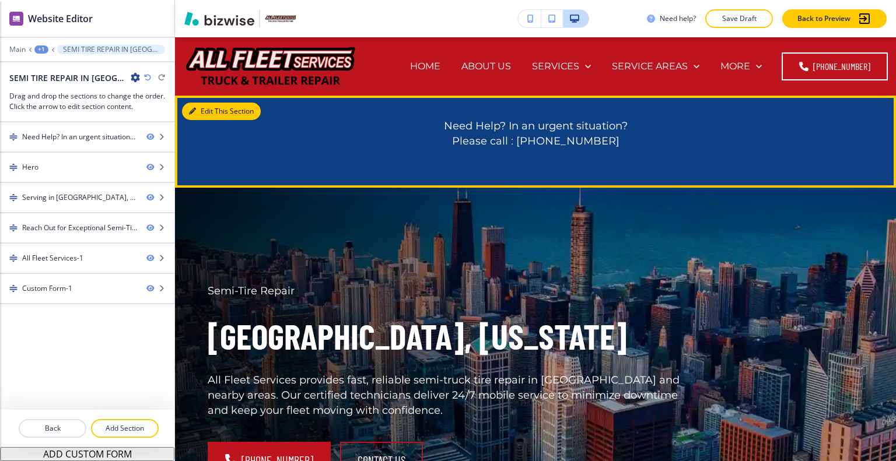
click at [219, 112] on button "Edit This Section" at bounding box center [221, 111] width 79 height 17
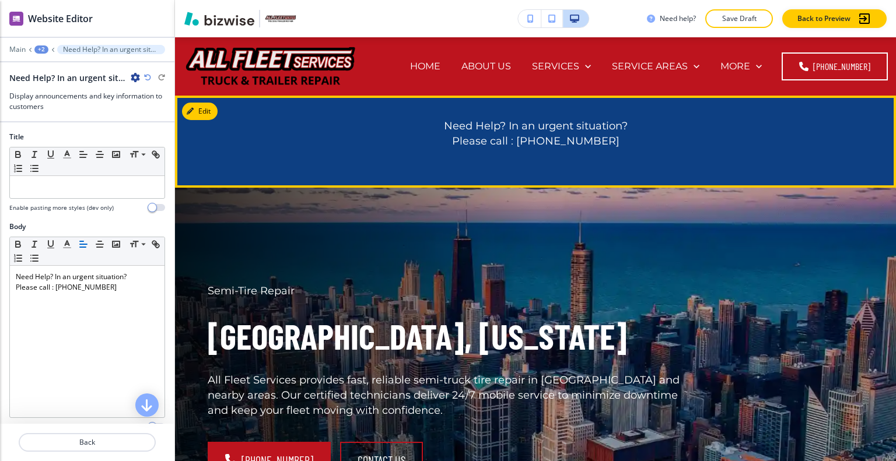
scroll to position [58, 0]
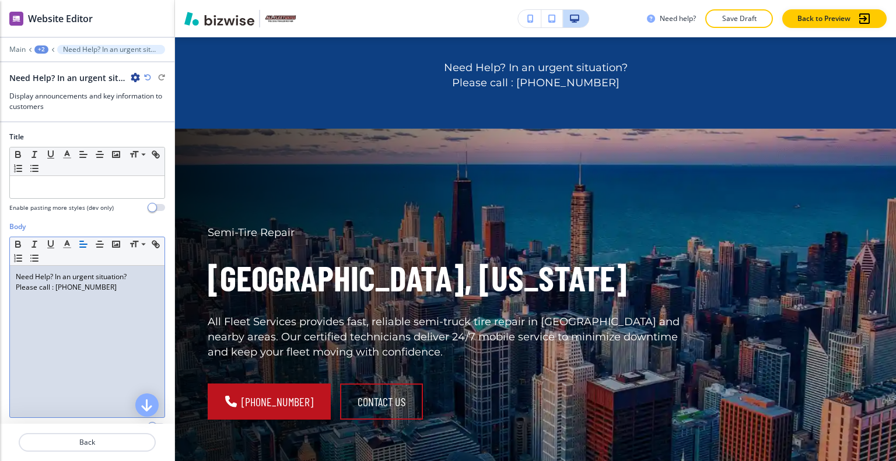
click at [112, 290] on p "Please call : (815) 584-3147" at bounding box center [87, 287] width 143 height 10
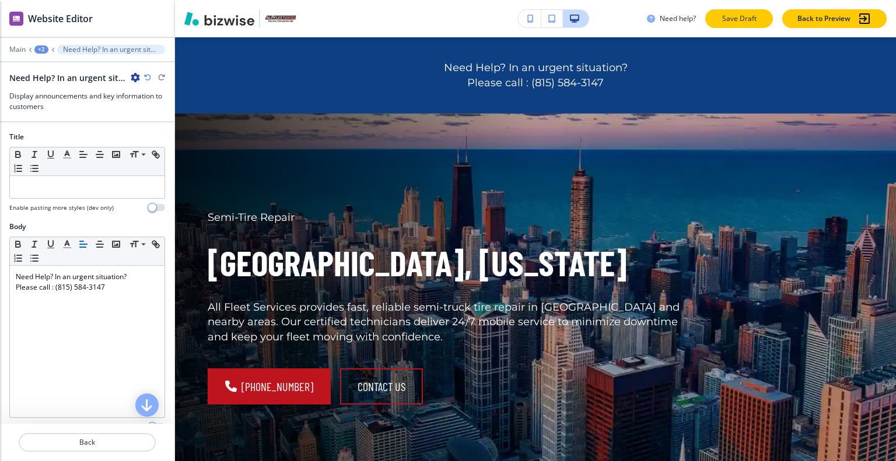
click at [723, 23] on p "Save Draft" at bounding box center [738, 18] width 37 height 10
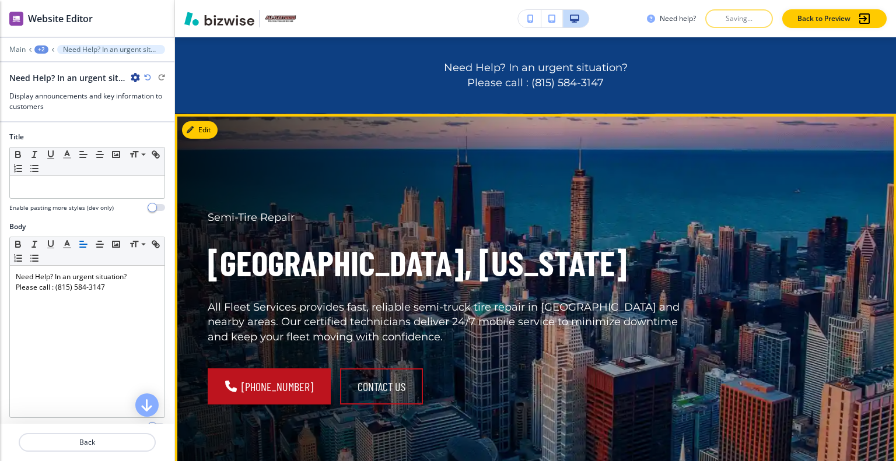
click at [666, 241] on h1 "Westchester, Illinois" at bounding box center [450, 263] width 485 height 47
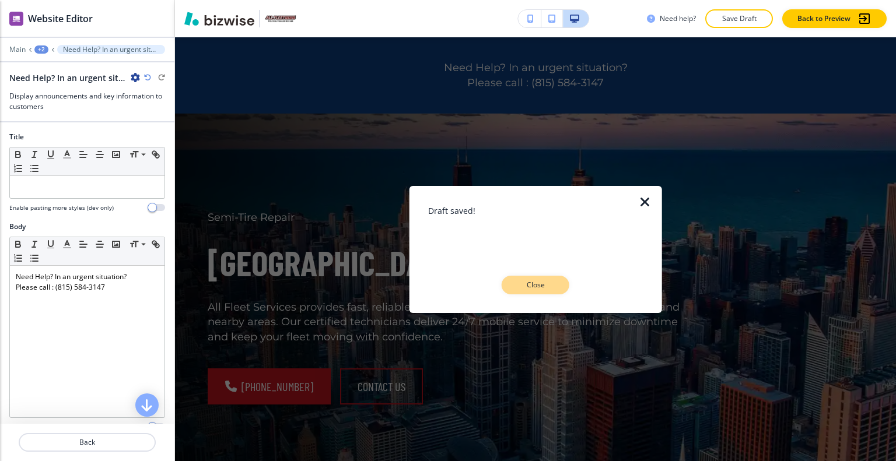
click at [553, 291] on button "Close" at bounding box center [536, 285] width 68 height 19
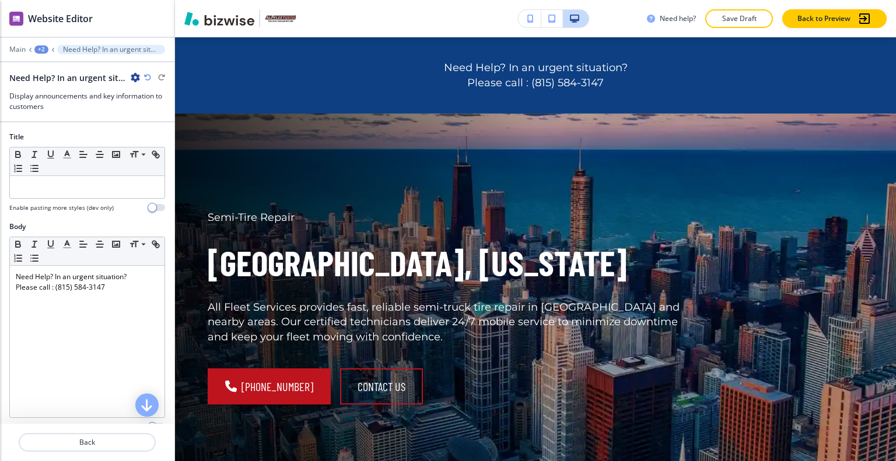
scroll to position [0, 0]
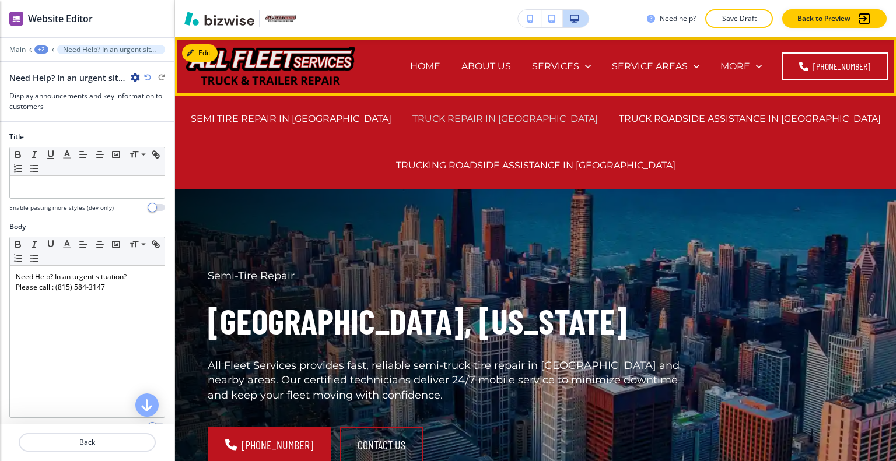
click at [541, 111] on div "TRUCK REPAIR IN WESTCHESTER" at bounding box center [505, 119] width 206 height 47
click at [542, 114] on p "TRUCK REPAIR IN WESTCHESTER" at bounding box center [504, 118] width 185 height 13
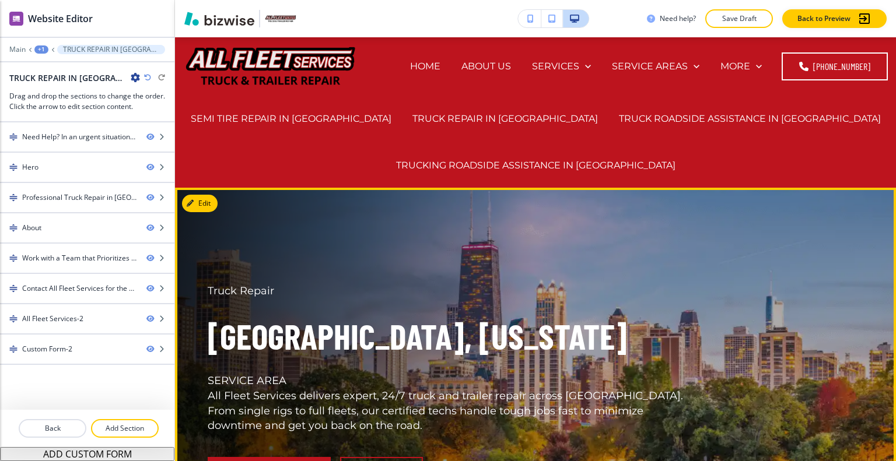
click at [558, 285] on p "Truck Repair" at bounding box center [450, 291] width 485 height 15
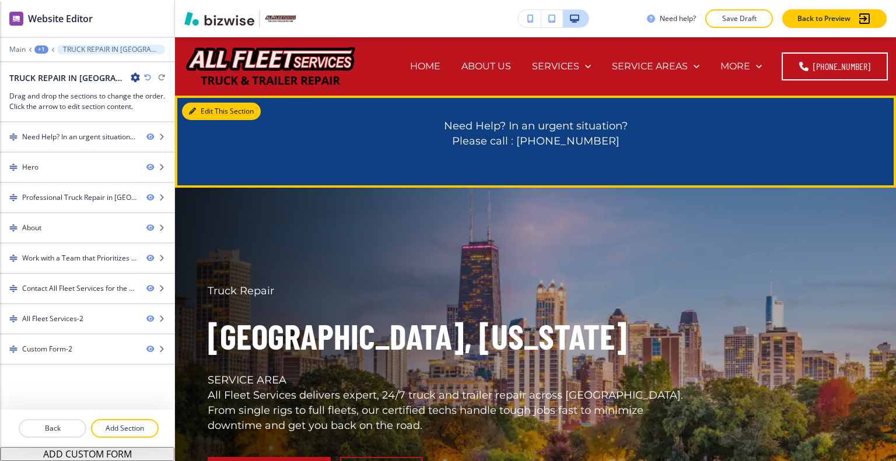
click at [208, 111] on button "Edit This Section" at bounding box center [221, 111] width 79 height 17
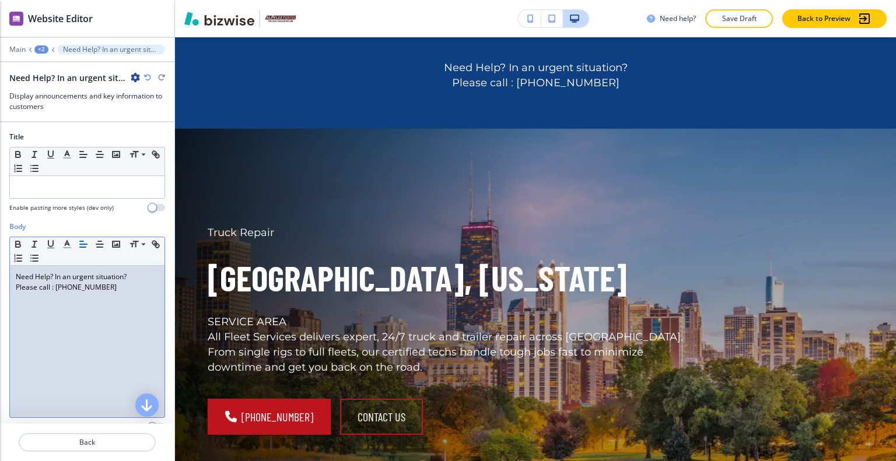
click at [121, 297] on div "Need Help? In an urgent situation? Please call : (815) 584-3147" at bounding box center [87, 342] width 155 height 152
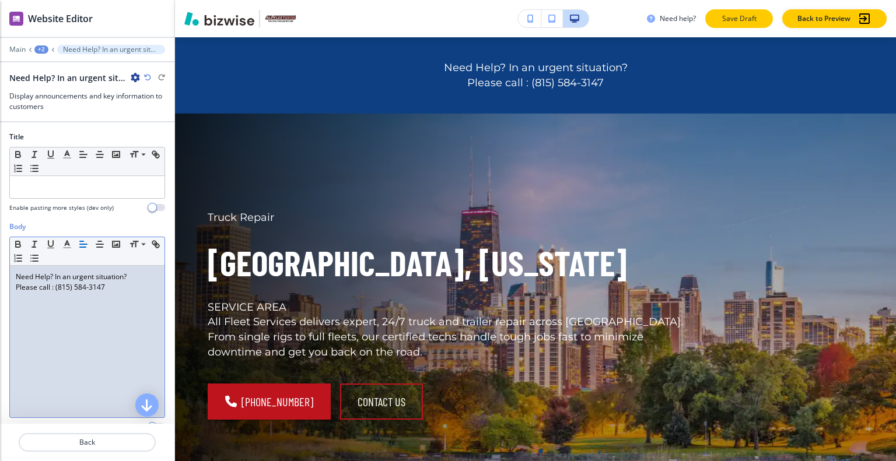
click at [740, 9] on button "Save Draft" at bounding box center [739, 18] width 68 height 19
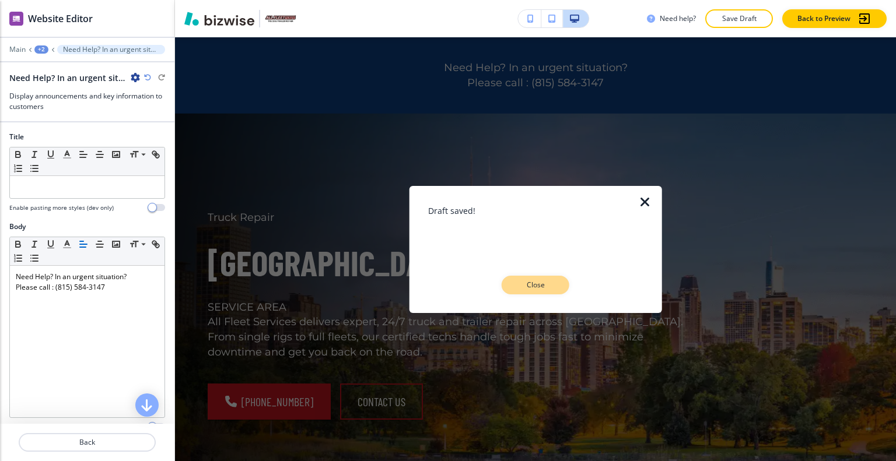
click at [521, 289] on p "Close" at bounding box center [535, 285] width 37 height 10
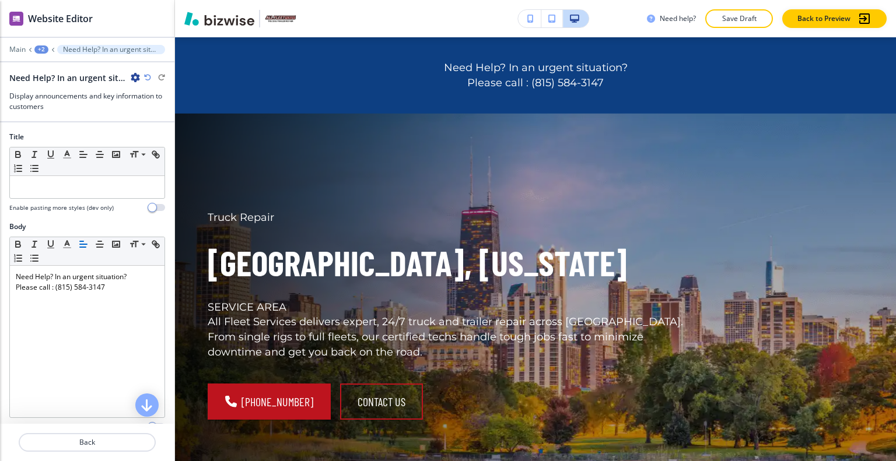
scroll to position [0, 0]
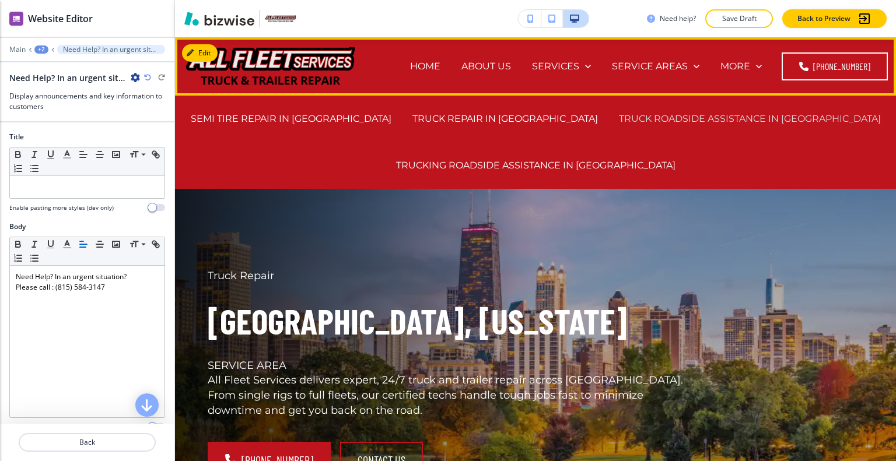
click at [687, 116] on p "TRUCK ROADSIDE ASSISTANCE IN CHICAGO" at bounding box center [750, 118] width 262 height 13
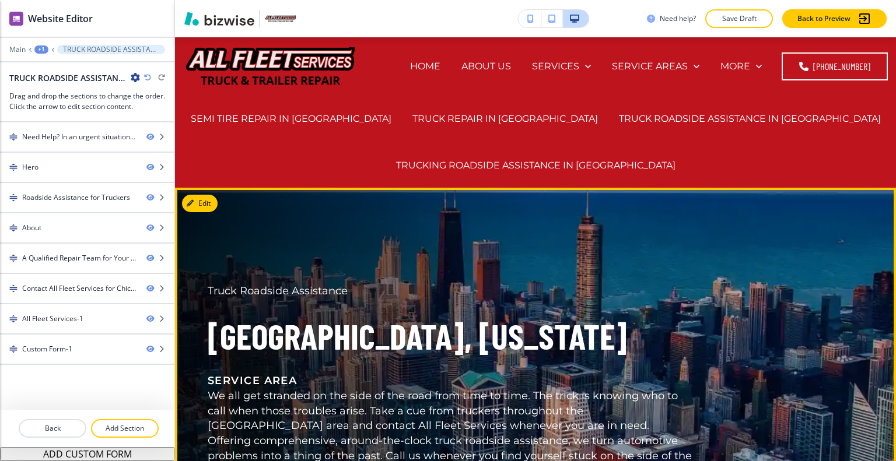
click at [686, 285] on div "Truck Roadside Assistance Chicago, Illinois SERVICE AREA We all get stranded on…" at bounding box center [522, 404] width 684 height 391
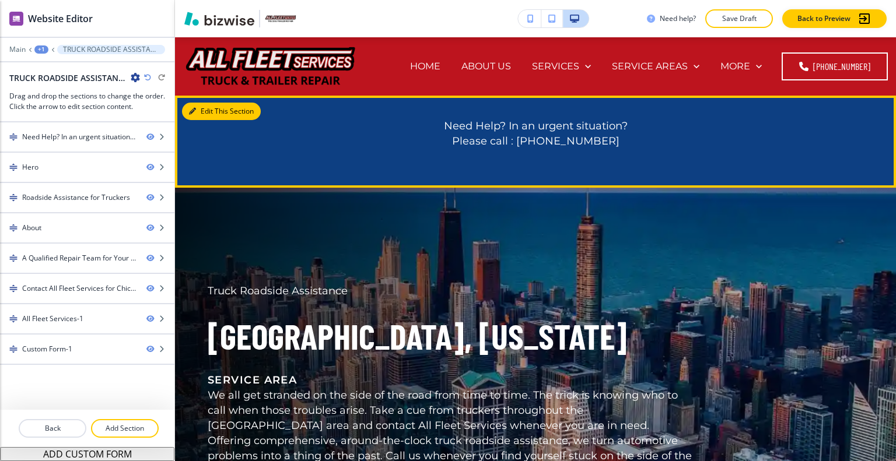
click at [211, 111] on button "Edit This Section" at bounding box center [221, 111] width 79 height 17
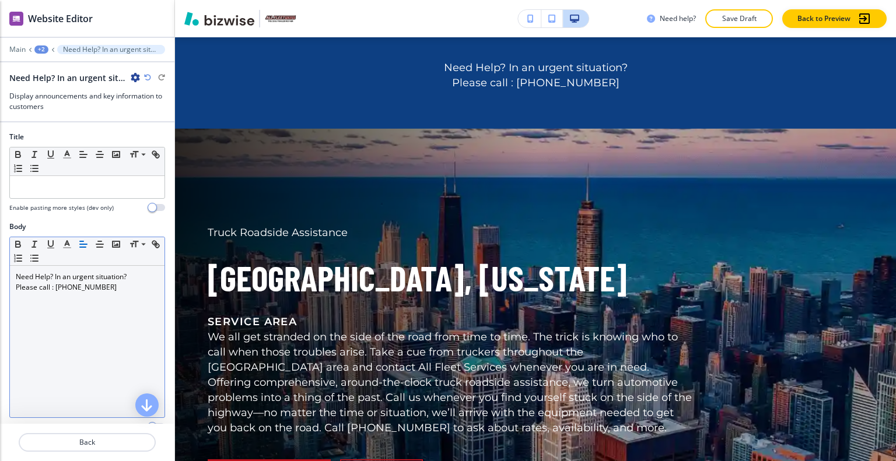
click at [120, 285] on p "Please call : (815) 584-3147" at bounding box center [87, 287] width 143 height 10
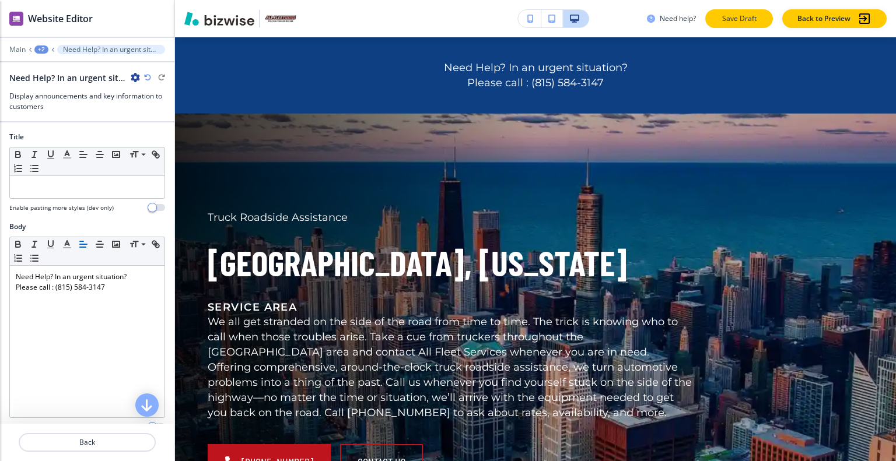
click at [751, 20] on p "Save Draft" at bounding box center [738, 18] width 37 height 10
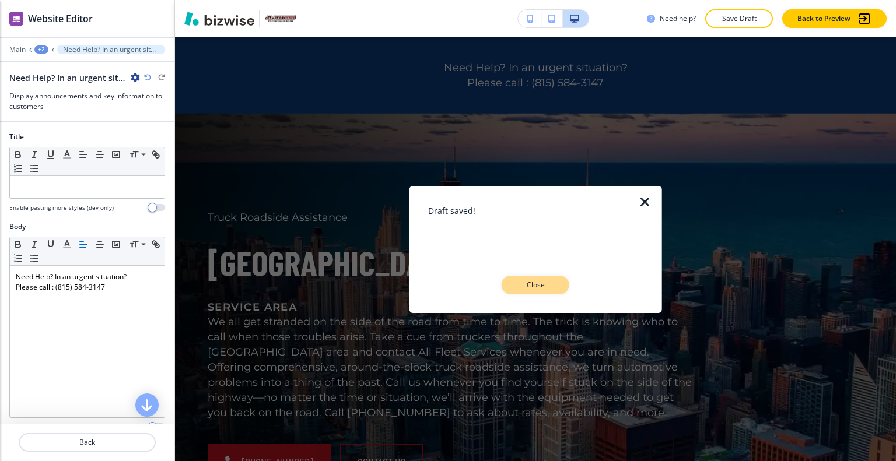
click at [538, 283] on p "Close" at bounding box center [535, 285] width 37 height 10
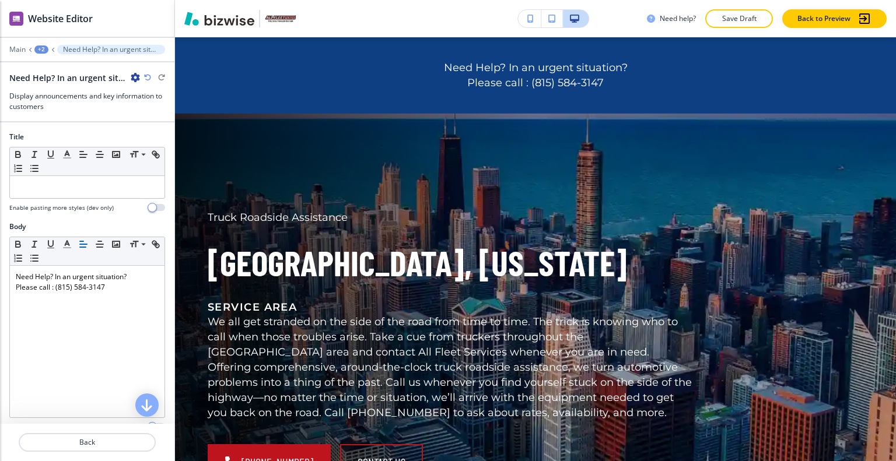
scroll to position [0, 0]
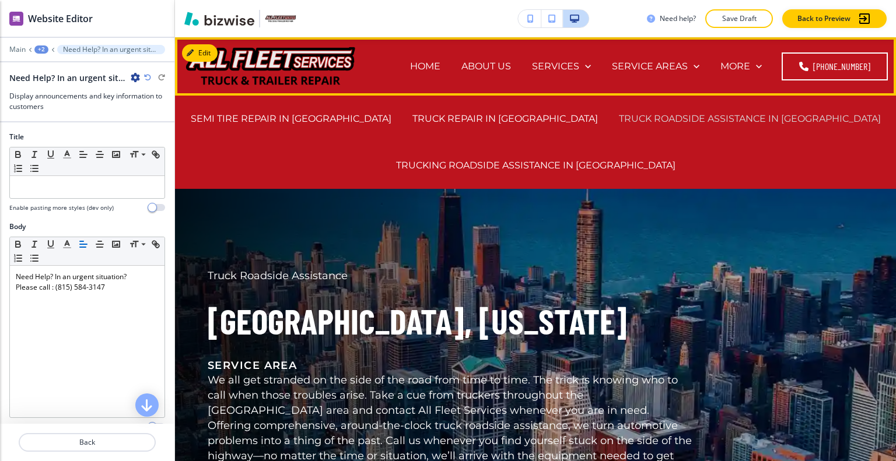
click at [667, 118] on p "TRUCK ROADSIDE ASSISTANCE IN CHICAGO" at bounding box center [750, 118] width 262 height 13
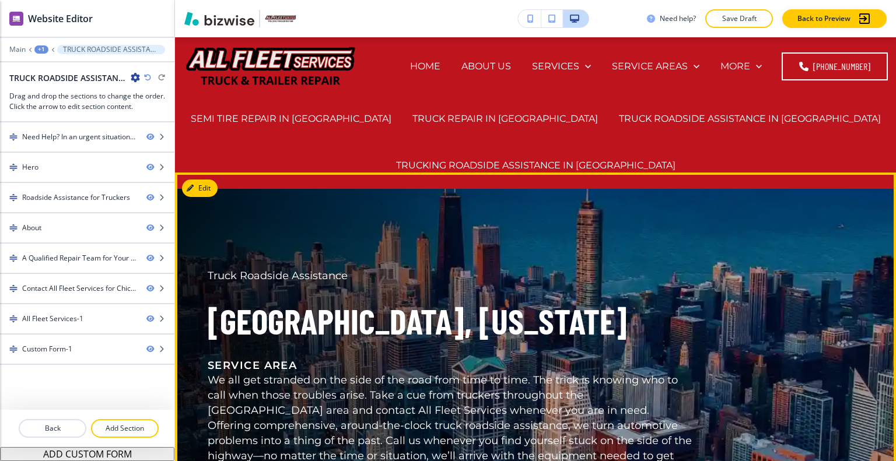
click at [601, 286] on div "Truck Roadside Assistance Chicago, Illinois SERVICE AREA We all get stranded on…" at bounding box center [450, 374] width 485 height 211
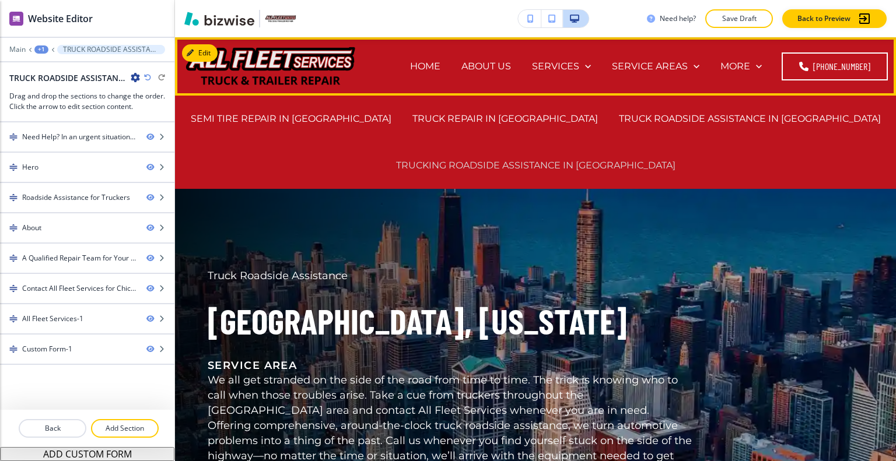
click at [589, 163] on p "TRUCKING ROADSIDE ASSISTANCE IN WESTCHESTER" at bounding box center [535, 165] width 279 height 13
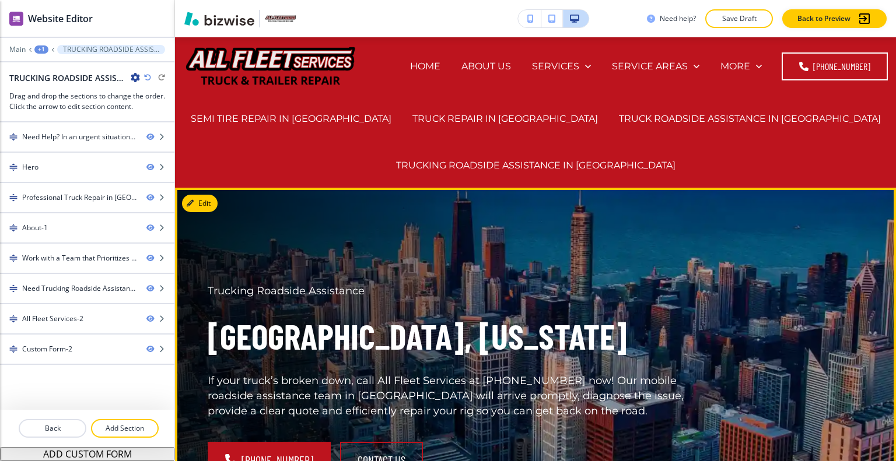
click at [608, 278] on div "Trucking Roadside Assistance Westchester, Illinois If your truck’s broken down,…" at bounding box center [436, 367] width 513 height 222
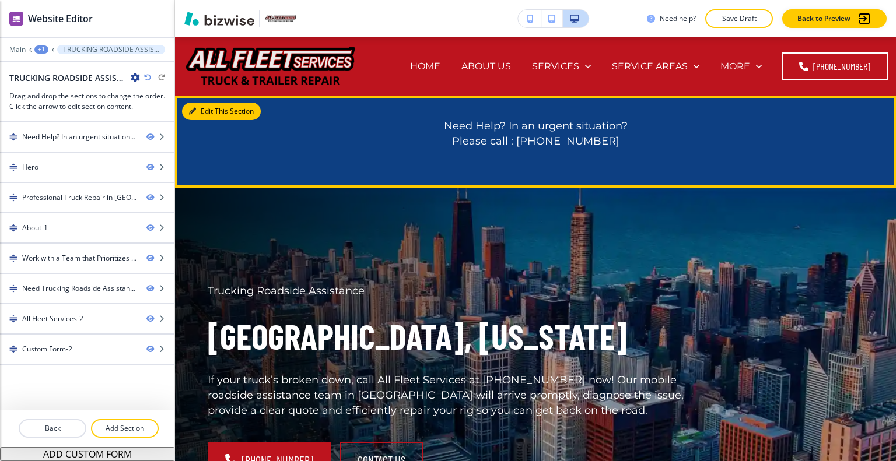
click at [205, 110] on button "Edit This Section" at bounding box center [221, 111] width 79 height 17
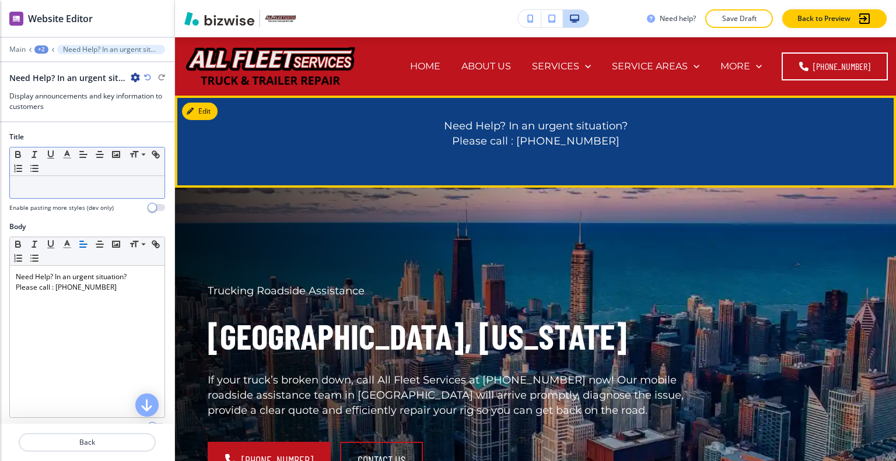
scroll to position [58, 0]
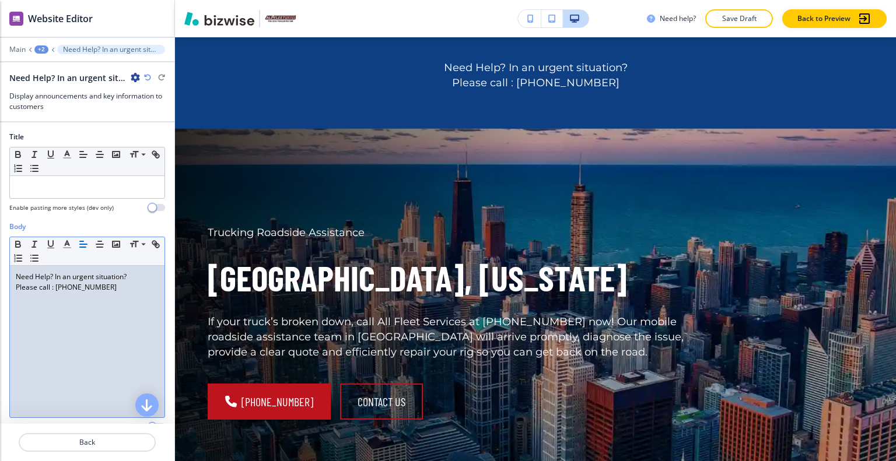
click at [125, 298] on div "Need Help? In an urgent situation? Please call : (815) 584-3147" at bounding box center [87, 342] width 155 height 152
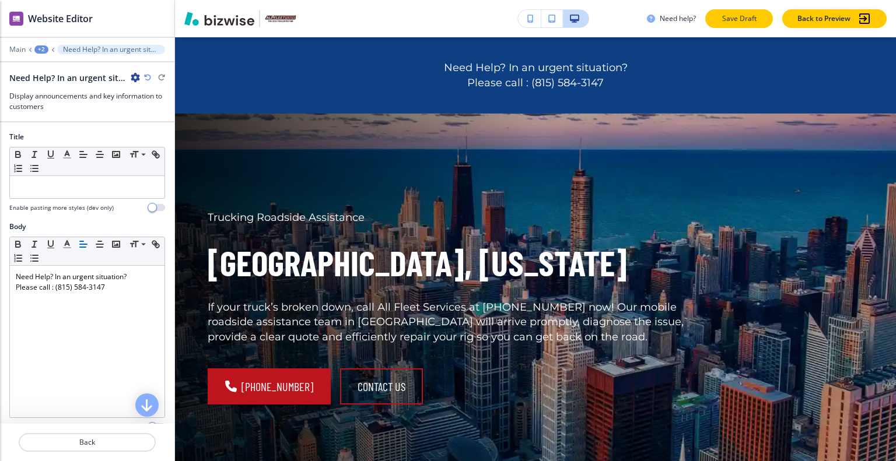
click at [754, 13] on p "Save Draft" at bounding box center [738, 18] width 37 height 10
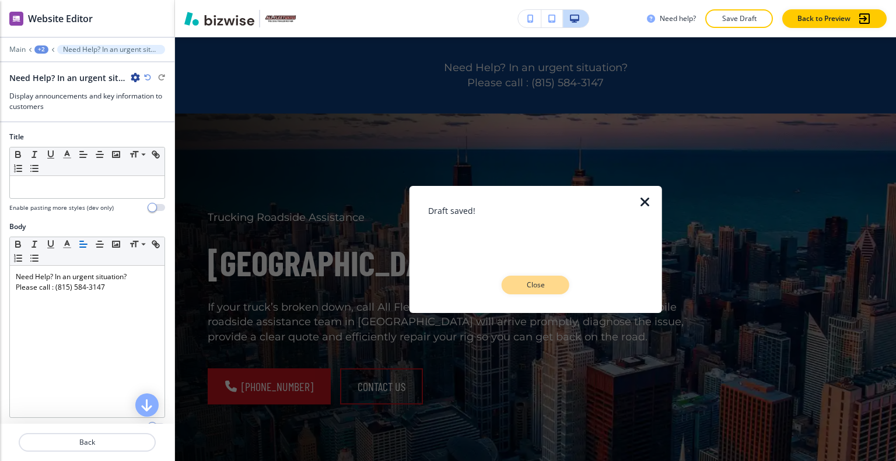
click at [548, 286] on p "Close" at bounding box center [535, 285] width 37 height 10
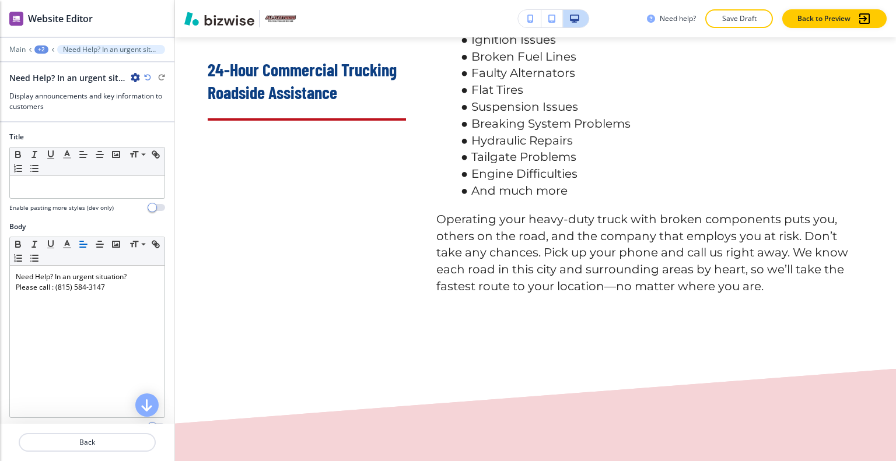
scroll to position [0, 0]
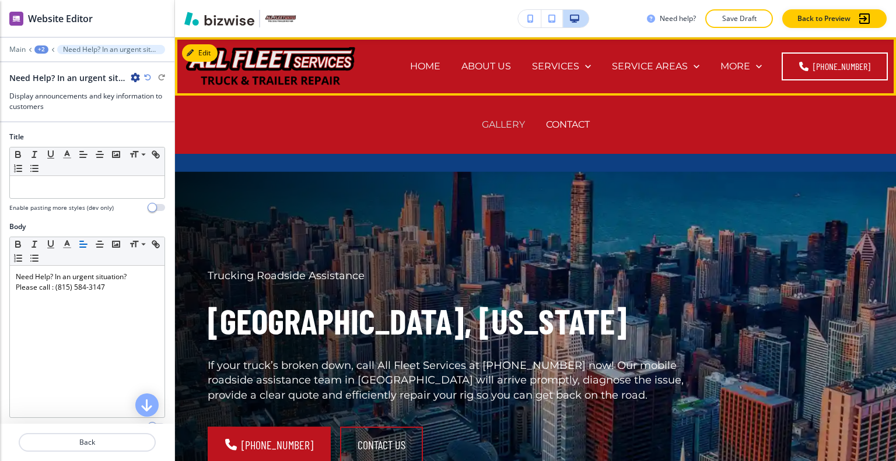
click at [484, 125] on p "GALLERY" at bounding box center [503, 124] width 43 height 13
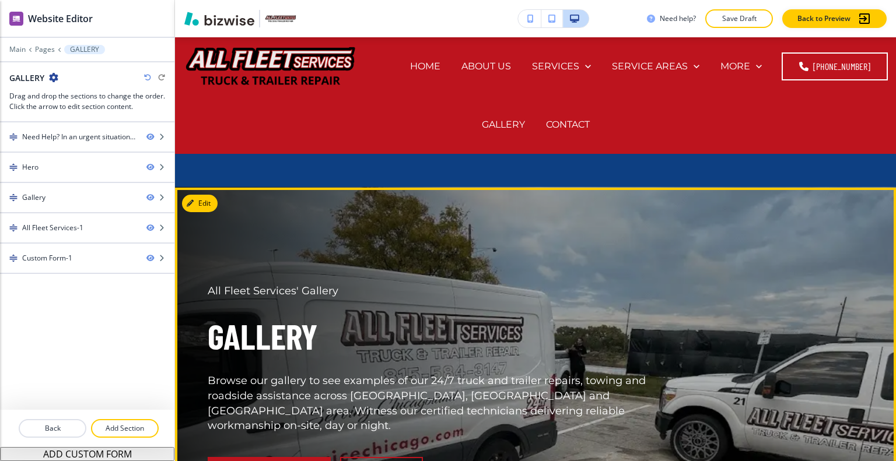
click at [561, 313] on h1 "Gallery" at bounding box center [450, 336] width 485 height 47
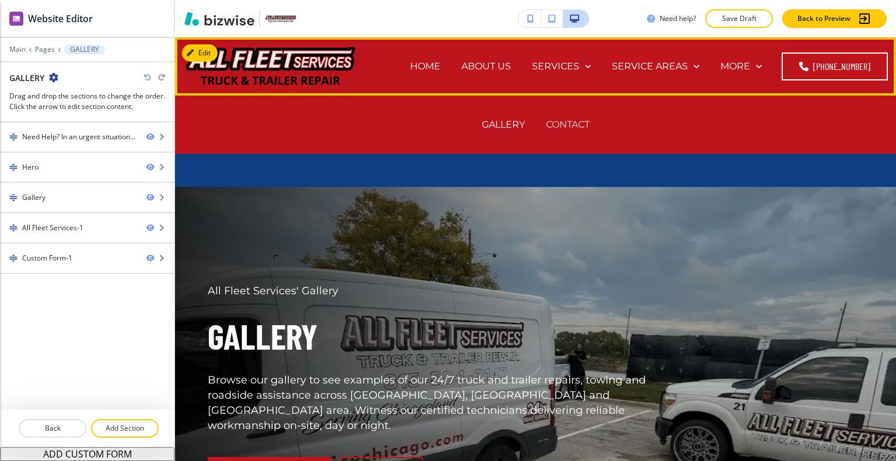
click at [579, 124] on p "CONTACT" at bounding box center [568, 124] width 44 height 13
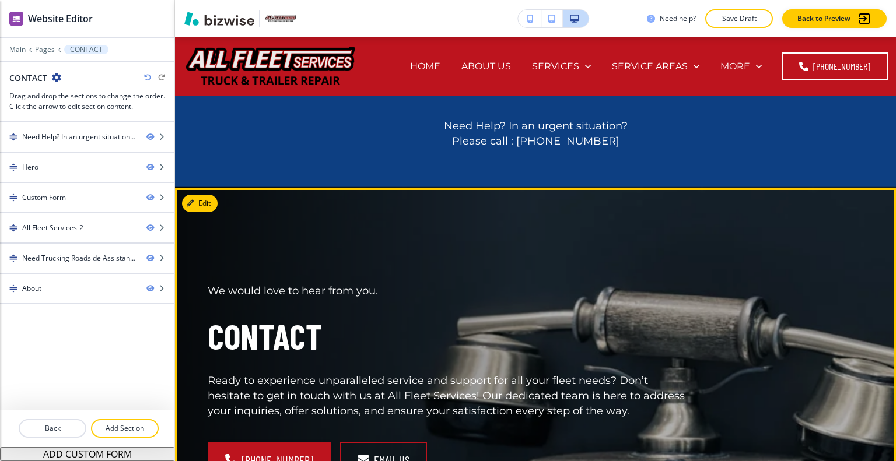
click at [741, 292] on div "We would love to hear from you. Contact Ready to experience unparalleled servic…" at bounding box center [522, 367] width 684 height 316
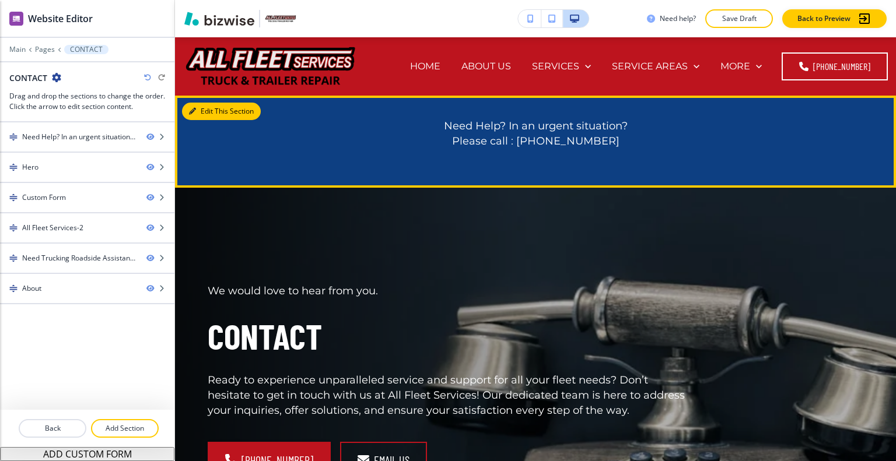
click at [210, 111] on button "Edit This Section" at bounding box center [221, 111] width 79 height 17
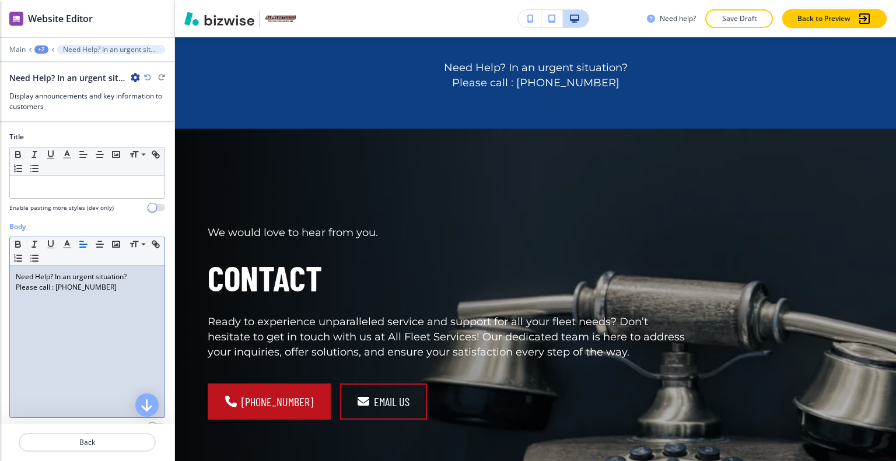
click at [115, 294] on div "Need Help? In an urgent situation? Please call : (815) 584-3147" at bounding box center [87, 342] width 155 height 152
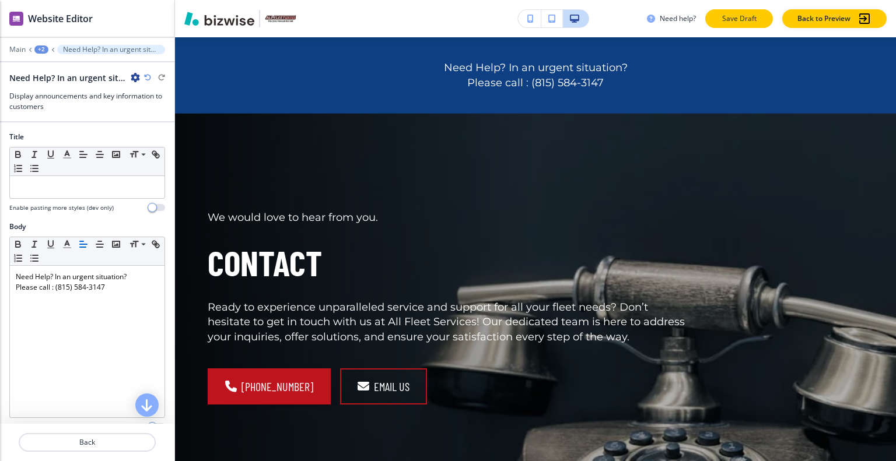
click at [762, 20] on button "Save Draft" at bounding box center [739, 18] width 68 height 19
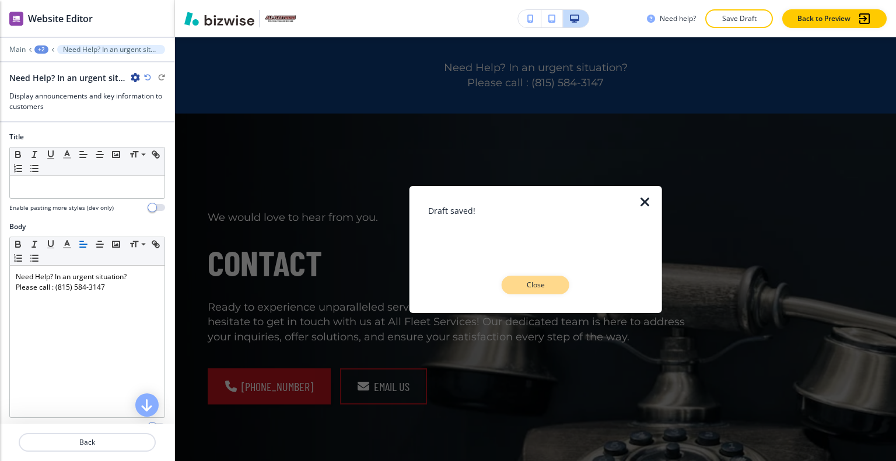
drag, startPoint x: 546, startPoint y: 282, endPoint x: 551, endPoint y: 278, distance: 6.3
click at [546, 282] on p "Close" at bounding box center [535, 285] width 37 height 10
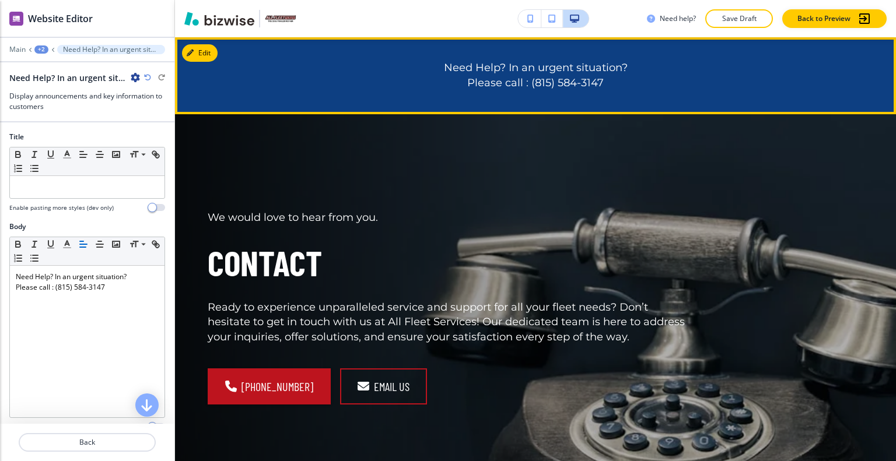
scroll to position [0, 0]
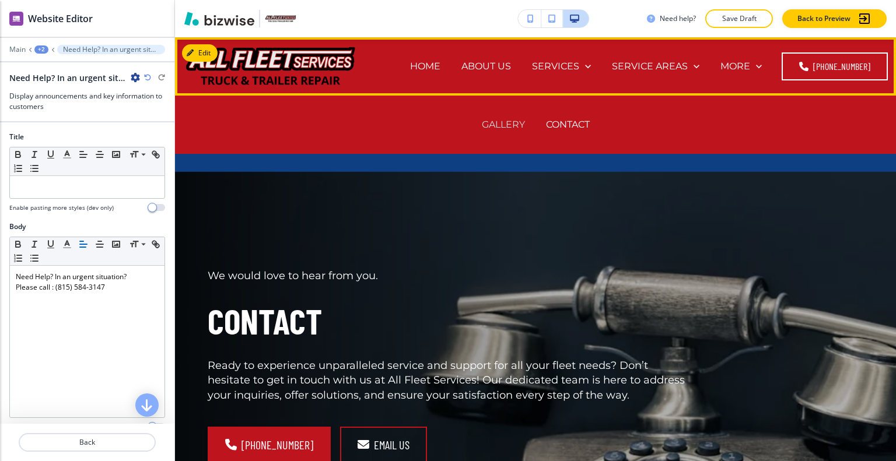
click at [519, 125] on p "GALLERY" at bounding box center [503, 124] width 43 height 13
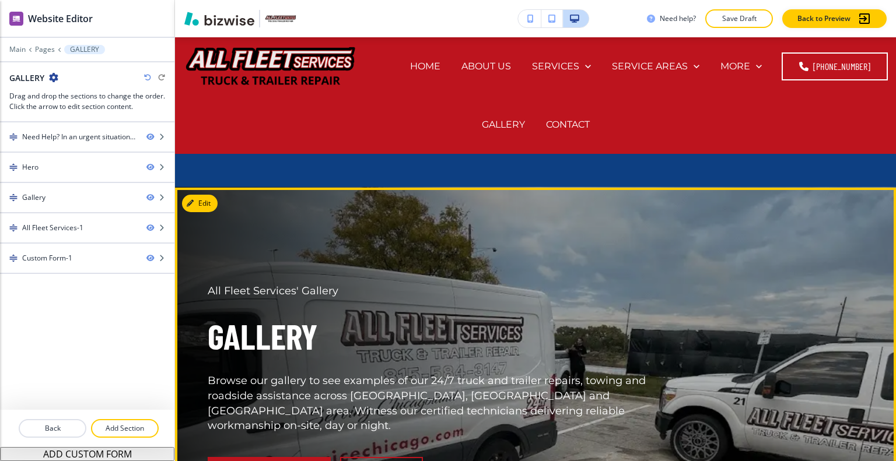
click at [584, 275] on div "All Fleet Services' Gallery Gallery Browse our gallery to see examples of our 2…" at bounding box center [436, 374] width 513 height 237
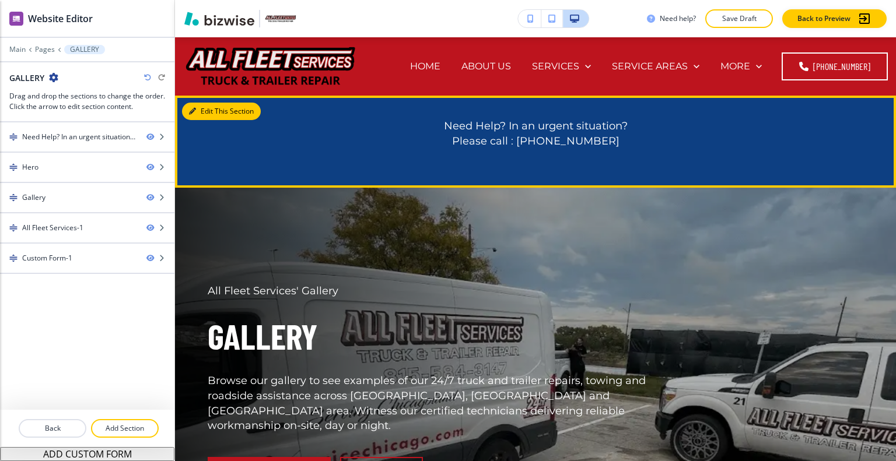
click at [201, 111] on button "Edit This Section" at bounding box center [221, 111] width 79 height 17
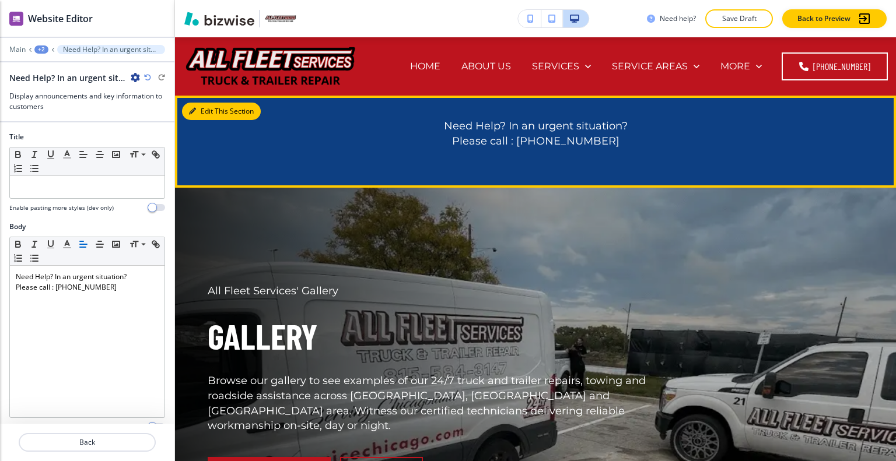
scroll to position [58, 0]
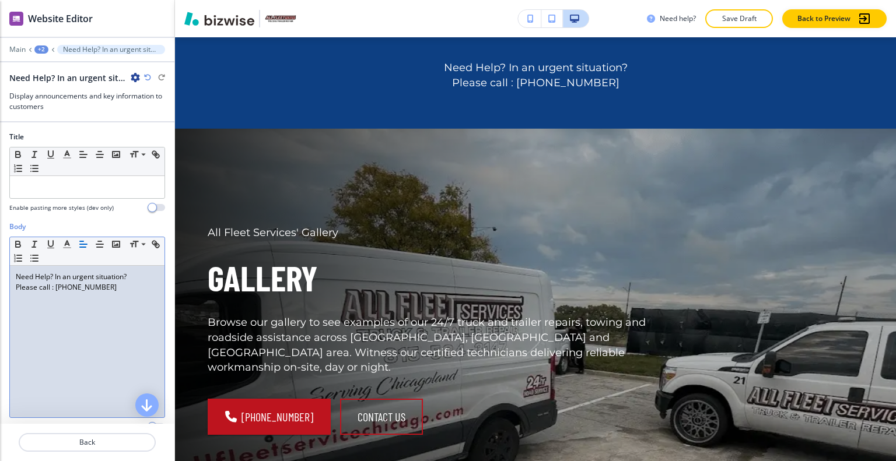
click at [117, 297] on div "Need Help? In an urgent situation? Please call : (815) 584-3147" at bounding box center [87, 342] width 155 height 152
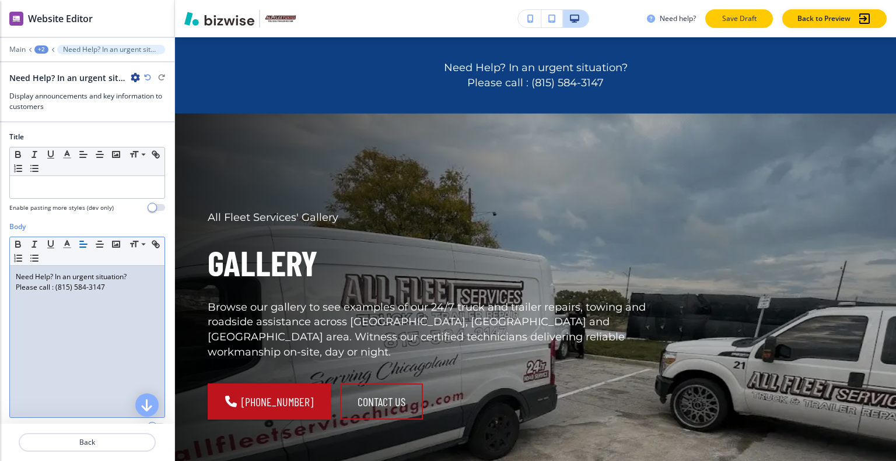
click at [729, 23] on p "Save Draft" at bounding box center [738, 18] width 37 height 10
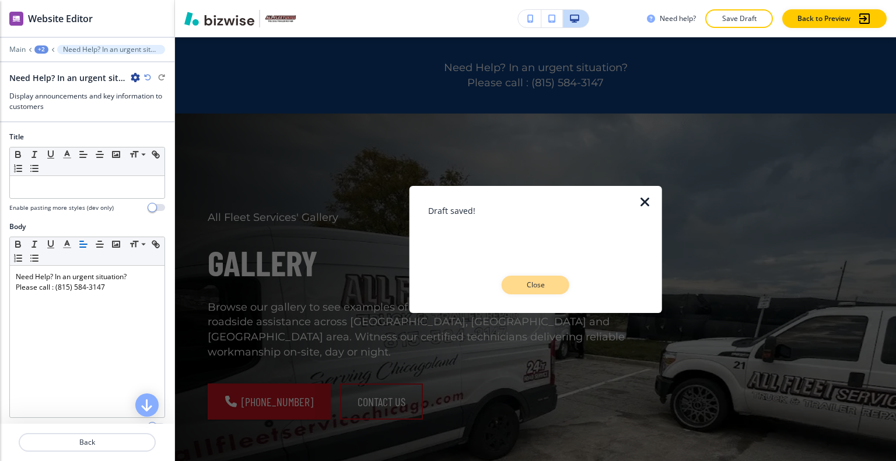
click at [547, 275] on div "Draft saved! Close" at bounding box center [535, 249] width 215 height 90
click at [547, 286] on p "Close" at bounding box center [535, 285] width 37 height 10
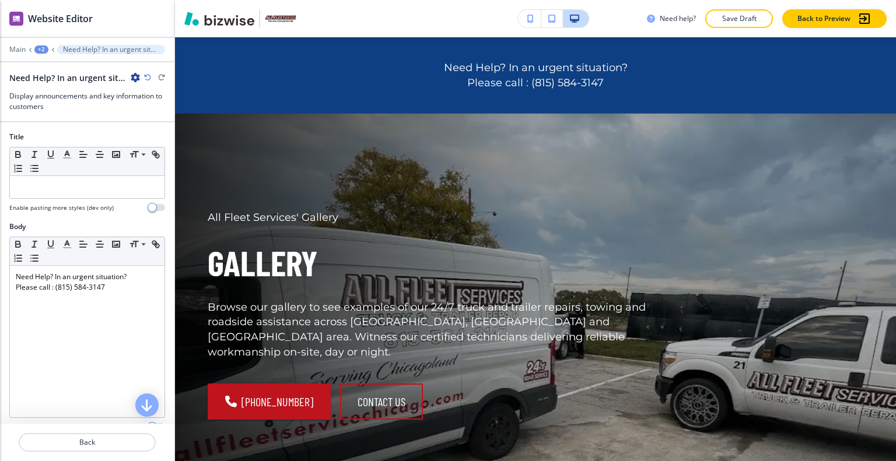
scroll to position [0, 0]
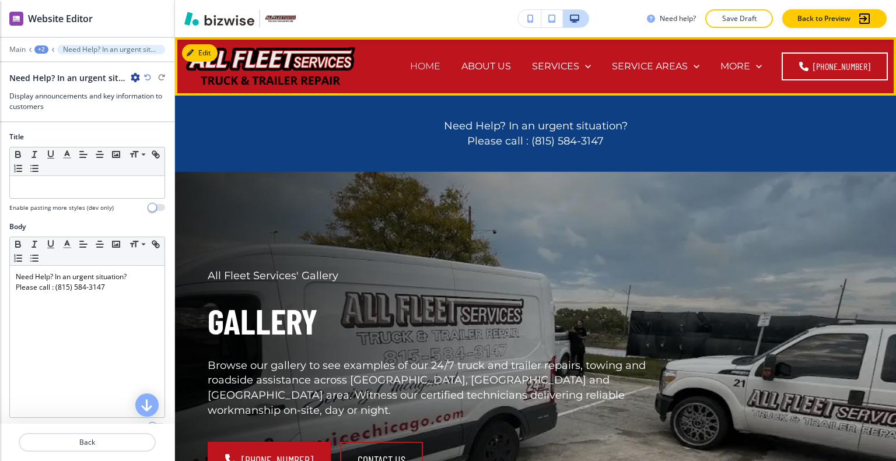
click at [432, 71] on p "HOME" at bounding box center [425, 65] width 30 height 13
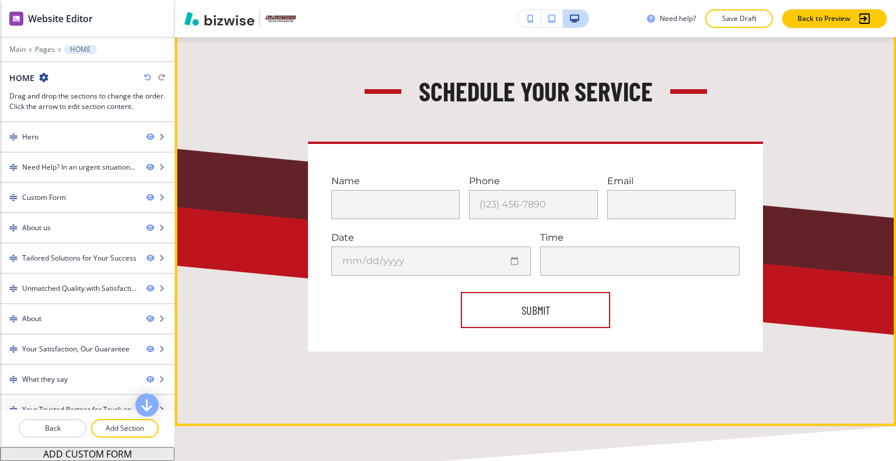
scroll to position [875, 0]
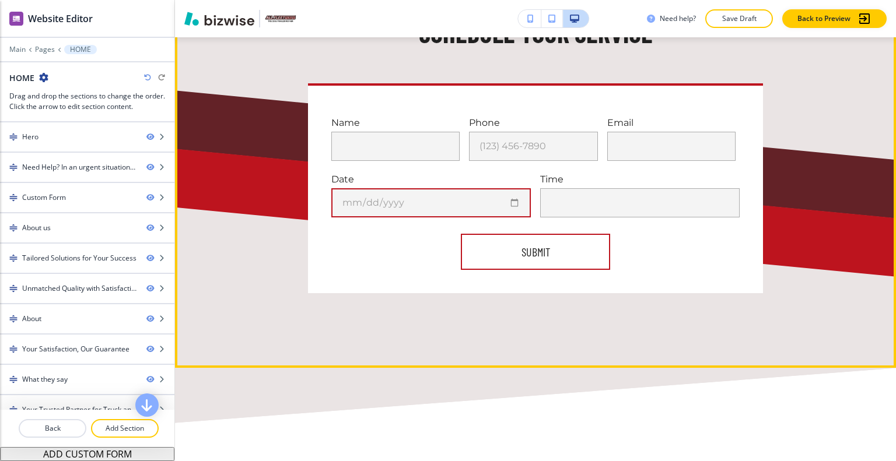
click at [439, 200] on input "date" at bounding box center [430, 202] width 199 height 29
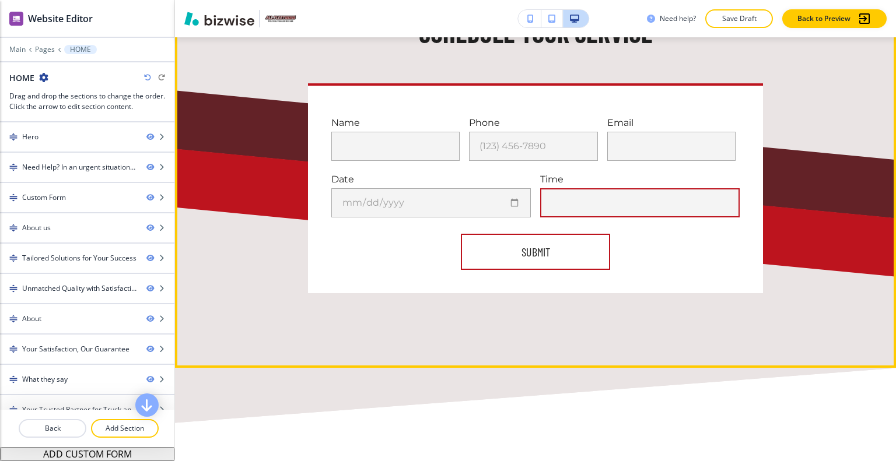
click at [553, 200] on input "text" at bounding box center [639, 202] width 199 height 29
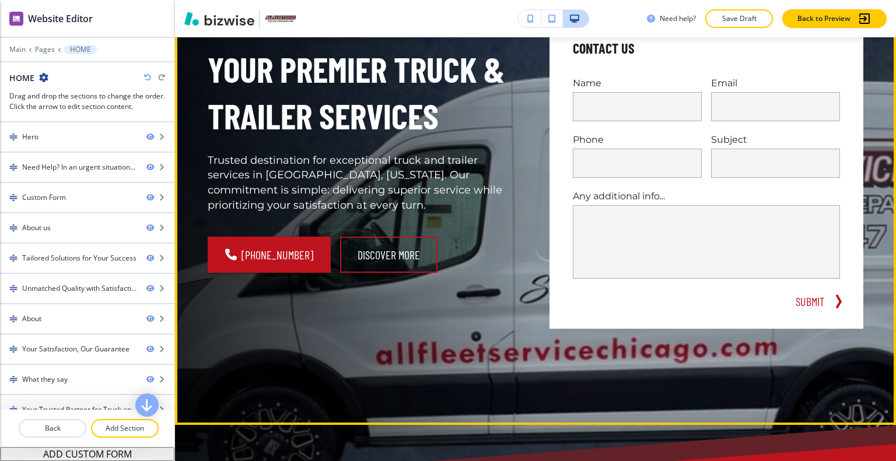
scroll to position [58, 0]
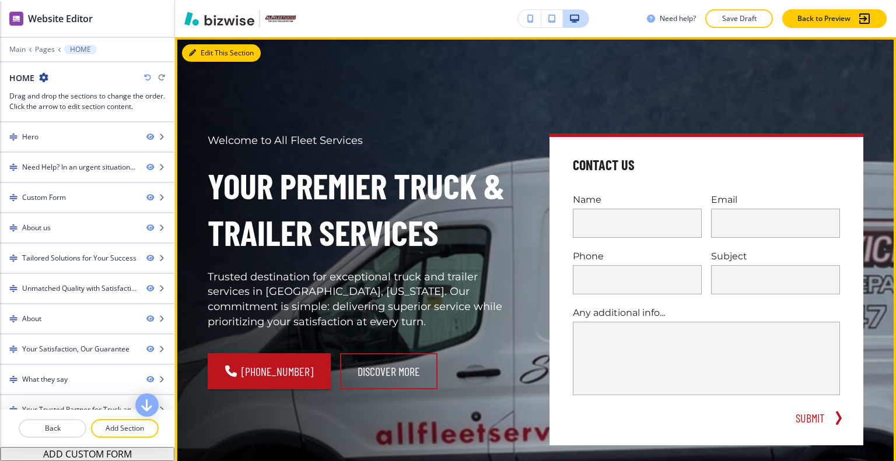
click at [198, 58] on button "Edit This Section" at bounding box center [221, 52] width 79 height 17
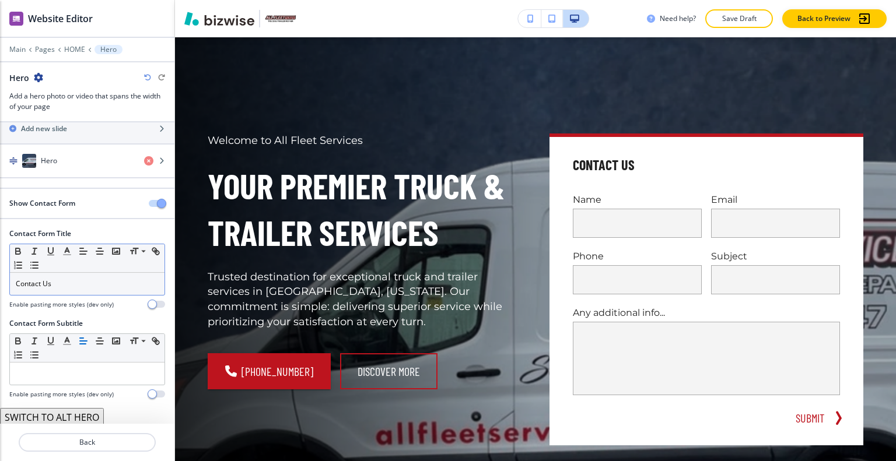
scroll to position [0, 0]
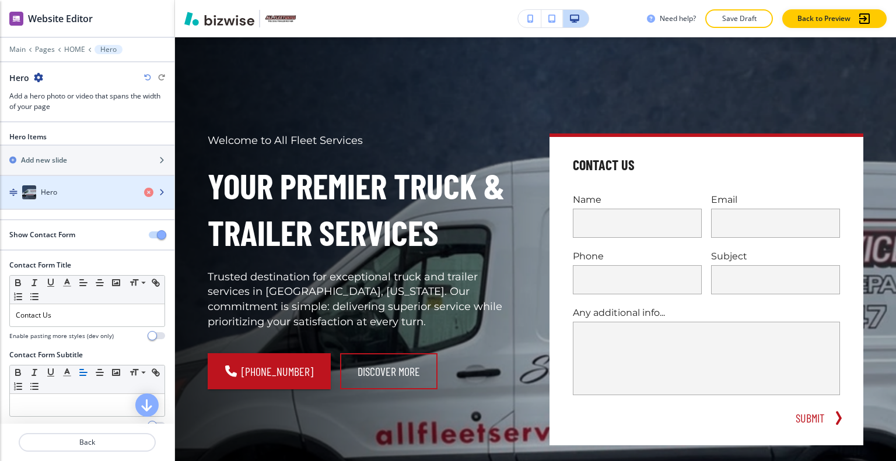
click at [73, 196] on div "Hero" at bounding box center [67, 192] width 135 height 14
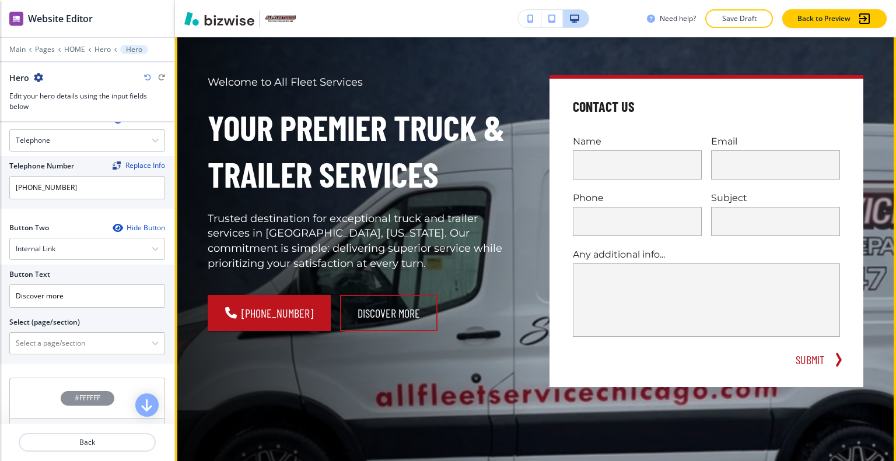
scroll to position [175, 0]
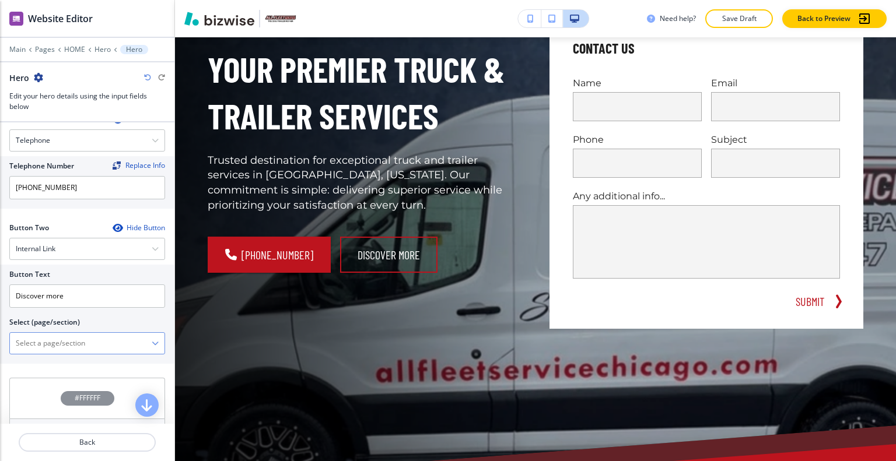
click at [73, 341] on \(page\/section\) "Manual Input" at bounding box center [81, 344] width 142 height 20
click at [47, 324] on h2 "Select (page/section)" at bounding box center [44, 322] width 71 height 10
click at [49, 341] on \(page\/section\) "Manual Input" at bounding box center [81, 344] width 142 height 20
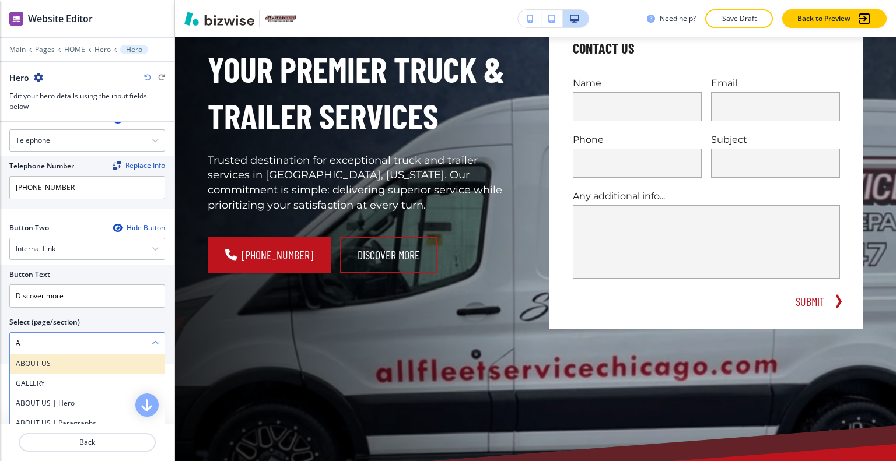
click at [48, 359] on h4 "ABOUT US" at bounding box center [87, 364] width 143 height 10
type \(page\/section\) "ABOUT US"
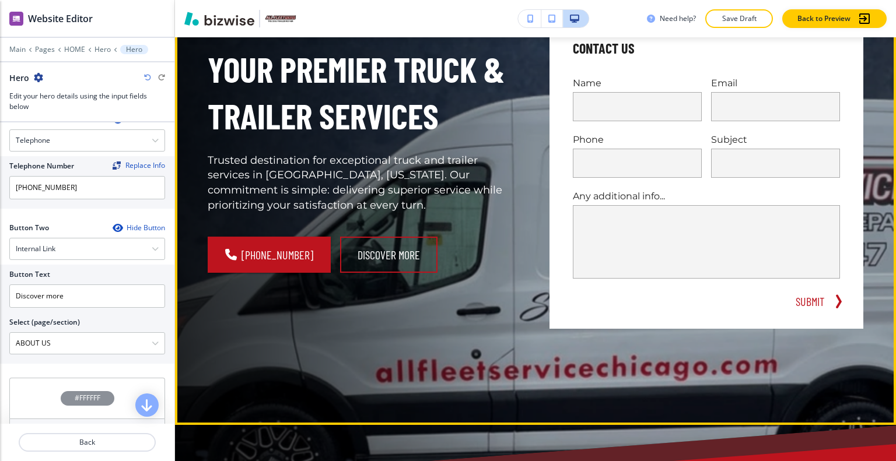
scroll to position [0, 0]
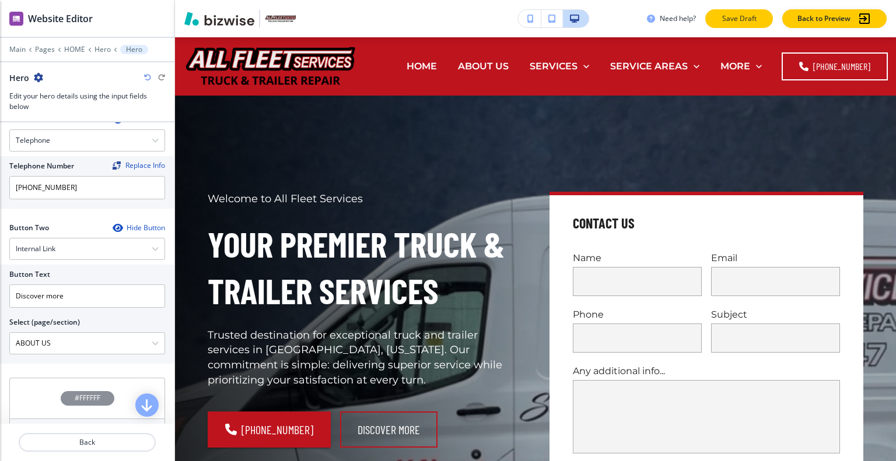
click at [731, 17] on p "Save Draft" at bounding box center [738, 18] width 37 height 10
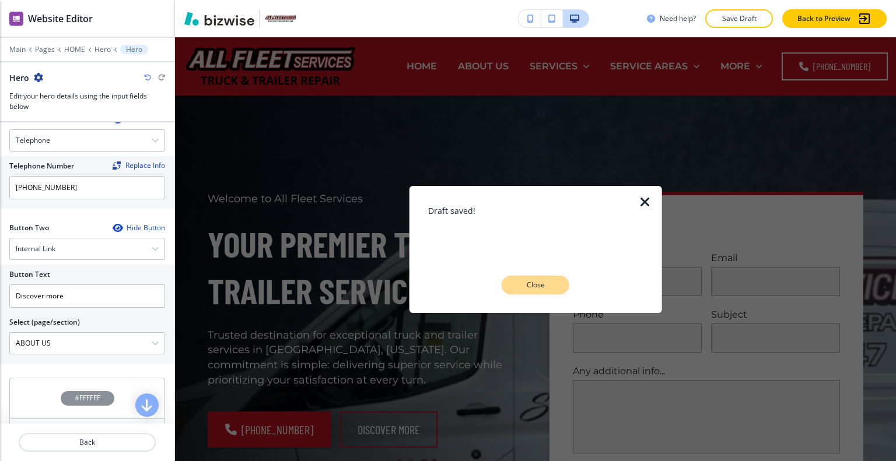
click at [541, 278] on button "Close" at bounding box center [536, 285] width 68 height 19
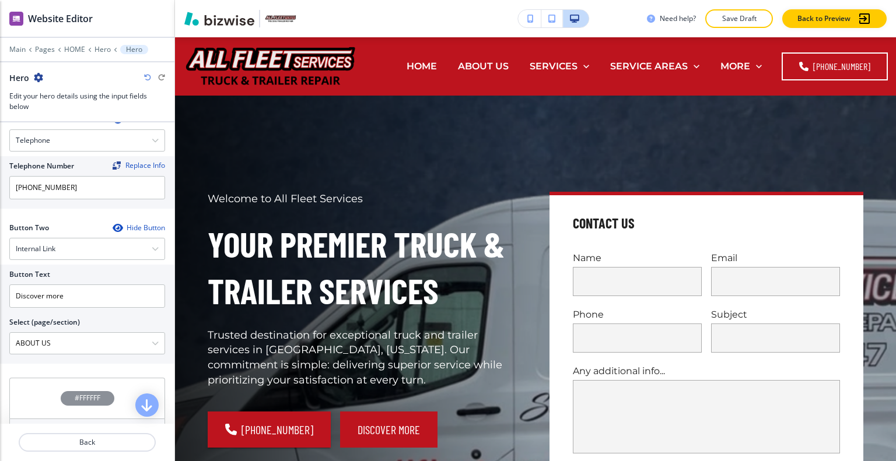
click at [383, 426] on button "Discover more" at bounding box center [388, 430] width 97 height 36
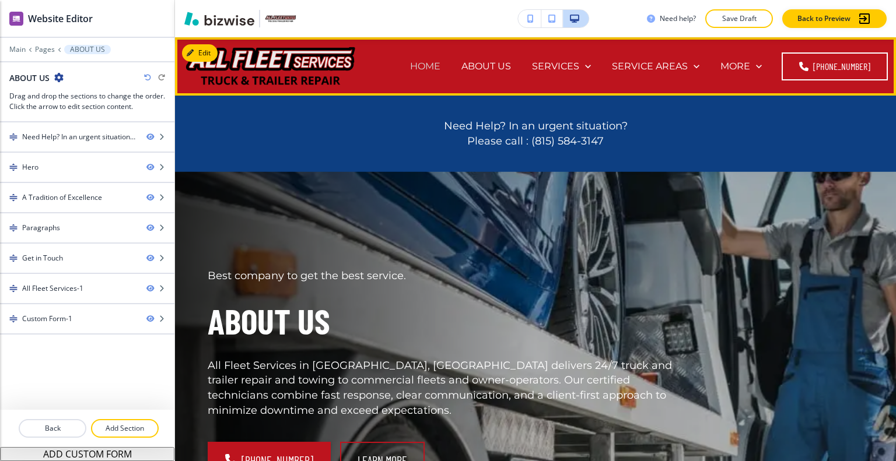
click at [423, 60] on p "HOME" at bounding box center [425, 65] width 30 height 13
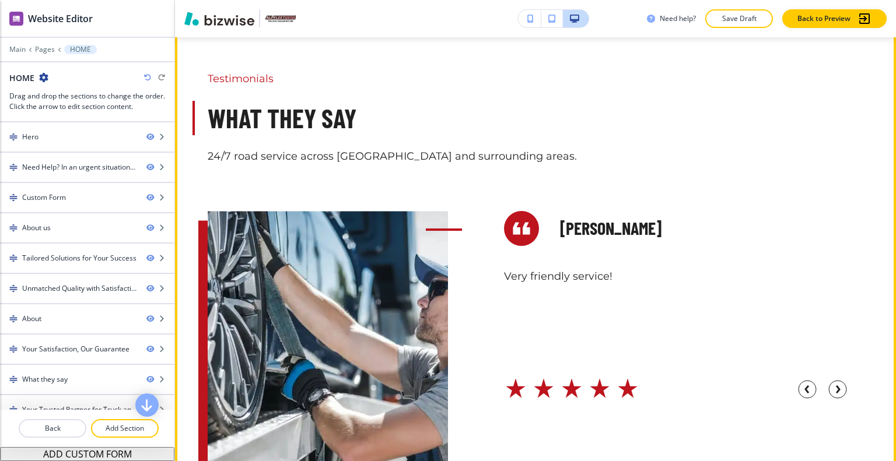
scroll to position [4725, 0]
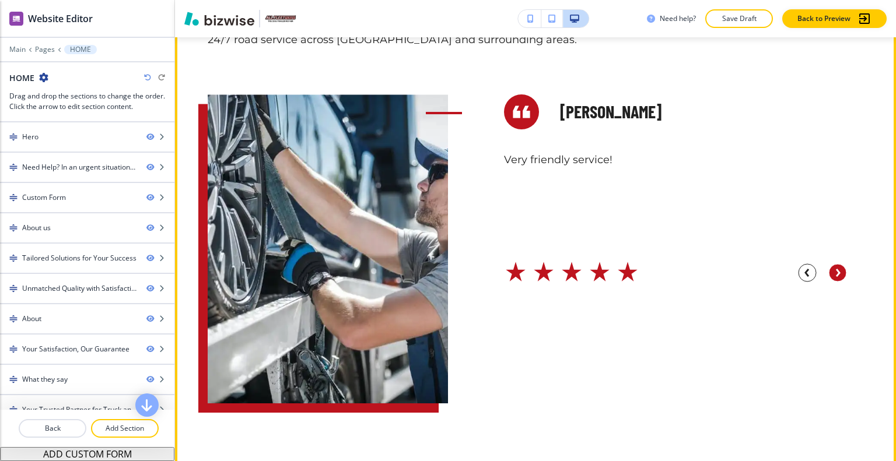
click at [829, 267] on circle "button" at bounding box center [837, 272] width 17 height 17
click at [829, 268] on circle "button" at bounding box center [837, 272] width 17 height 17
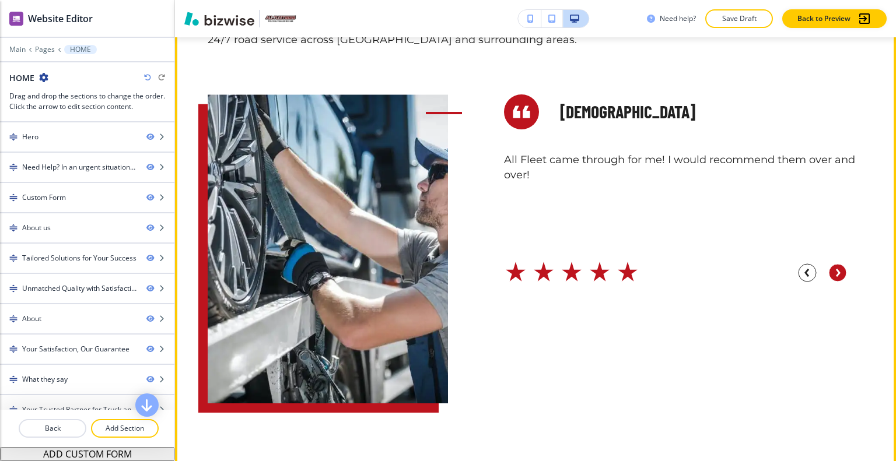
click at [829, 268] on circle "button" at bounding box center [837, 272] width 17 height 17
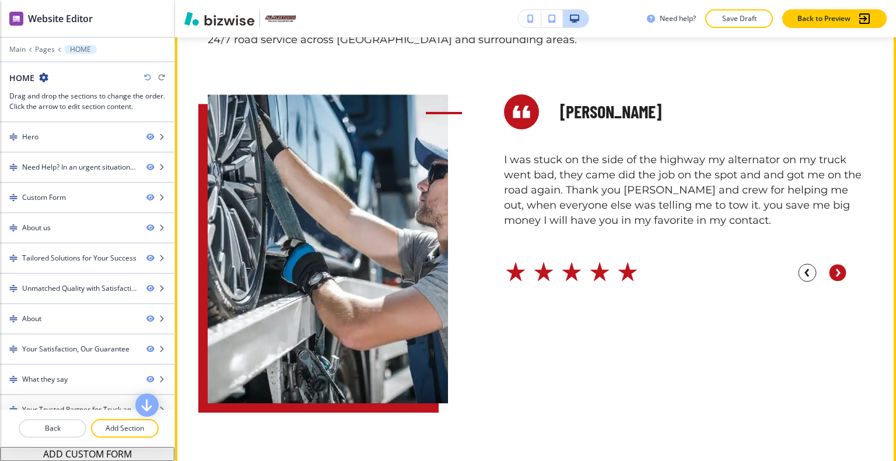
click at [829, 268] on circle "button" at bounding box center [837, 272] width 17 height 17
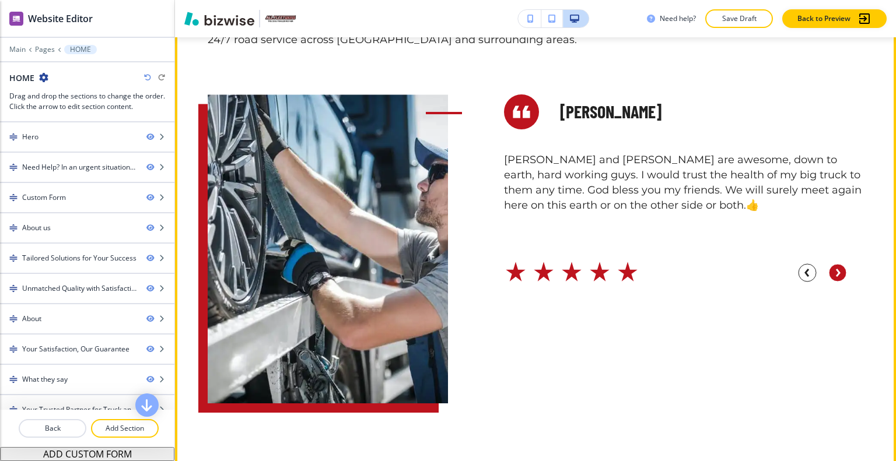
click at [829, 268] on circle "button" at bounding box center [837, 272] width 17 height 17
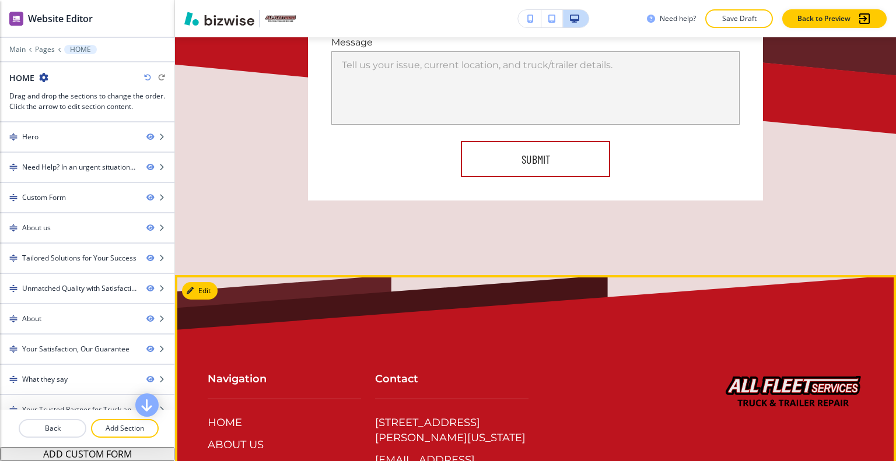
scroll to position [6806, 0]
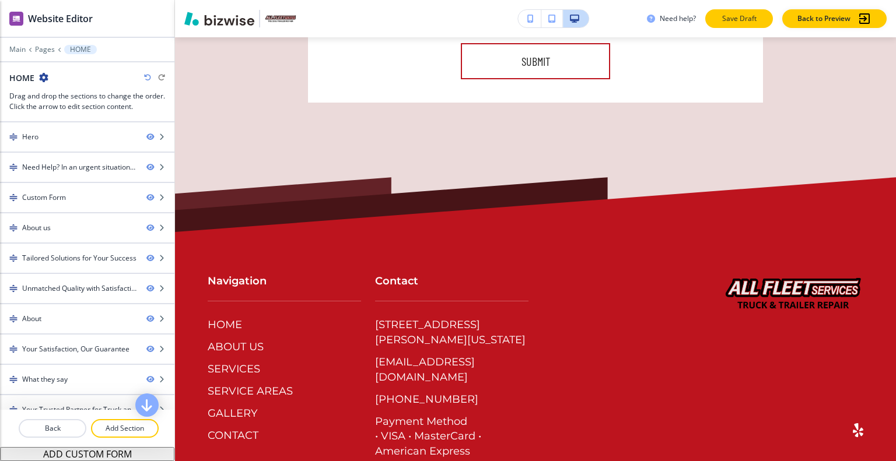
click at [730, 16] on p "Save Draft" at bounding box center [738, 18] width 37 height 10
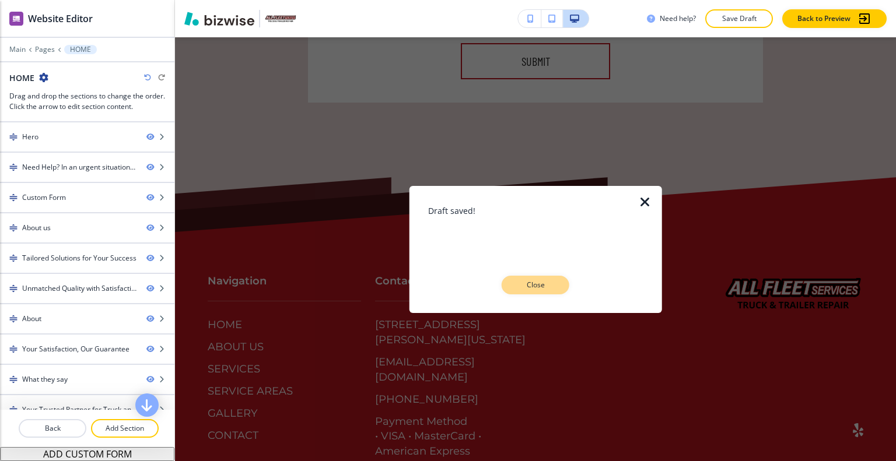
click at [562, 289] on button "Close" at bounding box center [536, 285] width 68 height 19
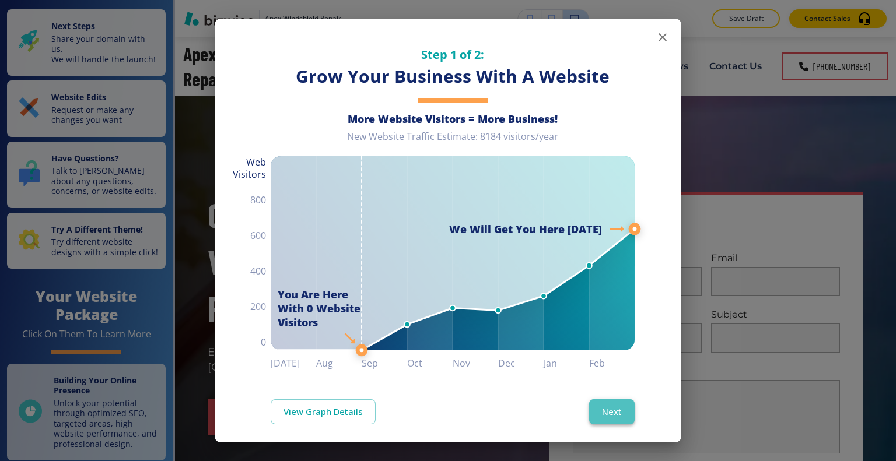
click at [612, 408] on button "Next" at bounding box center [611, 412] width 45 height 24
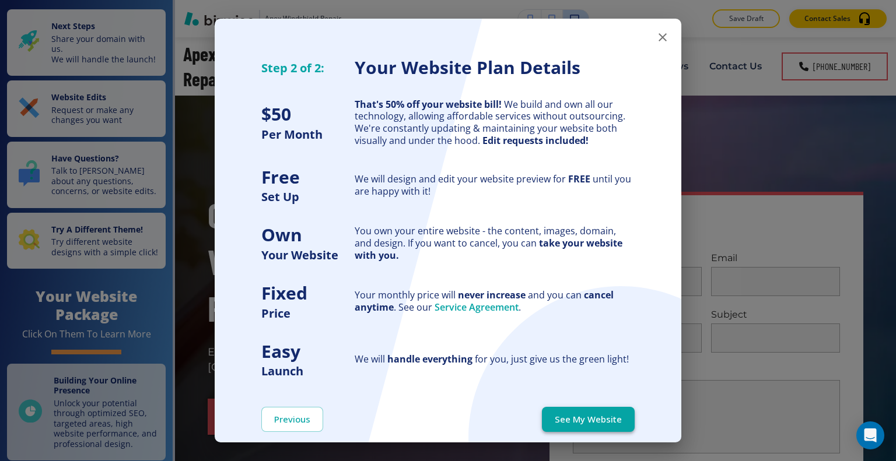
click at [605, 421] on button "See My Website" at bounding box center [588, 419] width 93 height 24
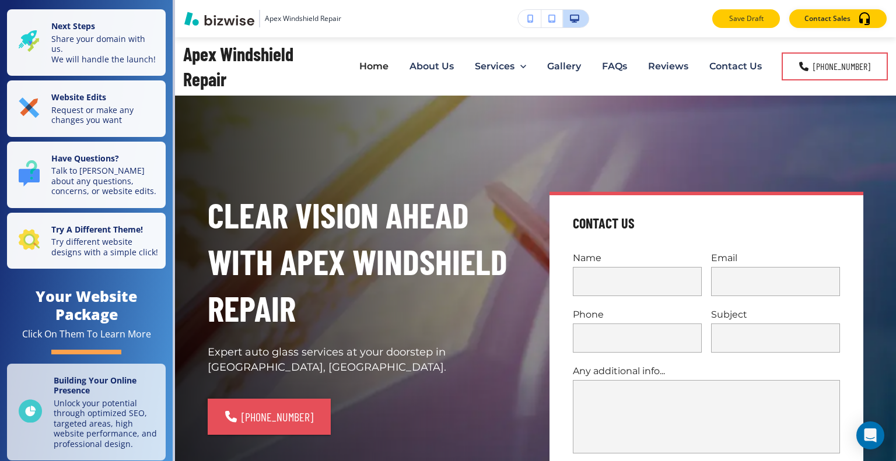
click at [748, 23] on p "Save Draft" at bounding box center [745, 18] width 37 height 10
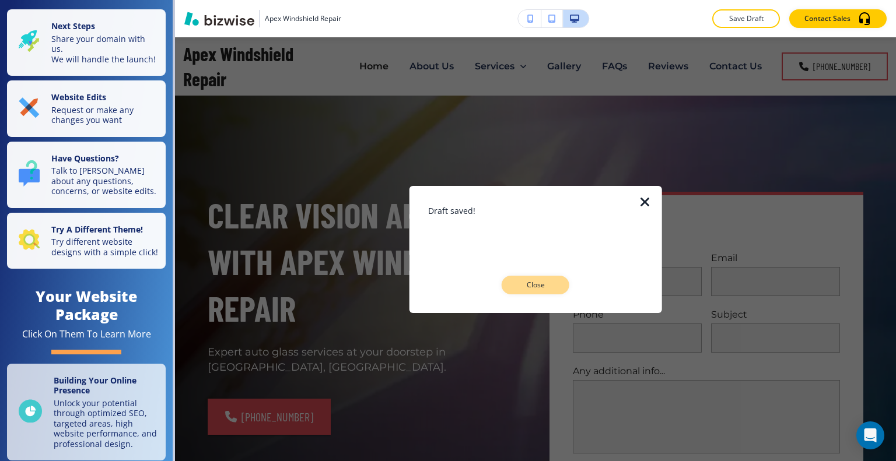
click at [544, 285] on p "Close" at bounding box center [535, 285] width 37 height 10
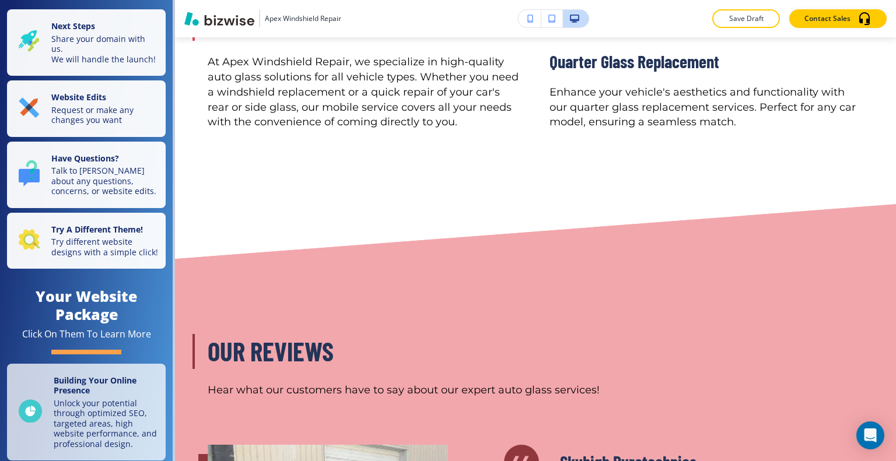
scroll to position [2975, 0]
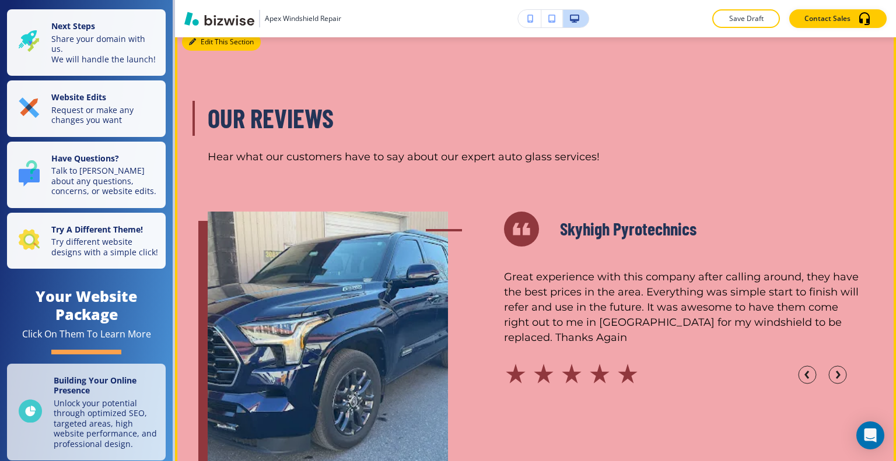
click at [213, 47] on button "Edit This Section" at bounding box center [221, 41] width 79 height 17
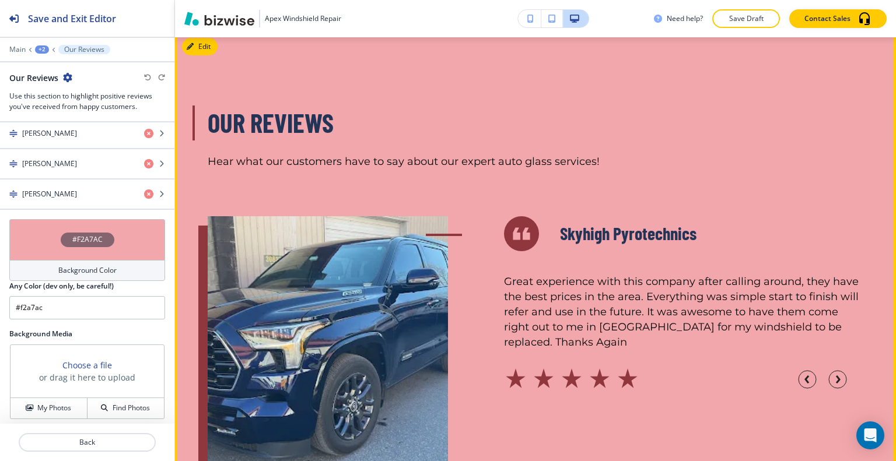
scroll to position [2912, 0]
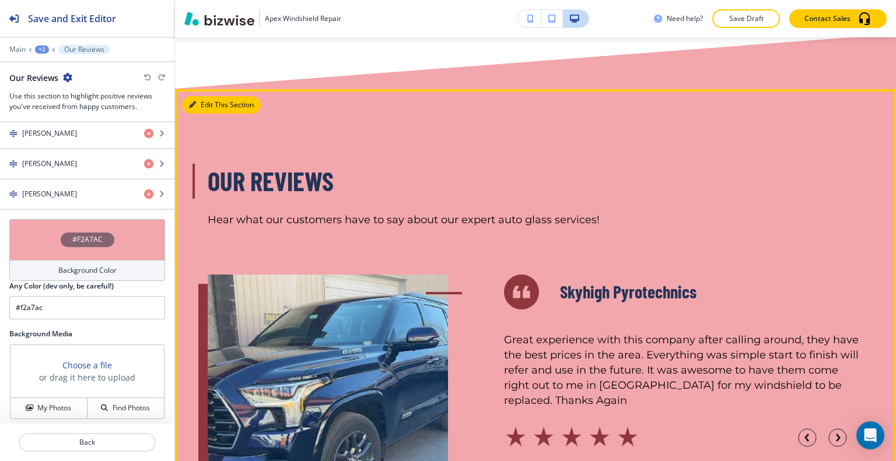
click at [196, 109] on button "Edit This Section" at bounding box center [221, 104] width 79 height 17
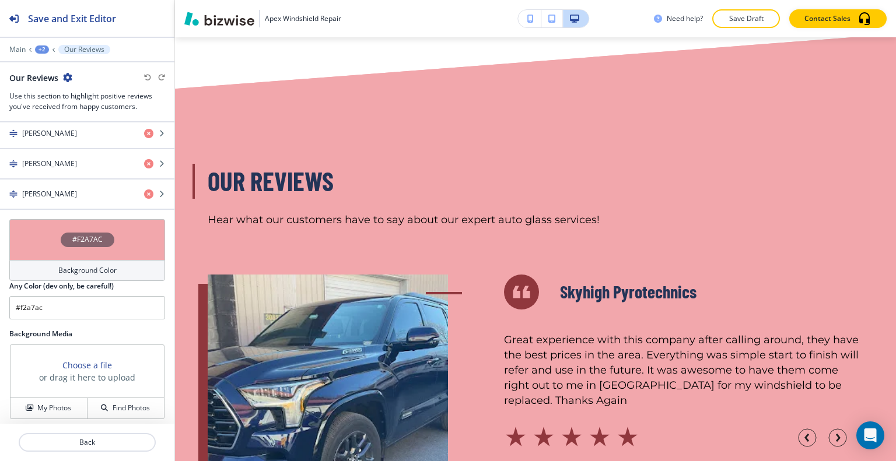
click at [37, 241] on div "#F2A7AC" at bounding box center [87, 239] width 156 height 41
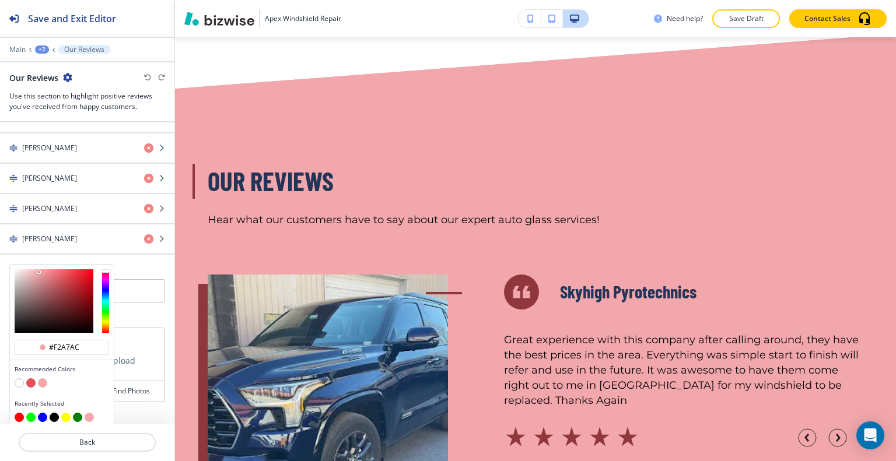
drag, startPoint x: 78, startPoint y: 343, endPoint x: 0, endPoint y: 341, distance: 78.2
click at [0, 341] on div "Title Small Normal Large Huge Our Reviews Enable pasting more styles (dev only)…" at bounding box center [87, 273] width 174 height 302
paste input "#E4943B"
type input "#E4943B"
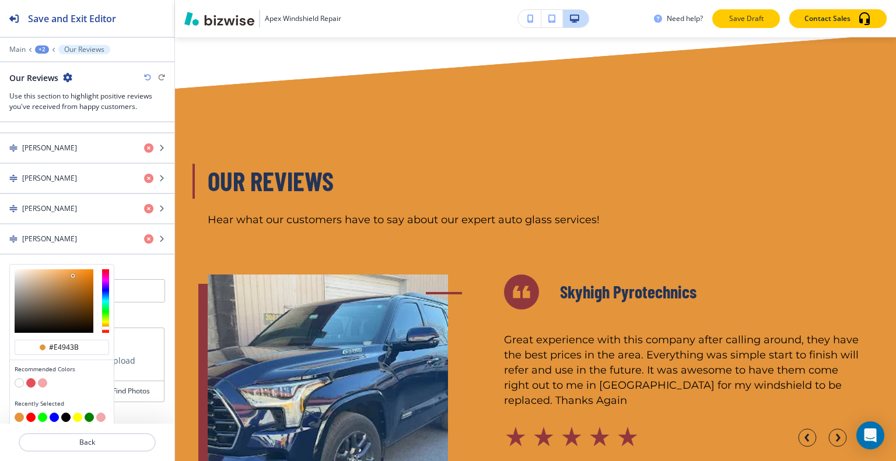
type input "#e4943b"
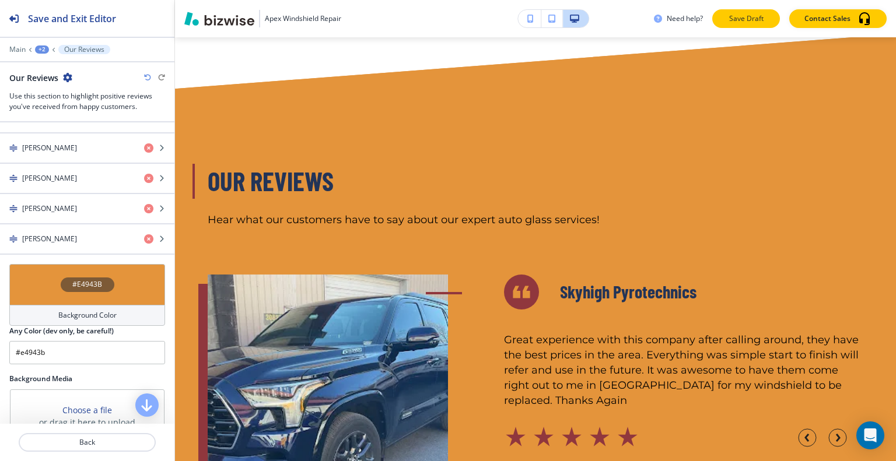
click at [763, 23] on p "Save Draft" at bounding box center [745, 18] width 37 height 10
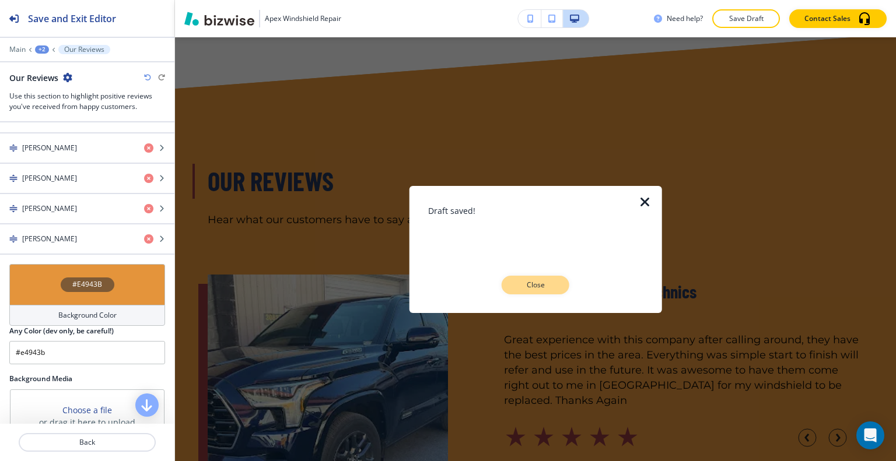
click at [556, 286] on button "Close" at bounding box center [536, 285] width 68 height 19
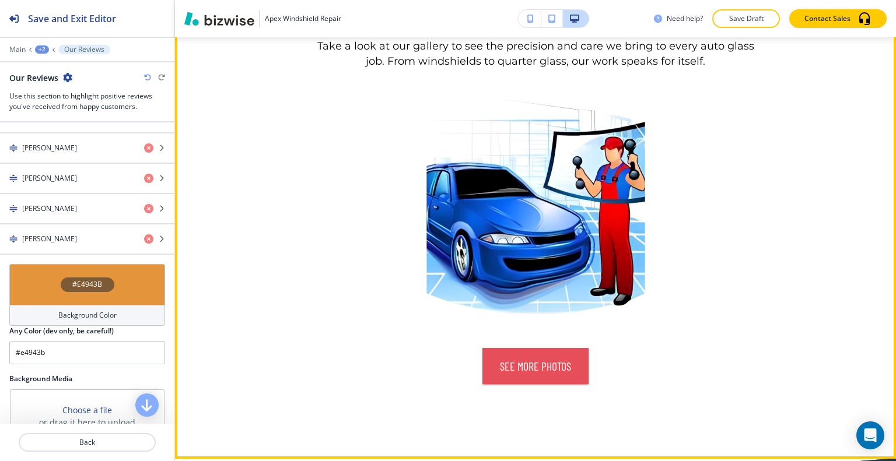
scroll to position [3612, 0]
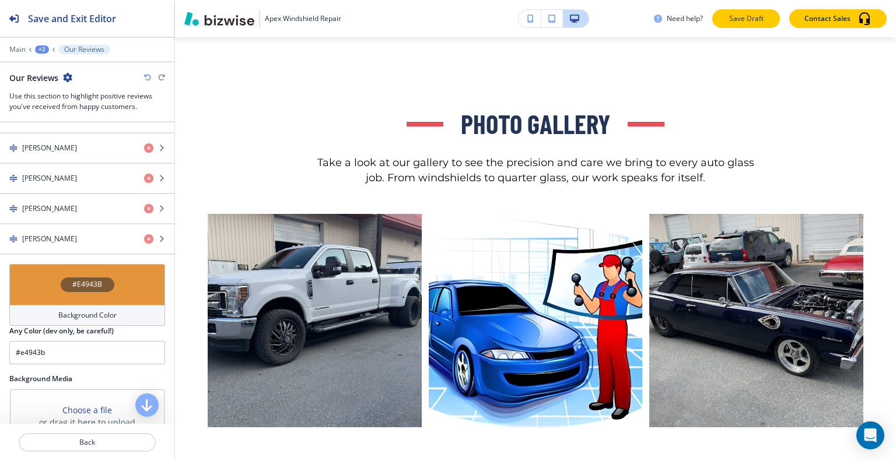
click at [724, 15] on button "Save Draft" at bounding box center [746, 18] width 68 height 19
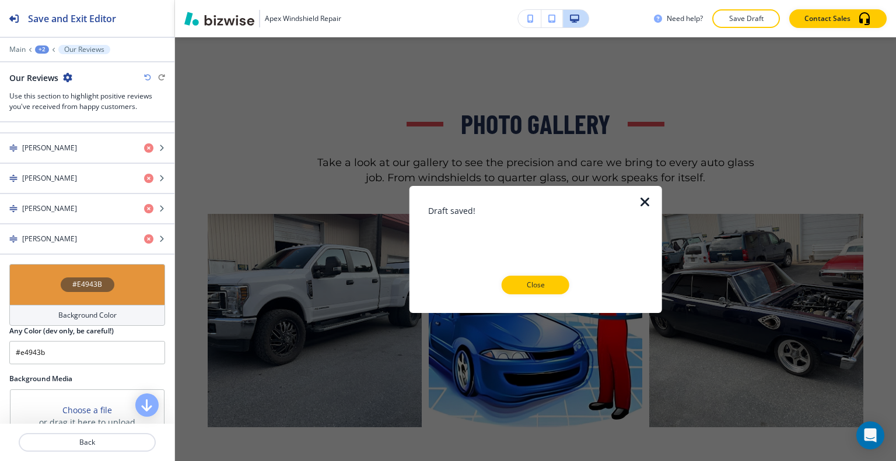
click at [562, 298] on div at bounding box center [535, 304] width 215 height 19
click at [558, 292] on button "Close" at bounding box center [536, 285] width 68 height 19
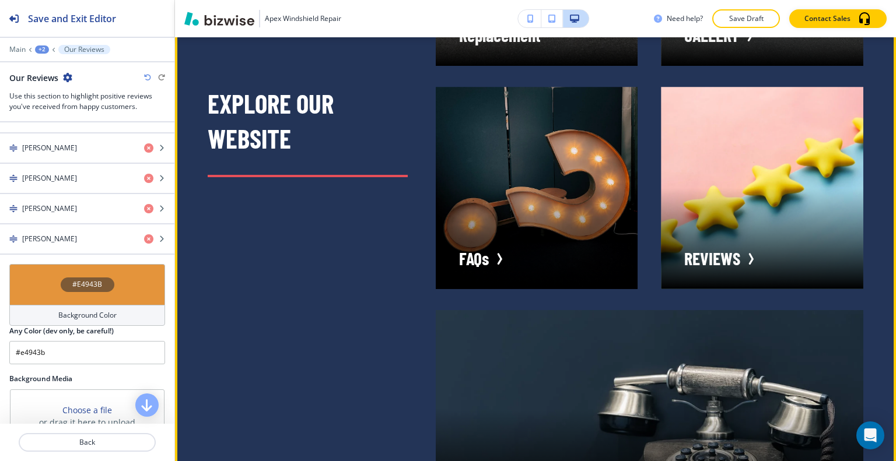
scroll to position [4958, 0]
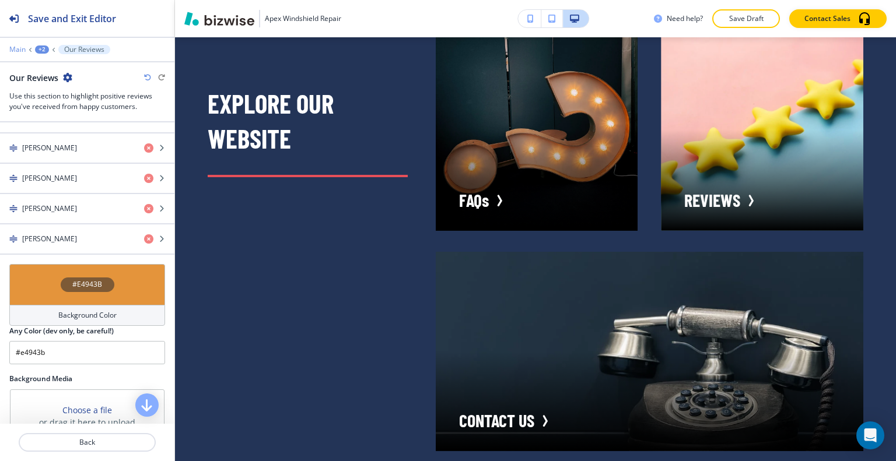
click at [19, 51] on p "Main" at bounding box center [17, 49] width 16 height 8
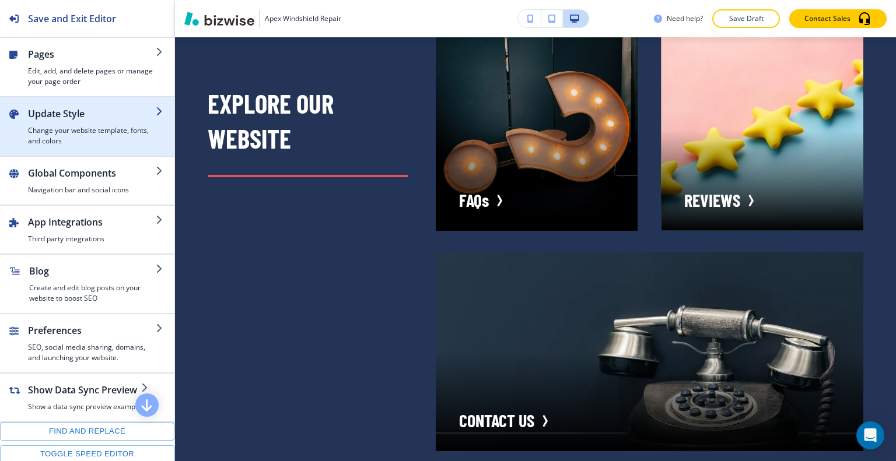
click at [73, 115] on h2 "Update Style" at bounding box center [92, 114] width 128 height 14
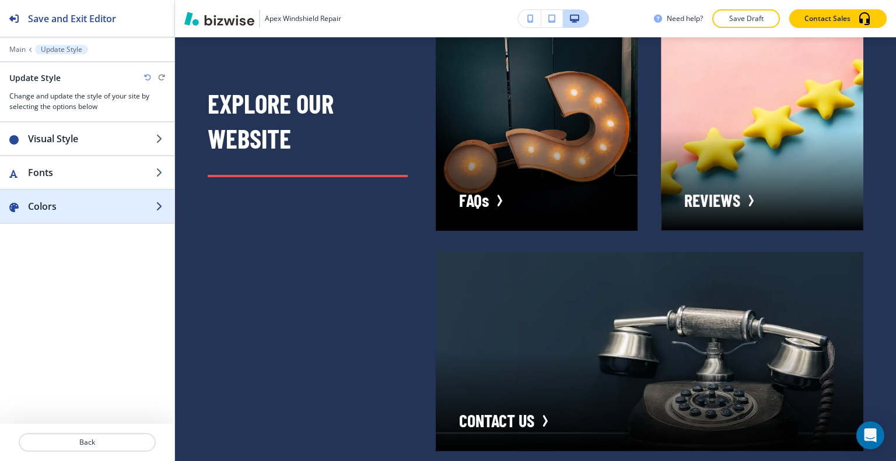
click at [83, 200] on h2 "Colors" at bounding box center [92, 206] width 128 height 14
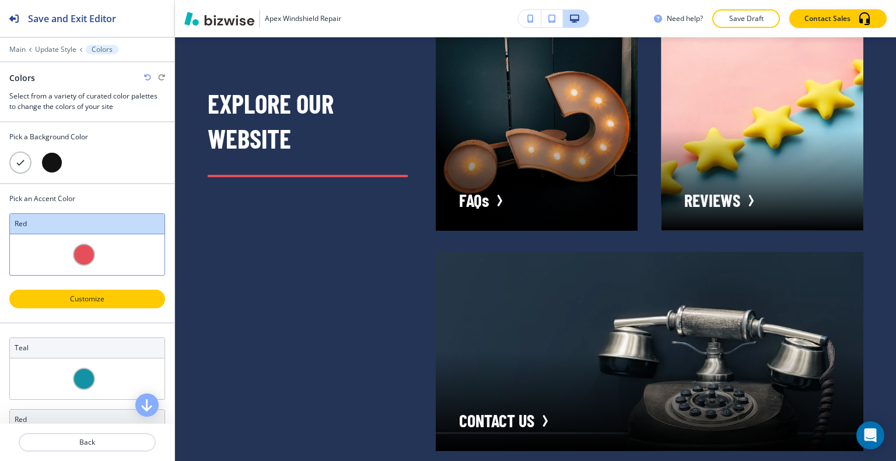
click at [110, 300] on p "Customize" at bounding box center [86, 299] width 125 height 10
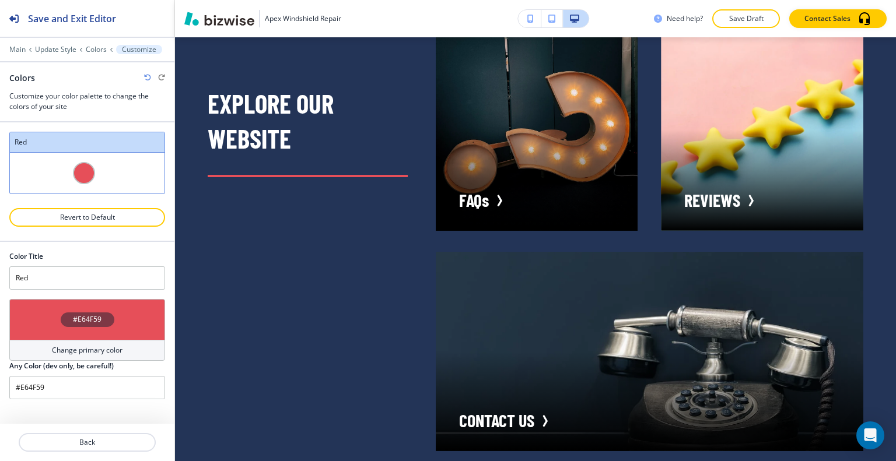
click at [124, 320] on div "#E64F59" at bounding box center [87, 319] width 156 height 41
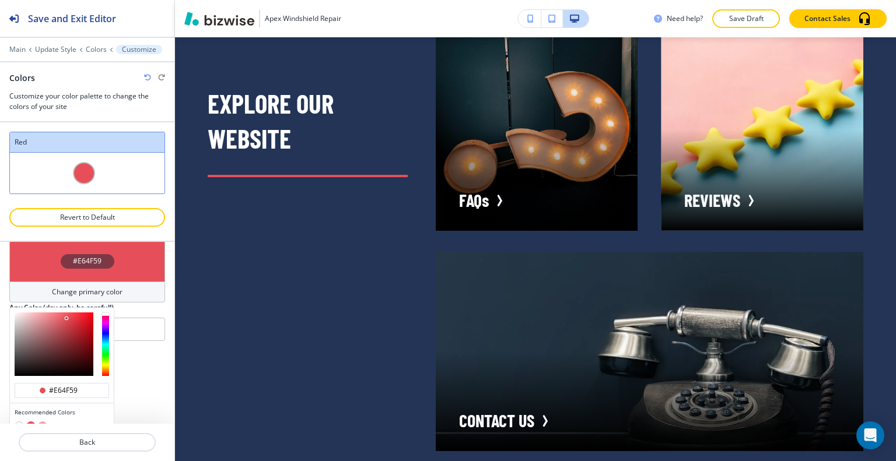
scroll to position [105, 0]
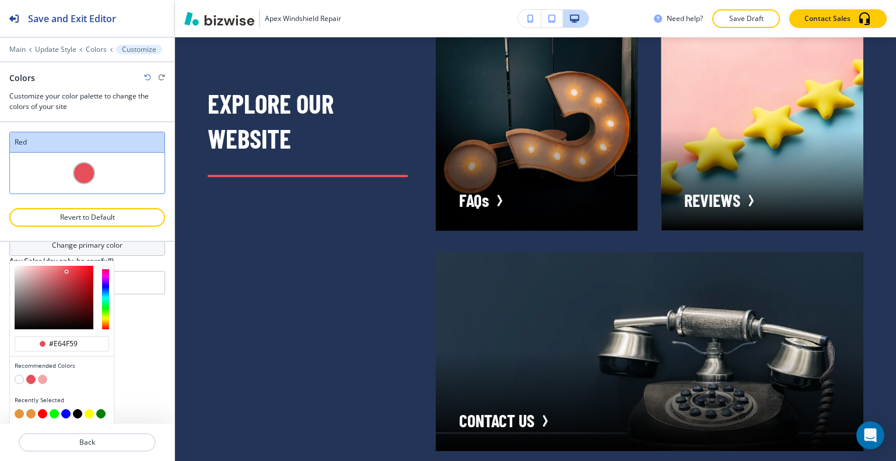
drag, startPoint x: 82, startPoint y: 339, endPoint x: 7, endPoint y: 341, distance: 74.7
click at [7, 341] on div "Color Title Red #E64F59 Change primary color #e64f59 Recommended Colors Recentl…" at bounding box center [87, 333] width 174 height 182
paste input "E4943B"
type input "#E4943B"
type input "Custom Red"
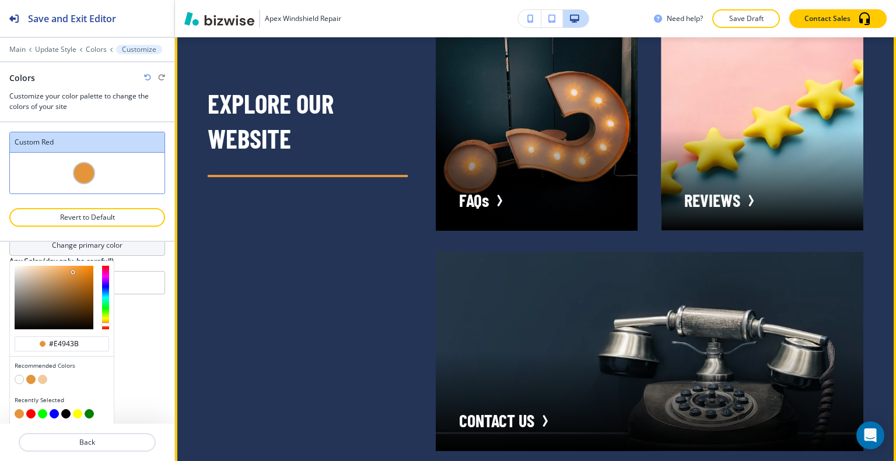
type input "#e4943b"
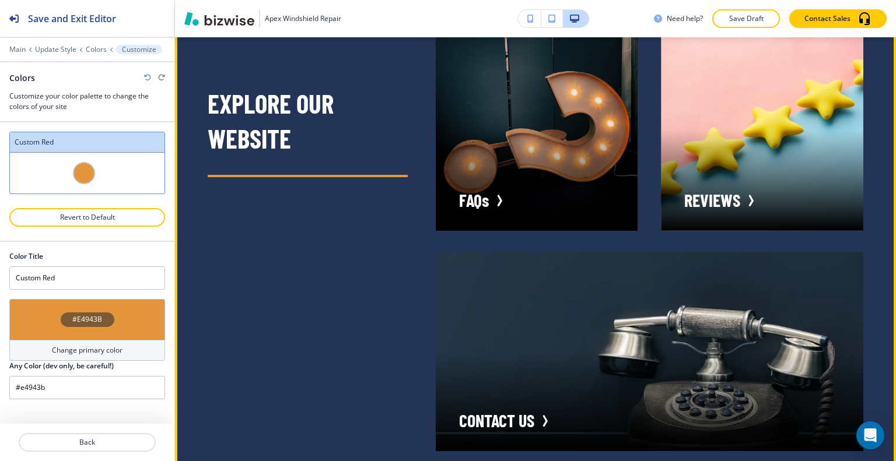
scroll to position [0, 0]
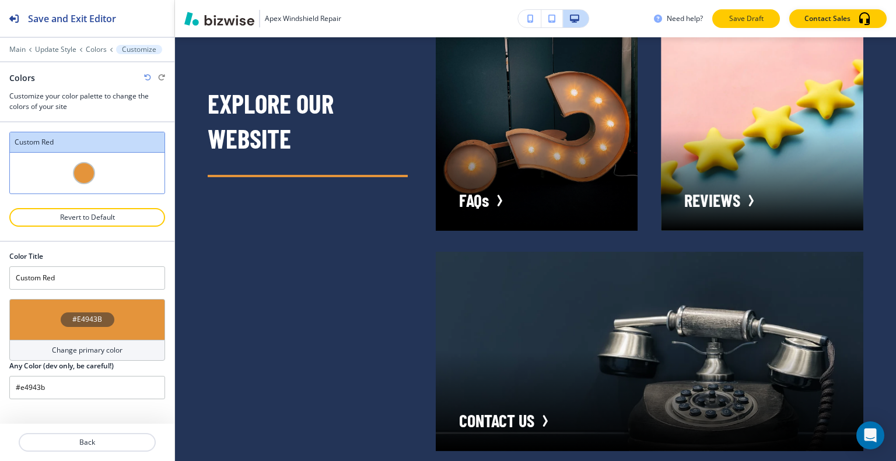
click at [754, 23] on p "Save Draft" at bounding box center [745, 18] width 37 height 10
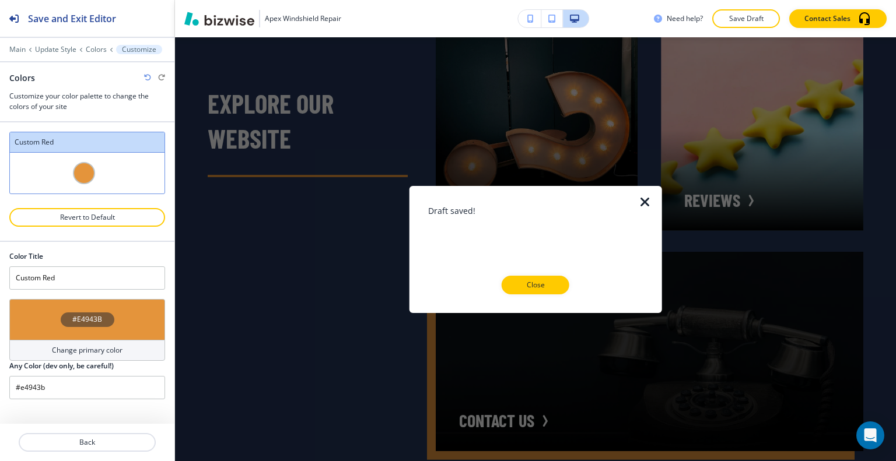
click at [547, 281] on p "Close" at bounding box center [535, 285] width 37 height 10
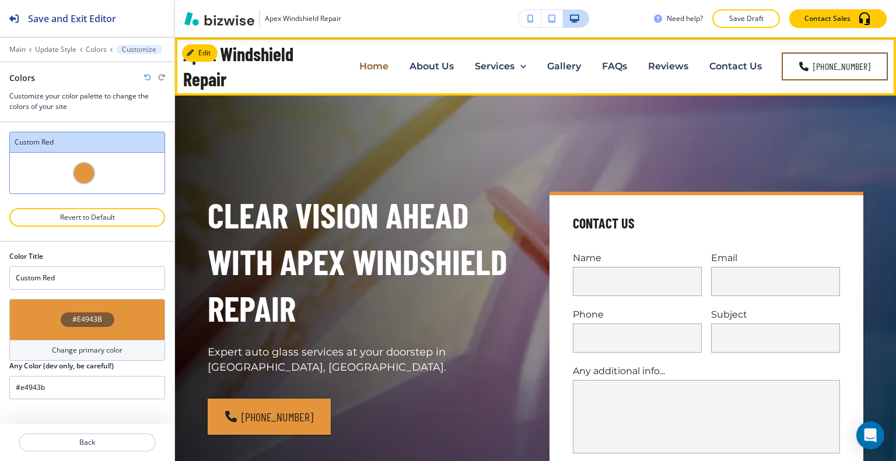
click at [378, 65] on p "Home" at bounding box center [373, 65] width 29 height 13
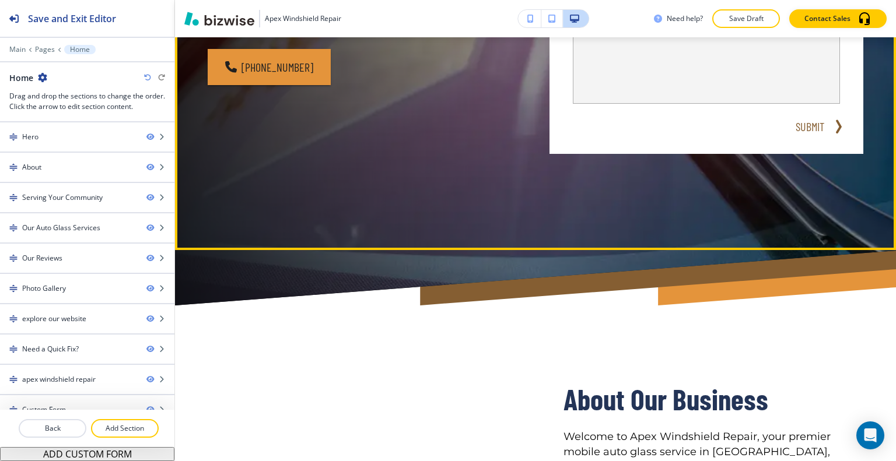
scroll to position [117, 0]
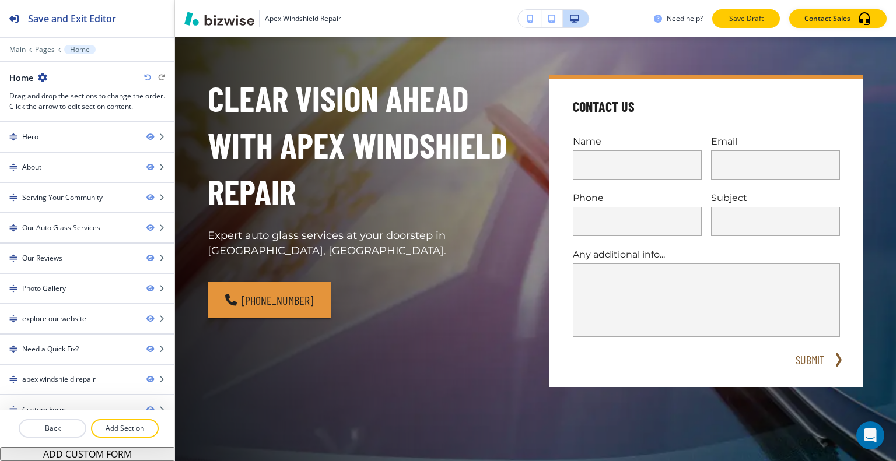
click at [755, 16] on p "Save Draft" at bounding box center [745, 18] width 37 height 10
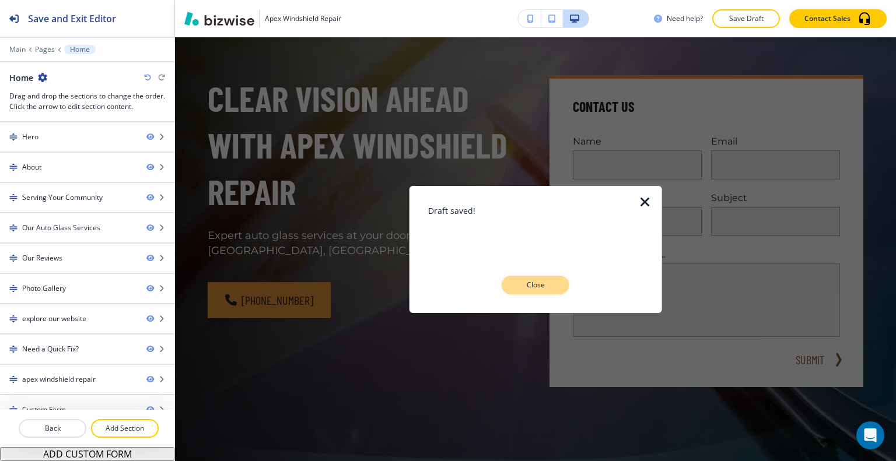
click at [546, 286] on p "Close" at bounding box center [535, 285] width 37 height 10
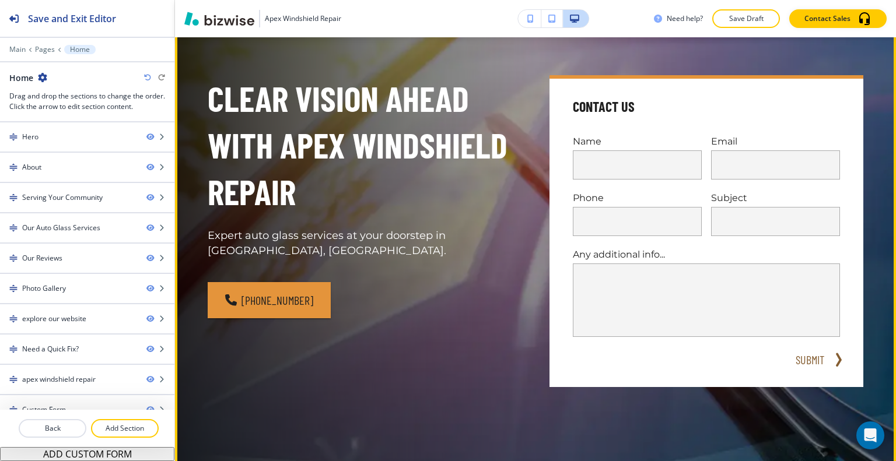
scroll to position [0, 0]
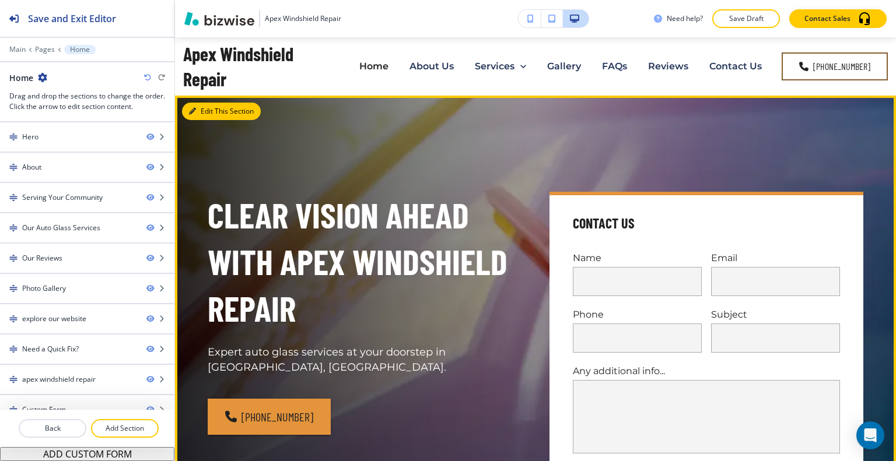
click at [208, 112] on button "Edit This Section" at bounding box center [221, 111] width 79 height 17
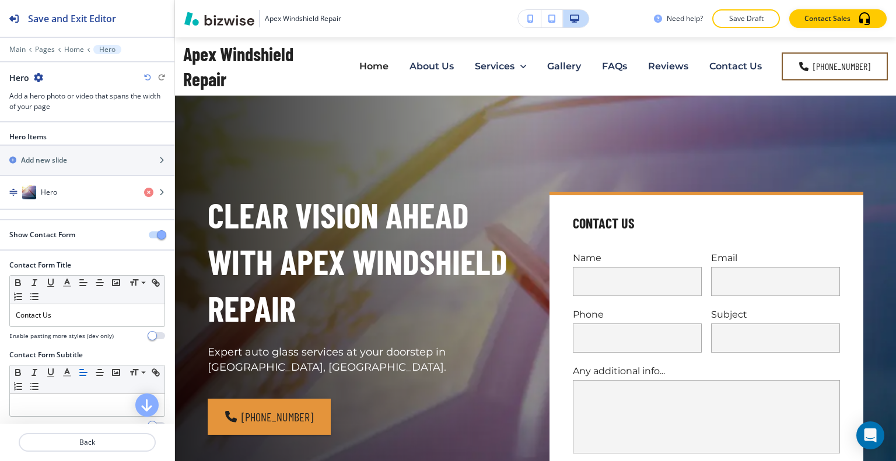
scroll to position [58, 0]
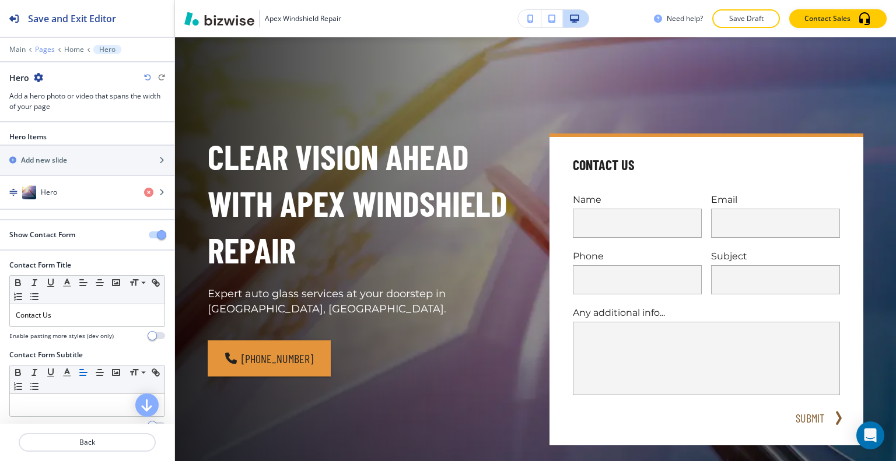
click at [50, 50] on p "Pages" at bounding box center [45, 49] width 20 height 8
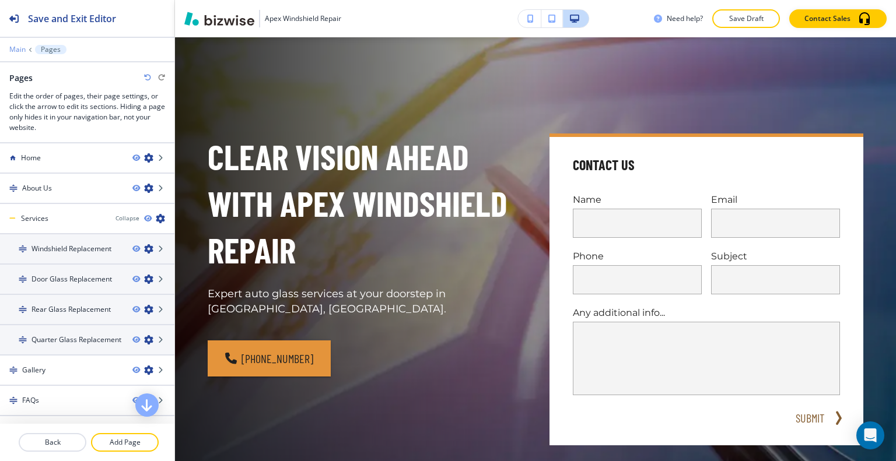
click at [13, 47] on p "Main" at bounding box center [17, 49] width 16 height 8
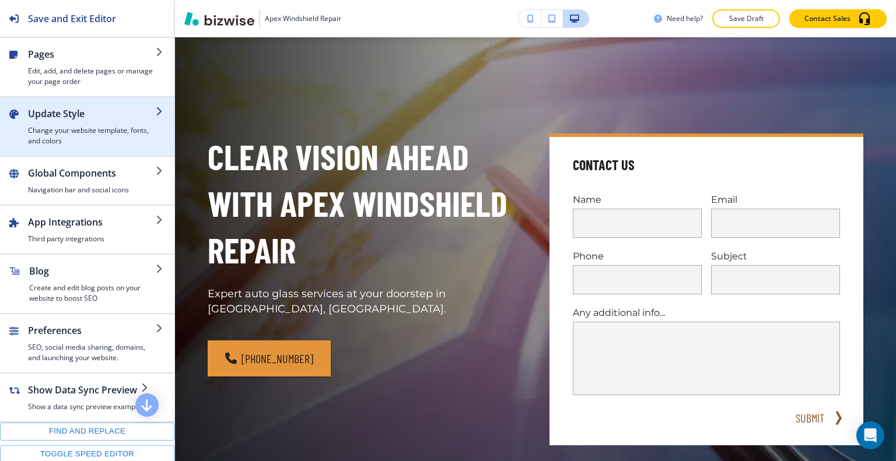
click at [82, 118] on h2 "Update Style" at bounding box center [92, 114] width 128 height 14
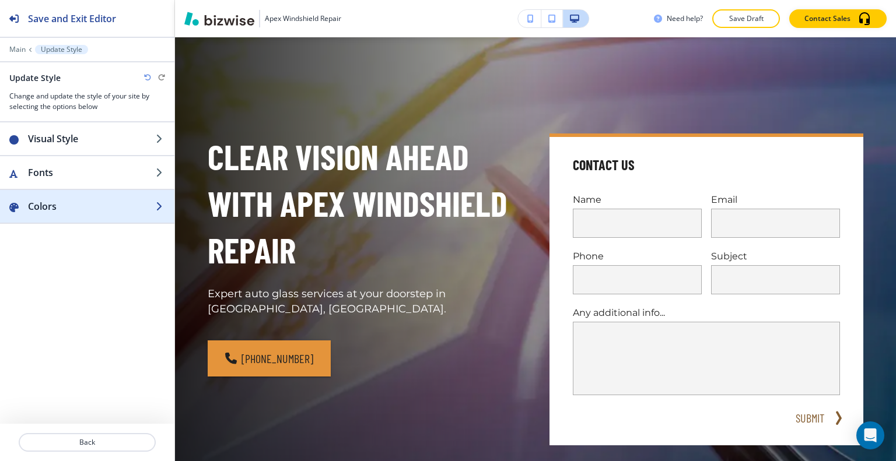
click at [75, 206] on h2 "Colors" at bounding box center [92, 206] width 128 height 14
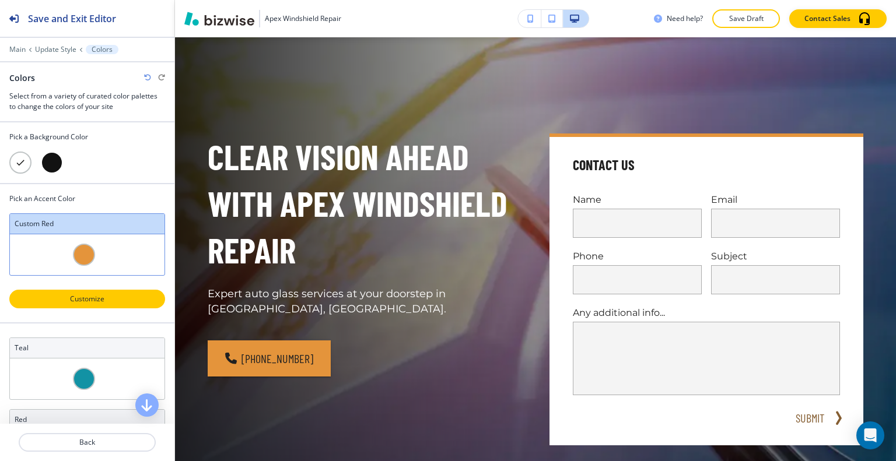
click at [98, 296] on p "Customize" at bounding box center [86, 299] width 125 height 10
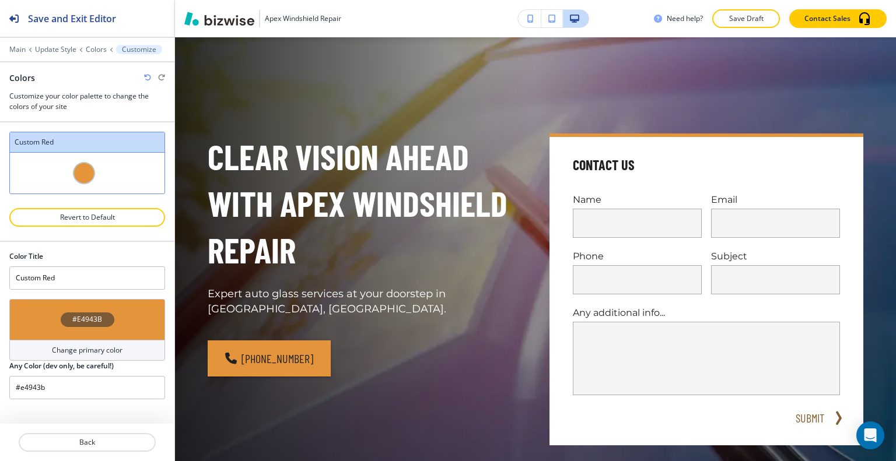
click at [126, 321] on div "#E4943B" at bounding box center [87, 319] width 156 height 41
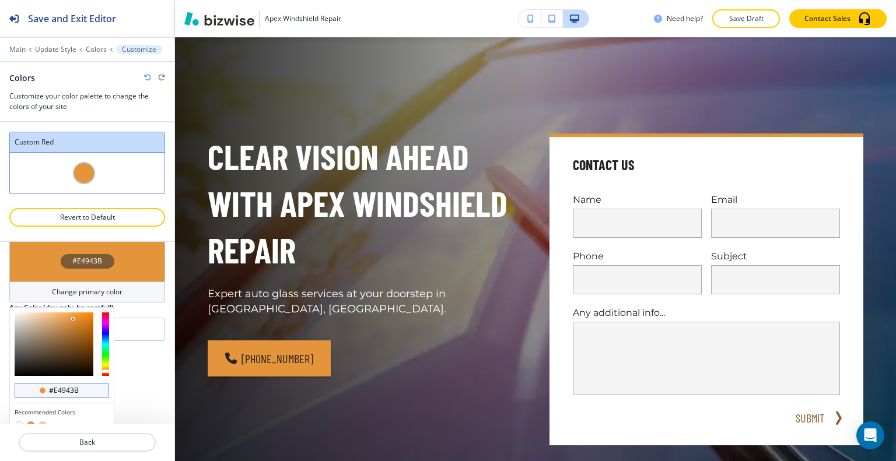
drag, startPoint x: 79, startPoint y: 388, endPoint x: 30, endPoint y: 386, distance: 49.1
click at [30, 386] on div "#e4943b" at bounding box center [62, 390] width 94 height 15
paste input "A24D11"
type input "#A24D11"
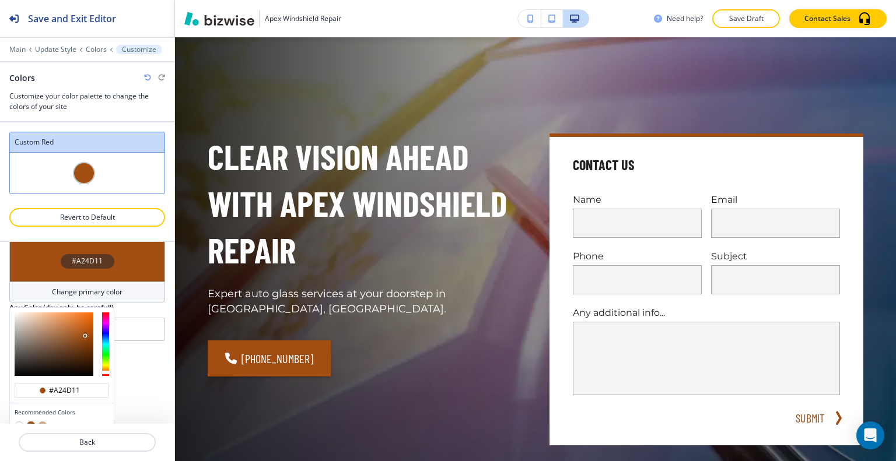
type input "#a24d11"
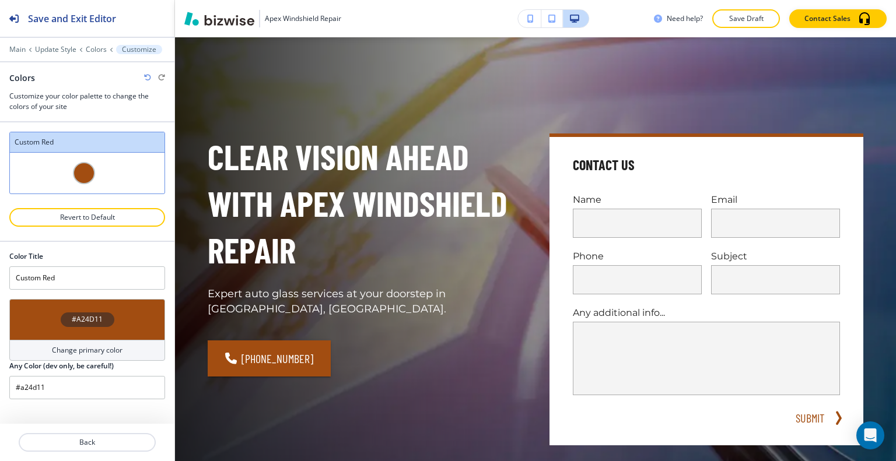
scroll to position [0, 0]
click at [764, 22] on p "Save Draft" at bounding box center [745, 18] width 37 height 10
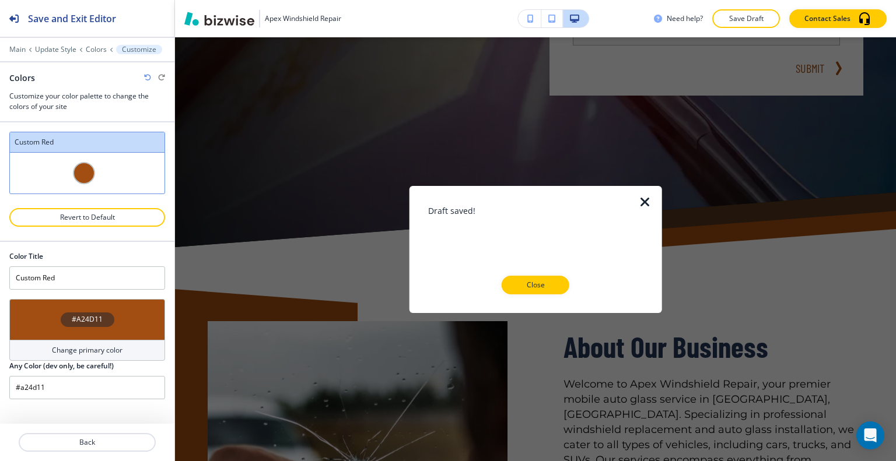
scroll to position [292, 0]
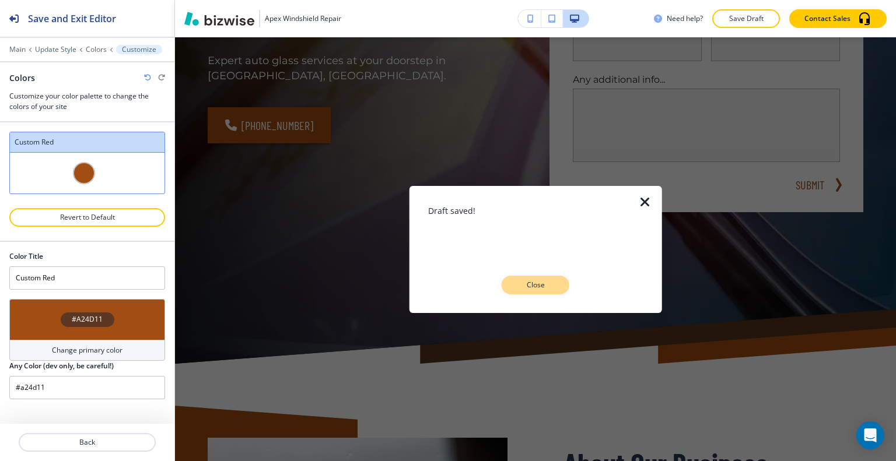
click at [544, 287] on p "Close" at bounding box center [535, 285] width 37 height 10
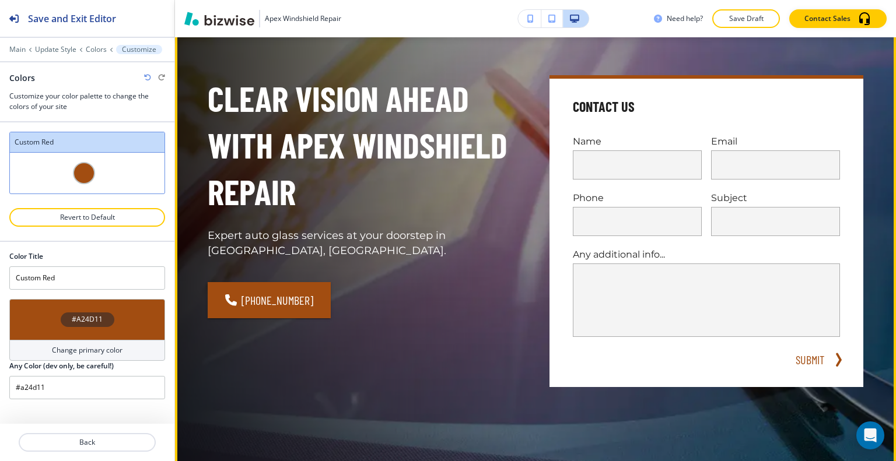
scroll to position [0, 0]
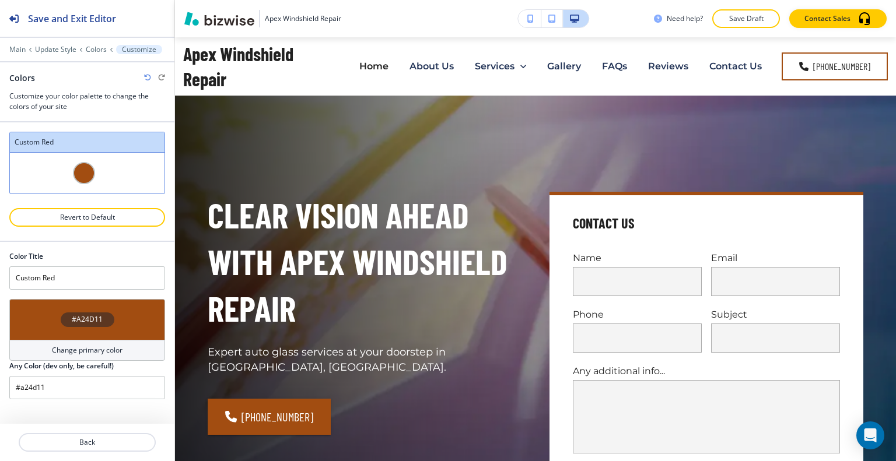
click at [54, 327] on div "#A24D11" at bounding box center [87, 319] width 156 height 41
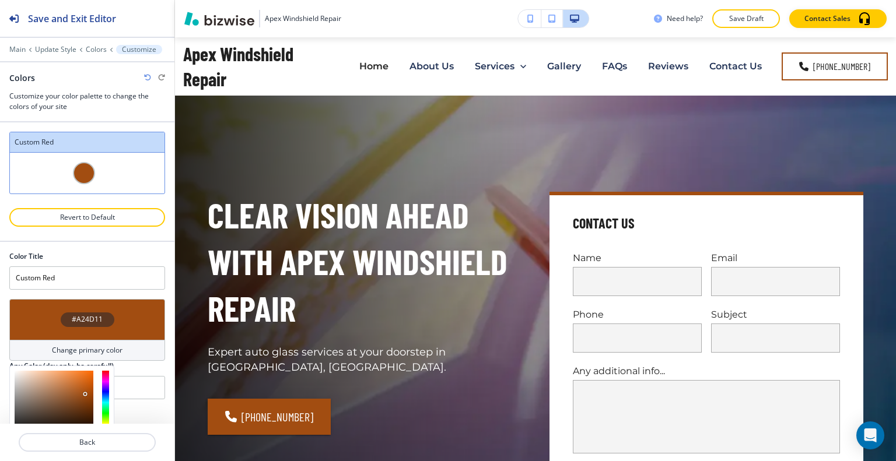
scroll to position [58, 0]
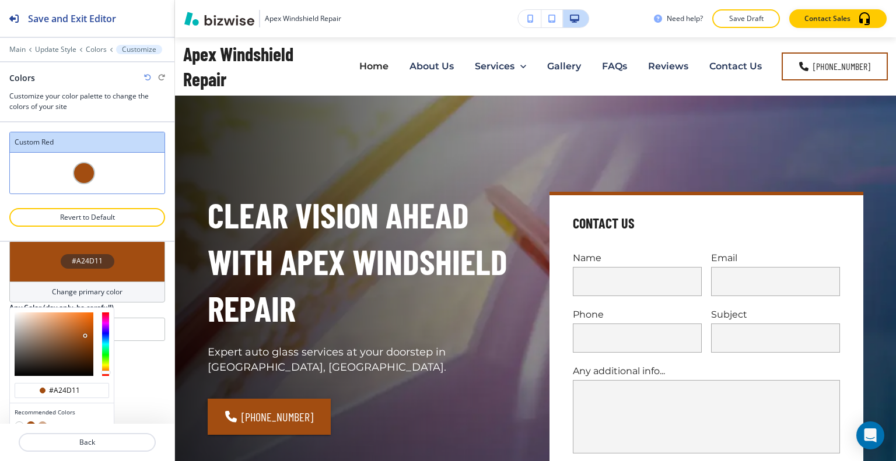
type input "#c0601c"
click at [82, 327] on div at bounding box center [54, 345] width 79 height 64
type input "#c0601c"
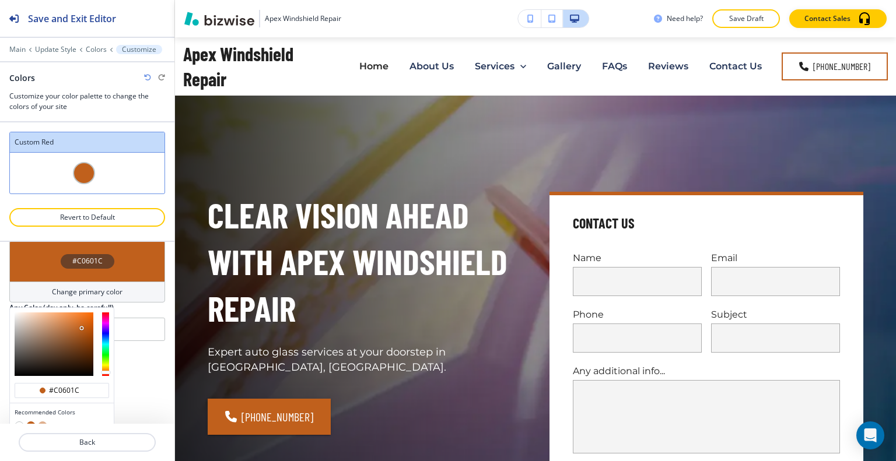
type input "#c07744"
click at [65, 327] on div at bounding box center [54, 345] width 79 height 64
type input "#c07744"
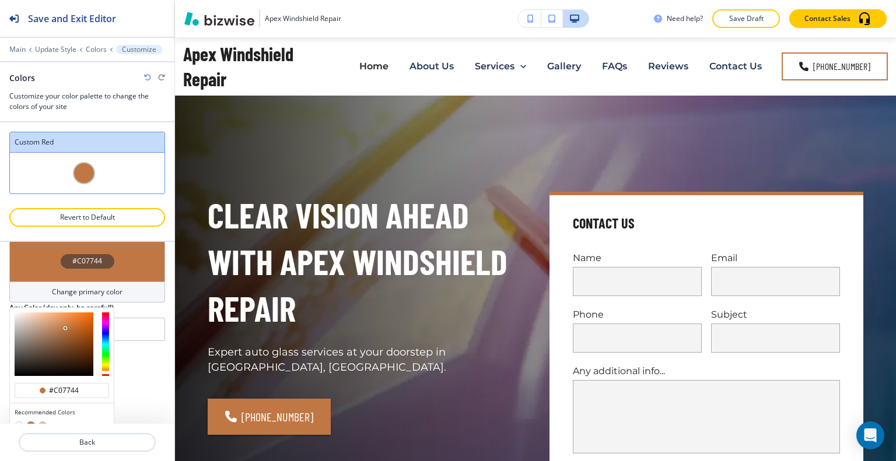
scroll to position [0, 0]
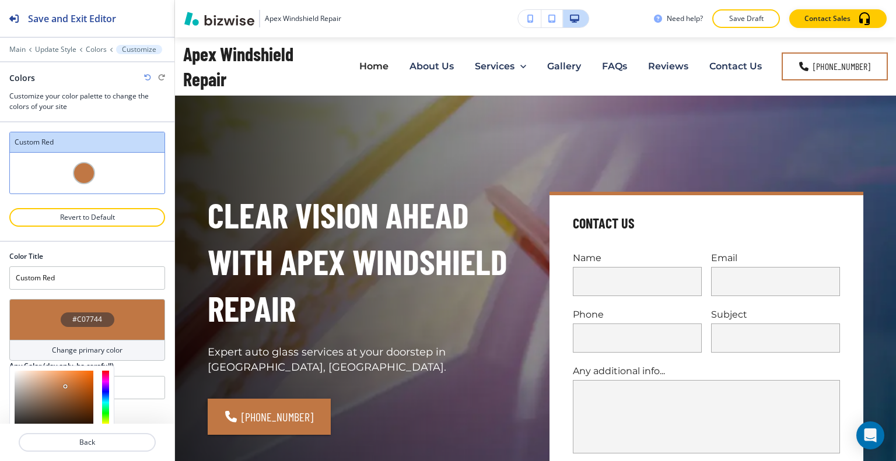
click at [114, 256] on div "Color Title Custom Red #C07744 Change primary color #c07744 Recommended Colors …" at bounding box center [87, 320] width 156 height 157
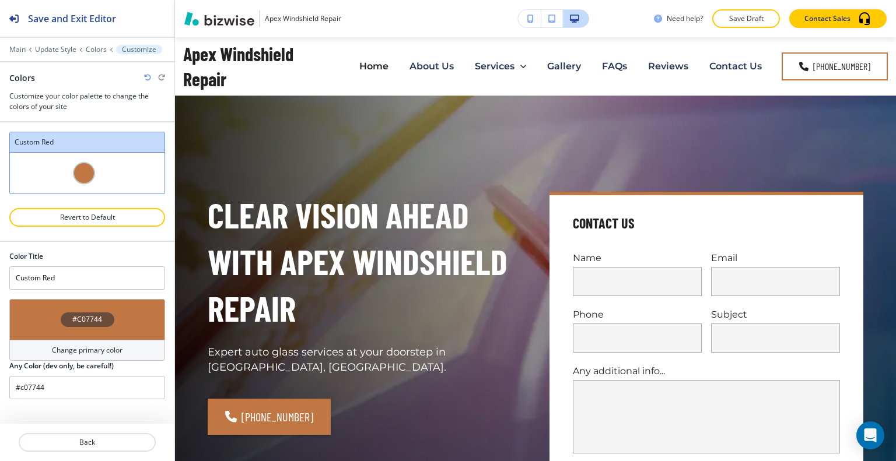
click at [117, 321] on div "#C07744" at bounding box center [87, 319] width 156 height 41
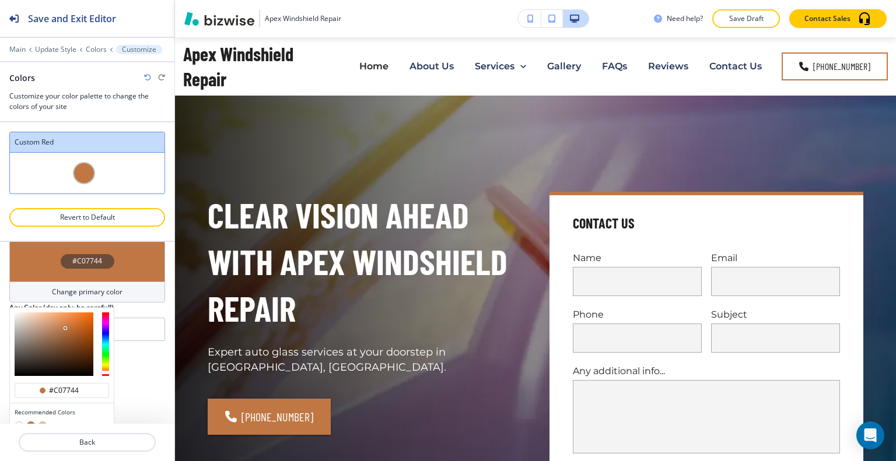
drag, startPoint x: 86, startPoint y: 384, endPoint x: 34, endPoint y: 401, distance: 54.6
click at [34, 401] on div "#c07744 Recommended Colors Recently Selected" at bounding box center [62, 390] width 104 height 164
paste input "FFA10B"
type input "#FFA10B"
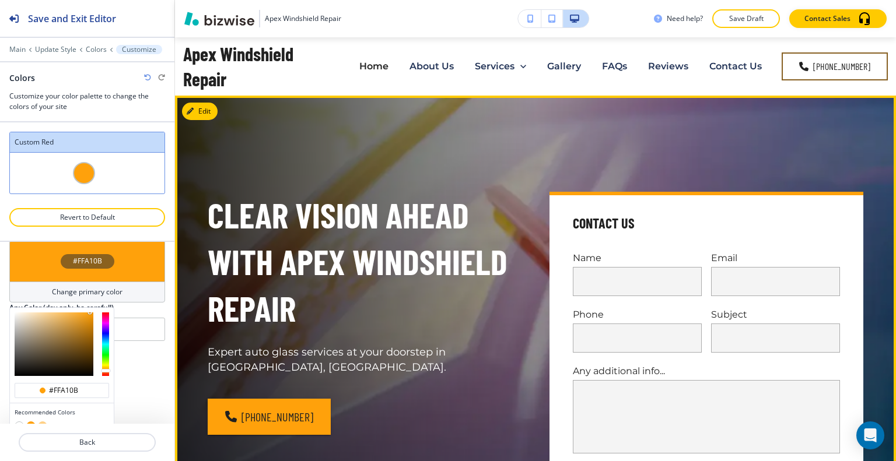
click at [472, 346] on p "Expert auto glass services at your doorstep in Myrtle Beach, SC." at bounding box center [365, 360] width 314 height 30
type input "#ffa10b"
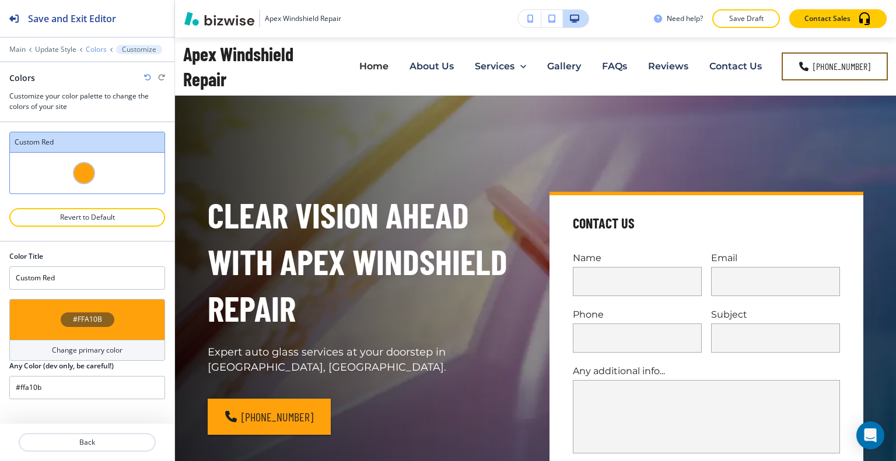
click at [103, 48] on p "Colors" at bounding box center [96, 49] width 21 height 8
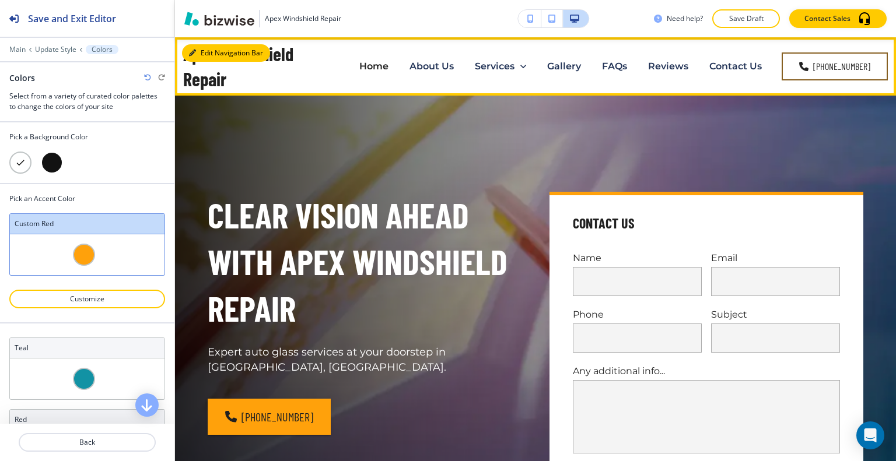
click at [206, 53] on button "Edit Navigation Bar" at bounding box center [226, 52] width 88 height 17
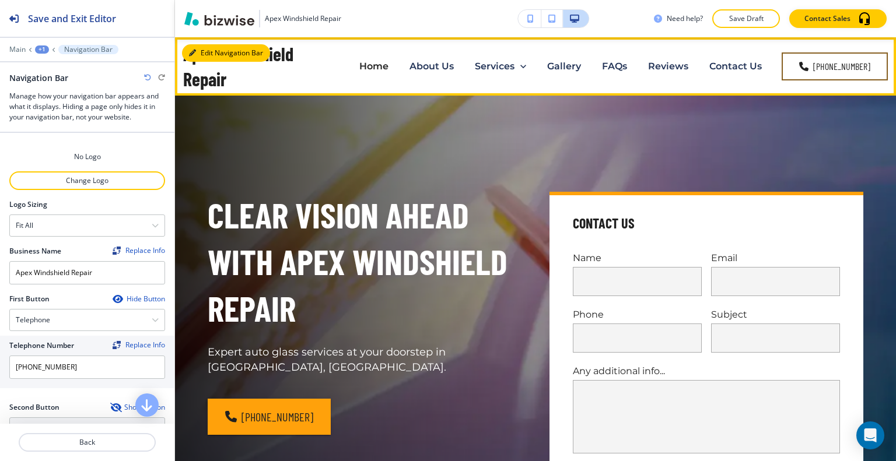
click at [209, 50] on button "Edit Navigation Bar" at bounding box center [226, 52] width 88 height 17
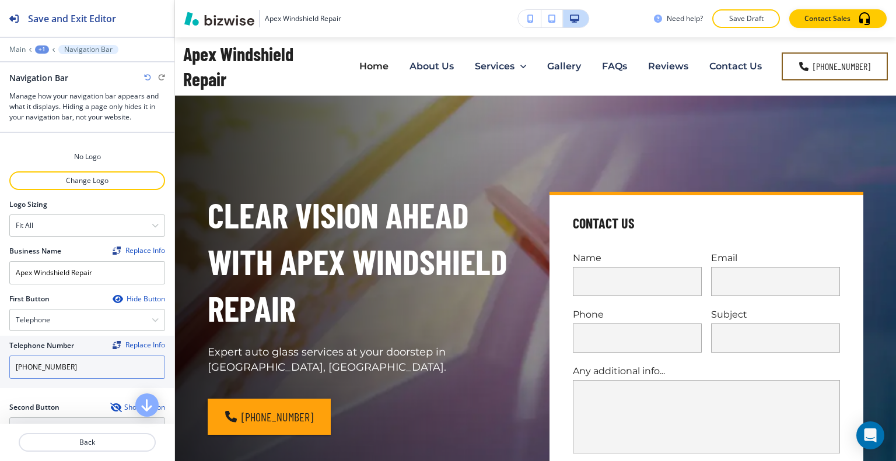
scroll to position [175, 0]
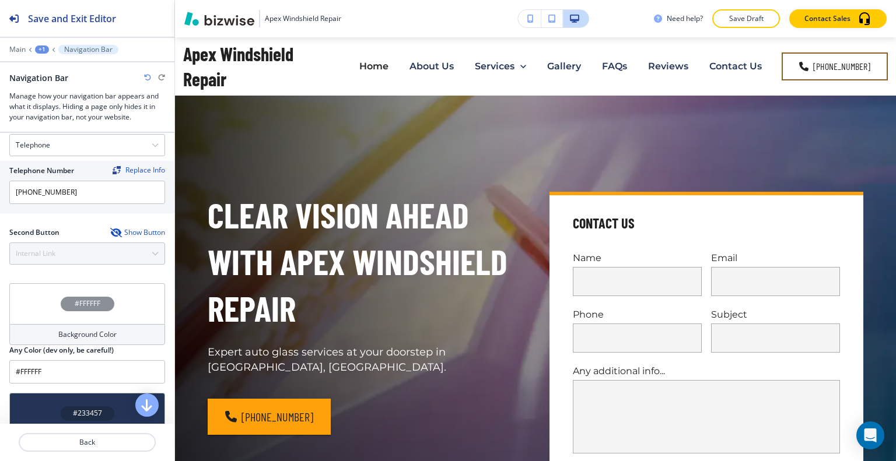
click at [37, 302] on div "#FFFFFF" at bounding box center [87, 303] width 156 height 41
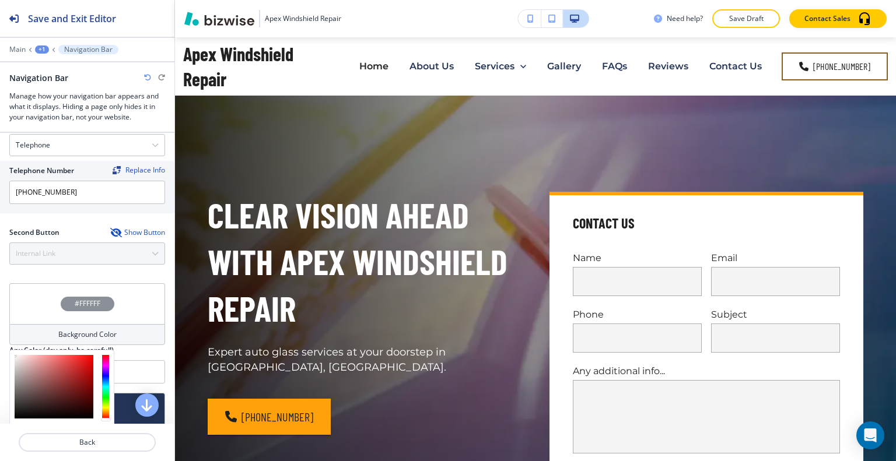
scroll to position [408, 0]
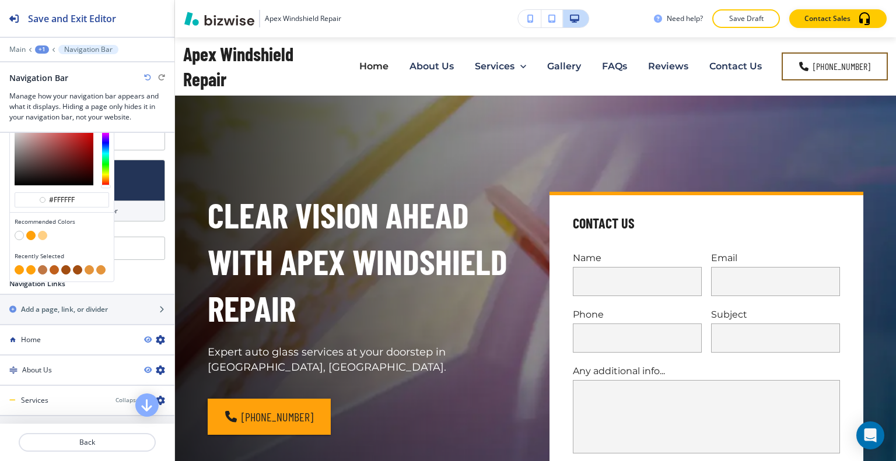
click at [64, 268] on button "button" at bounding box center [65, 269] width 9 height 9
type input "#a24d11"
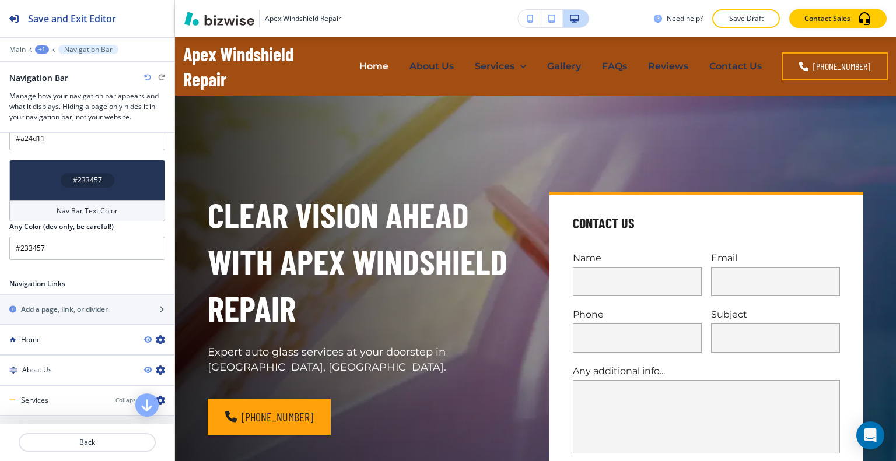
click at [43, 178] on div "#233457" at bounding box center [87, 180] width 156 height 41
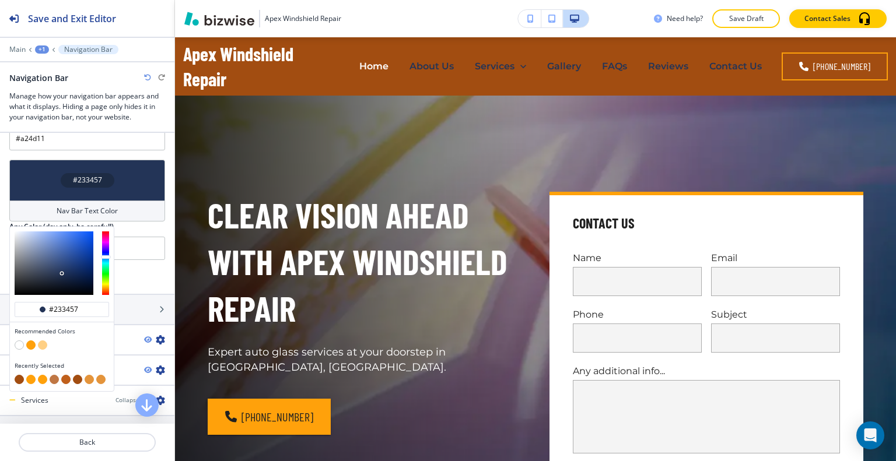
scroll to position [583, 0]
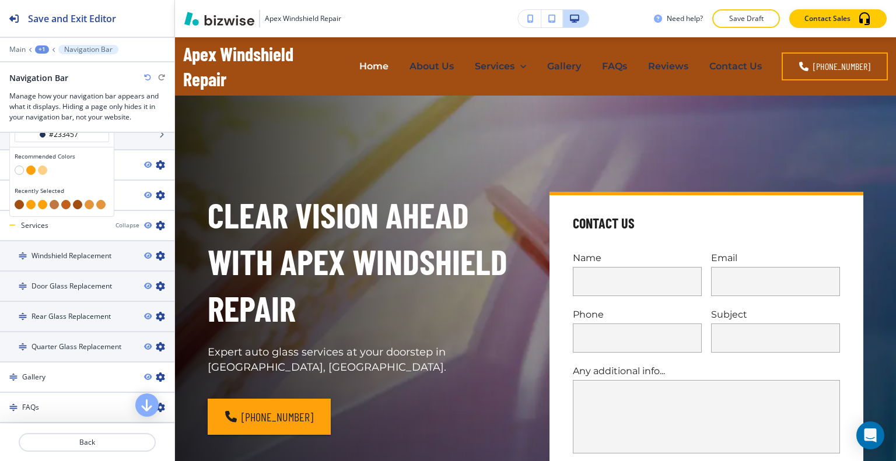
click at [64, 201] on button "button" at bounding box center [65, 204] width 9 height 9
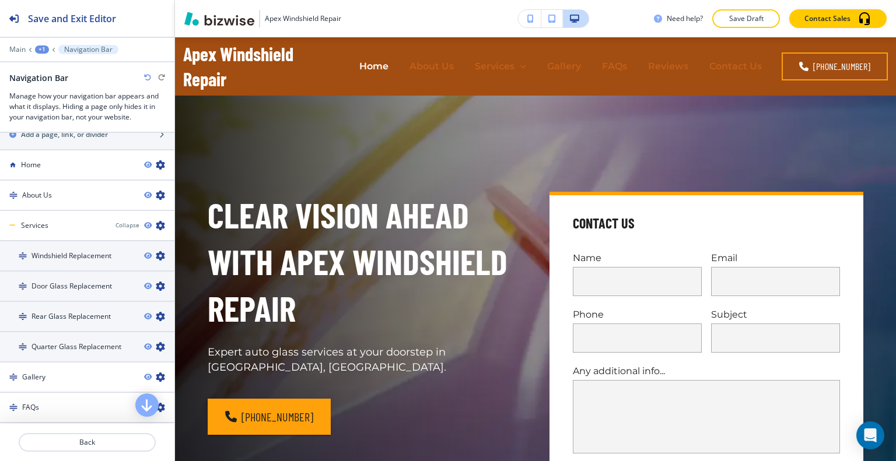
click at [147, 80] on icon "button" at bounding box center [147, 77] width 7 height 7
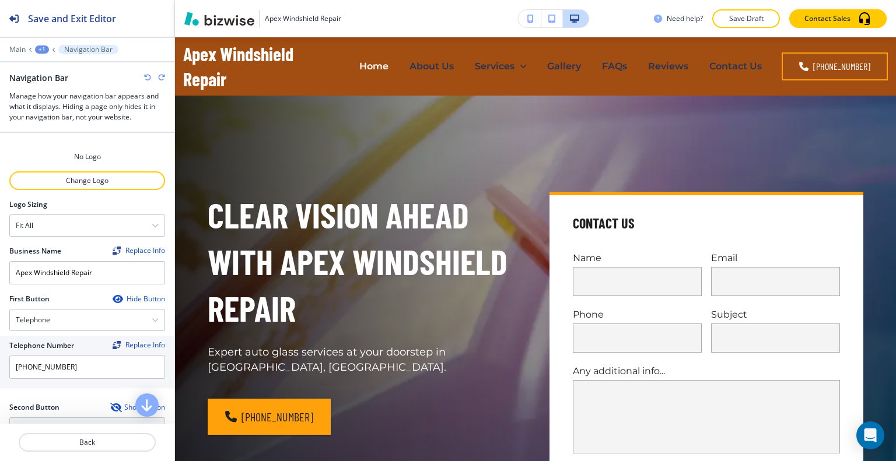
scroll to position [233, 0]
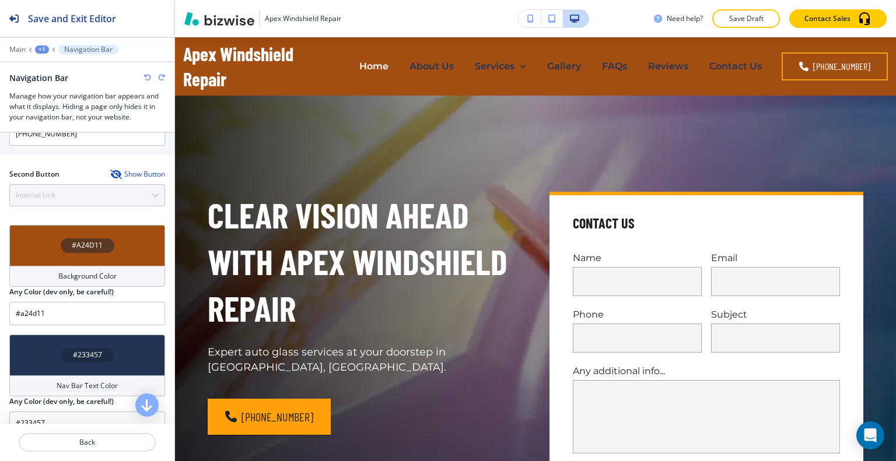
click at [47, 349] on div "#233457" at bounding box center [87, 355] width 156 height 41
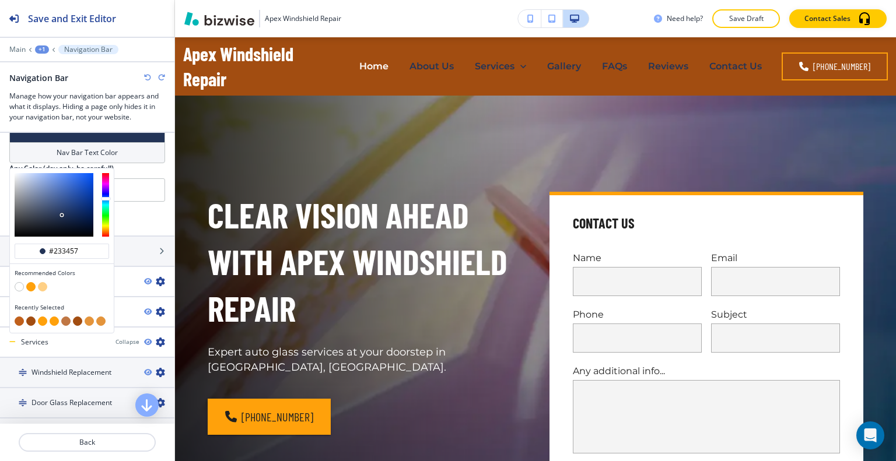
click at [19, 282] on button "button" at bounding box center [19, 286] width 9 height 9
type input "#FFFFFF"
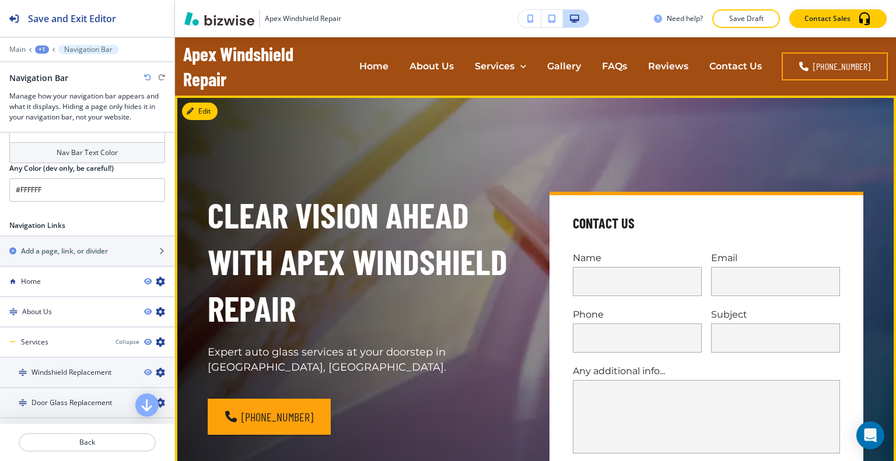
click at [373, 195] on h1 "Clear Vision Ahead with Apex Windshield Repair" at bounding box center [365, 261] width 314 height 139
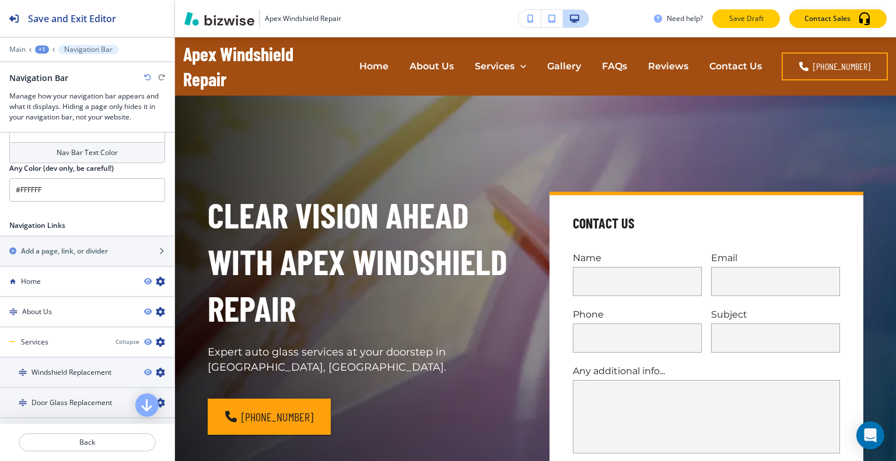
click at [719, 25] on button "Save Draft" at bounding box center [746, 18] width 68 height 19
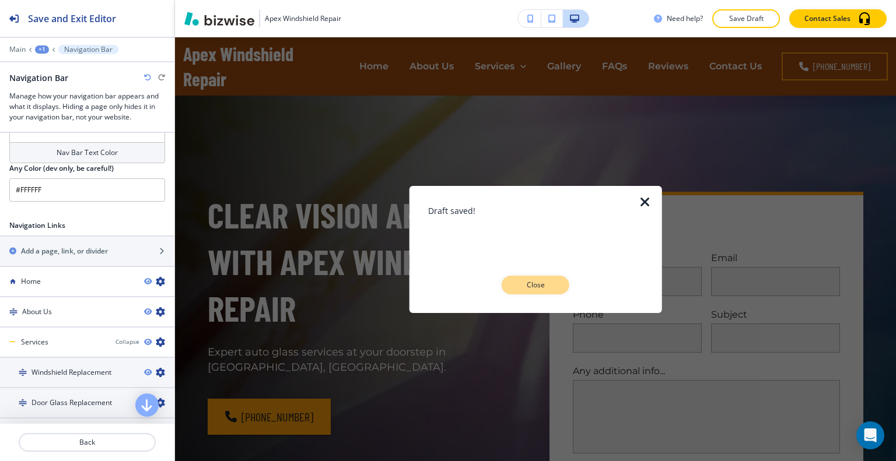
click at [546, 282] on p "Close" at bounding box center [535, 285] width 37 height 10
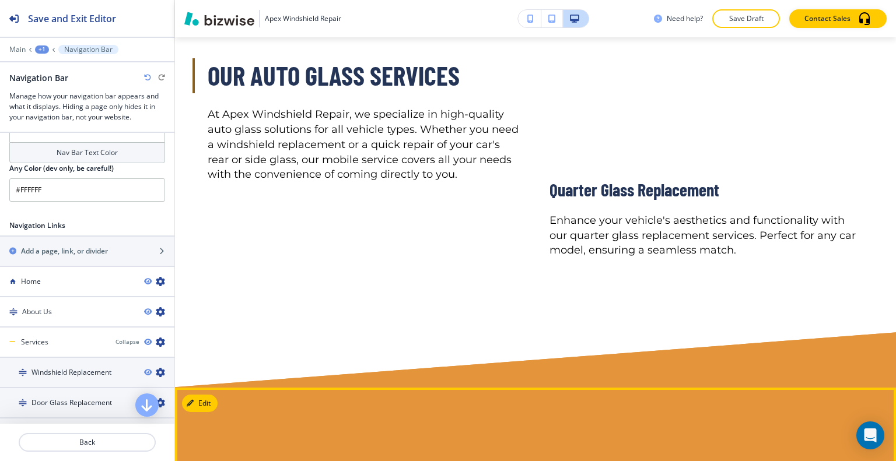
scroll to position [2975, 0]
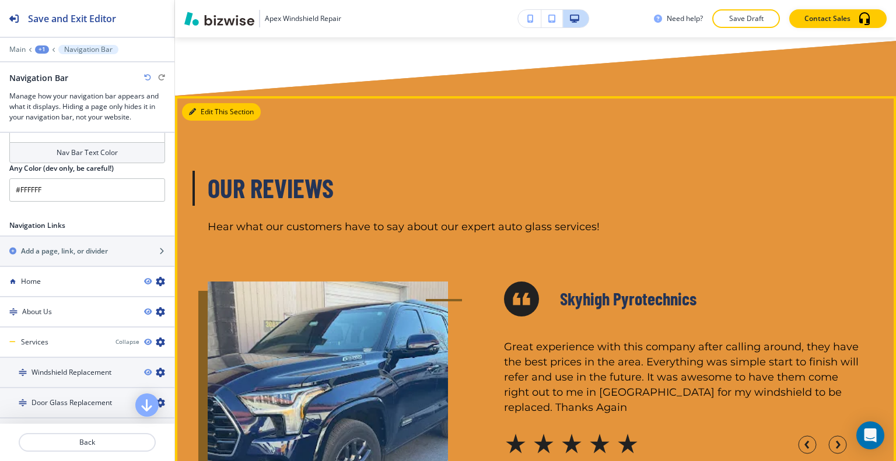
click at [212, 105] on button "Edit This Section" at bounding box center [221, 111] width 79 height 17
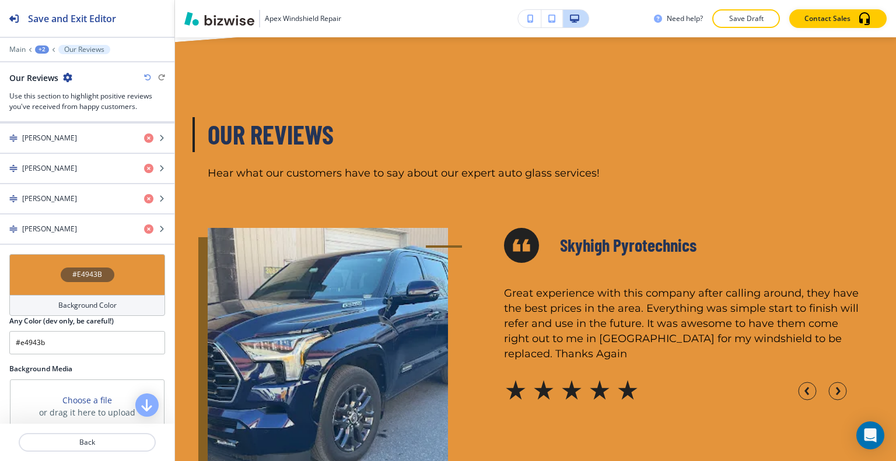
click at [37, 260] on div "#E4943B" at bounding box center [87, 274] width 156 height 41
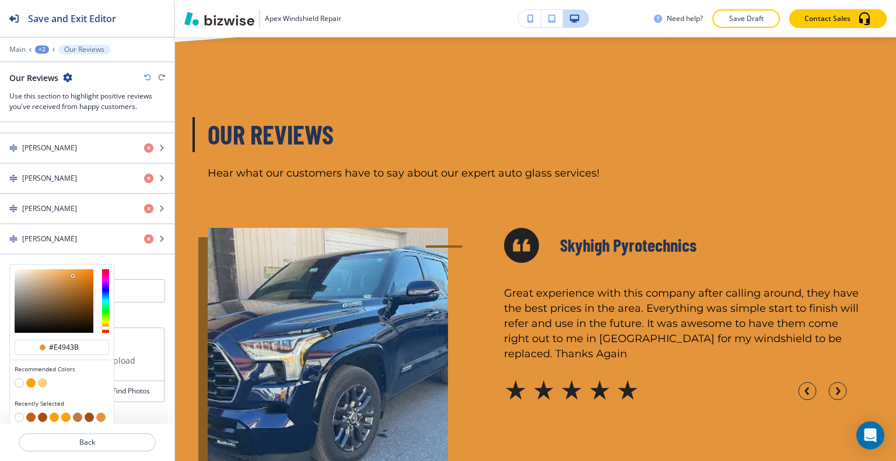
click at [40, 413] on button "button" at bounding box center [42, 417] width 9 height 9
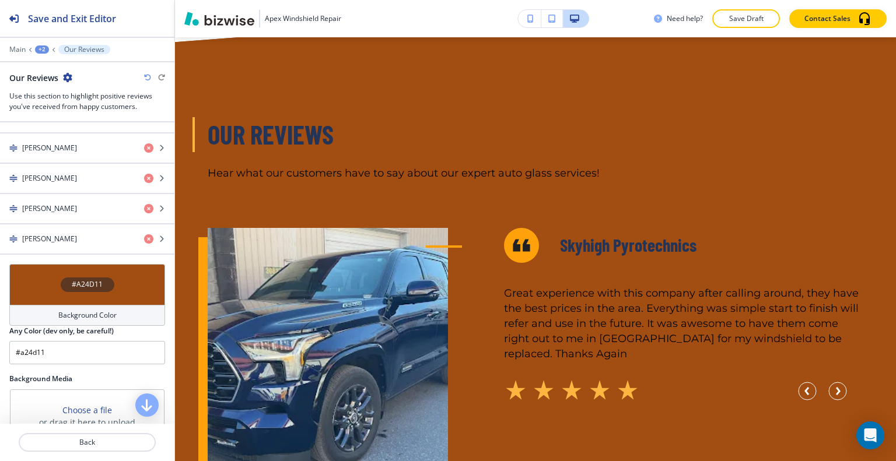
click at [45, 269] on div "#A24D11" at bounding box center [87, 284] width 156 height 41
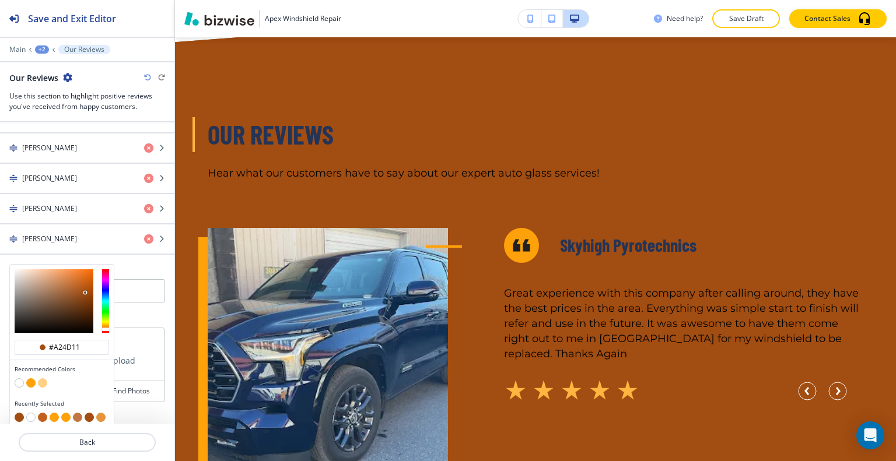
click at [66, 413] on button "button" at bounding box center [65, 417] width 9 height 9
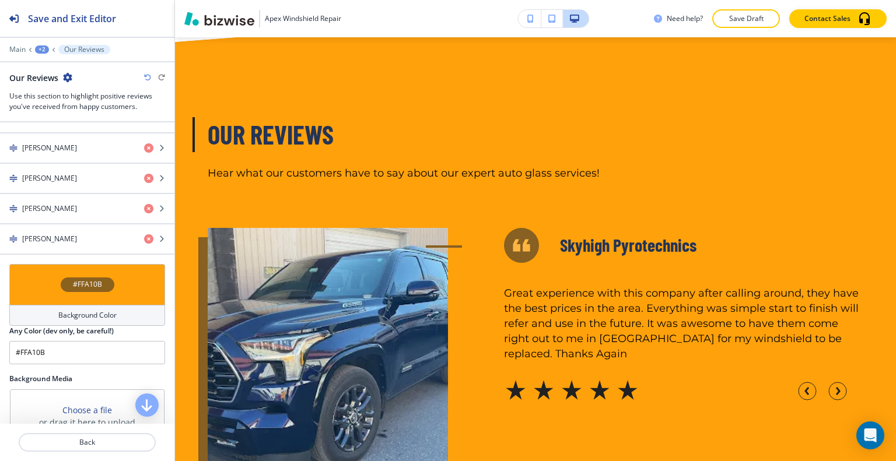
click at [43, 282] on div "#FFA10B" at bounding box center [87, 284] width 156 height 41
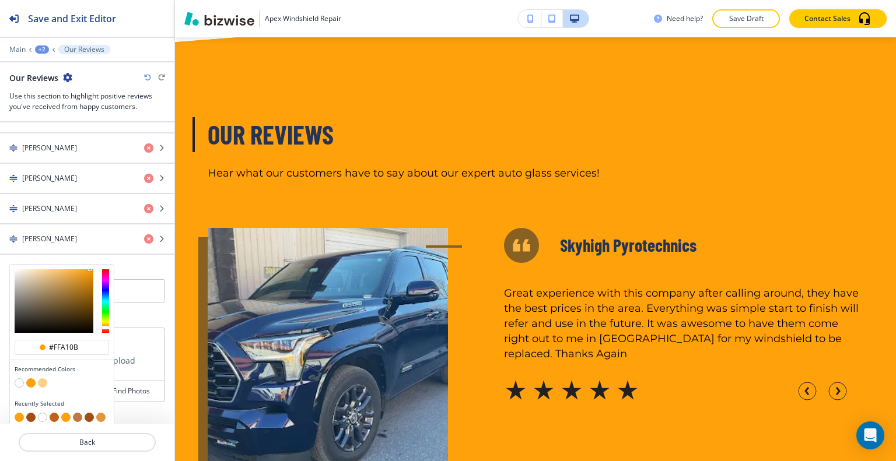
click at [65, 413] on button "button" at bounding box center [65, 417] width 9 height 9
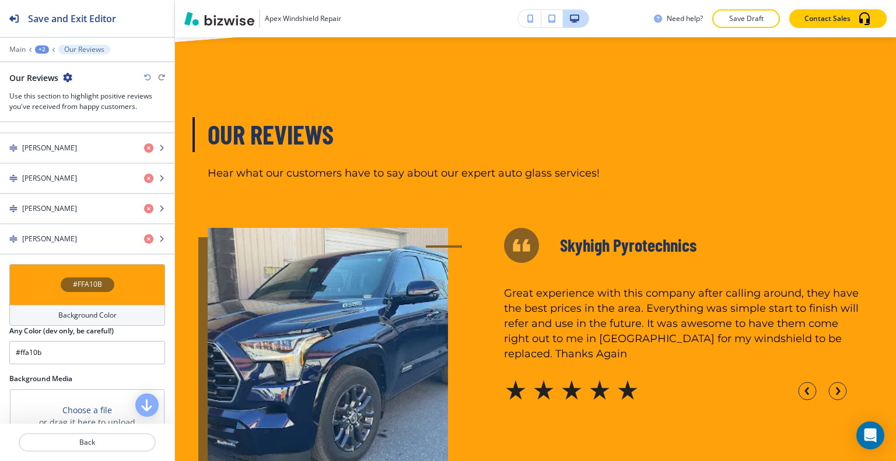
click at [30, 279] on div "#FFA10B" at bounding box center [87, 284] width 156 height 41
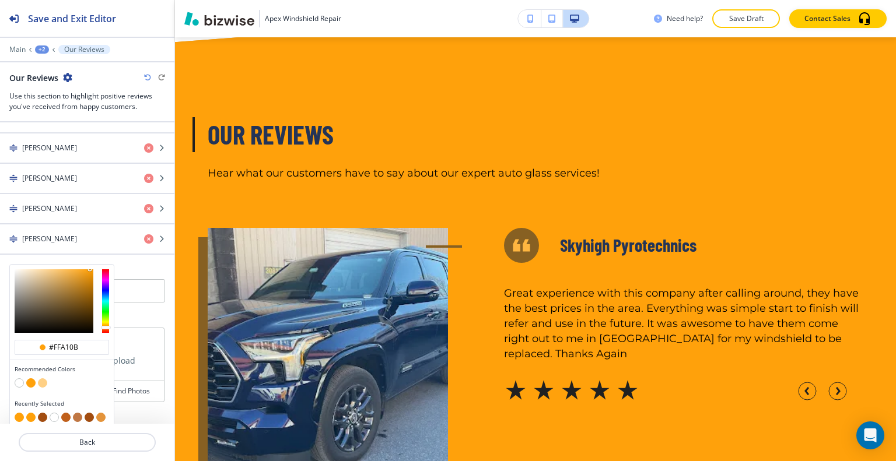
click at [96, 413] on button "button" at bounding box center [100, 417] width 9 height 9
type input "#e4943b"
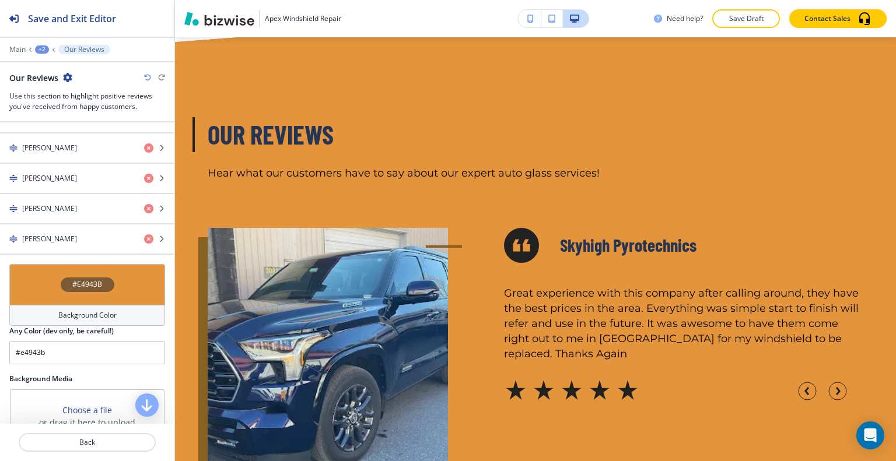
click at [120, 282] on div "#E4943B" at bounding box center [87, 284] width 156 height 41
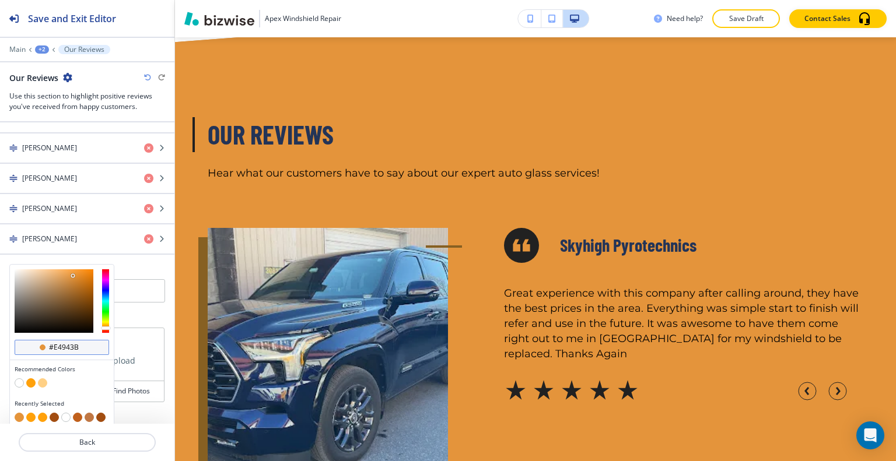
drag, startPoint x: 79, startPoint y: 342, endPoint x: 31, endPoint y: 339, distance: 47.3
click at [33, 342] on div "#e4943b" at bounding box center [62, 347] width 94 height 15
paste input "#E87808"
type input "#E87808"
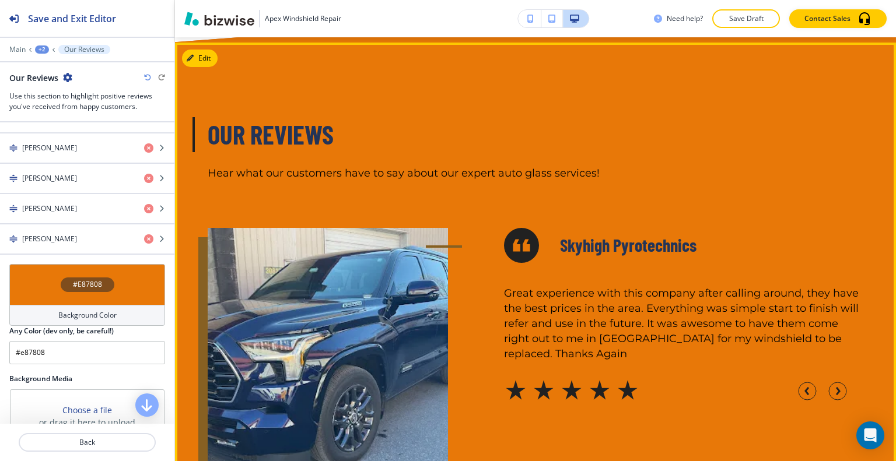
scroll to position [2853, 0]
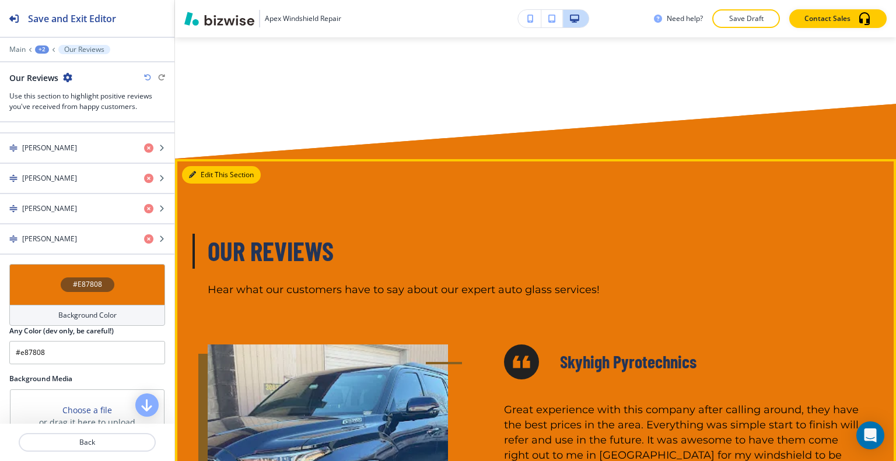
click at [211, 170] on button "Edit This Section" at bounding box center [221, 174] width 79 height 17
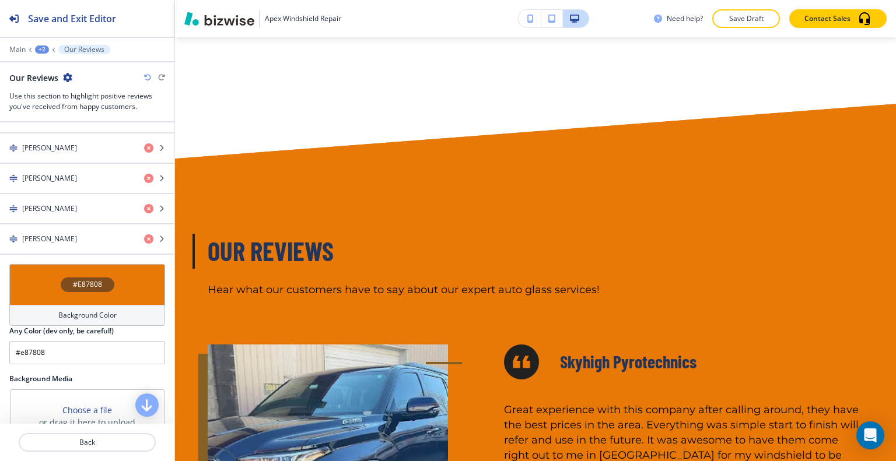
click at [43, 272] on div "#E87808" at bounding box center [87, 284] width 156 height 41
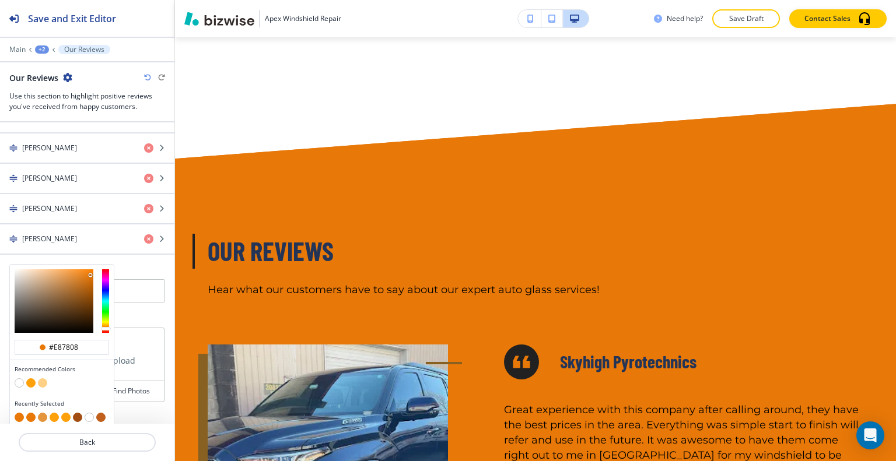
click at [100, 413] on button "button" at bounding box center [100, 417] width 9 height 9
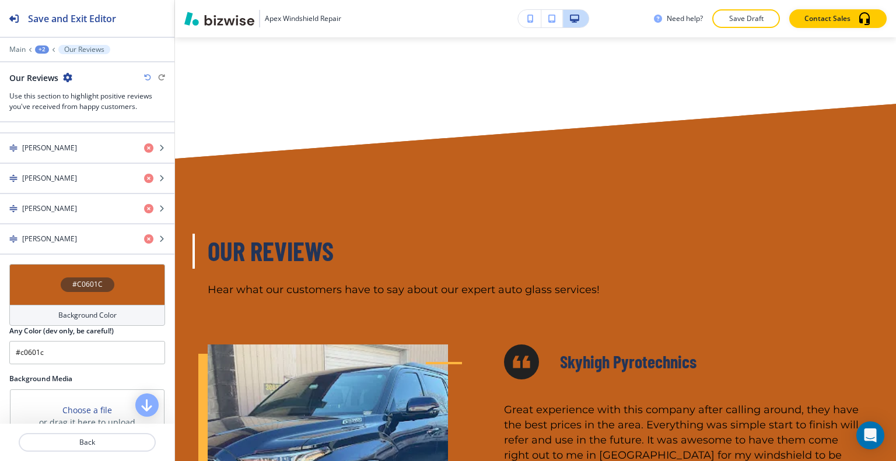
click at [34, 281] on div "#C0601C" at bounding box center [87, 284] width 156 height 41
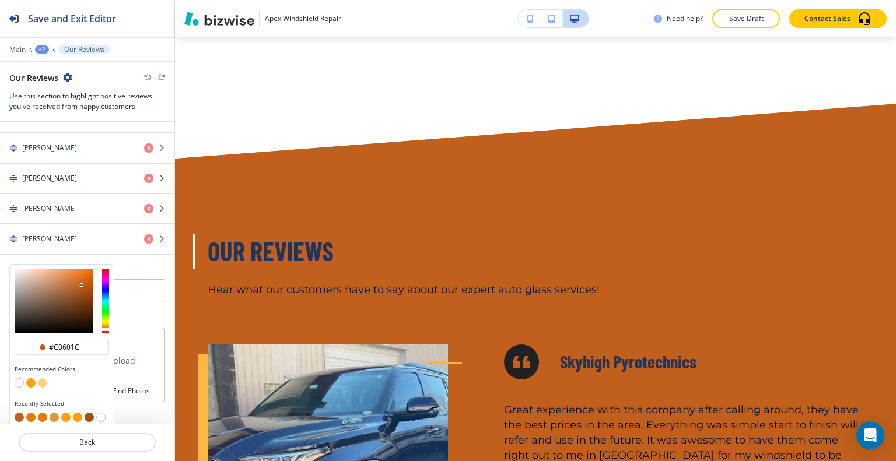
click at [29, 413] on button "button" at bounding box center [30, 417] width 9 height 9
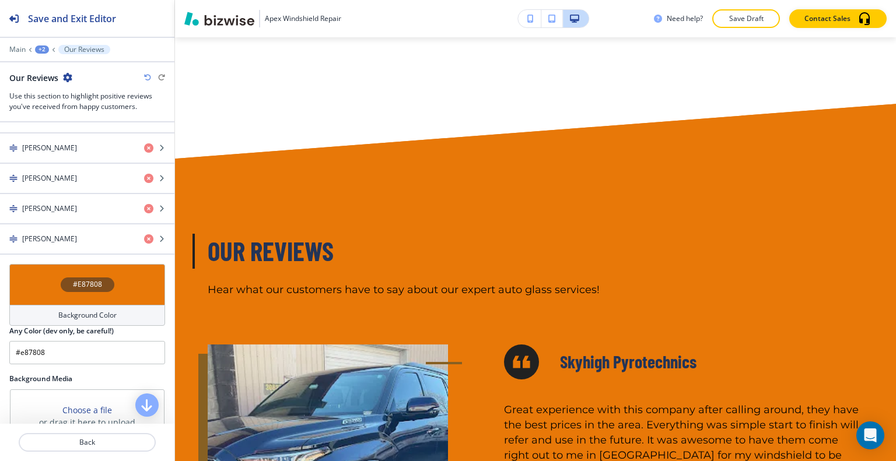
click at [37, 278] on div "#E87808" at bounding box center [87, 284] width 156 height 41
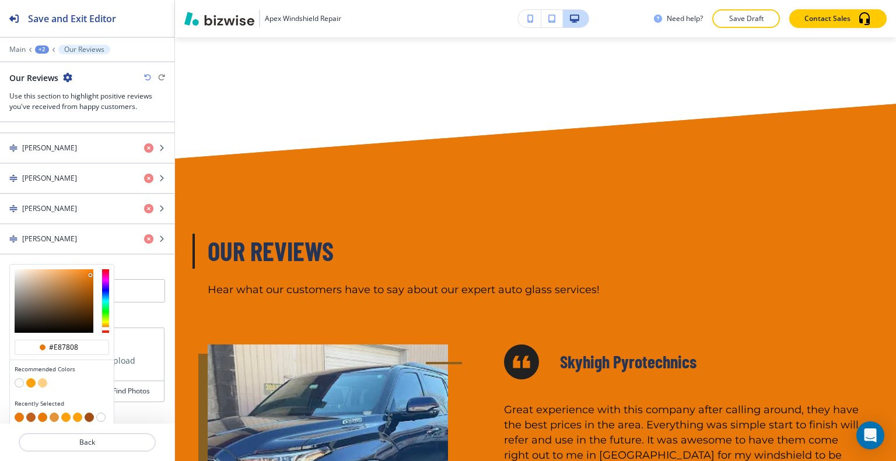
click at [41, 380] on button "button" at bounding box center [42, 383] width 9 height 9
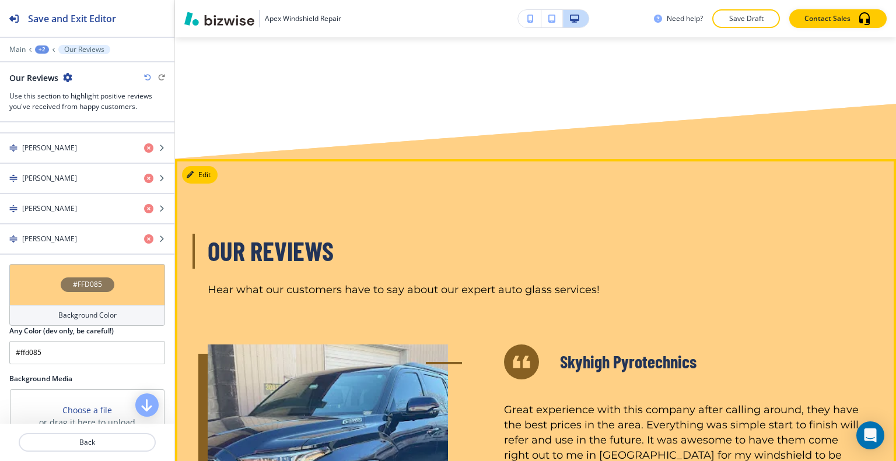
scroll to position [3028, 0]
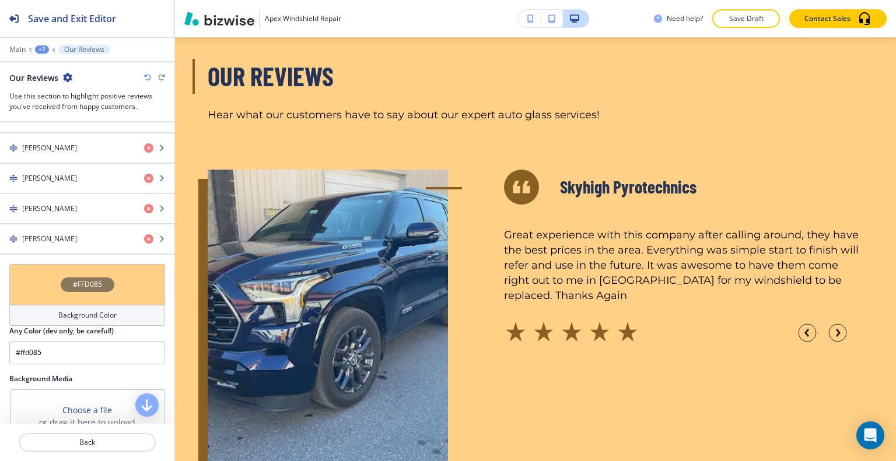
click at [23, 283] on div "#FFD085" at bounding box center [87, 284] width 156 height 41
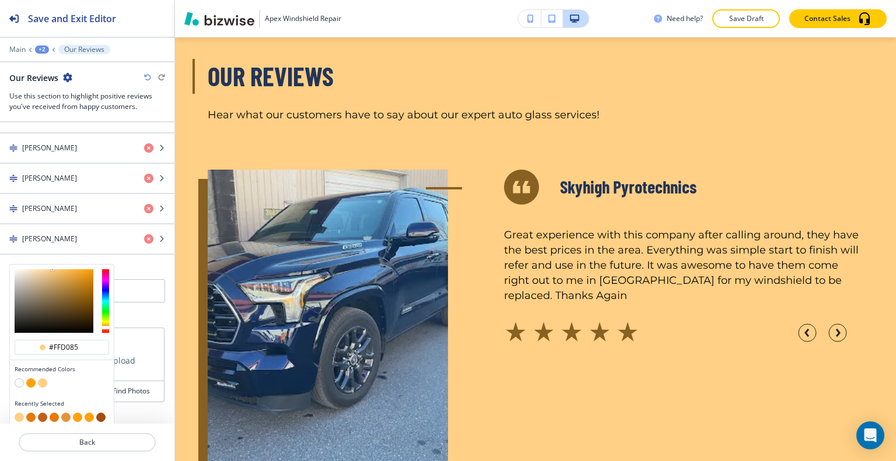
click at [21, 413] on button "button" at bounding box center [19, 417] width 9 height 9
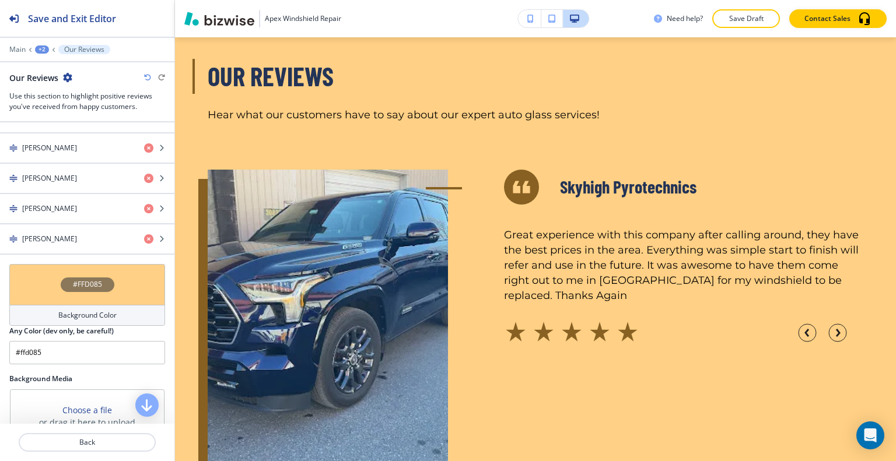
click at [44, 272] on div "#FFD085" at bounding box center [87, 284] width 156 height 41
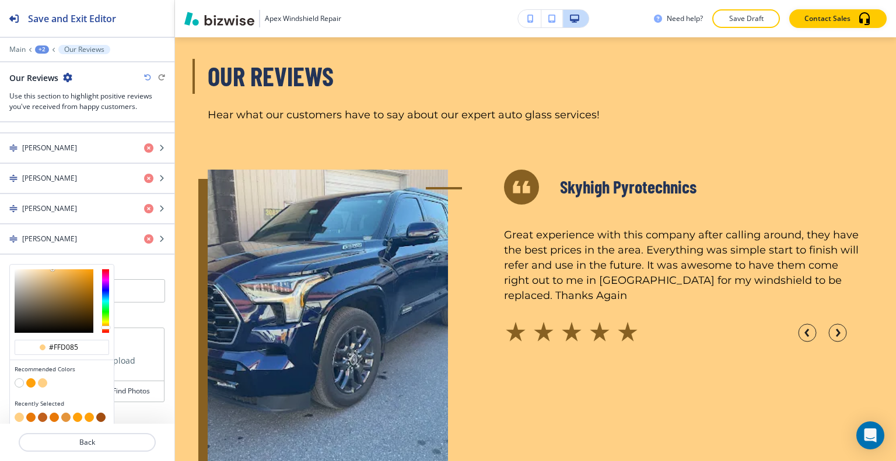
click at [52, 413] on button "button" at bounding box center [54, 417] width 9 height 9
type input "#E87808"
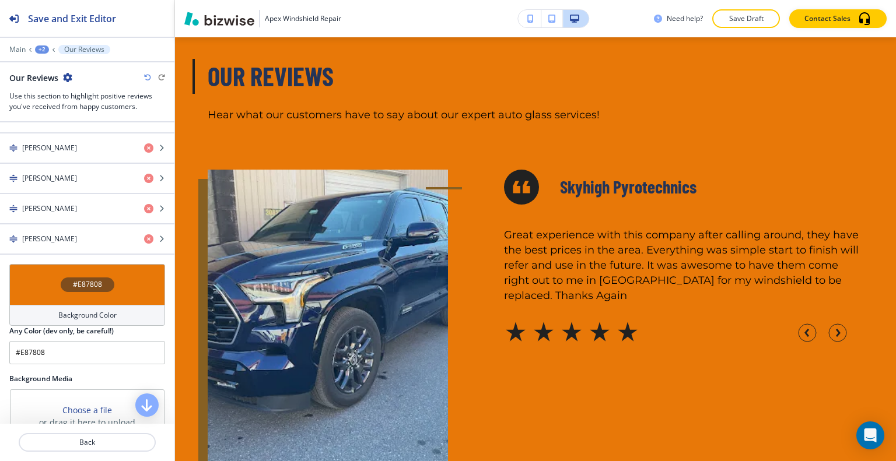
click at [52, 278] on div "#E87808" at bounding box center [87, 284] width 156 height 41
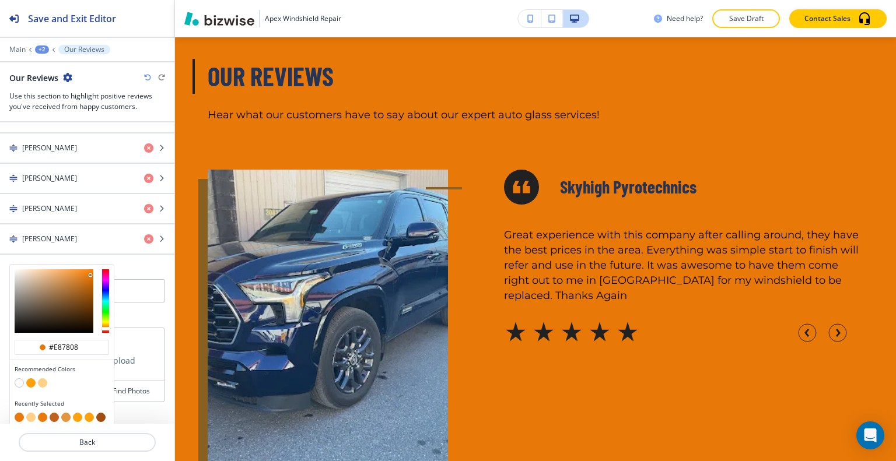
drag, startPoint x: 79, startPoint y: 340, endPoint x: 0, endPoint y: 324, distance: 81.0
click at [0, 324] on div "Title Small Normal Large Huge Our Reviews Enable pasting more styles (dev only)…" at bounding box center [87, 273] width 174 height 302
paste input "#F79006"
type input "#F79006"
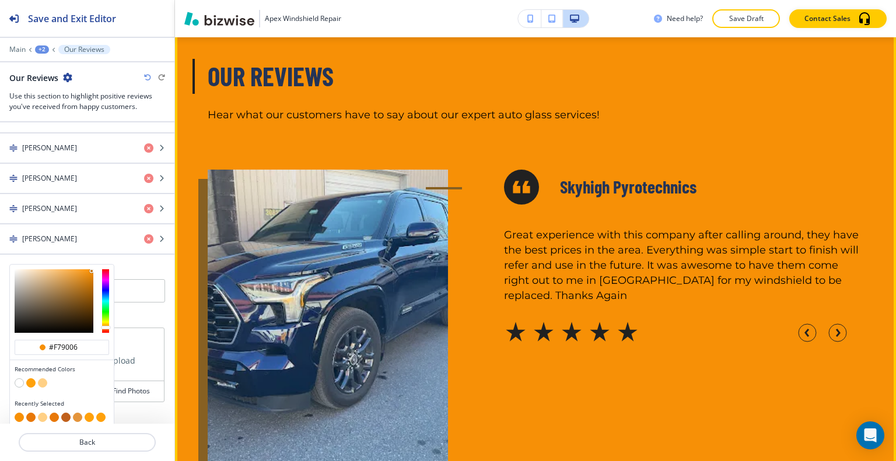
type input "#f79006"
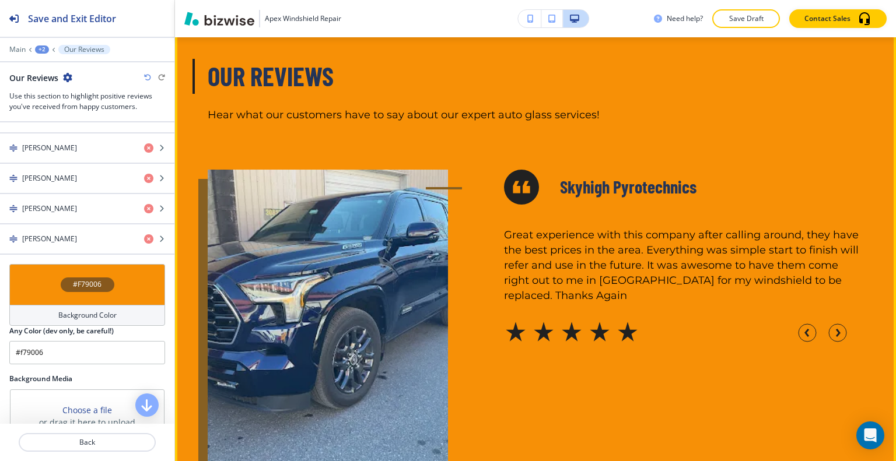
click at [554, 199] on div "Skyhigh Pyrotechnics" at bounding box center [683, 187] width 359 height 35
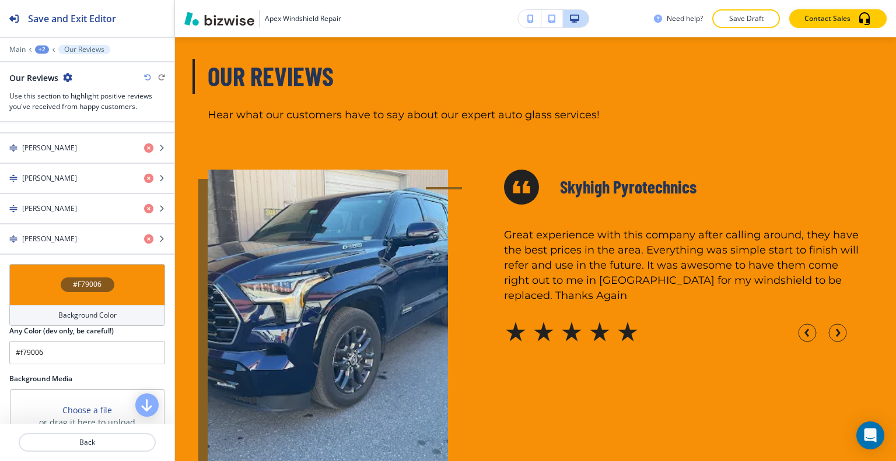
click at [125, 285] on div "#F79006" at bounding box center [87, 284] width 156 height 41
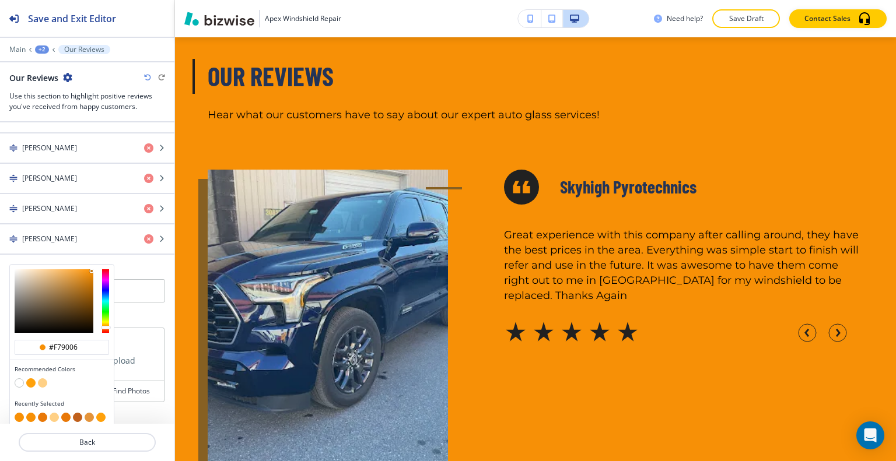
drag, startPoint x: 78, startPoint y: 342, endPoint x: 1, endPoint y: 346, distance: 77.7
click at [0, 347] on div "Title Small Normal Large Huge Our Reviews Enable pasting more styles (dev only)…" at bounding box center [87, 273] width 174 height 302
paste input "#FB900F"
type input "#FB900F"
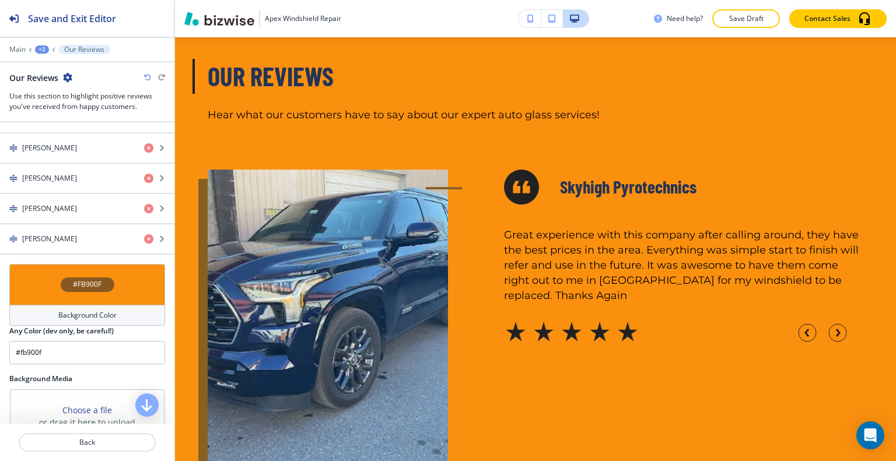
click at [128, 284] on div "#FB900F" at bounding box center [87, 284] width 156 height 41
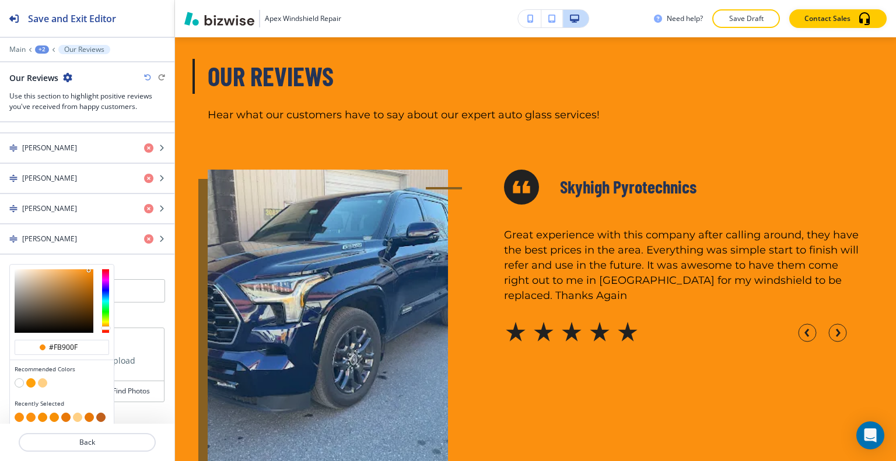
click at [77, 415] on button "button" at bounding box center [77, 417] width 9 height 9
type input "#ffd085"
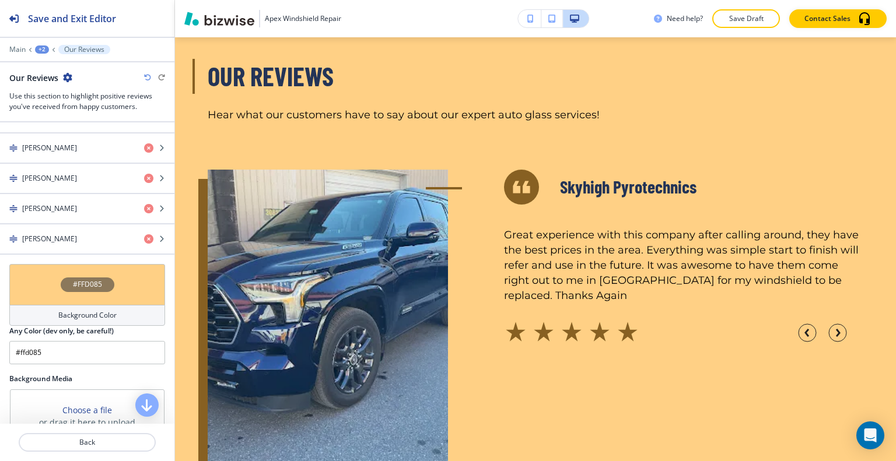
click at [54, 277] on div "#FFD085" at bounding box center [87, 284] width 156 height 41
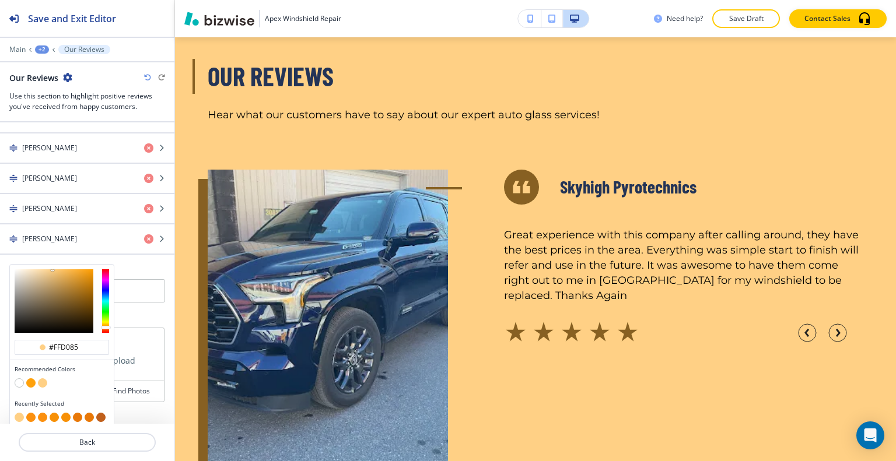
type input "#816231"
click at [64, 296] on div at bounding box center [54, 301] width 79 height 64
type input "#816231"
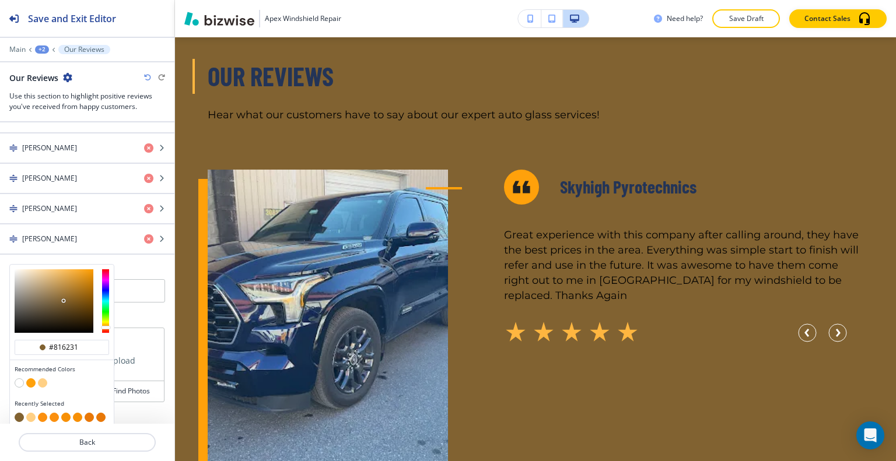
drag, startPoint x: 78, startPoint y: 341, endPoint x: 0, endPoint y: 336, distance: 77.8
click at [0, 336] on div "Title Small Normal Large Huge Our Reviews Enable pasting more styles (dev only)…" at bounding box center [87, 273] width 174 height 302
paste input "#F0832B"
type input "#F0832B"
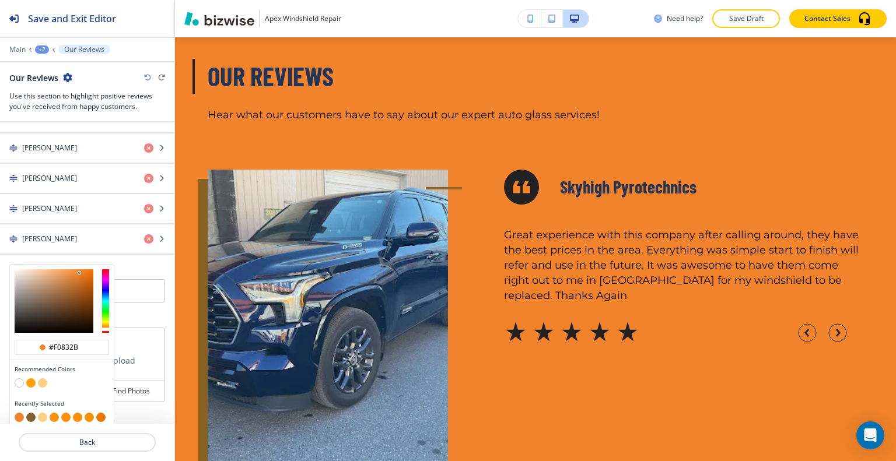
type input "#f0832b"
drag, startPoint x: 80, startPoint y: 341, endPoint x: 0, endPoint y: 340, distance: 79.9
click at [0, 340] on div "Title Small Normal Large Huge Our Reviews Enable pasting more styles (dev only)…" at bounding box center [87, 273] width 174 height 302
paste input "#F0AD24"
type input "#F0AD24"
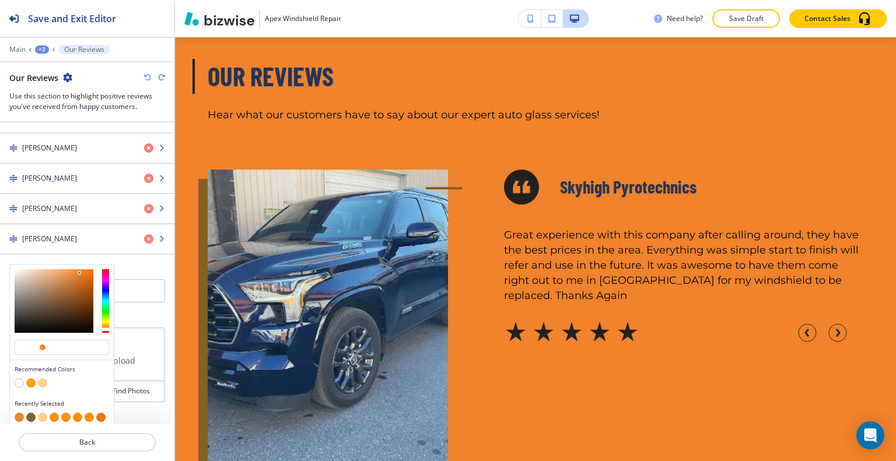
type input "#F0AD24"
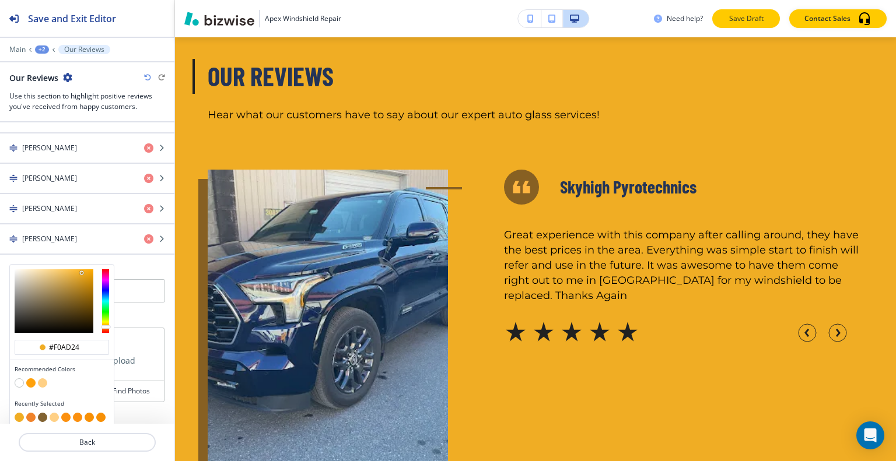
type input "#f0ad24"
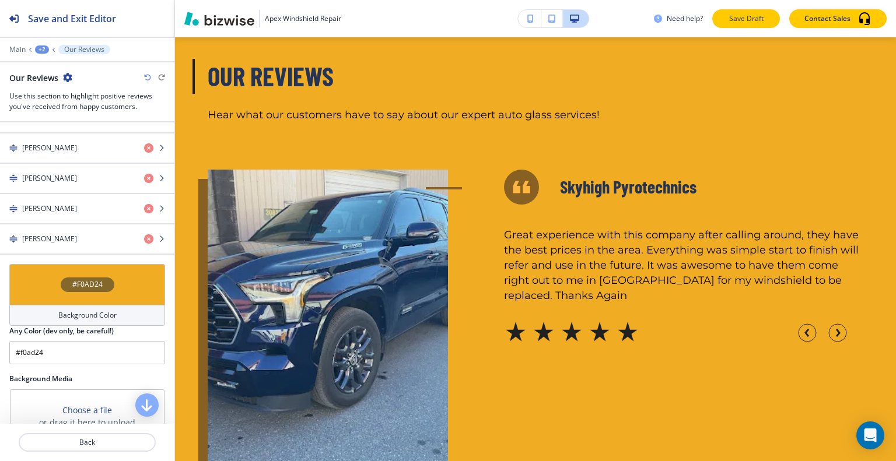
click at [752, 23] on p "Save Draft" at bounding box center [745, 18] width 37 height 10
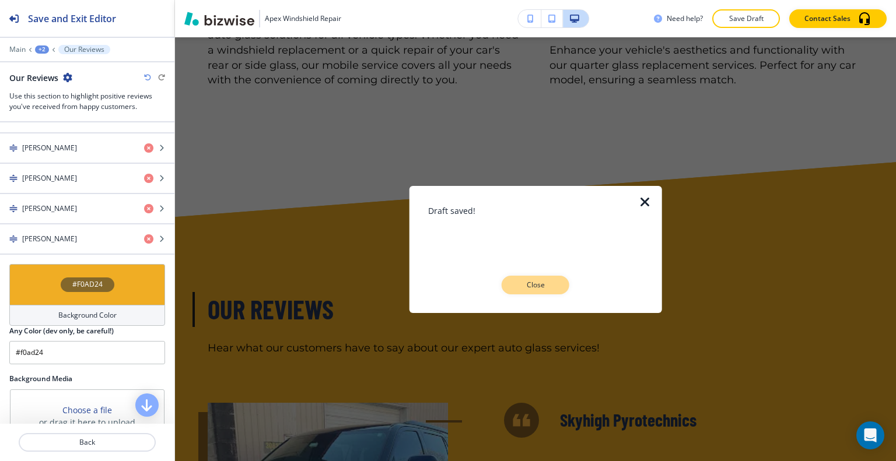
click at [534, 286] on p "Close" at bounding box center [535, 285] width 37 height 10
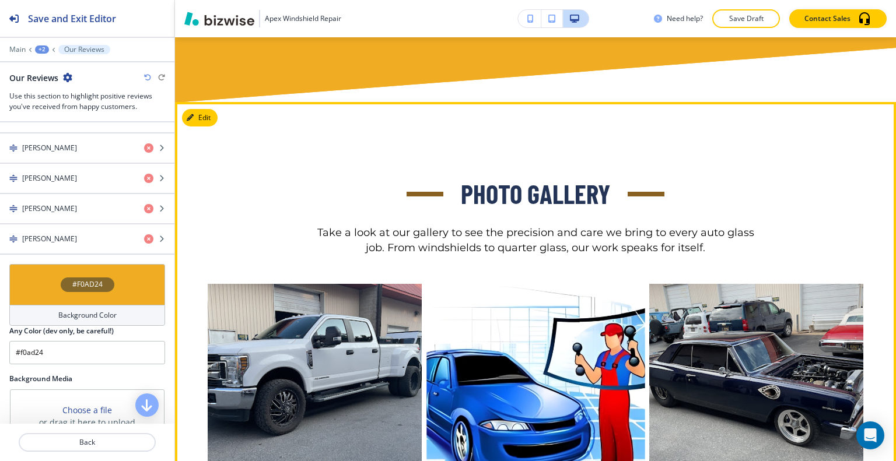
scroll to position [3728, 0]
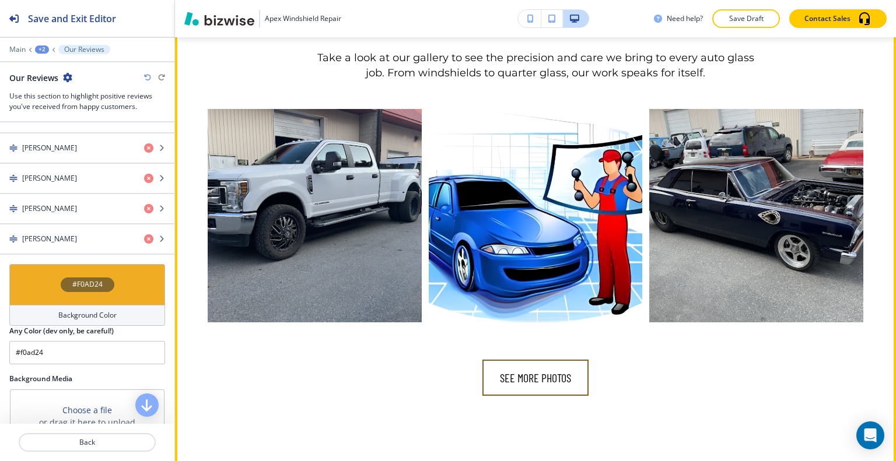
click at [524, 361] on button "see more photos" at bounding box center [535, 378] width 106 height 36
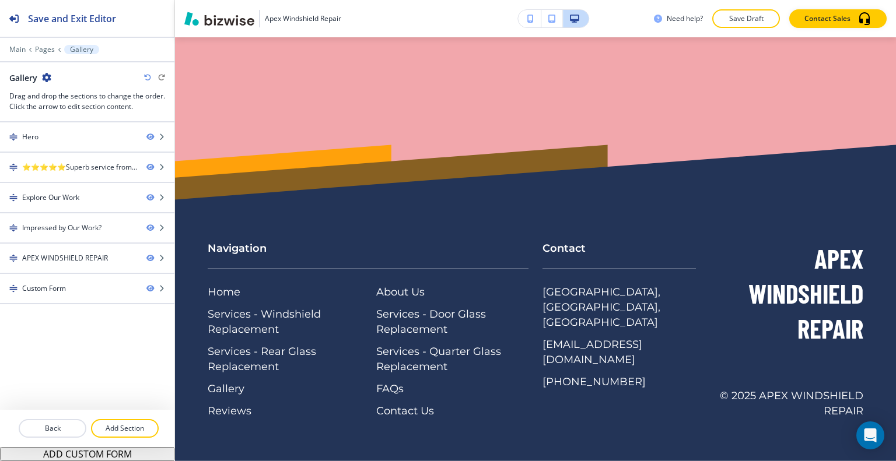
scroll to position [0, 0]
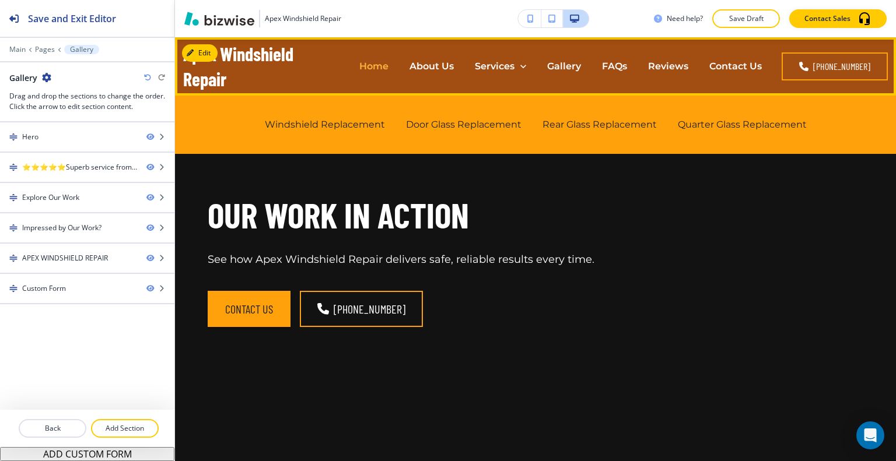
click at [379, 68] on p "Home" at bounding box center [373, 65] width 29 height 13
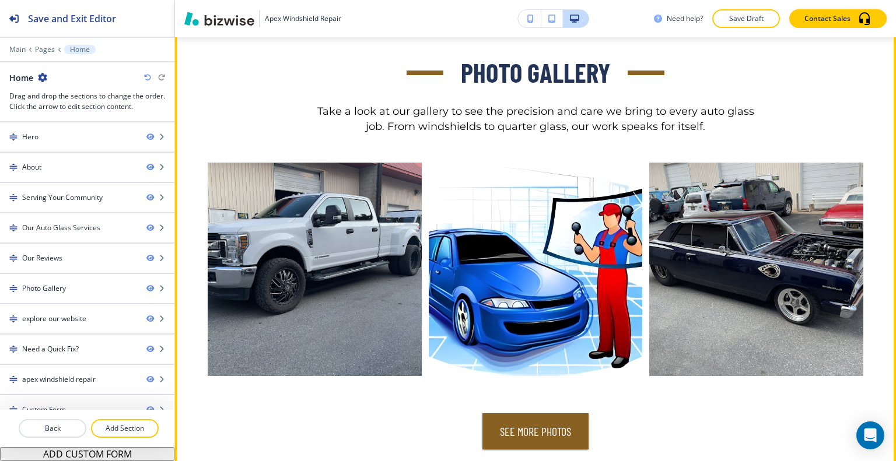
scroll to position [4141, 0]
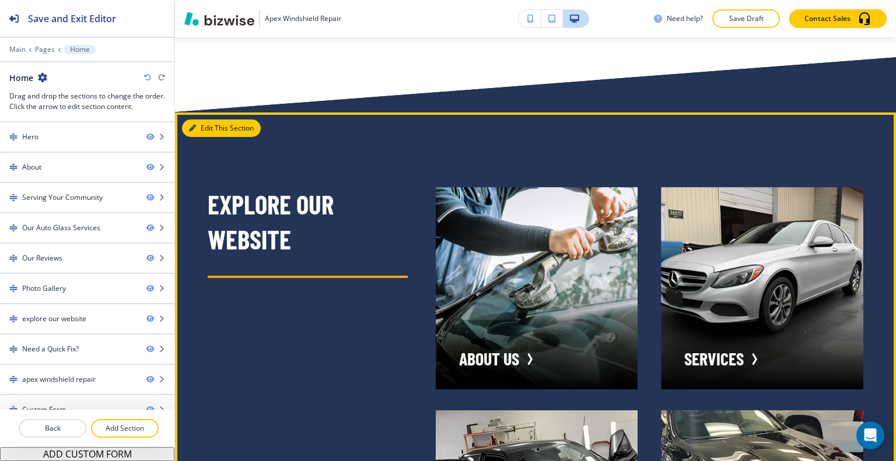
click at [212, 122] on button "Edit This Section" at bounding box center [221, 128] width 79 height 17
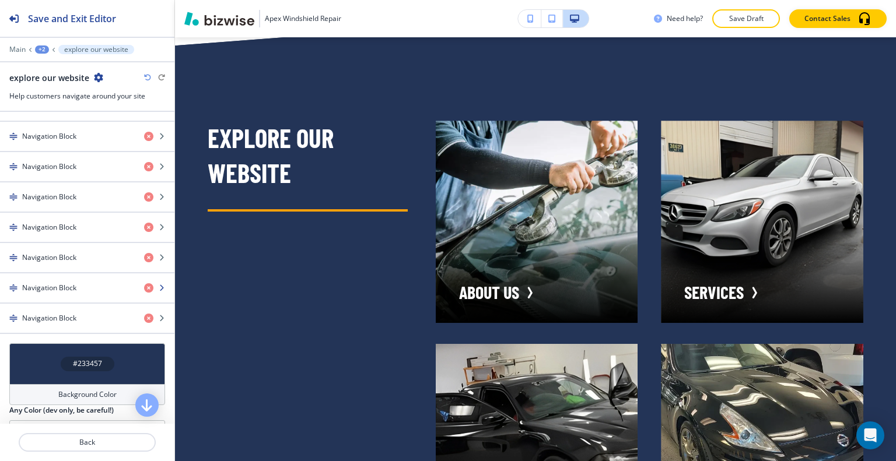
scroll to position [453, 0]
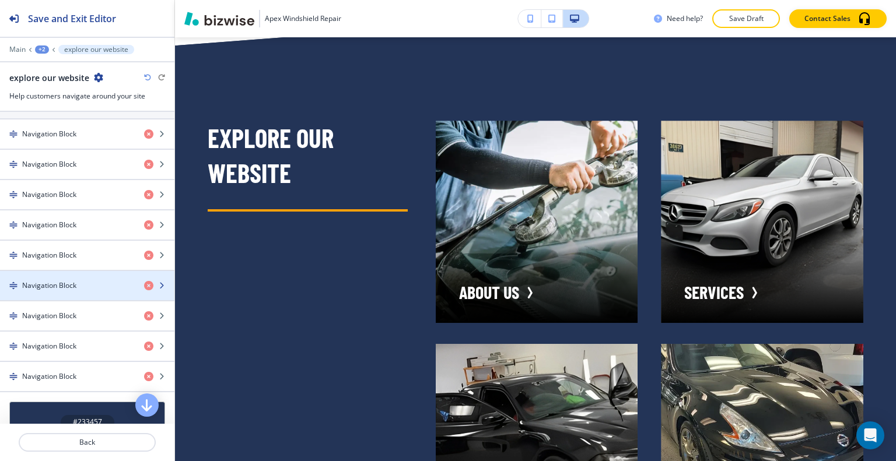
click at [73, 271] on div "button" at bounding box center [87, 275] width 174 height 9
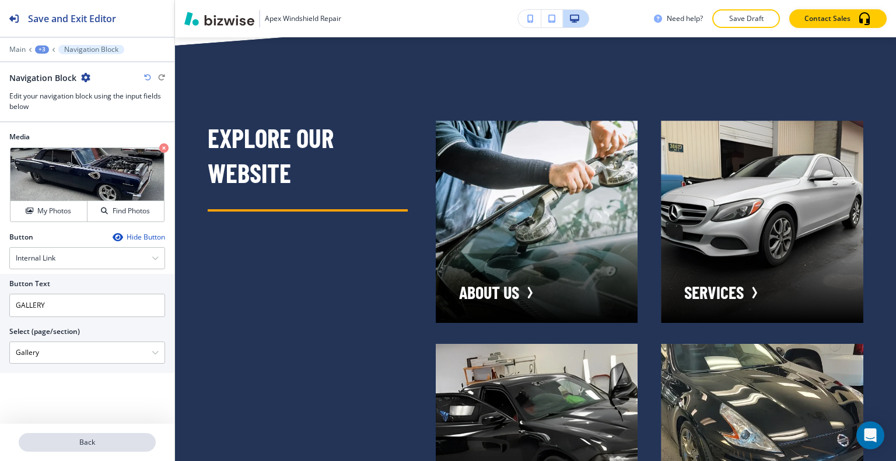
click at [91, 445] on p "Back" at bounding box center [87, 442] width 135 height 10
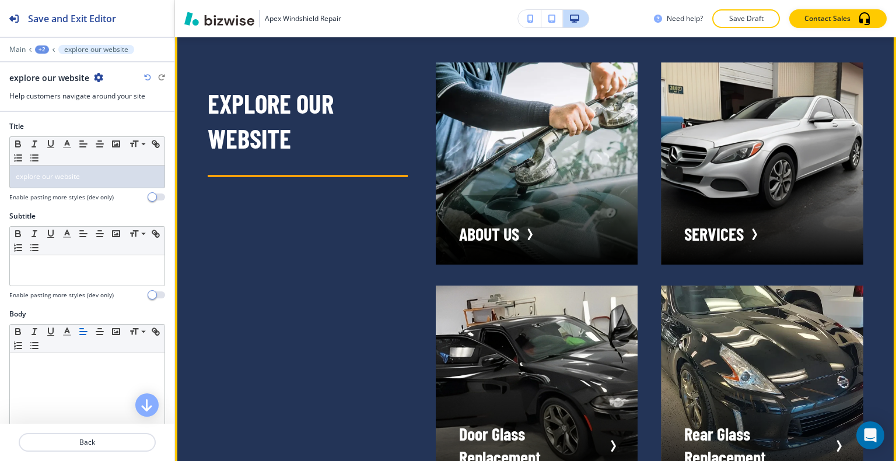
scroll to position [4149, 0]
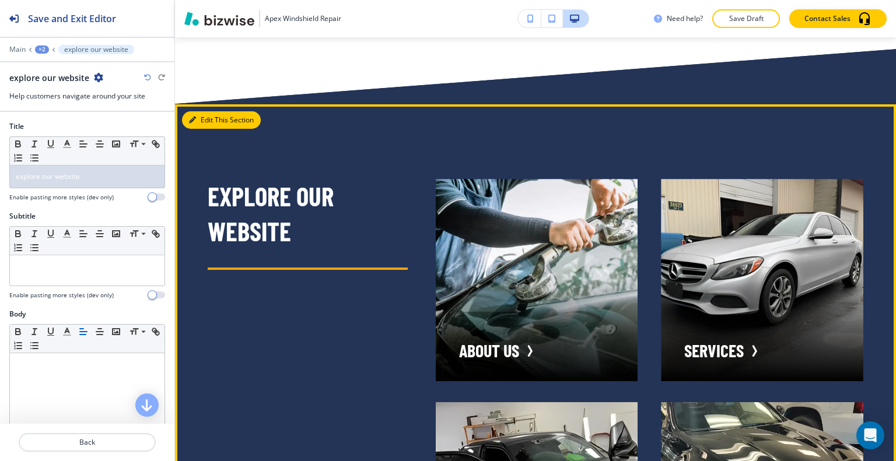
click at [215, 111] on button "Edit This Section" at bounding box center [221, 119] width 79 height 17
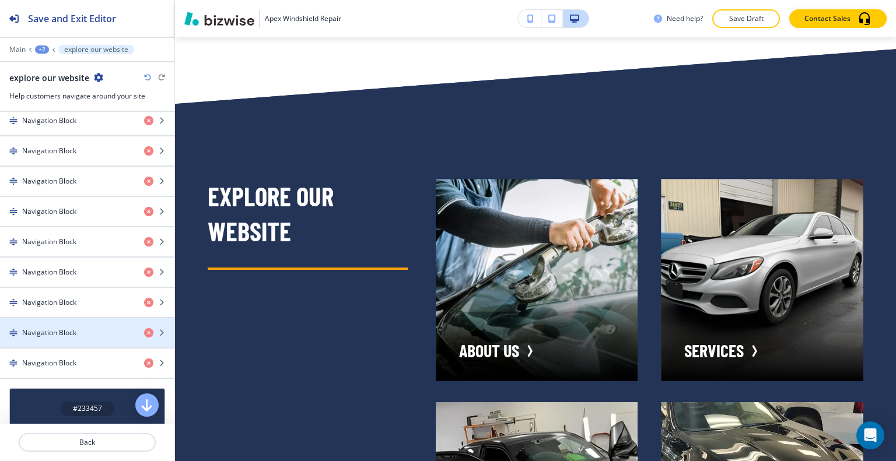
scroll to position [687, 0]
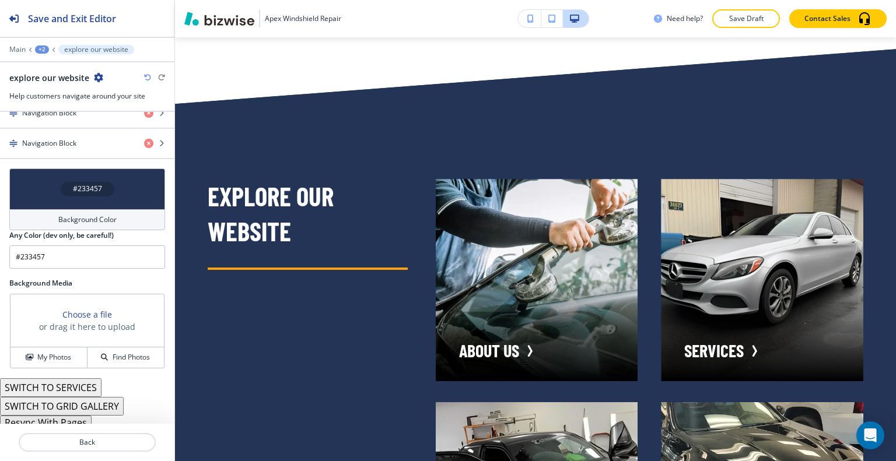
click at [68, 417] on button "Resync With Pages" at bounding box center [46, 423] width 92 height 14
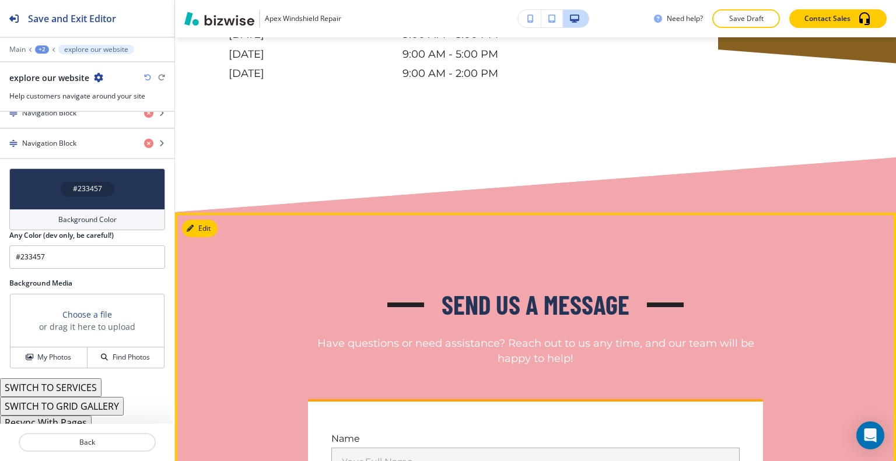
scroll to position [6366, 0]
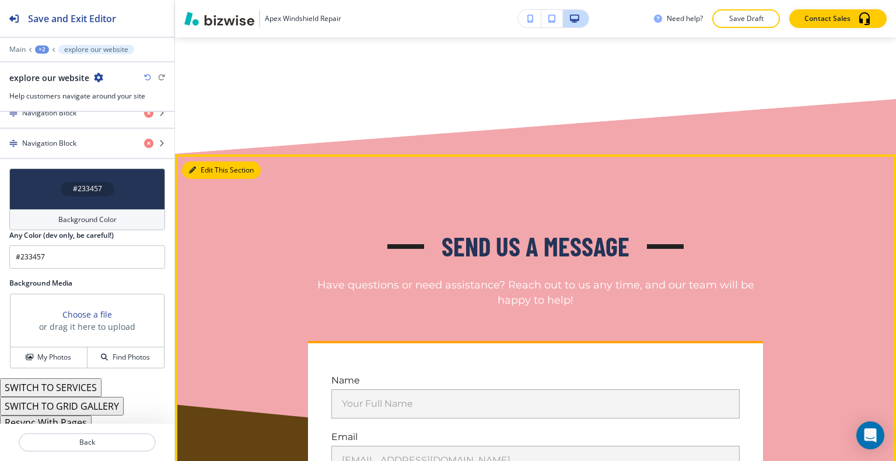
click at [203, 162] on button "Edit This Section" at bounding box center [221, 170] width 79 height 17
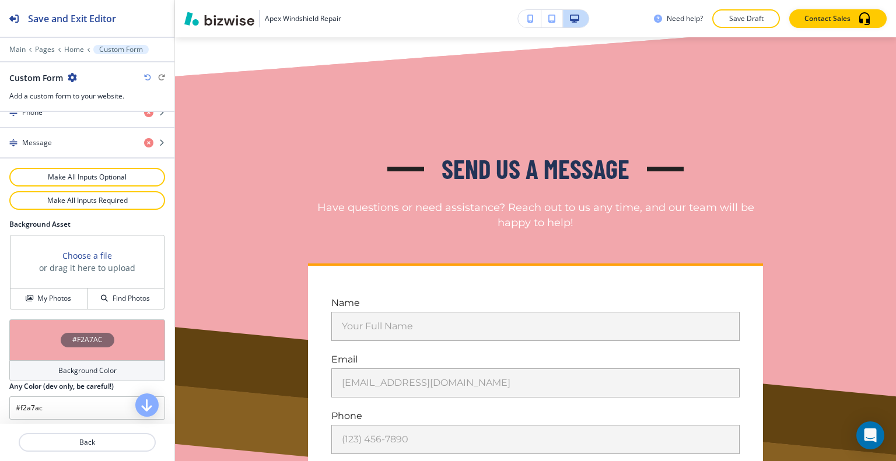
click at [35, 324] on div "#F2A7AC" at bounding box center [87, 340] width 156 height 41
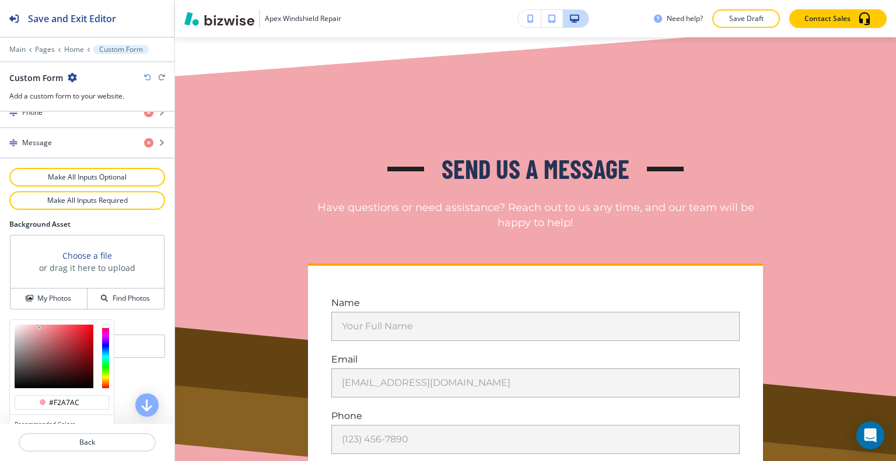
scroll to position [667, 0]
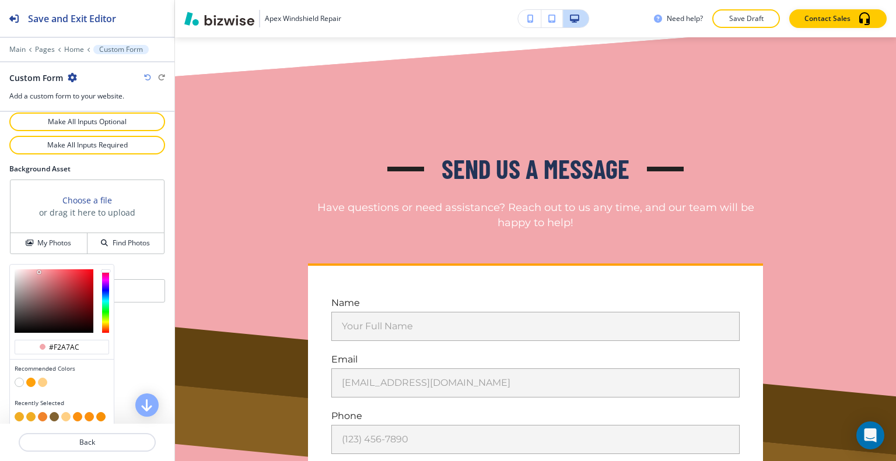
click at [64, 412] on button "button" at bounding box center [65, 416] width 9 height 9
type input "#ffd085"
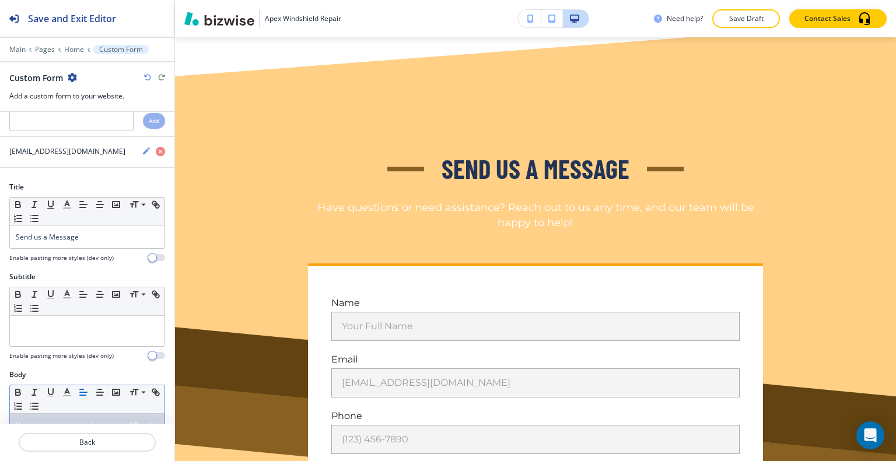
scroll to position [204, 0]
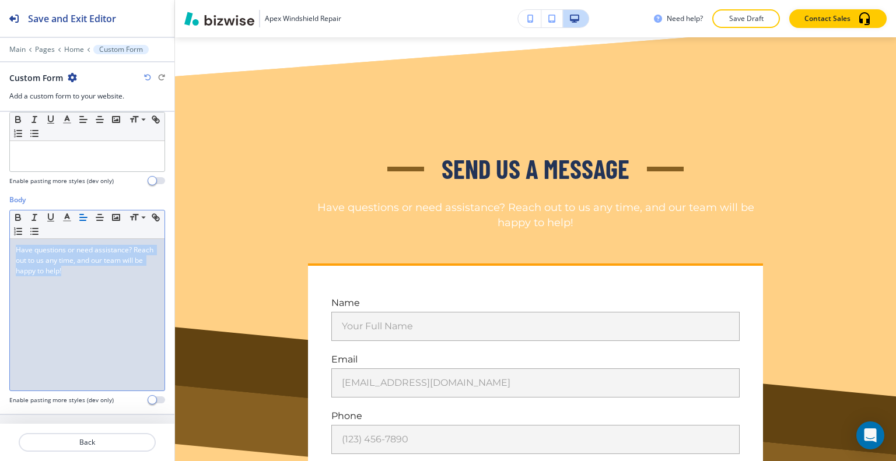
drag, startPoint x: 103, startPoint y: 279, endPoint x: 64, endPoint y: 222, distance: 68.4
click at [0, 224] on div "Body Small Normal Large Huge Have questions or need assistance? Reach out to us…" at bounding box center [87, 304] width 174 height 219
click at [67, 216] on icon "button" at bounding box center [67, 217] width 10 height 10
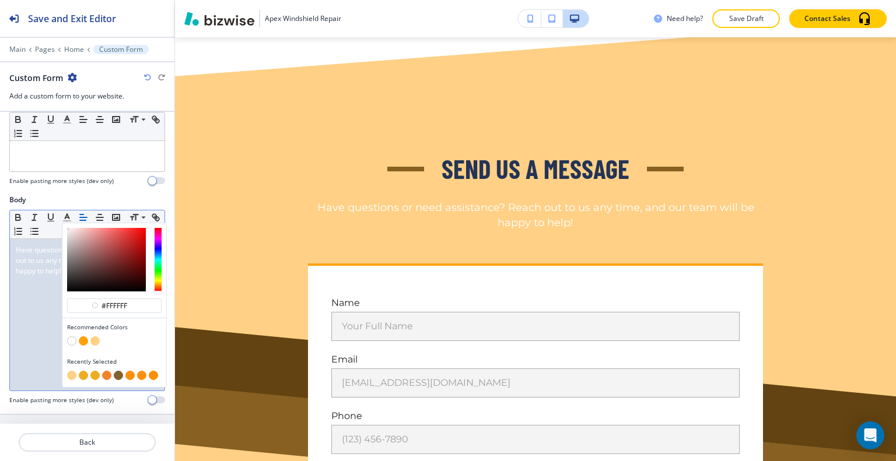
drag, startPoint x: 139, startPoint y: 303, endPoint x: 58, endPoint y: 295, distance: 81.5
click at [58, 295] on div "#ffffff Recommended Colors Recently Selected Small Normal Large Huge Have quest…" at bounding box center [87, 300] width 156 height 181
type input "#000000"
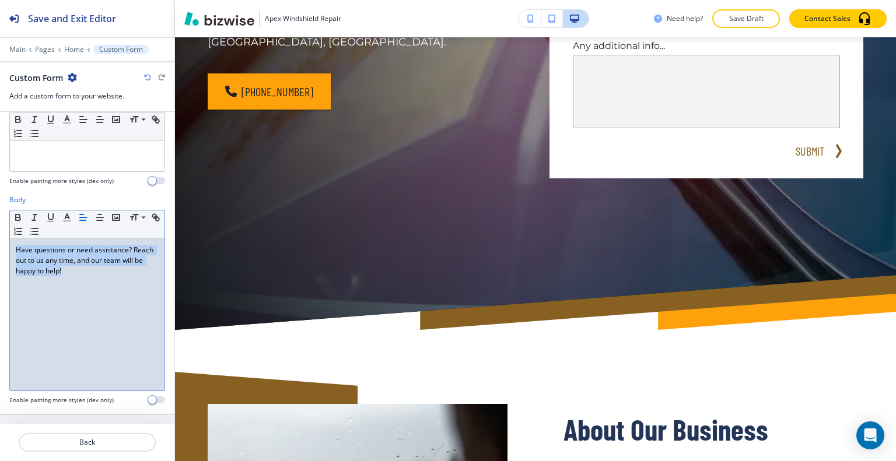
scroll to position [0, 0]
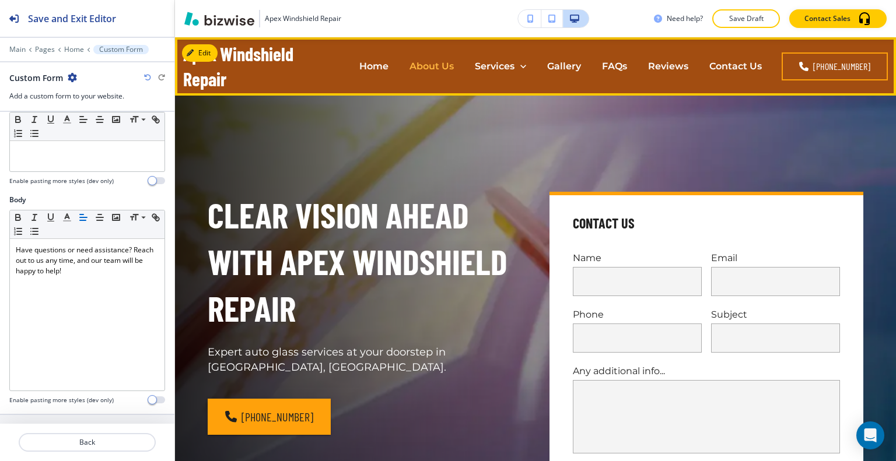
click at [453, 68] on p "About Us" at bounding box center [431, 65] width 44 height 13
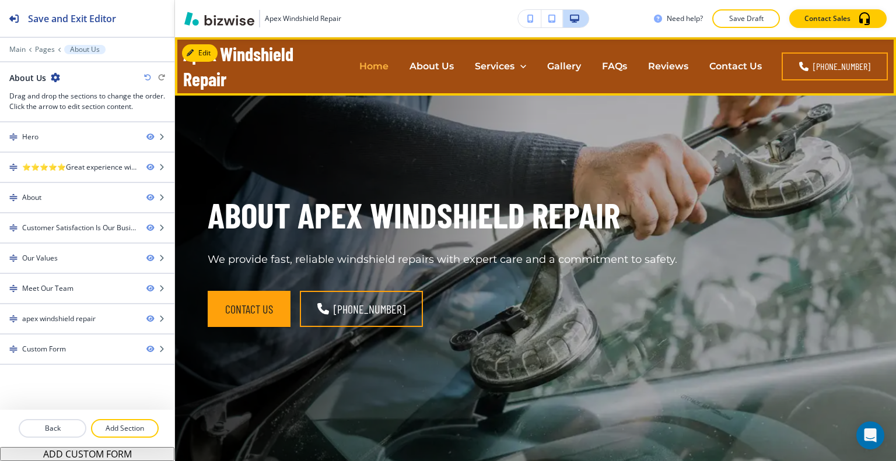
click at [387, 65] on p "Home" at bounding box center [373, 65] width 29 height 13
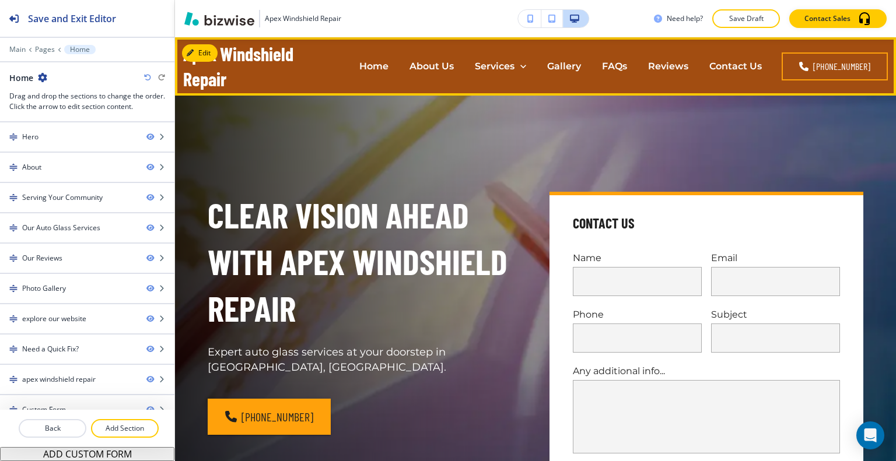
click at [439, 73] on div "About Us" at bounding box center [431, 66] width 65 height 47
click at [439, 69] on p "About Us" at bounding box center [431, 65] width 44 height 13
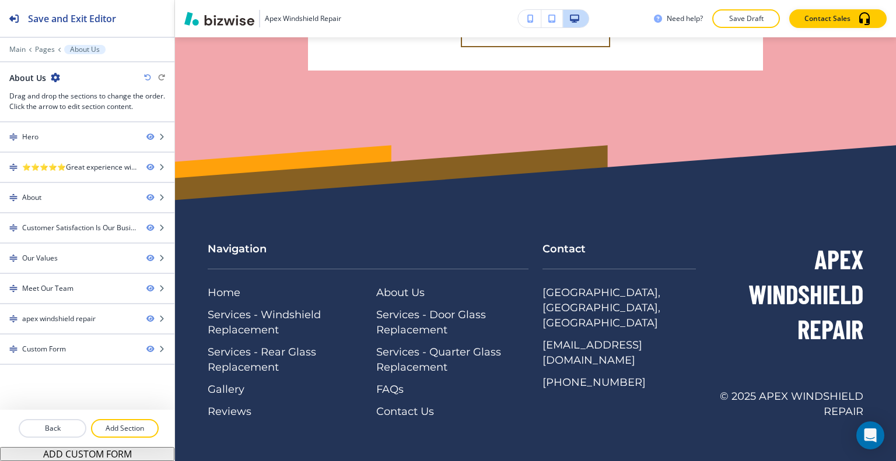
scroll to position [4000, 0]
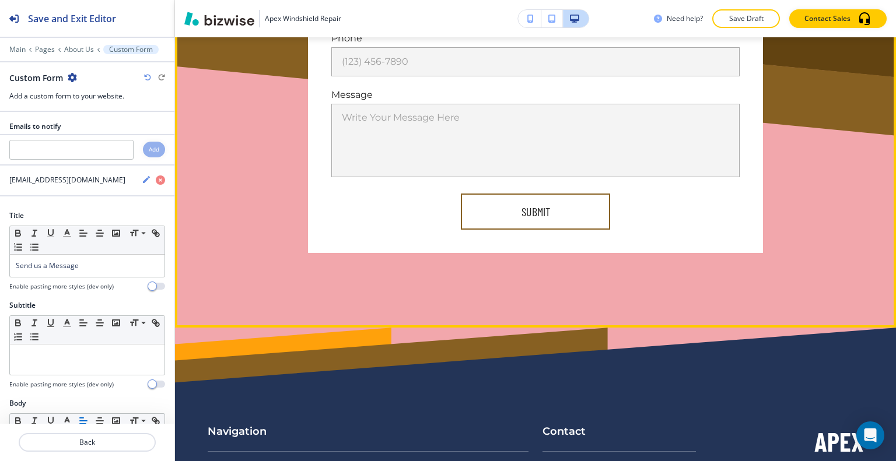
scroll to position [4018, 0]
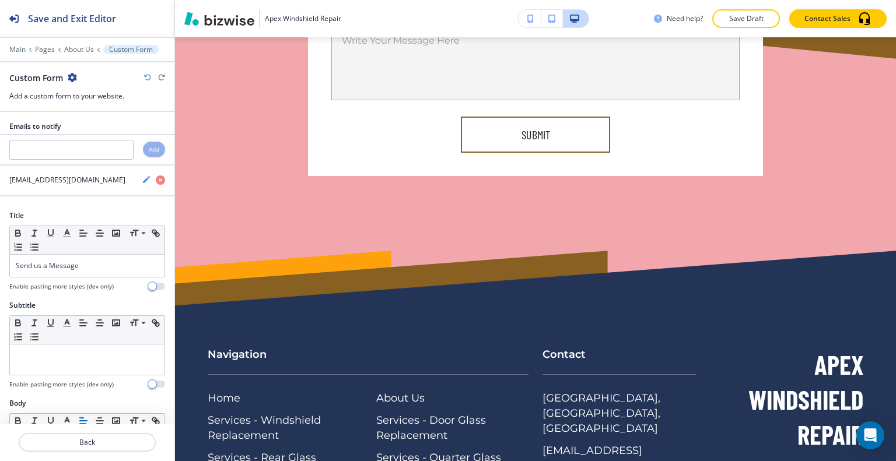
click at [70, 79] on icon "button" at bounding box center [72, 77] width 9 height 9
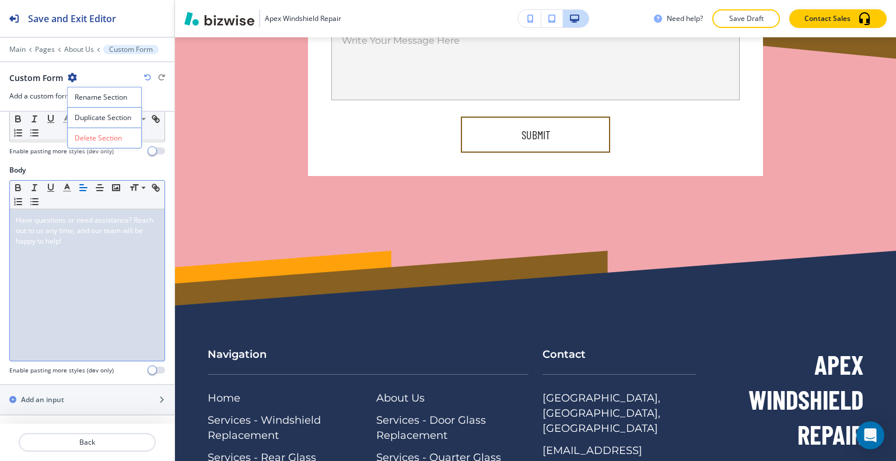
scroll to position [292, 0]
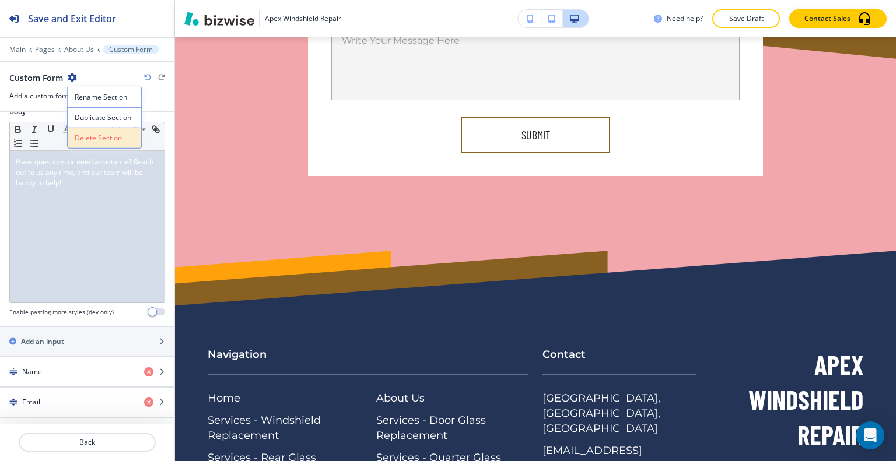
click at [97, 134] on p "Delete Section" at bounding box center [104, 138] width 59 height 10
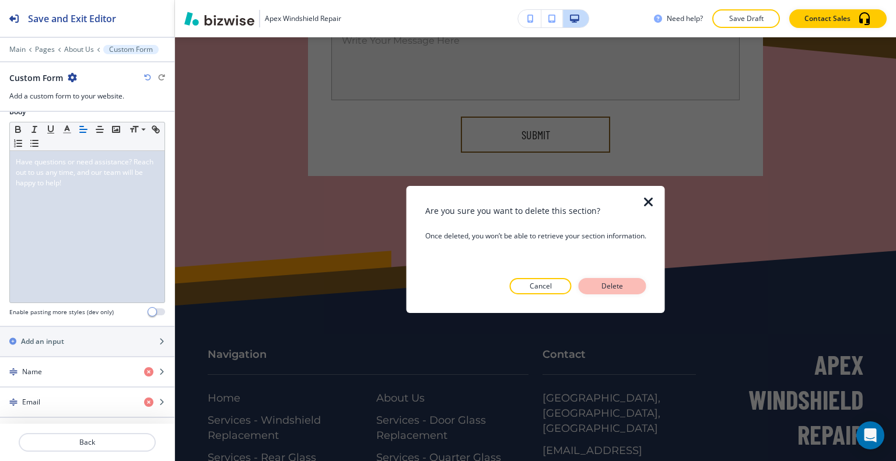
click at [609, 282] on p "Delete" at bounding box center [612, 286] width 28 height 10
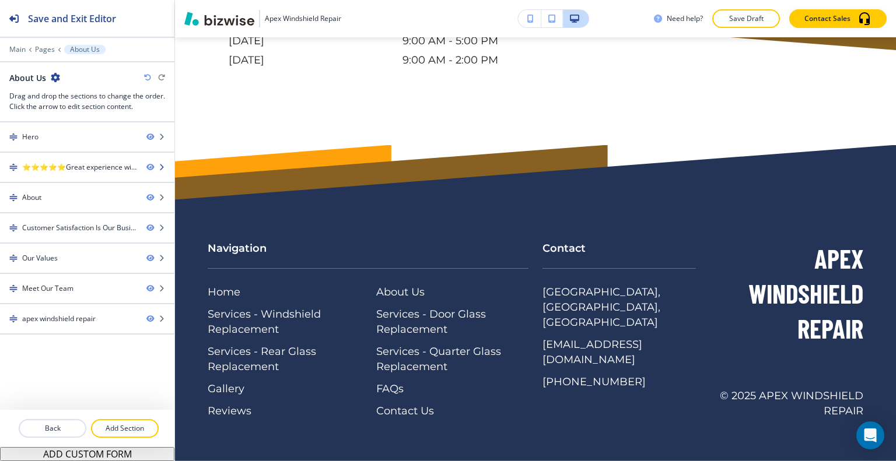
scroll to position [3797, 0]
click at [43, 50] on p "Pages" at bounding box center [45, 49] width 20 height 8
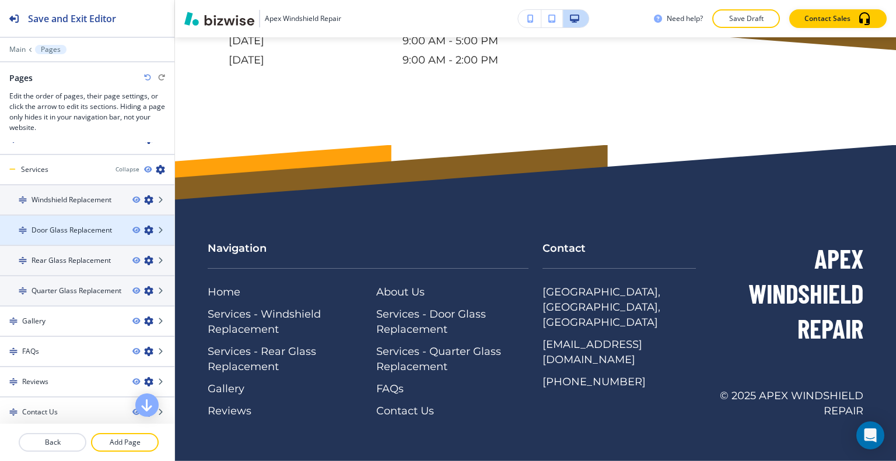
scroll to position [0, 0]
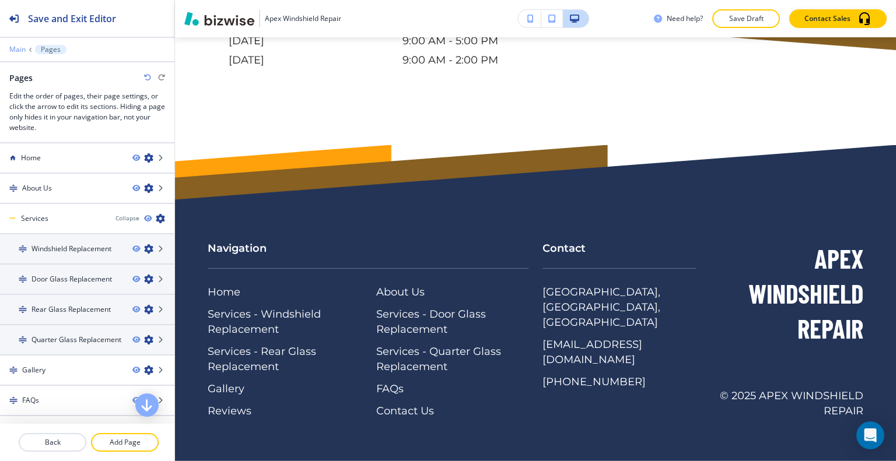
click at [17, 49] on p "Main" at bounding box center [17, 49] width 16 height 8
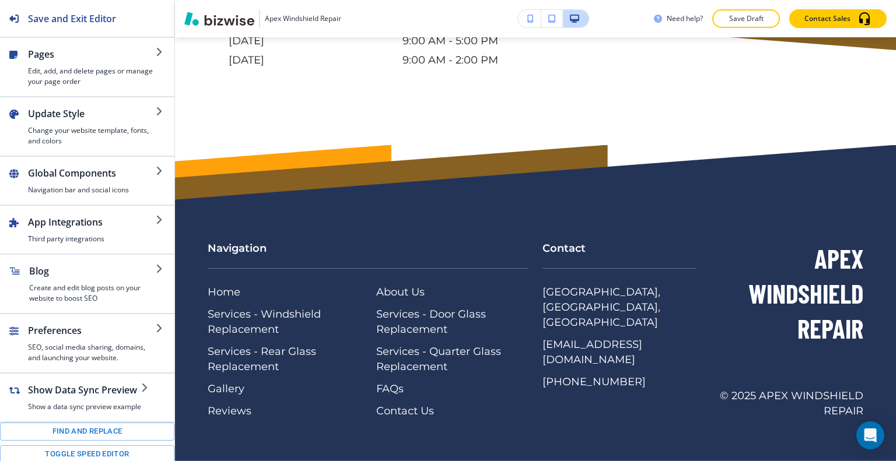
scroll to position [178, 0]
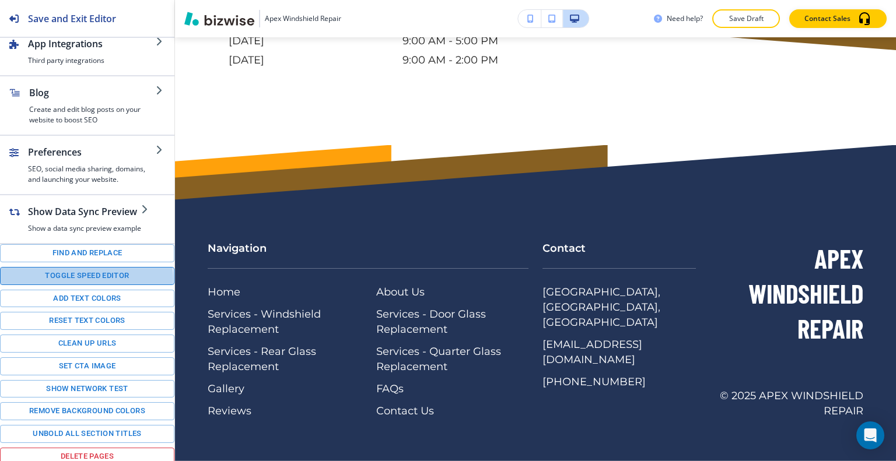
click at [86, 278] on button "Toggle speed editor" at bounding box center [87, 276] width 174 height 18
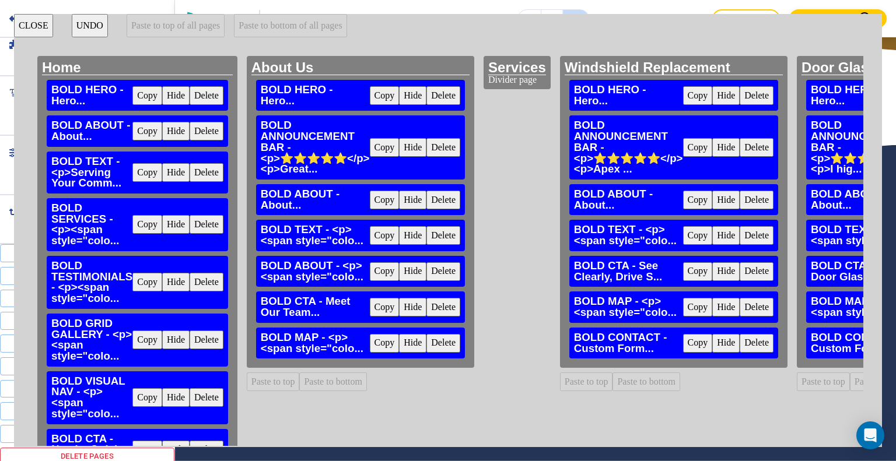
scroll to position [160, 0]
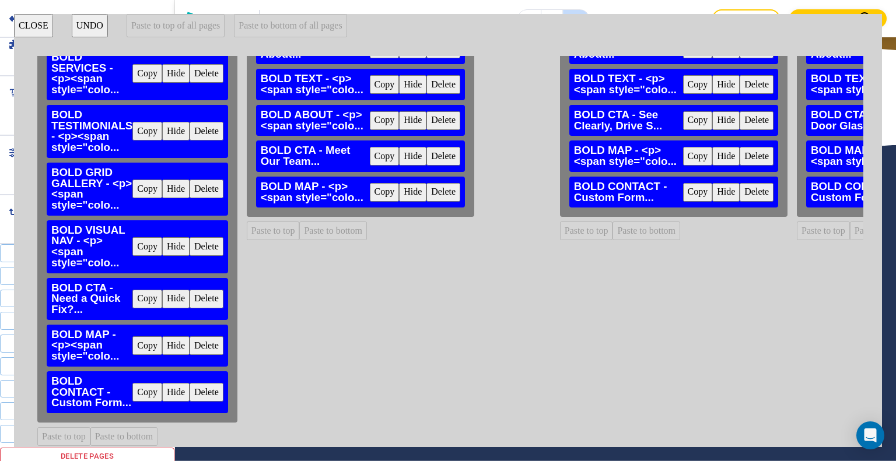
click at [150, 389] on button "Copy" at bounding box center [147, 392] width 30 height 19
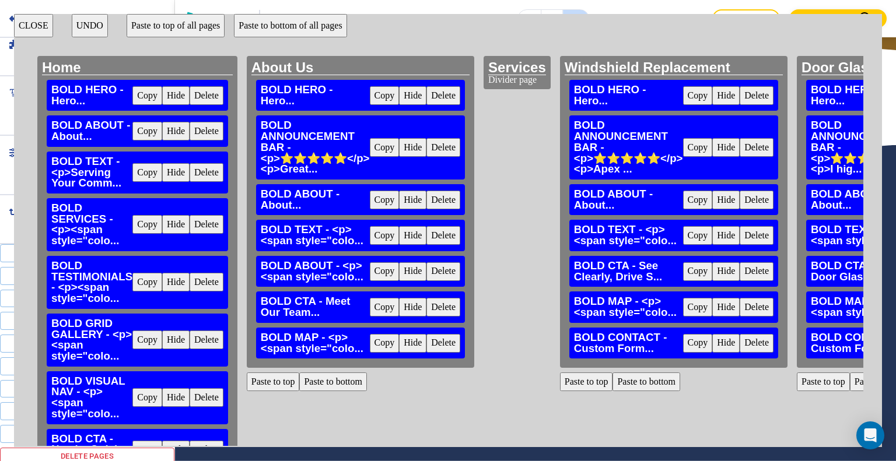
click at [338, 380] on button "Paste to bottom" at bounding box center [333, 382] width 68 height 19
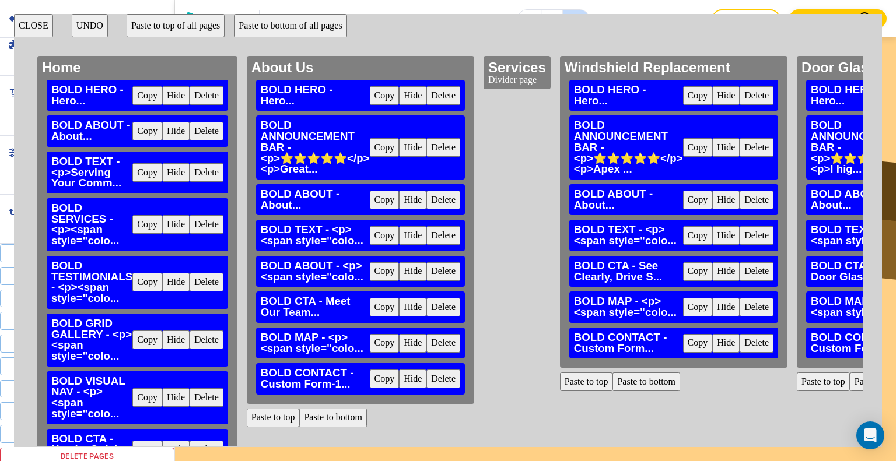
click at [773, 342] on button "Delete" at bounding box center [757, 343] width 34 height 19
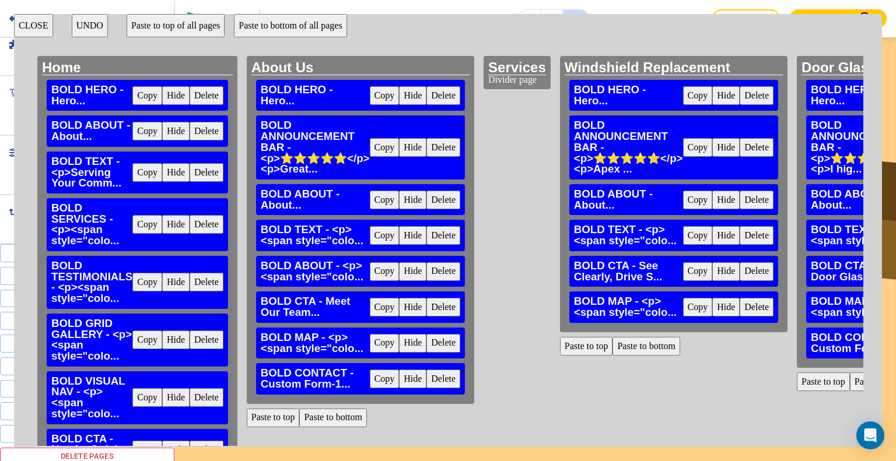
click at [654, 343] on button "Paste to bottom" at bounding box center [646, 346] width 68 height 19
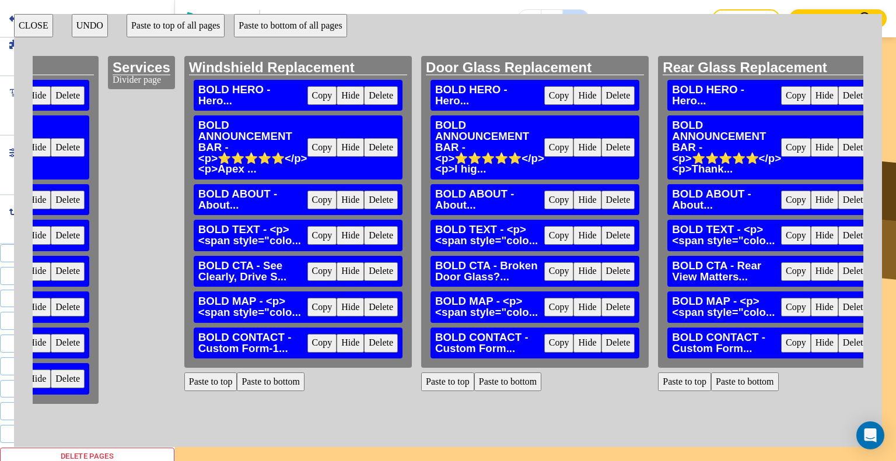
scroll to position [0, 388]
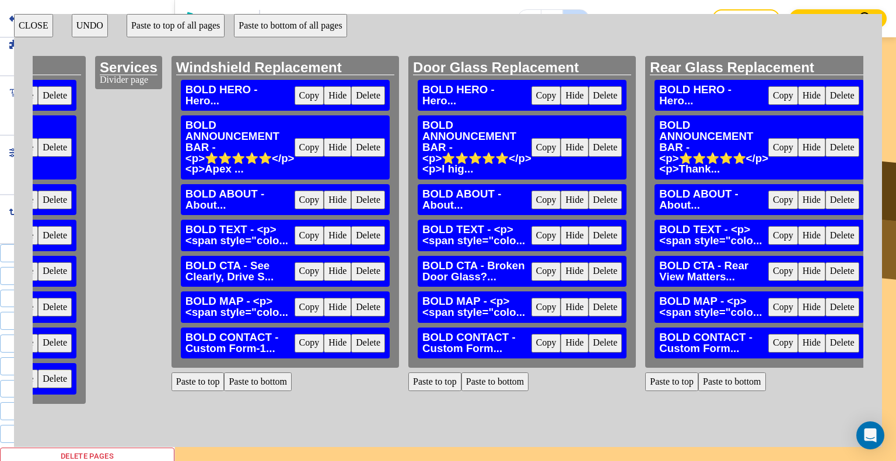
click at [622, 336] on button "Delete" at bounding box center [606, 343] width 34 height 19
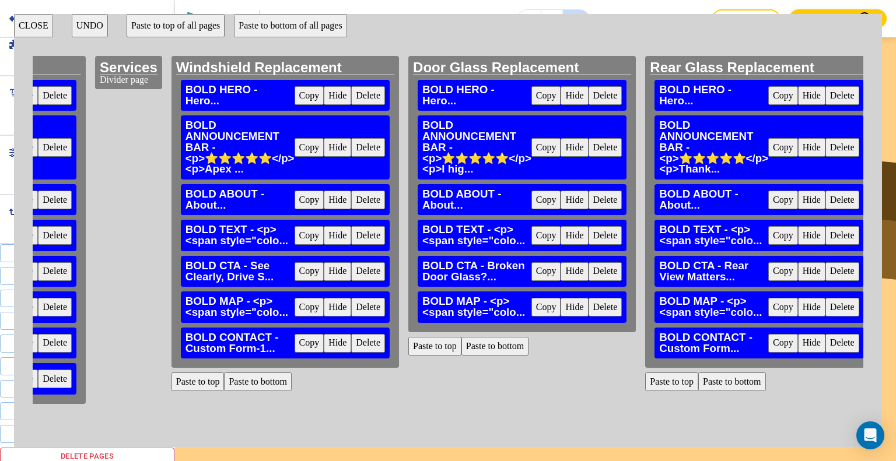
click at [521, 344] on button "Paste to bottom" at bounding box center [495, 346] width 68 height 19
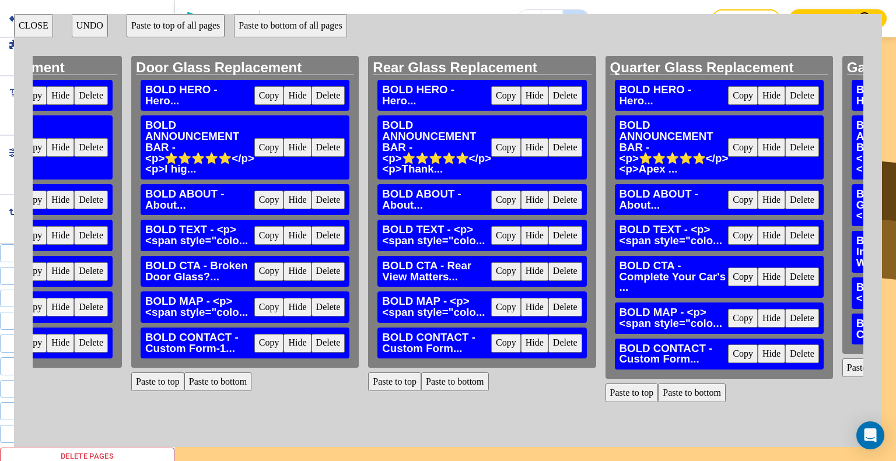
scroll to position [0, 713]
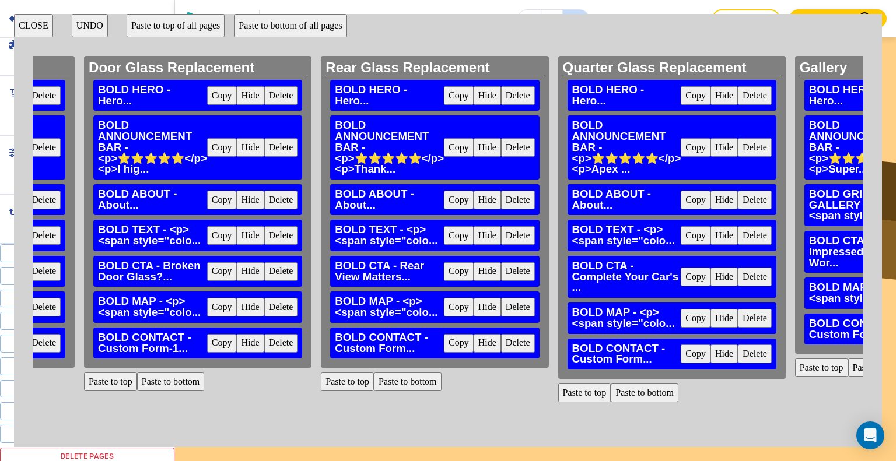
click at [535, 345] on button "Delete" at bounding box center [518, 343] width 34 height 19
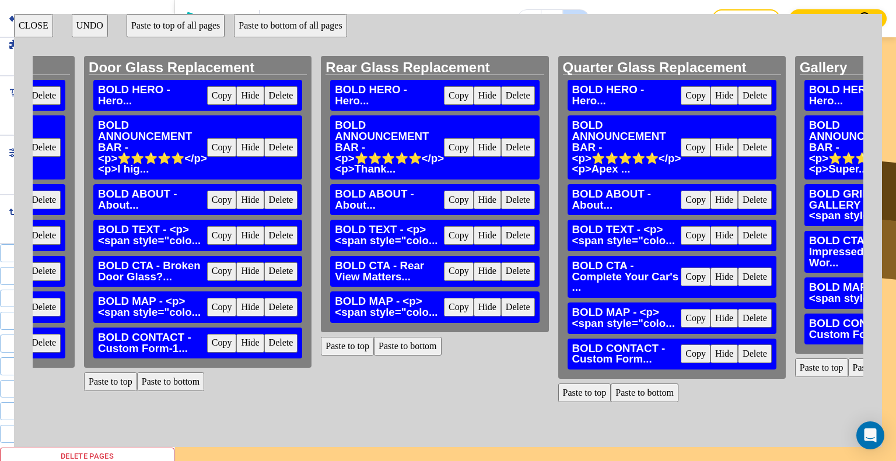
click at [442, 348] on button "Paste to bottom" at bounding box center [408, 346] width 68 height 19
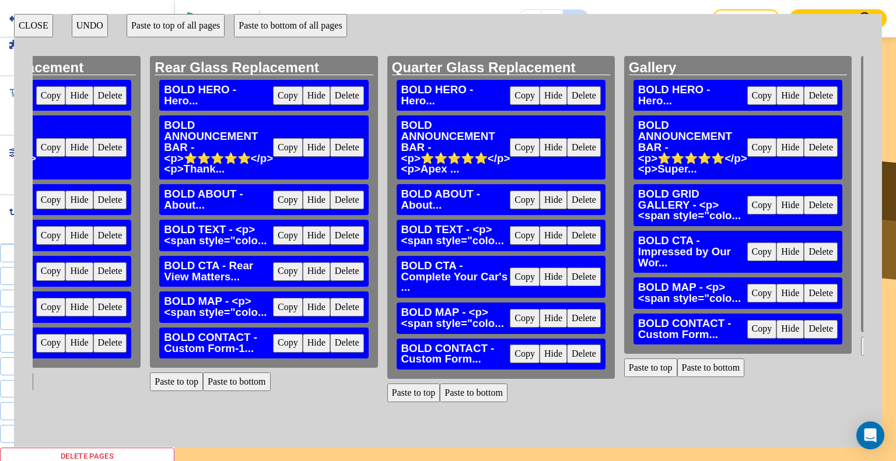
scroll to position [0, 933]
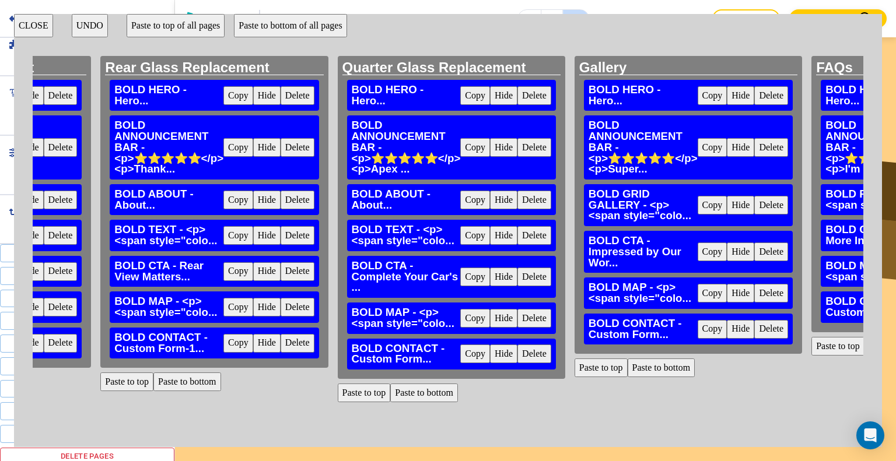
click at [551, 345] on button "Delete" at bounding box center [534, 354] width 34 height 19
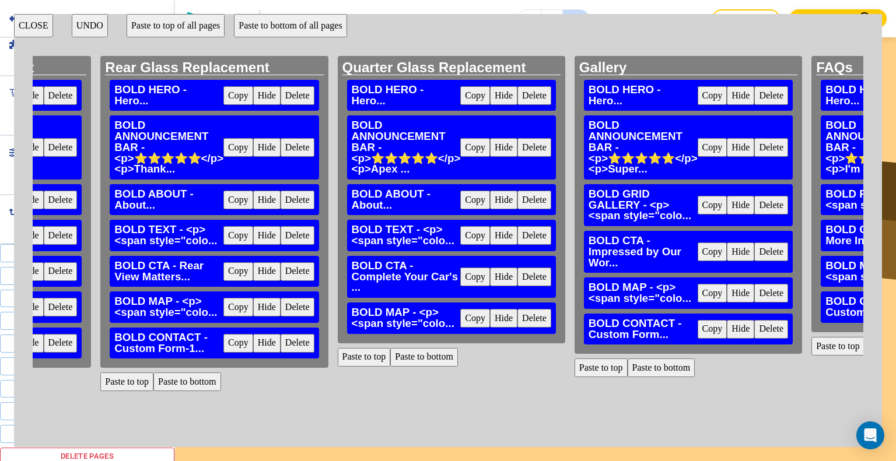
click at [458, 348] on button "Paste to bottom" at bounding box center [424, 357] width 68 height 19
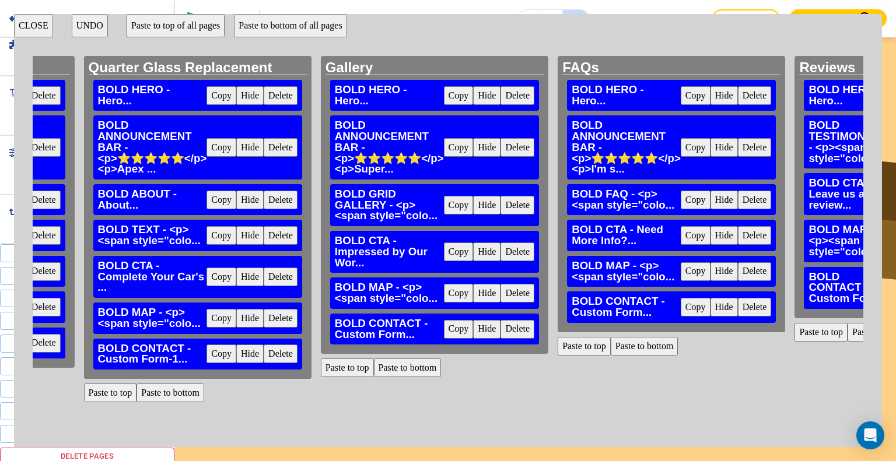
scroll to position [0, 1201]
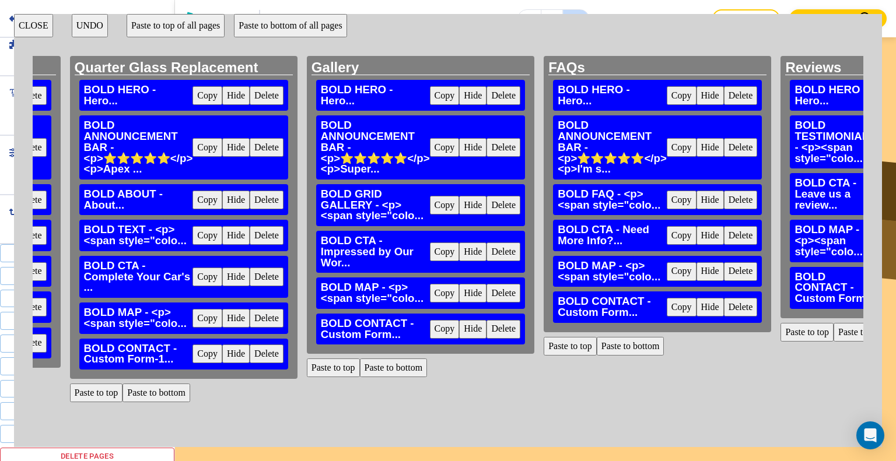
click at [520, 327] on button "Delete" at bounding box center [503, 329] width 34 height 19
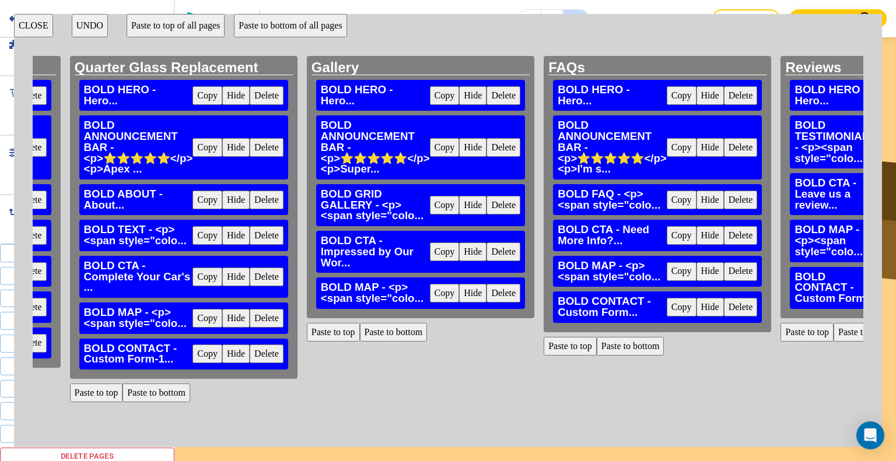
click at [428, 332] on button "Paste to bottom" at bounding box center [394, 332] width 68 height 19
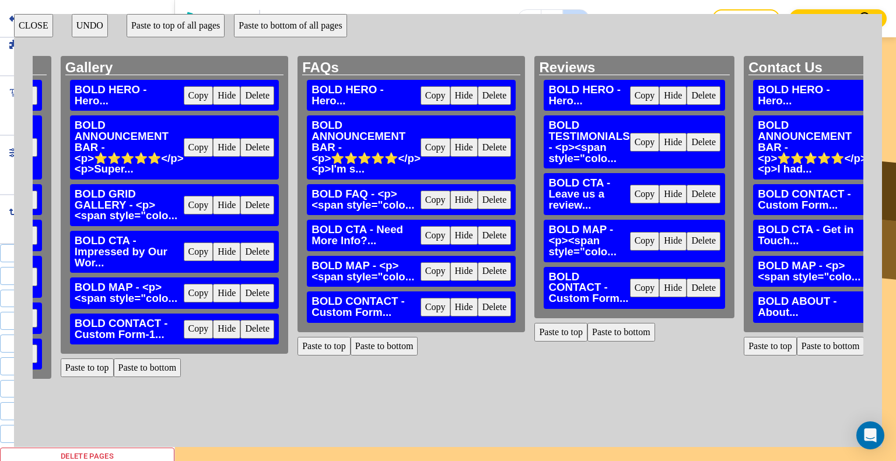
scroll to position [0, 1460]
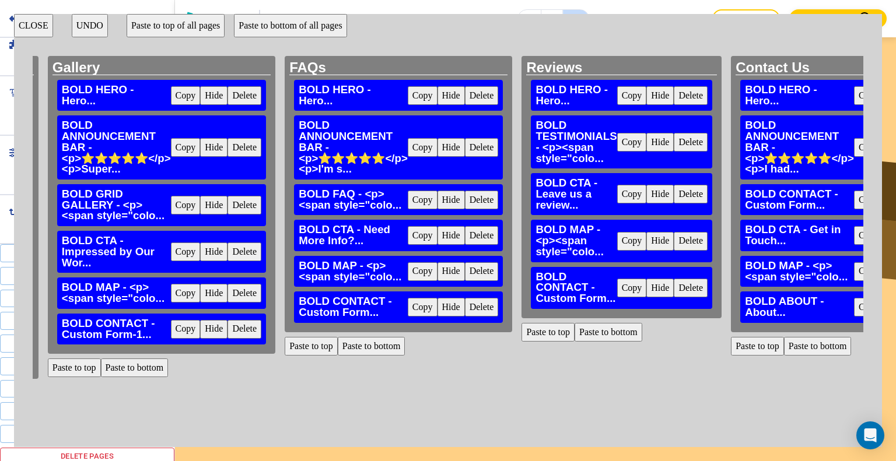
click at [499, 304] on button "Delete" at bounding box center [482, 307] width 34 height 19
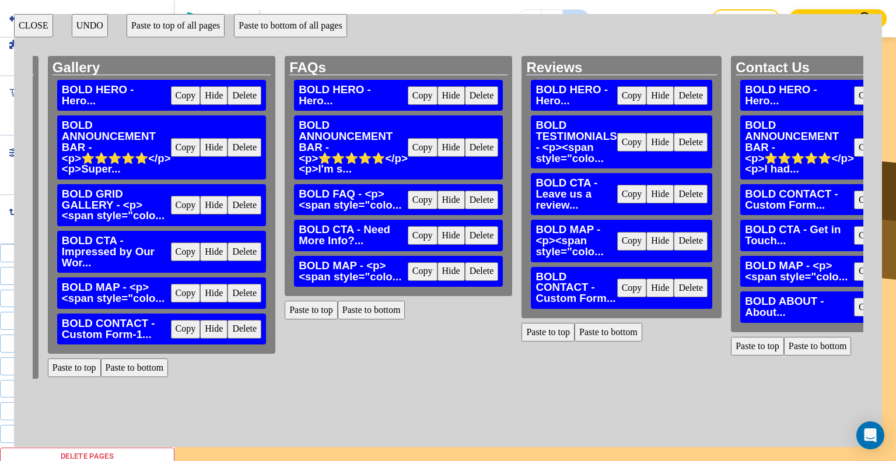
click at [405, 307] on button "Paste to bottom" at bounding box center [372, 310] width 68 height 19
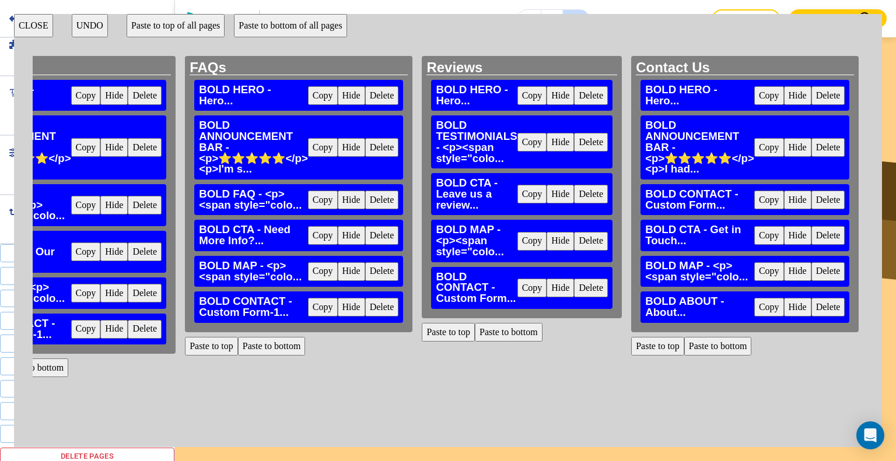
scroll to position [0, 1618]
click at [574, 286] on button "Delete" at bounding box center [591, 288] width 34 height 19
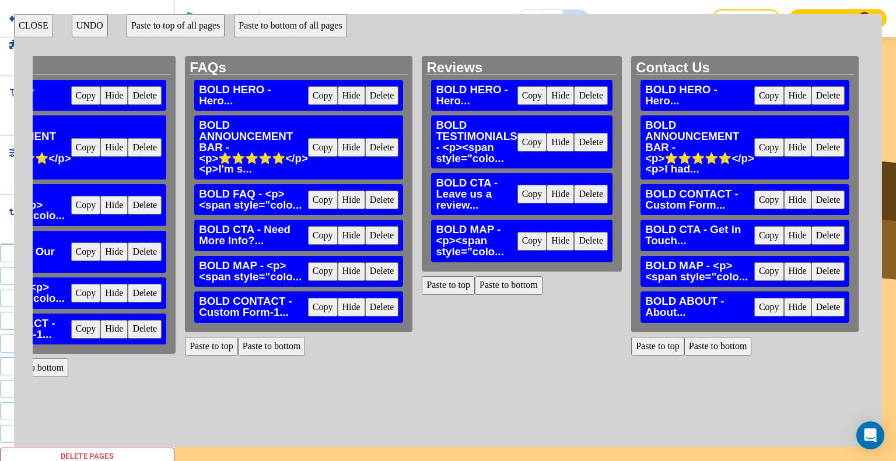
click at [499, 289] on button "Paste to bottom" at bounding box center [509, 285] width 68 height 19
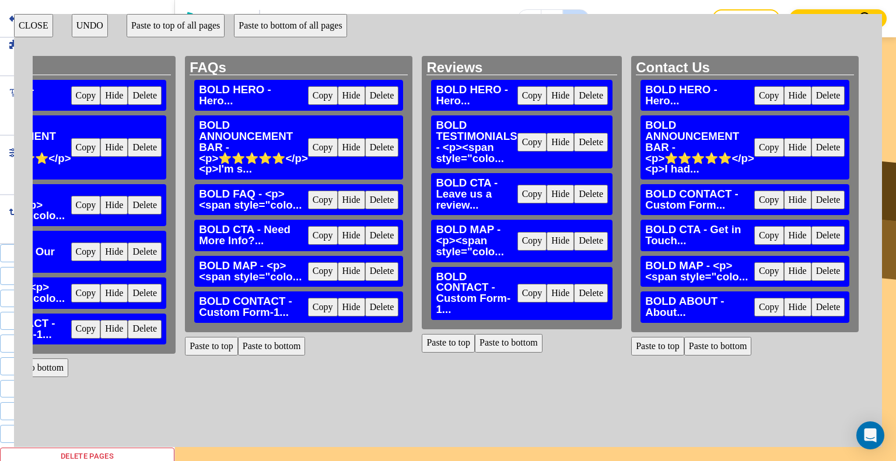
click at [36, 22] on button "CLOSE" at bounding box center [33, 25] width 39 height 23
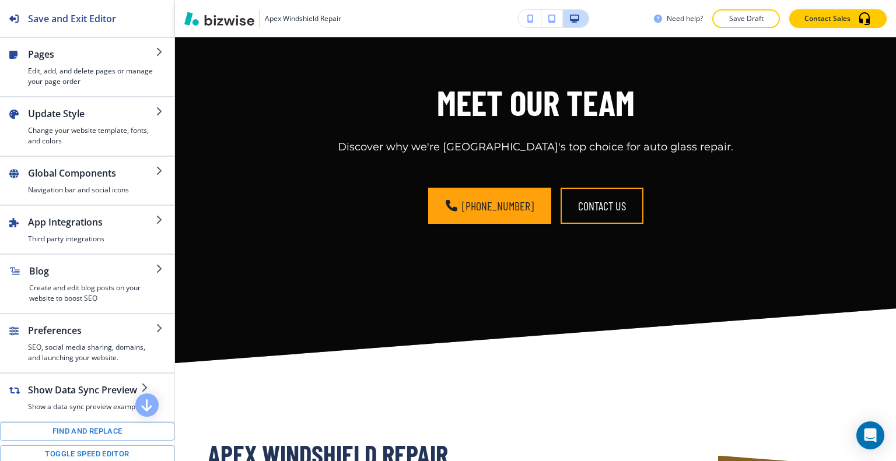
scroll to position [0, 0]
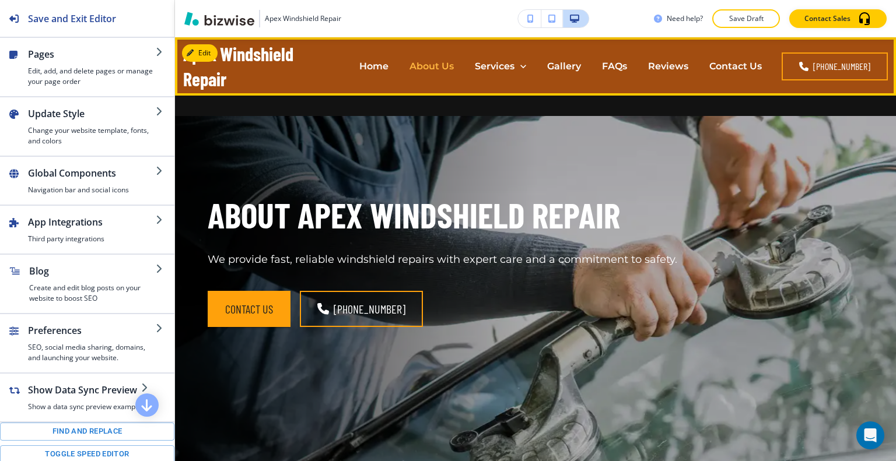
click at [435, 69] on p "About Us" at bounding box center [431, 65] width 44 height 13
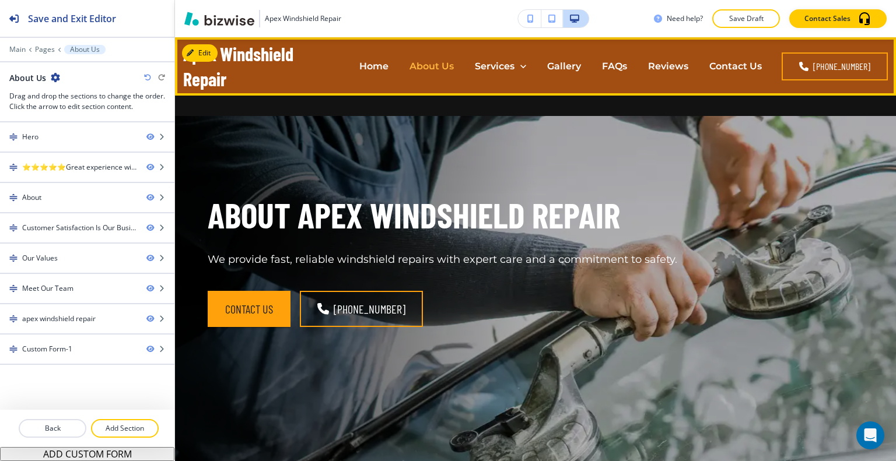
click at [436, 65] on p "About Us" at bounding box center [431, 65] width 44 height 13
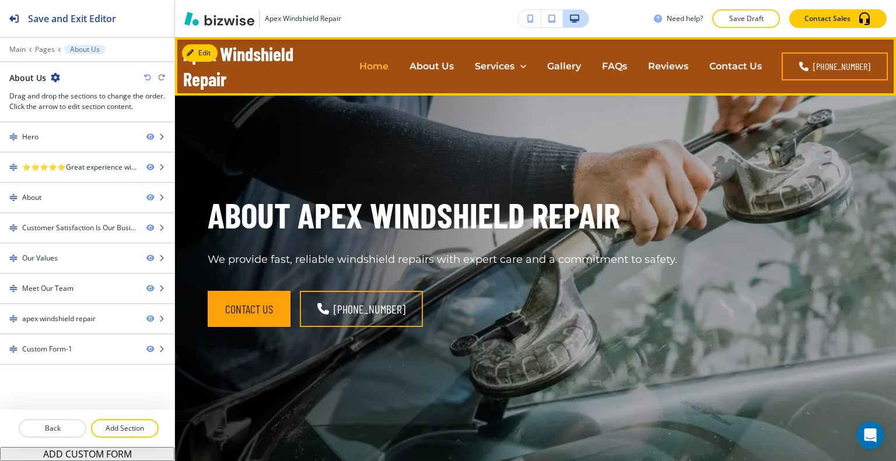
click at [395, 69] on div "Home" at bounding box center [374, 65] width 50 height 13
click at [380, 67] on p "Home" at bounding box center [373, 65] width 29 height 13
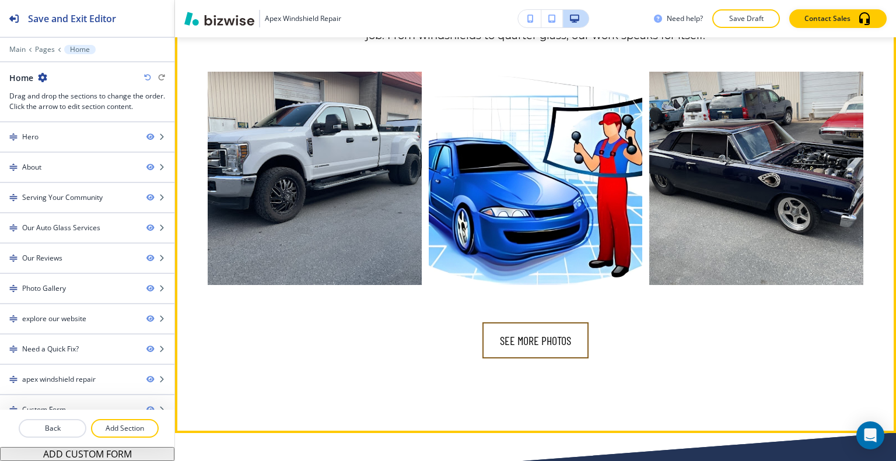
scroll to position [3649, 0]
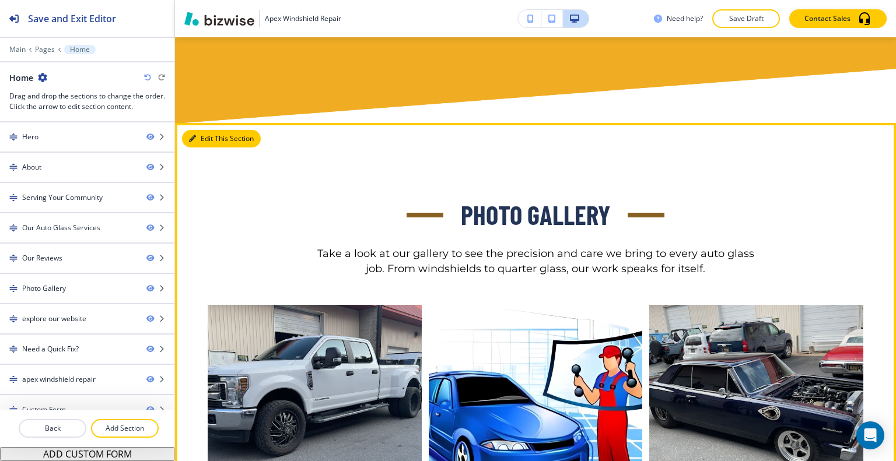
click at [212, 135] on button "Edit This Section" at bounding box center [221, 138] width 79 height 17
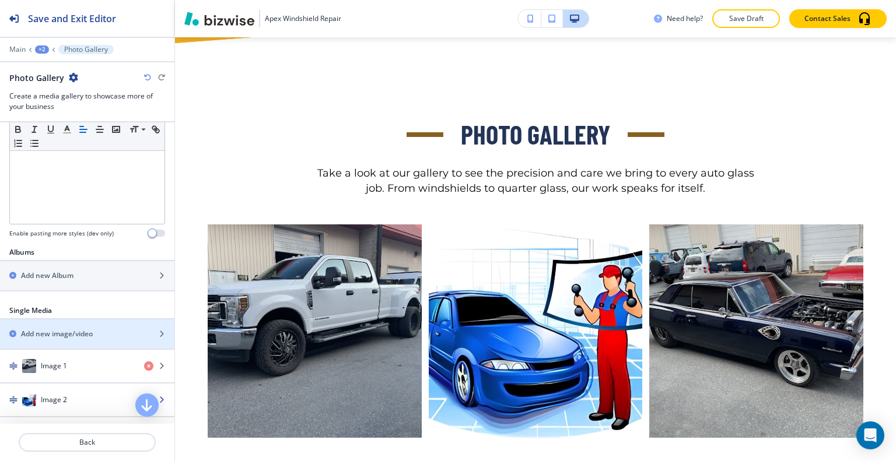
scroll to position [408, 0]
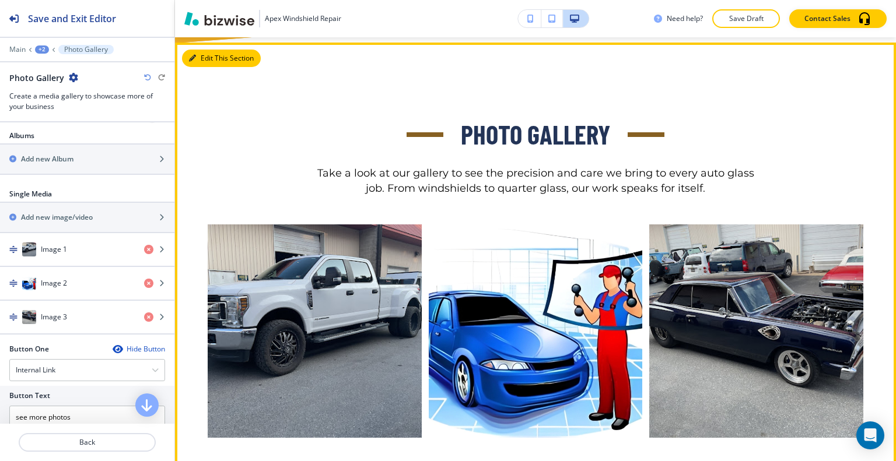
click at [210, 56] on button "Edit This Section" at bounding box center [221, 58] width 79 height 17
click at [209, 50] on button "Edit This Section" at bounding box center [221, 58] width 79 height 17
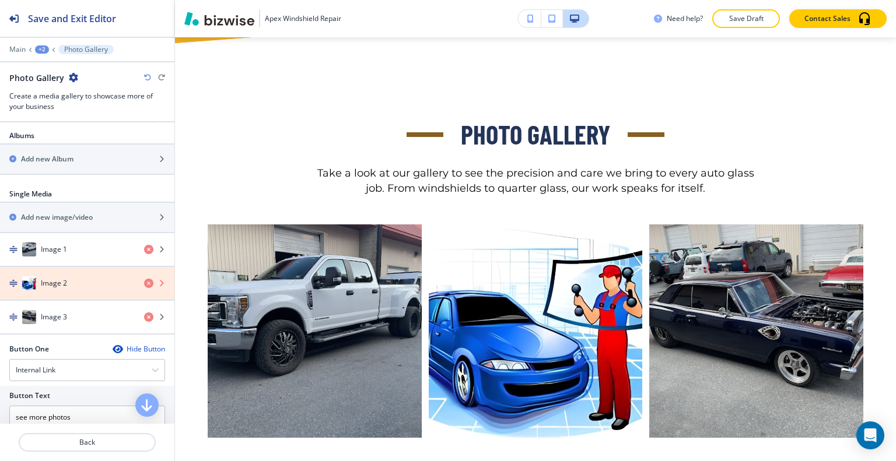
click at [144, 279] on icon "button" at bounding box center [148, 283] width 9 height 9
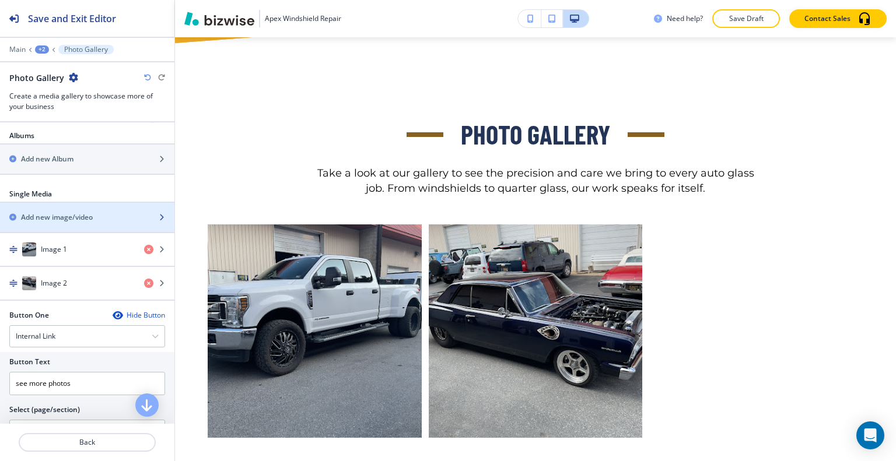
click at [89, 215] on h2 "Add new image/video" at bounding box center [57, 217] width 72 height 10
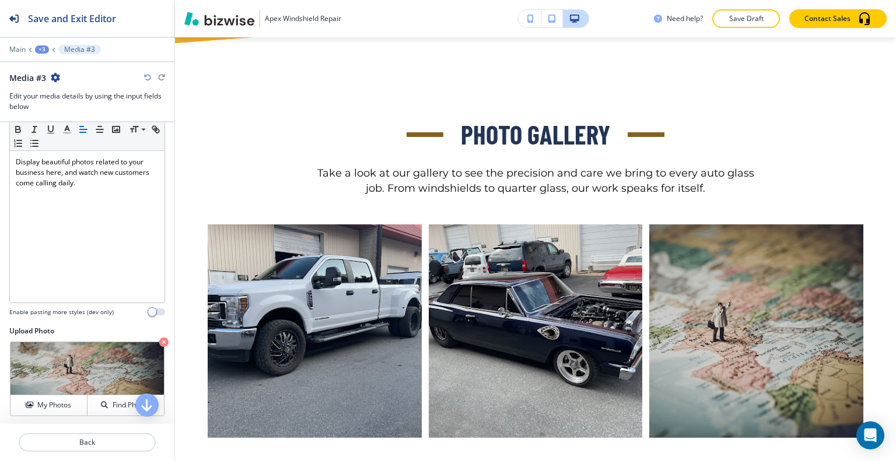
scroll to position [0, 0]
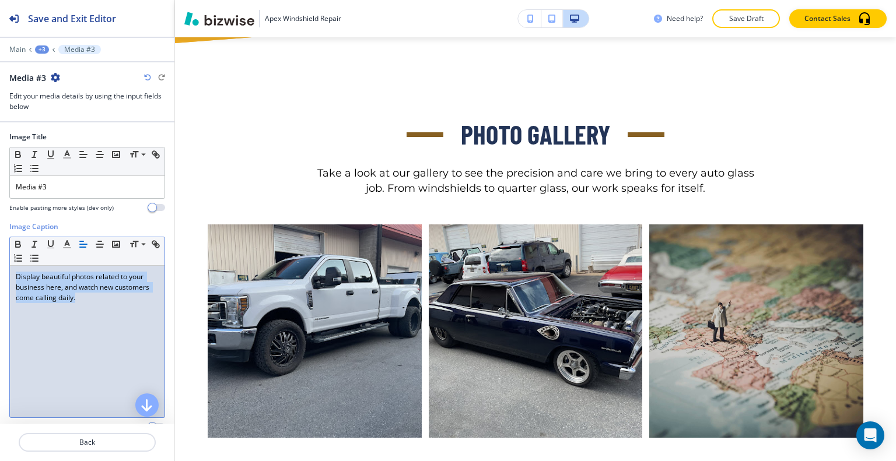
drag, startPoint x: 101, startPoint y: 304, endPoint x: 6, endPoint y: 256, distance: 106.4
click at [0, 255] on div "Image Title Small Normal Large Huge Media #3 Enable pasting more styles (dev on…" at bounding box center [87, 331] width 174 height 419
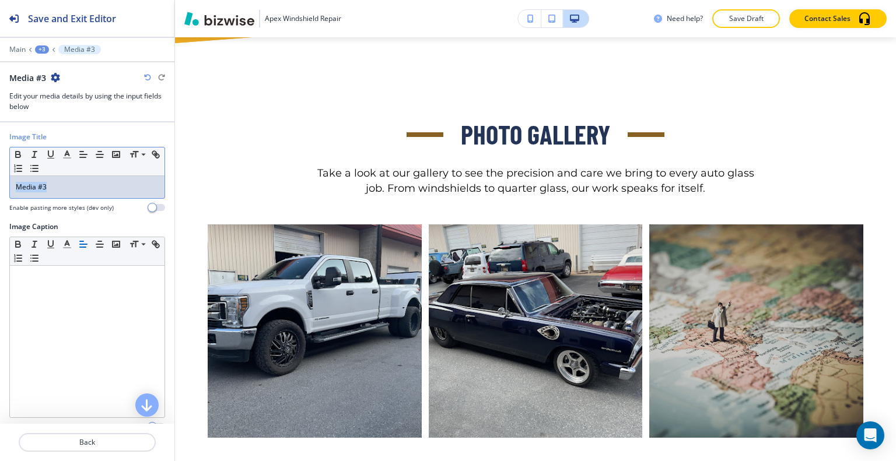
drag, startPoint x: 61, startPoint y: 193, endPoint x: 0, endPoint y: 188, distance: 60.8
click at [0, 188] on div "Image Title Small Normal Large Huge Media #3 Enable pasting more styles (dev on…" at bounding box center [87, 331] width 174 height 419
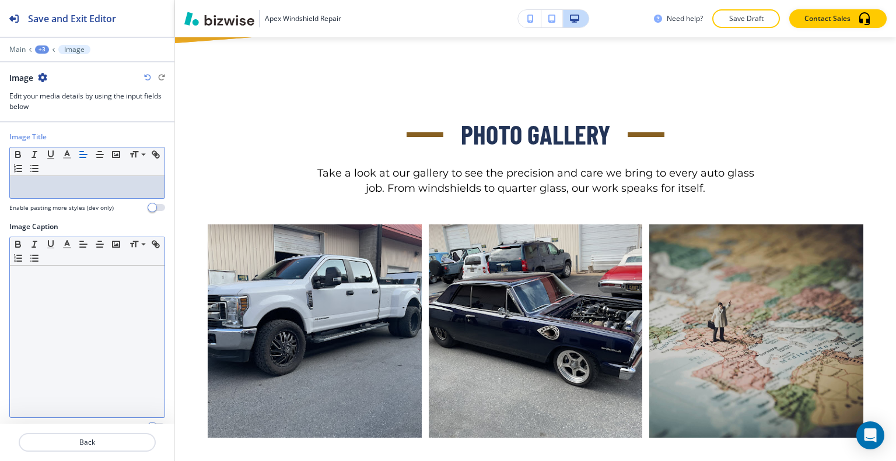
scroll to position [115, 0]
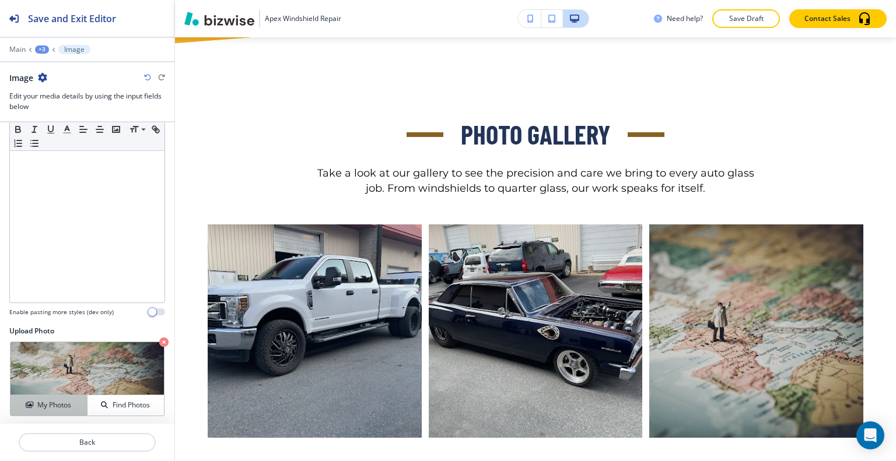
click at [51, 395] on button "My Photos" at bounding box center [48, 405] width 77 height 20
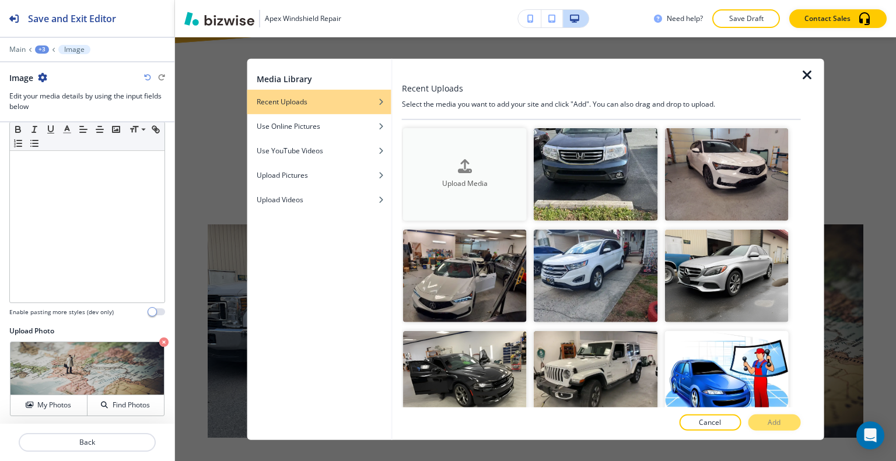
click at [448, 166] on div "Upload Media" at bounding box center [465, 175] width 124 height 30
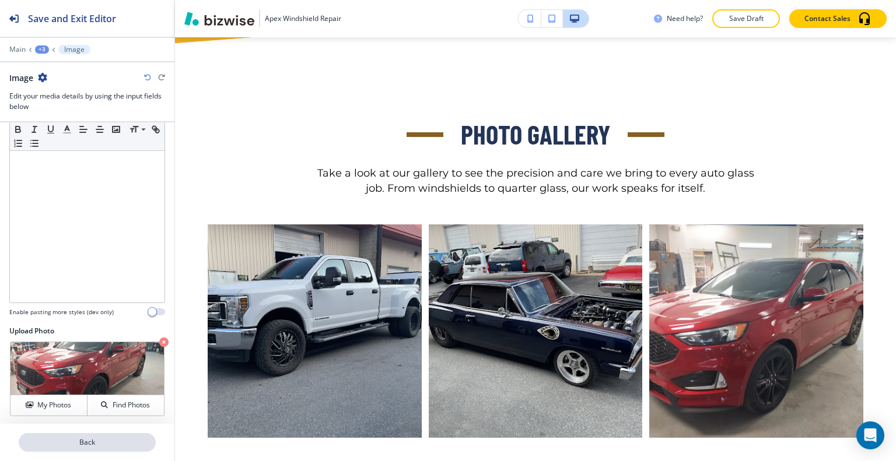
click at [111, 439] on p "Back" at bounding box center [87, 442] width 135 height 10
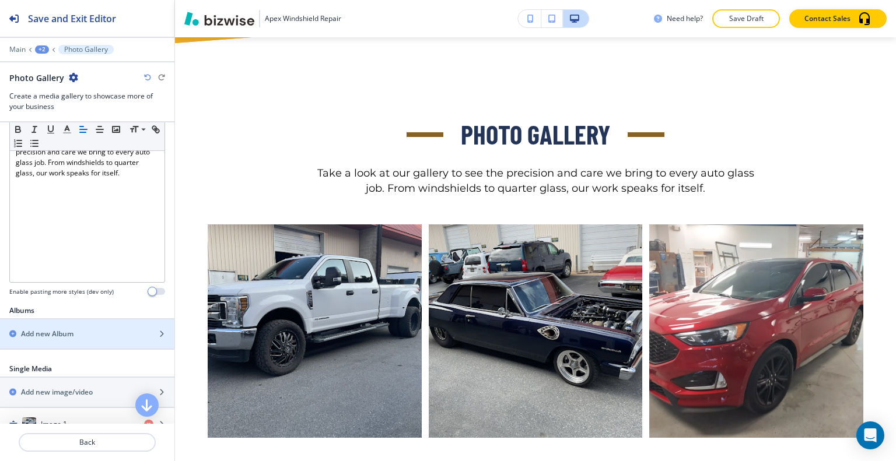
scroll to position [467, 0]
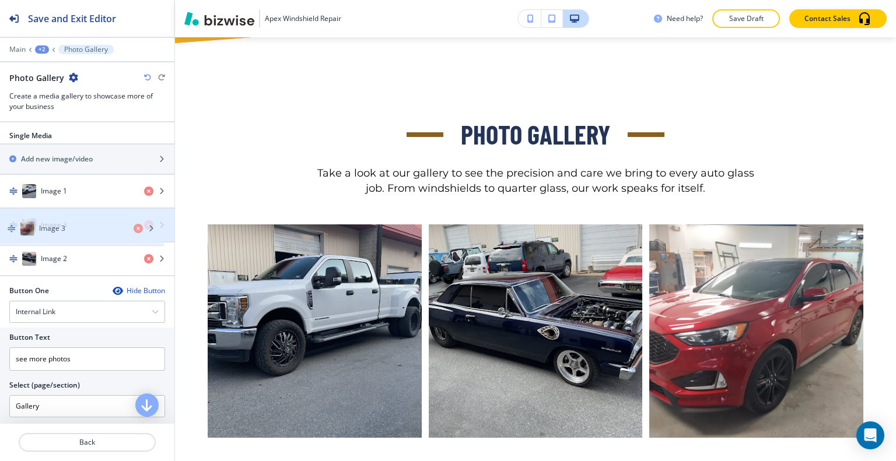
drag, startPoint x: 76, startPoint y: 256, endPoint x: 75, endPoint y: 230, distance: 25.7
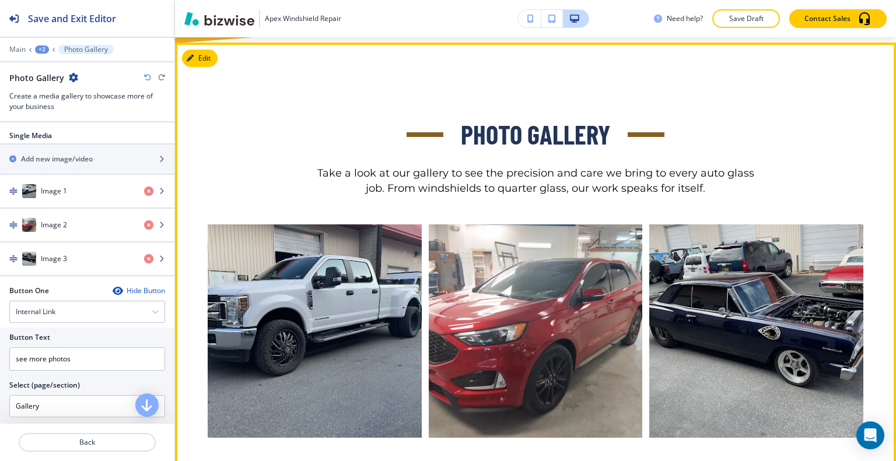
scroll to position [3846, 0]
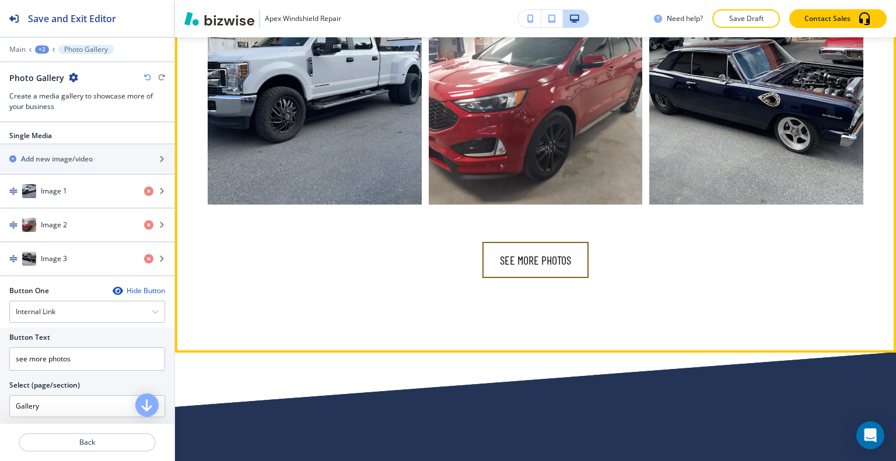
click at [530, 251] on button "see more photos" at bounding box center [535, 260] width 106 height 36
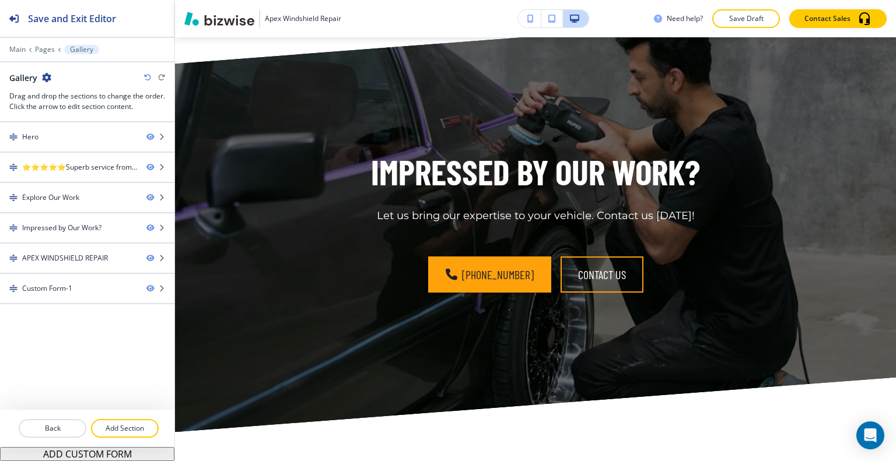
scroll to position [2044, 0]
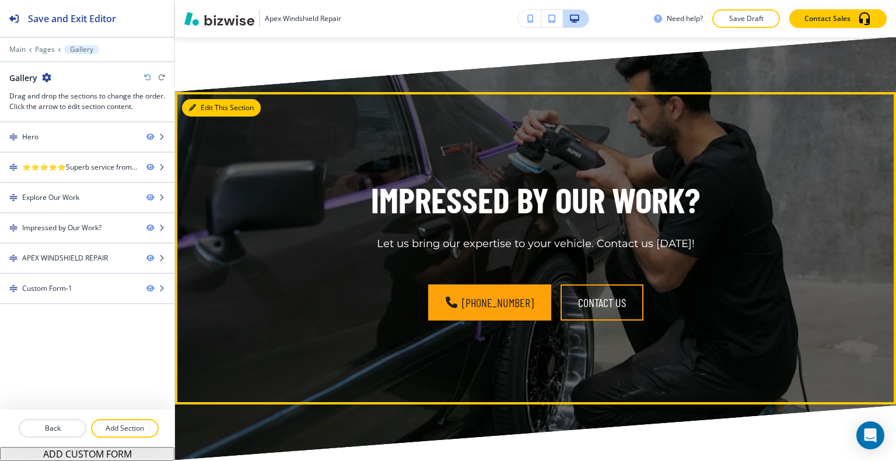
click at [213, 99] on button "Edit This Section" at bounding box center [221, 107] width 79 height 17
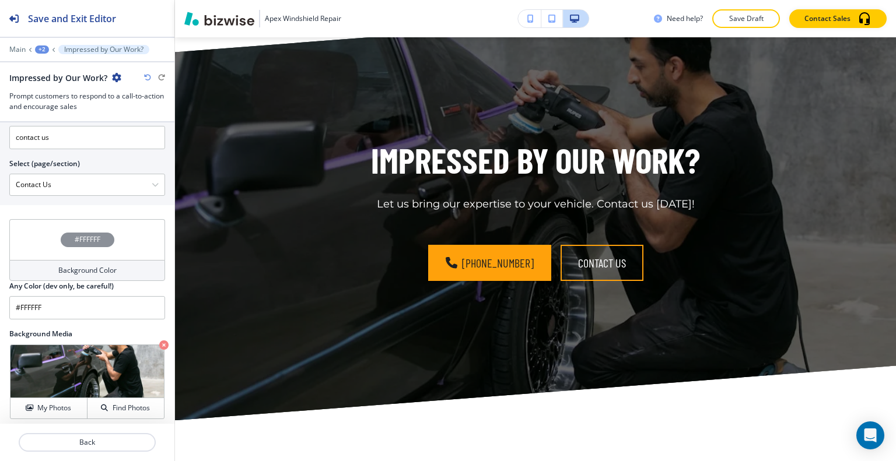
scroll to position [622, 0]
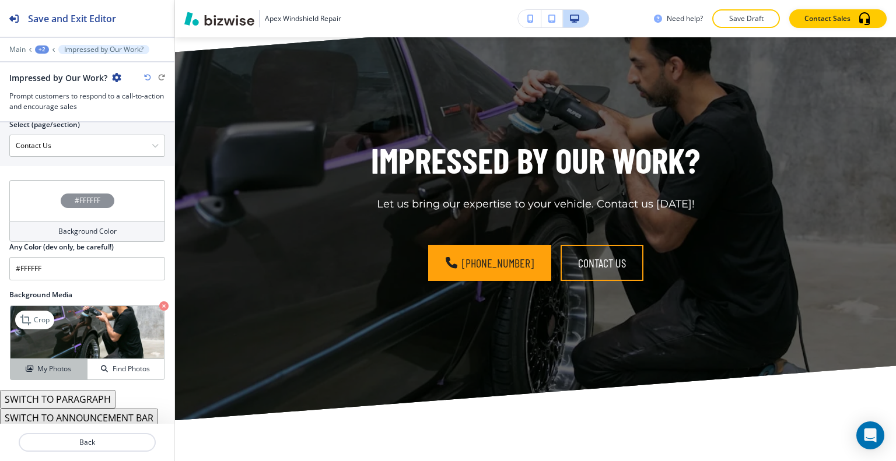
click at [63, 359] on button "My Photos" at bounding box center [48, 369] width 77 height 20
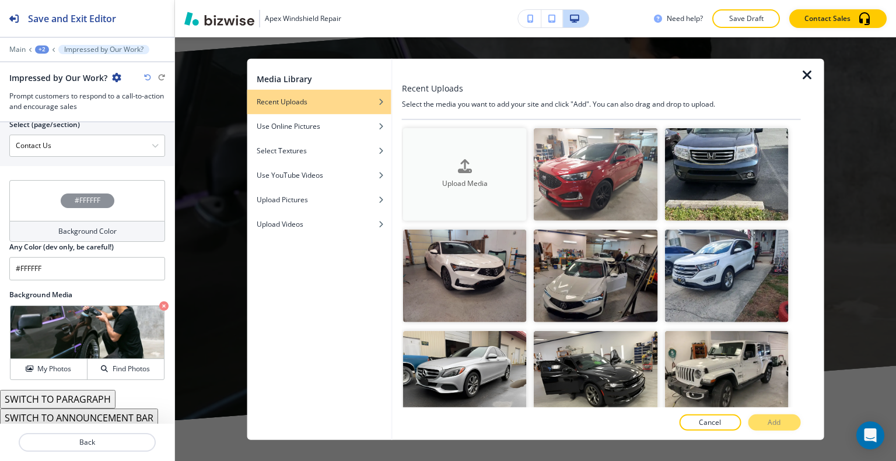
click at [478, 179] on h4 "Upload Media" at bounding box center [465, 183] width 124 height 10
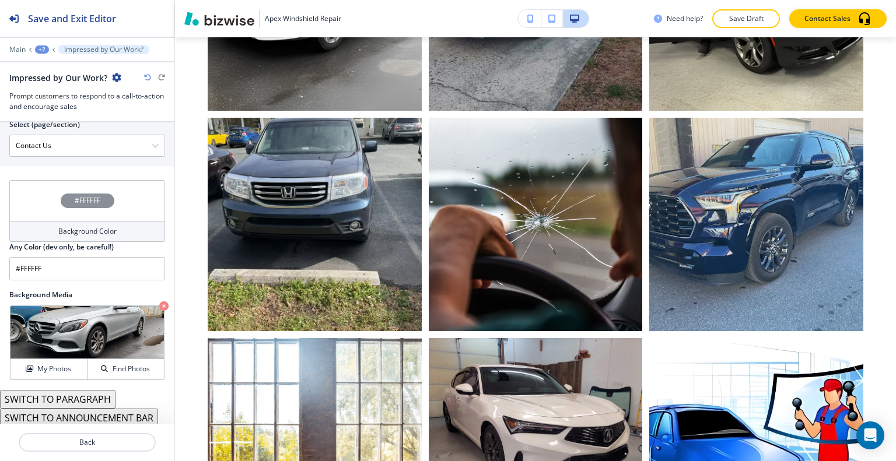
scroll to position [0, 0]
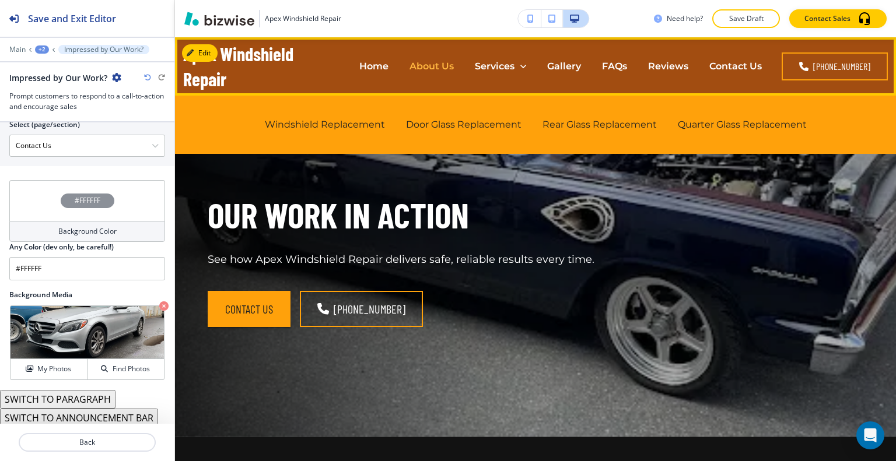
click at [446, 63] on p "About Us" at bounding box center [431, 65] width 44 height 13
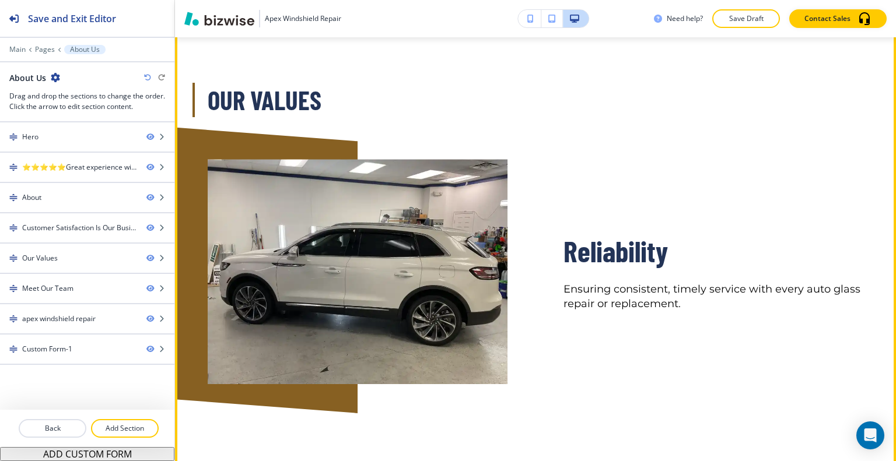
scroll to position [1458, 0]
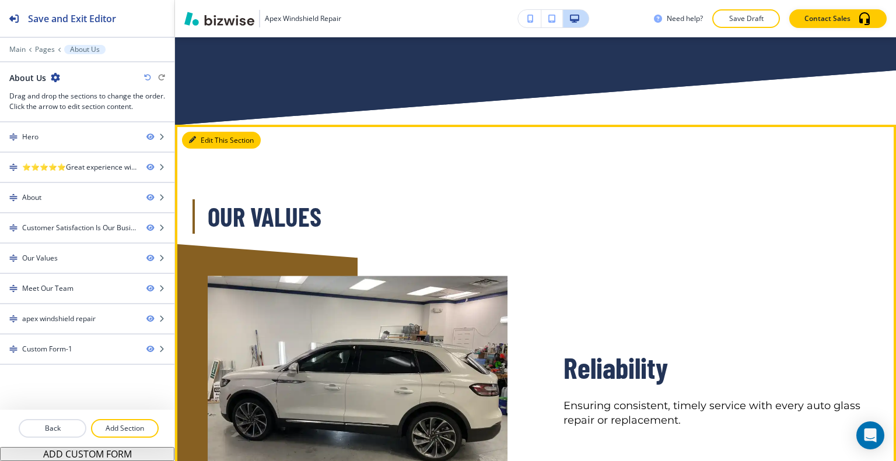
click at [209, 137] on button "Edit This Section" at bounding box center [221, 140] width 79 height 17
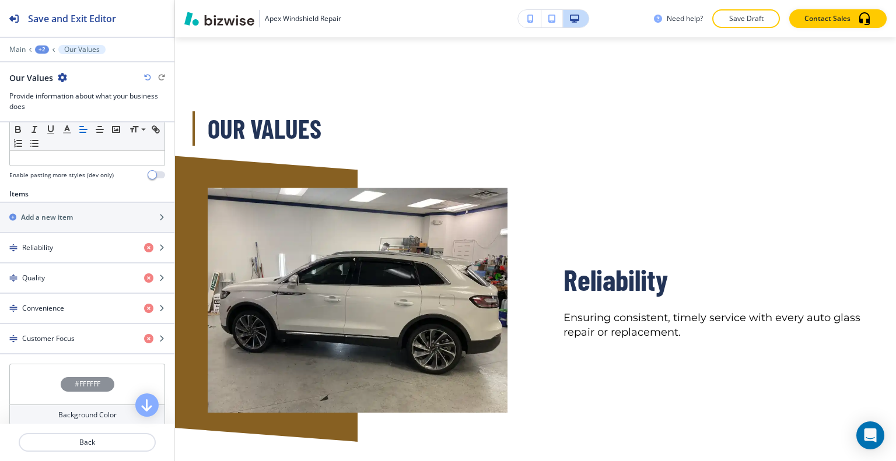
scroll to position [467, 0]
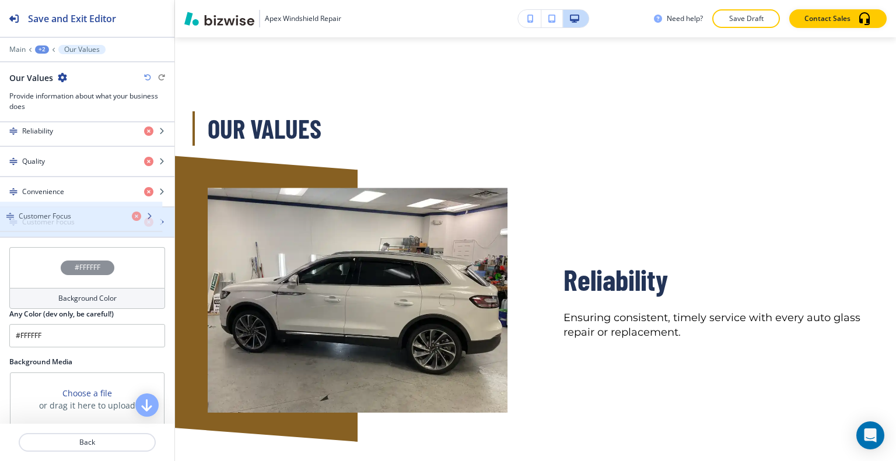
click at [72, 223] on div "Customer Focus" at bounding box center [67, 222] width 135 height 10
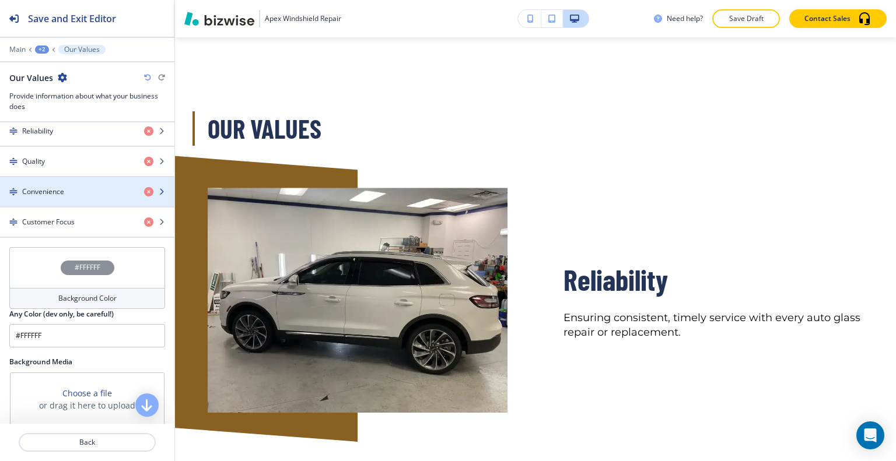
click at [77, 197] on div "button" at bounding box center [87, 201] width 174 height 9
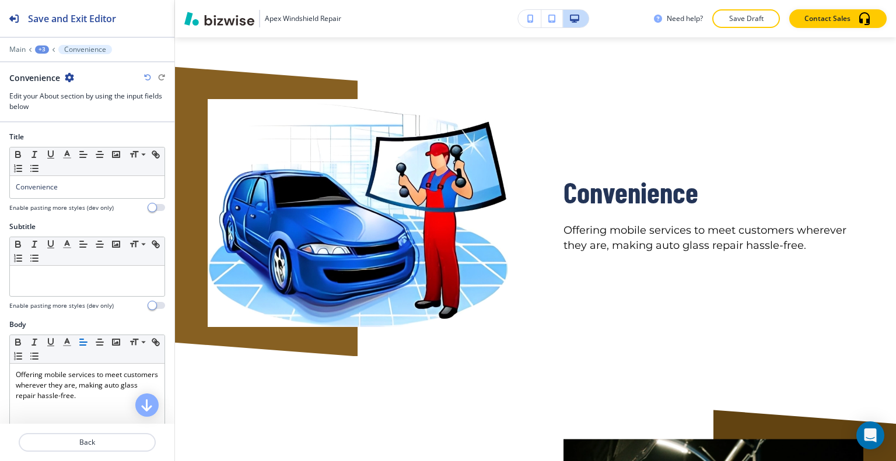
scroll to position [406, 0]
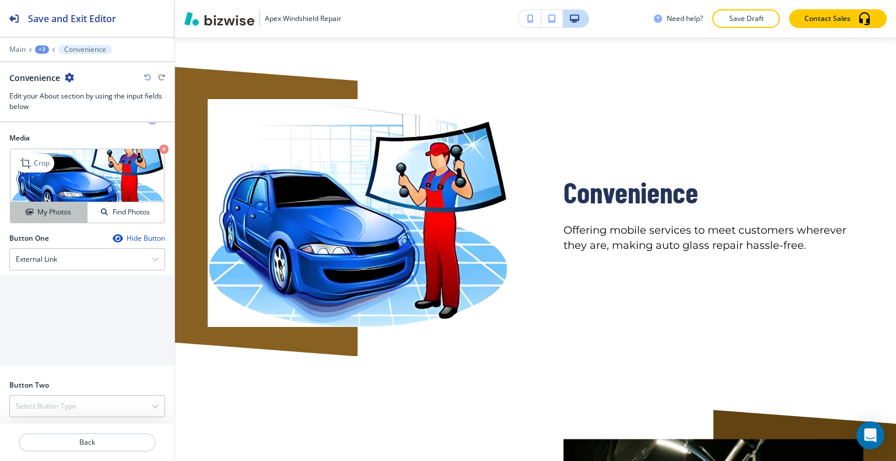
click at [56, 208] on h4 "My Photos" at bounding box center [54, 212] width 34 height 10
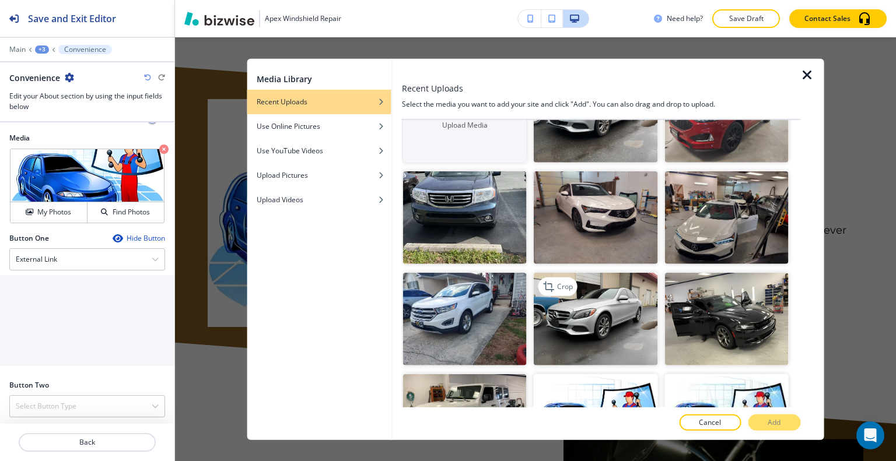
scroll to position [117, 0]
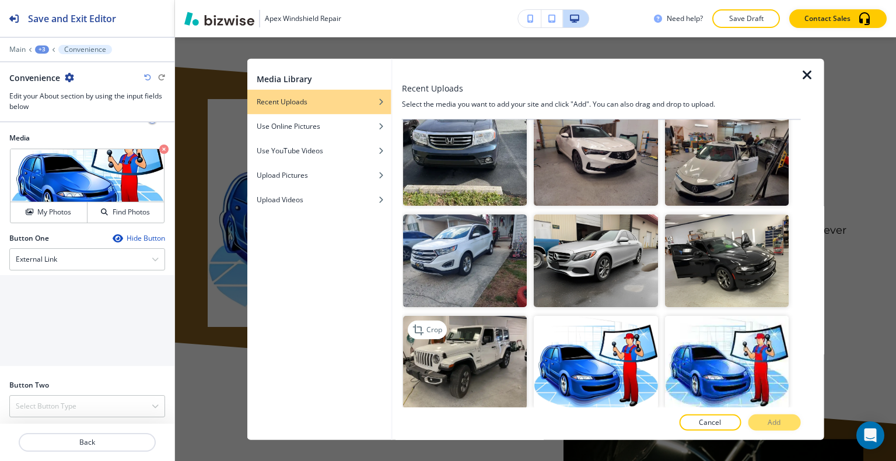
click at [469, 354] on img "button" at bounding box center [465, 362] width 124 height 93
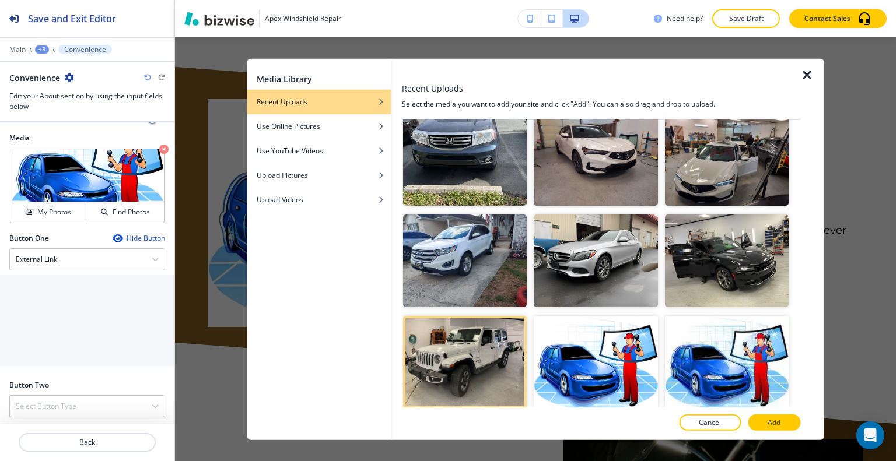
click at [801, 429] on div at bounding box center [811, 248] width 23 height 381
click at [779, 419] on p "Add" at bounding box center [774, 423] width 13 height 10
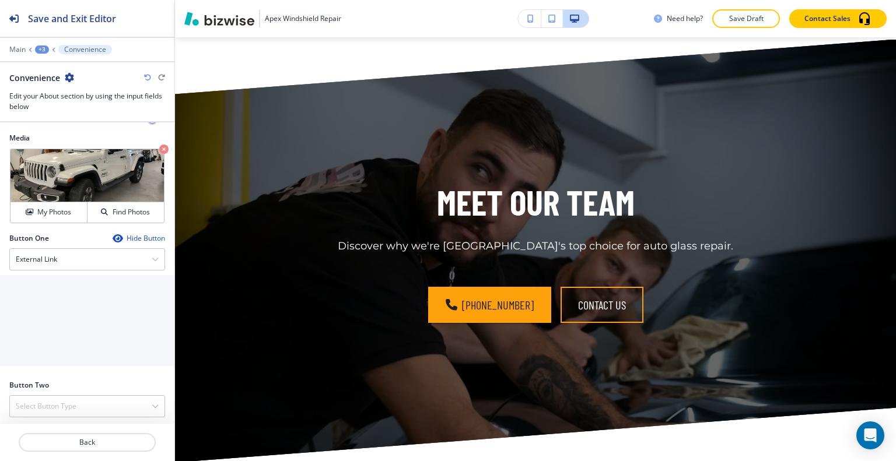
scroll to position [3048, 0]
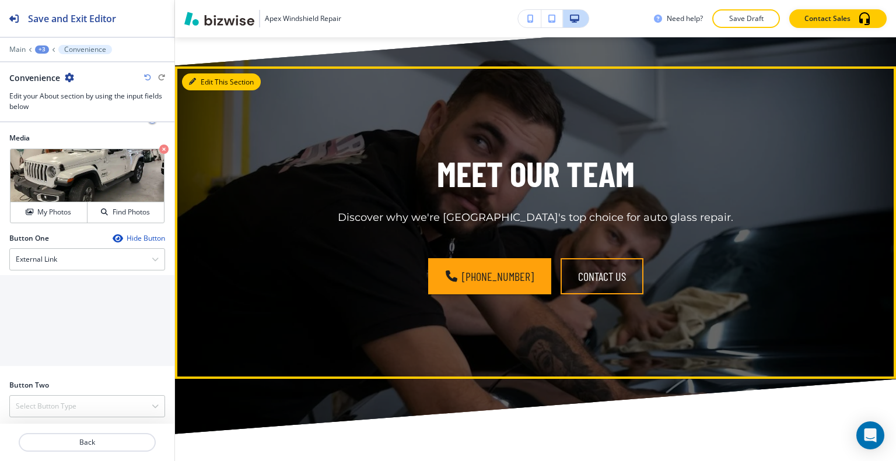
click at [214, 73] on button "Edit This Section" at bounding box center [221, 81] width 79 height 17
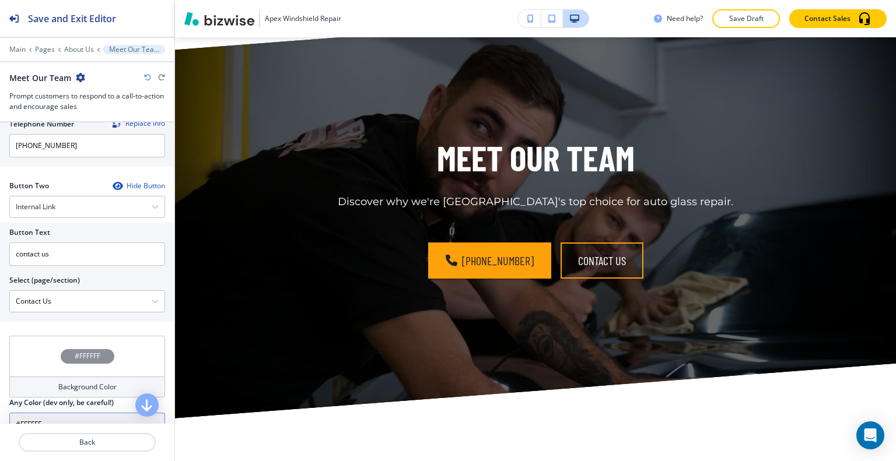
scroll to position [622, 0]
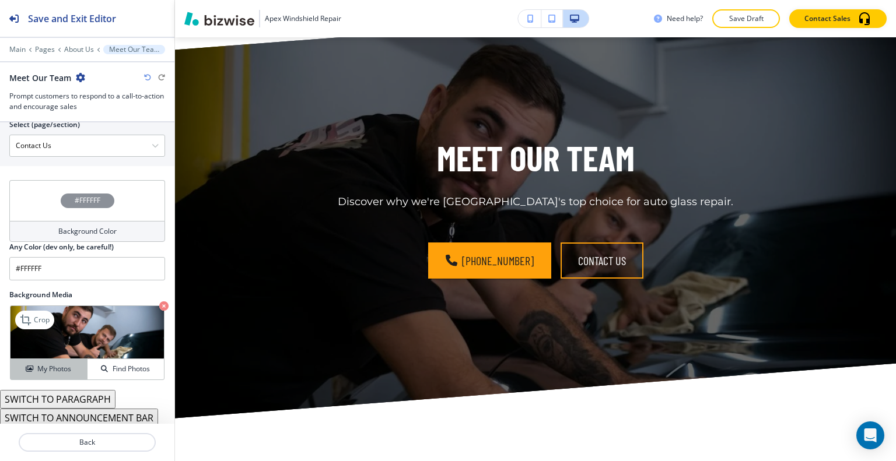
click at [65, 364] on h4 "My Photos" at bounding box center [54, 369] width 34 height 10
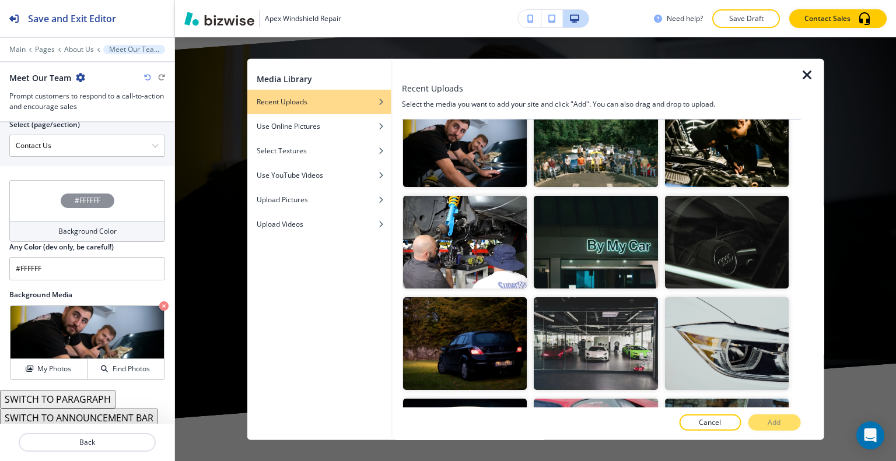
scroll to position [1283, 0]
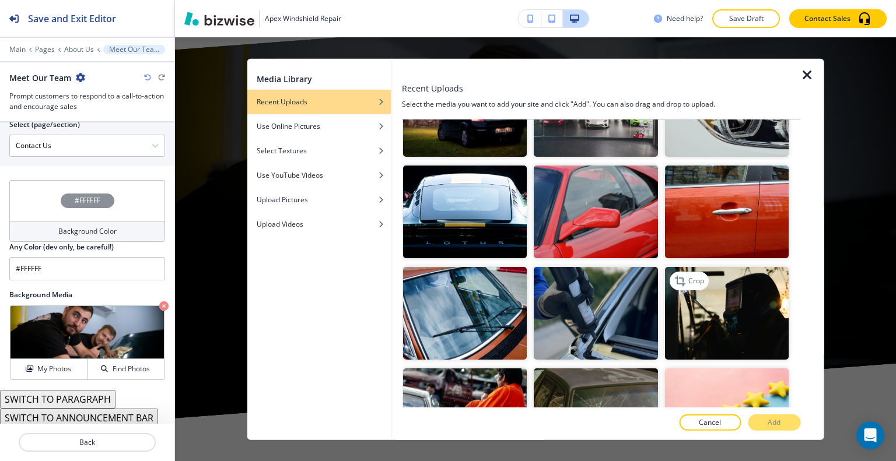
click at [740, 267] on img "button" at bounding box center [726, 313] width 124 height 93
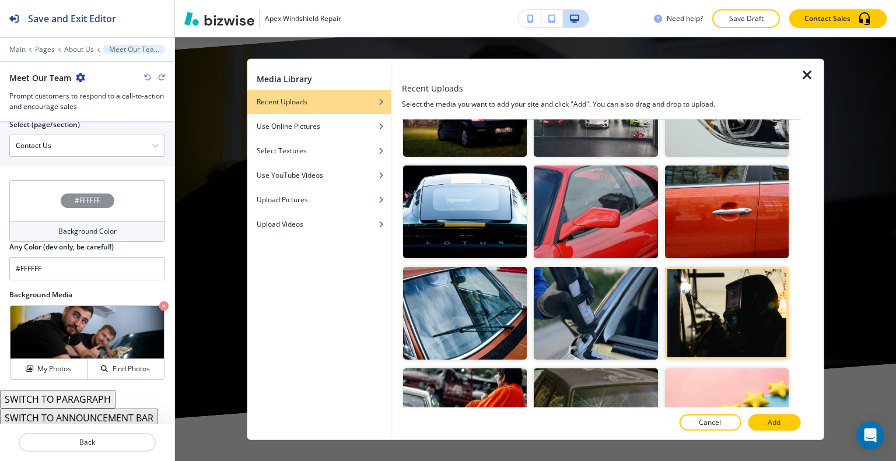
scroll to position [1400, 0]
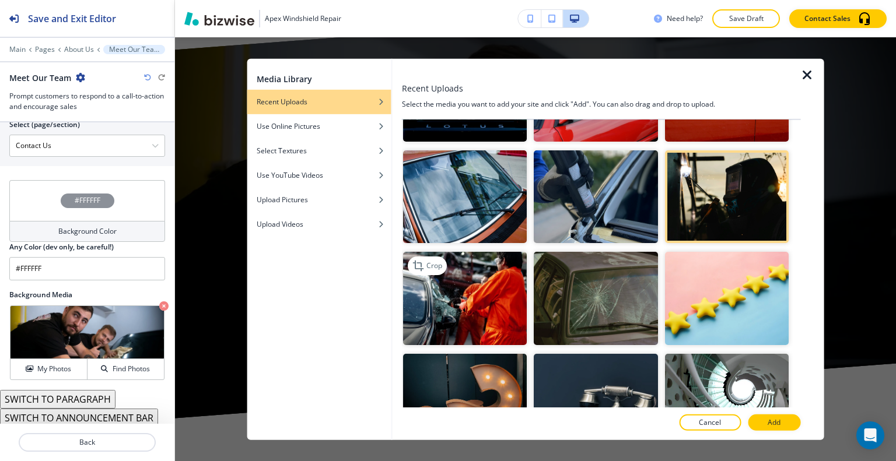
click at [509, 257] on img "button" at bounding box center [465, 298] width 124 height 93
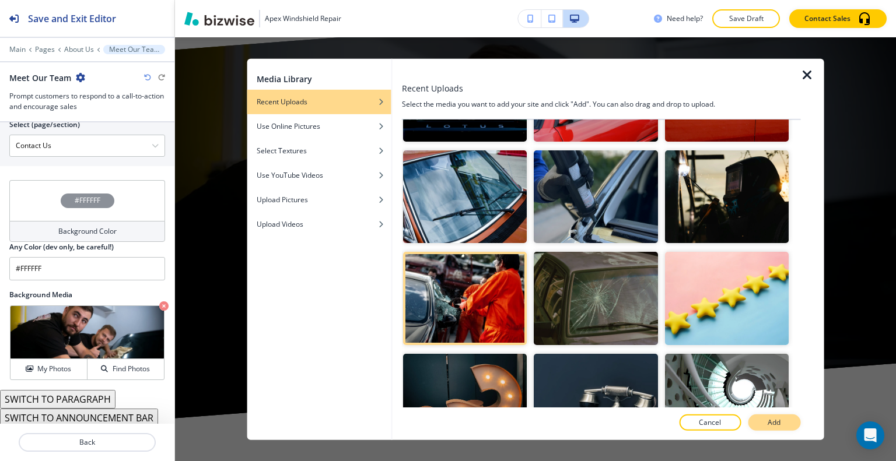
click at [770, 424] on p "Add" at bounding box center [774, 423] width 13 height 10
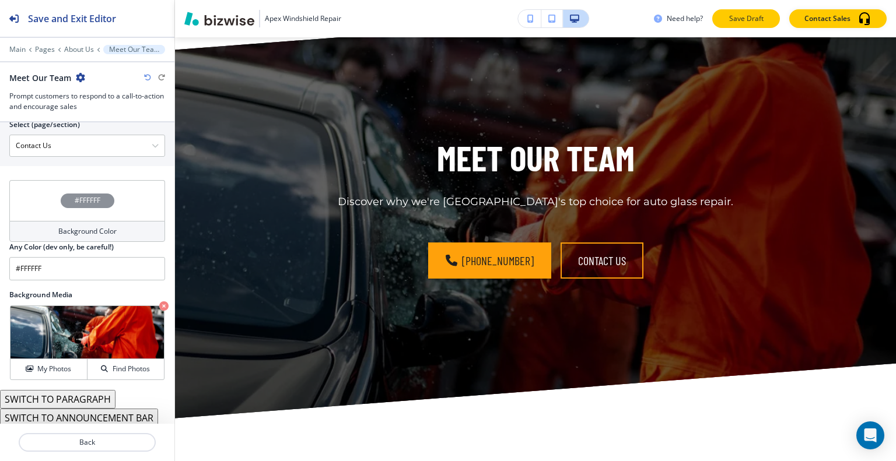
click at [744, 21] on p "Save Draft" at bounding box center [745, 18] width 37 height 10
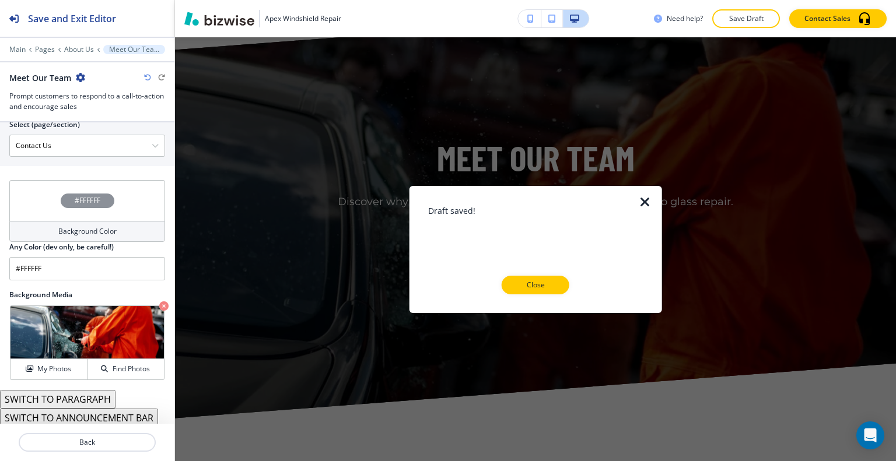
drag, startPoint x: 552, startPoint y: 286, endPoint x: 561, endPoint y: 286, distance: 8.8
click at [552, 286] on p "Close" at bounding box center [535, 285] width 37 height 10
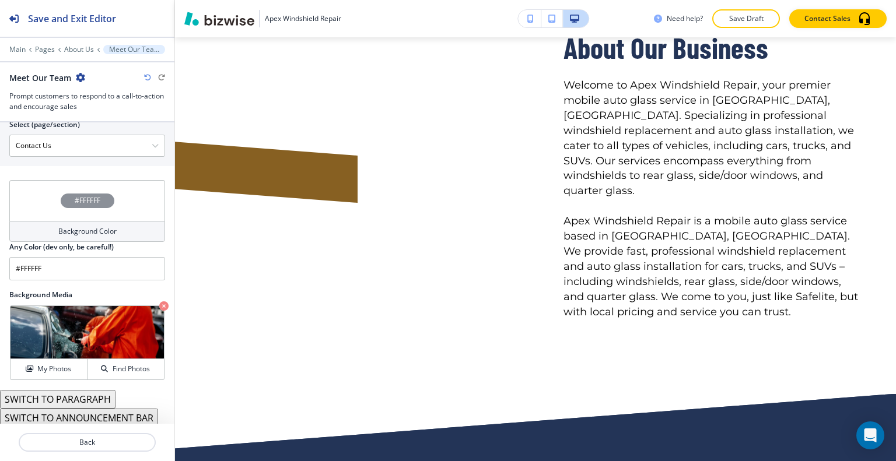
scroll to position [0, 0]
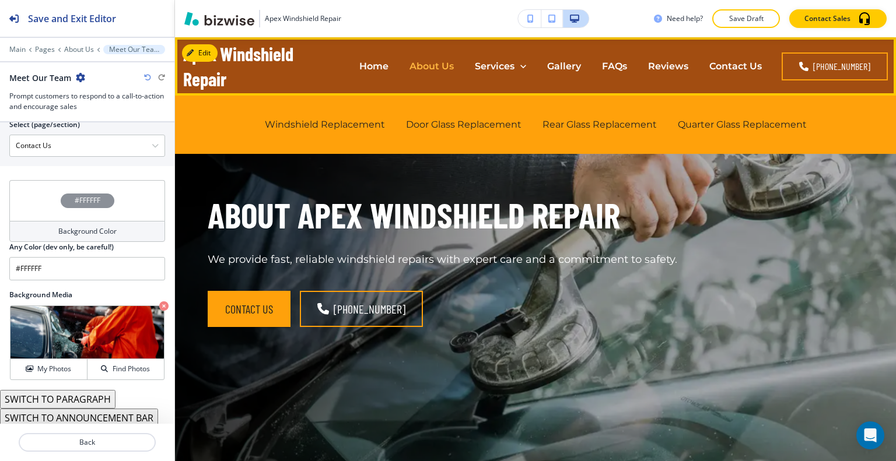
click at [446, 67] on p "About Us" at bounding box center [431, 65] width 44 height 13
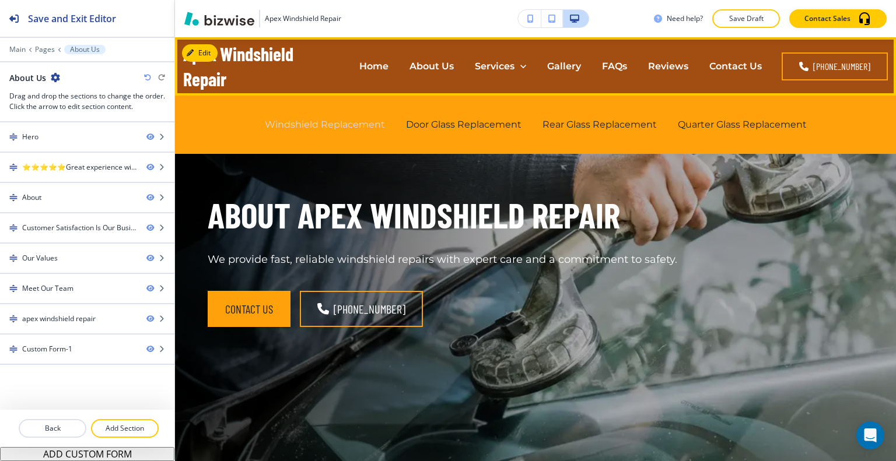
click at [345, 127] on p "Windshield Replacement" at bounding box center [325, 124] width 120 height 13
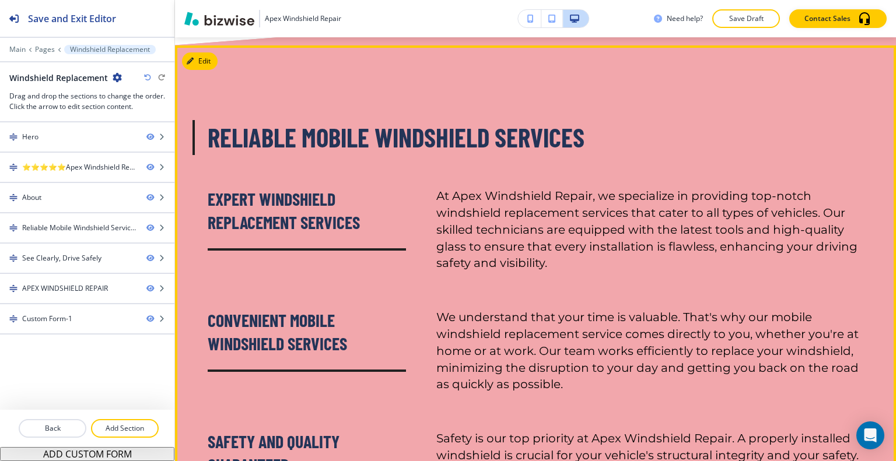
scroll to position [1237, 0]
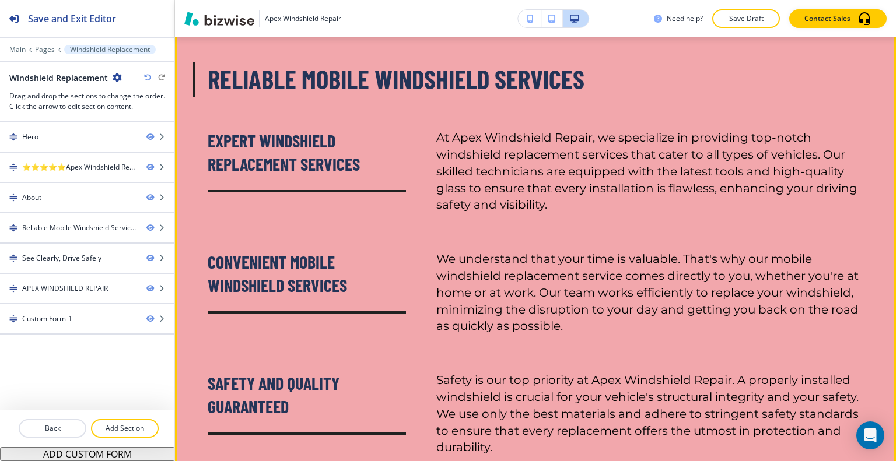
click at [206, 12] on button "Edit This Section" at bounding box center [221, 2] width 79 height 17
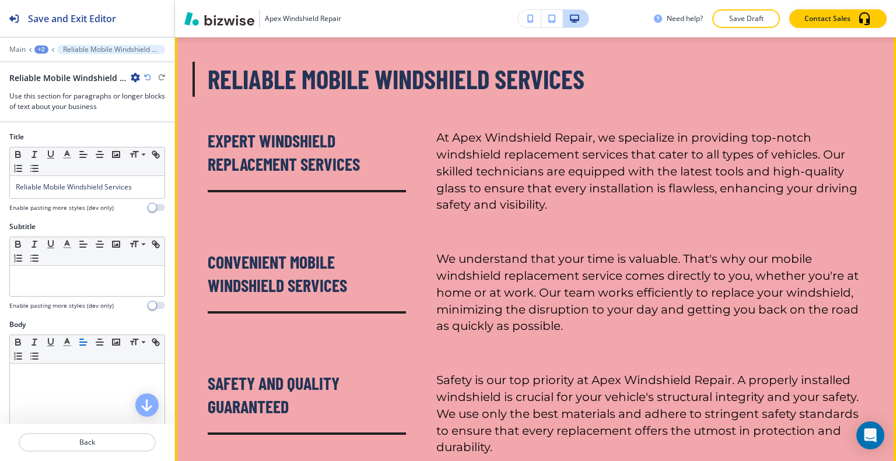
scroll to position [1265, 0]
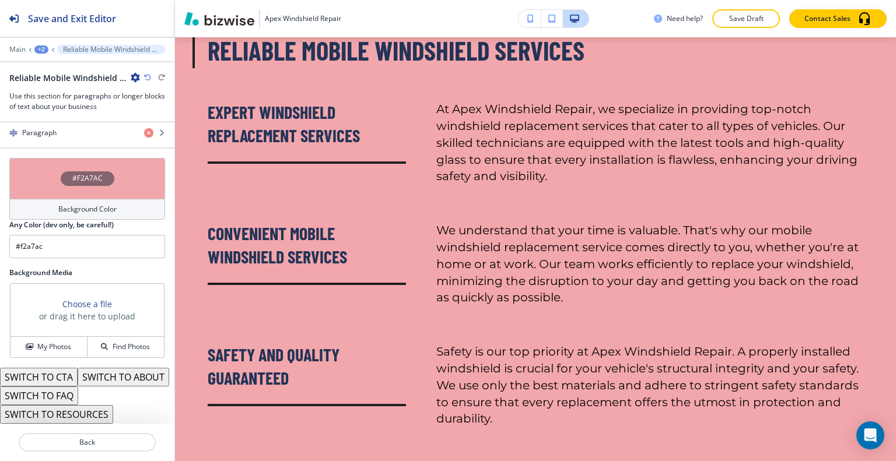
click at [54, 162] on div "#F2A7AC" at bounding box center [87, 178] width 156 height 41
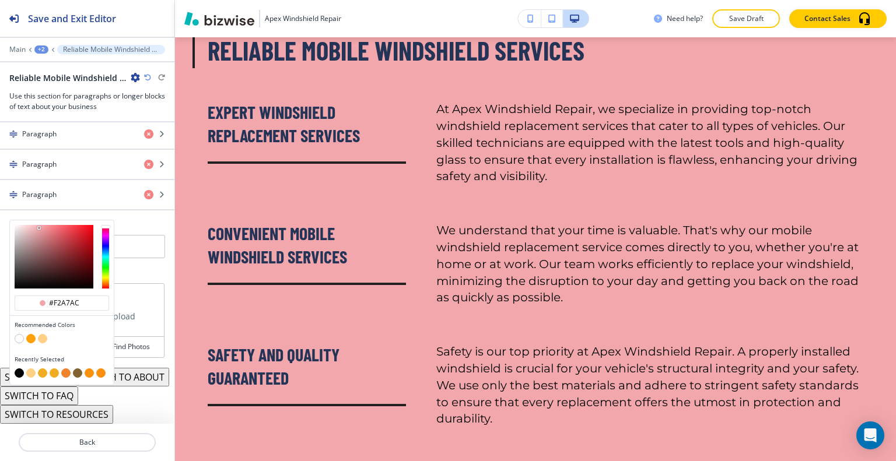
click at [33, 369] on button "button" at bounding box center [30, 373] width 9 height 9
type input "#ffd085"
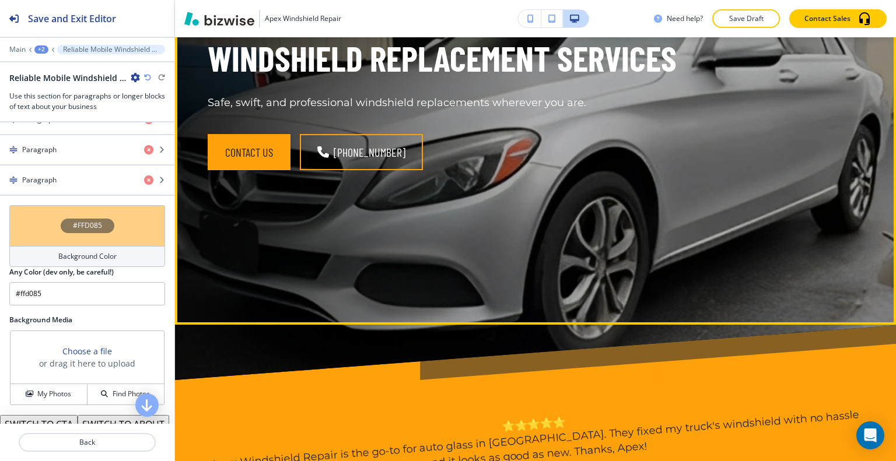
scroll to position [0, 0]
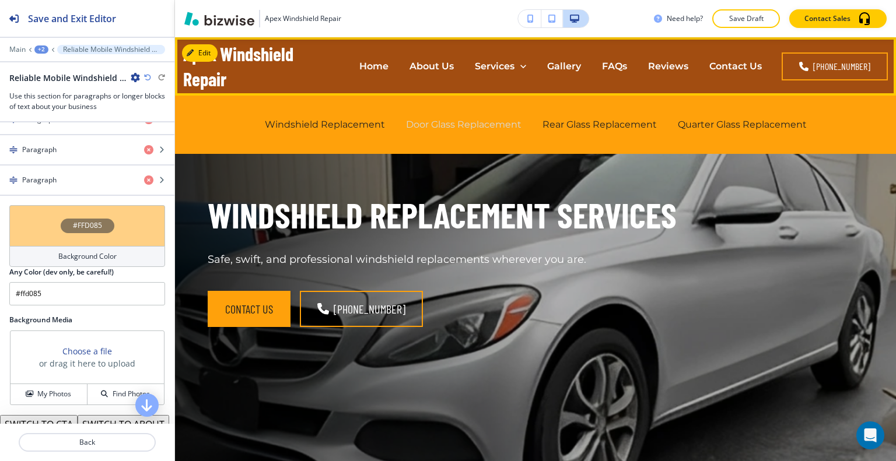
click at [469, 121] on p "Door Glass Replacement" at bounding box center [463, 124] width 115 height 13
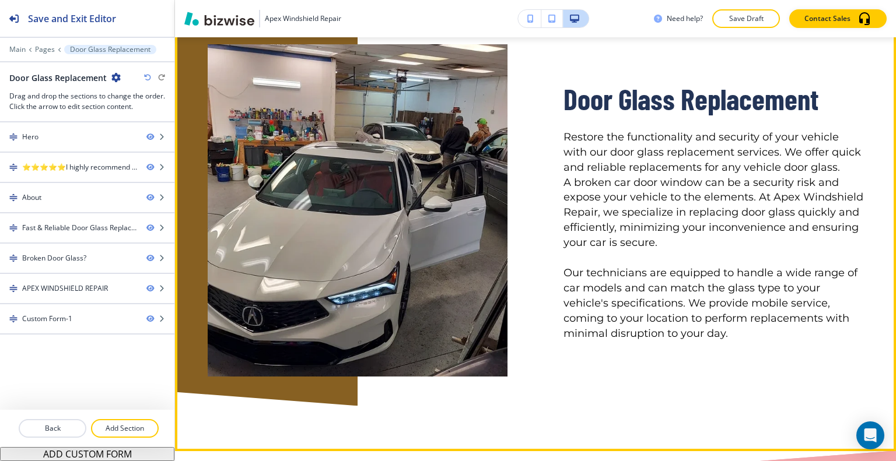
scroll to position [1167, 0]
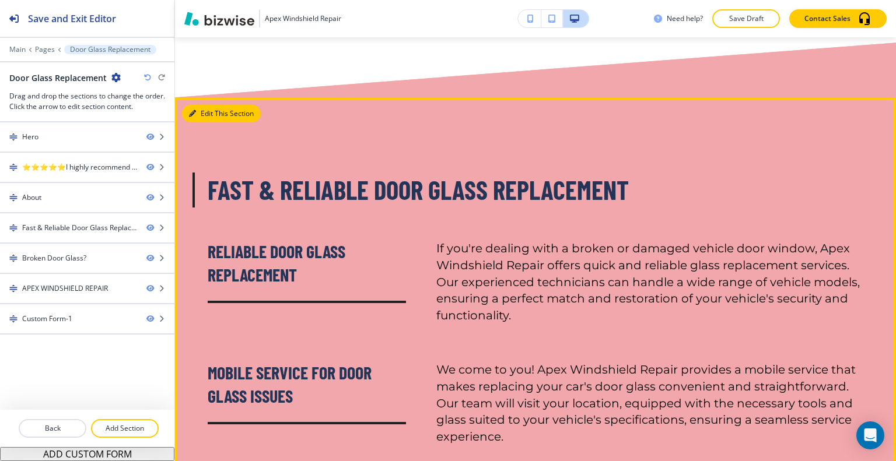
click at [204, 107] on button "Edit This Section" at bounding box center [221, 113] width 79 height 17
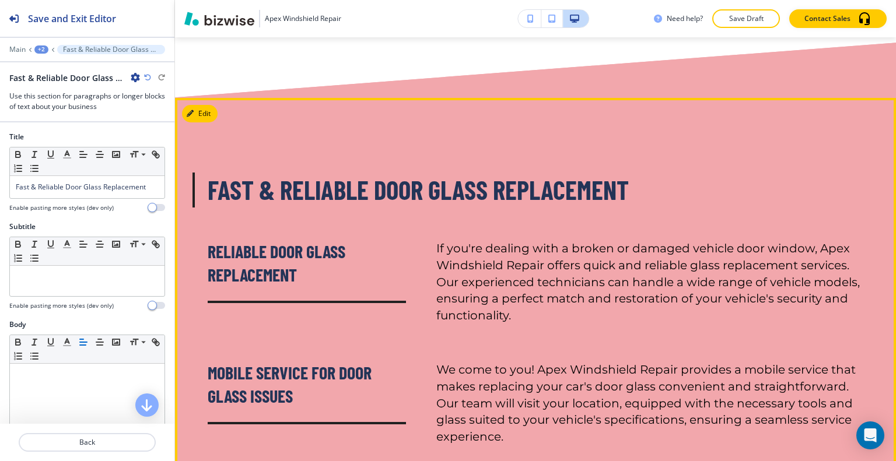
scroll to position [1223, 0]
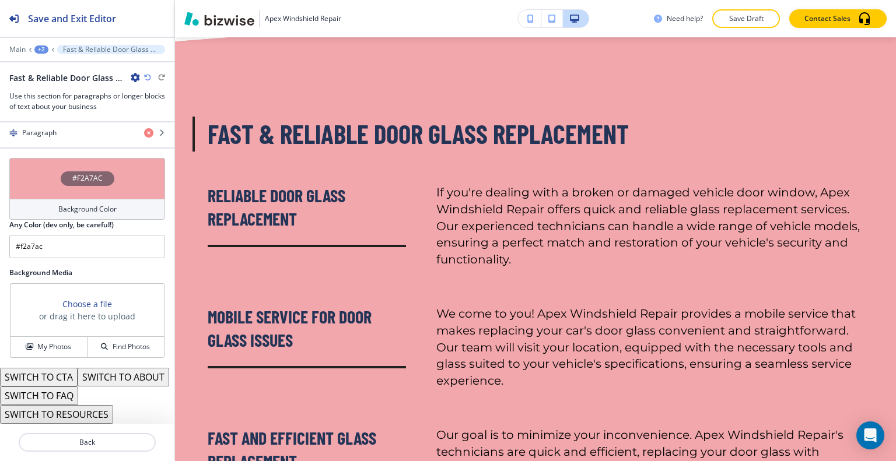
click at [44, 165] on div "#F2A7AC" at bounding box center [87, 178] width 156 height 41
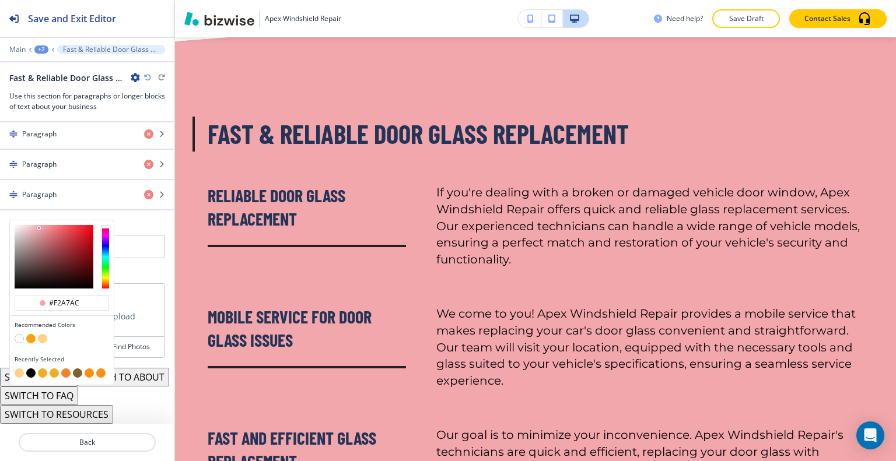
scroll to position [478, 0]
drag, startPoint x: 19, startPoint y: 356, endPoint x: 26, endPoint y: 353, distance: 8.4
click at [19, 369] on button "button" at bounding box center [19, 373] width 9 height 9
type input "#ffd085"
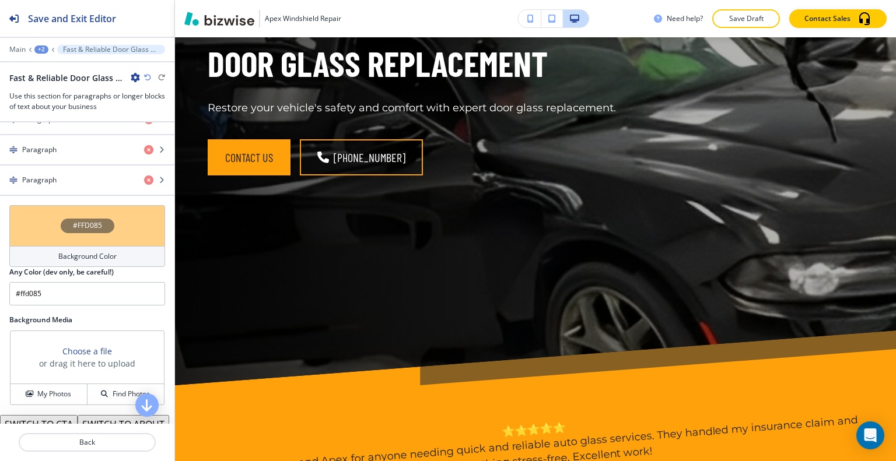
scroll to position [0, 0]
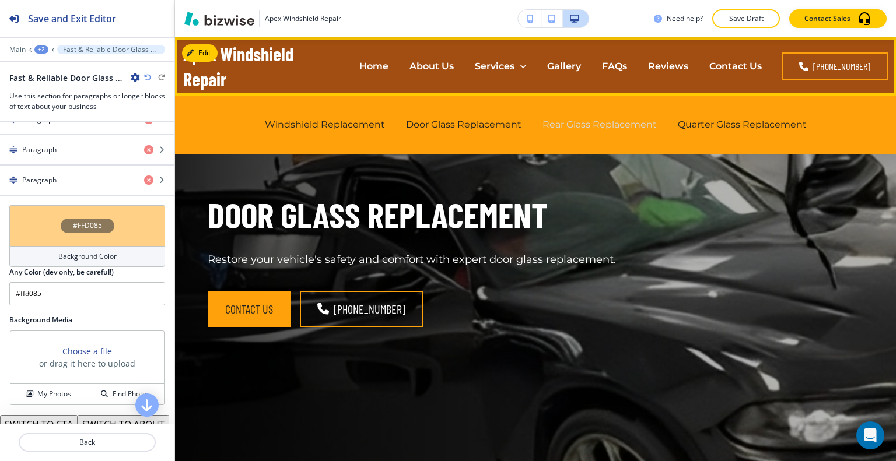
click at [604, 118] on p "Rear Glass Replacement" at bounding box center [599, 124] width 114 height 13
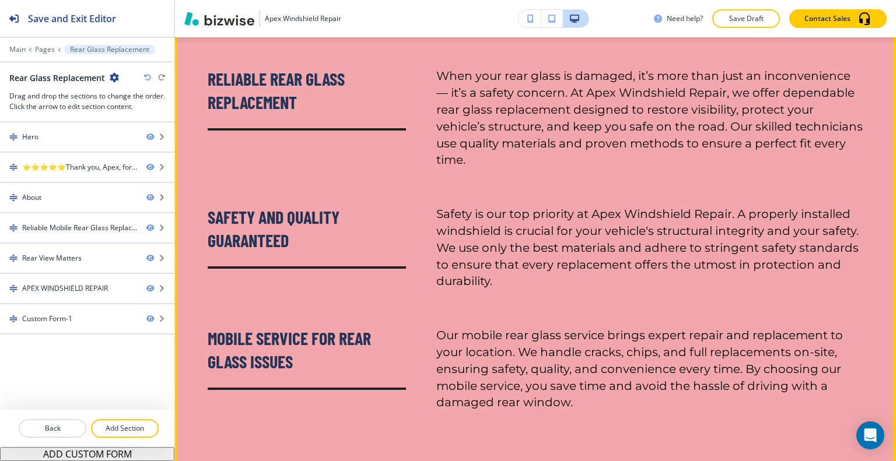
scroll to position [1225, 0]
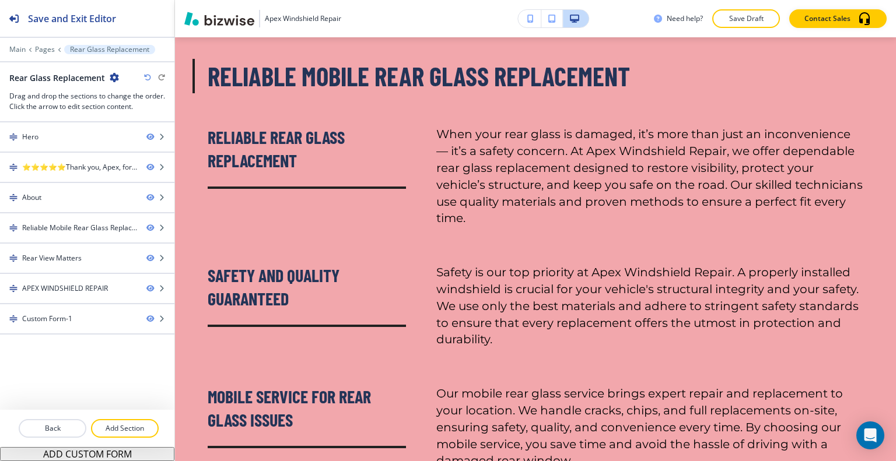
click at [149, 76] on icon "button" at bounding box center [147, 77] width 7 height 7
click at [147, 78] on icon "button" at bounding box center [147, 77] width 7 height 7
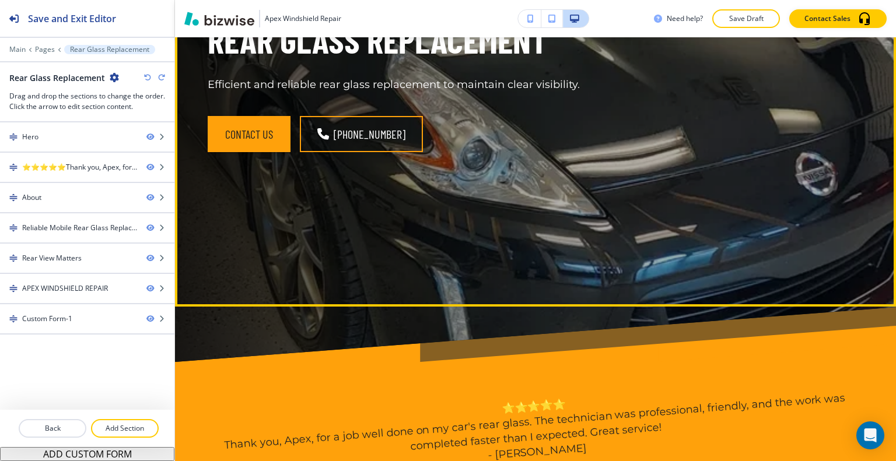
scroll to position [0, 0]
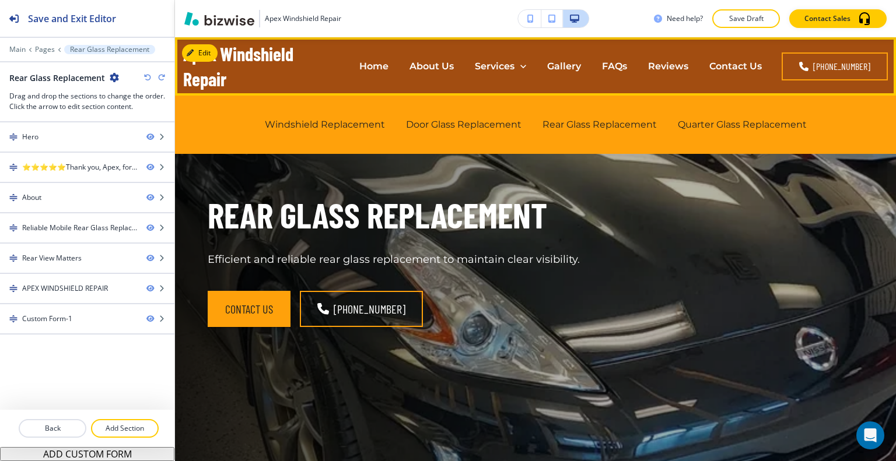
click at [335, 116] on div "Windshield Replacement" at bounding box center [324, 124] width 141 height 47
click at [335, 122] on p "Windshield Replacement" at bounding box center [325, 124] width 120 height 13
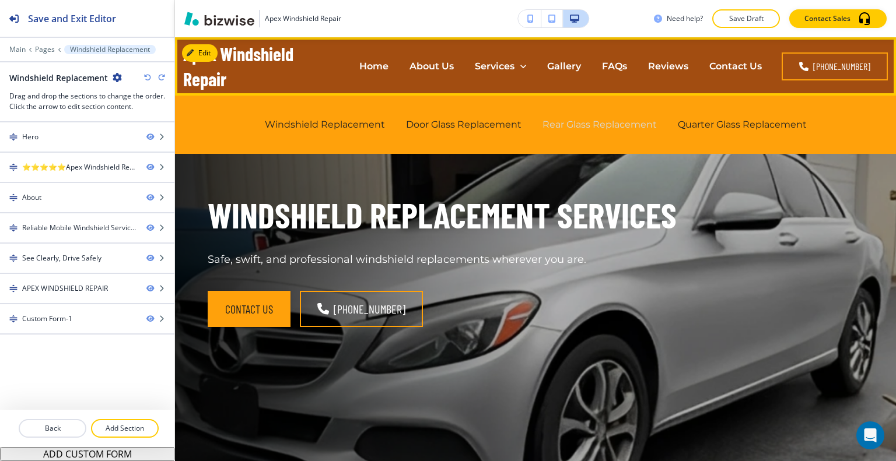
click at [643, 125] on p "Rear Glass Replacement" at bounding box center [599, 124] width 114 height 13
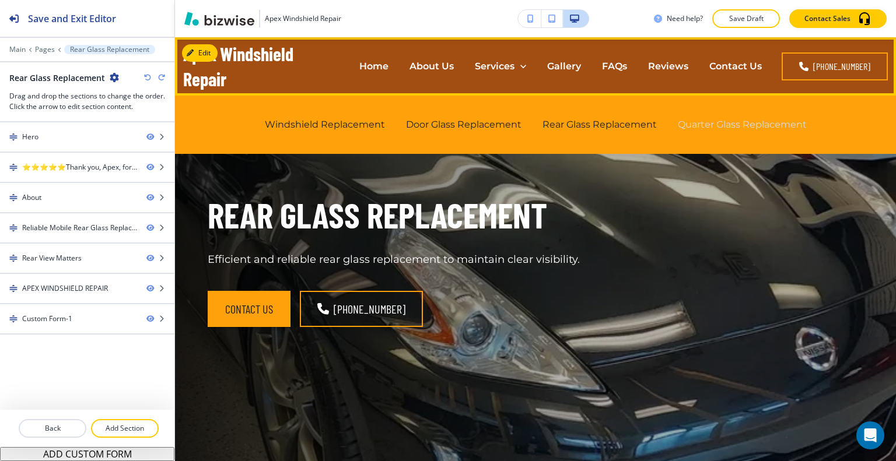
click at [710, 118] on p "Quarter Glass Replacement" at bounding box center [742, 124] width 129 height 13
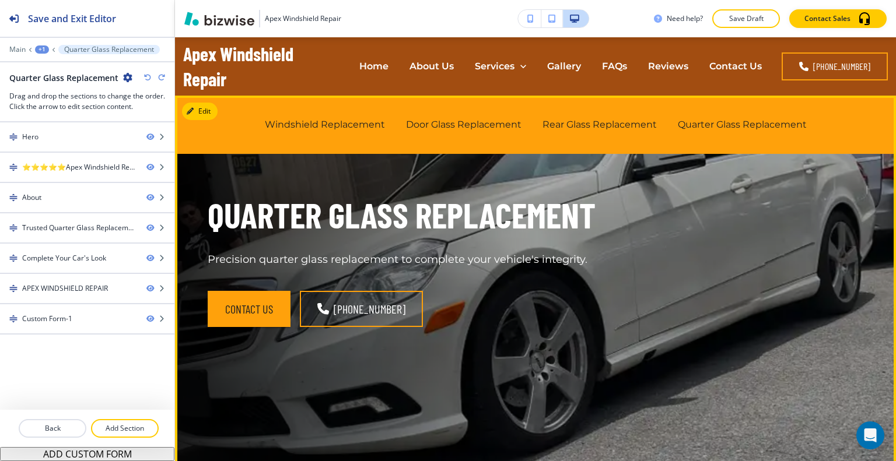
click at [695, 232] on div "Quarter Glass Replacement Precision quarter glass replacement to complete your …" at bounding box center [522, 274] width 684 height 315
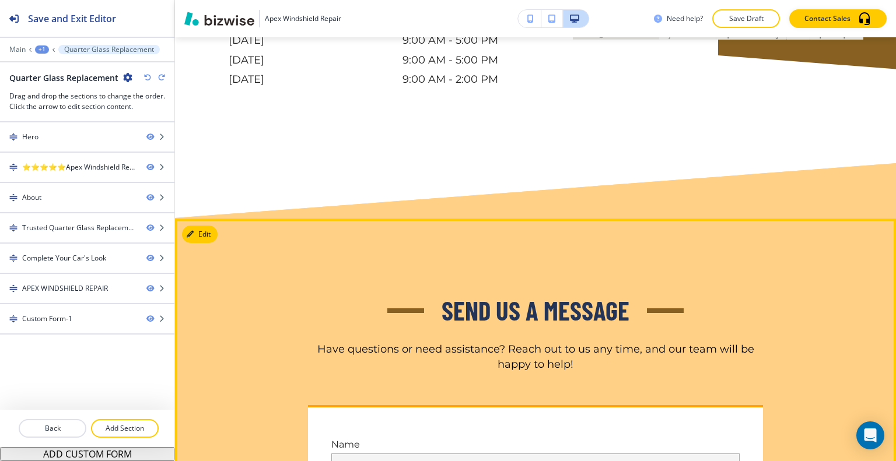
scroll to position [2741, 0]
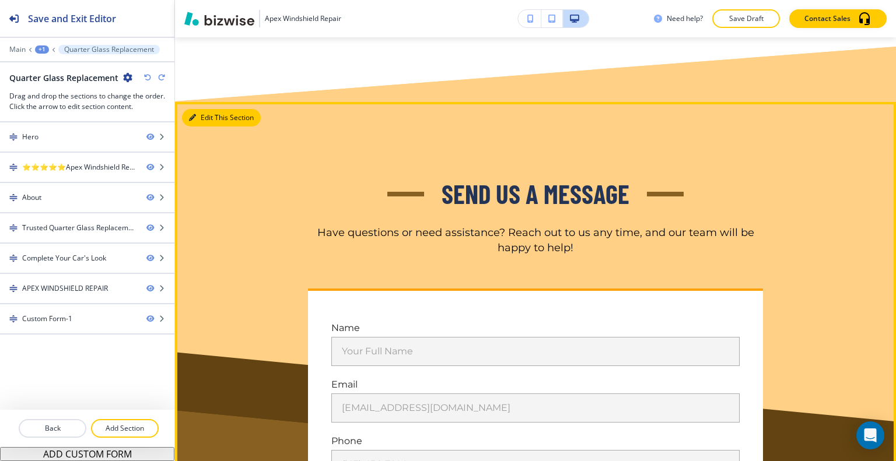
click at [208, 127] on button "Edit This Section" at bounding box center [221, 117] width 79 height 17
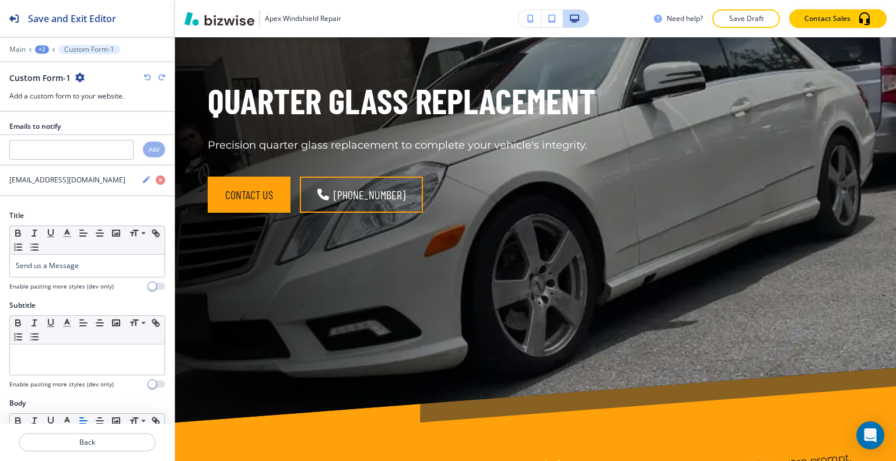
scroll to position [0, 0]
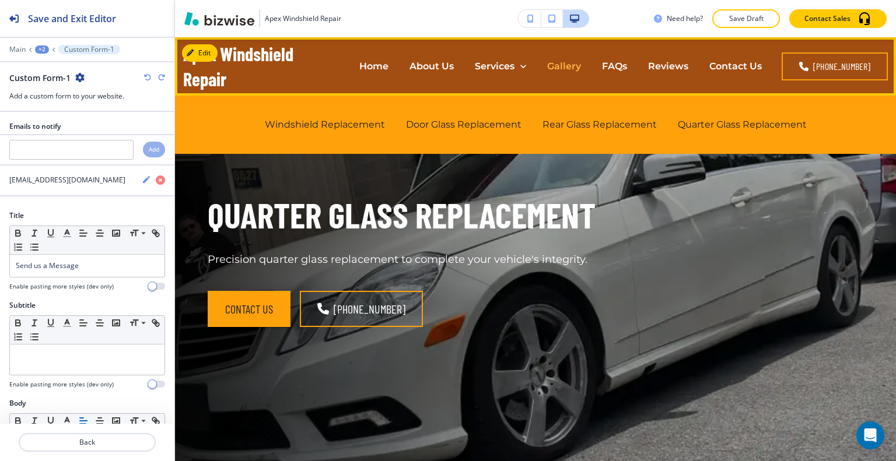
click at [575, 67] on p "Gallery" at bounding box center [564, 65] width 34 height 13
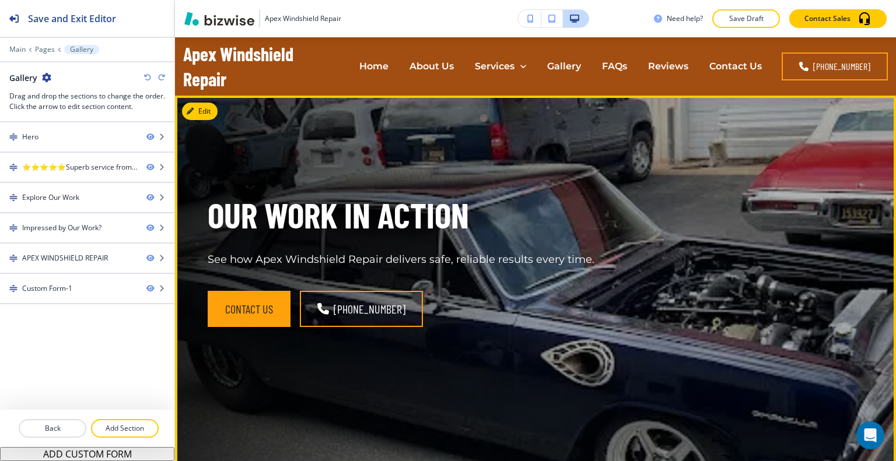
click at [660, 263] on p "See how Apex Windshield Repair delivers safe, reliable results every time." at bounding box center [450, 260] width 485 height 15
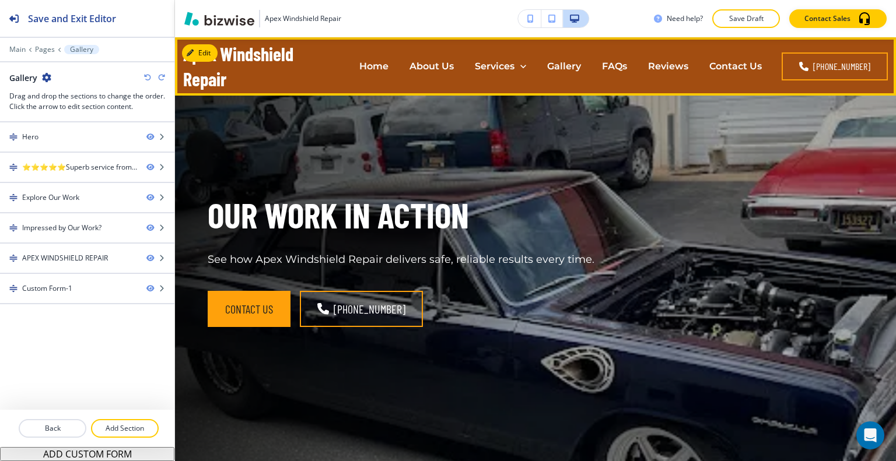
click at [575, 76] on div "Gallery" at bounding box center [564, 66] width 55 height 47
click at [574, 67] on p "Gallery" at bounding box center [564, 65] width 34 height 13
click at [619, 68] on p "FAQs" at bounding box center [614, 65] width 25 height 13
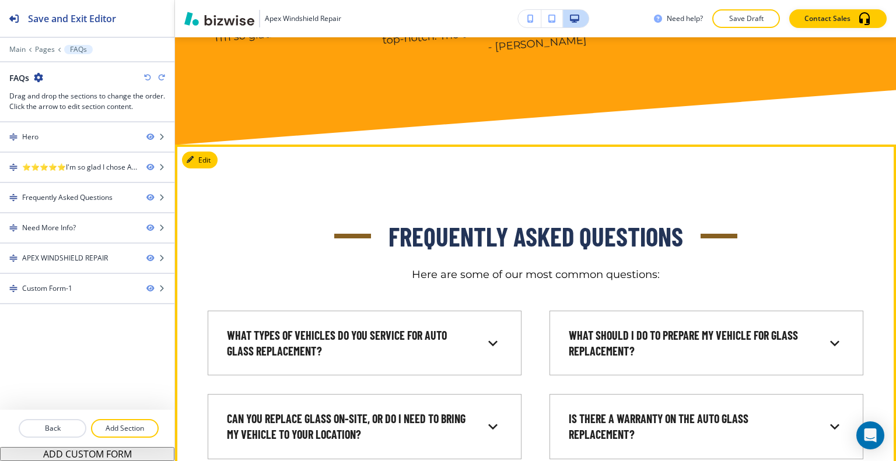
scroll to position [642, 0]
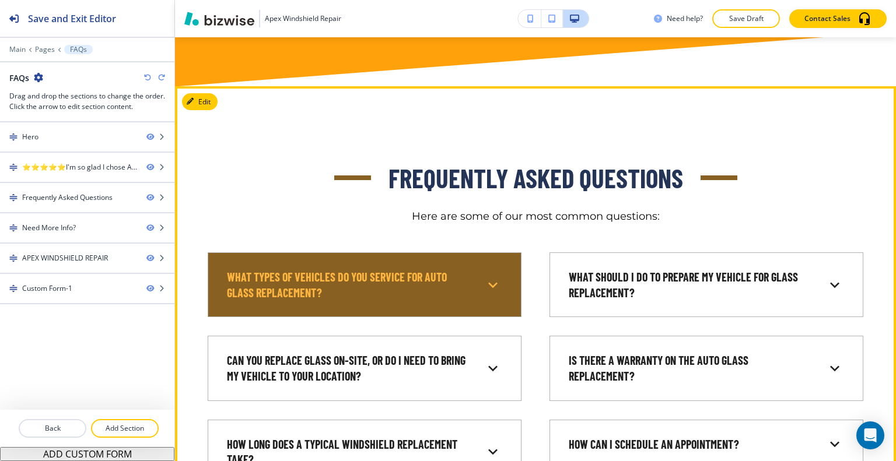
click at [454, 271] on h6 "What types of vehicles do you service for auto glass replacement?" at bounding box center [348, 284] width 243 height 31
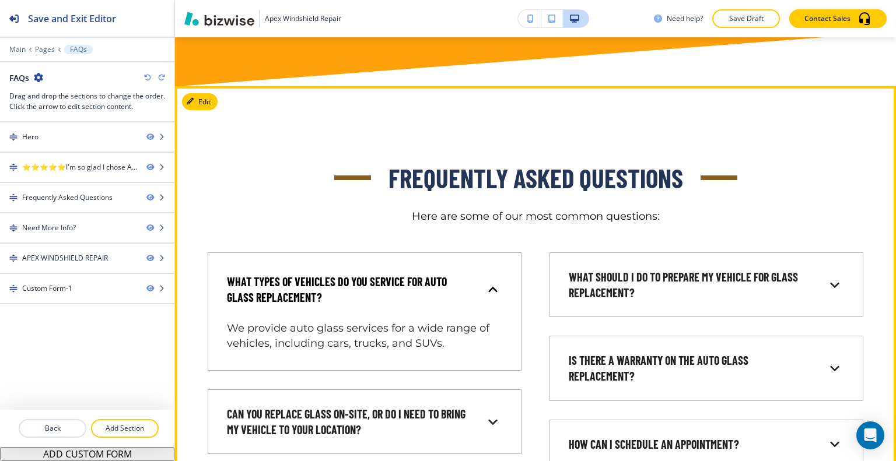
click at [457, 275] on h6 "What types of vehicles do you service for auto glass replacement?" at bounding box center [348, 289] width 243 height 31
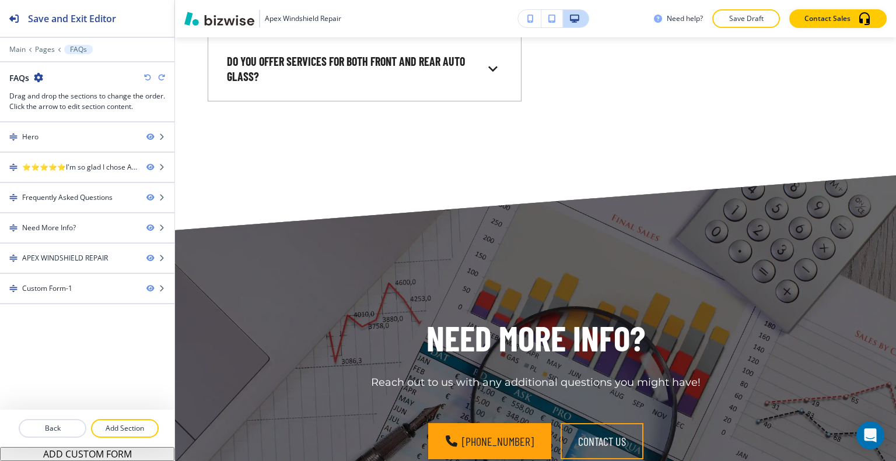
scroll to position [1225, 0]
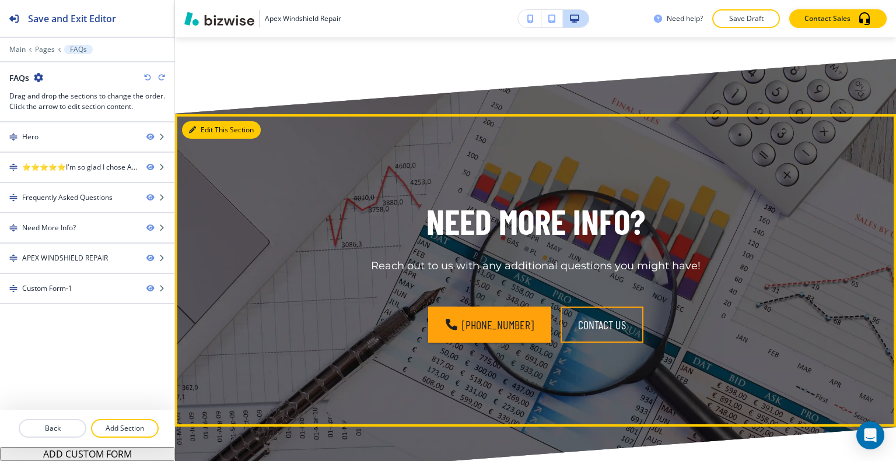
click at [213, 130] on button "Edit This Section" at bounding box center [221, 129] width 79 height 17
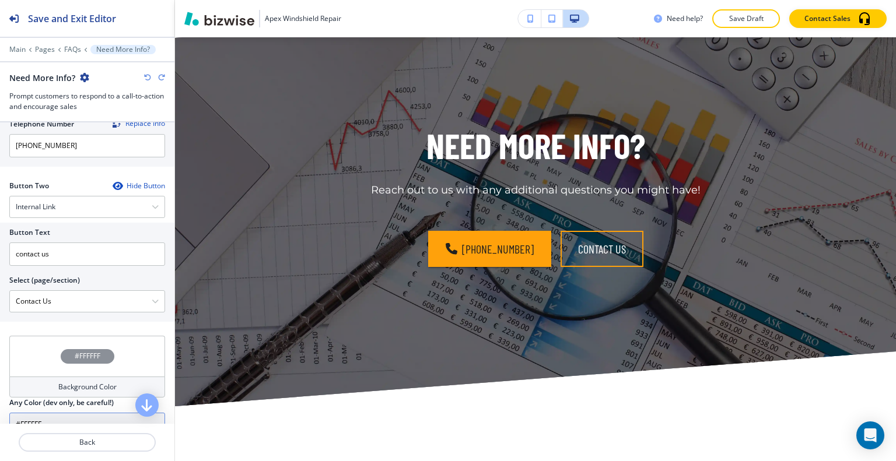
scroll to position [622, 0]
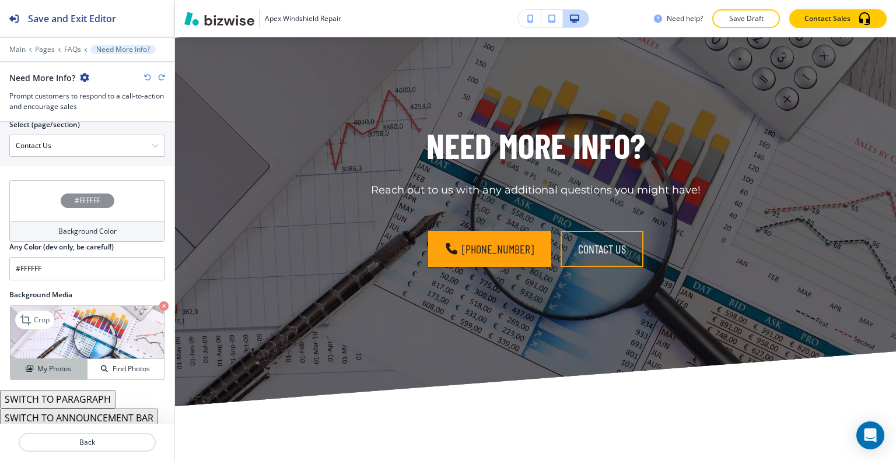
click at [51, 364] on h4 "My Photos" at bounding box center [54, 369] width 34 height 10
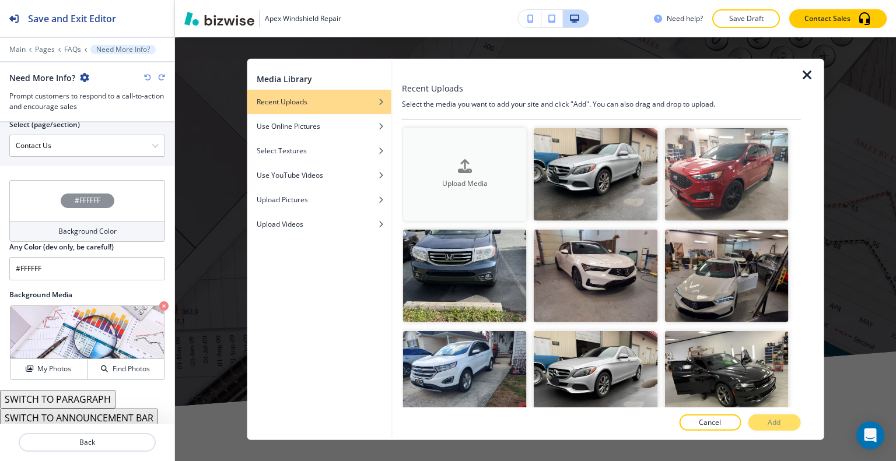
click at [471, 170] on div "Upload Media" at bounding box center [465, 175] width 124 height 30
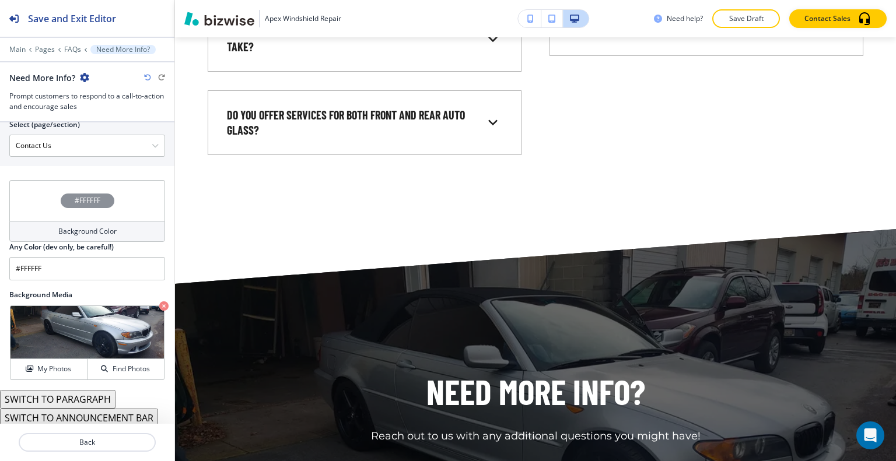
scroll to position [0, 0]
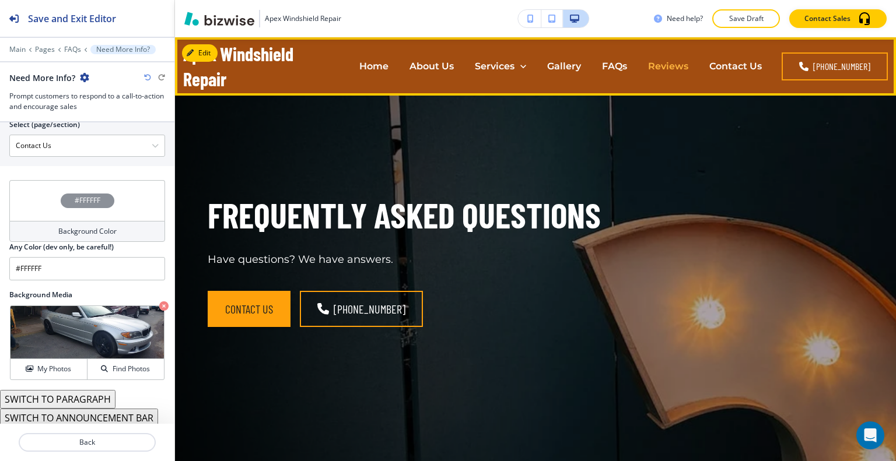
click at [660, 67] on p "Reviews" at bounding box center [668, 65] width 40 height 13
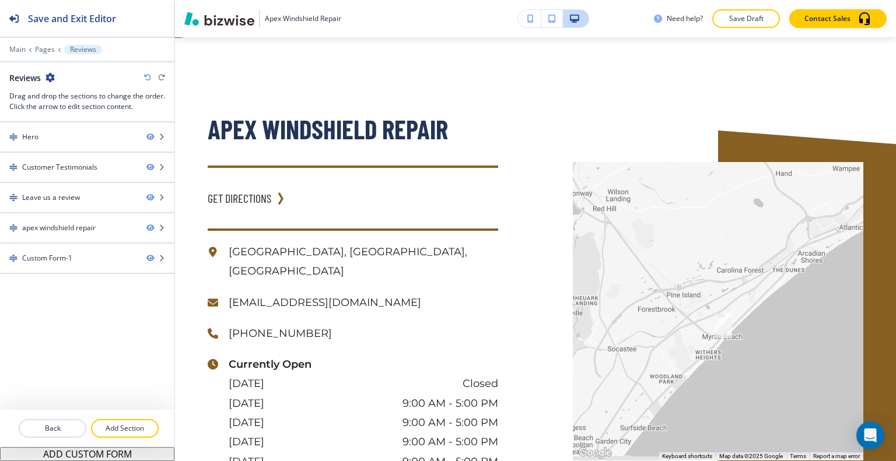
scroll to position [1925, 0]
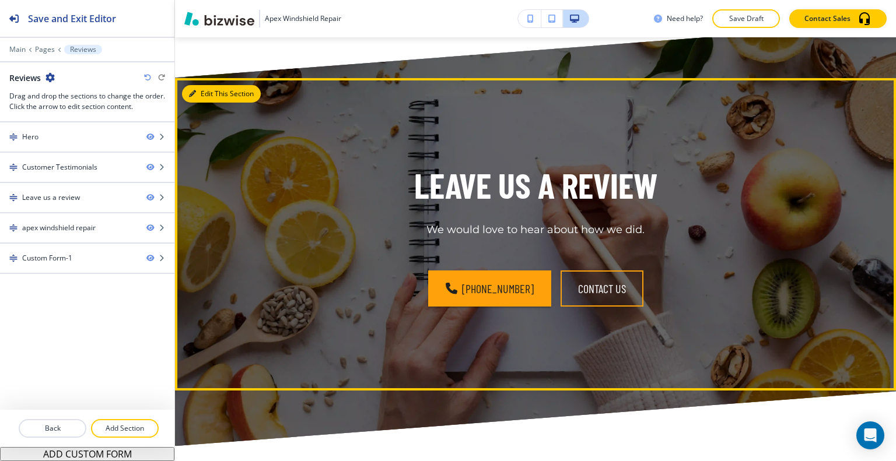
click at [207, 103] on button "Edit This Section" at bounding box center [221, 93] width 79 height 17
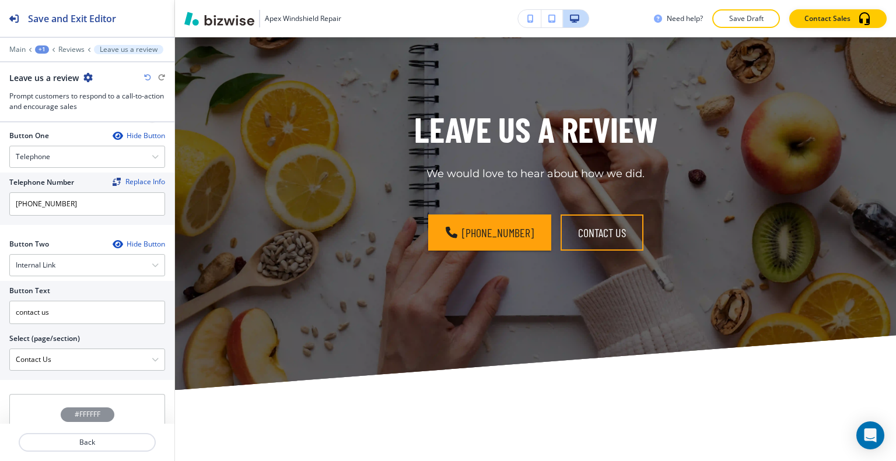
scroll to position [622, 0]
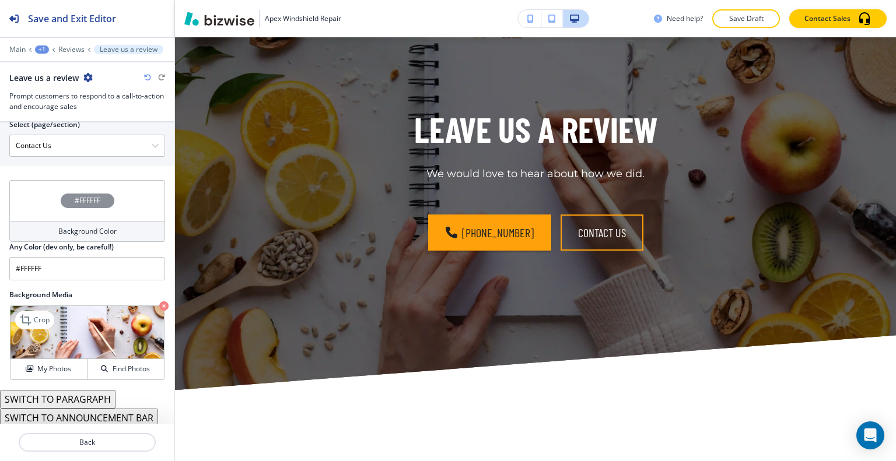
click at [62, 359] on div "My Photos Find Photos" at bounding box center [86, 369] width 153 height 21
click at [62, 361] on button "My Photos" at bounding box center [48, 369] width 77 height 20
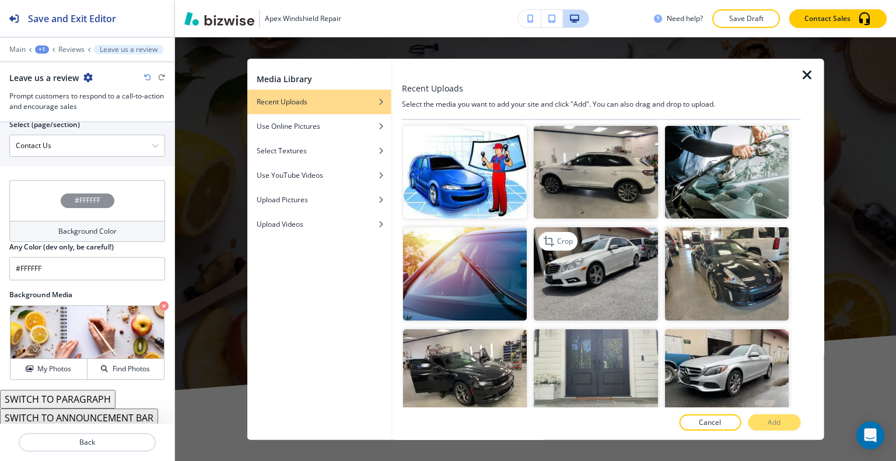
scroll to position [292, 0]
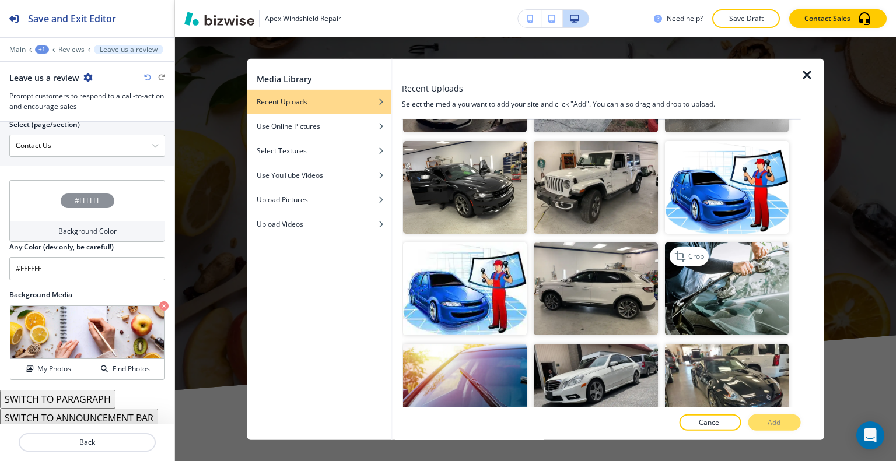
click at [748, 269] on img "button" at bounding box center [726, 289] width 124 height 93
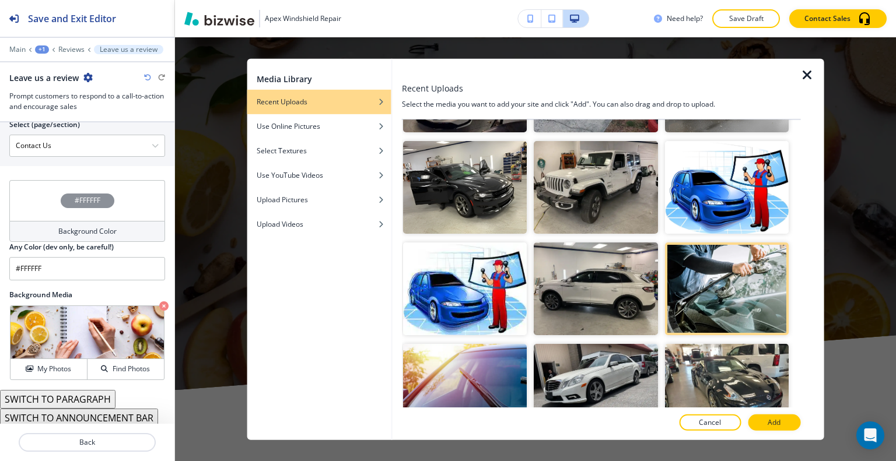
click at [770, 422] on p "Add" at bounding box center [774, 423] width 13 height 10
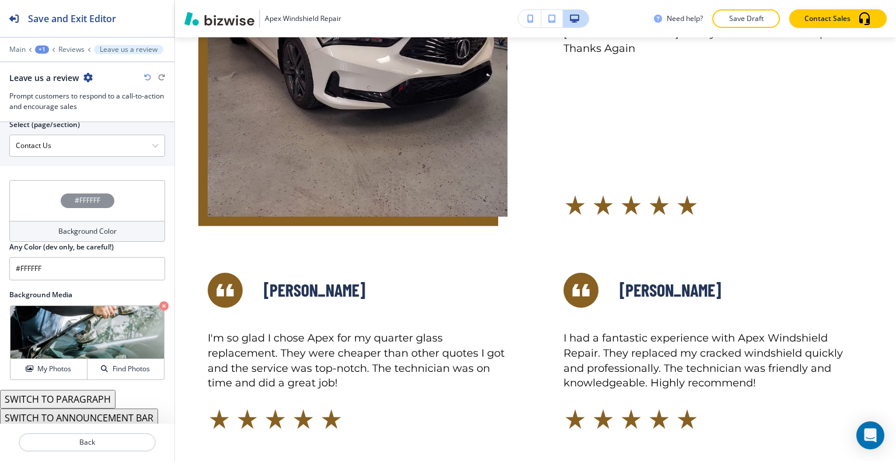
scroll to position [0, 0]
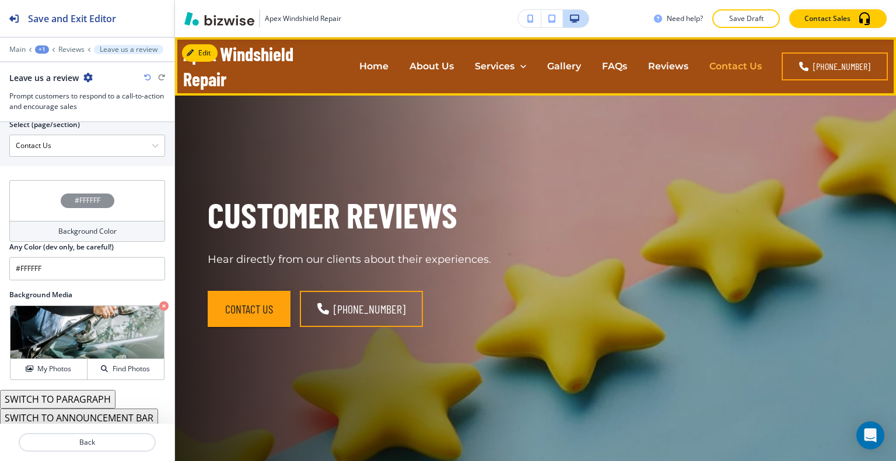
click at [738, 66] on p "Contact Us" at bounding box center [735, 65] width 52 height 13
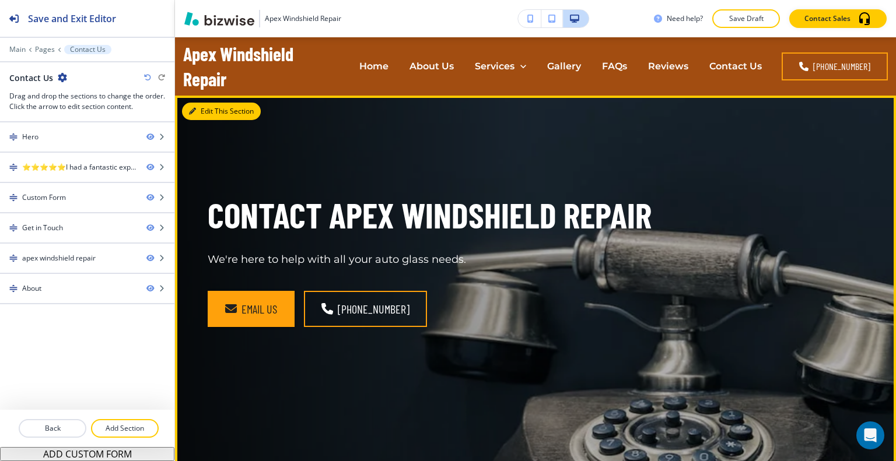
click at [203, 114] on button "Edit This Section" at bounding box center [221, 111] width 79 height 17
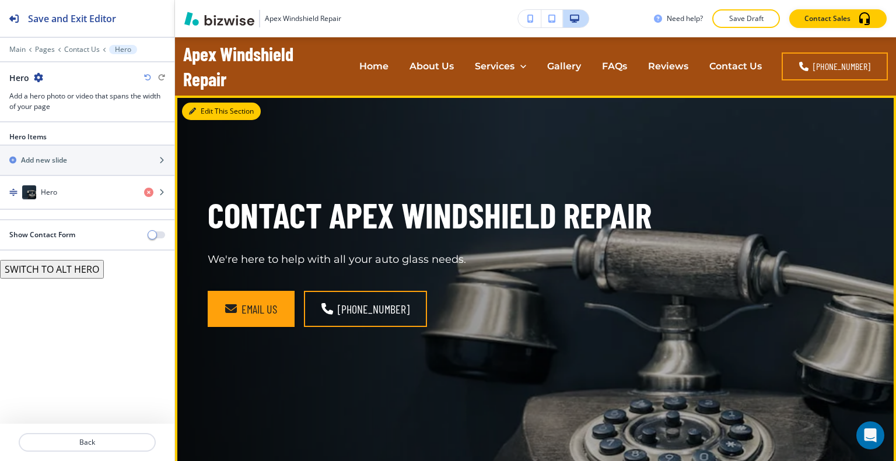
scroll to position [58, 0]
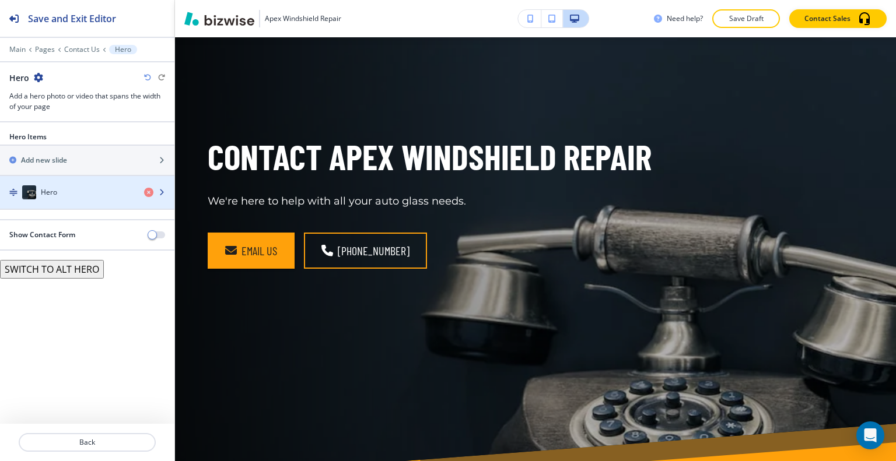
click at [110, 192] on div "Hero" at bounding box center [67, 192] width 135 height 14
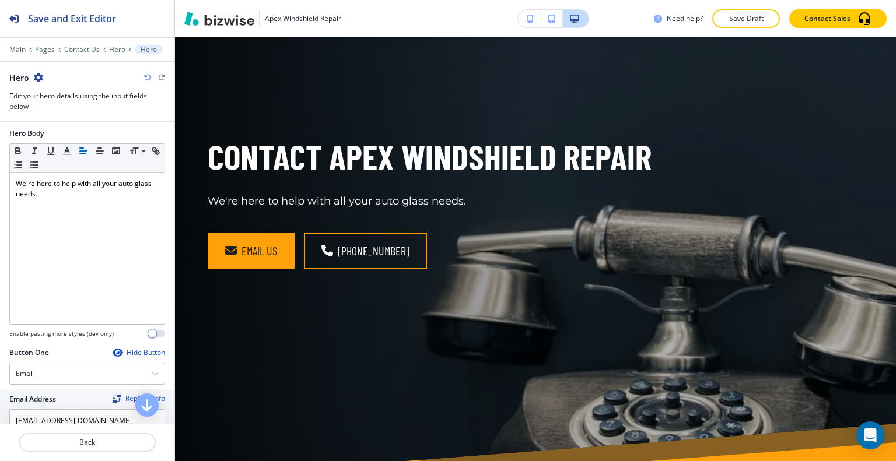
scroll to position [525, 0]
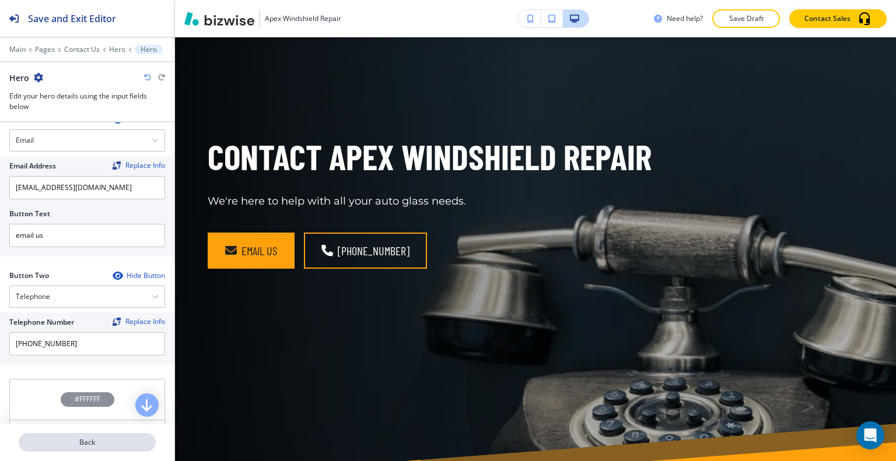
click at [104, 440] on p "Back" at bounding box center [87, 442] width 135 height 10
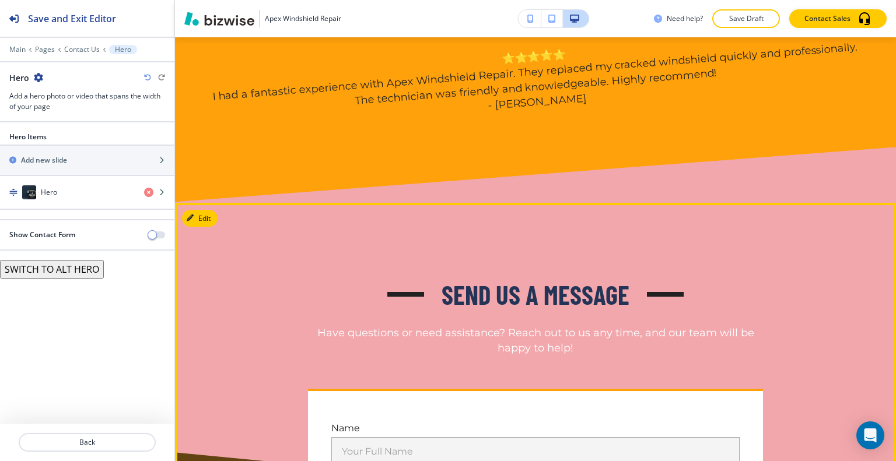
scroll to position [583, 0]
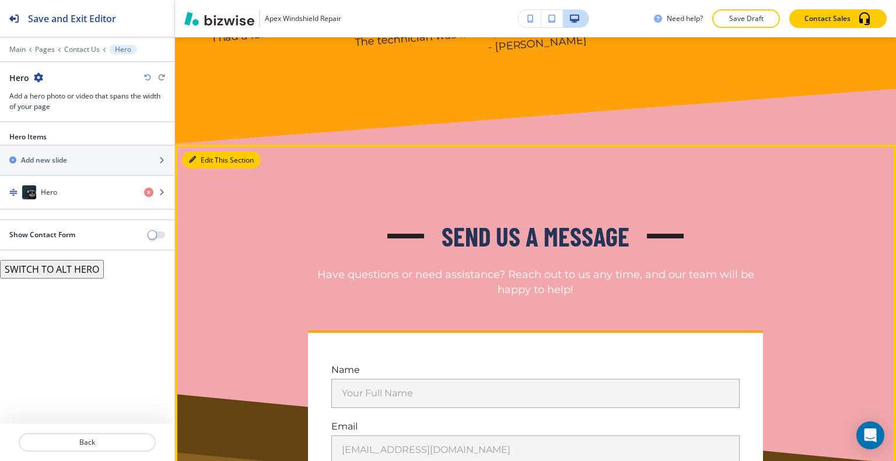
click at [211, 160] on button "Edit This Section" at bounding box center [221, 160] width 79 height 17
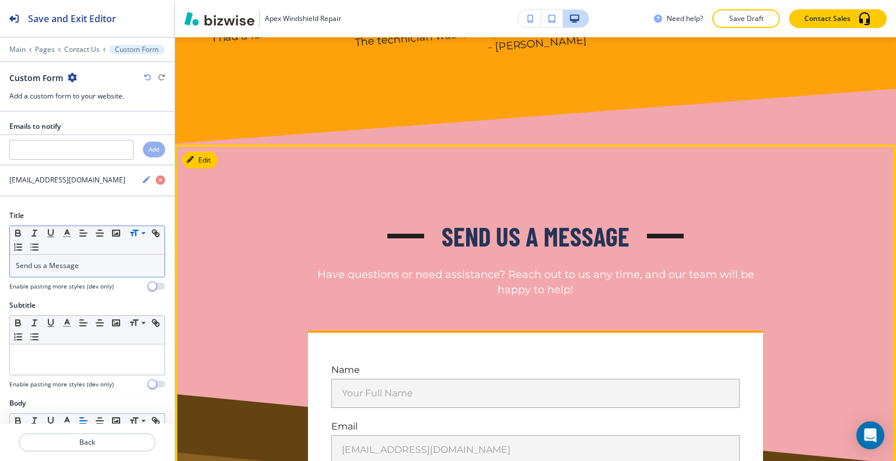
scroll to position [690, 0]
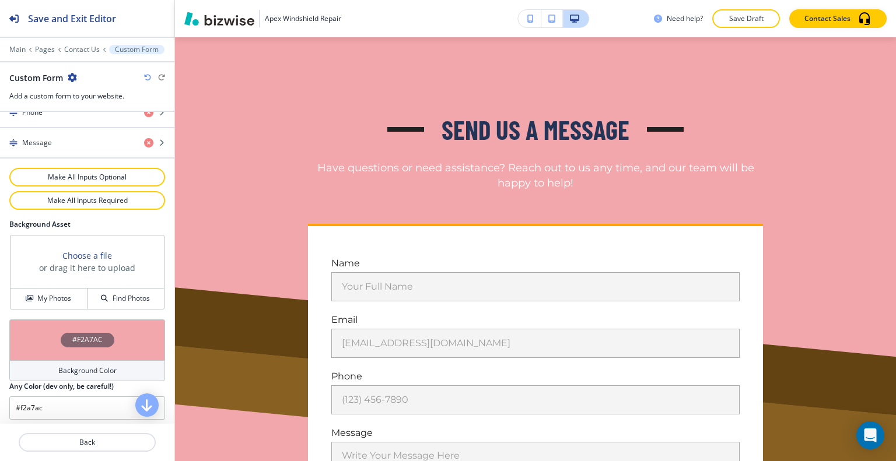
click at [40, 328] on div "#F2A7AC" at bounding box center [87, 340] width 156 height 41
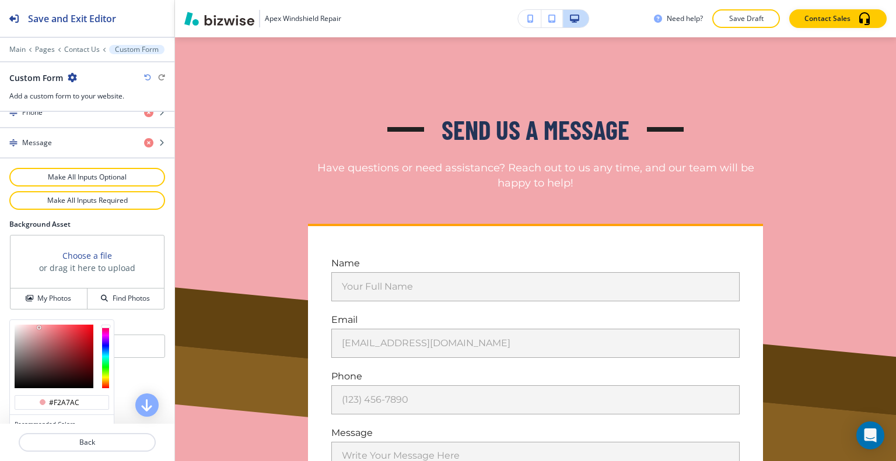
scroll to position [667, 0]
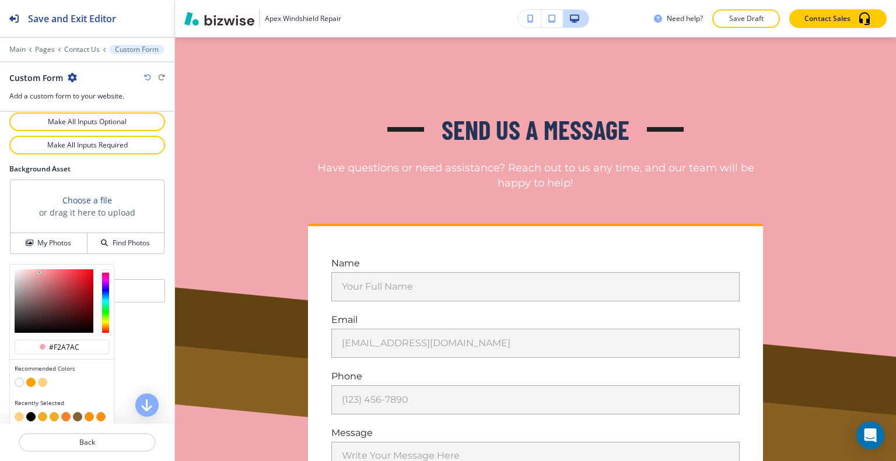
type input "#ecc2c5"
click at [29, 269] on div at bounding box center [54, 301] width 79 height 64
type input "#ecc2c5"
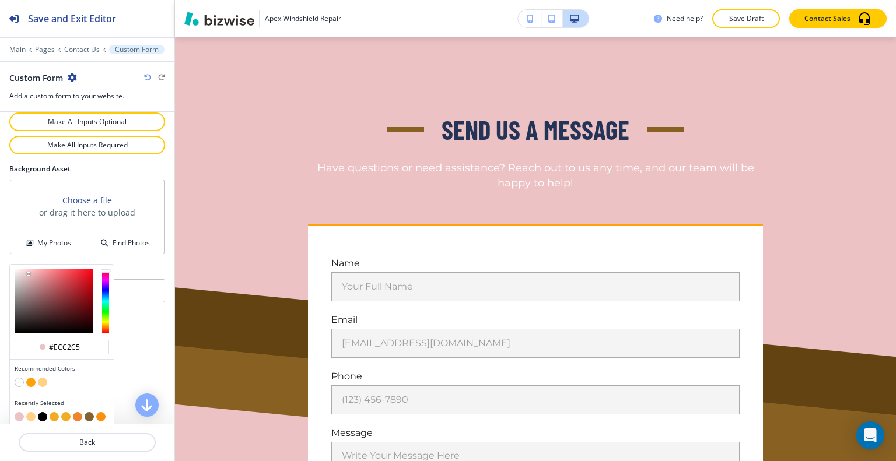
type input "#ce989c"
click at [35, 276] on div at bounding box center [54, 301] width 79 height 64
type input "#ce989c"
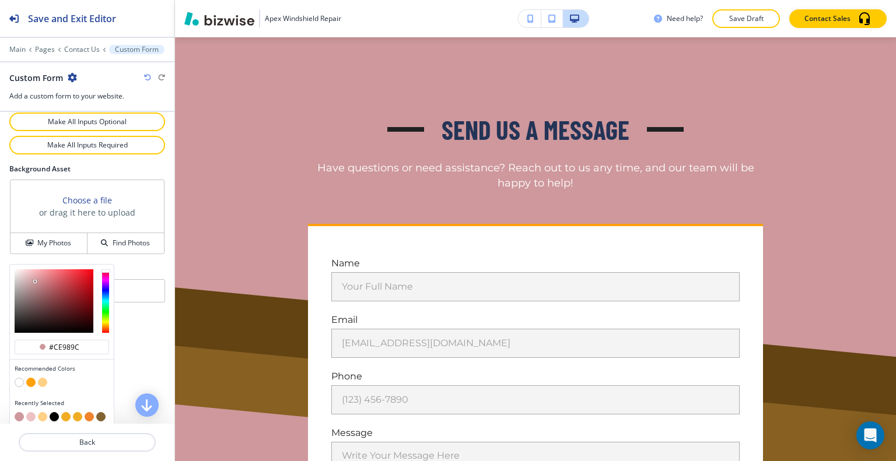
type input "#b47c80"
click at [39, 283] on div at bounding box center [54, 301] width 79 height 64
type input "#b47c80"
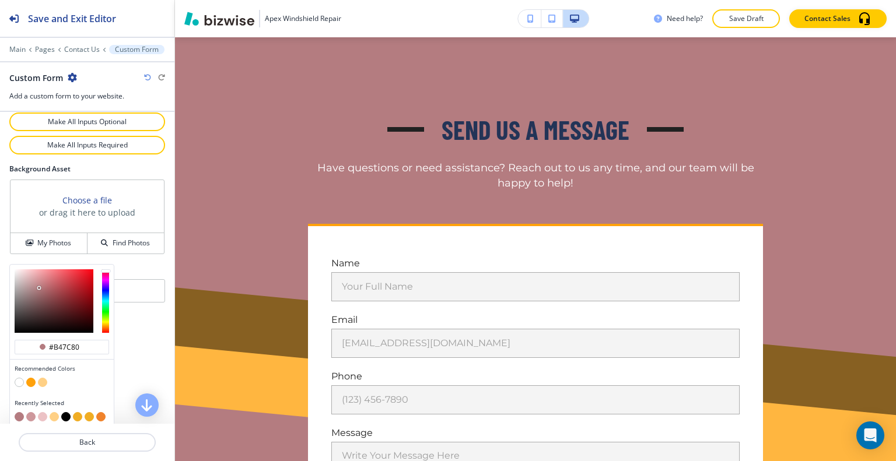
type input "#ce8186"
click at [44, 276] on div at bounding box center [54, 301] width 79 height 64
type input "#ce8186"
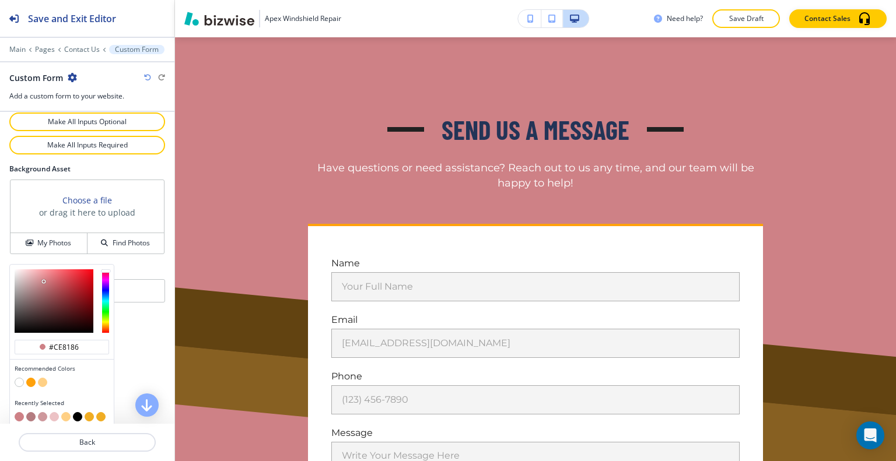
type input "#914e53"
click at [51, 292] on div at bounding box center [54, 301] width 79 height 64
type input "#914e53"
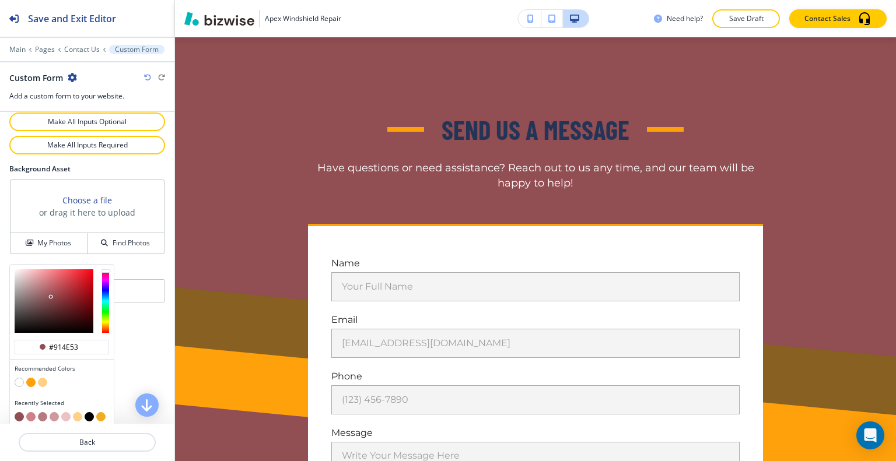
type input "#837475"
click at [23, 295] on div at bounding box center [54, 301] width 79 height 64
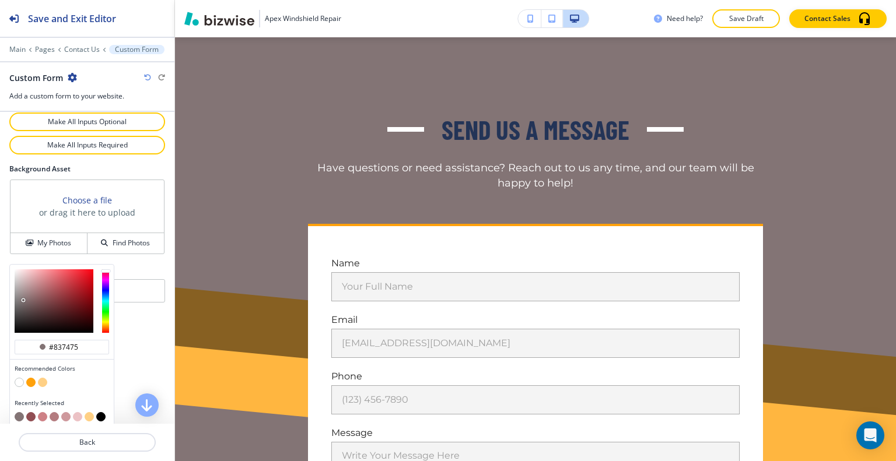
click at [10, 293] on div at bounding box center [62, 301] width 104 height 73
click at [44, 378] on button "button" at bounding box center [42, 382] width 9 height 9
type input "#ffd085"
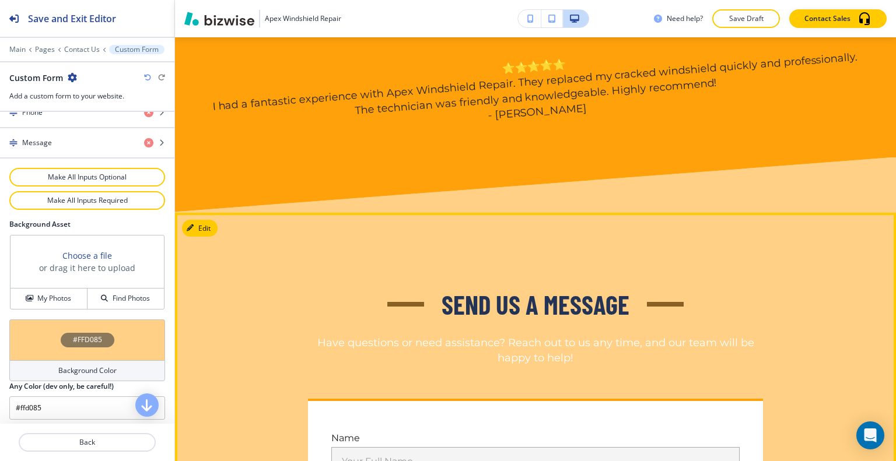
scroll to position [632, 0]
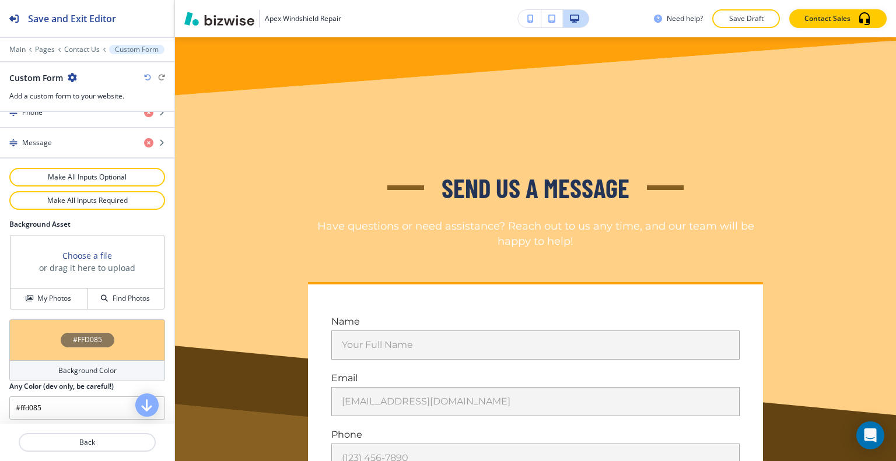
click at [44, 336] on div "#FFD085" at bounding box center [87, 340] width 156 height 41
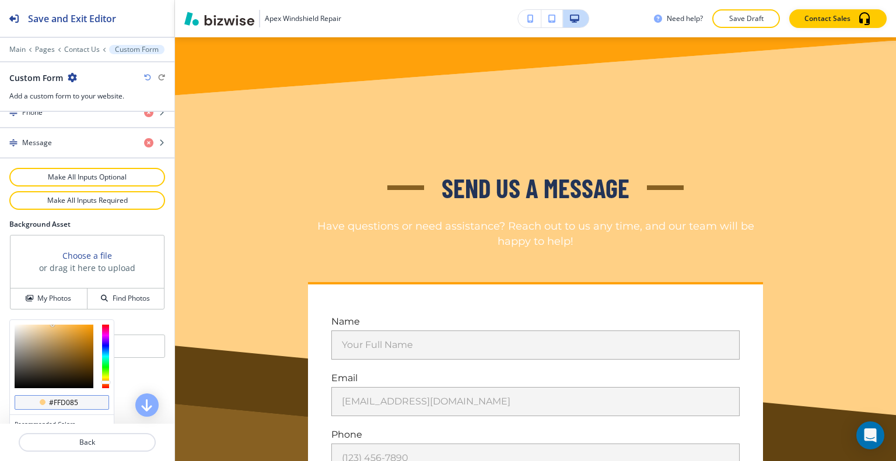
scroll to position [667, 0]
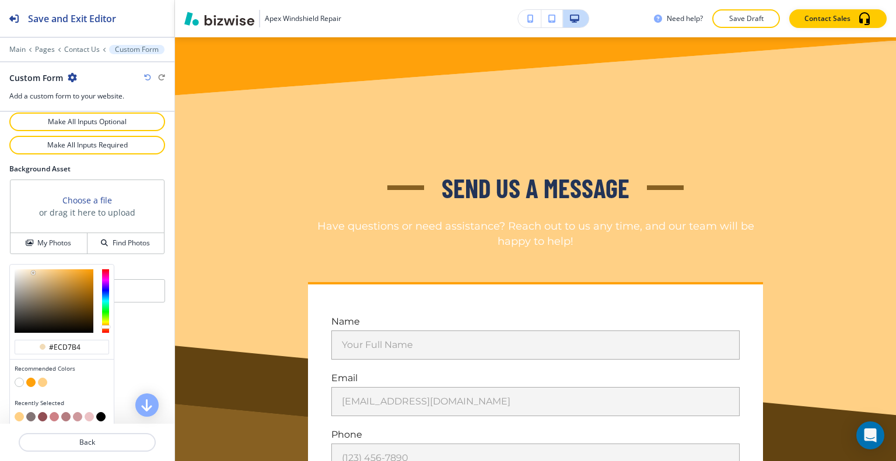
type input "#ecd7b6"
click at [33, 269] on div at bounding box center [54, 301] width 79 height 64
type input "#ecd7b6"
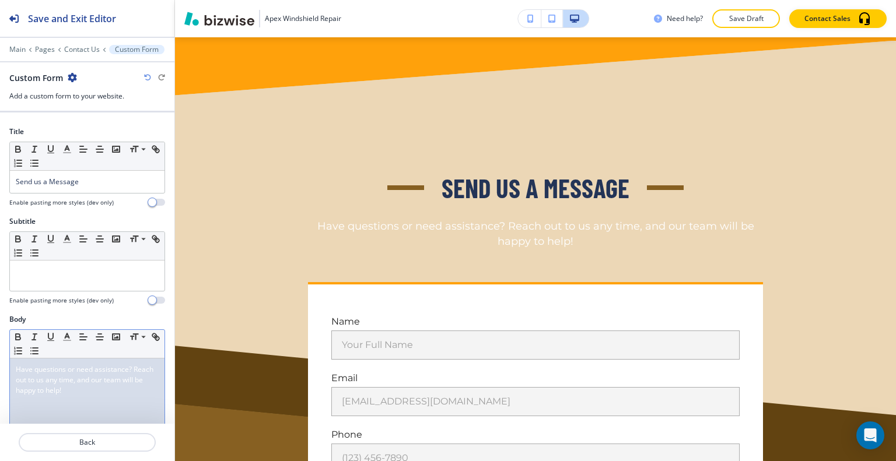
scroll to position [142, 0]
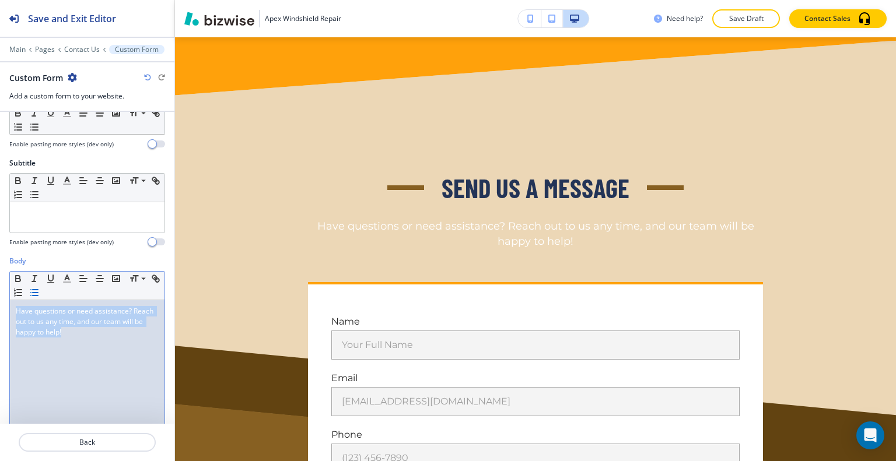
drag, startPoint x: 91, startPoint y: 342, endPoint x: 44, endPoint y: 283, distance: 75.6
click at [1, 284] on div "Body Small Normal Large Huge Have questions or need assistance? Reach out to us…" at bounding box center [87, 365] width 174 height 219
click at [64, 279] on icon "button" at bounding box center [67, 279] width 10 height 10
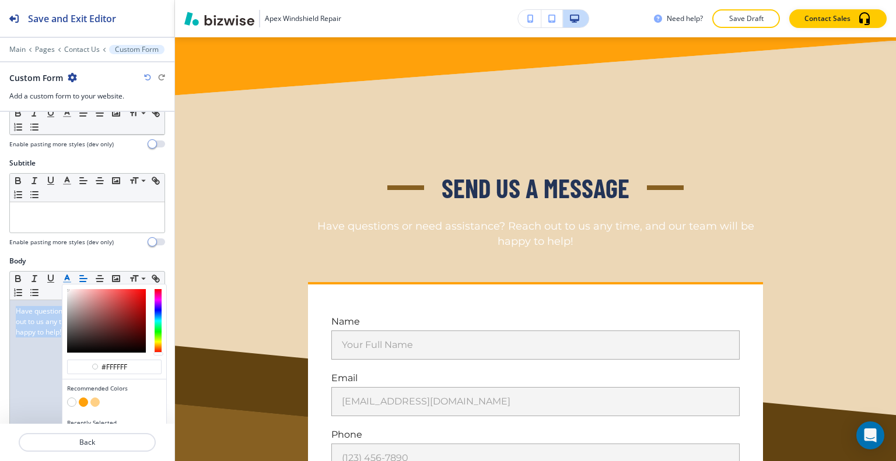
scroll to position [201, 0]
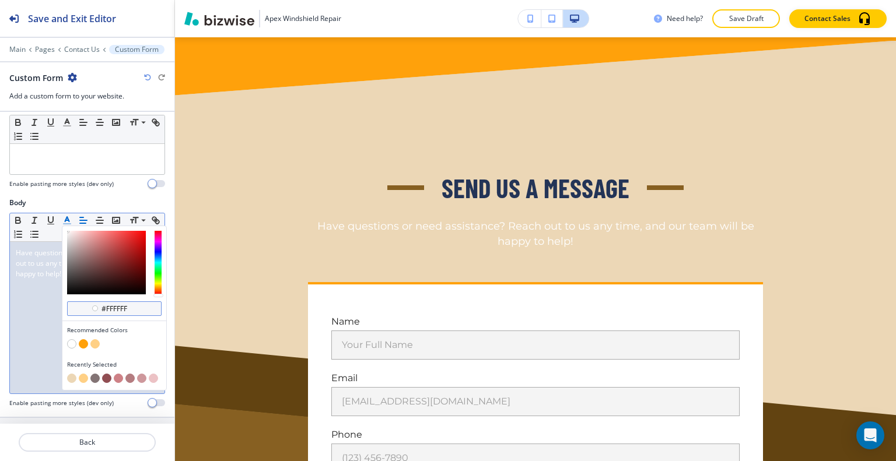
drag, startPoint x: 138, startPoint y: 306, endPoint x: 115, endPoint y: 306, distance: 22.2
click at [115, 306] on input "#ffffff" at bounding box center [120, 308] width 41 height 9
type input "#000000"
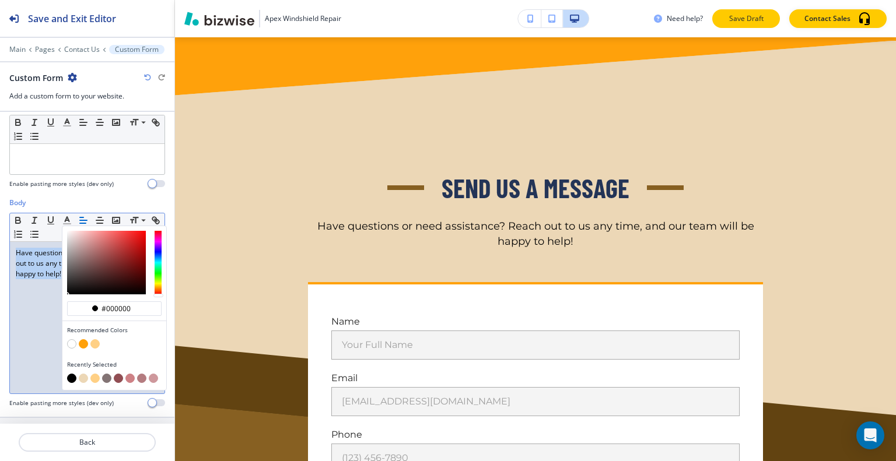
click at [754, 19] on p "Save Draft" at bounding box center [745, 18] width 37 height 10
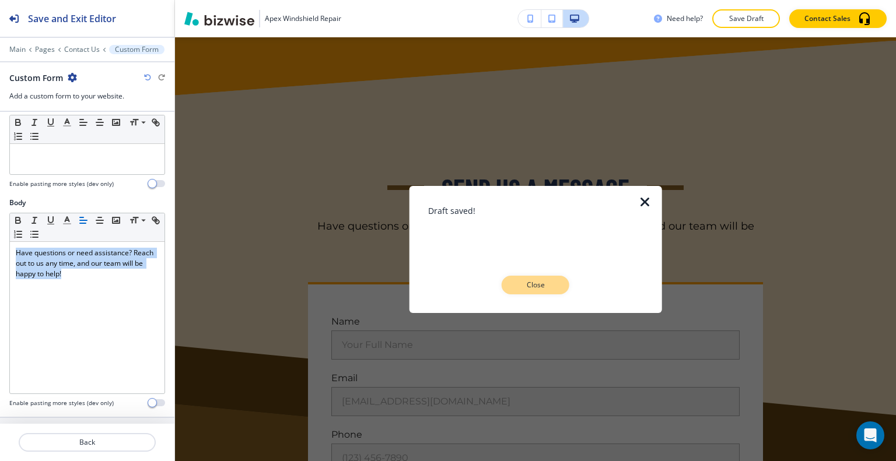
click at [547, 286] on p "Close" at bounding box center [535, 285] width 37 height 10
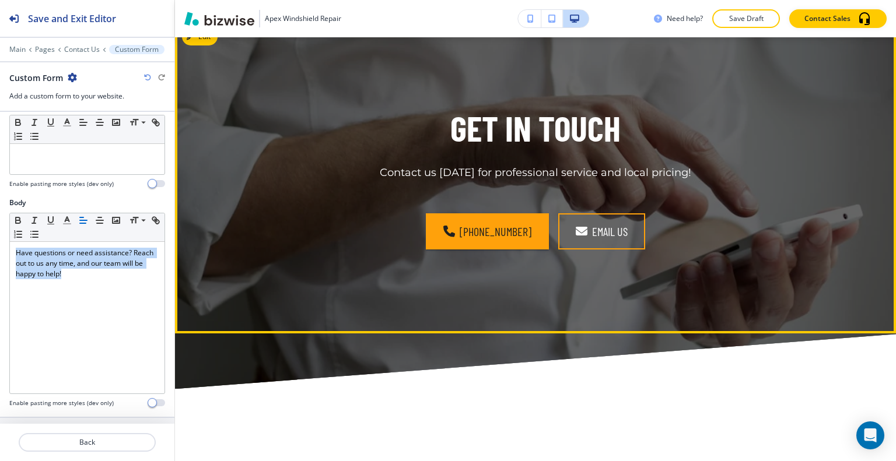
scroll to position [1332, 0]
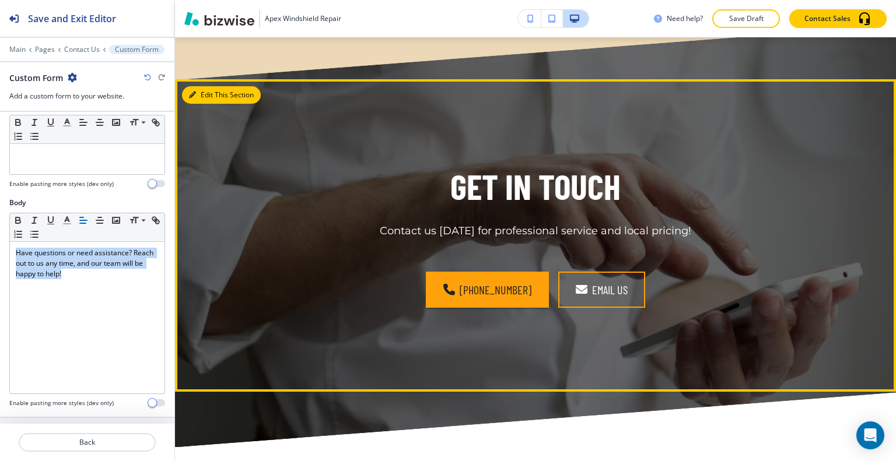
click at [215, 96] on button "Edit This Section" at bounding box center [221, 94] width 79 height 17
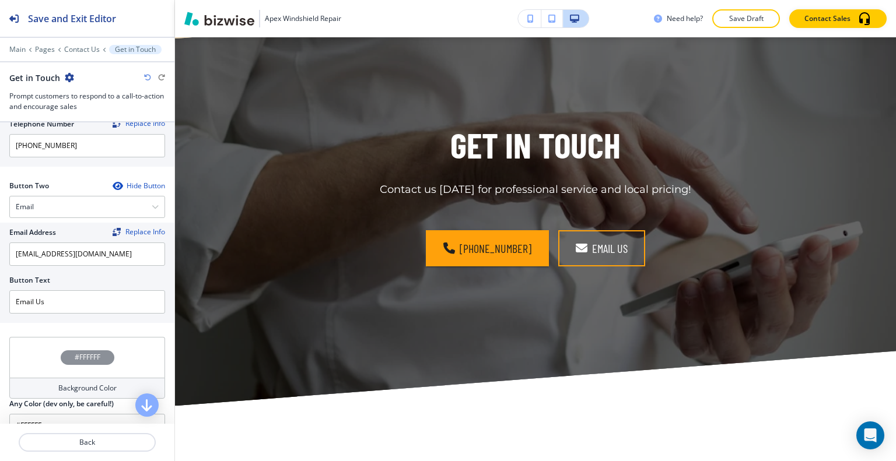
scroll to position [623, 0]
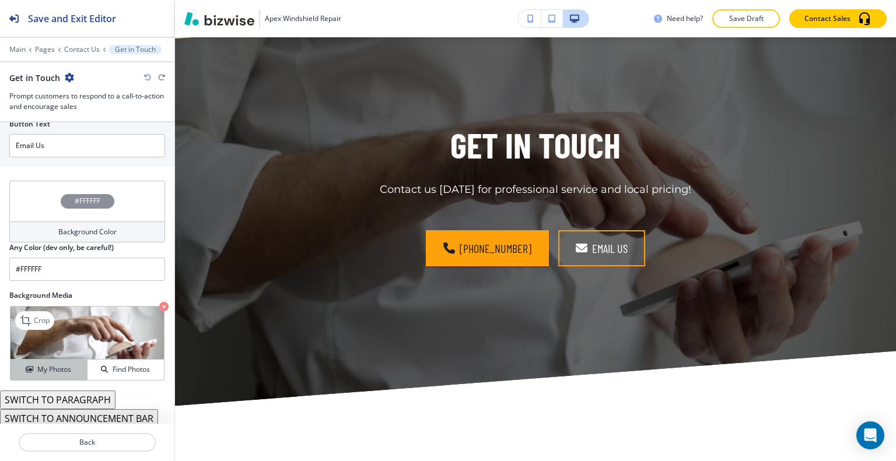
click at [40, 373] on button "My Photos" at bounding box center [48, 370] width 77 height 20
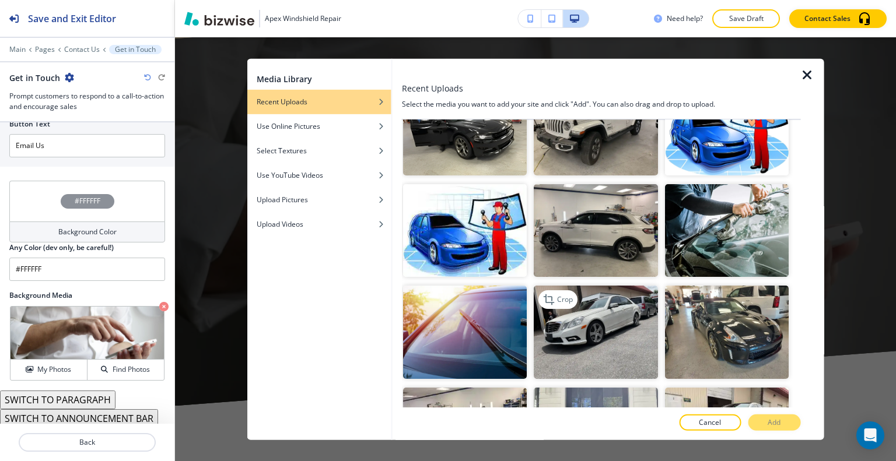
scroll to position [408, 0]
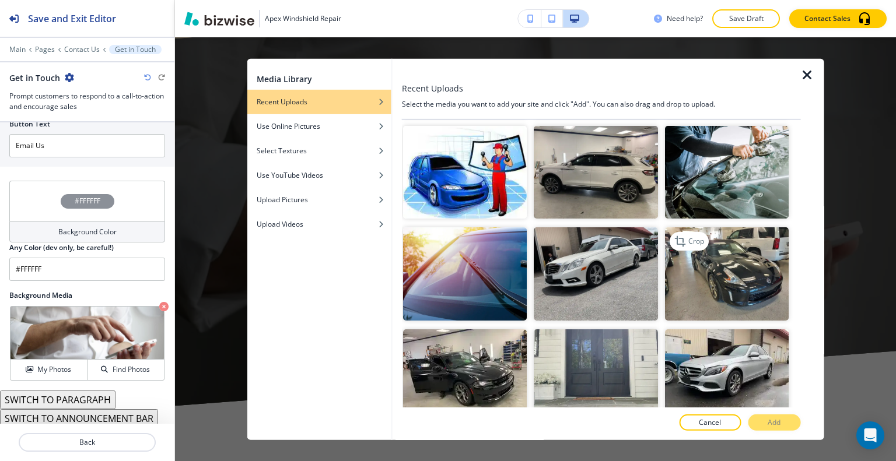
click at [742, 275] on img "button" at bounding box center [726, 273] width 124 height 93
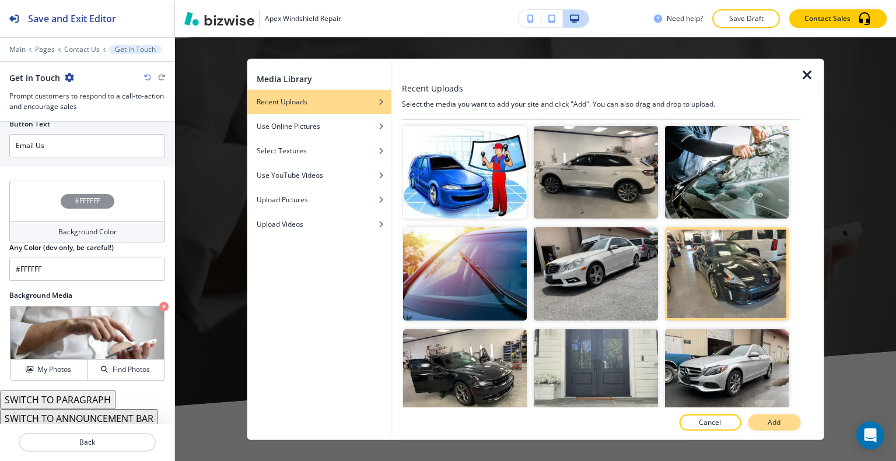
click at [768, 419] on button "Add" at bounding box center [774, 423] width 52 height 16
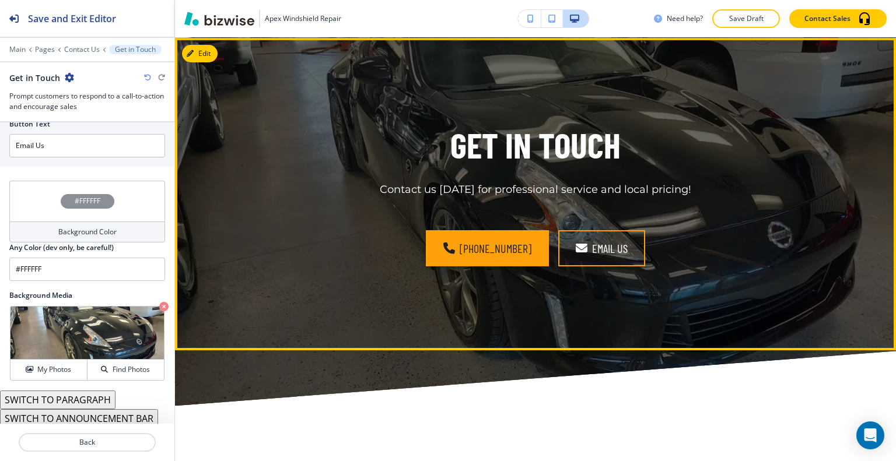
scroll to position [1315, 0]
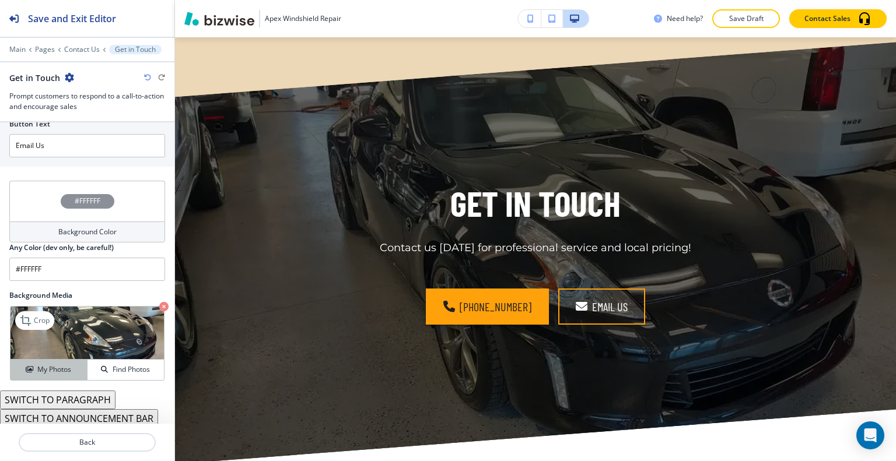
click at [55, 373] on button "My Photos" at bounding box center [48, 370] width 77 height 20
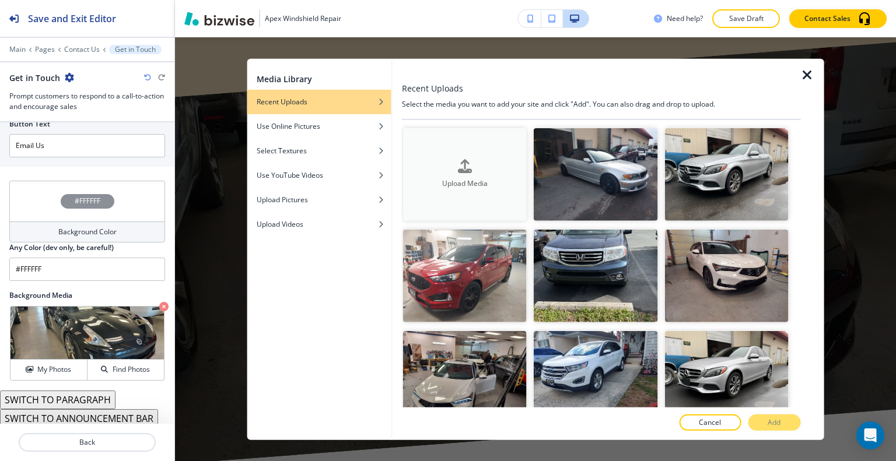
click at [493, 181] on h4 "Upload Media" at bounding box center [465, 183] width 124 height 10
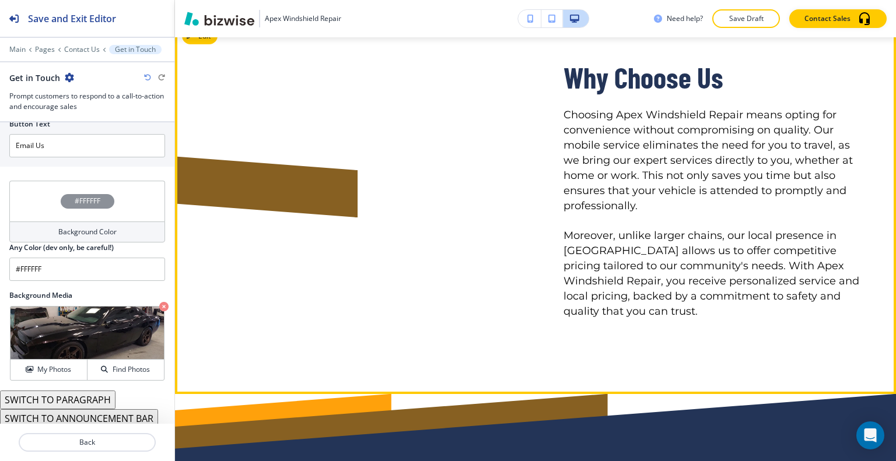
scroll to position [2190, 0]
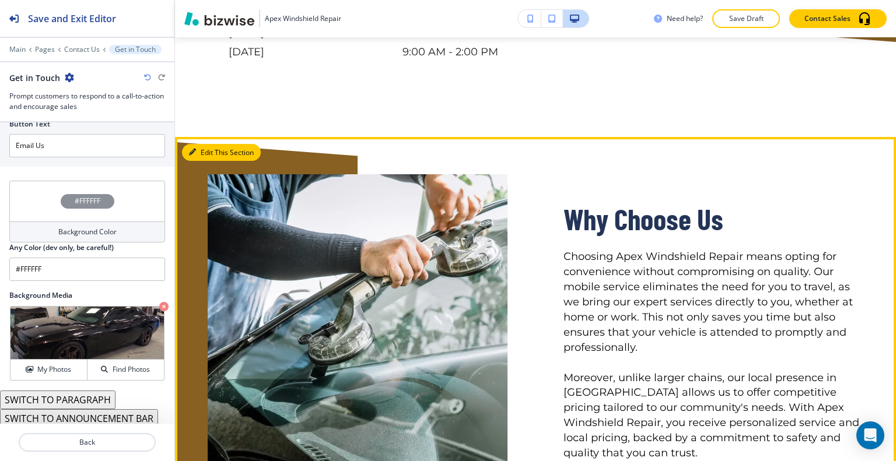
click at [202, 144] on button "Edit This Section" at bounding box center [221, 152] width 79 height 17
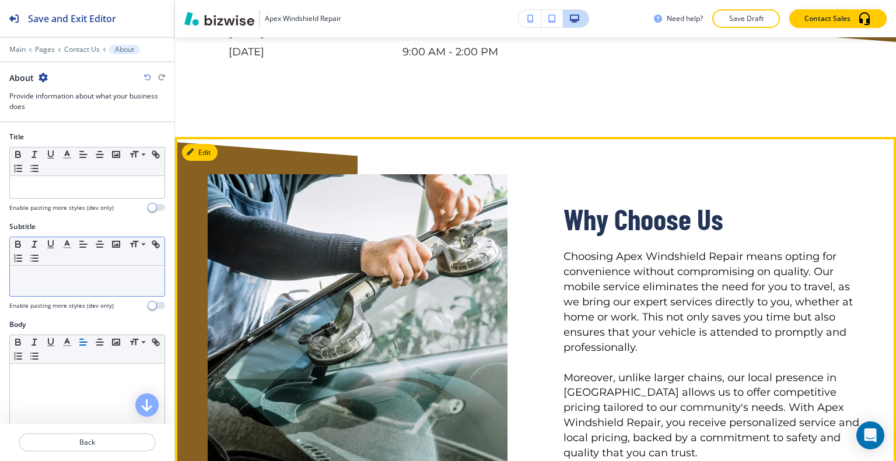
scroll to position [2269, 0]
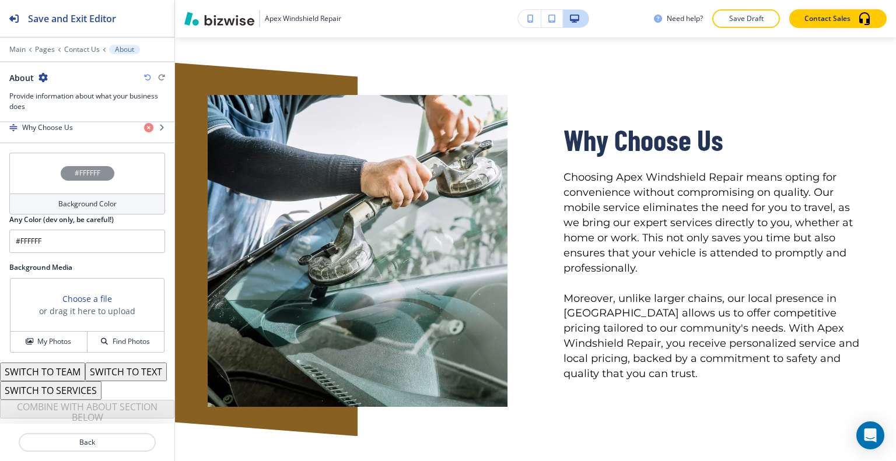
click at [34, 153] on div "#FFFFFF" at bounding box center [87, 173] width 156 height 41
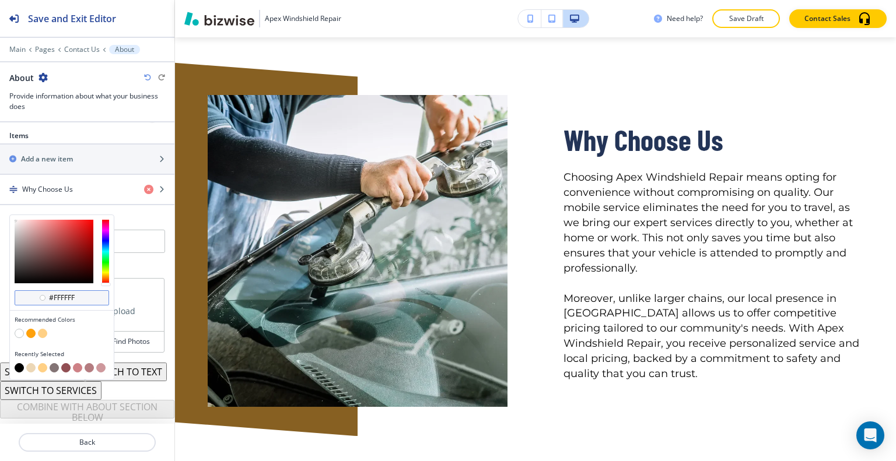
scroll to position [423, 0]
click at [32, 363] on button "button" at bounding box center [30, 367] width 9 height 9
type input "#ecd7b6"
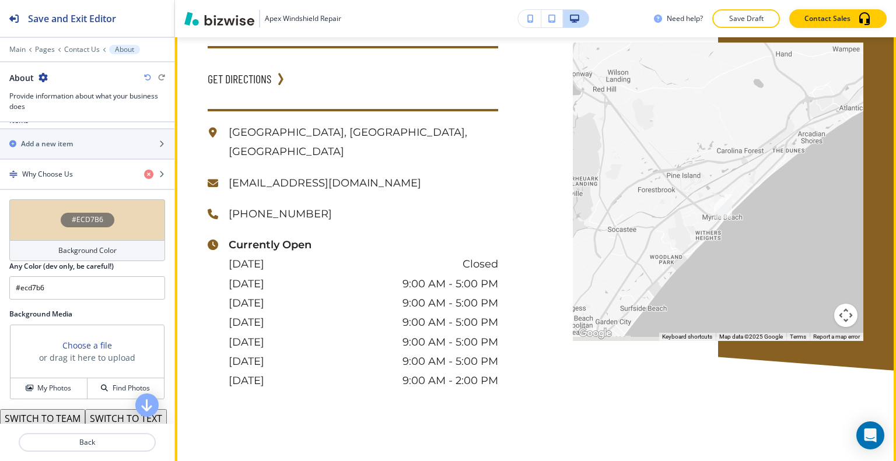
scroll to position [2152, 0]
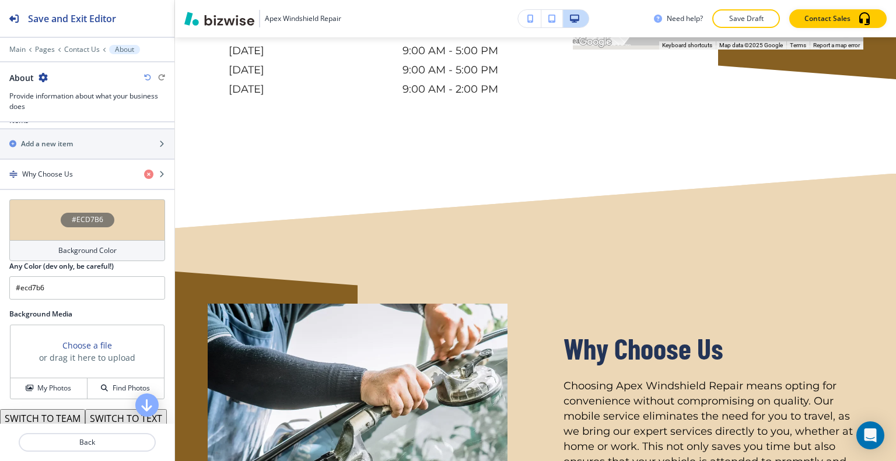
click at [48, 226] on div "#ECD7B6" at bounding box center [87, 219] width 156 height 41
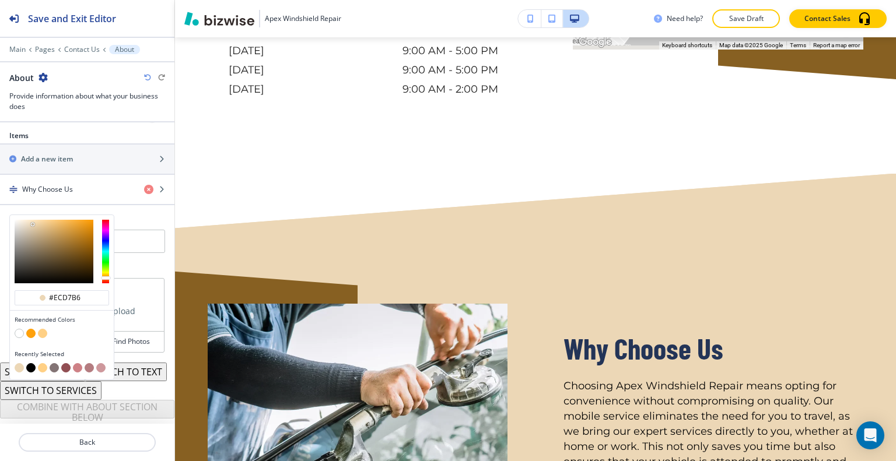
type input "#f3e5cf"
click at [26, 220] on div at bounding box center [54, 252] width 79 height 64
type input "#f3e5cf"
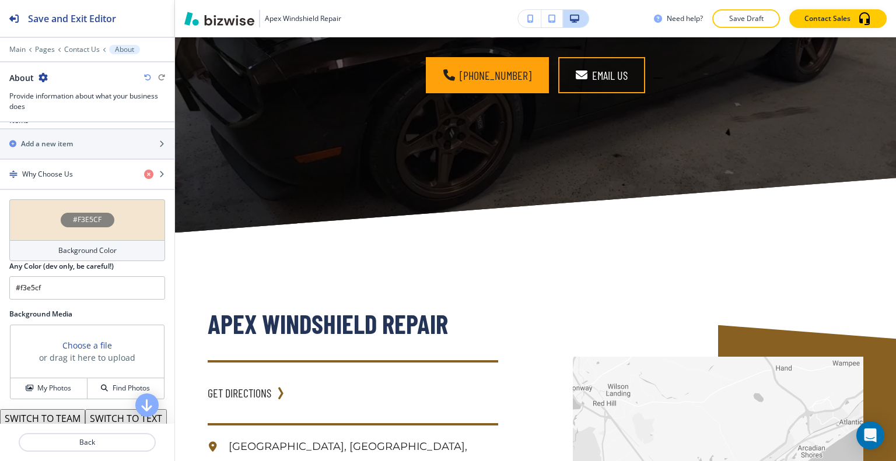
scroll to position [0, 0]
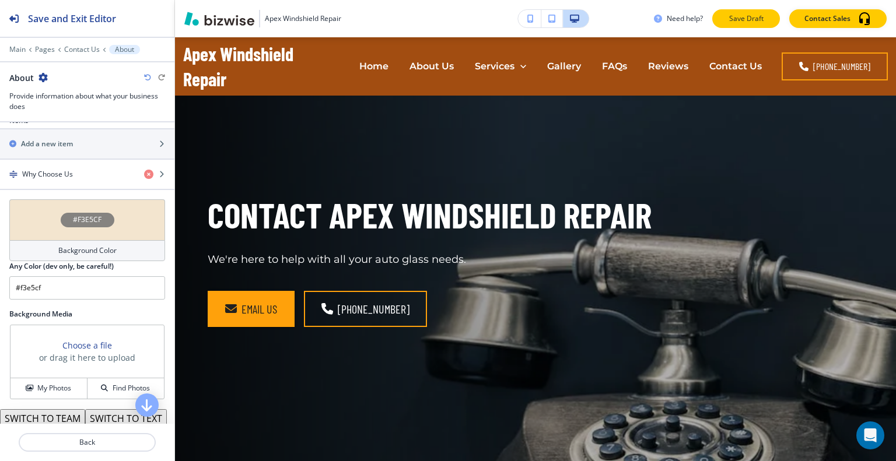
click at [753, 16] on p "Save Draft" at bounding box center [745, 18] width 37 height 10
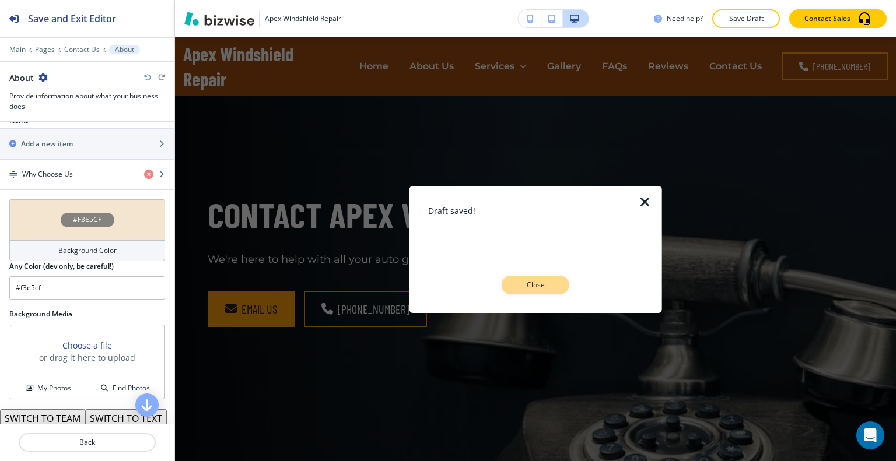
click at [554, 290] on button "Close" at bounding box center [536, 285] width 68 height 19
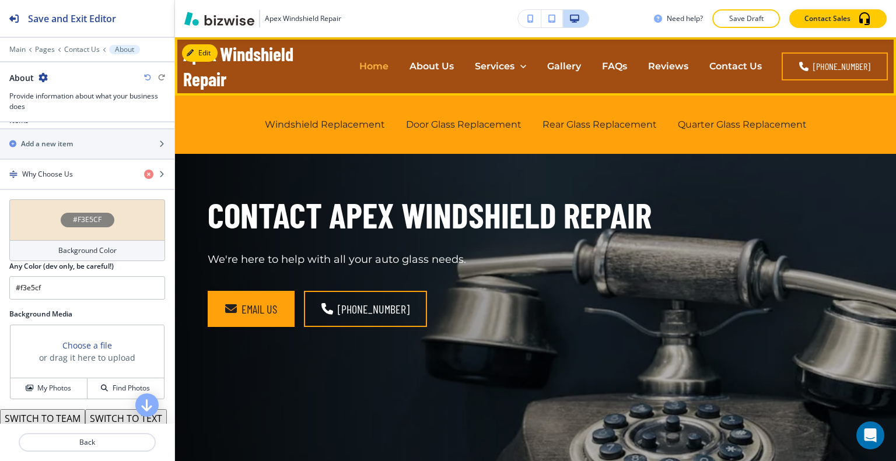
click at [387, 71] on p "Home" at bounding box center [373, 65] width 29 height 13
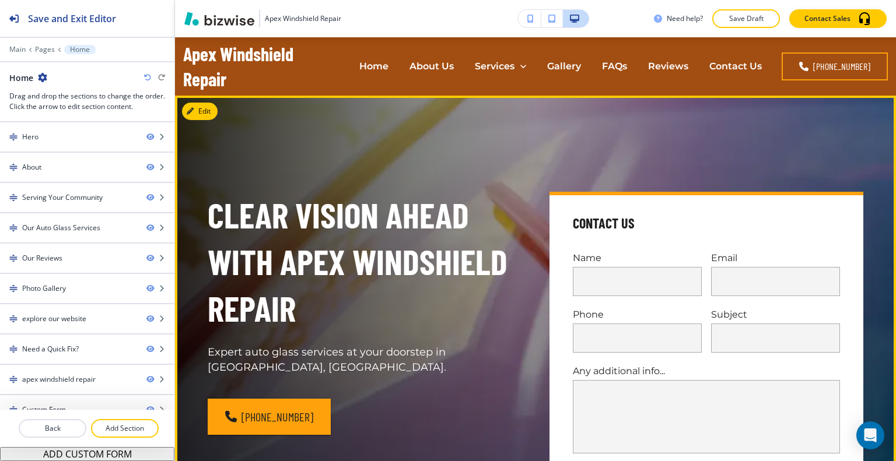
click at [486, 184] on div "Clear Vision Ahead with Apex Windshield Repair Expert auto glass services at yo…" at bounding box center [351, 334] width 342 height 340
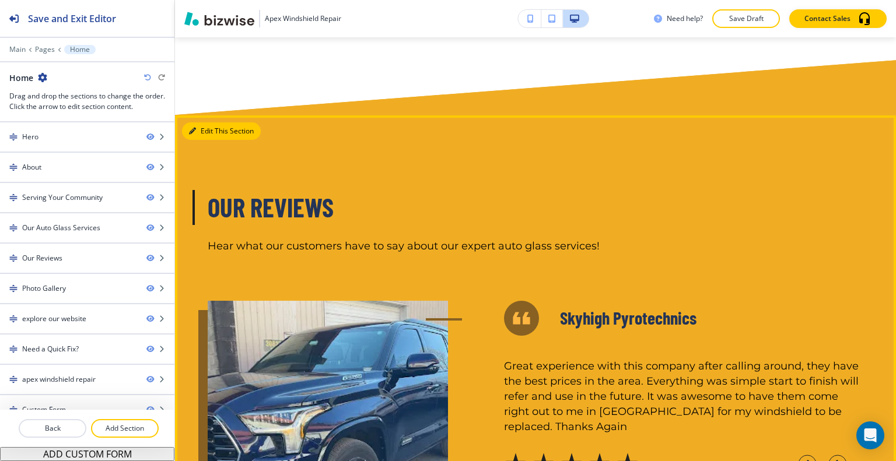
click at [212, 129] on button "Edit This Section" at bounding box center [221, 130] width 79 height 17
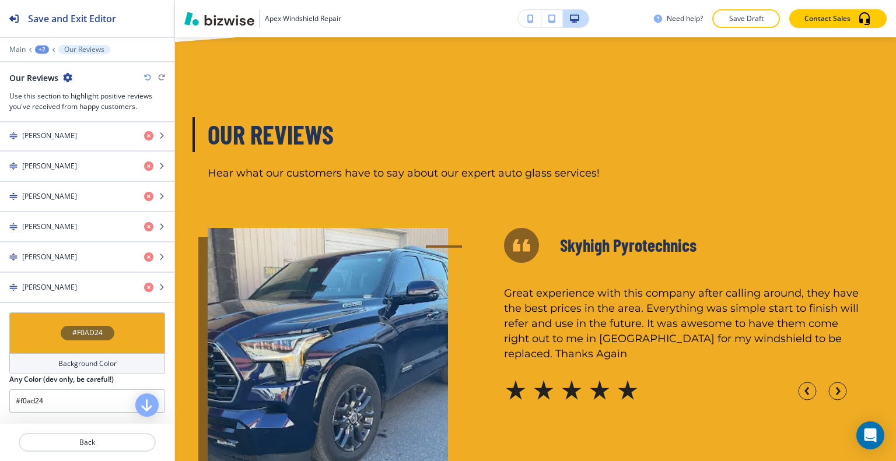
scroll to position [793, 0]
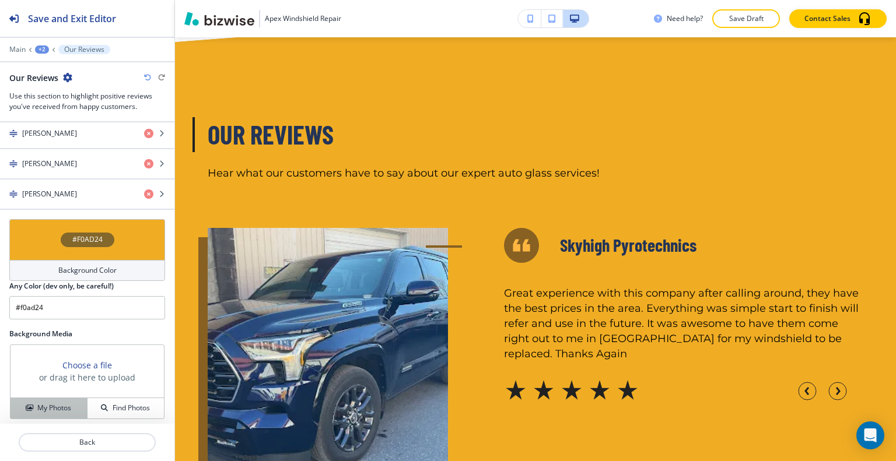
click at [53, 398] on button "My Photos" at bounding box center [48, 408] width 77 height 20
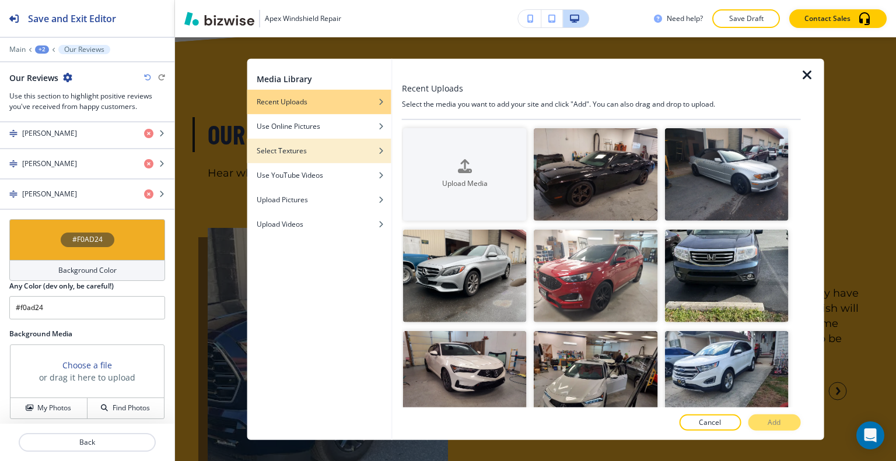
click at [332, 159] on div "button" at bounding box center [319, 159] width 144 height 7
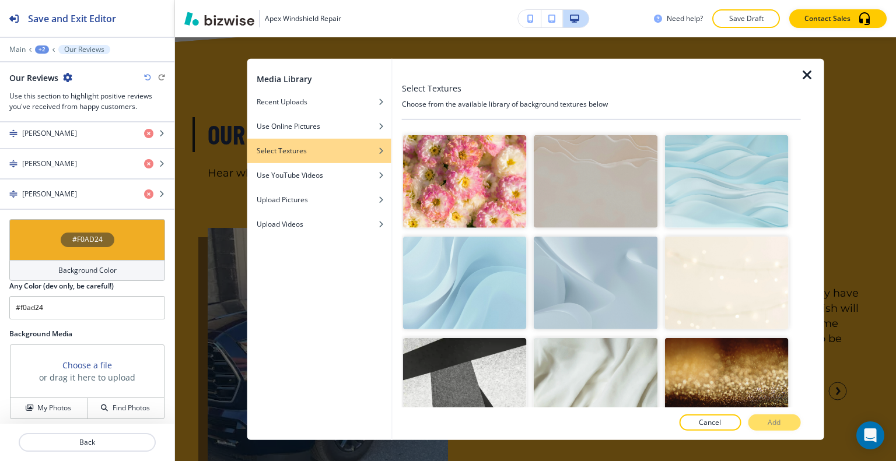
click at [614, 286] on img "button" at bounding box center [596, 283] width 124 height 93
click at [764, 421] on button "Add" at bounding box center [774, 423] width 52 height 16
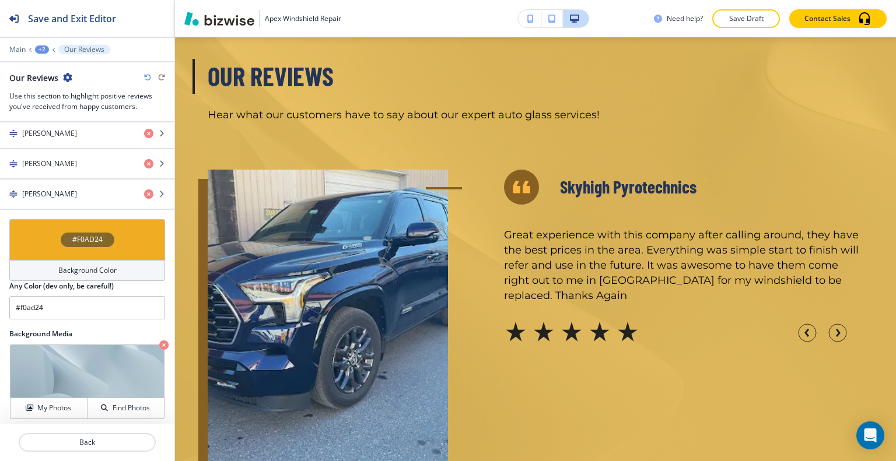
scroll to position [3087, 0]
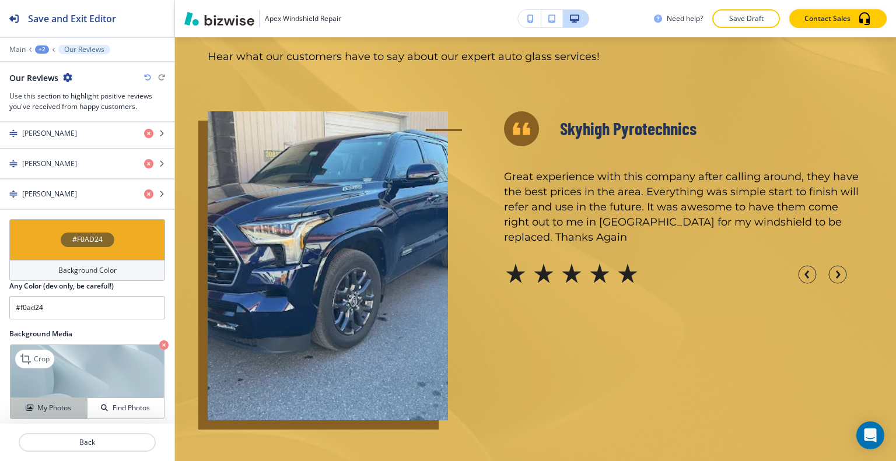
click at [49, 412] on button "My Photos" at bounding box center [48, 408] width 77 height 20
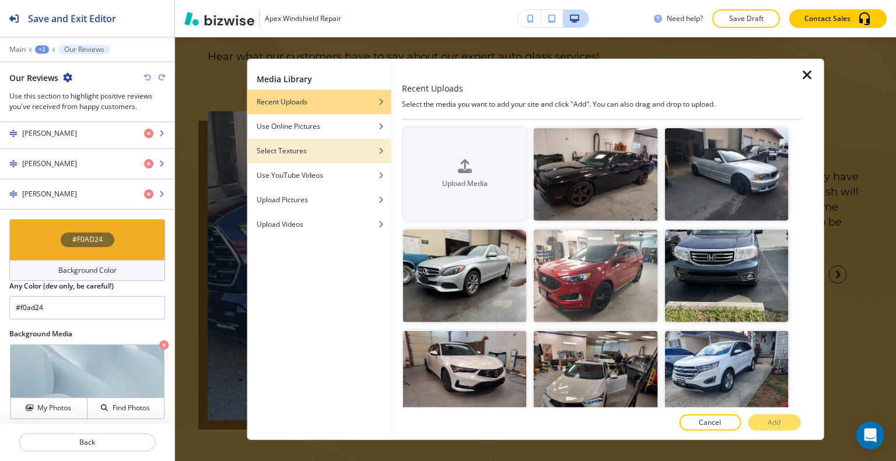
click at [289, 149] on h4 "Select Textures" at bounding box center [282, 150] width 50 height 10
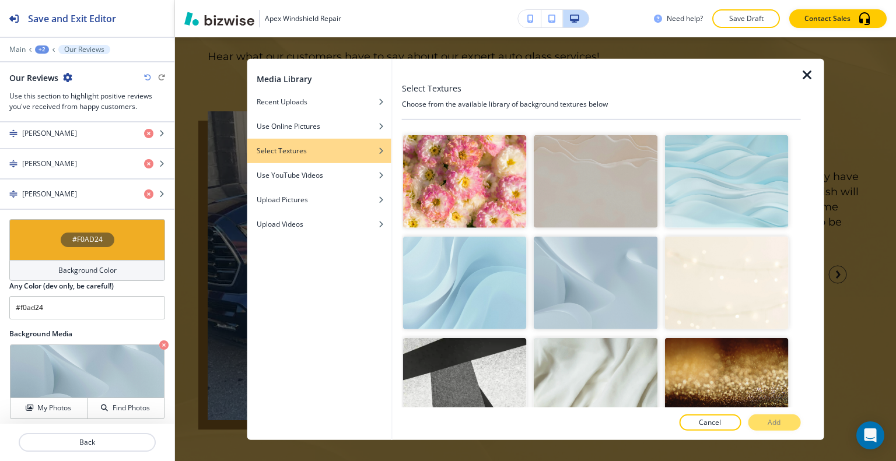
click at [584, 183] on img "button" at bounding box center [596, 181] width 124 height 93
click at [793, 421] on button "Add" at bounding box center [774, 423] width 52 height 16
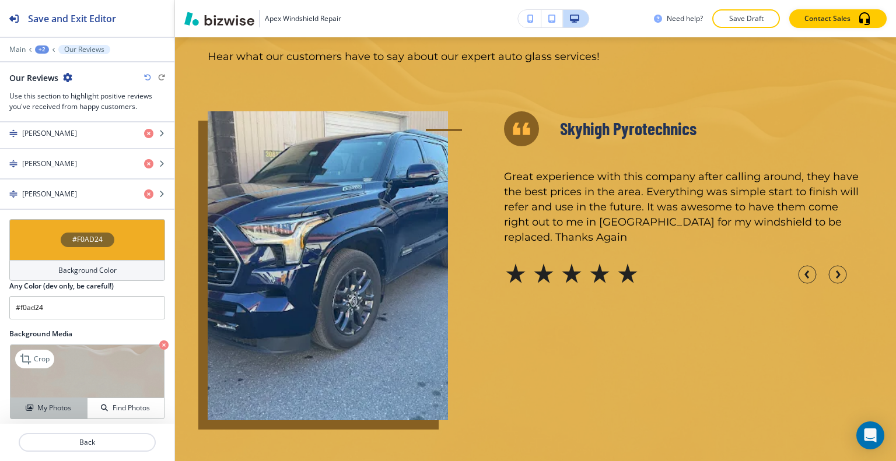
click at [58, 403] on h4 "My Photos" at bounding box center [54, 408] width 34 height 10
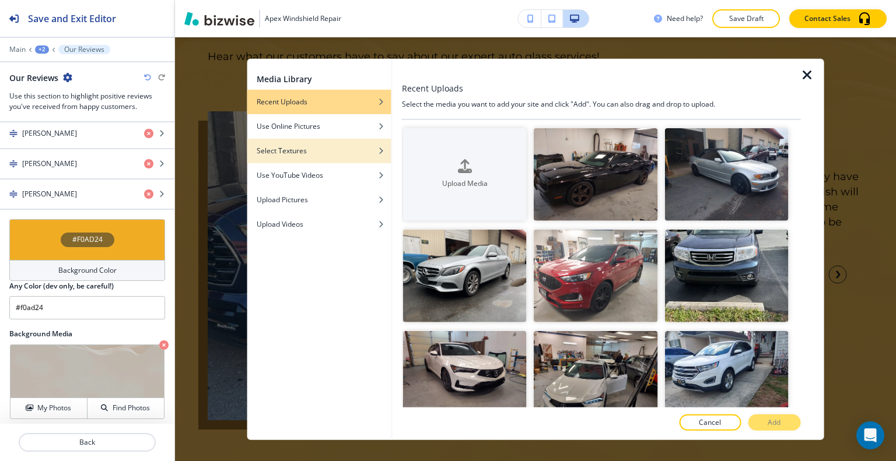
click at [308, 159] on div "button" at bounding box center [319, 159] width 144 height 7
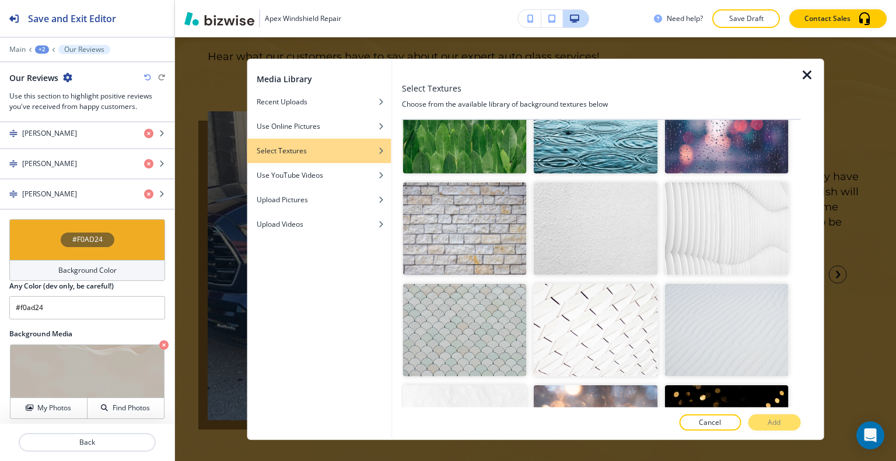
scroll to position [1012, 0]
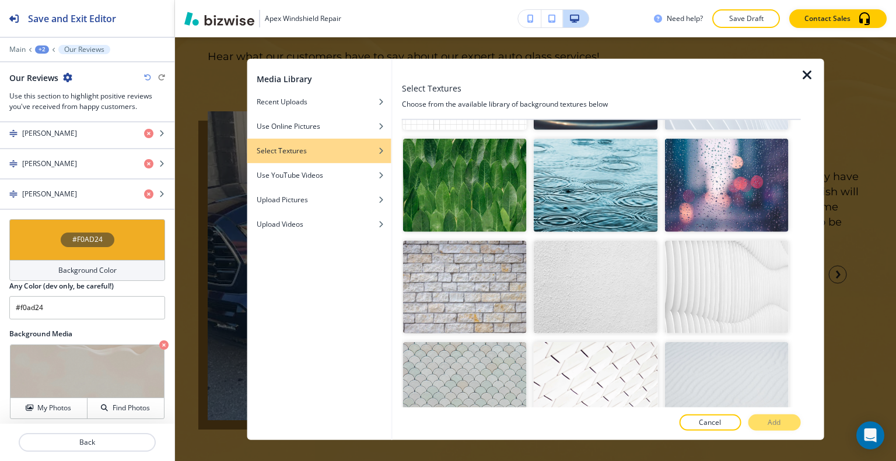
click at [698, 177] on img "button" at bounding box center [726, 185] width 124 height 93
click at [782, 428] on button "Add" at bounding box center [774, 423] width 52 height 16
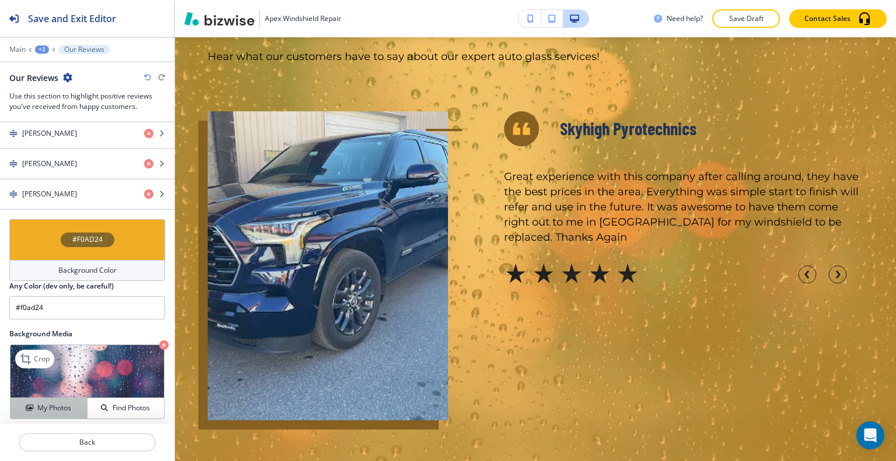
click at [76, 403] on div "My Photos" at bounding box center [48, 408] width 76 height 10
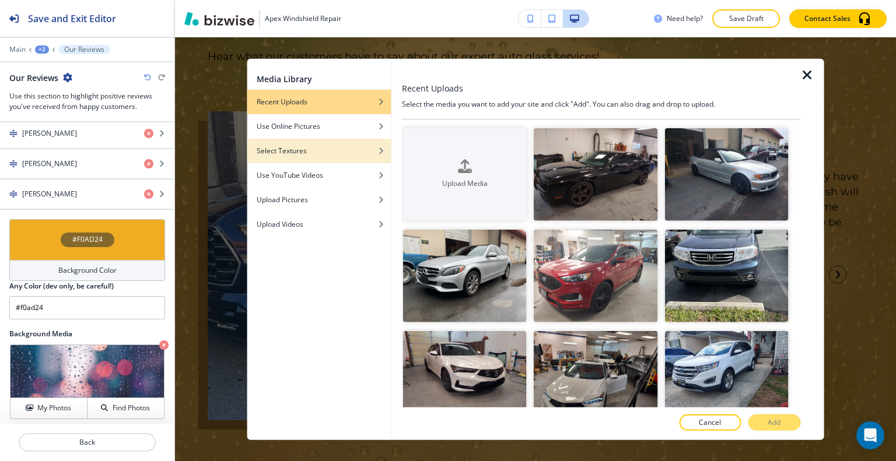
click at [325, 149] on div "Select Textures" at bounding box center [319, 150] width 144 height 10
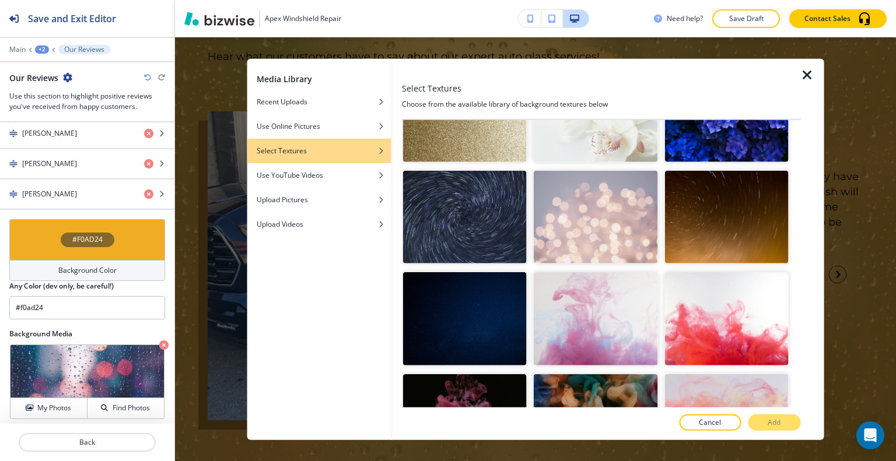
scroll to position [429, 0]
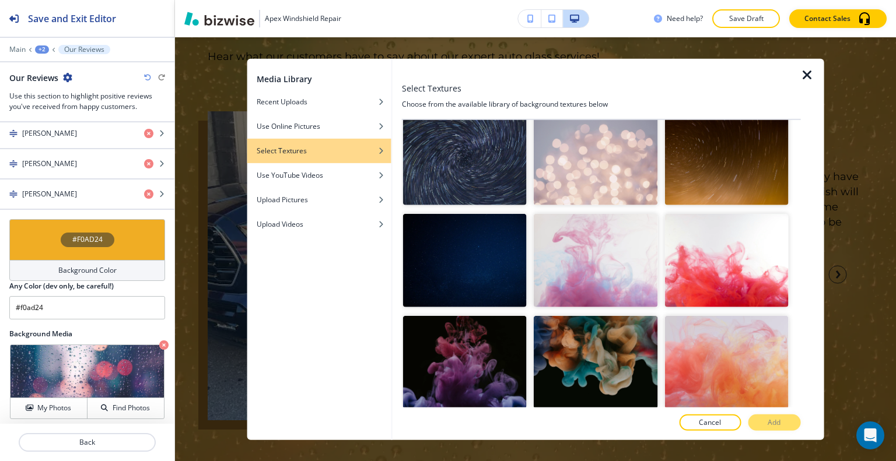
click at [707, 338] on img "button" at bounding box center [726, 362] width 124 height 93
click at [778, 422] on p "Add" at bounding box center [774, 423] width 13 height 10
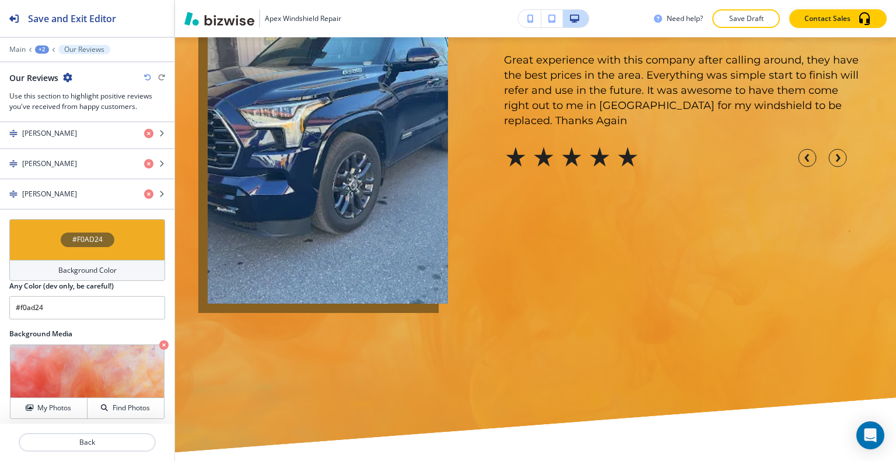
scroll to position [3262, 0]
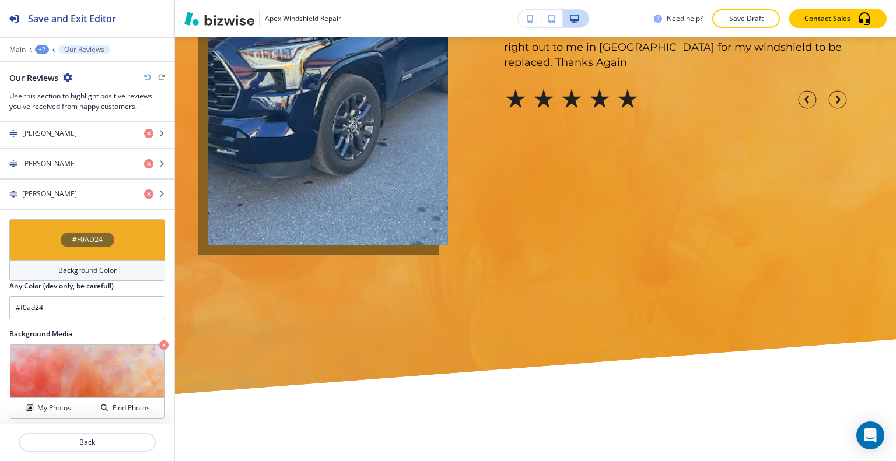
click at [16, 239] on div "#F0AD24" at bounding box center [87, 239] width 156 height 41
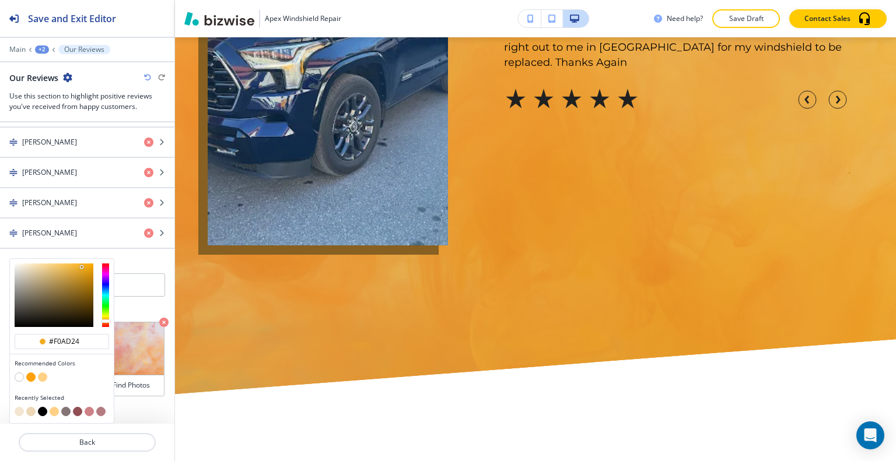
scroll to position [748, 0]
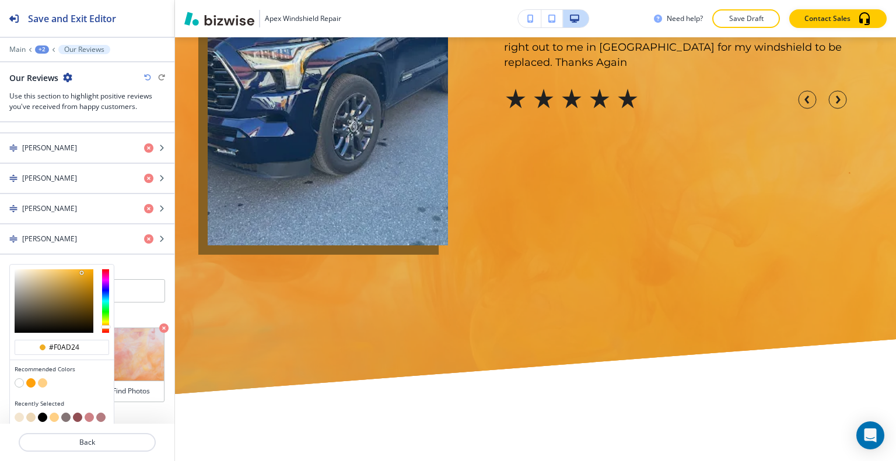
click at [30, 413] on button "button" at bounding box center [30, 417] width 9 height 9
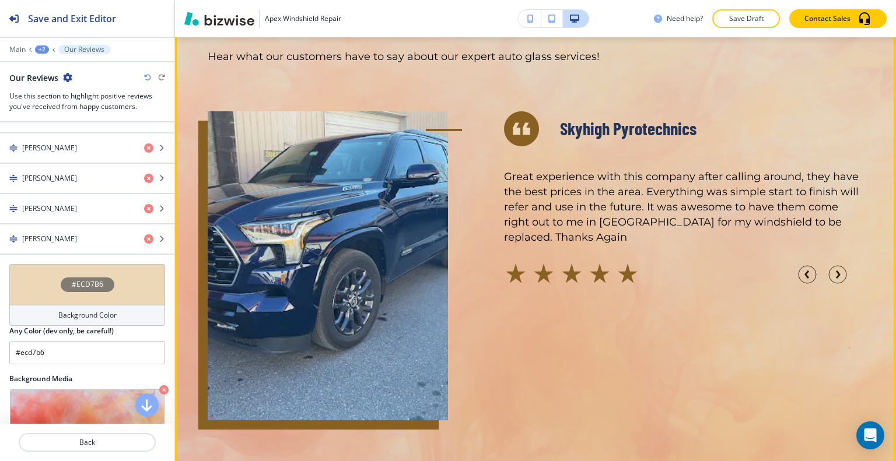
scroll to position [3028, 0]
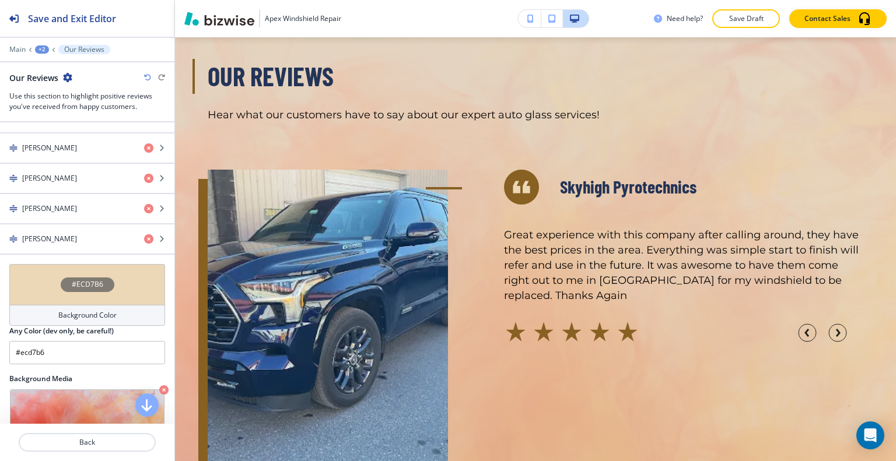
click at [42, 282] on div "#ECD7B6" at bounding box center [87, 284] width 156 height 41
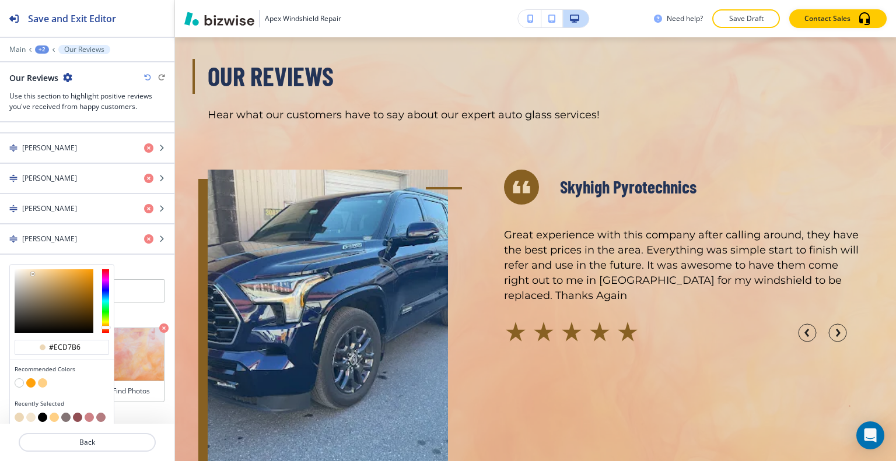
click at [90, 413] on button "button" at bounding box center [89, 417] width 9 height 9
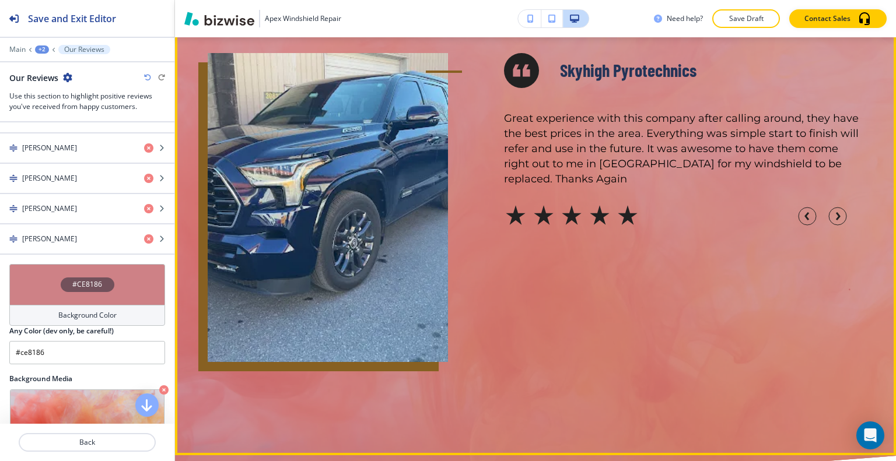
scroll to position [3087, 0]
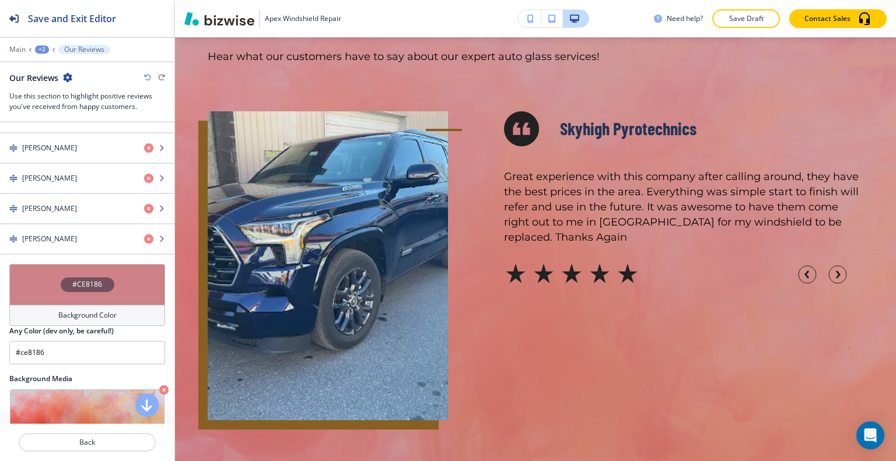
click at [152, 76] on div at bounding box center [154, 77] width 21 height 7
click at [149, 76] on icon "button" at bounding box center [147, 77] width 7 height 7
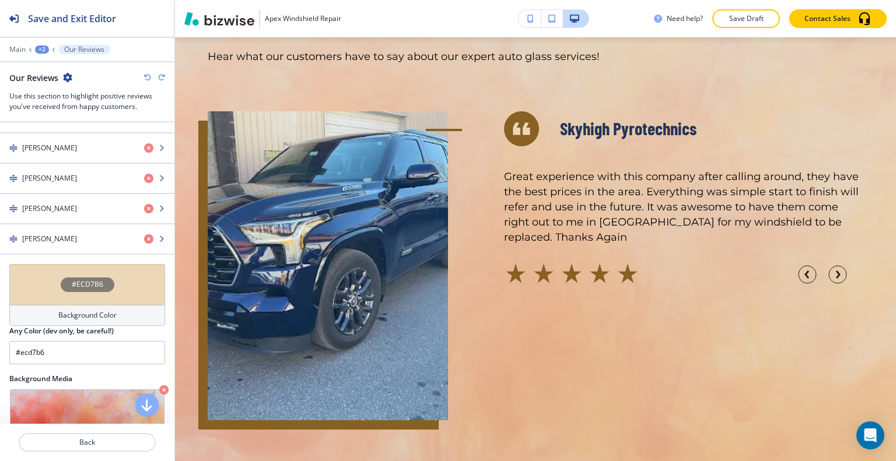
click at [148, 76] on icon "button" at bounding box center [147, 77] width 7 height 7
type input "#f0ad24"
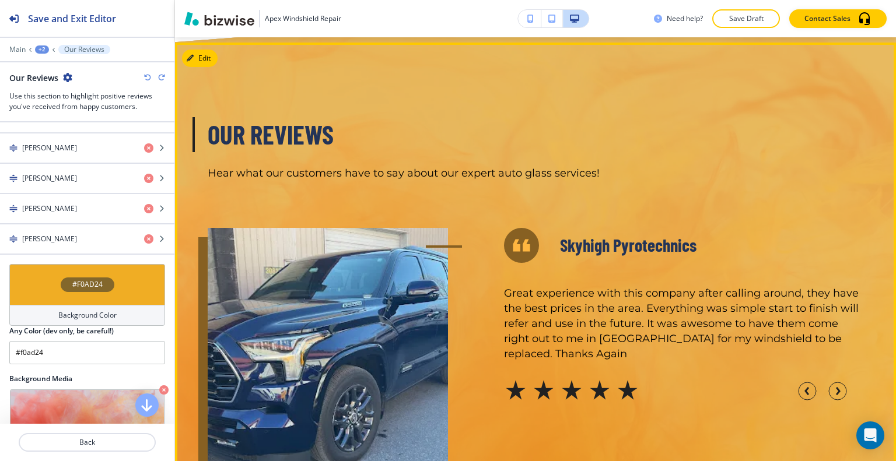
scroll to position [2912, 0]
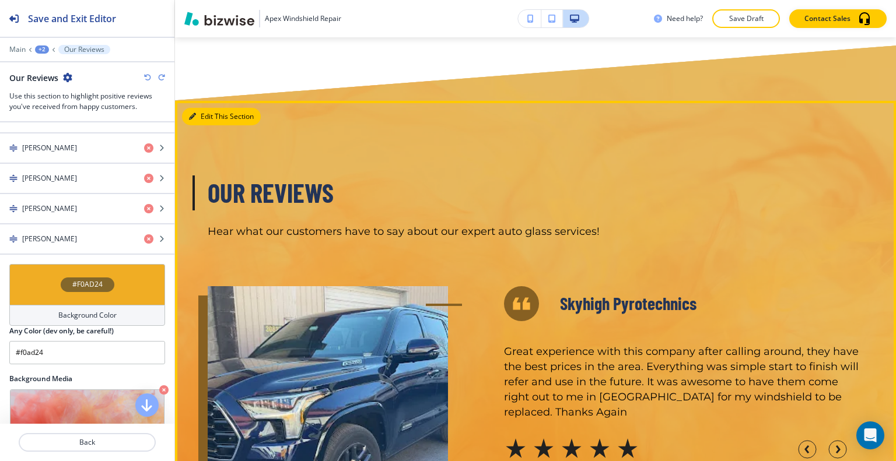
click at [205, 109] on button "Edit This Section" at bounding box center [221, 116] width 79 height 17
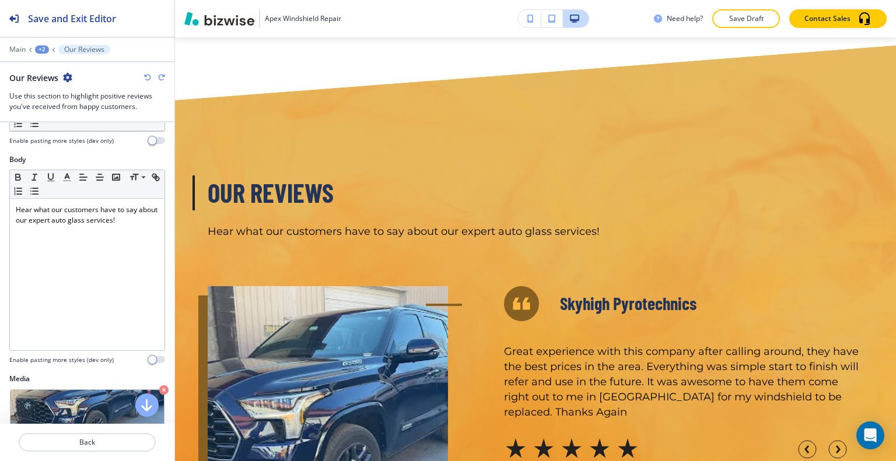
scroll to position [0, 0]
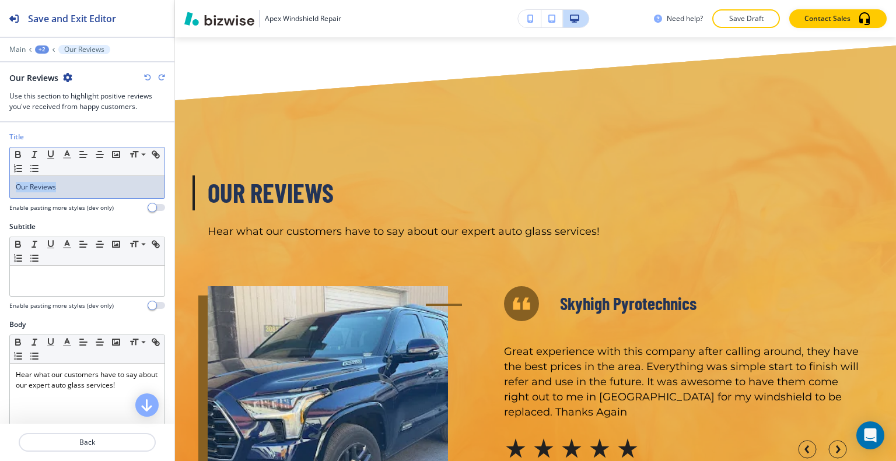
drag, startPoint x: 74, startPoint y: 189, endPoint x: 0, endPoint y: 183, distance: 74.3
click at [0, 184] on div "Title Small Normal Large Huge Our Reviews Enable pasting more styles (dev only)" at bounding box center [87, 177] width 174 height 90
click at [59, 156] on button "button" at bounding box center [67, 155] width 16 height 14
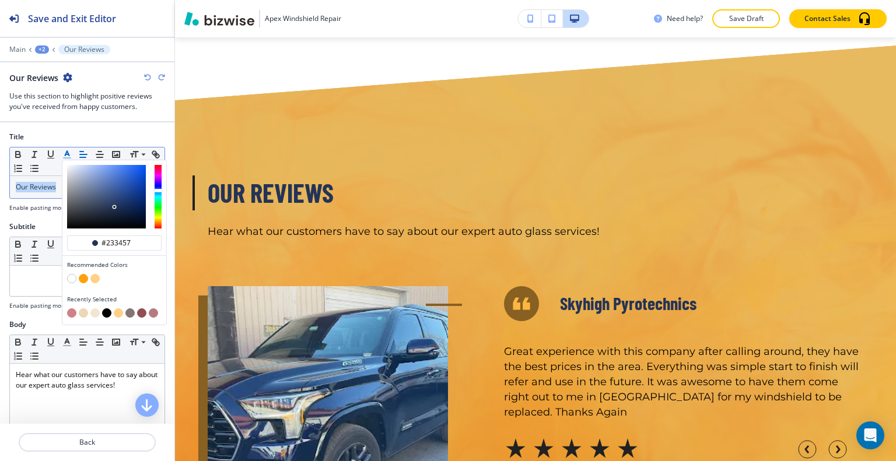
click at [74, 278] on button "button" at bounding box center [71, 278] width 9 height 9
type input "#ffffff"
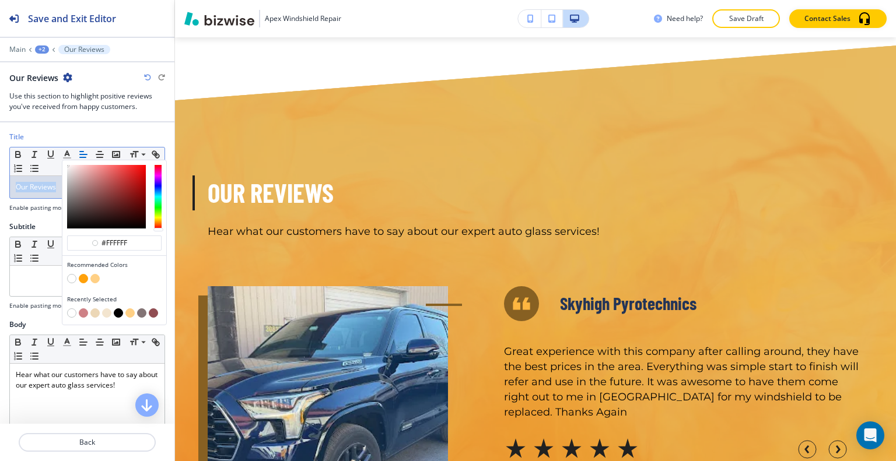
click at [148, 77] on icon "button" at bounding box center [147, 77] width 7 height 7
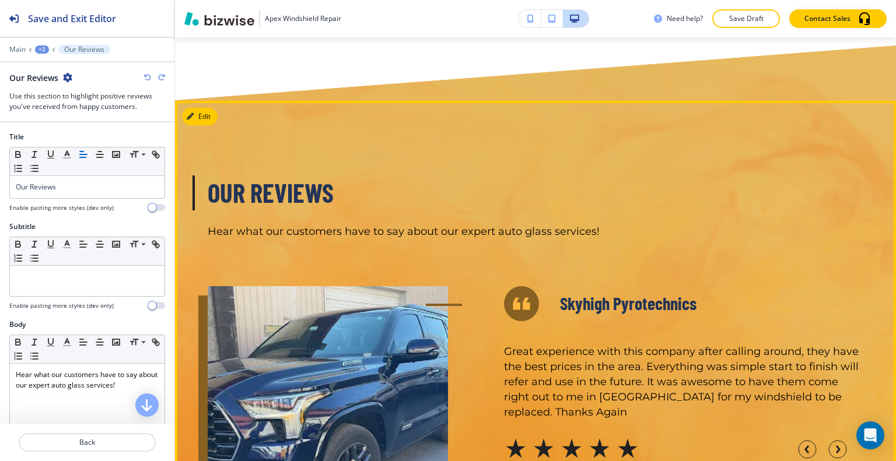
click at [355, 103] on div "Our Reviews Hear what our customers have to say about our expert auto glass ser…" at bounding box center [535, 395] width 721 height 588
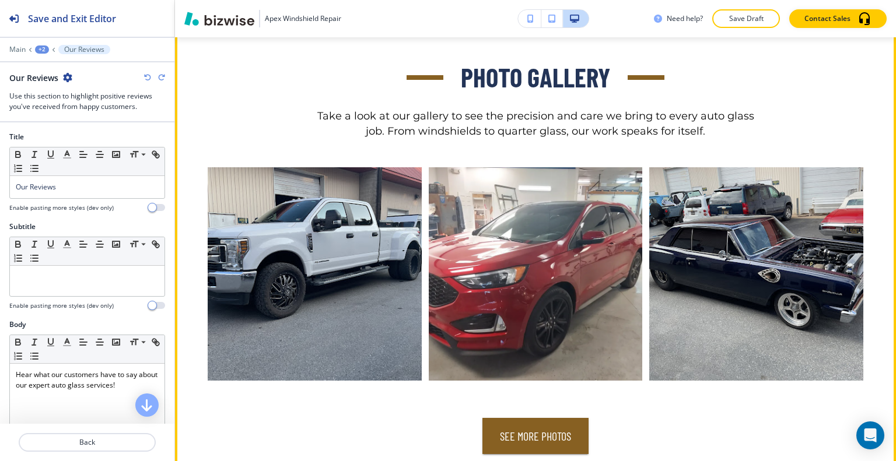
scroll to position [3845, 0]
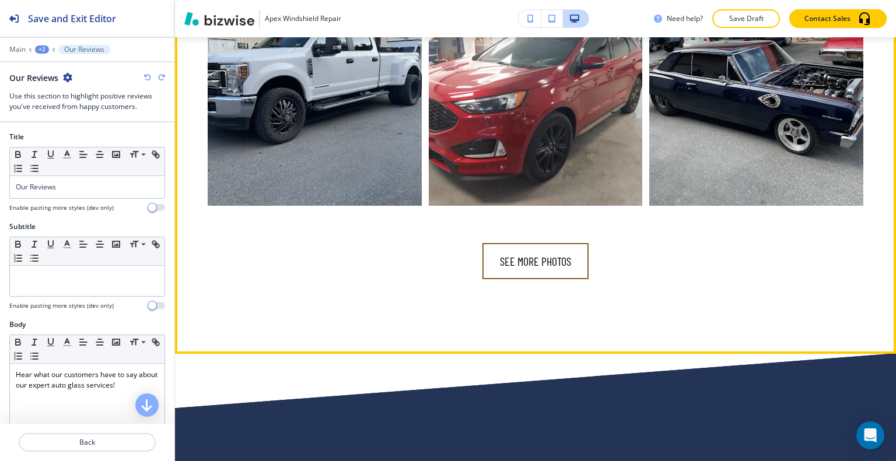
click at [570, 256] on button "see more photos" at bounding box center [535, 261] width 106 height 36
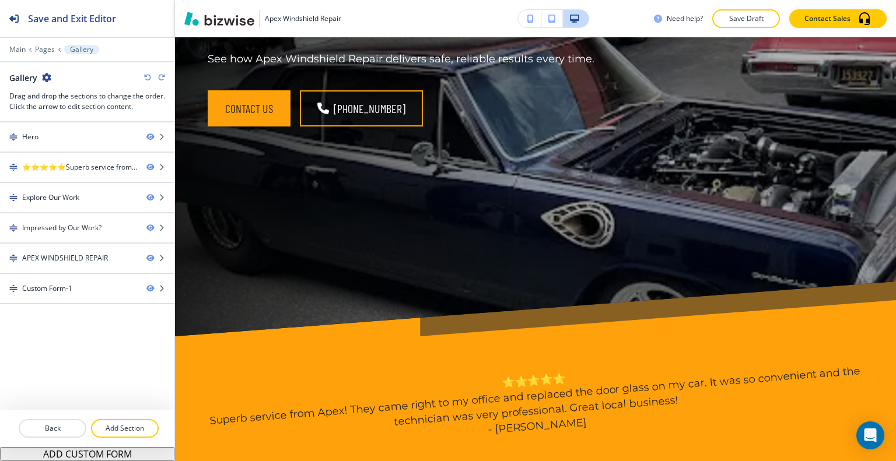
scroll to position [149, 0]
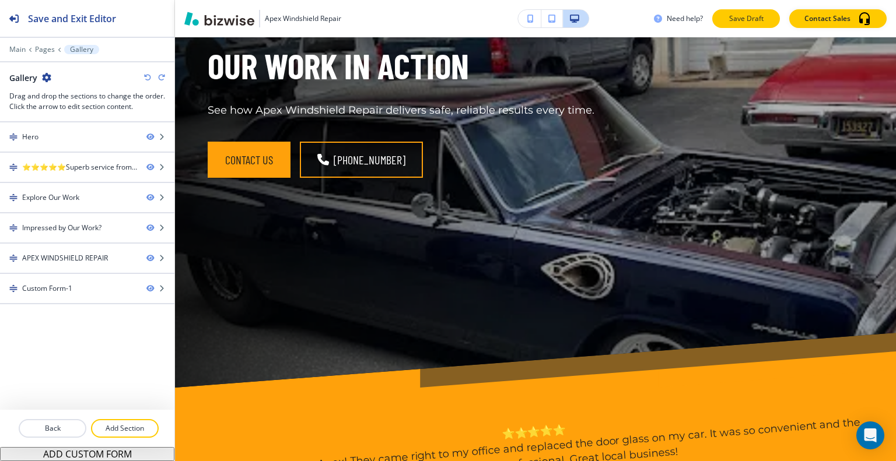
click at [745, 20] on p "Save Draft" at bounding box center [745, 18] width 37 height 10
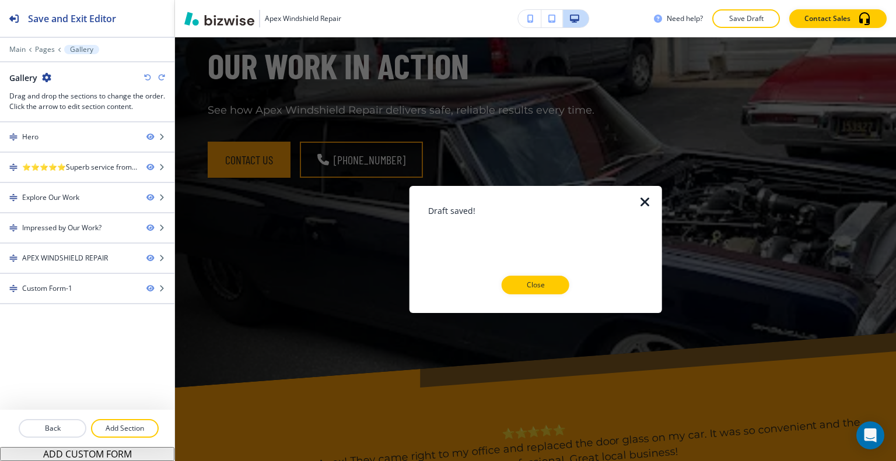
click at [562, 285] on button "Close" at bounding box center [536, 285] width 68 height 19
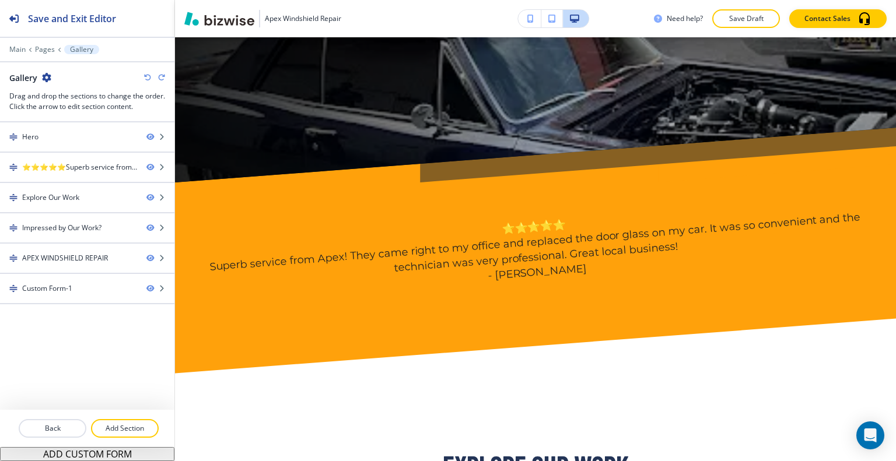
scroll to position [0, 0]
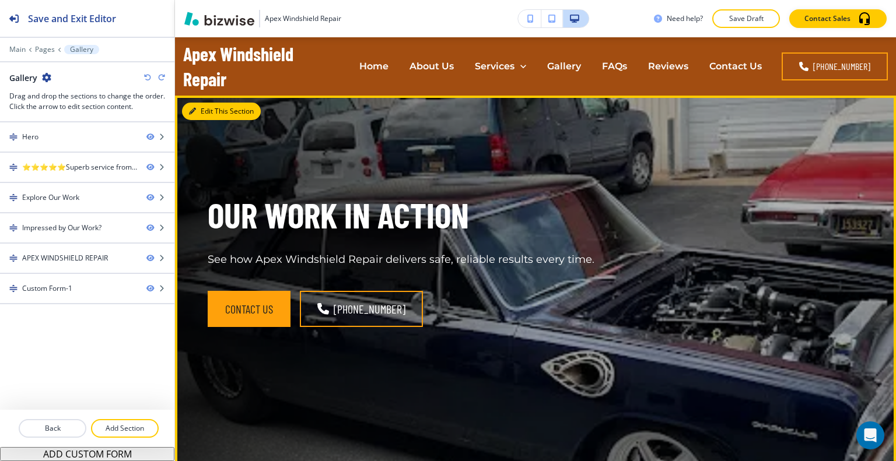
click at [205, 112] on button "Edit This Section" at bounding box center [221, 111] width 79 height 17
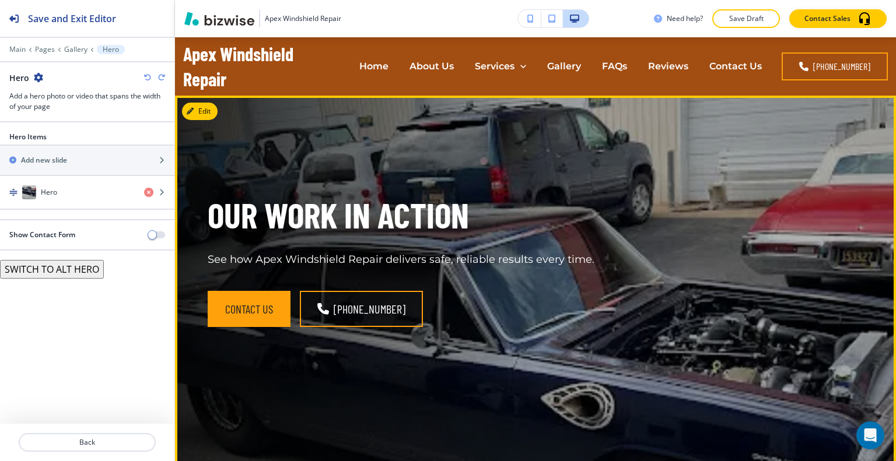
scroll to position [58, 0]
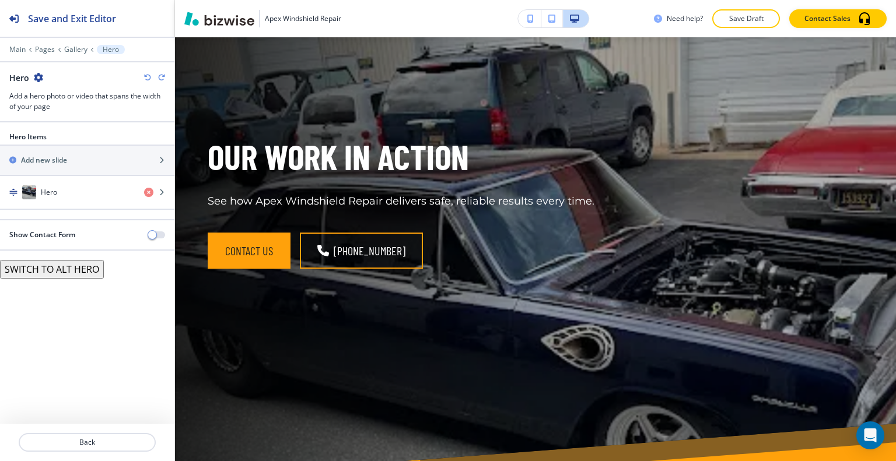
click at [75, 209] on div "Hero Items Add new slide Hero" at bounding box center [87, 175] width 174 height 87
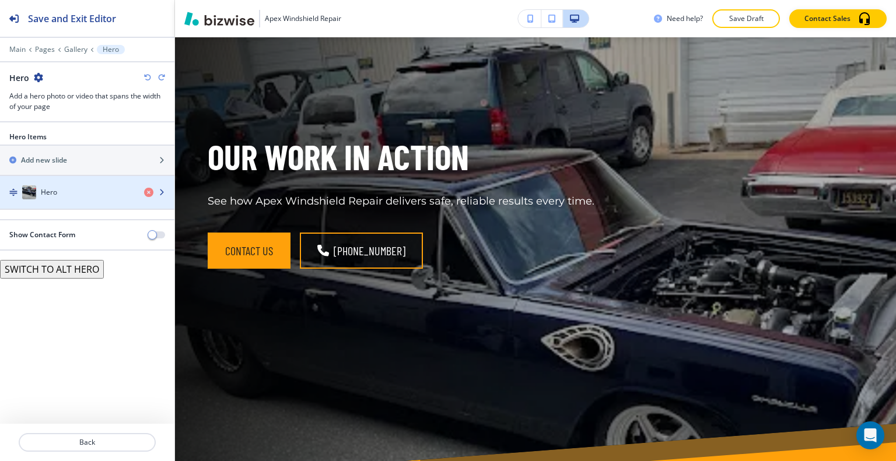
click at [77, 202] on div "button" at bounding box center [87, 203] width 174 height 9
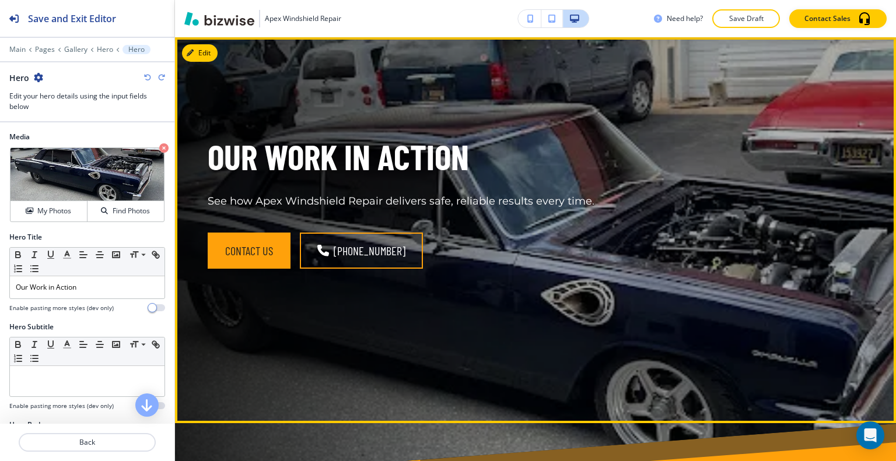
scroll to position [0, 0]
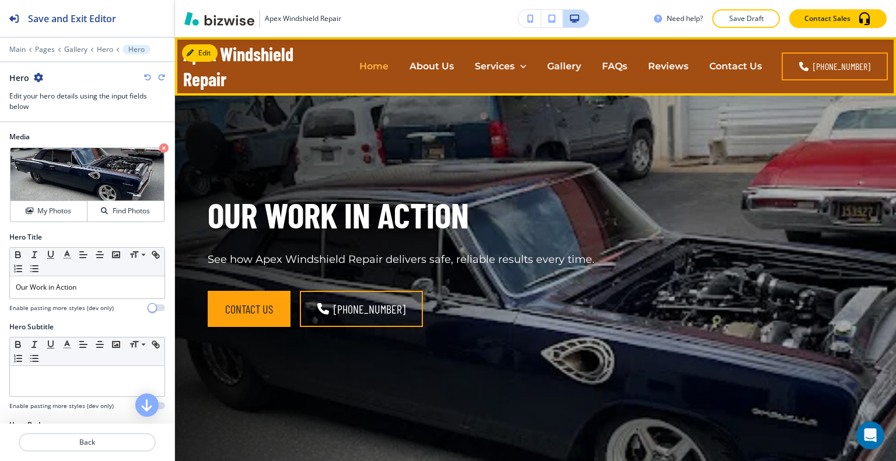
click at [385, 65] on p "Home" at bounding box center [373, 65] width 29 height 13
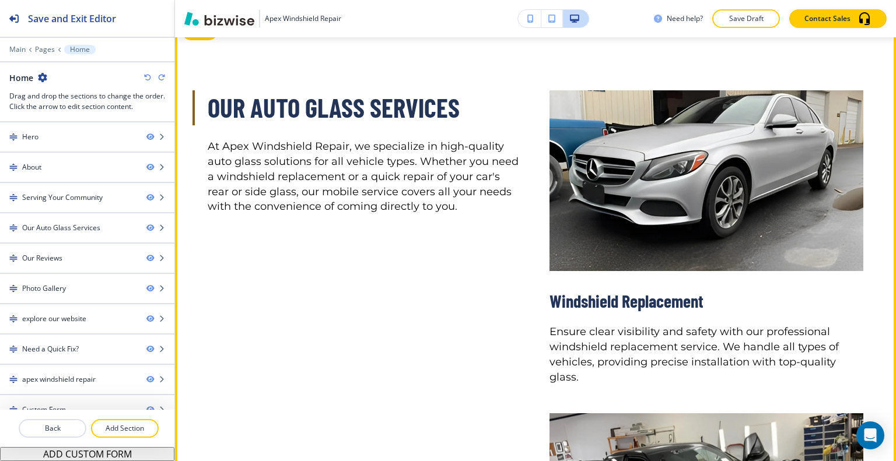
scroll to position [1458, 0]
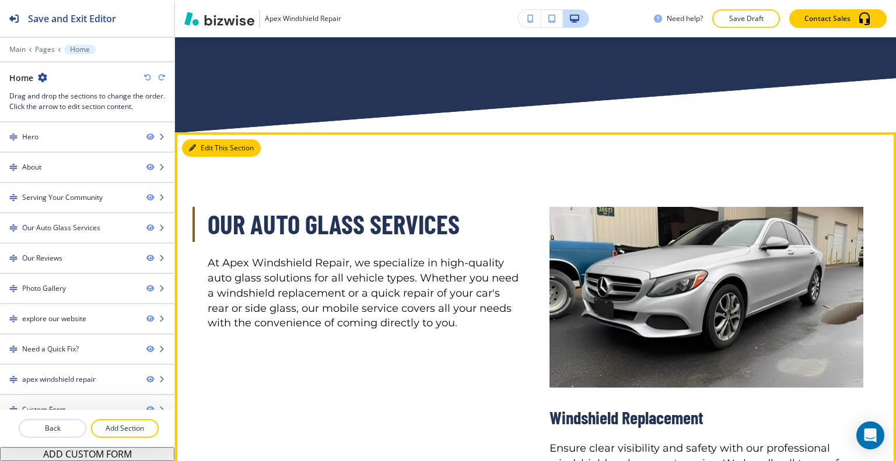
click at [208, 143] on button "Edit This Section" at bounding box center [221, 147] width 79 height 17
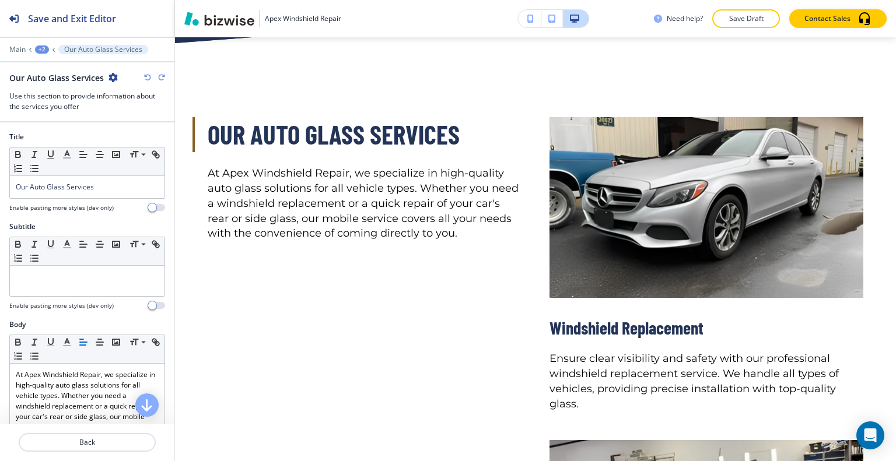
scroll to position [408, 0]
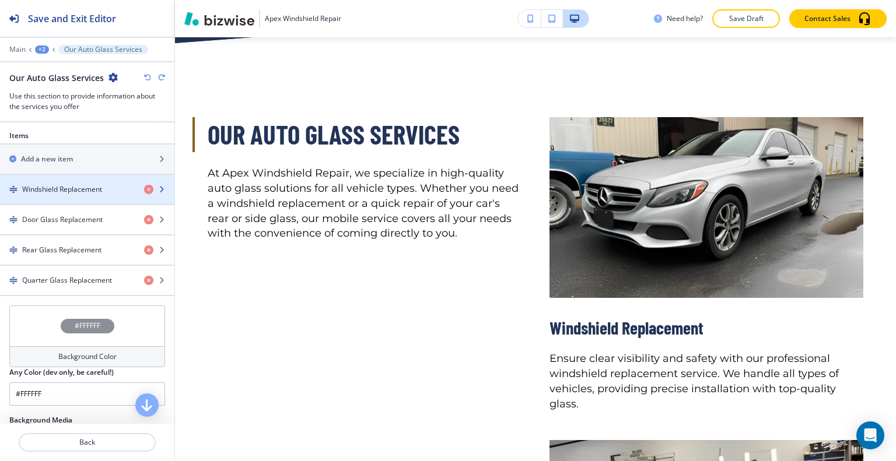
click at [65, 195] on div "button" at bounding box center [87, 199] width 174 height 9
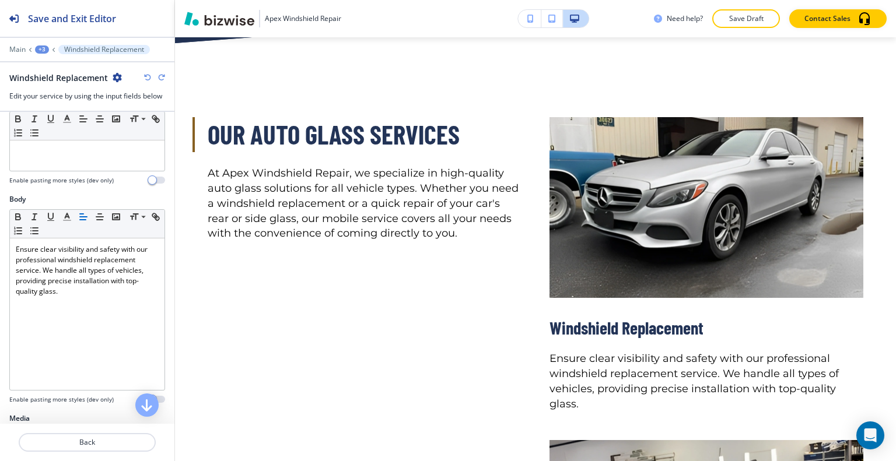
scroll to position [0, 0]
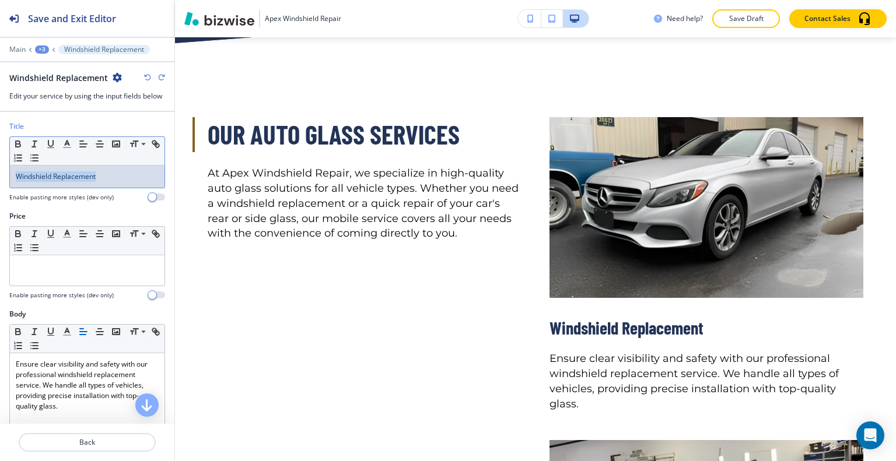
drag, startPoint x: 113, startPoint y: 178, endPoint x: 2, endPoint y: 177, distance: 110.8
click at [1, 177] on div "Title Small Normal Large Huge Windshield Replacement Enable pasting more styles…" at bounding box center [87, 166] width 174 height 90
copy span "Windshield Replacement"
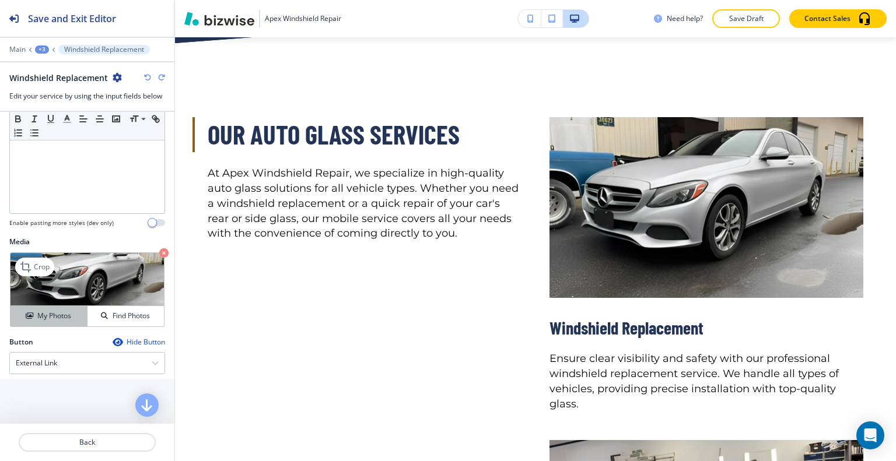
click at [58, 314] on h4 "My Photos" at bounding box center [54, 316] width 34 height 10
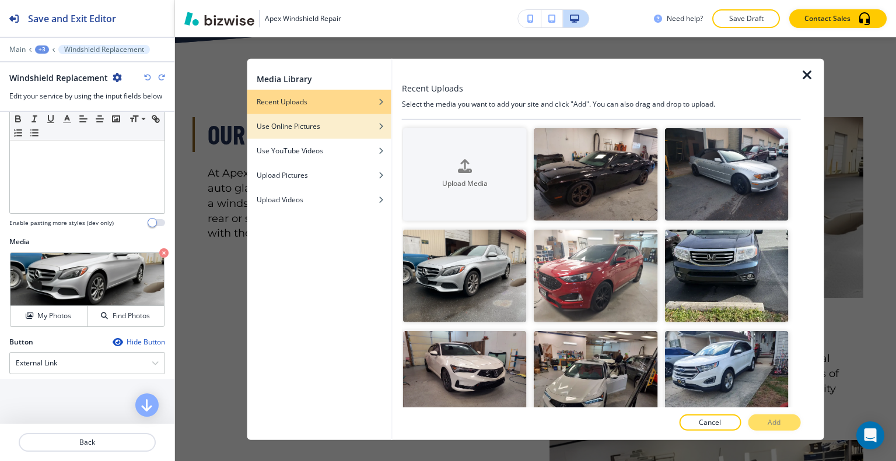
click at [307, 130] on h4 "Use Online Pictures" at bounding box center [289, 126] width 64 height 10
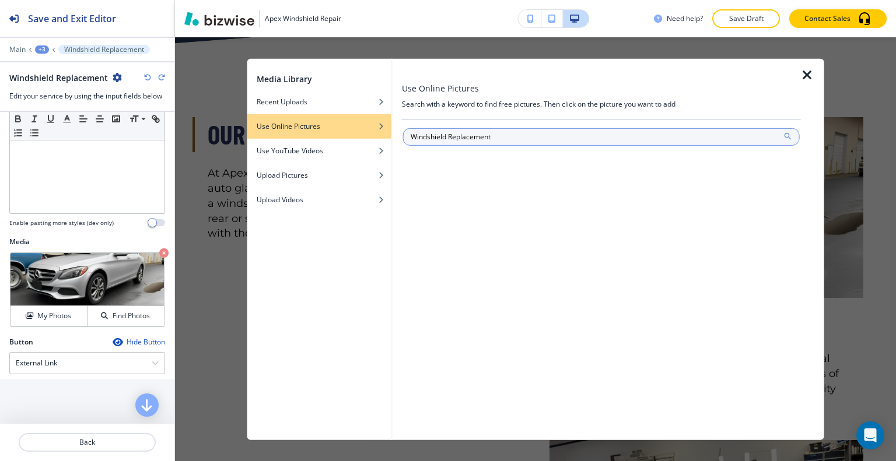
type input "Windshield Replacement"
click at [790, 135] on icon at bounding box center [787, 135] width 9 height 9
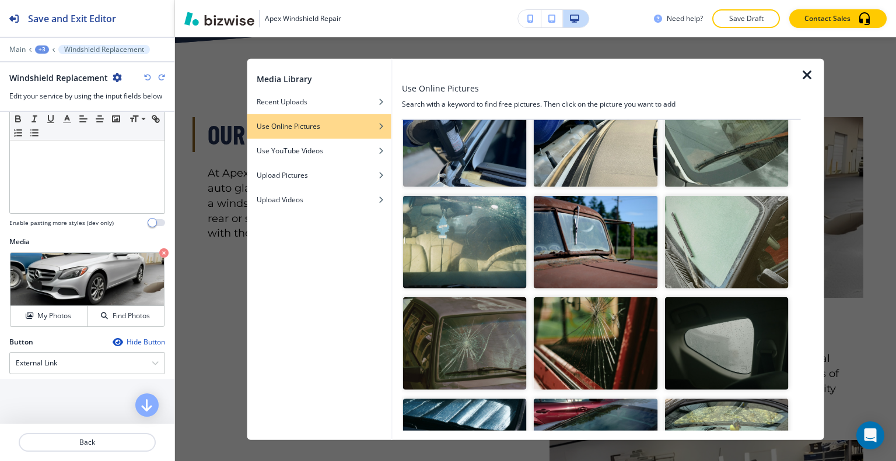
scroll to position [0, 0]
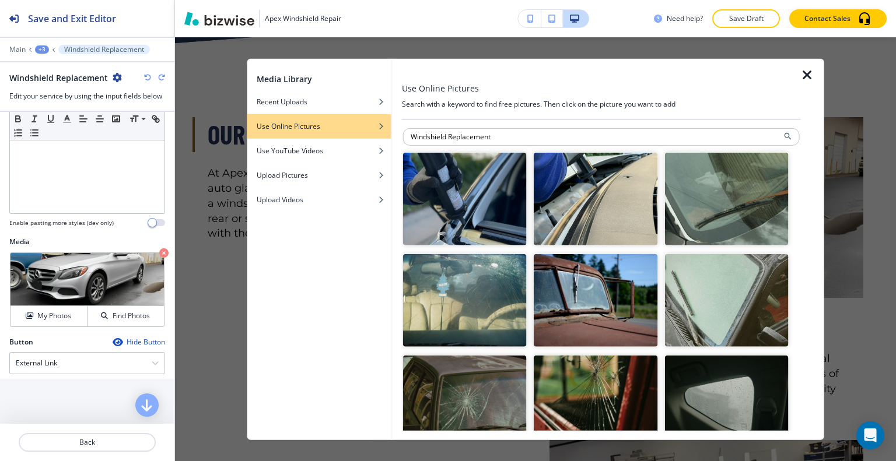
click at [479, 214] on img "button" at bounding box center [465, 198] width 124 height 93
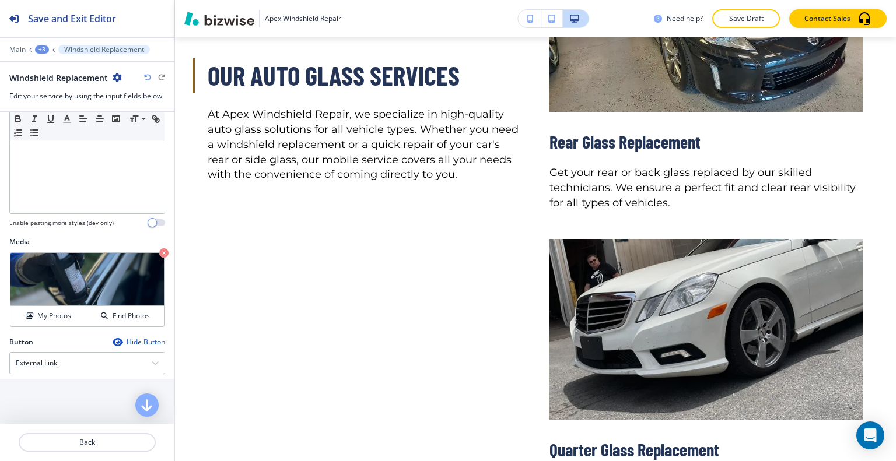
scroll to position [2540, 0]
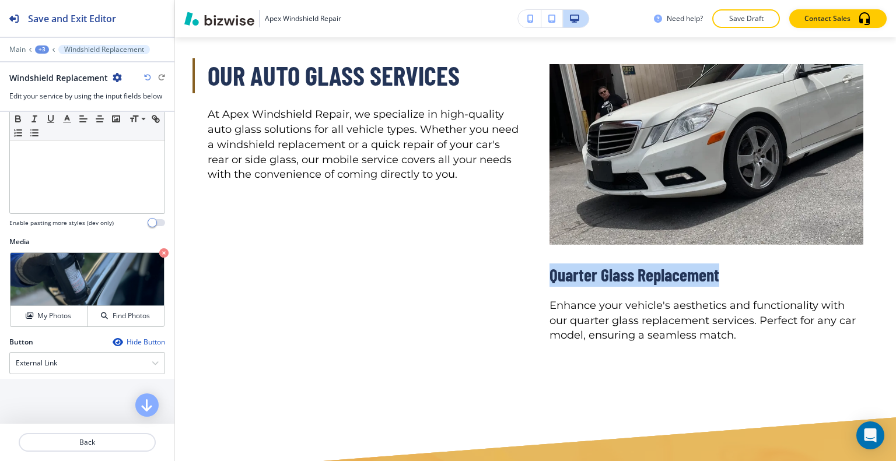
drag, startPoint x: 732, startPoint y: 280, endPoint x: 532, endPoint y: 272, distance: 200.2
click at [532, 272] on div "Quarter Glass Replacement Enhance your vehicle's aesthetics and functionality w…" at bounding box center [692, 294] width 342 height 99
copy span "Quarter Glass Replacement"
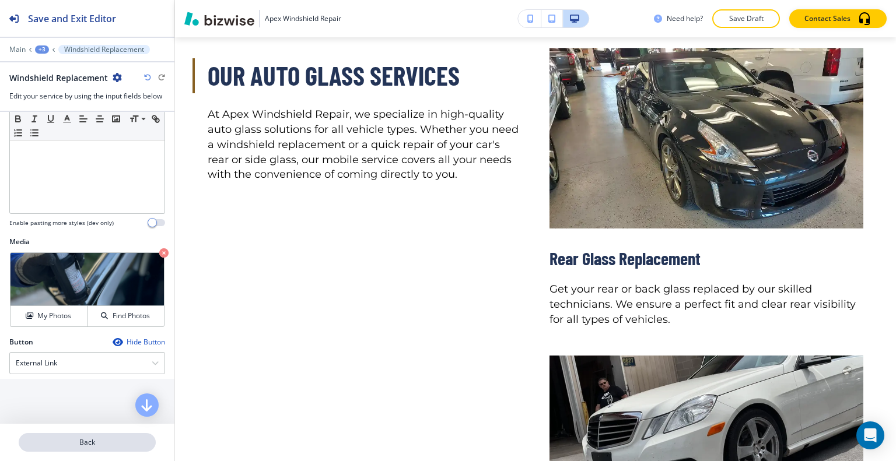
click at [101, 445] on p "Back" at bounding box center [87, 442] width 135 height 10
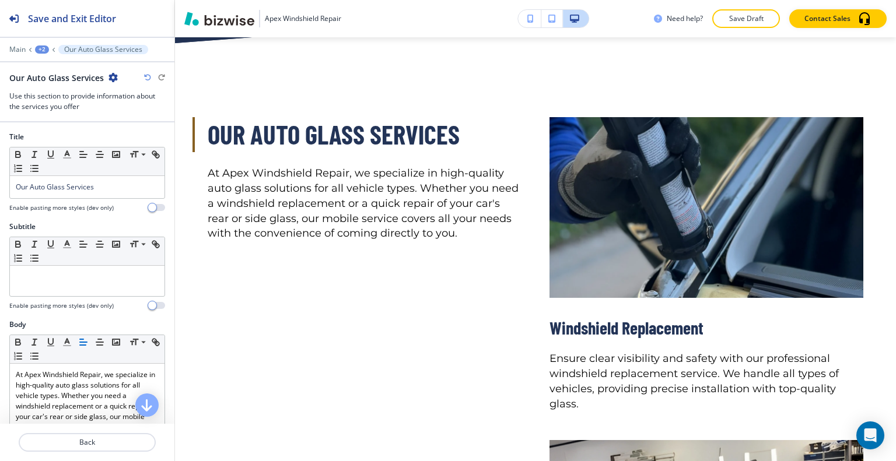
scroll to position [467, 0]
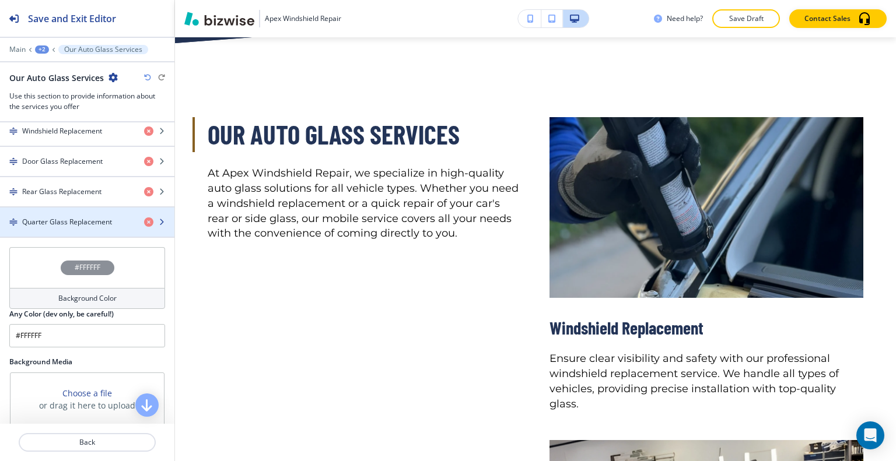
click at [91, 222] on h4 "Quarter Glass Replacement" at bounding box center [67, 222] width 90 height 10
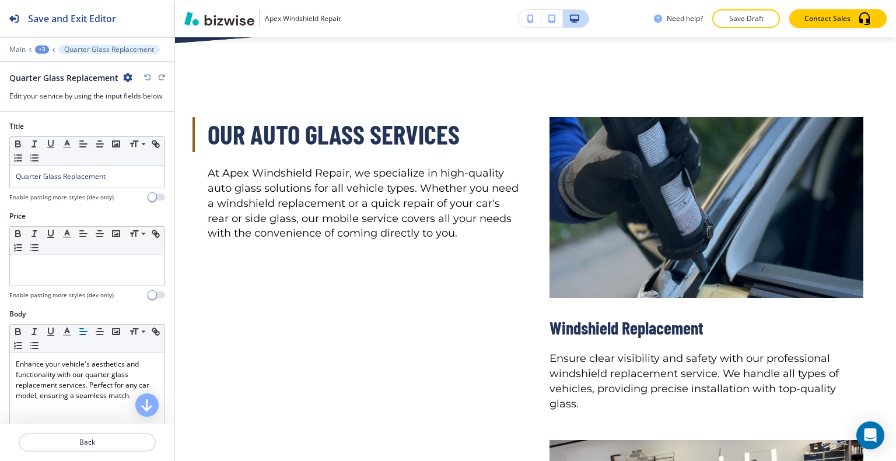
scroll to position [348, 0]
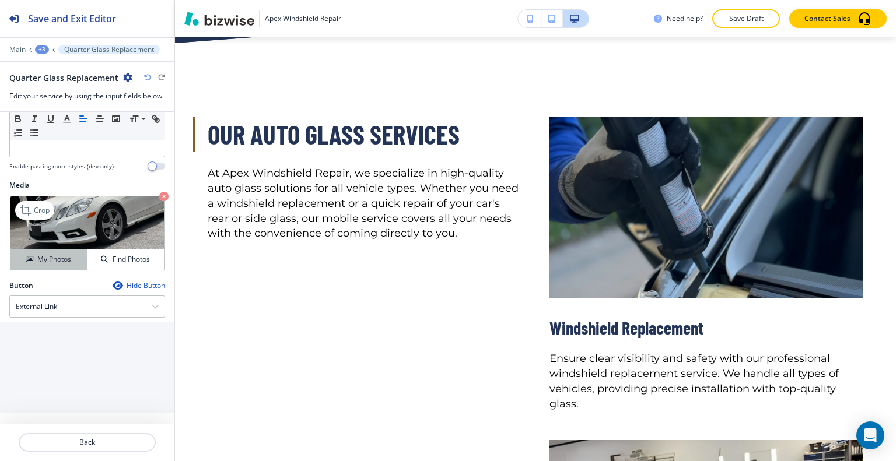
click at [48, 250] on button "My Photos" at bounding box center [48, 260] width 77 height 20
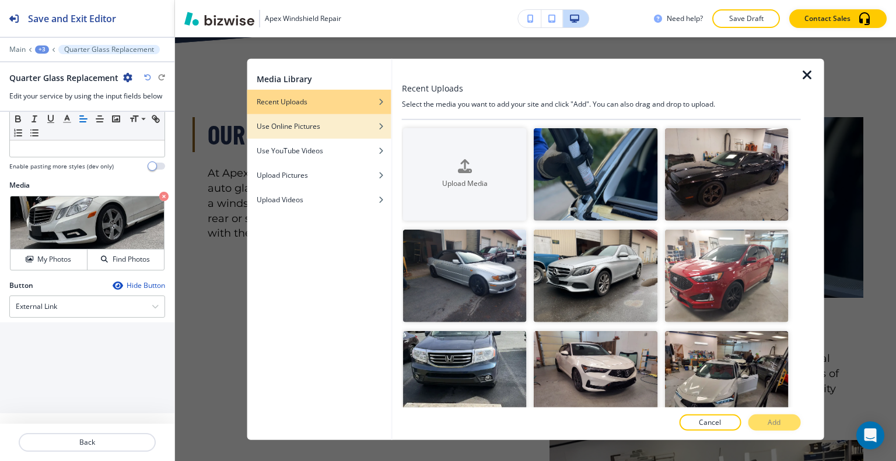
click at [310, 132] on div "button" at bounding box center [319, 134] width 144 height 7
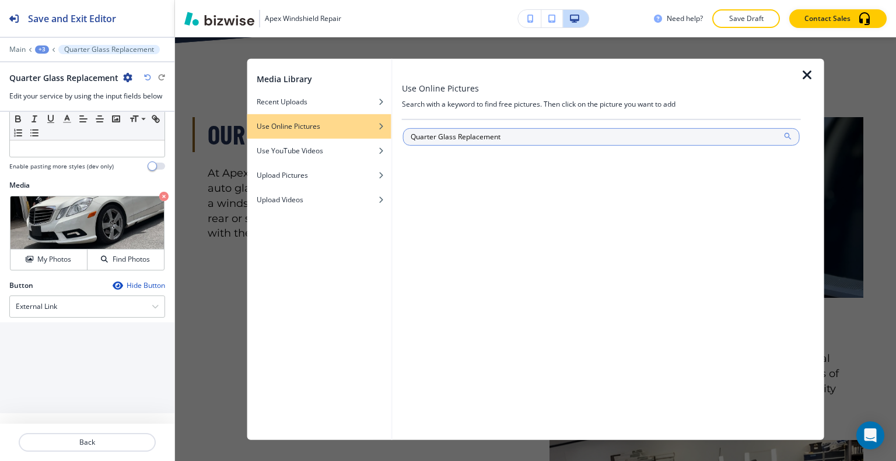
click at [787, 134] on icon at bounding box center [787, 135] width 9 height 9
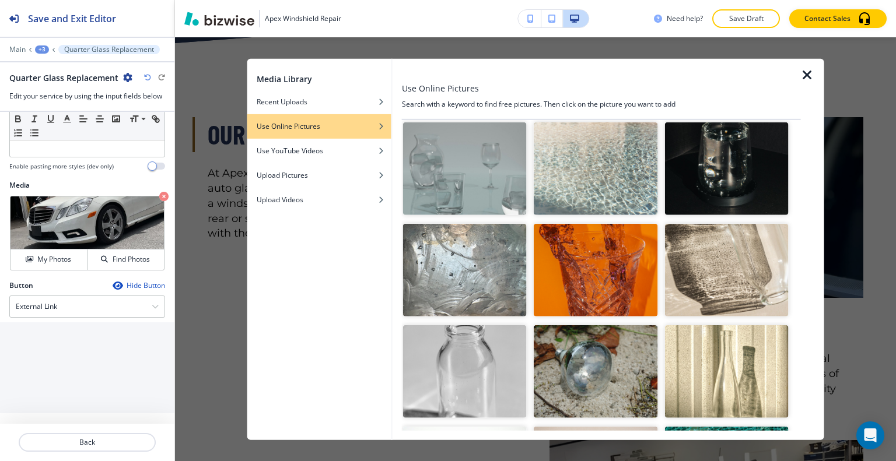
scroll to position [0, 0]
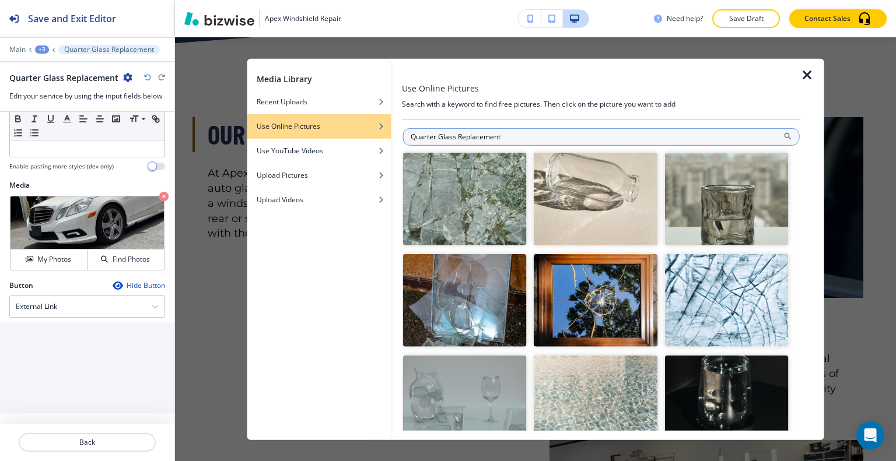
click at [507, 131] on input "Quarter Glass Replacement" at bounding box center [601, 136] width 397 height 17
type input "Quarter Glass Replacement car"
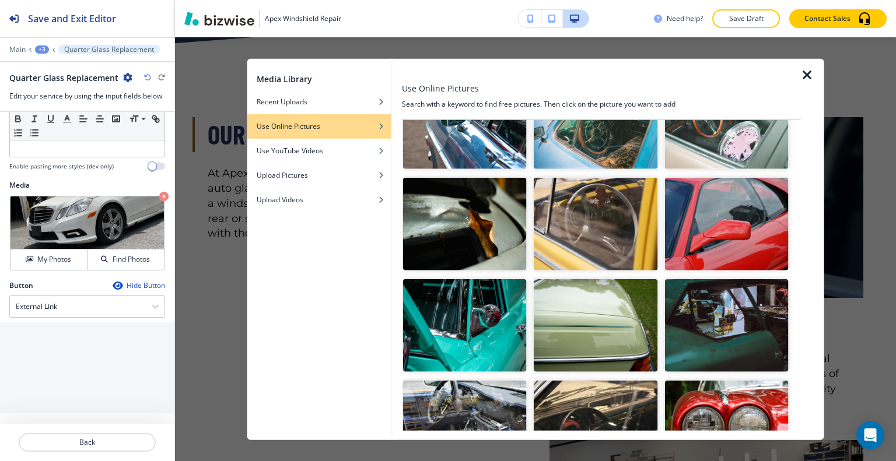
scroll to position [1484, 0]
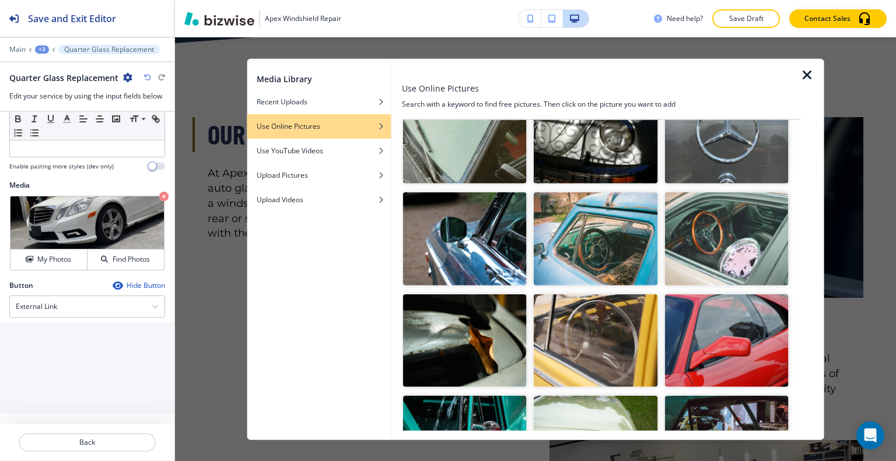
click at [495, 219] on img "button" at bounding box center [465, 238] width 124 height 93
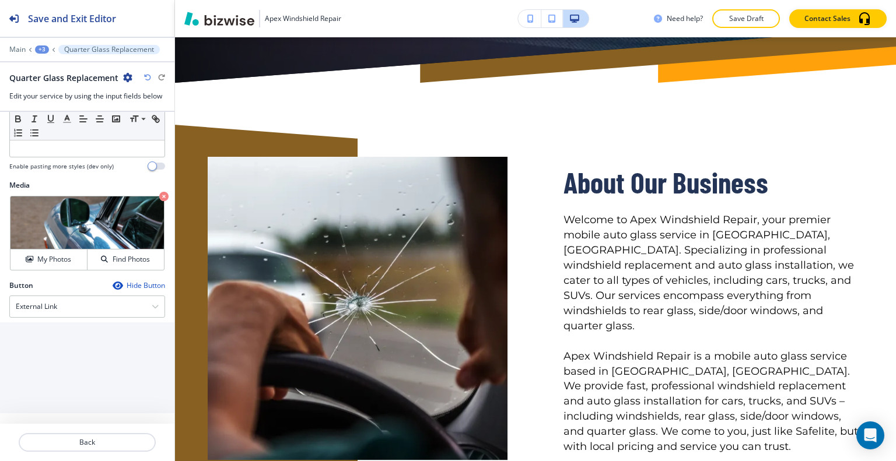
scroll to position [0, 0]
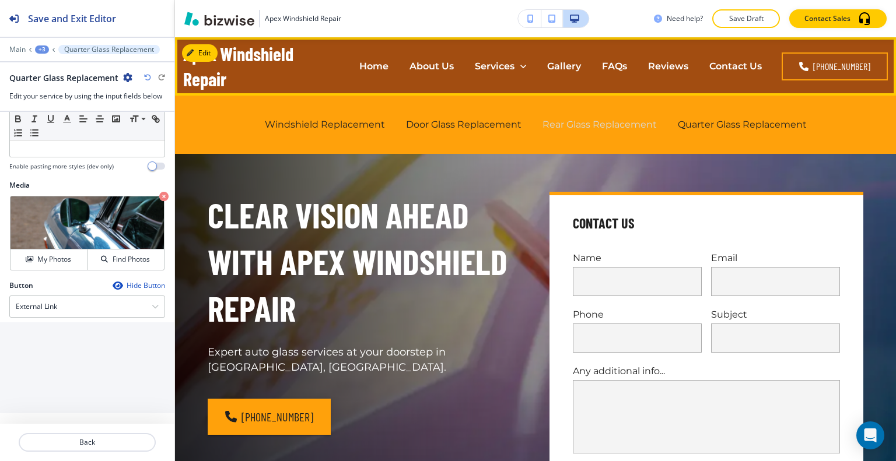
click at [578, 126] on p "Rear Glass Replacement" at bounding box center [599, 124] width 114 height 13
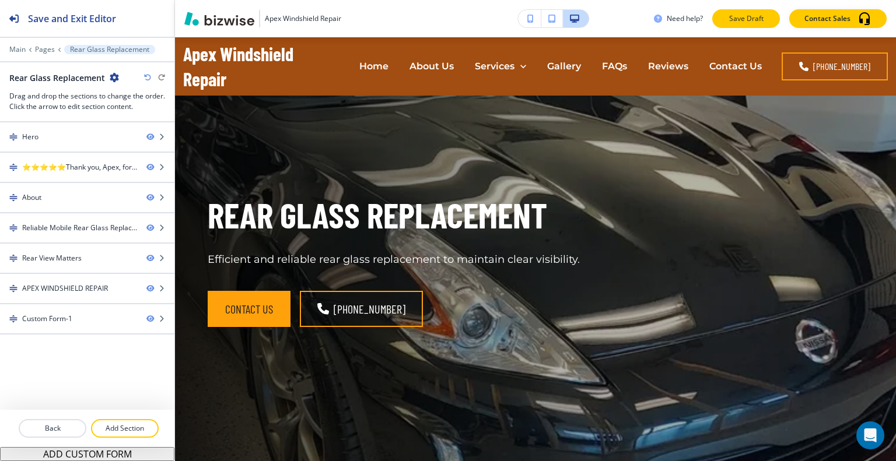
click at [734, 20] on p "Save Draft" at bounding box center [745, 18] width 37 height 10
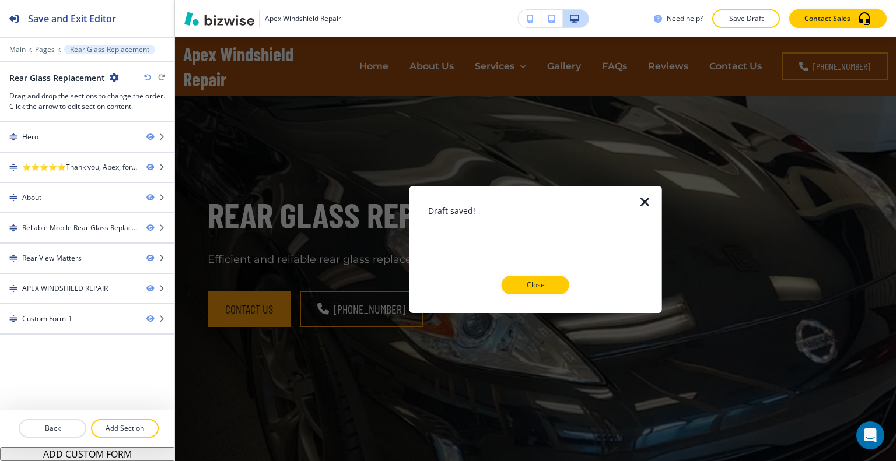
click at [559, 282] on button "Close" at bounding box center [536, 285] width 68 height 19
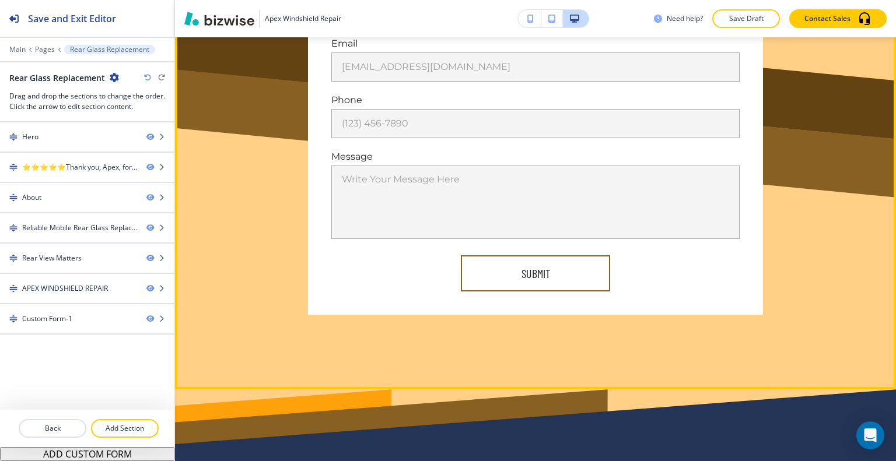
scroll to position [3091, 0]
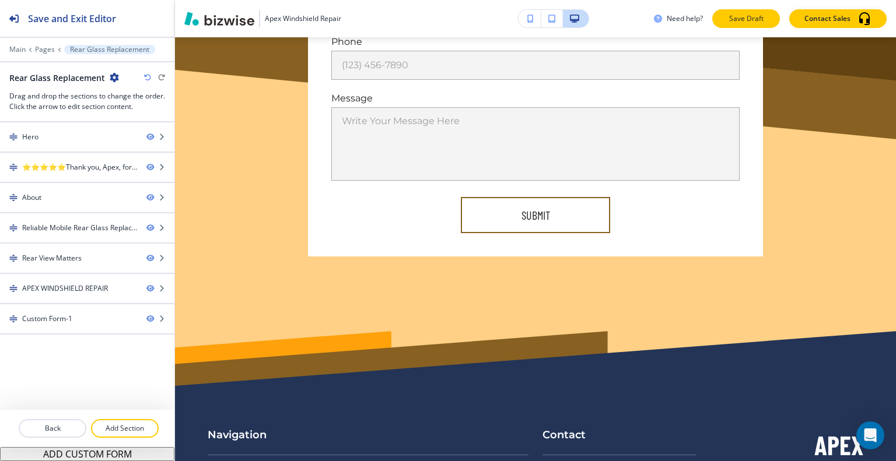
click at [732, 17] on p "Save Draft" at bounding box center [745, 18] width 37 height 10
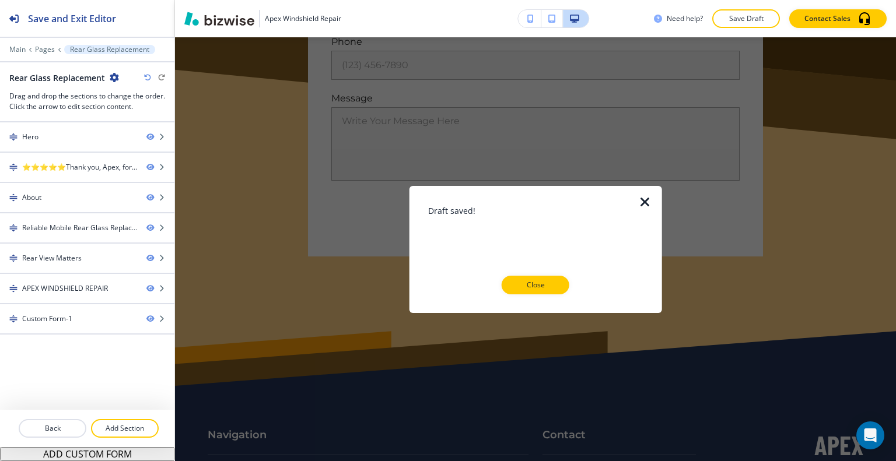
click at [530, 284] on p "Close" at bounding box center [535, 285] width 37 height 10
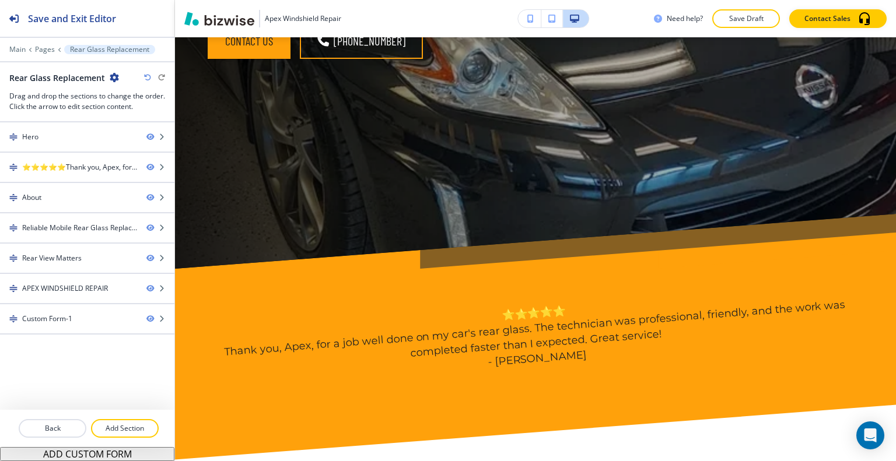
scroll to position [0, 0]
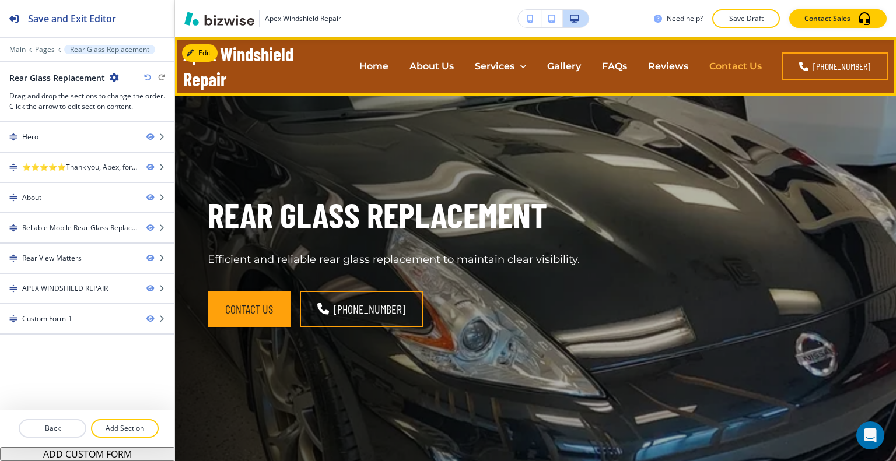
click at [720, 65] on p "Contact Us" at bounding box center [735, 65] width 52 height 13
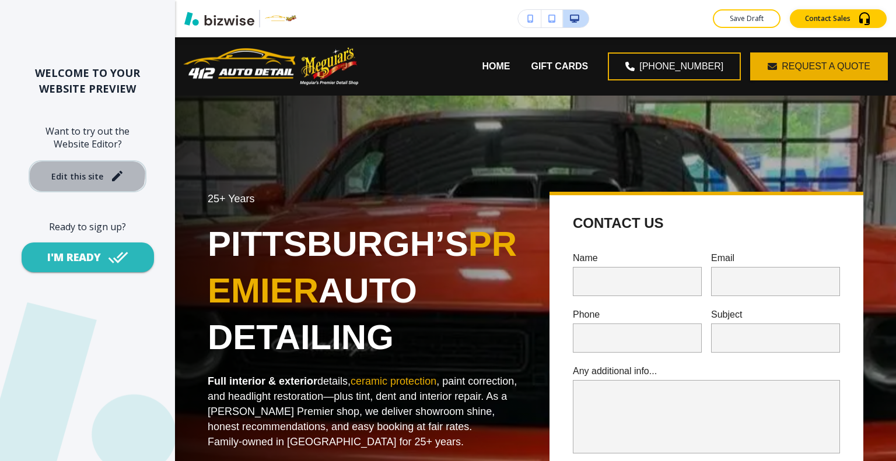
click at [73, 172] on div "Edit this site" at bounding box center [77, 176] width 52 height 9
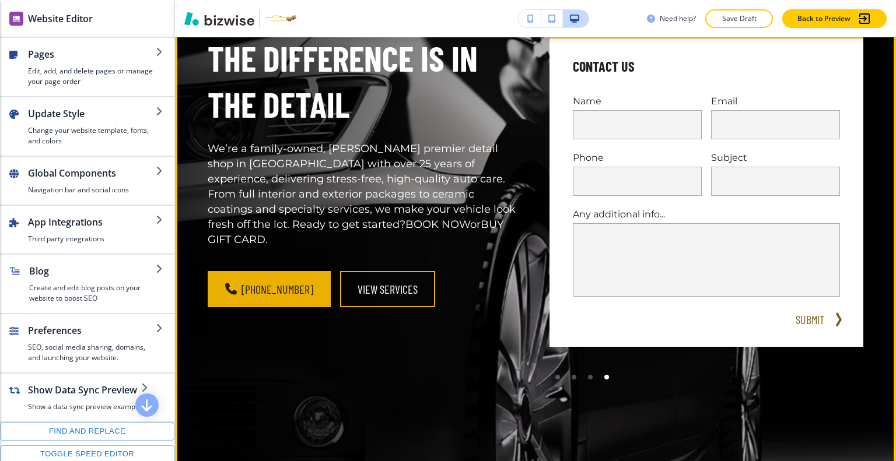
scroll to position [992, 0]
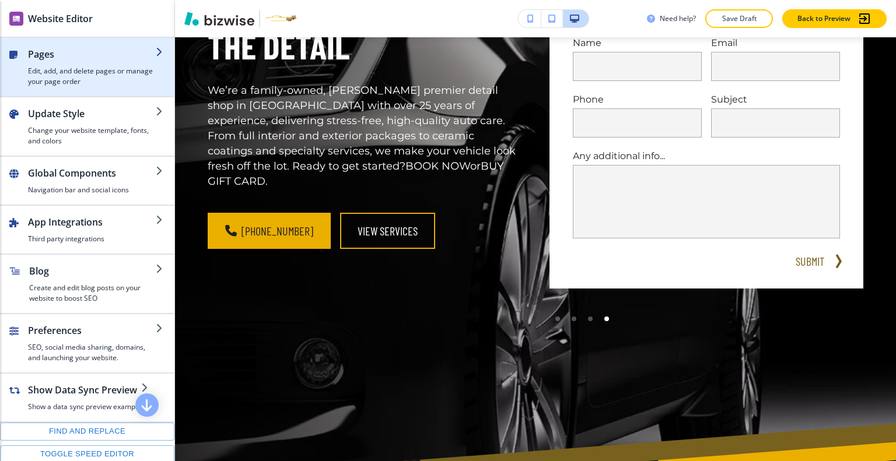
click at [73, 60] on h2 "Pages" at bounding box center [92, 54] width 128 height 14
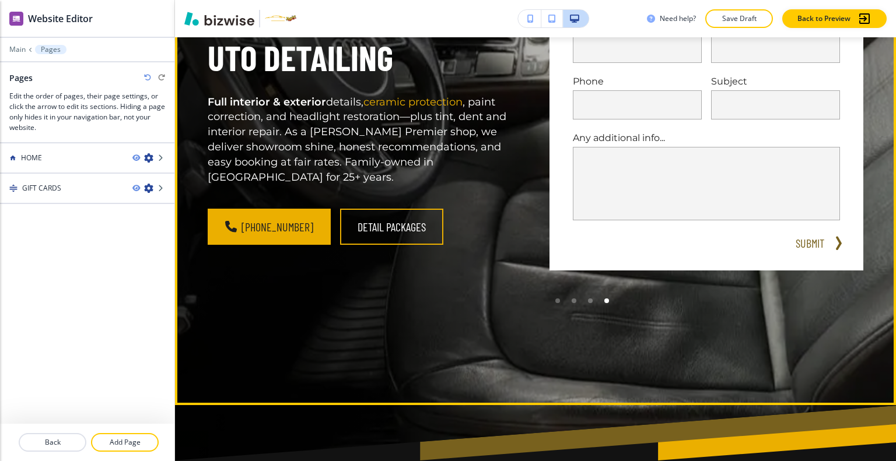
scroll to position [58, 0]
